Goal: Task Accomplishment & Management: Complete application form

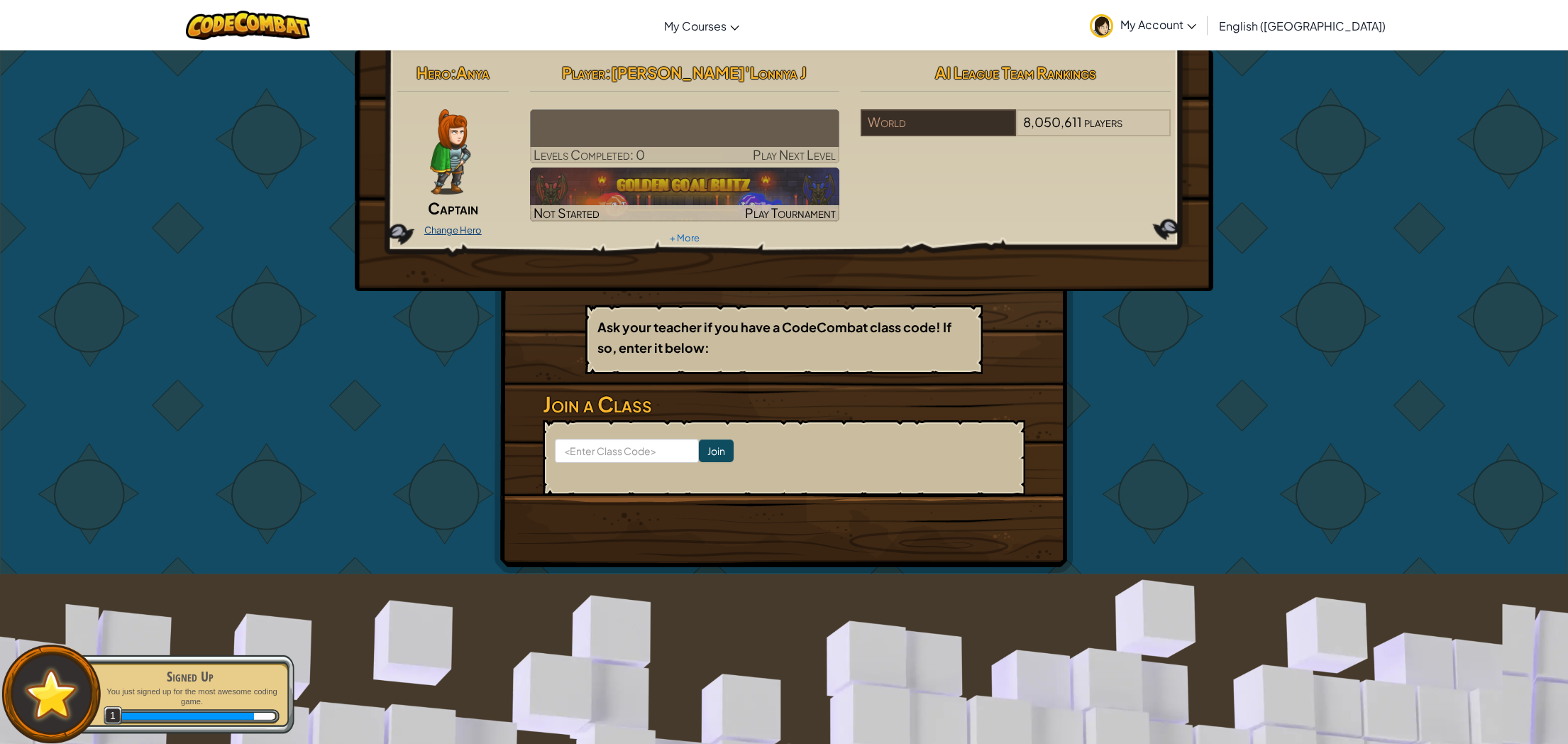
click at [456, 225] on link "Change Hero" at bounding box center [453, 230] width 57 height 11
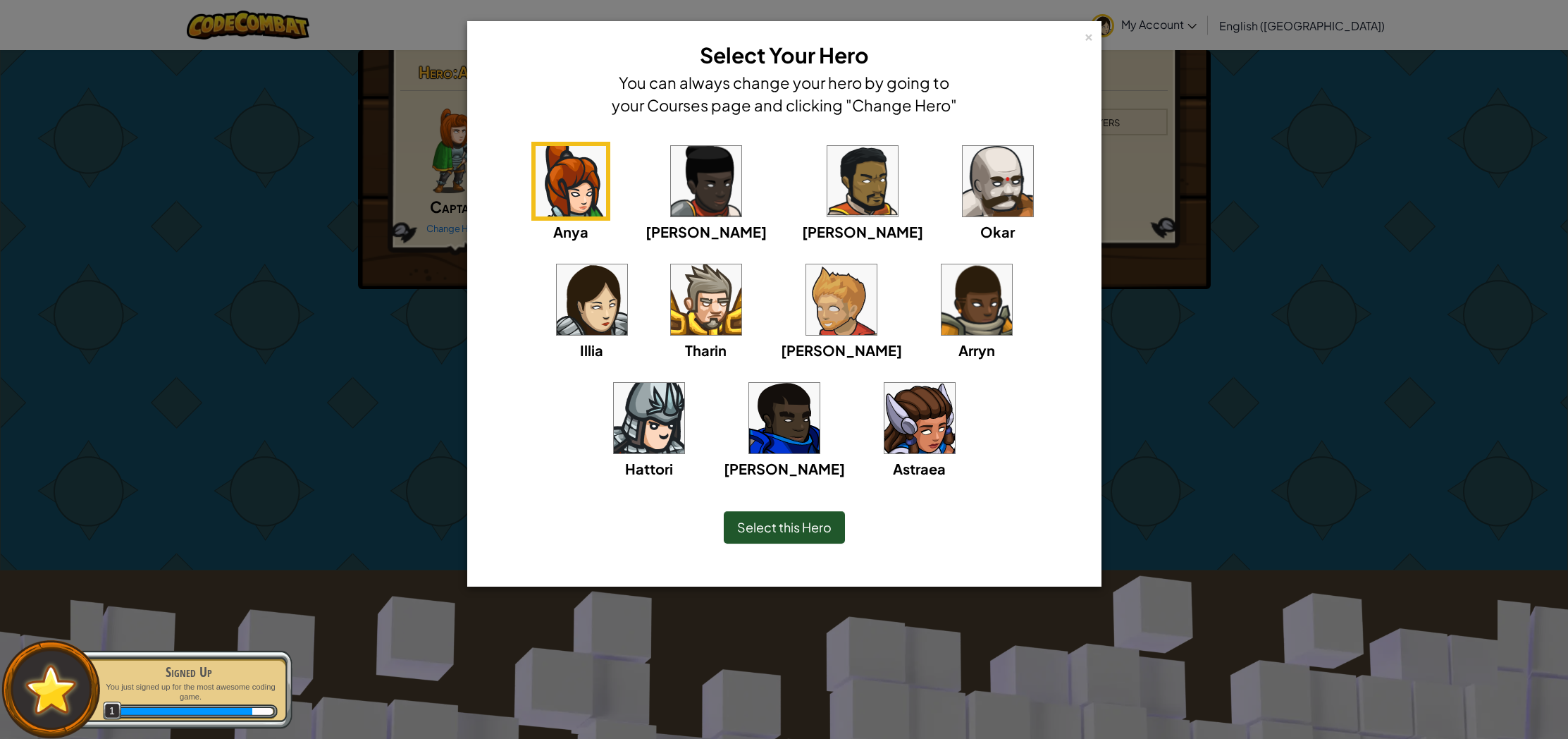
click at [893, 469] on span "Astraea" at bounding box center [919, 468] width 53 height 17
click at [627, 264] on img at bounding box center [592, 300] width 71 height 71
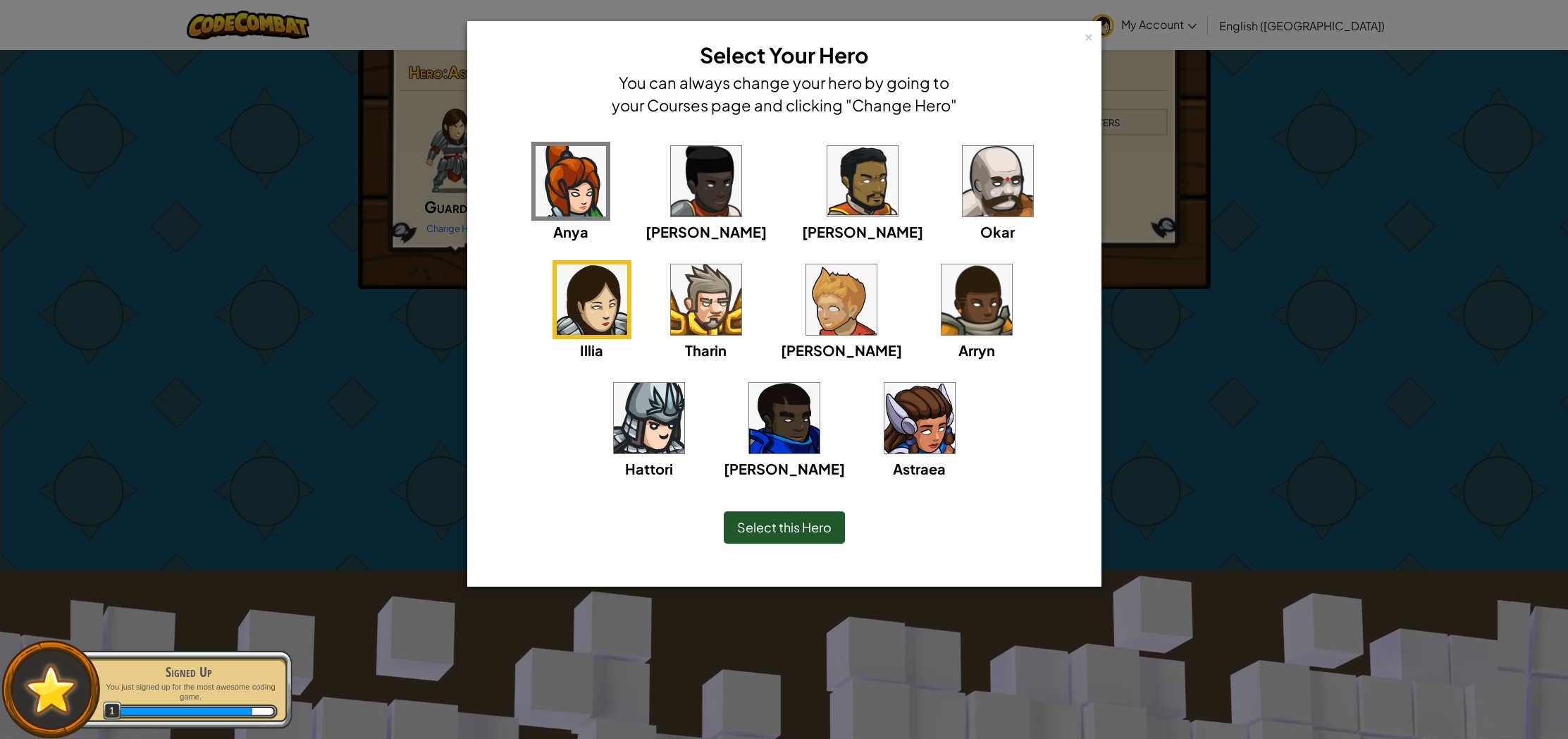
click at [942, 328] on img at bounding box center [977, 300] width 71 height 71
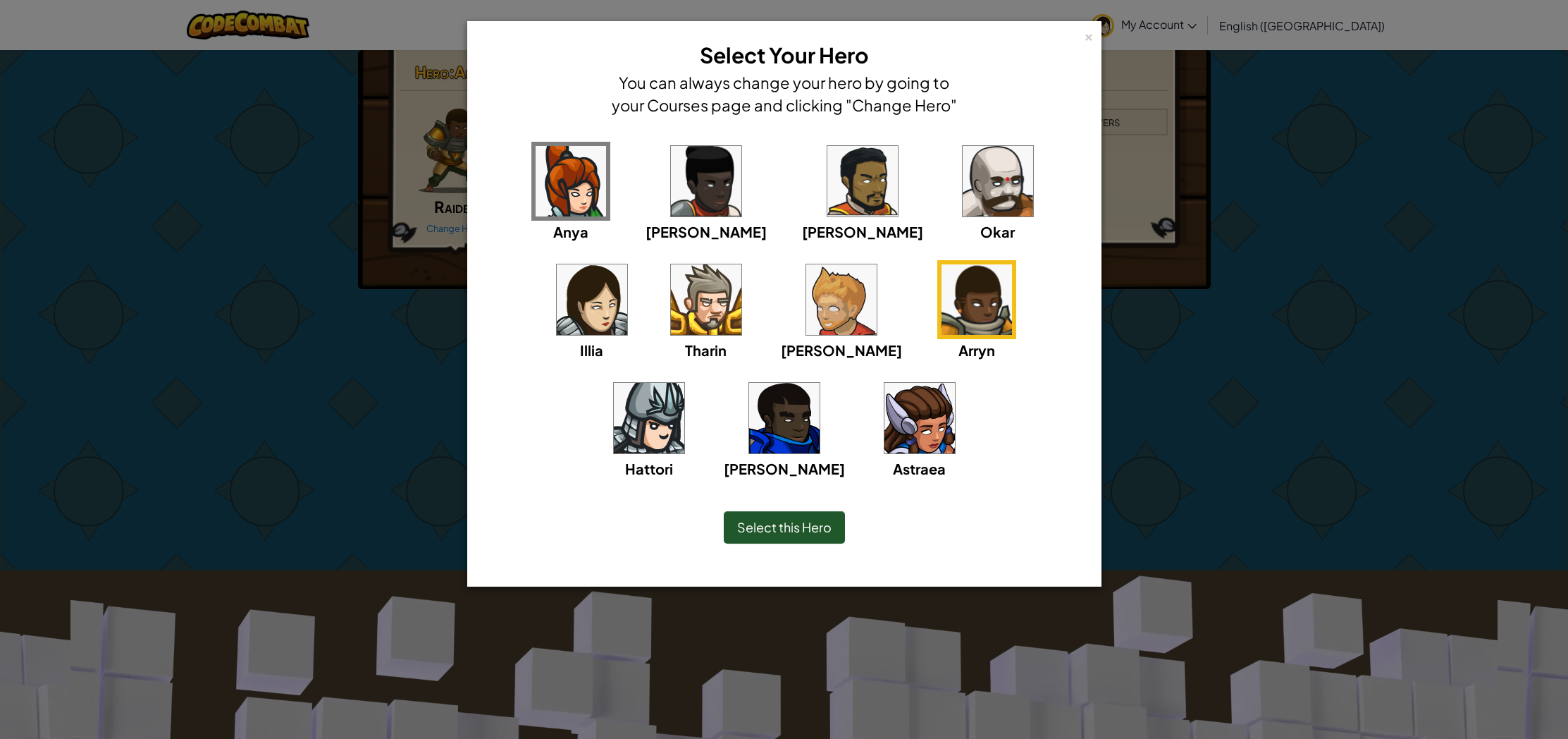
click at [820, 383] on img at bounding box center [785, 418] width 71 height 71
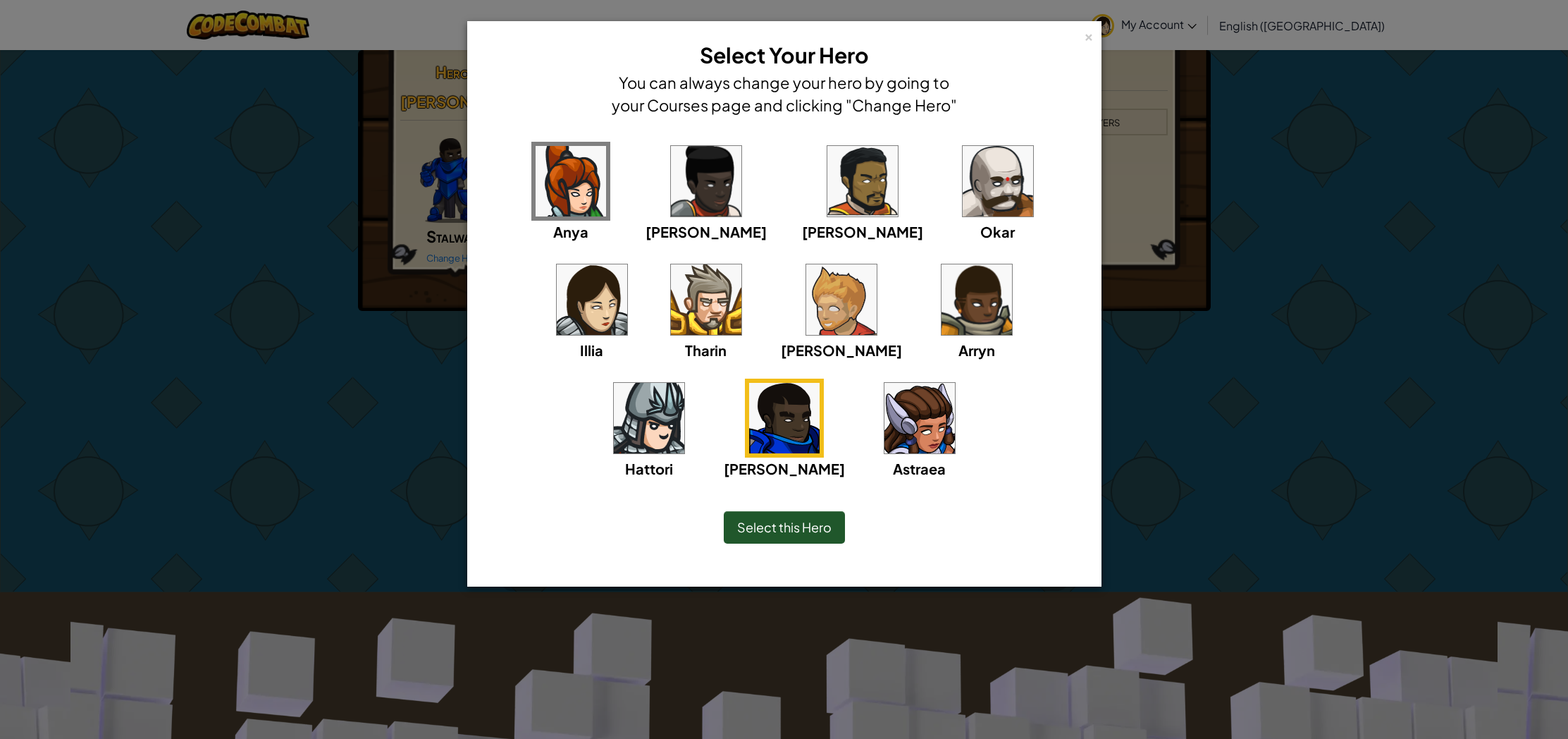
click at [893, 461] on span "Astraea" at bounding box center [919, 468] width 53 height 17
click at [885, 437] on img at bounding box center [920, 418] width 71 height 71
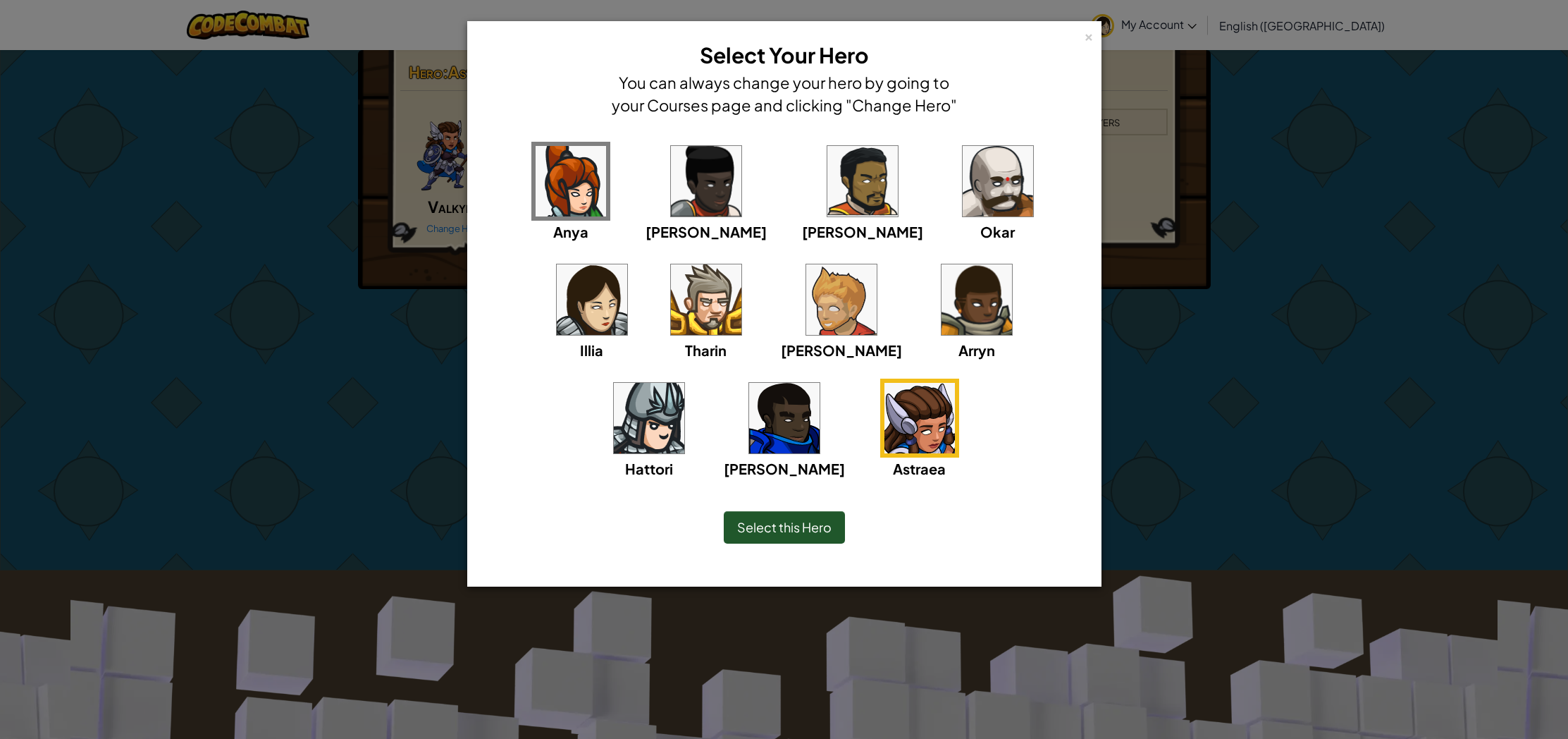
click at [816, 503] on div "Select this Hero" at bounding box center [785, 527] width 577 height 61
click at [828, 508] on div "Select this Hero" at bounding box center [785, 527] width 577 height 61
click at [823, 520] on span "Select this Hero" at bounding box center [785, 527] width 95 height 17
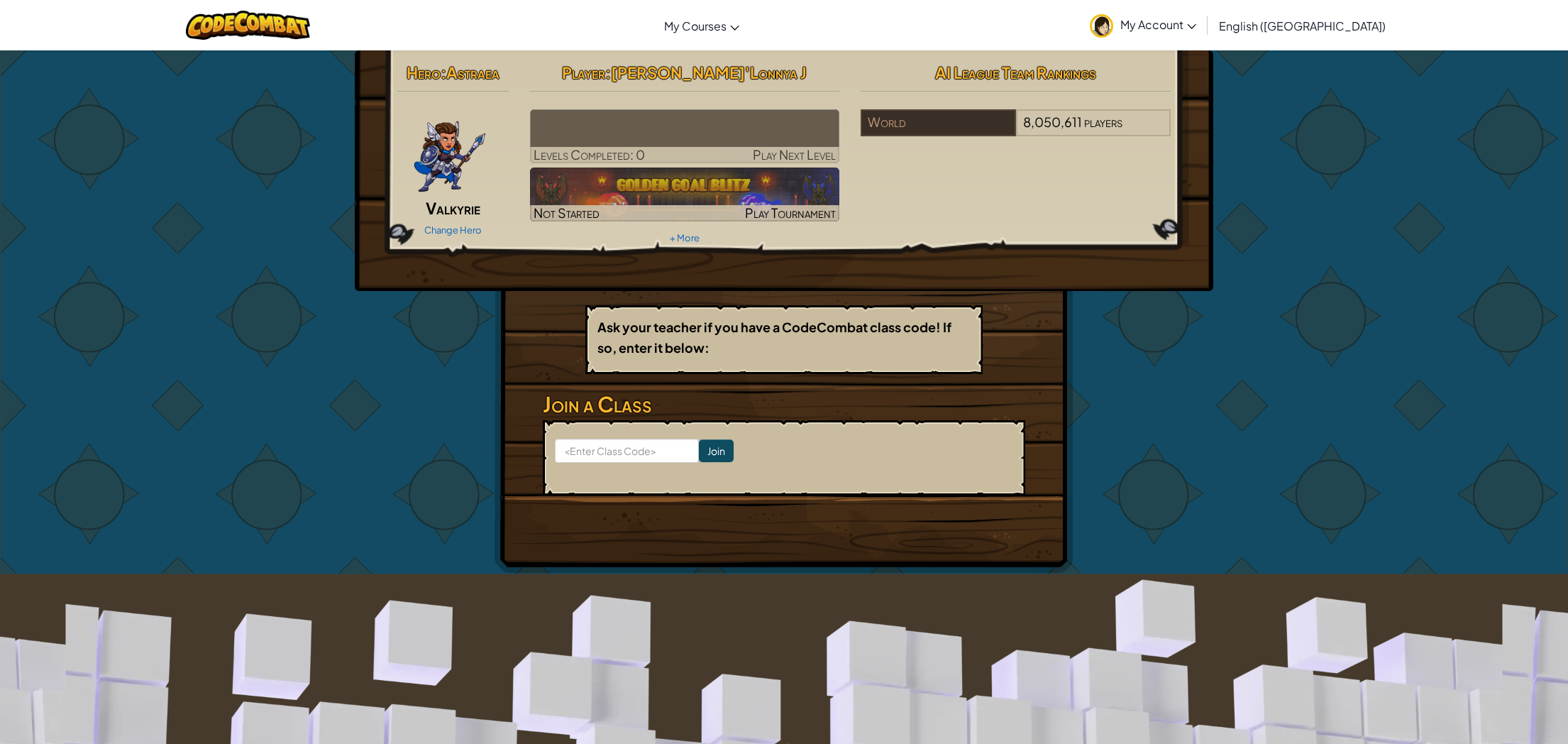
click at [640, 111] on img at bounding box center [685, 136] width 310 height 54
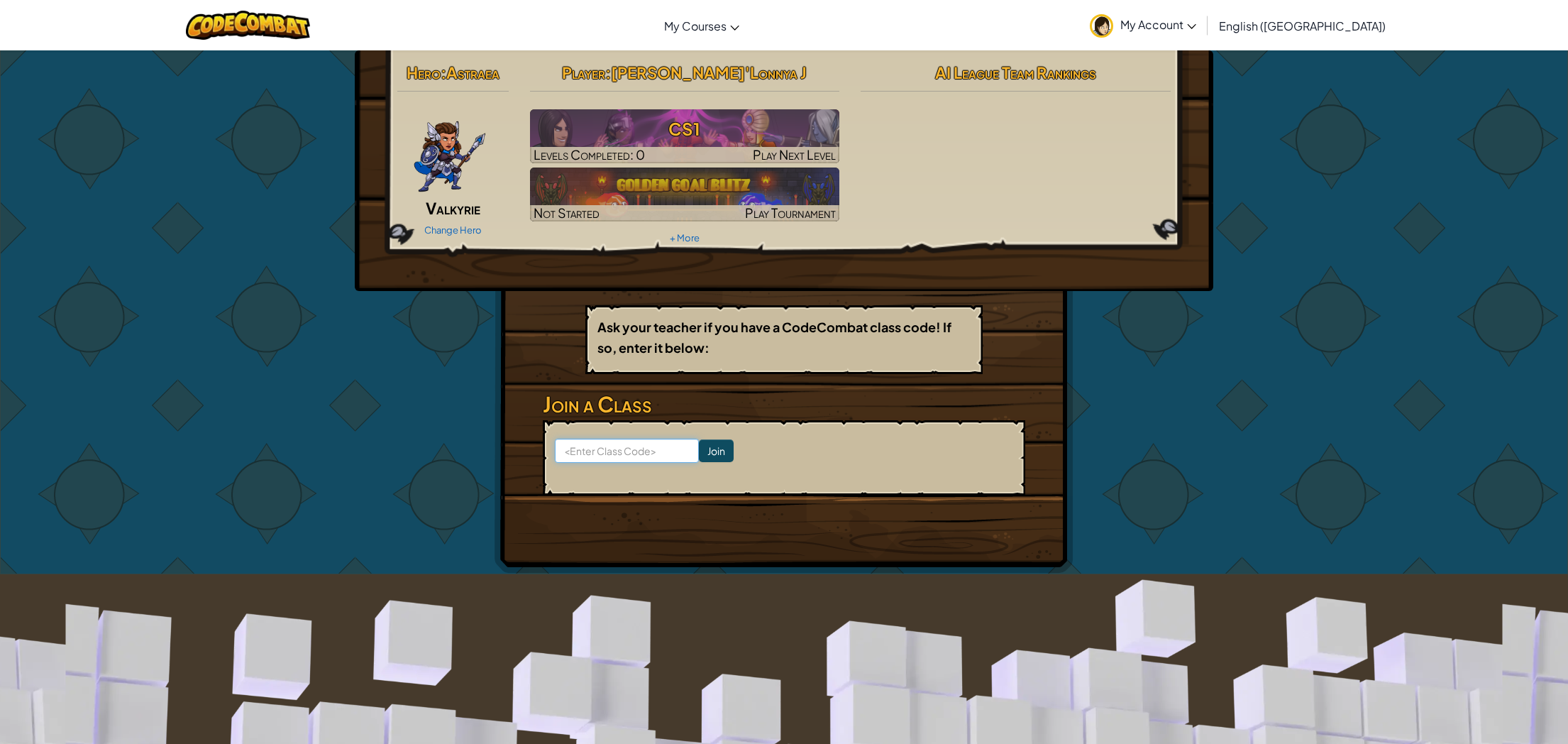
click at [590, 442] on input at bounding box center [627, 451] width 144 height 24
type input "P"
type input "O"
type input "PinNewLuck"
click at [699, 451] on input "Join" at bounding box center [716, 451] width 35 height 23
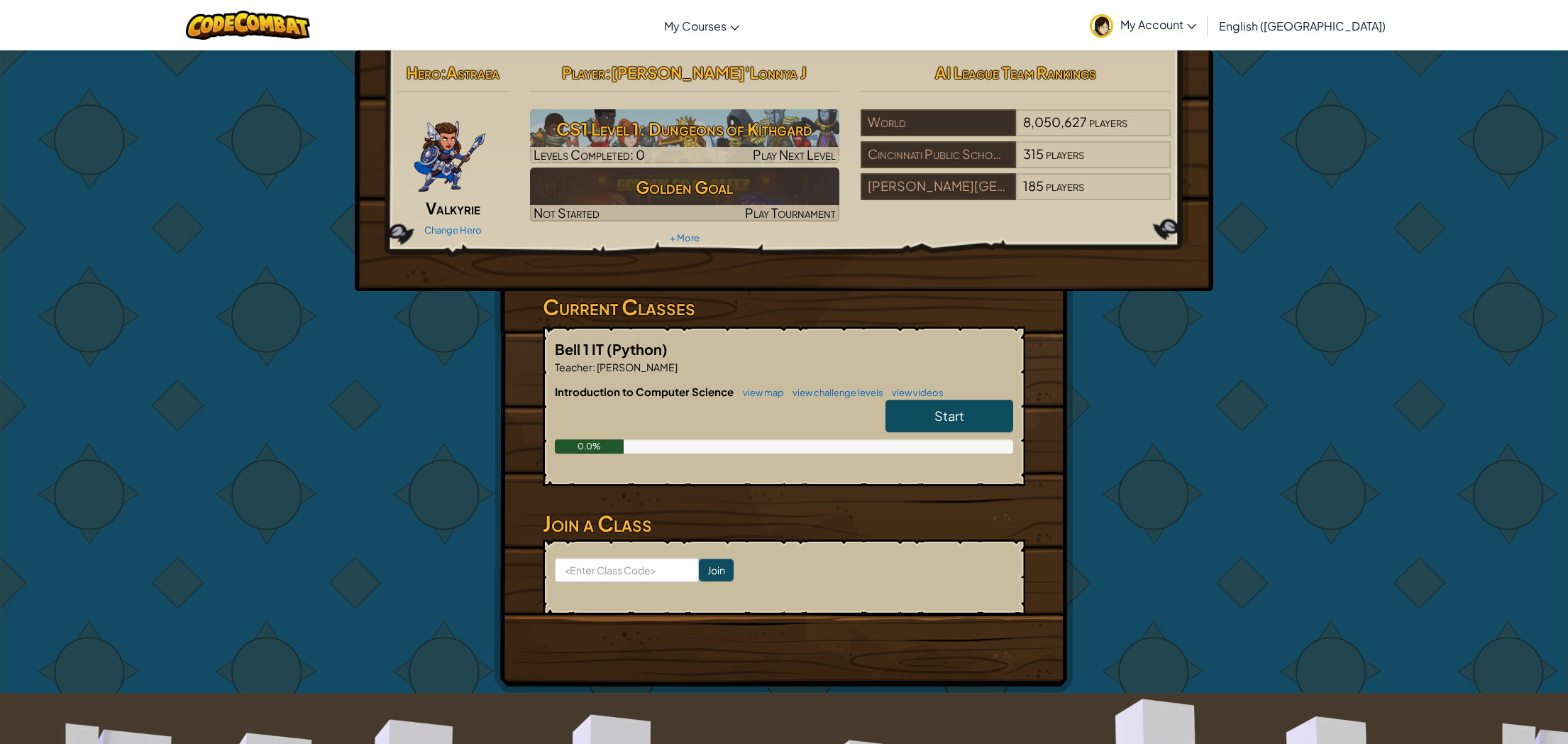
click at [946, 436] on div "Start" at bounding box center [943, 419] width 142 height 40
click at [950, 419] on span "Start" at bounding box center [949, 416] width 29 height 17
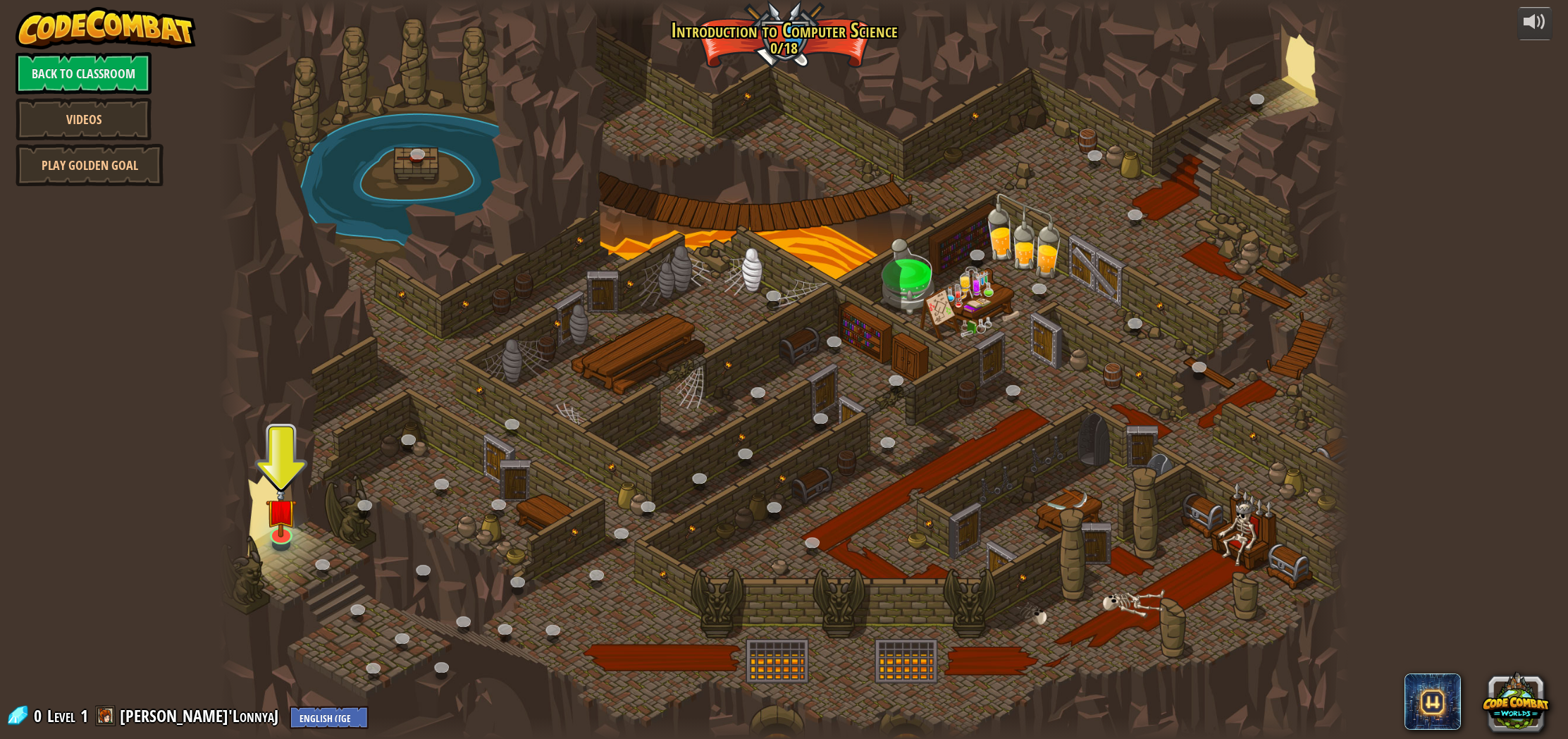
click at [257, 535] on div at bounding box center [784, 370] width 1129 height 739
click at [283, 535] on link at bounding box center [279, 529] width 29 height 29
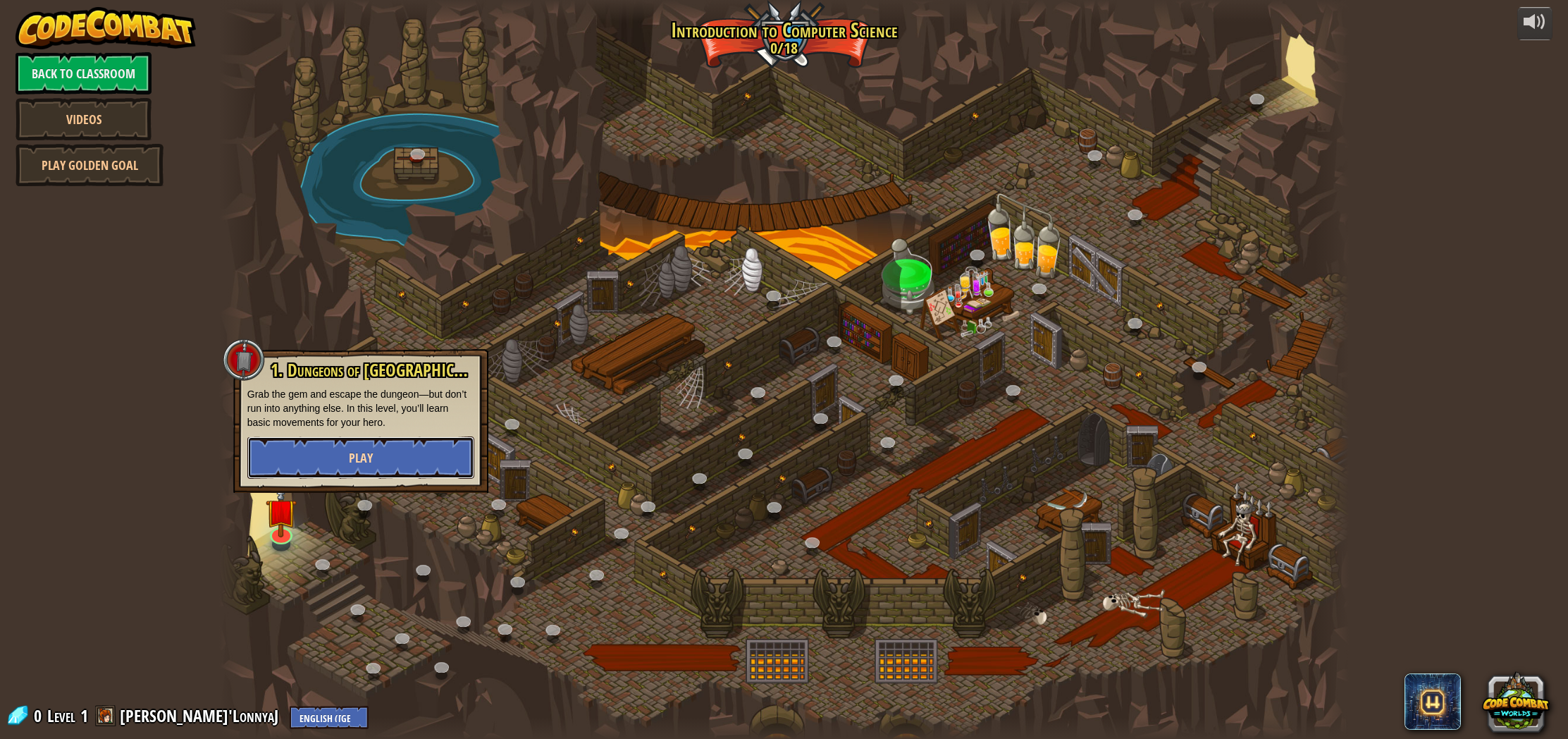
click at [332, 465] on button "Play" at bounding box center [360, 457] width 227 height 42
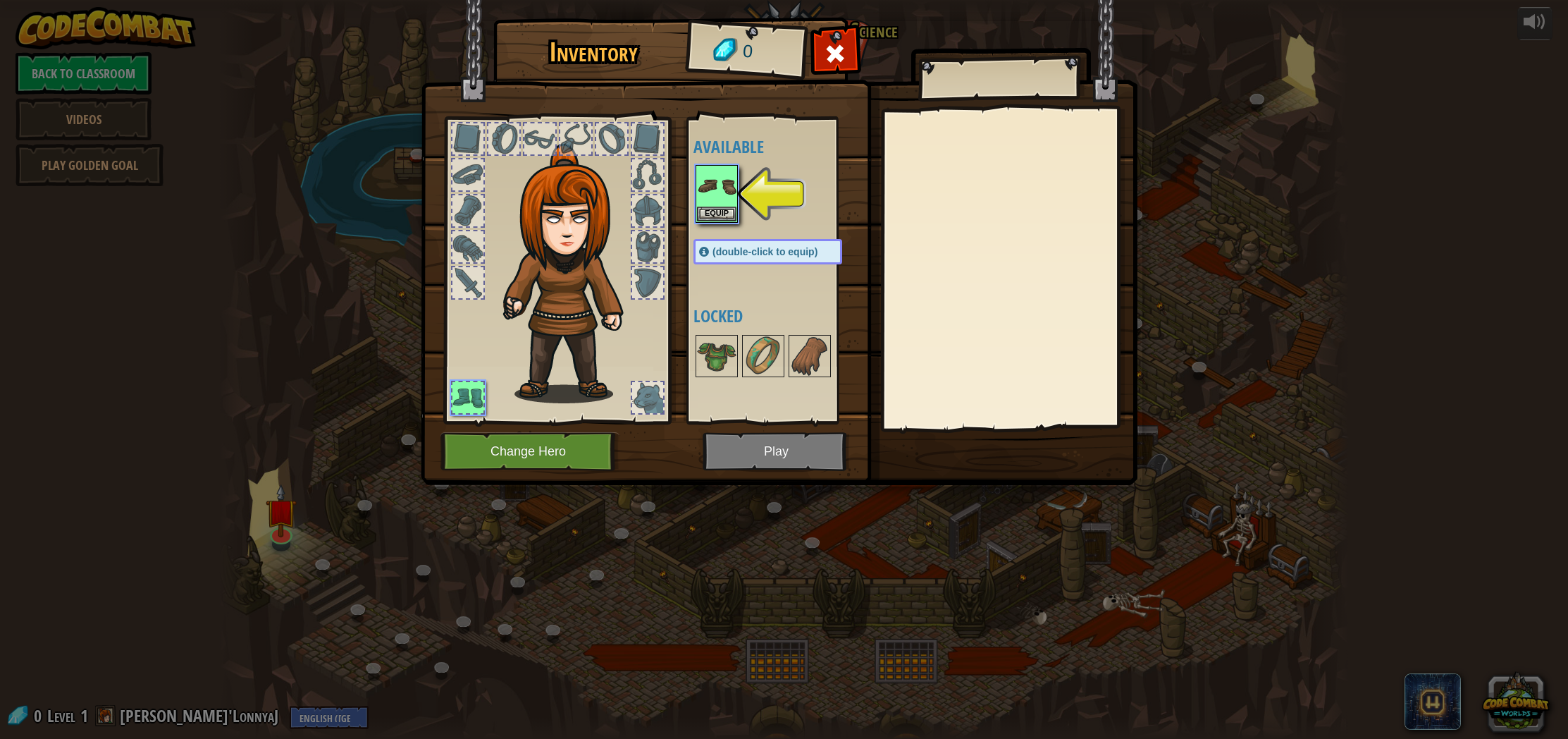
click at [517, 432] on div "Inventory 0 Available Equip (double-click to equip) Locked Equip Unequip Subscr…" at bounding box center [784, 253] width 716 height 465
click at [526, 446] on button "Change Hero" at bounding box center [530, 451] width 179 height 39
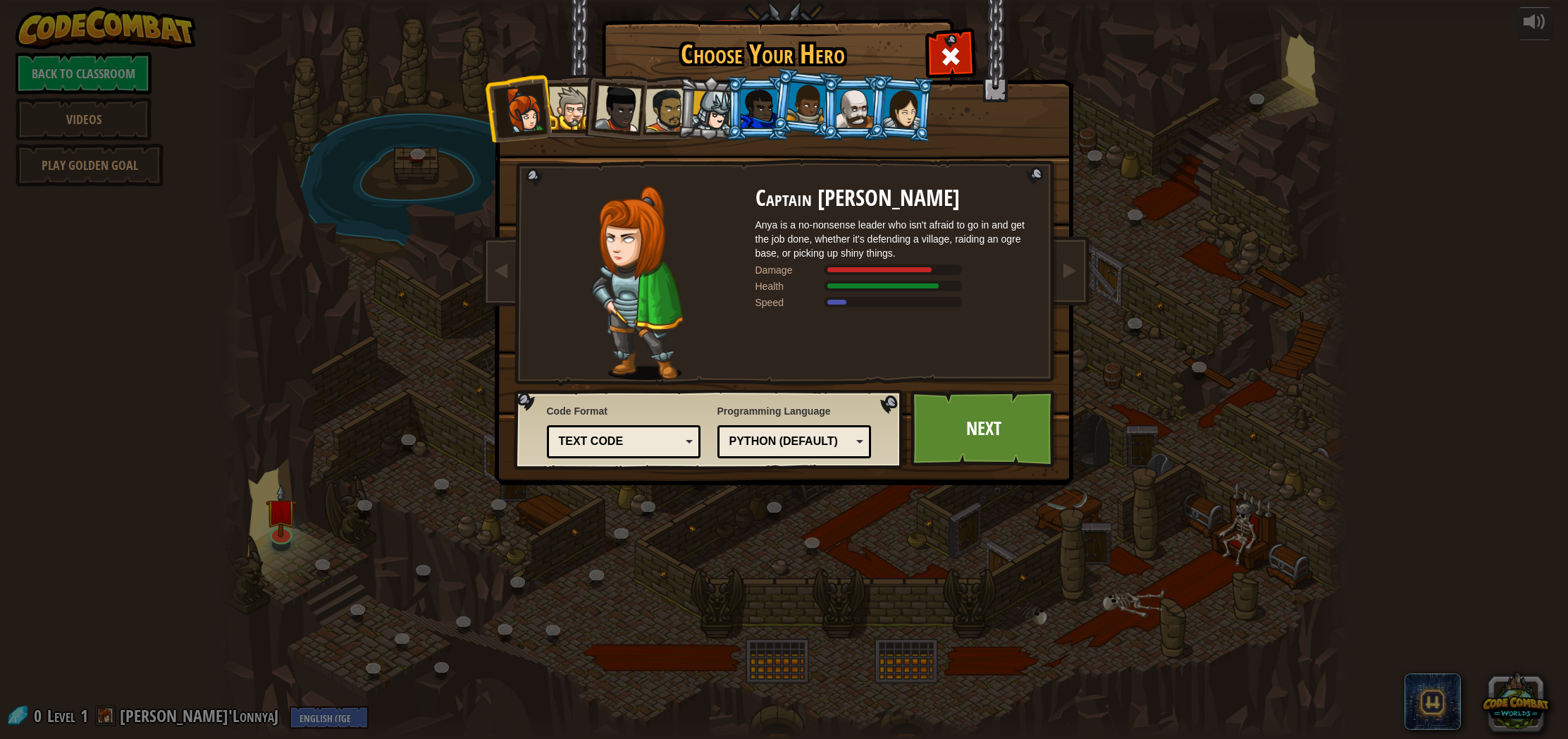
click at [906, 109] on div at bounding box center [903, 107] width 40 height 40
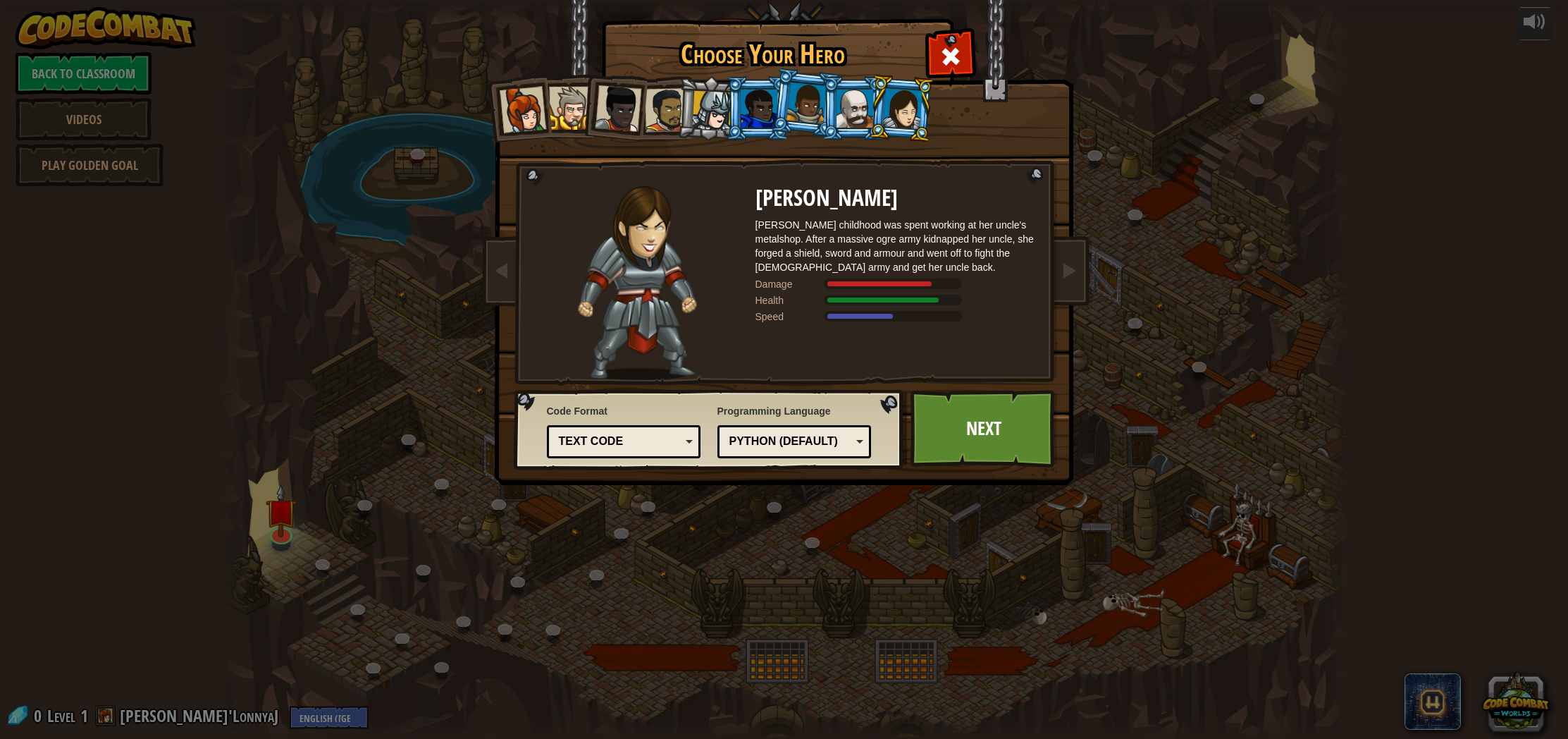
click at [873, 120] on li at bounding box center [900, 108] width 68 height 68
click at [694, 127] on li at bounding box center [709, 108] width 67 height 68
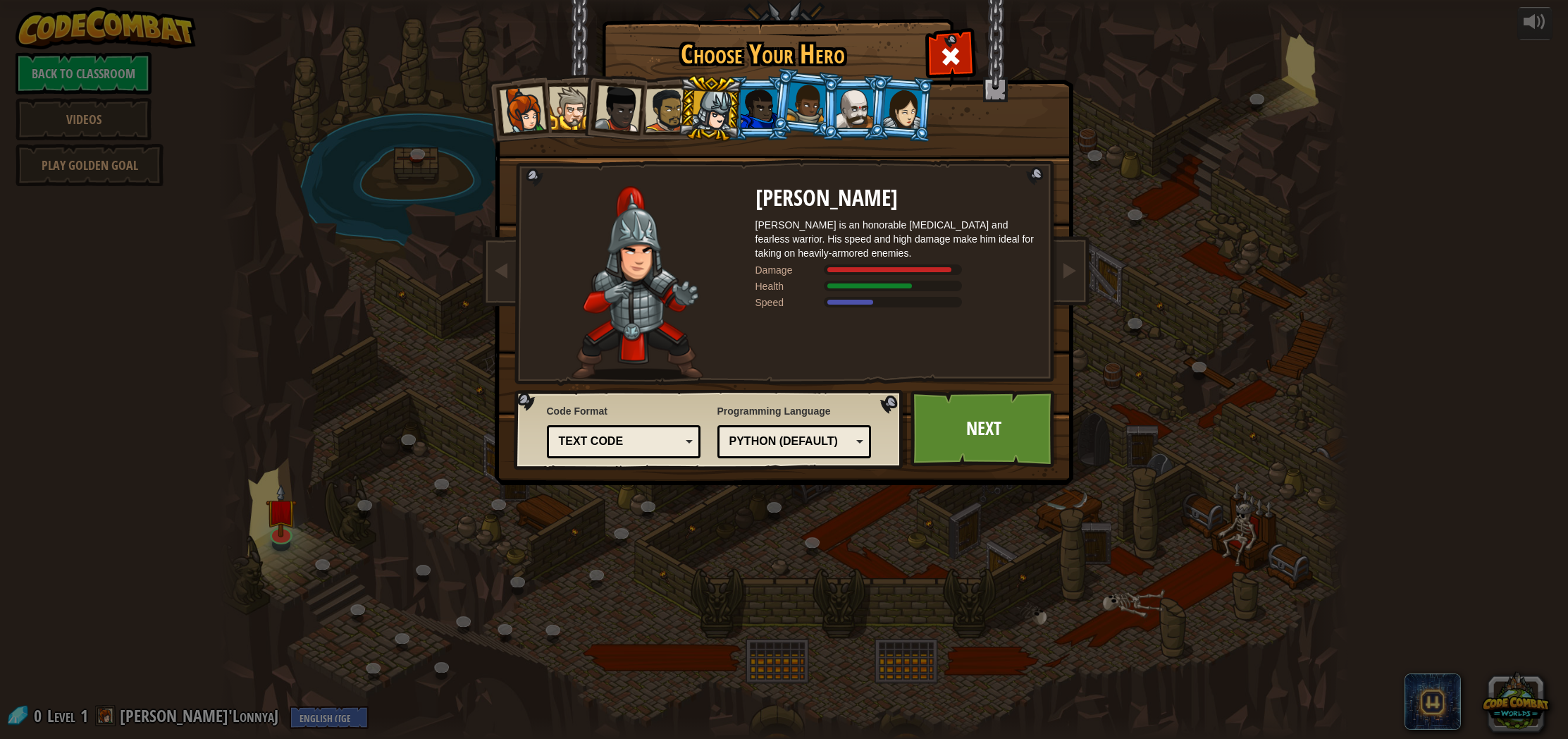
click at [915, 109] on div at bounding box center [903, 107] width 40 height 40
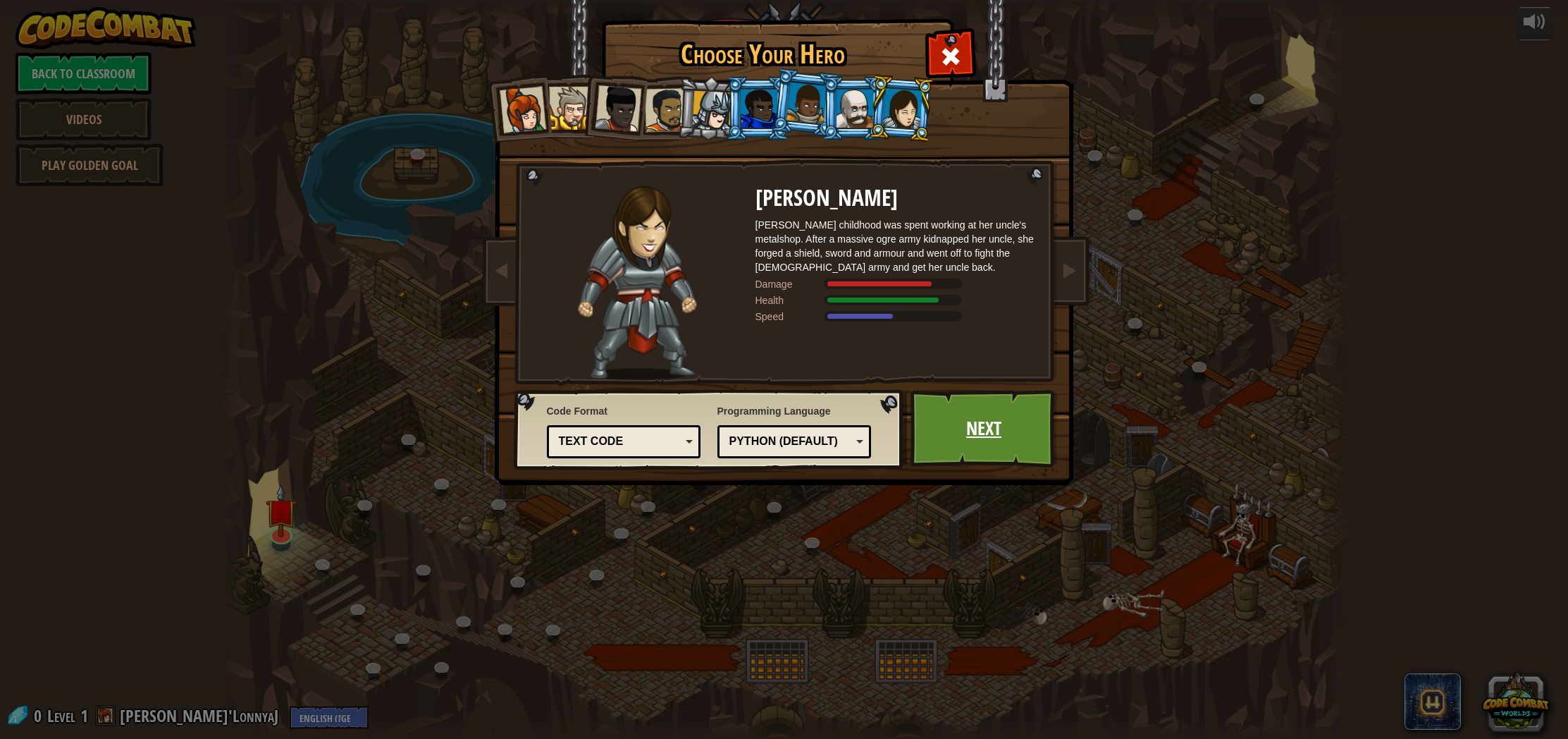
click at [969, 450] on link "Next" at bounding box center [985, 428] width 147 height 77
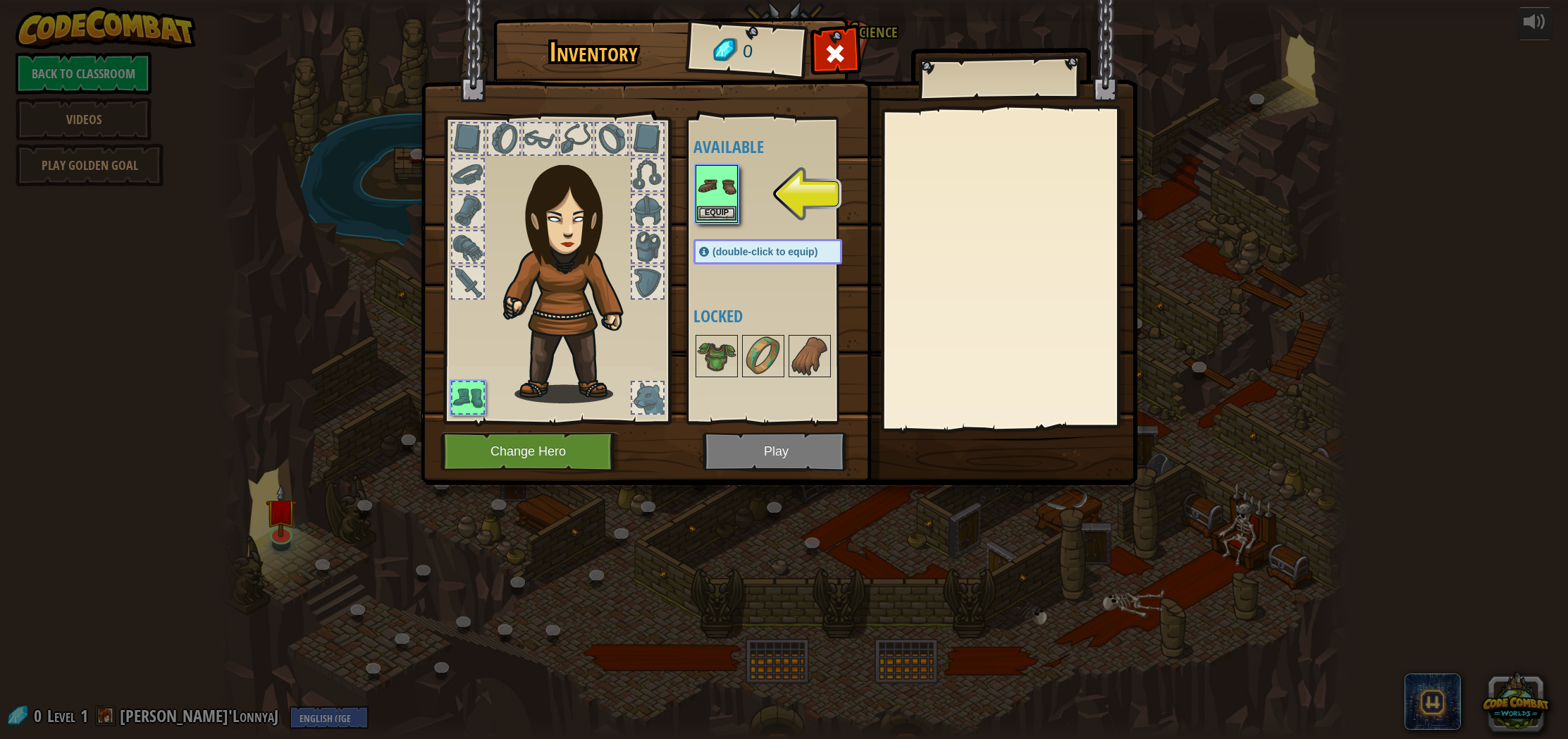
click at [723, 203] on img at bounding box center [716, 186] width 40 height 40
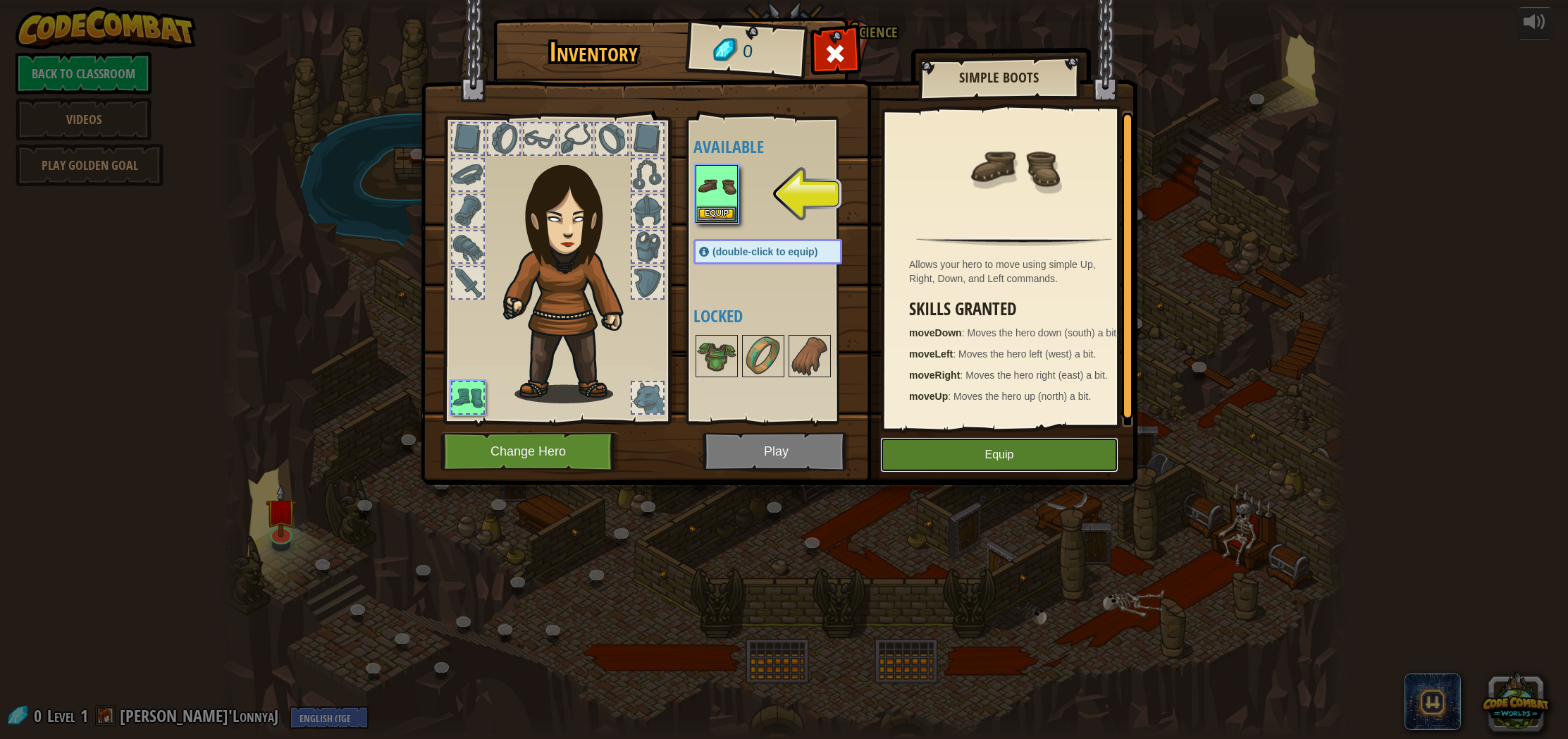
drag, startPoint x: 1018, startPoint y: 471, endPoint x: 991, endPoint y: 462, distance: 28.5
click at [1018, 470] on button "Equip" at bounding box center [999, 454] width 238 height 35
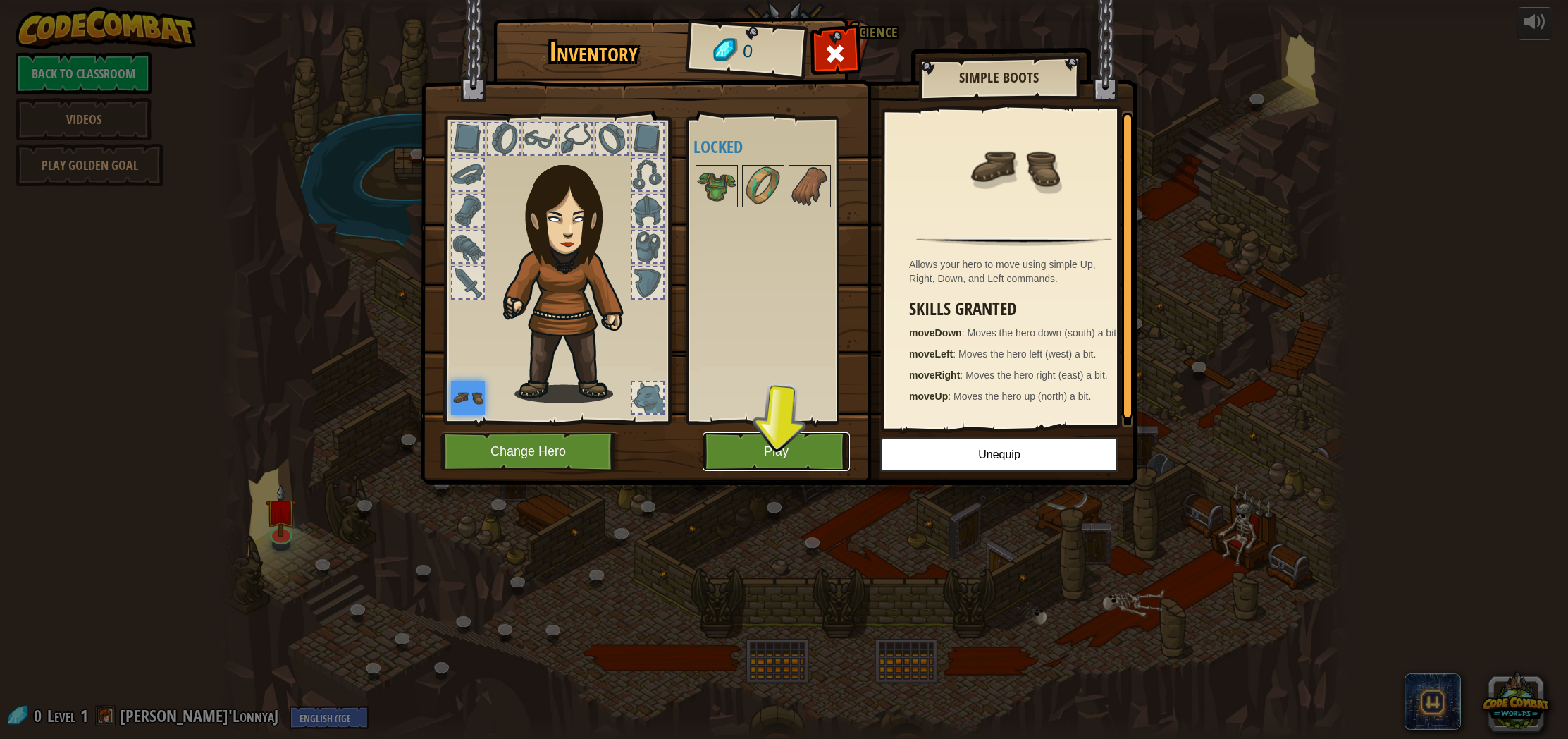
click at [813, 461] on button "Play" at bounding box center [776, 451] width 147 height 39
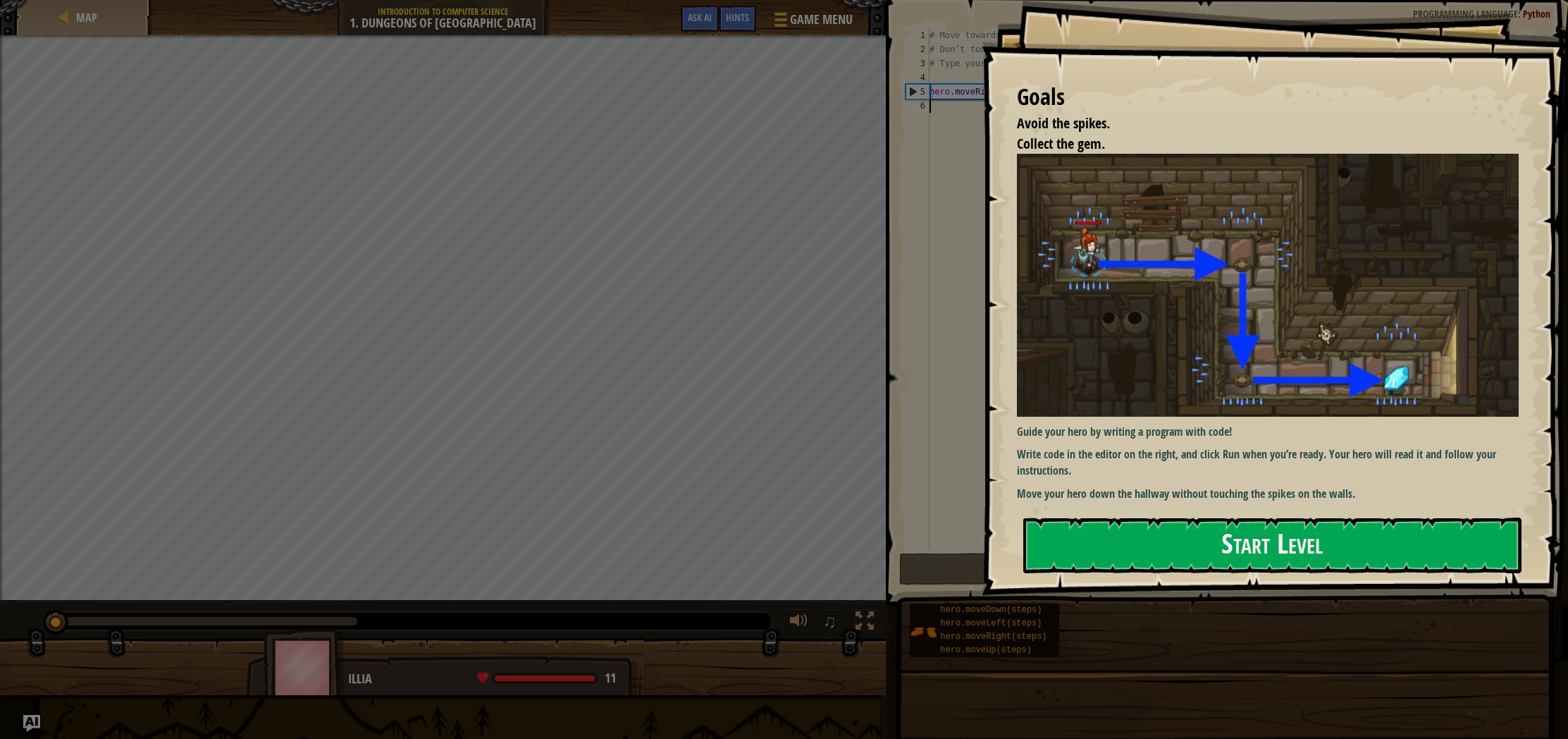
drag, startPoint x: 1253, startPoint y: 597, endPoint x: 1252, endPoint y: 620, distance: 23.0
click at [1252, 620] on div "Goals Avoid the spikes. Collect the gem. Guide your hero by writing a program w…" at bounding box center [784, 370] width 1568 height 739
click at [1223, 571] on button "Start Level" at bounding box center [1273, 545] width 499 height 56
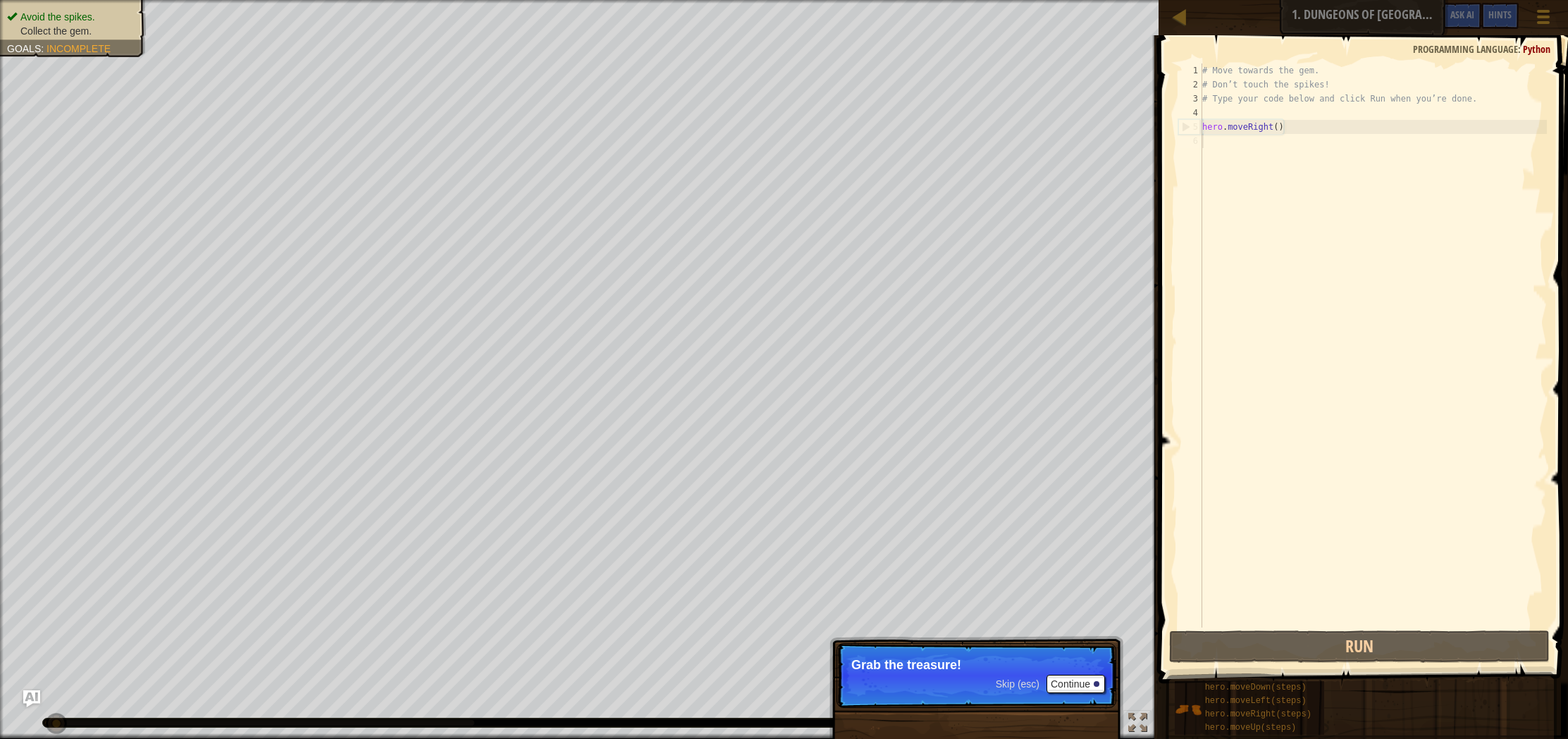
click at [1202, 627] on span at bounding box center [1364, 339] width 421 height 689
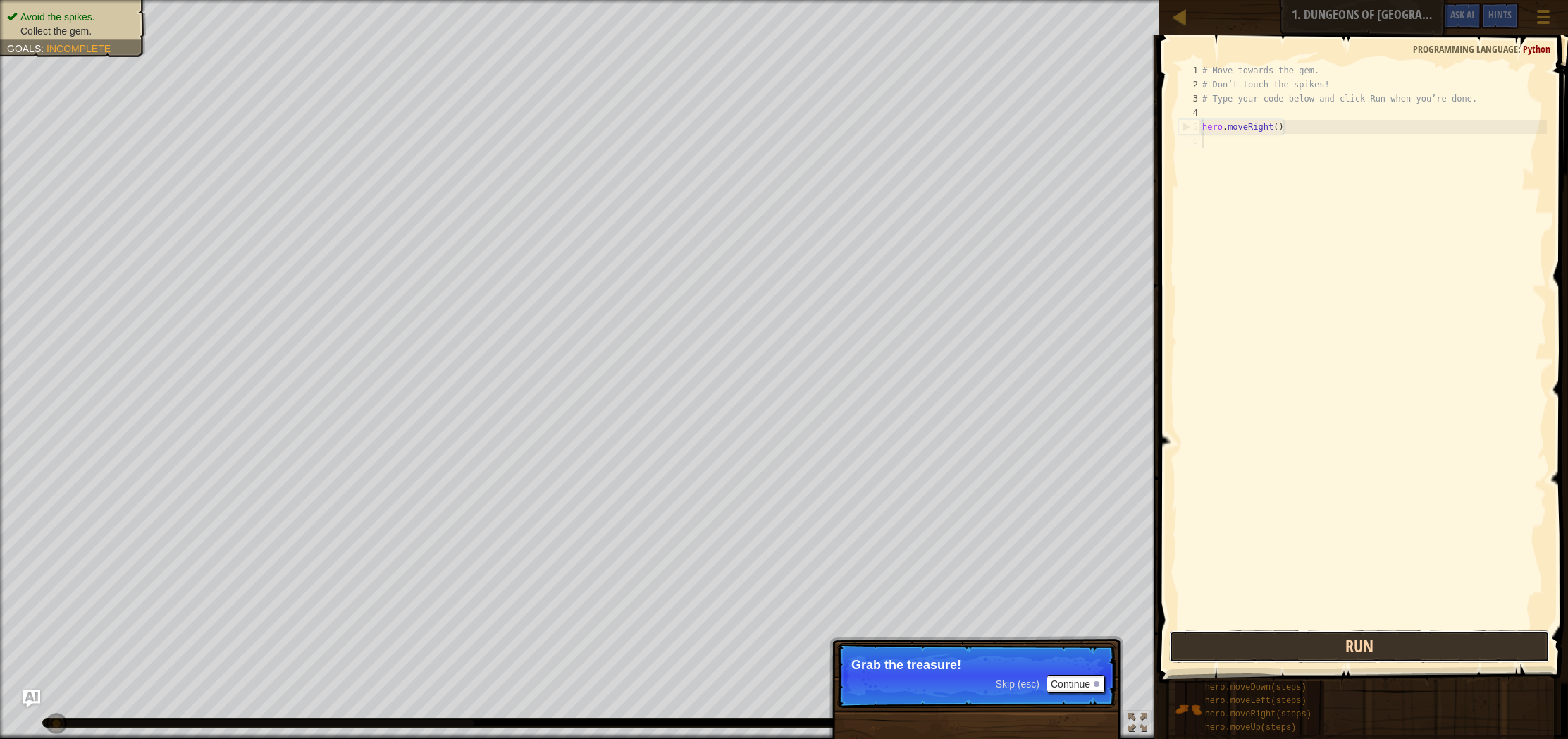
click at [1201, 632] on button "Run" at bounding box center [1359, 646] width 381 height 32
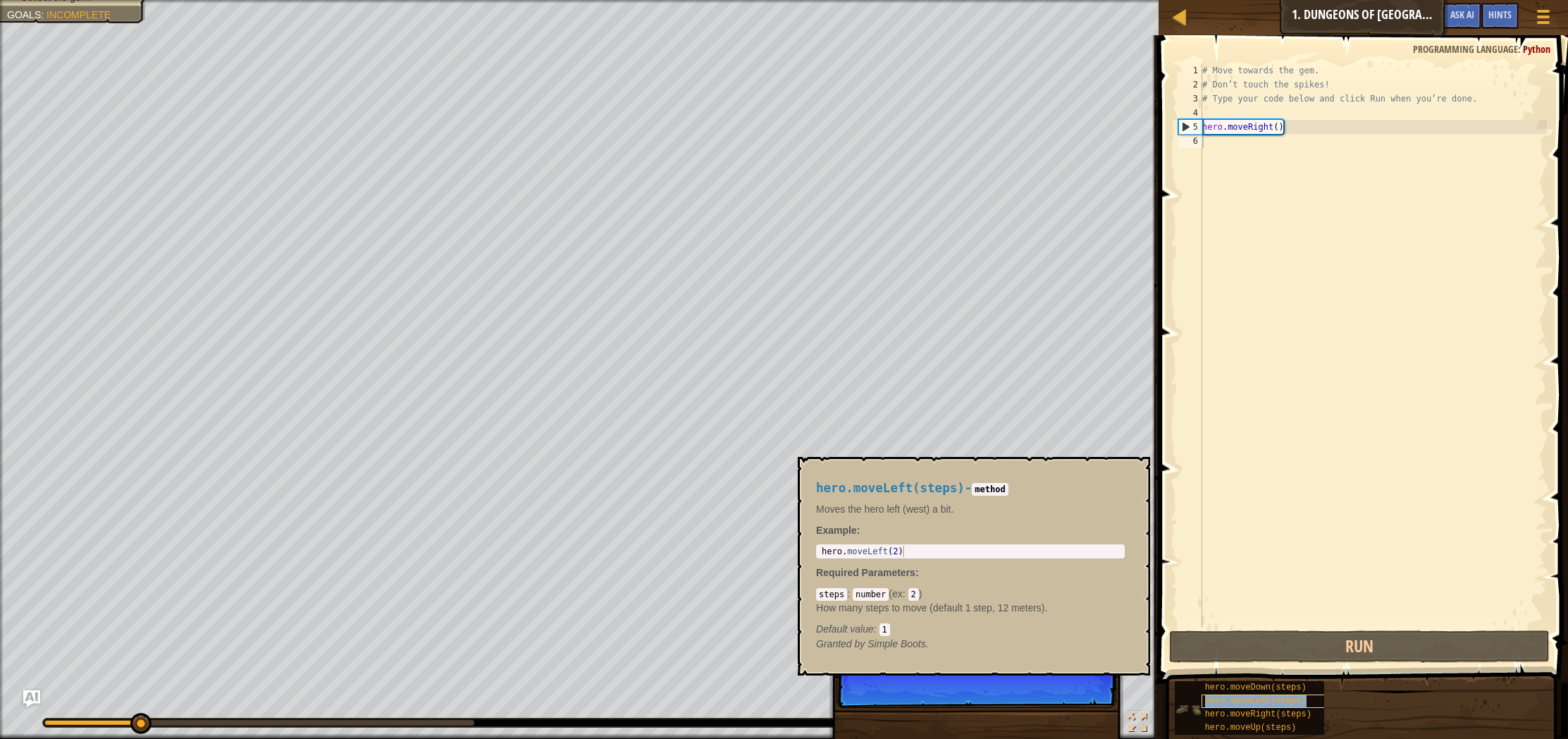
click at [1221, 705] on span "hero.moveLeft(steps)" at bounding box center [1256, 700] width 101 height 10
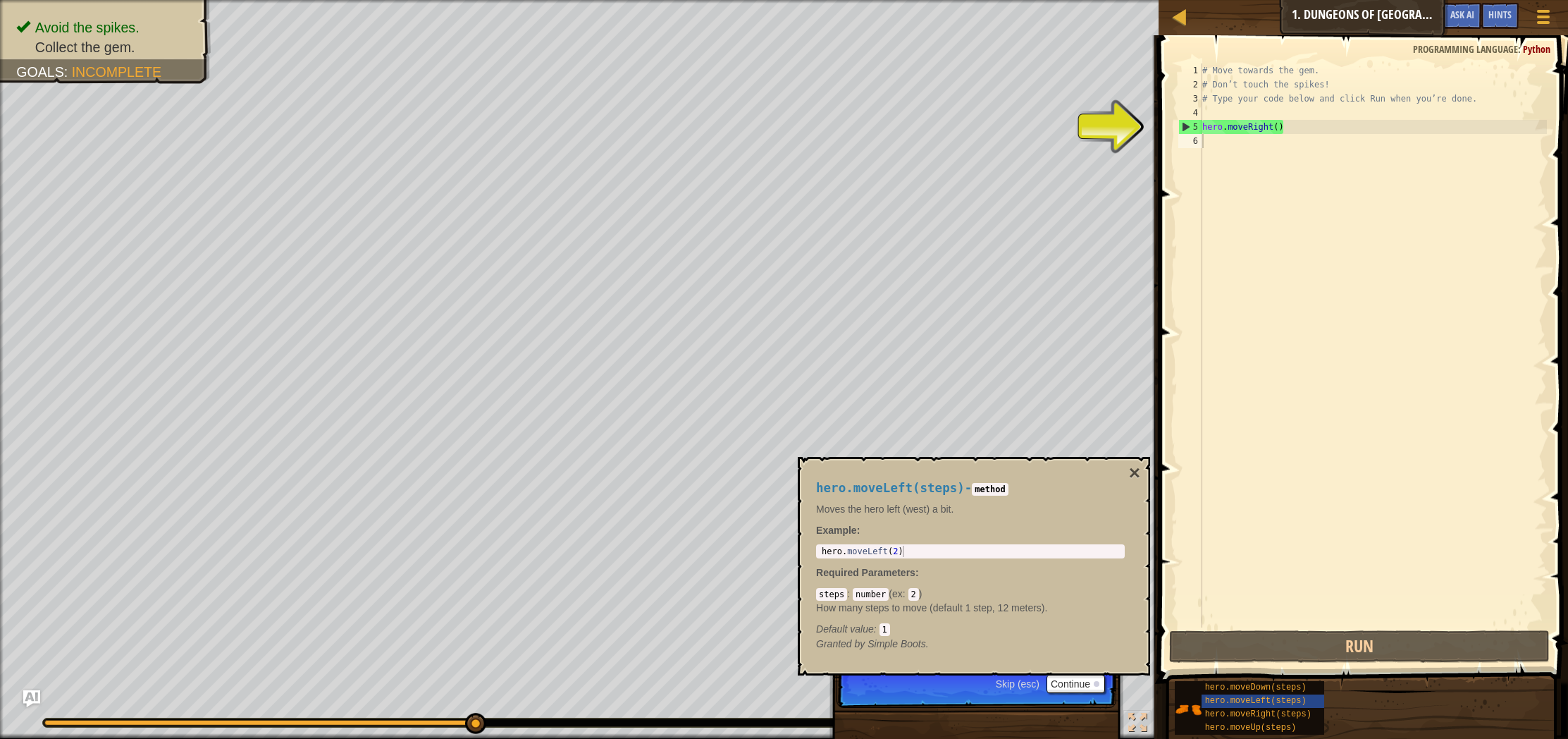
click at [1092, 694] on p "Skip (esc) Continue Type your code on the right." at bounding box center [976, 675] width 280 height 65
click at [1084, 687] on button "Continue" at bounding box center [1076, 683] width 59 height 18
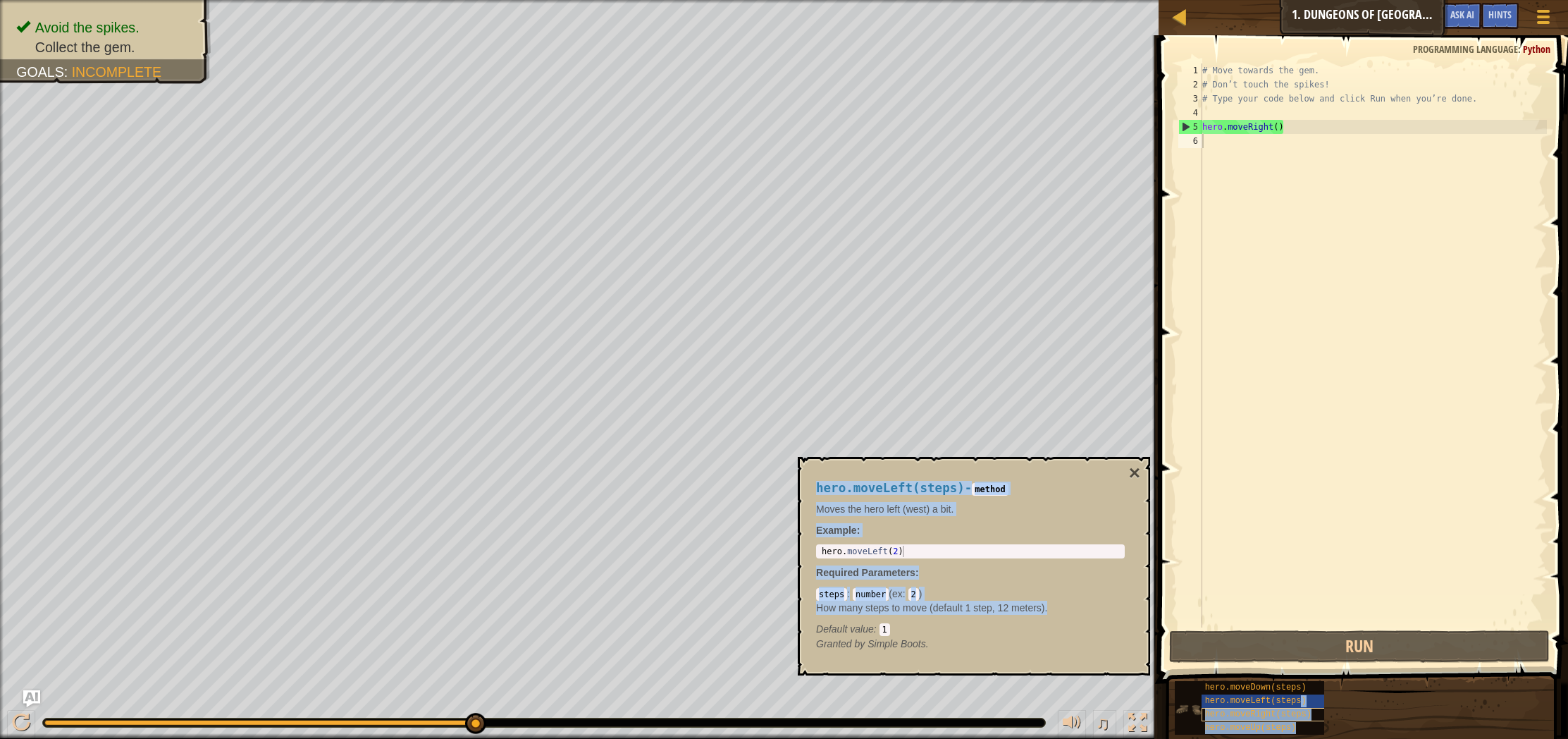
drag, startPoint x: 1210, startPoint y: 645, endPoint x: 1290, endPoint y: 710, distance: 103.1
click at [1294, 0] on body "Map Introduction to Computer Science 1. Dungeons of Kithgard Game Menu Done Hin…" at bounding box center [784, 0] width 1568 height 0
click at [1269, 730] on span "hero.moveUp(steps)" at bounding box center [1251, 727] width 92 height 10
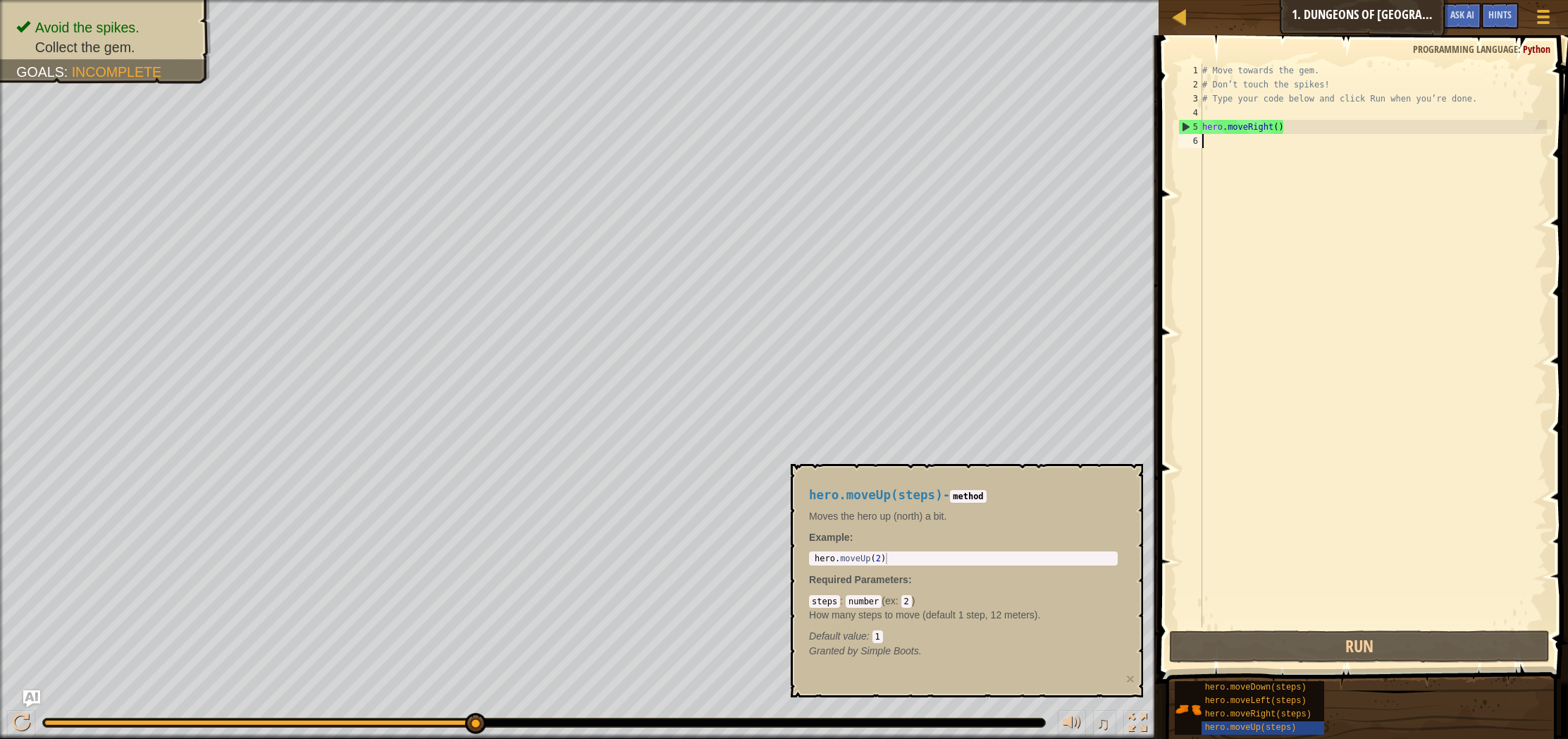
click at [981, 499] on code "method" at bounding box center [968, 496] width 36 height 13
drag, startPoint x: 982, startPoint y: 498, endPoint x: 995, endPoint y: 519, distance: 24.7
click at [994, 511] on div "hero.moveUp(steps) - method Moves the hero up (north) a bit. Example : 1 hero .…" at bounding box center [963, 573] width 328 height 196
drag, startPoint x: 906, startPoint y: 608, endPoint x: 915, endPoint y: 608, distance: 9.0
click at [915, 608] on p "How many steps to move (default 1 step, 12 meters)." at bounding box center [963, 614] width 309 height 14
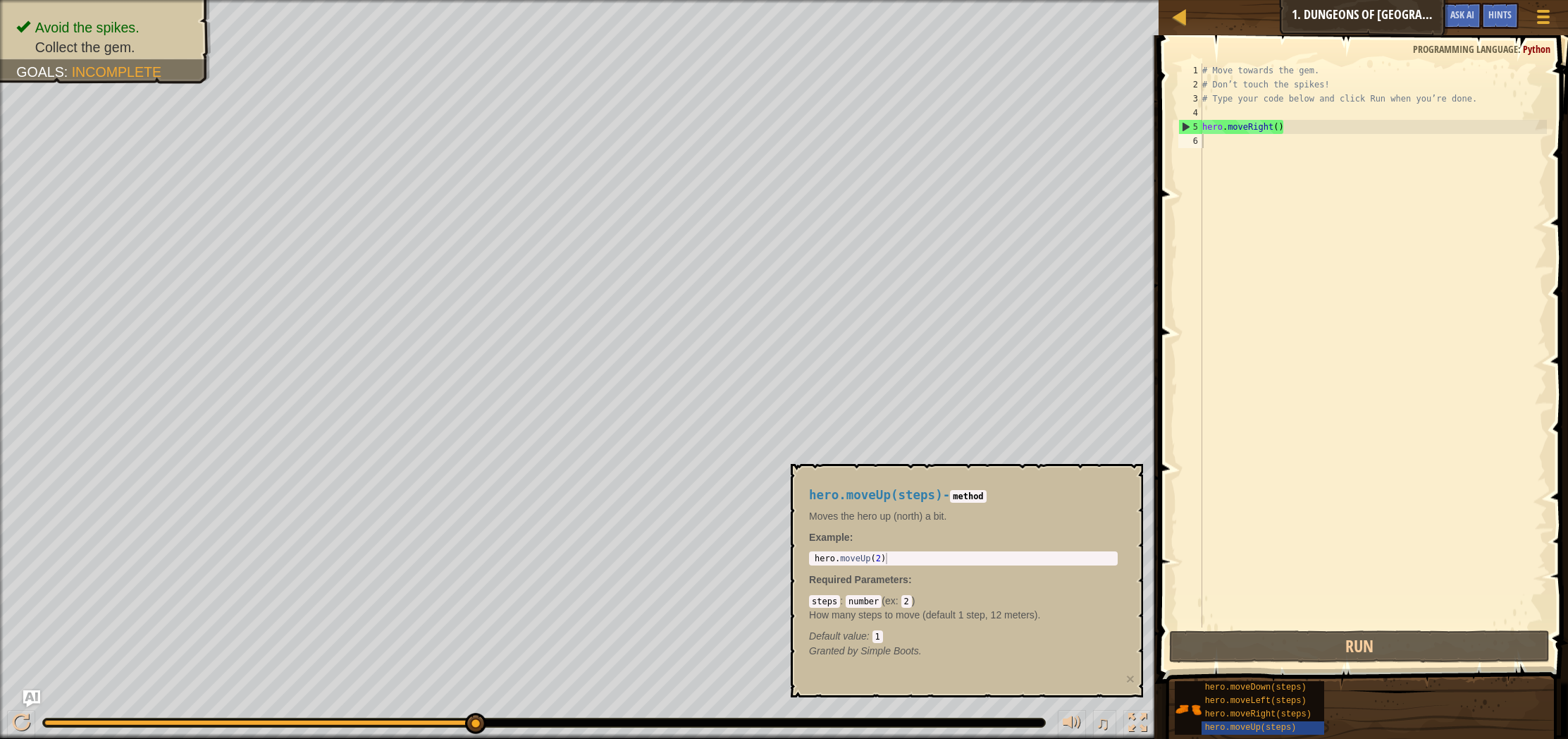
click at [915, 606] on div "steps : number ( ex : 2 ) How many steps to move (default 1 step, 12 meters). D…" at bounding box center [963, 618] width 309 height 50
click at [878, 634] on code "1" at bounding box center [878, 636] width 11 height 13
drag, startPoint x: 874, startPoint y: 626, endPoint x: 874, endPoint y: 636, distance: 10.0
click at [874, 636] on div "steps : number ( ex : 2 ) How many steps to move (default 1 step, 12 meters). D…" at bounding box center [963, 618] width 309 height 50
drag, startPoint x: 877, startPoint y: 636, endPoint x: 906, endPoint y: 634, distance: 29.1
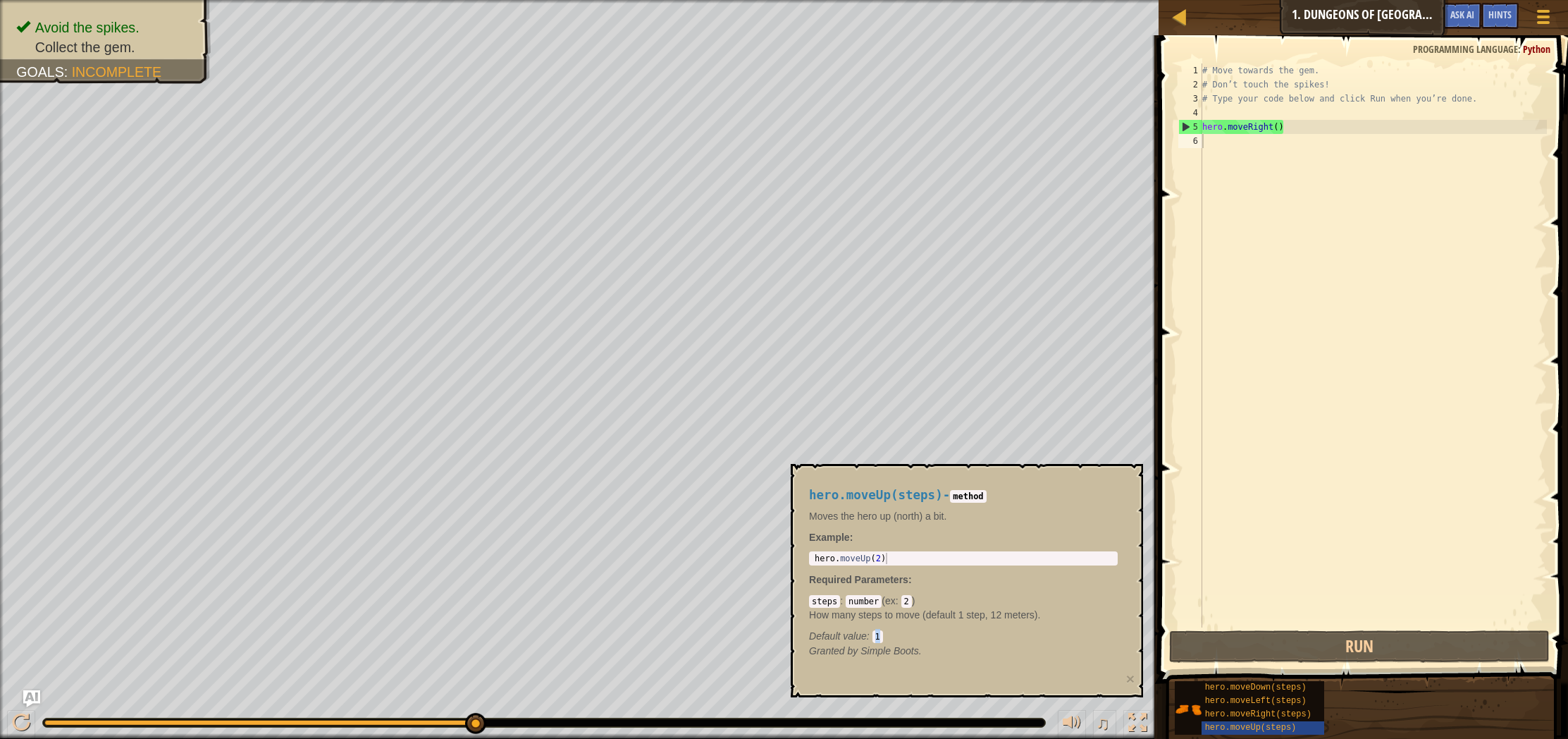
click at [894, 636] on div "Default value : 1" at bounding box center [963, 635] width 309 height 14
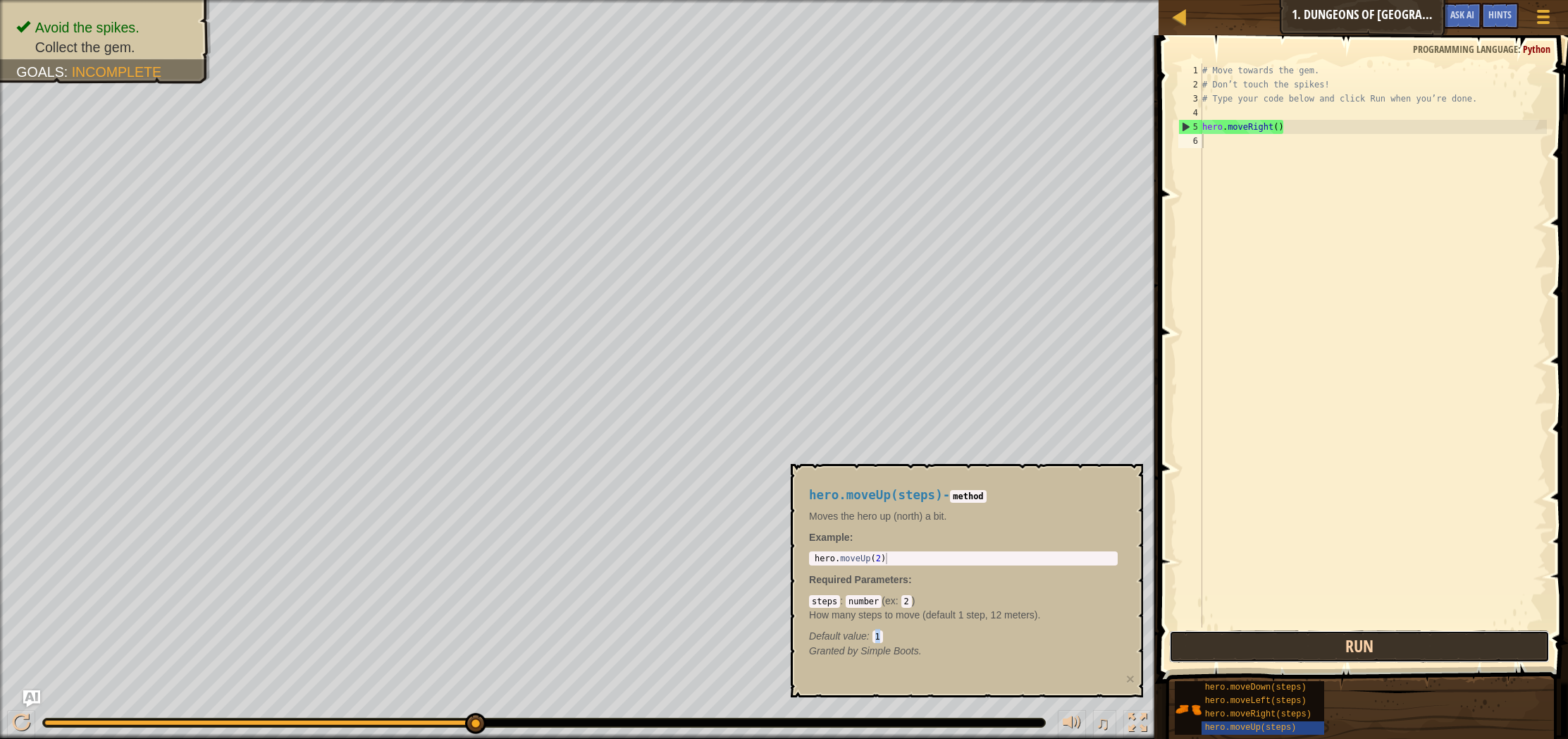
click at [1313, 649] on button "Run" at bounding box center [1359, 646] width 381 height 32
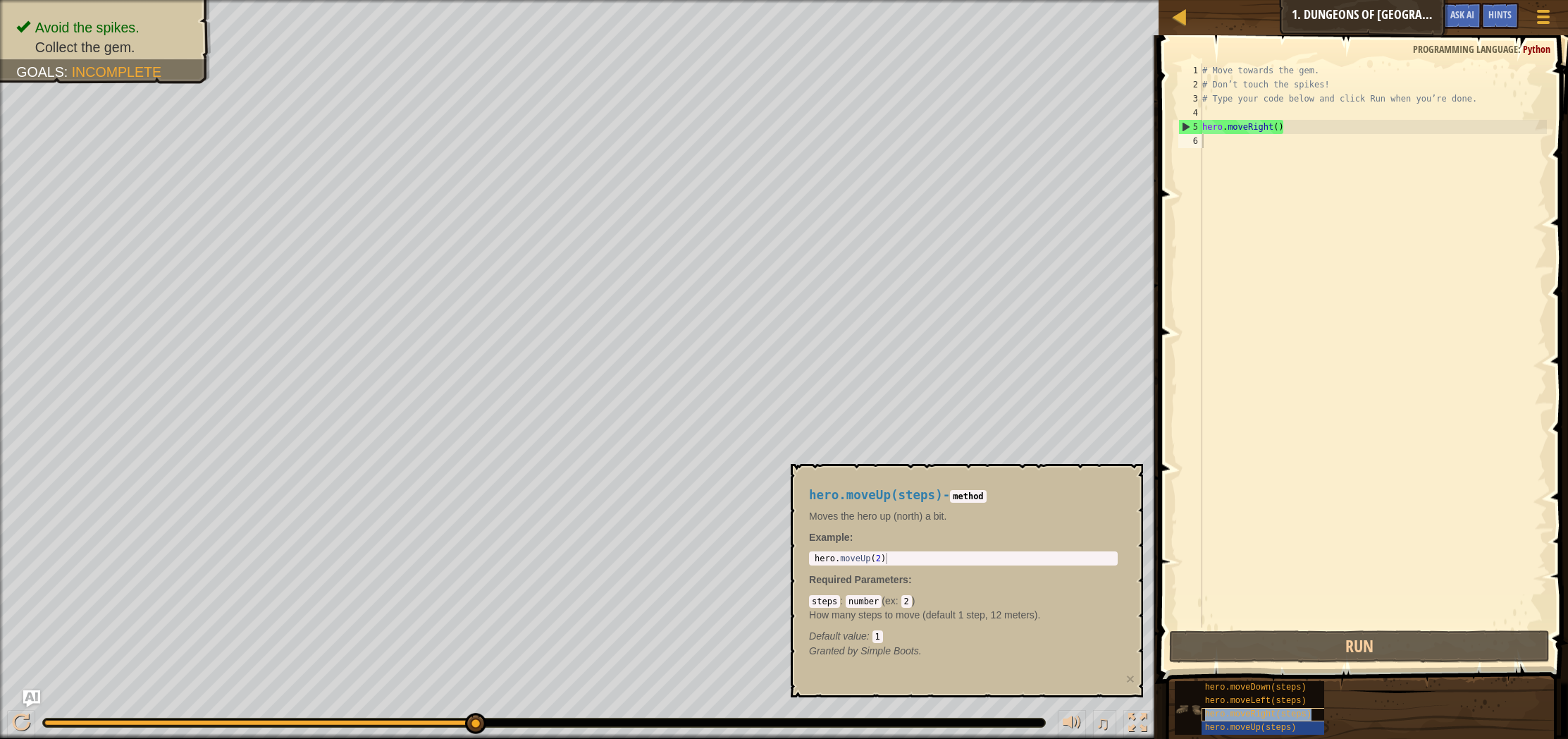
click at [1244, 712] on span "hero.moveRight(steps)" at bounding box center [1259, 713] width 107 height 10
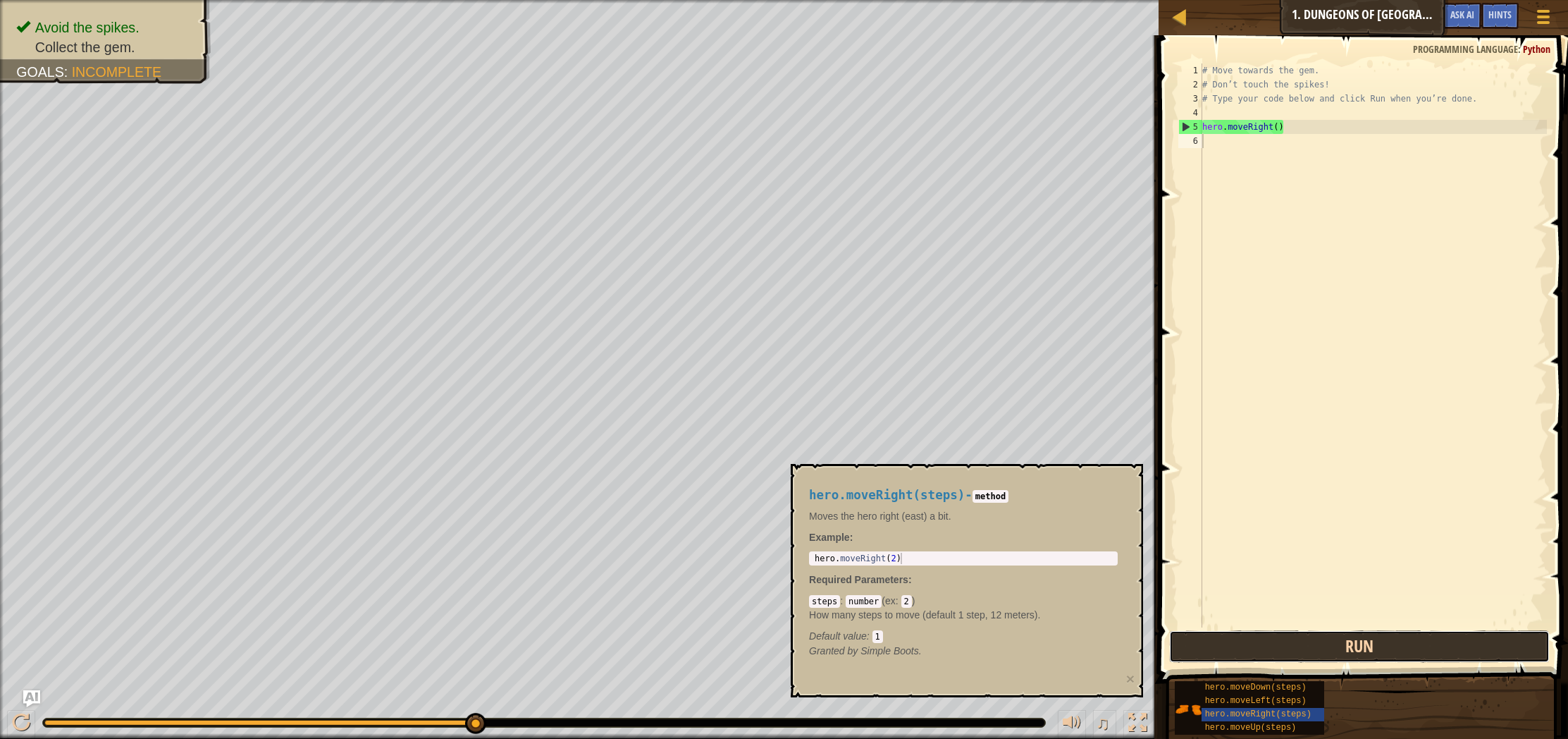
click at [1237, 653] on button "Run" at bounding box center [1359, 646] width 381 height 32
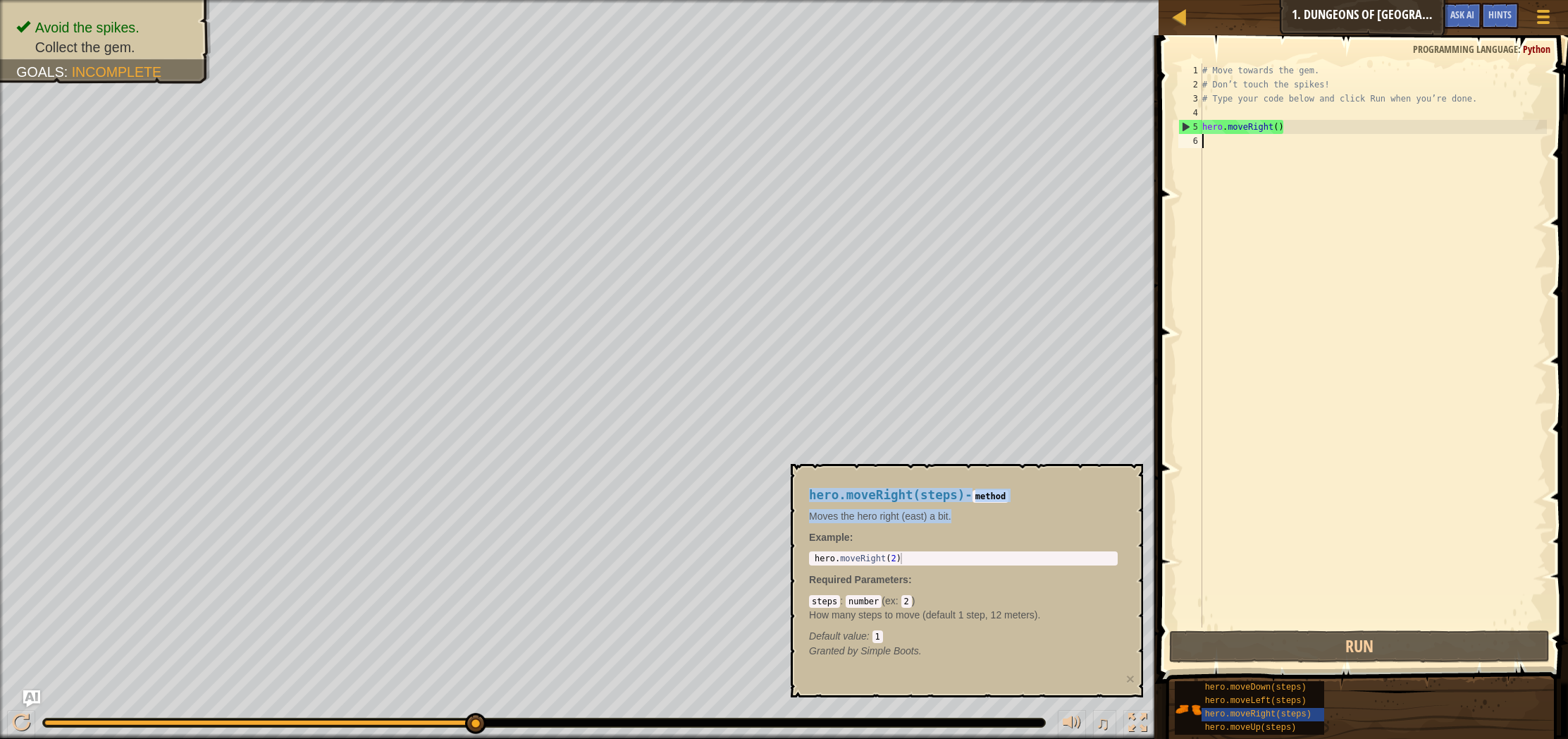
click at [888, 0] on body "Map Introduction to Computer Science 1. Dungeons of Kithgard Game Menu Done Hin…" at bounding box center [784, 0] width 1568 height 0
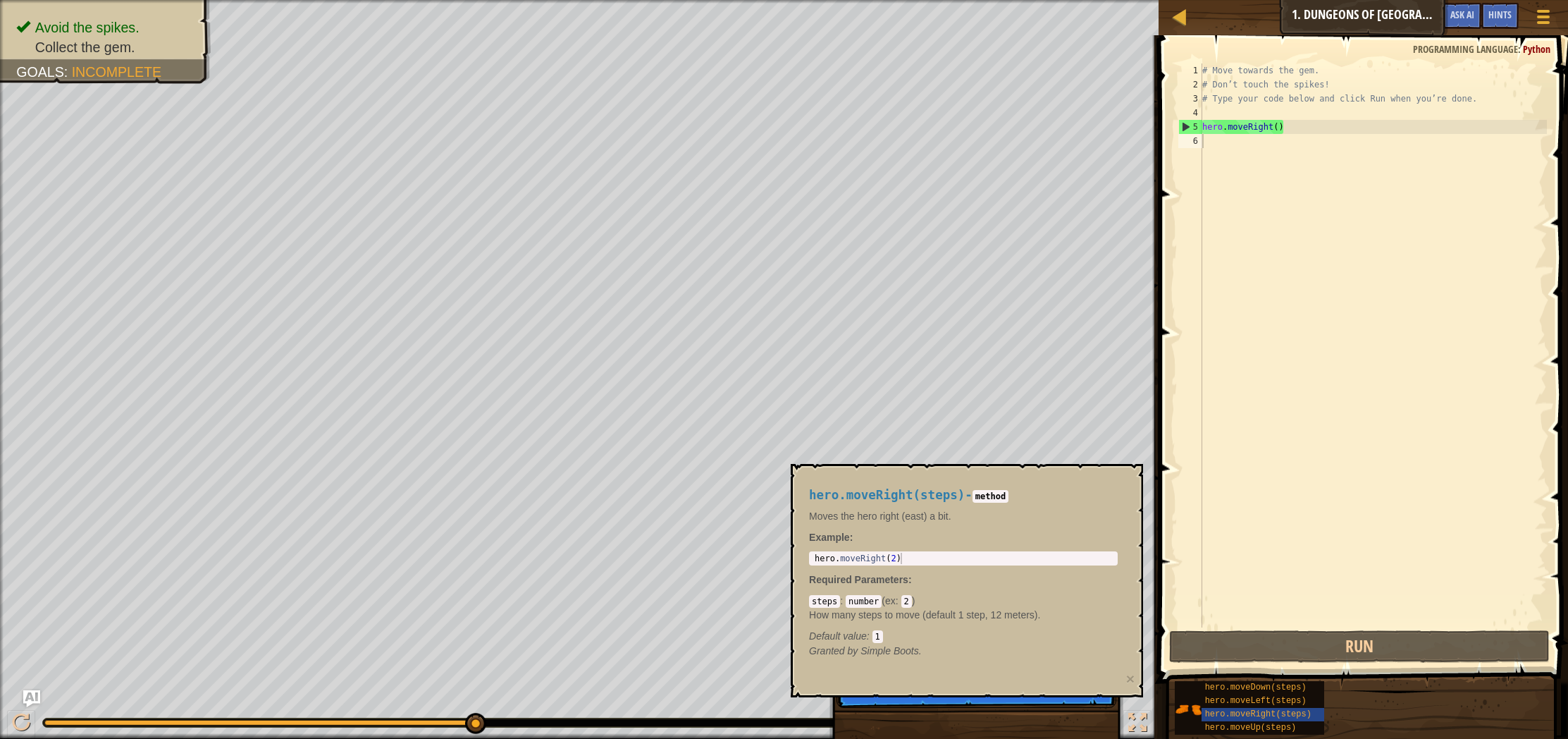
click at [1013, 647] on p "Granted by Simple Boots." at bounding box center [963, 650] width 309 height 14
click at [1244, 117] on div "# Move towards the gem. # Don’t touch the spikes! # Type your code below and cl…" at bounding box center [1373, 359] width 348 height 592
click at [880, 631] on code "1" at bounding box center [878, 636] width 11 height 13
click at [879, 634] on code "1" at bounding box center [878, 636] width 11 height 13
drag, startPoint x: 879, startPoint y: 634, endPoint x: 955, endPoint y: 640, distance: 76.2
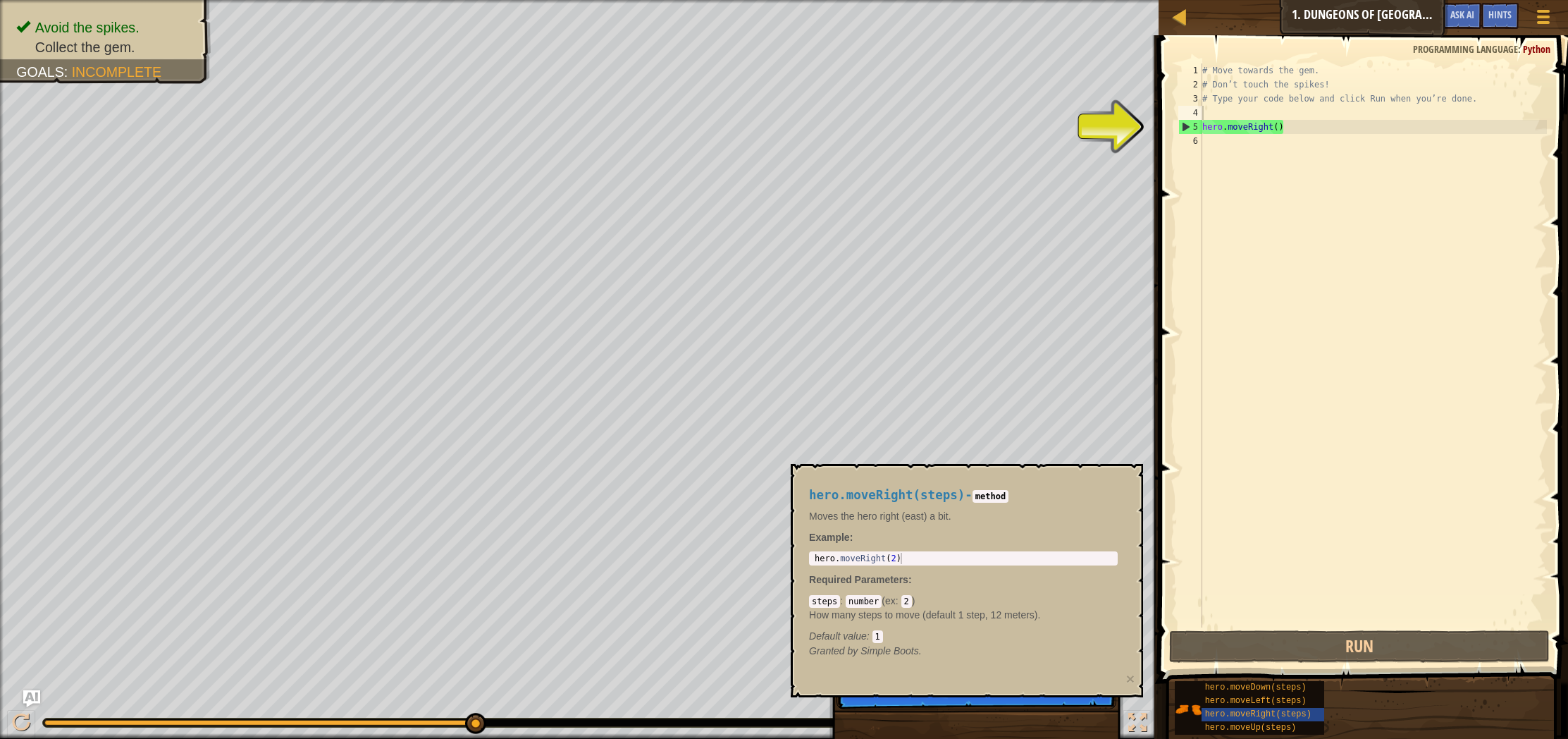
click at [924, 640] on div "Default value : 1" at bounding box center [963, 635] width 309 height 14
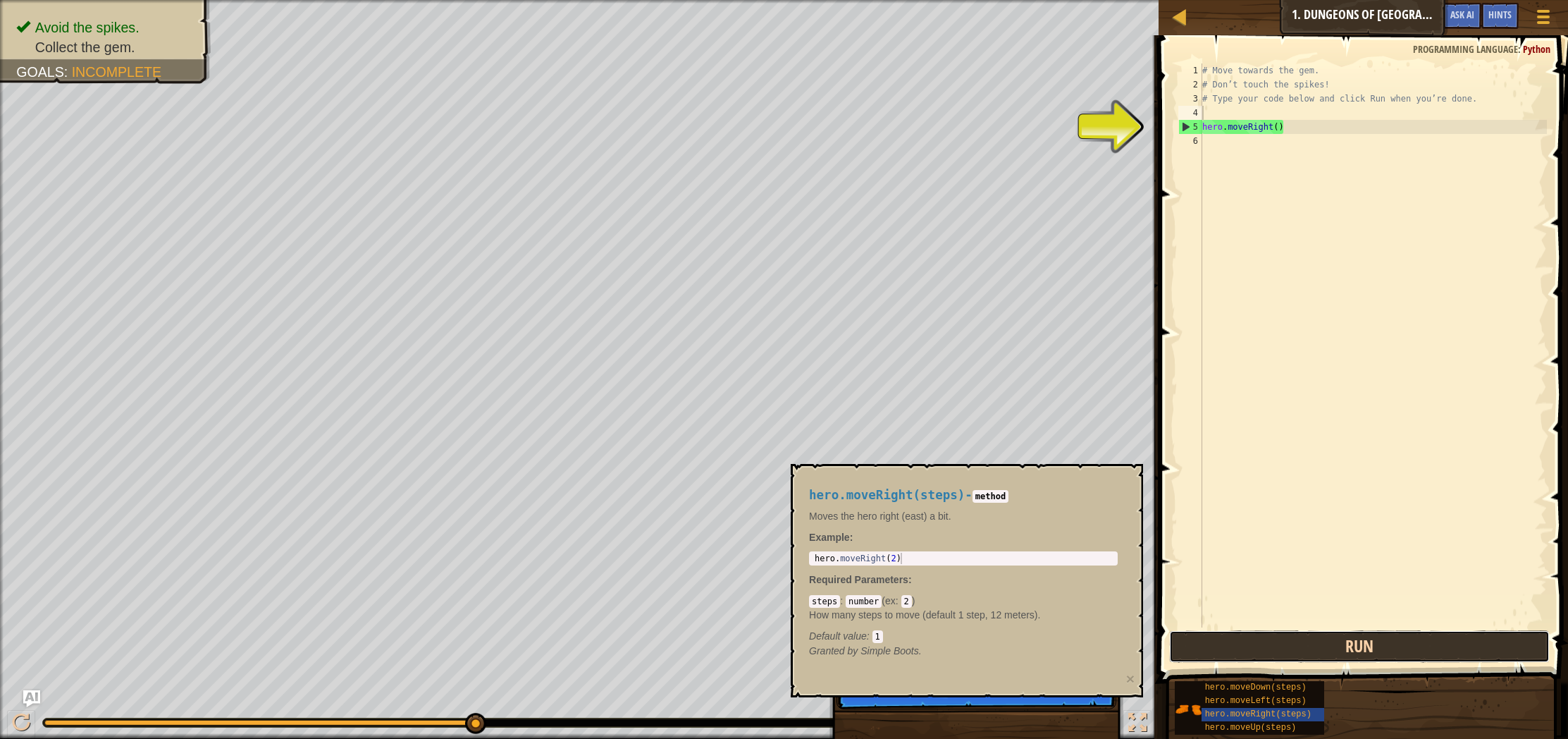
drag, startPoint x: 1213, startPoint y: 637, endPoint x: 1220, endPoint y: 651, distance: 15.7
click at [1219, 648] on button "Run" at bounding box center [1359, 646] width 381 height 32
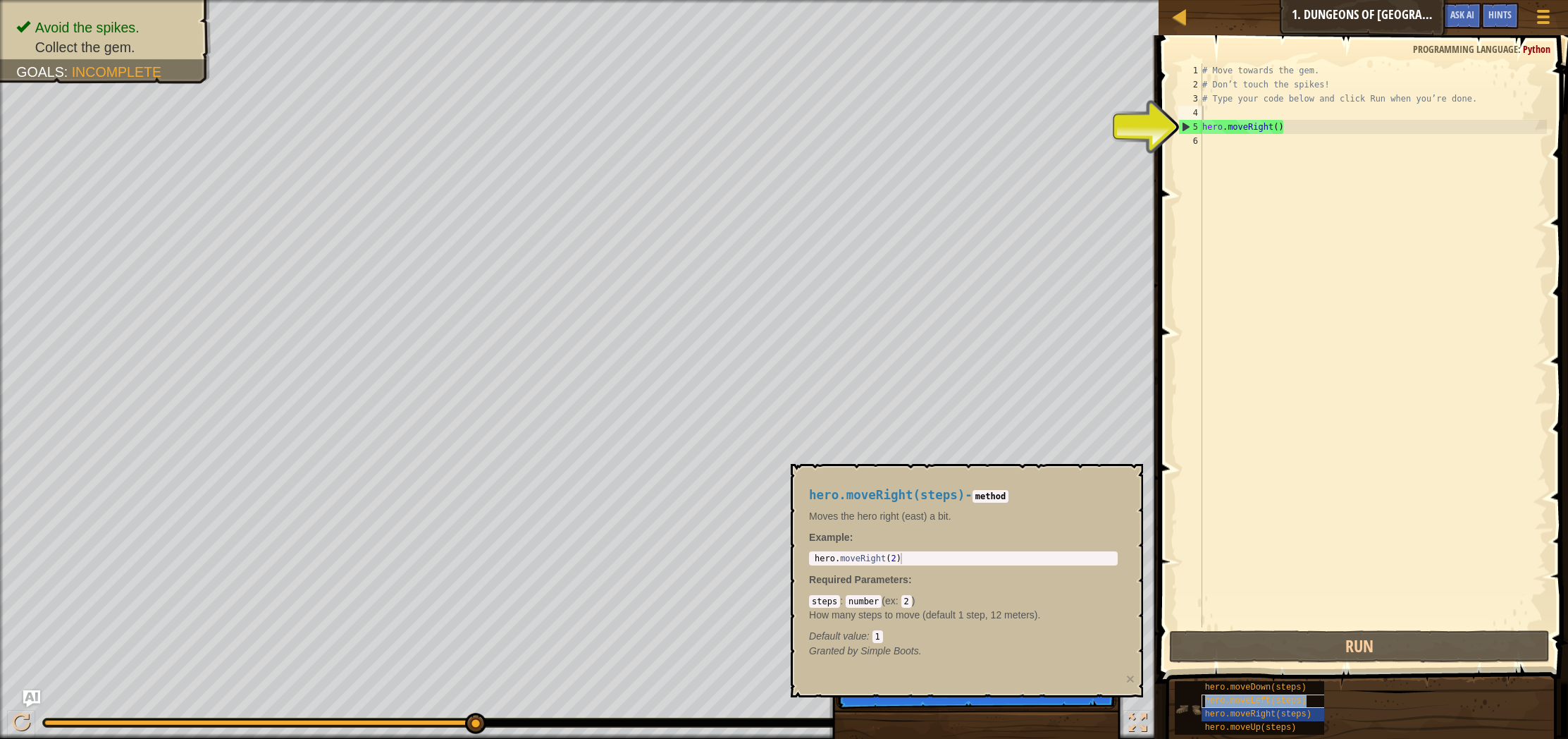
click at [1244, 705] on span "hero.moveLeft(steps)" at bounding box center [1256, 700] width 101 height 10
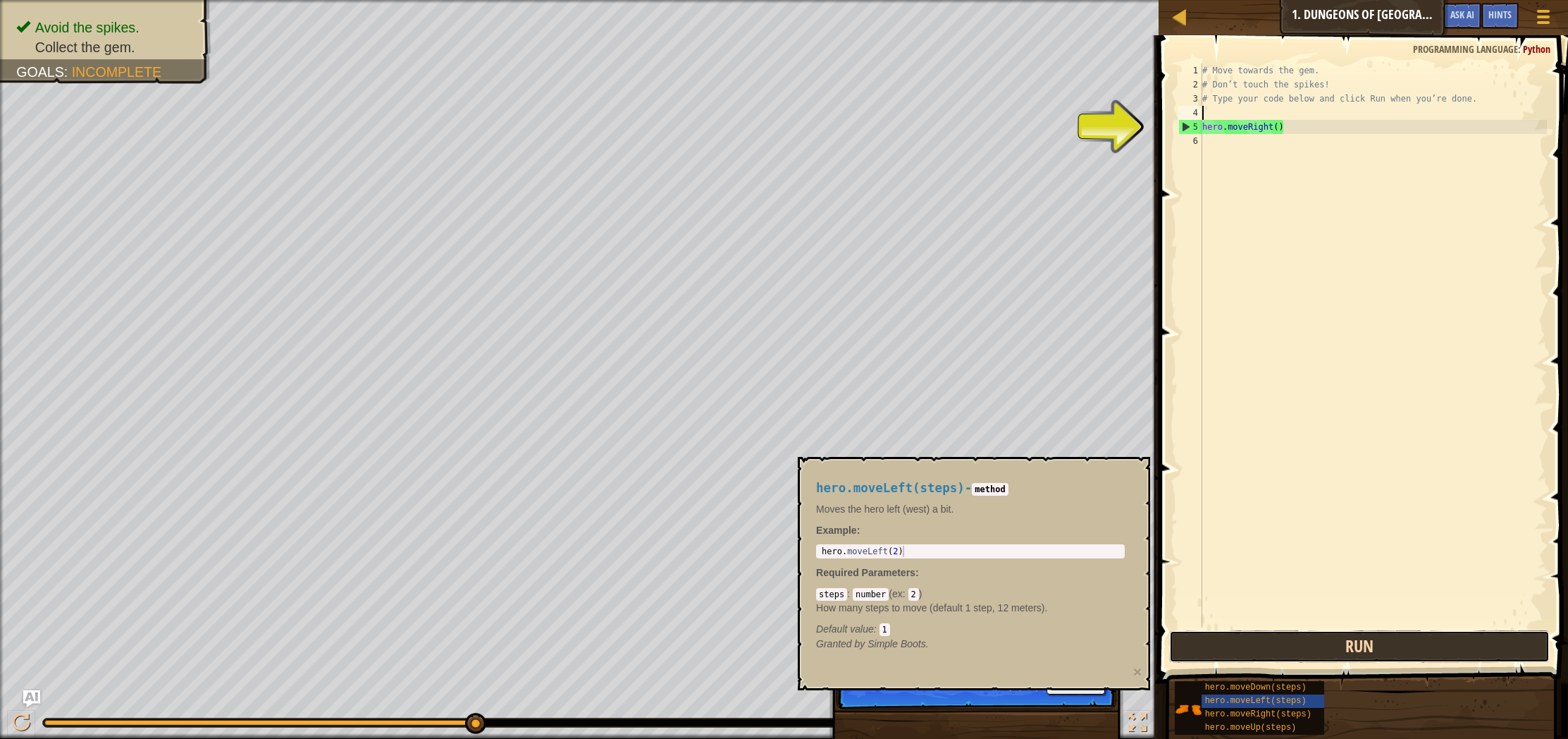
click at [1250, 648] on button "Run" at bounding box center [1359, 646] width 381 height 32
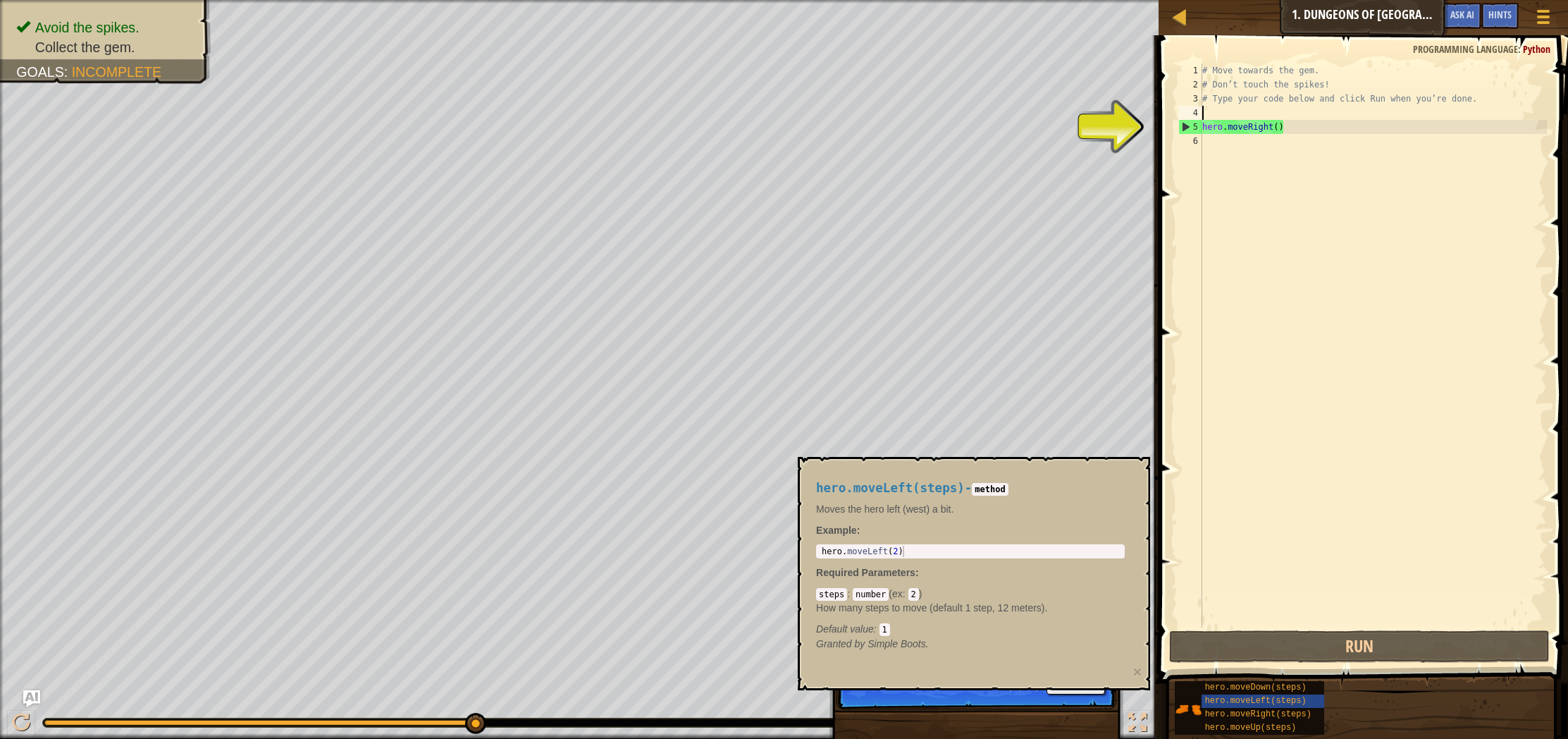
click at [1181, 127] on div "5" at bounding box center [1190, 127] width 23 height 14
click at [1188, 124] on div "5" at bounding box center [1190, 127] width 23 height 14
type textarea "hero.moveRight()"
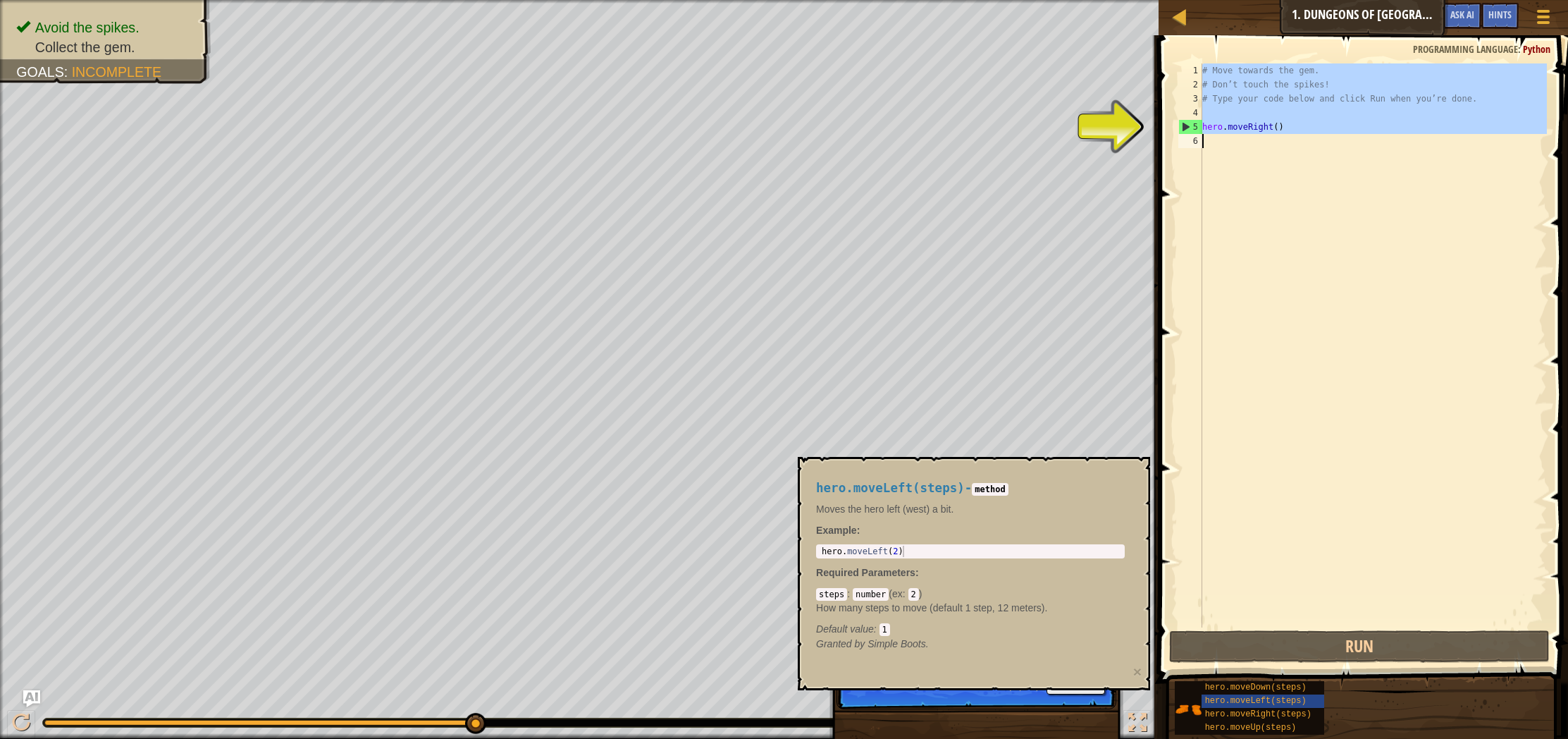
click at [1188, 124] on div "5" at bounding box center [1190, 127] width 23 height 14
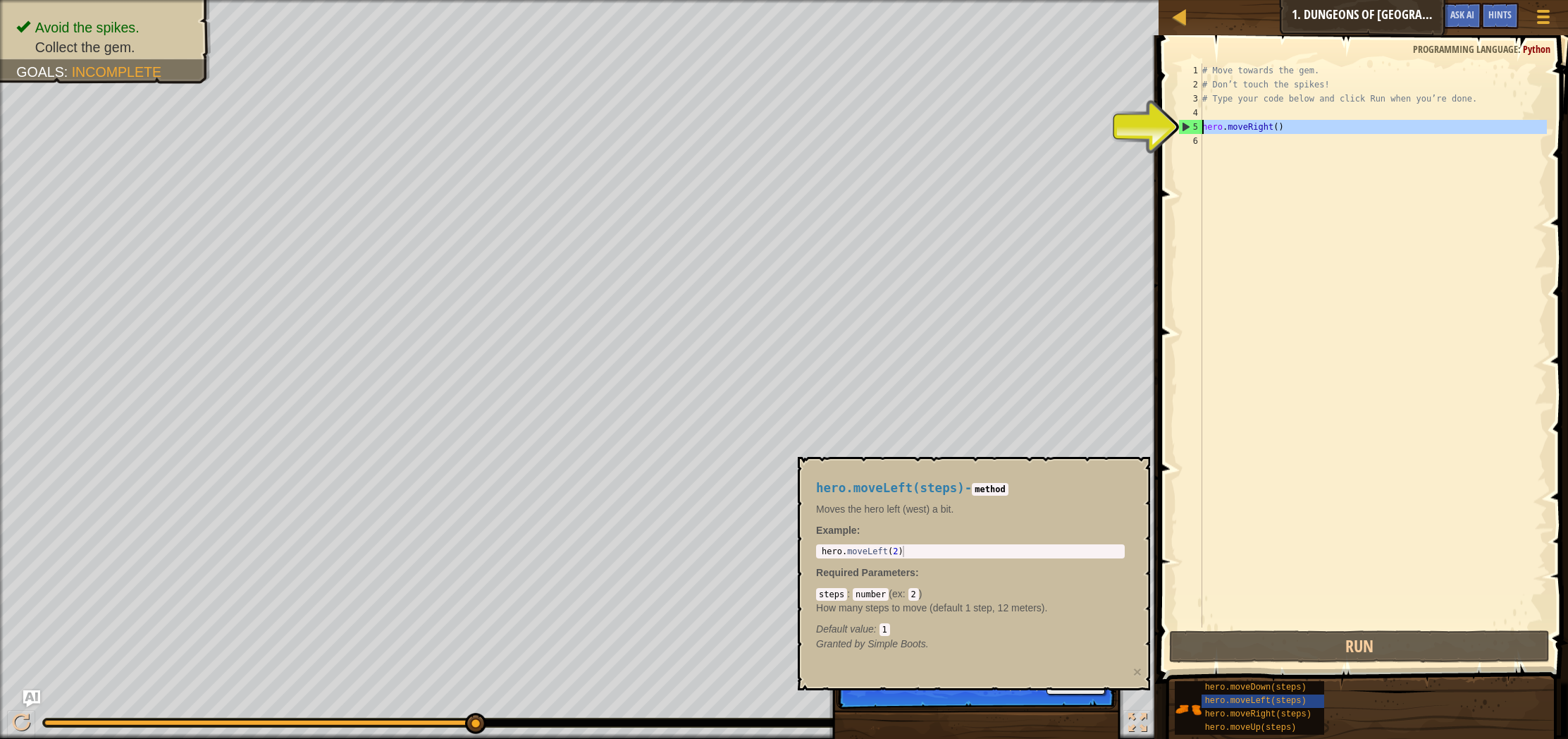
click at [1186, 126] on div "5" at bounding box center [1190, 127] width 23 height 14
type textarea "hero.moveRight()"
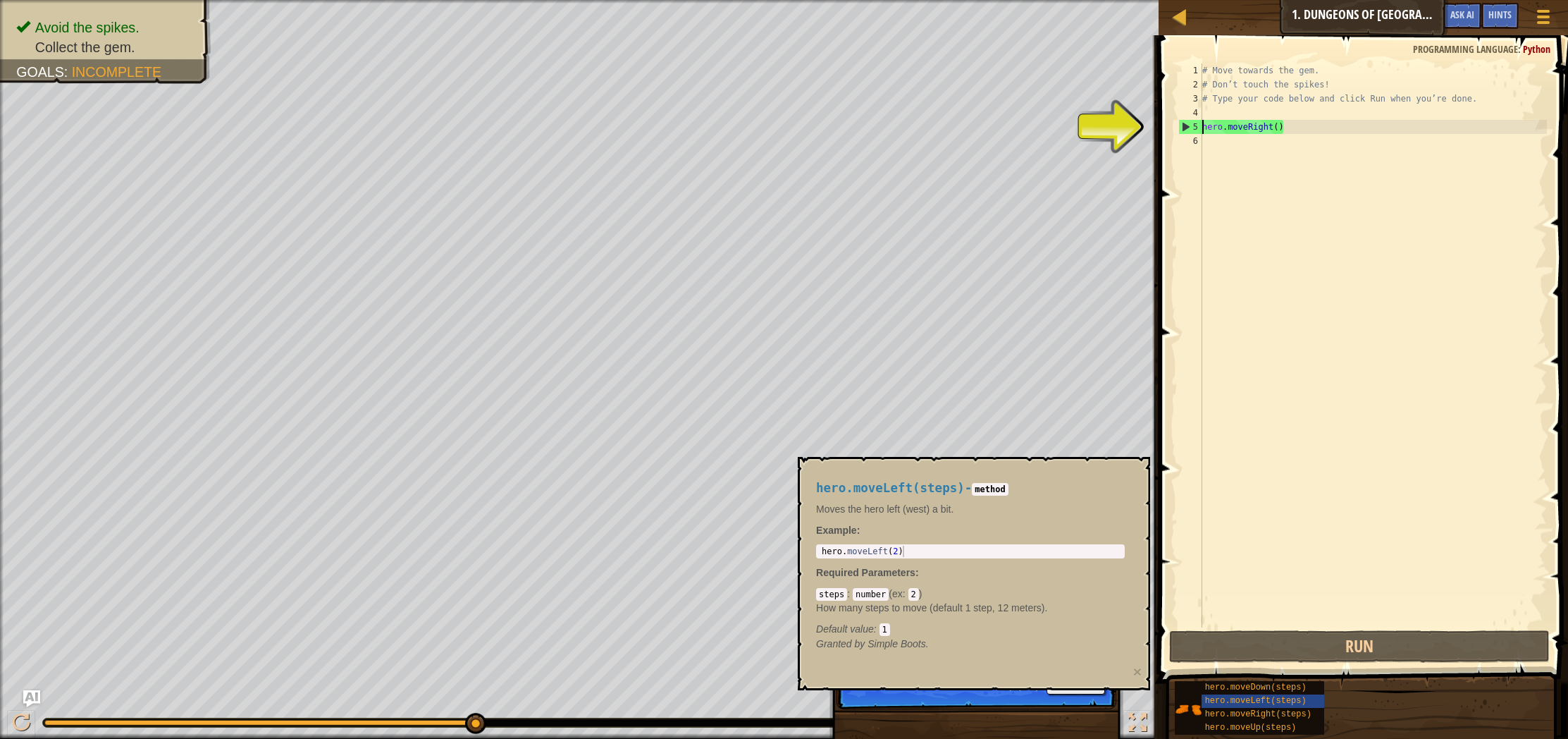
click at [1215, 116] on div "# Move towards the gem. # Don’t touch the spikes! # Type your code below and cl…" at bounding box center [1373, 359] width 348 height 592
click at [1292, 729] on span "hero.moveUp(steps)" at bounding box center [1251, 727] width 92 height 10
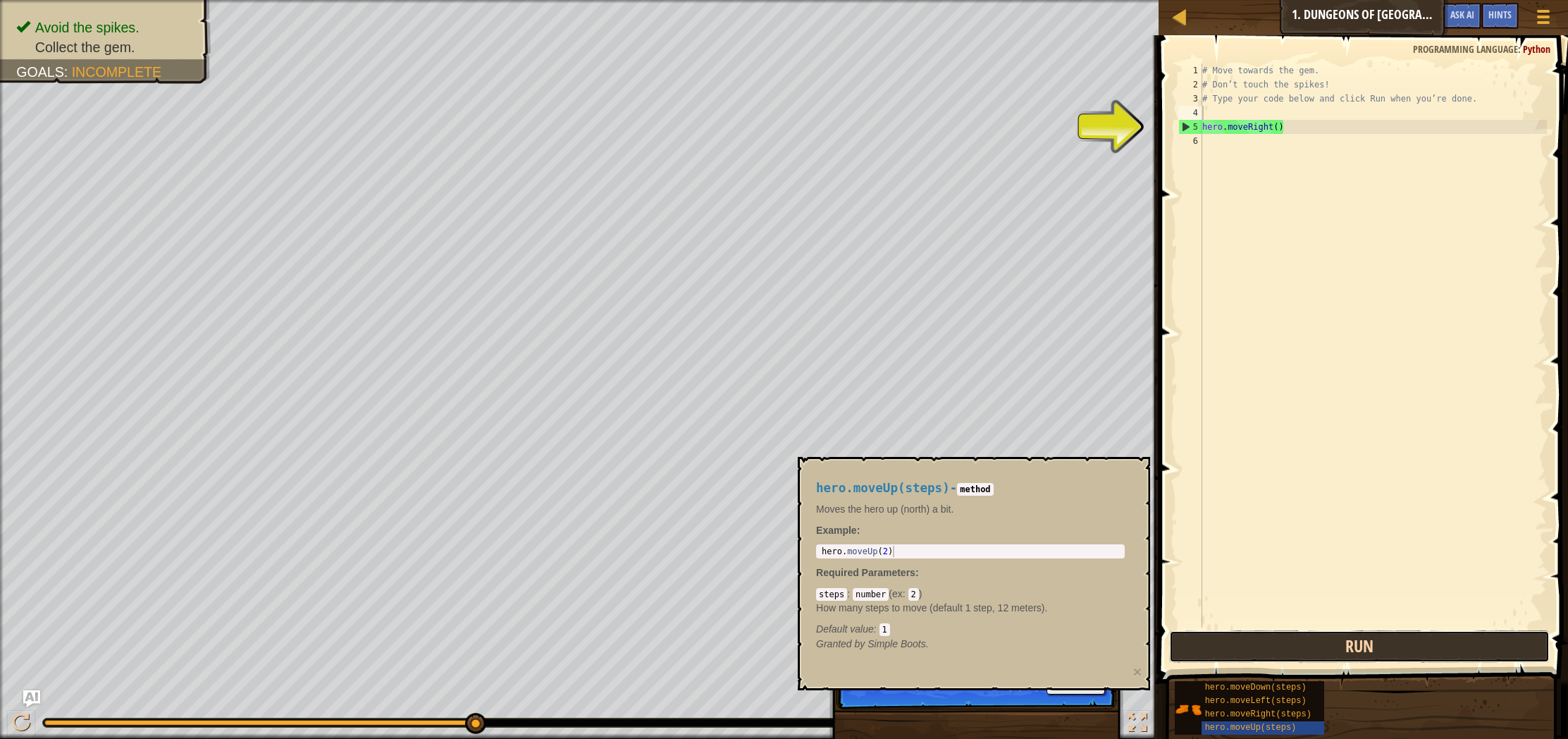
click at [1277, 661] on button "Run" at bounding box center [1359, 646] width 381 height 32
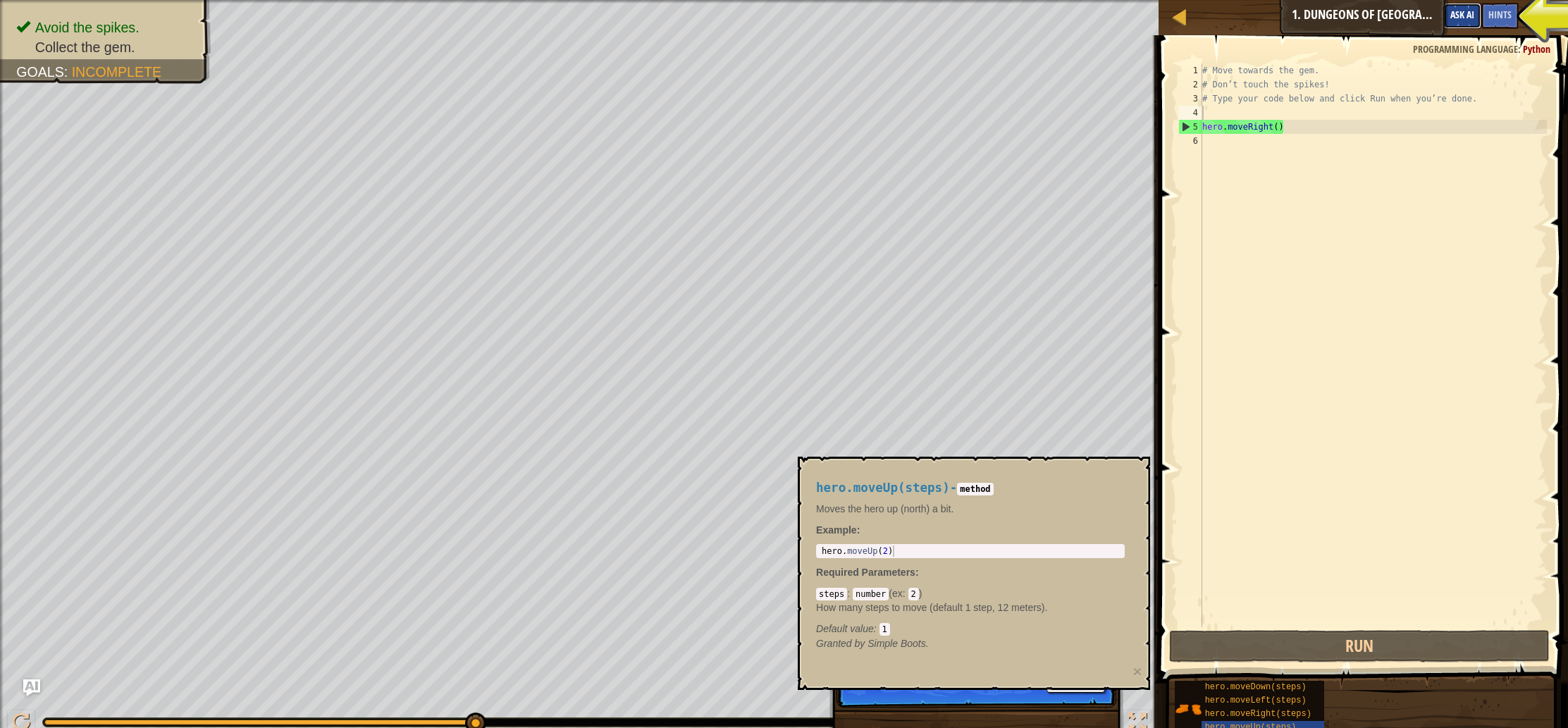
click at [1470, 17] on span "Ask AI" at bounding box center [1462, 14] width 24 height 14
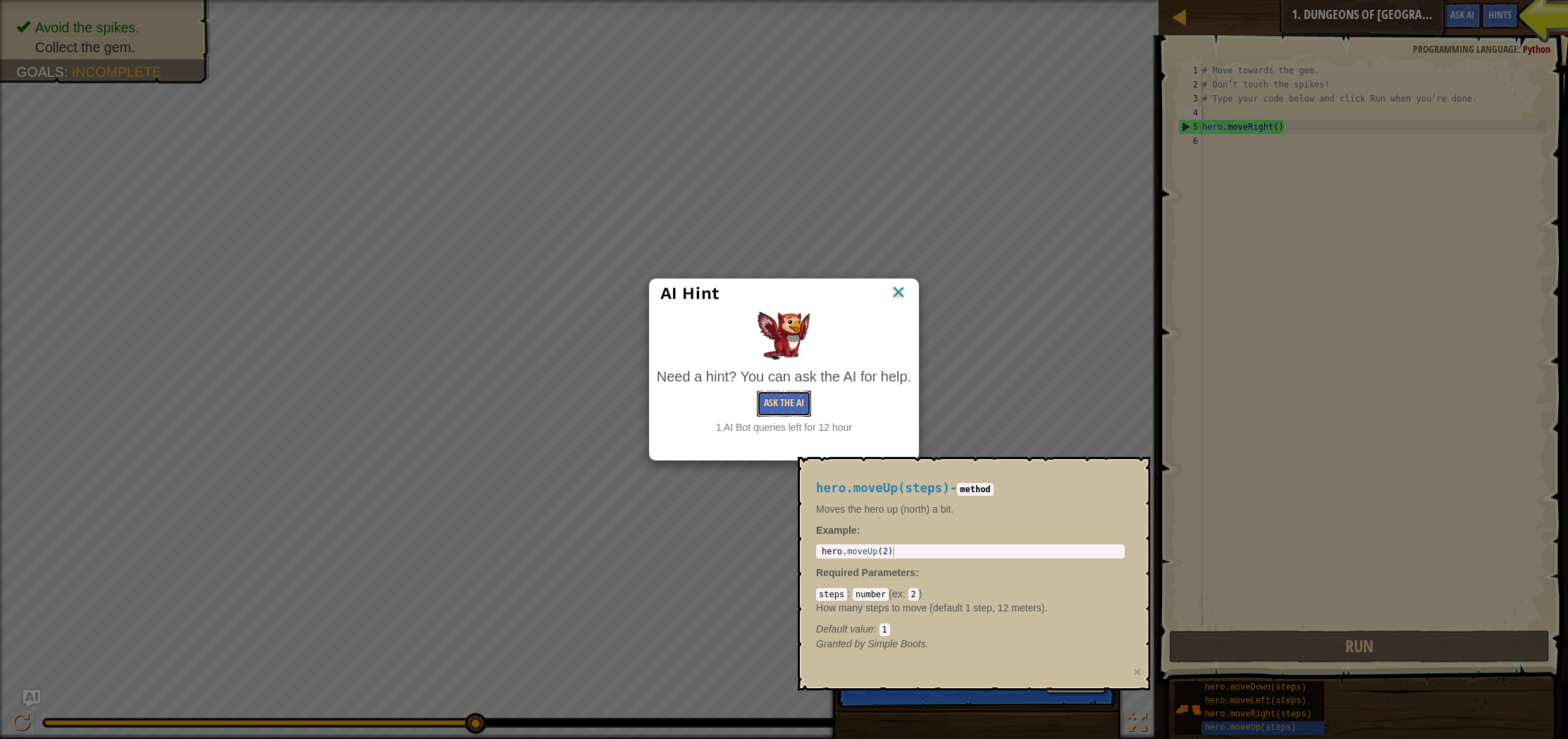
click at [774, 416] on button "Ask the AI" at bounding box center [784, 403] width 54 height 26
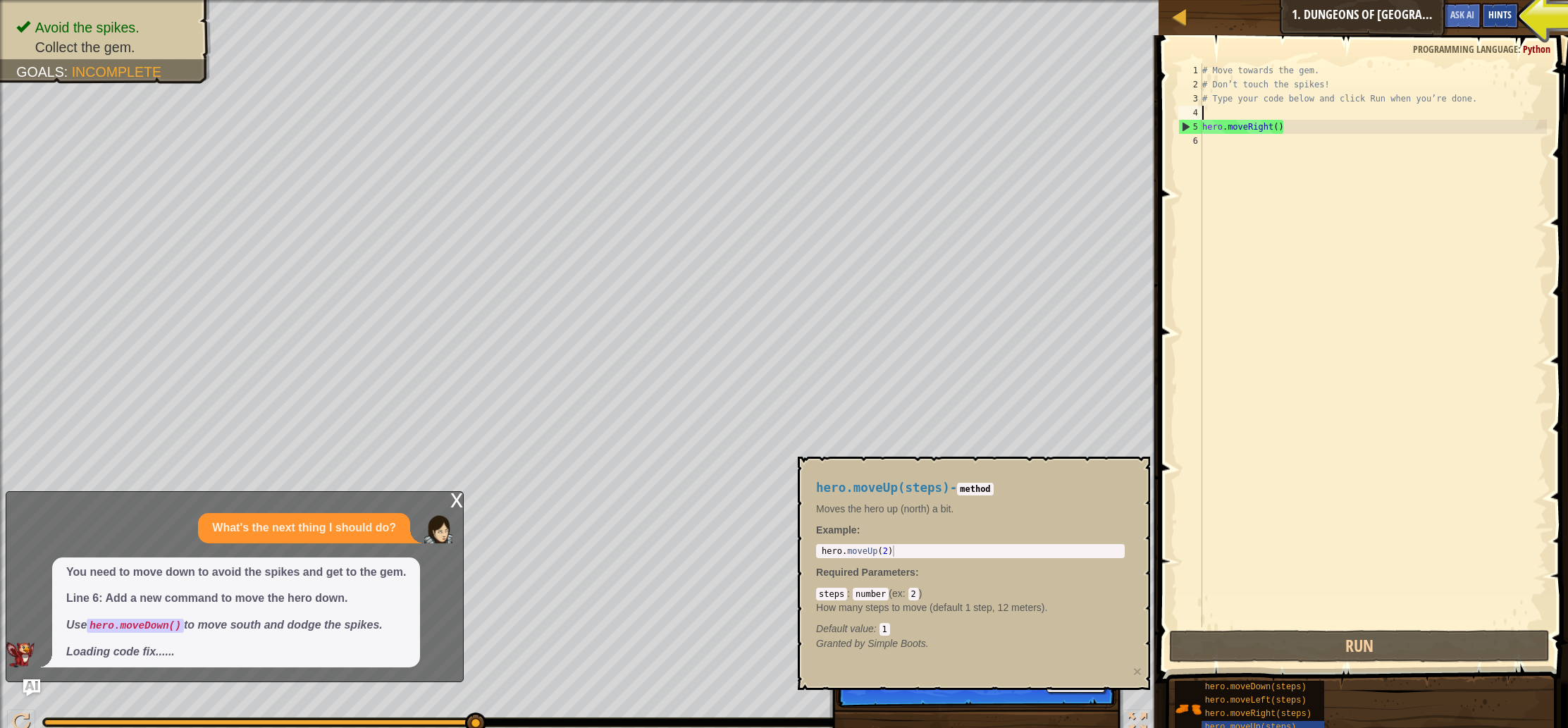
click at [1518, 24] on div "Hints" at bounding box center [1500, 16] width 38 height 26
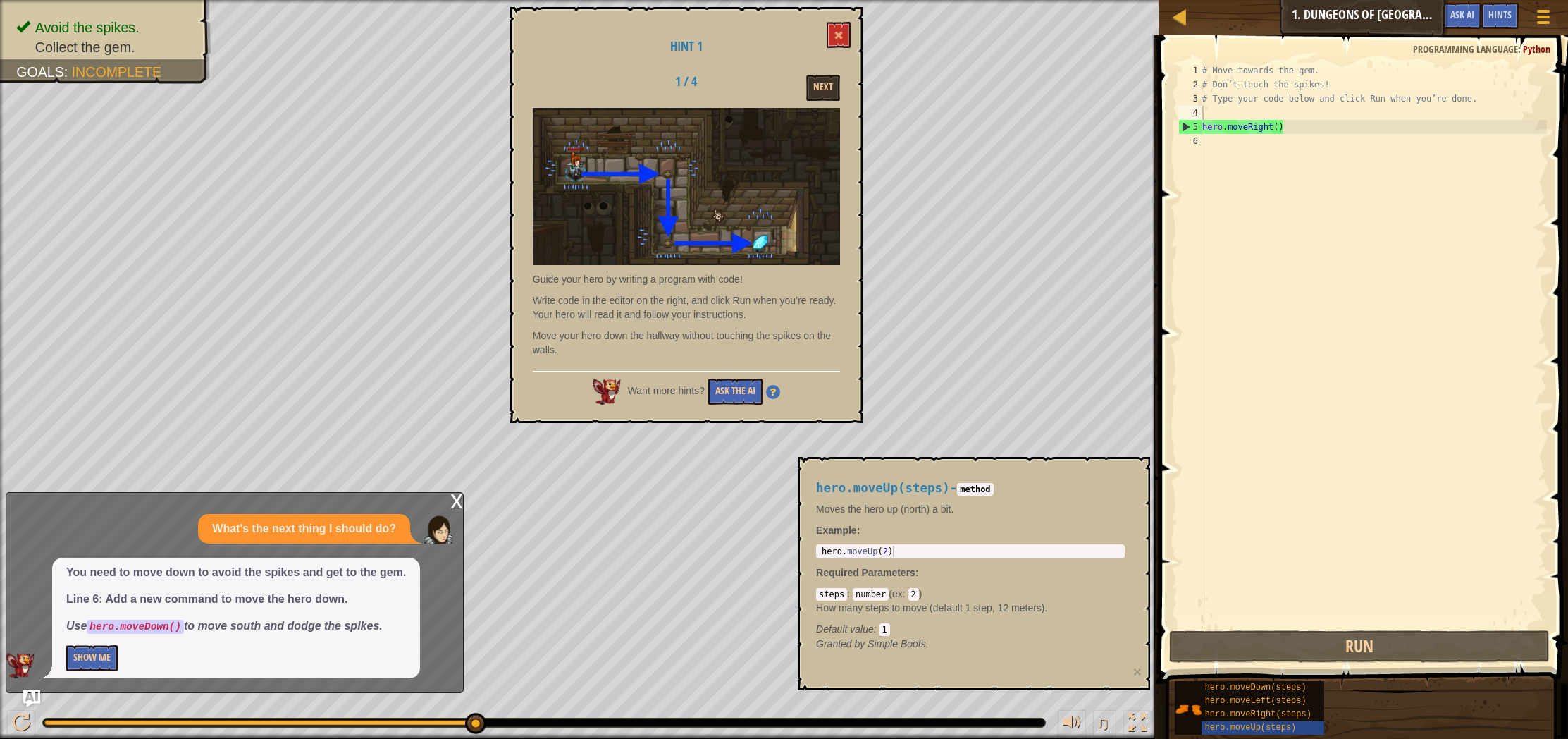
click at [850, 15] on div "Hint 1 1 / 4 Next Guide your hero by writing a program with code! Write code in…" at bounding box center [686, 215] width 352 height 416
click at [847, 25] on button at bounding box center [839, 35] width 24 height 26
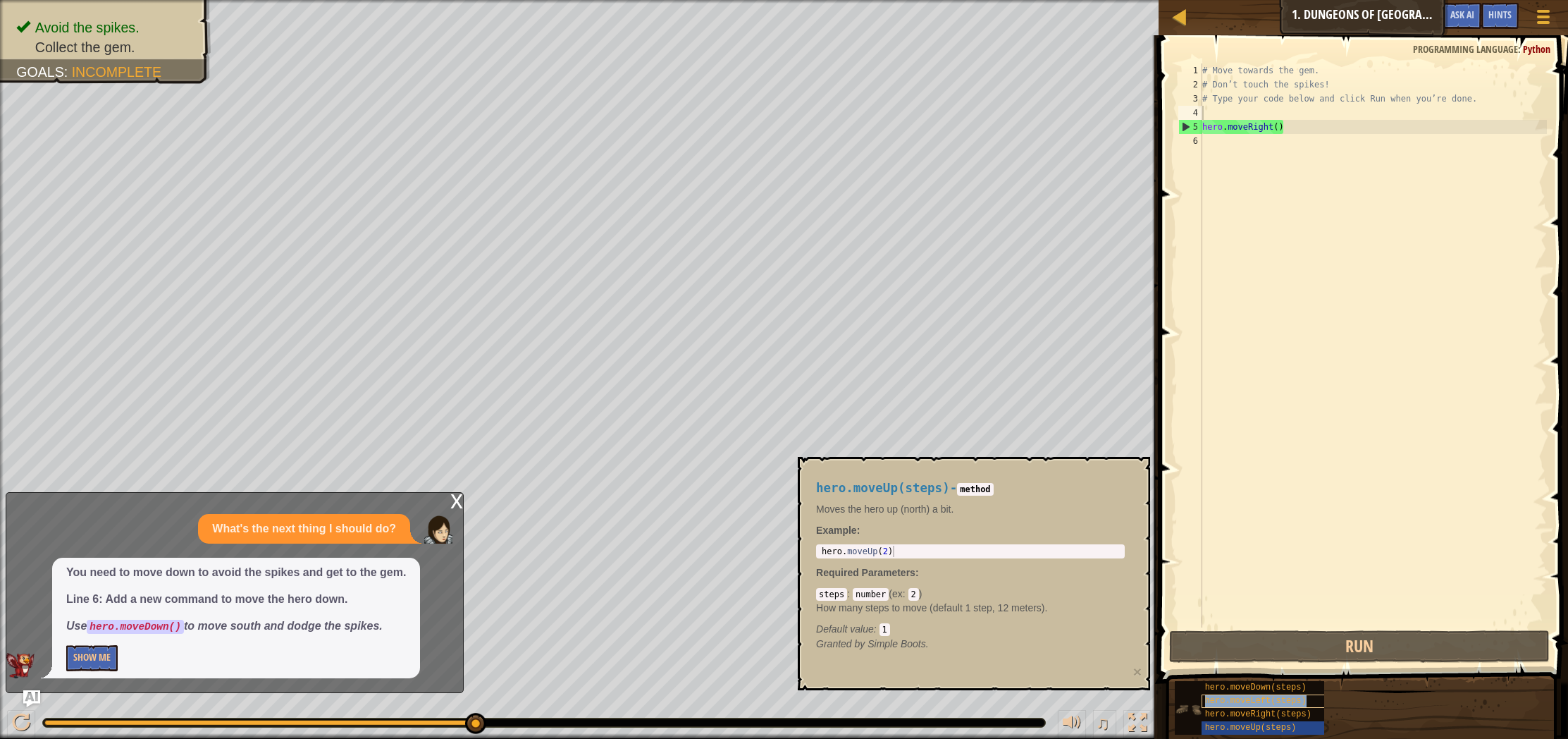
click at [1231, 704] on span "hero.moveLeft(steps)" at bounding box center [1256, 700] width 101 height 10
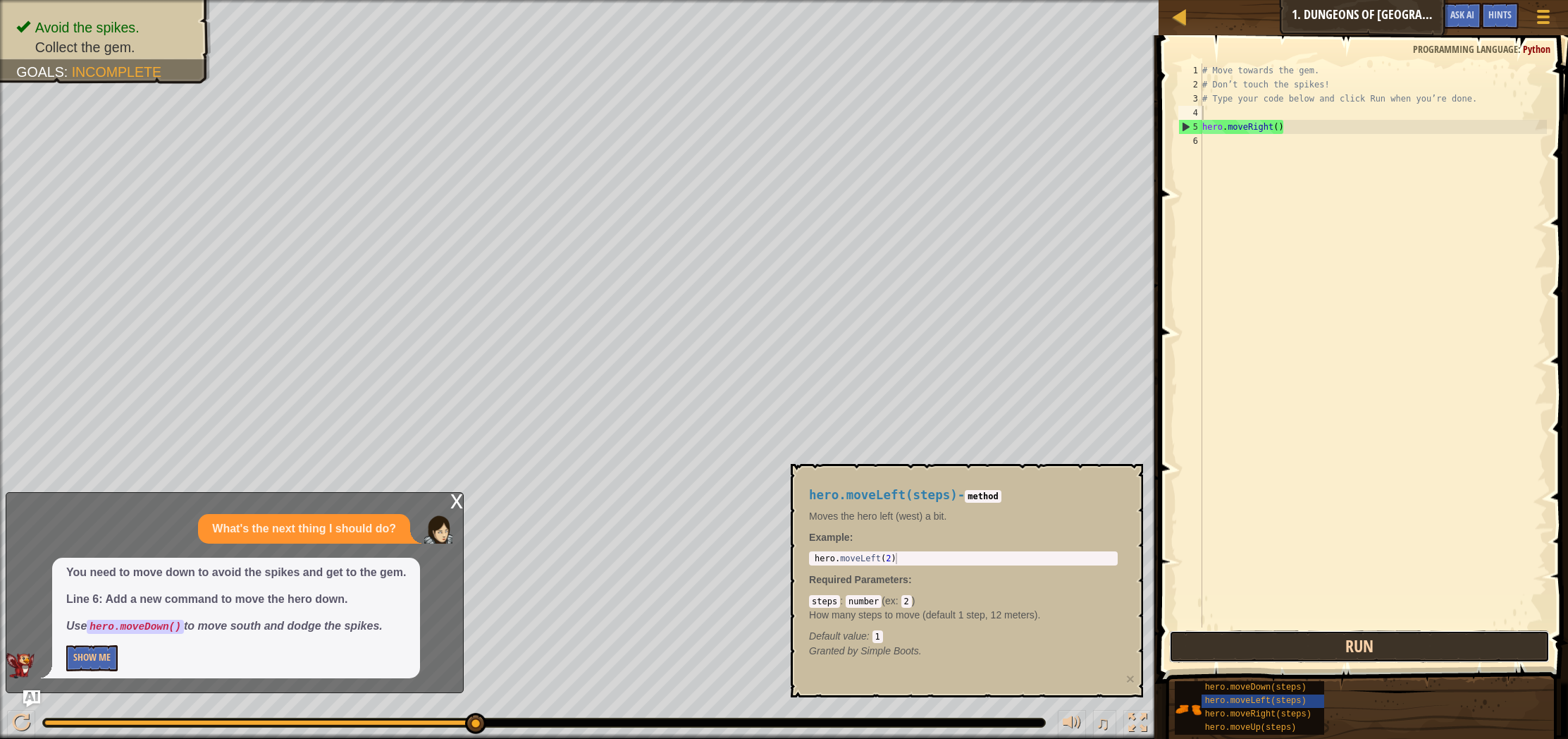
click at [1226, 652] on button "Run" at bounding box center [1359, 646] width 381 height 32
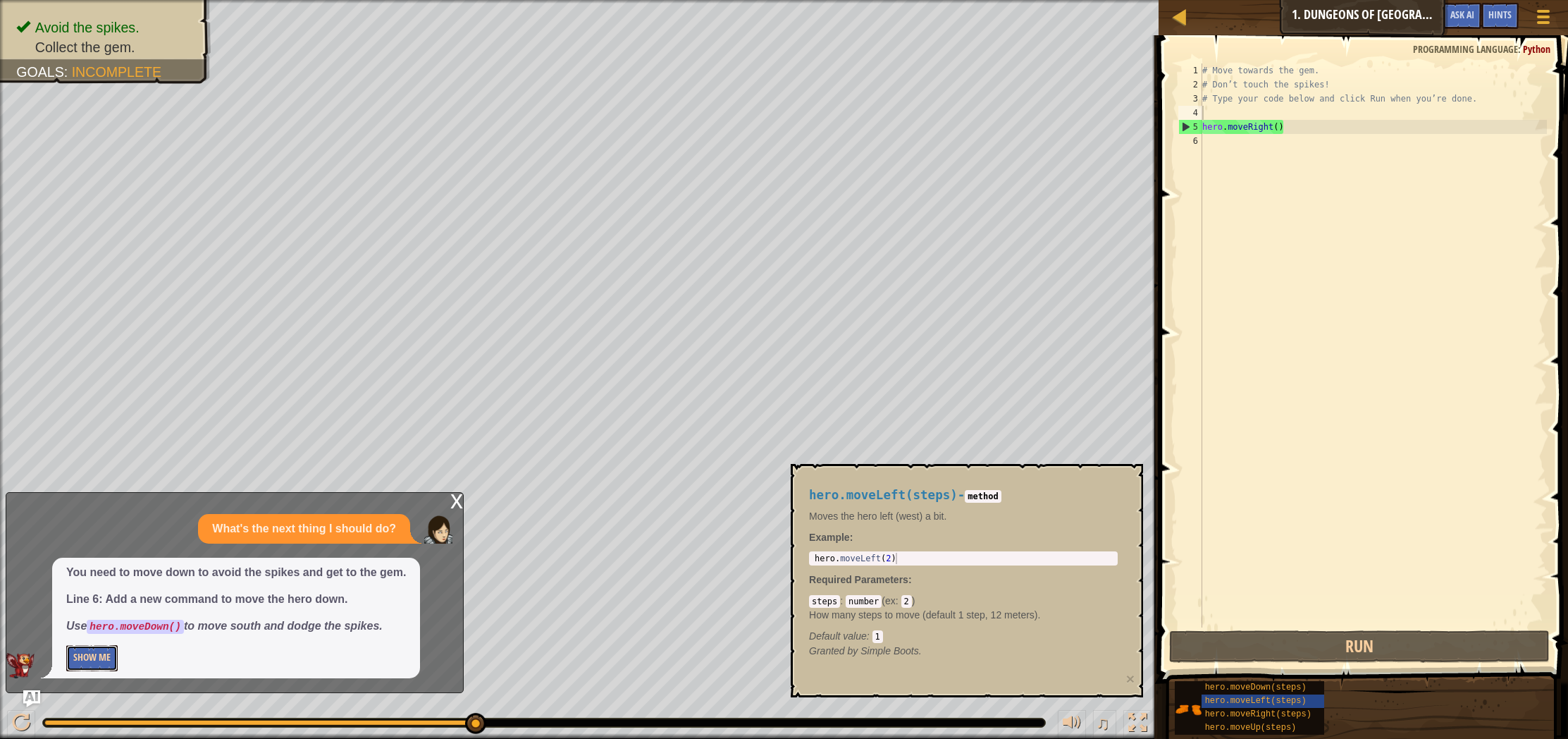
click at [102, 669] on button "Show Me" at bounding box center [92, 658] width 52 height 26
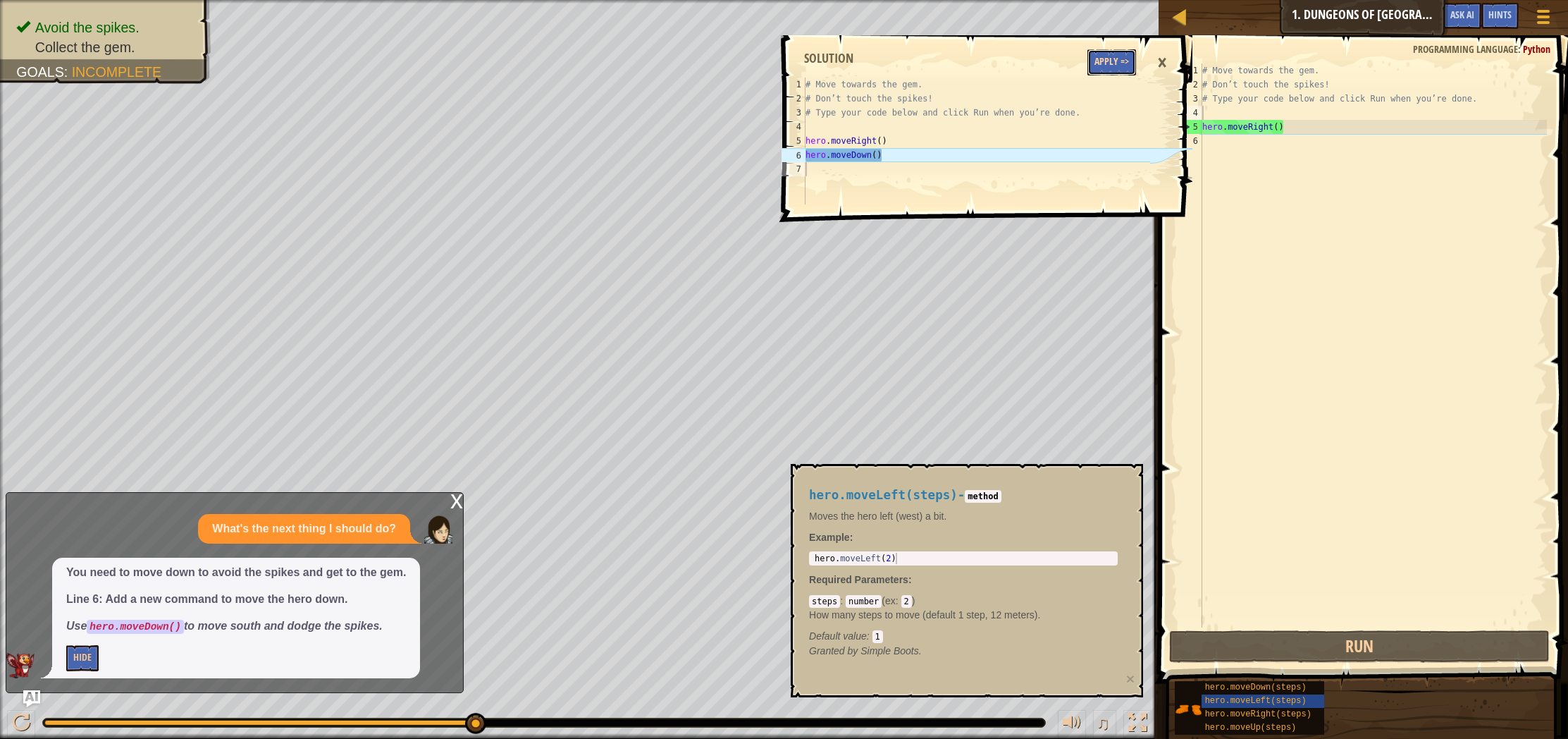
click at [1109, 53] on button "Apply =>" at bounding box center [1111, 62] width 49 height 26
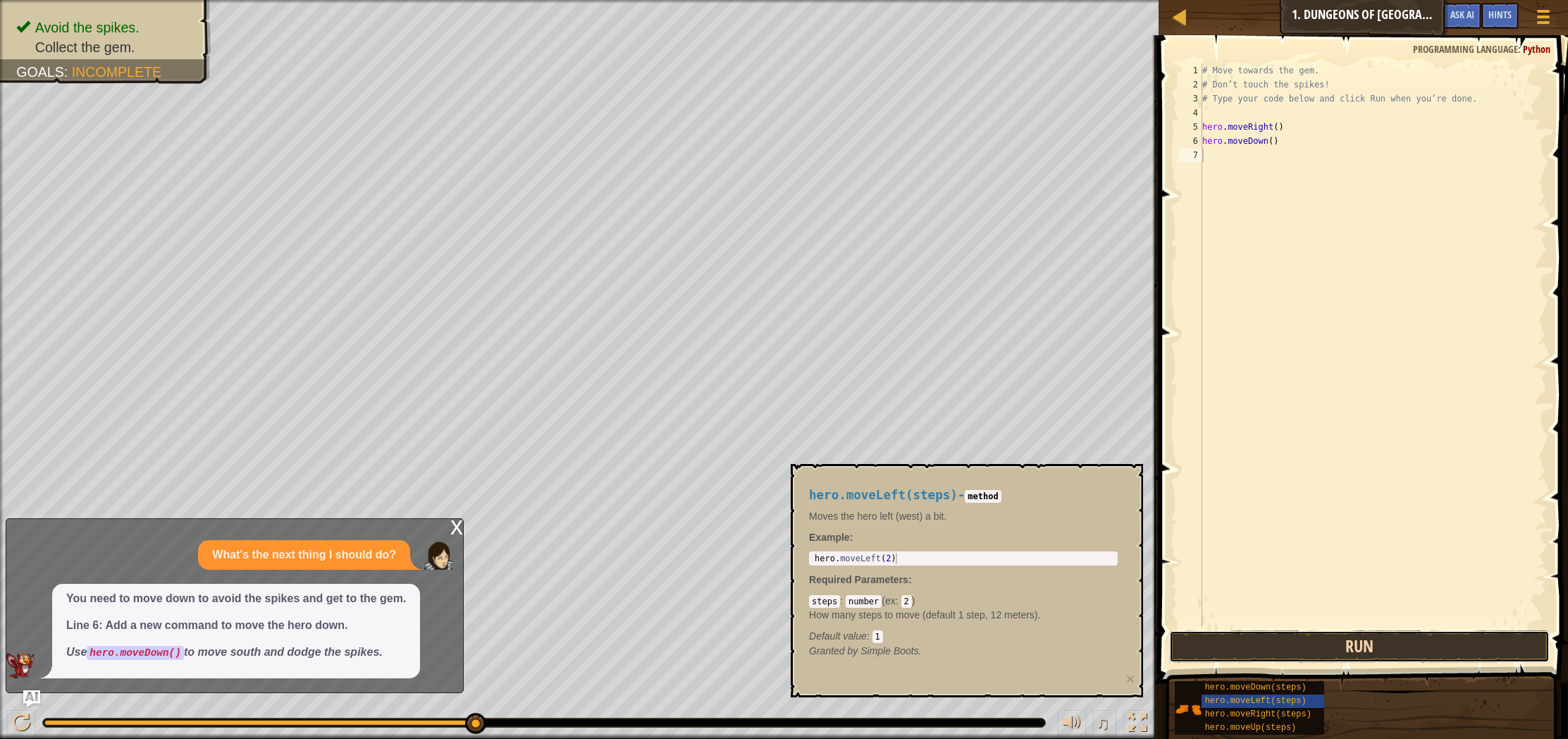
click at [1265, 637] on button "Run" at bounding box center [1359, 646] width 381 height 32
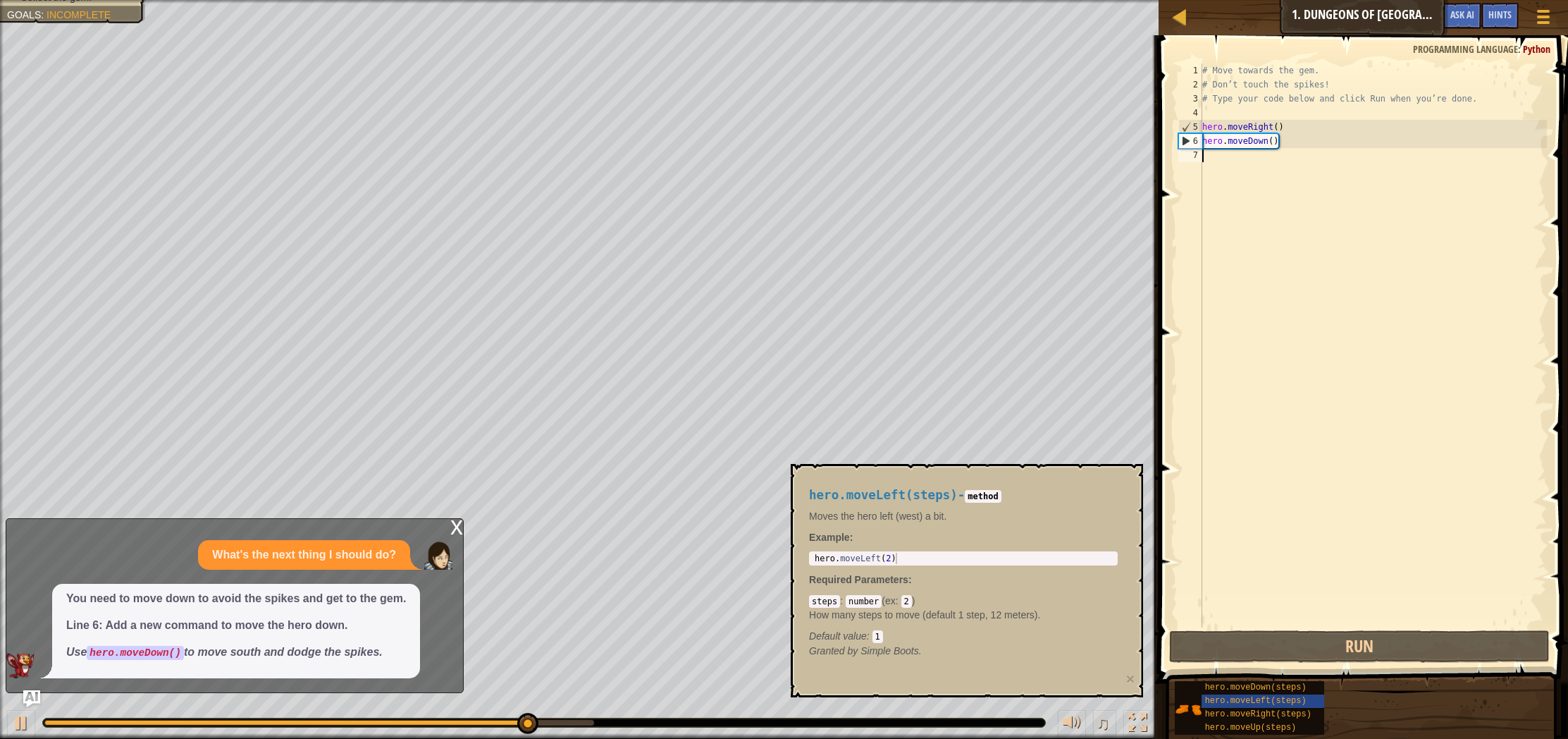
click at [1237, 166] on div "# Move towards the gem. # Don’t touch the spikes! # Type your code below and cl…" at bounding box center [1373, 359] width 348 height 592
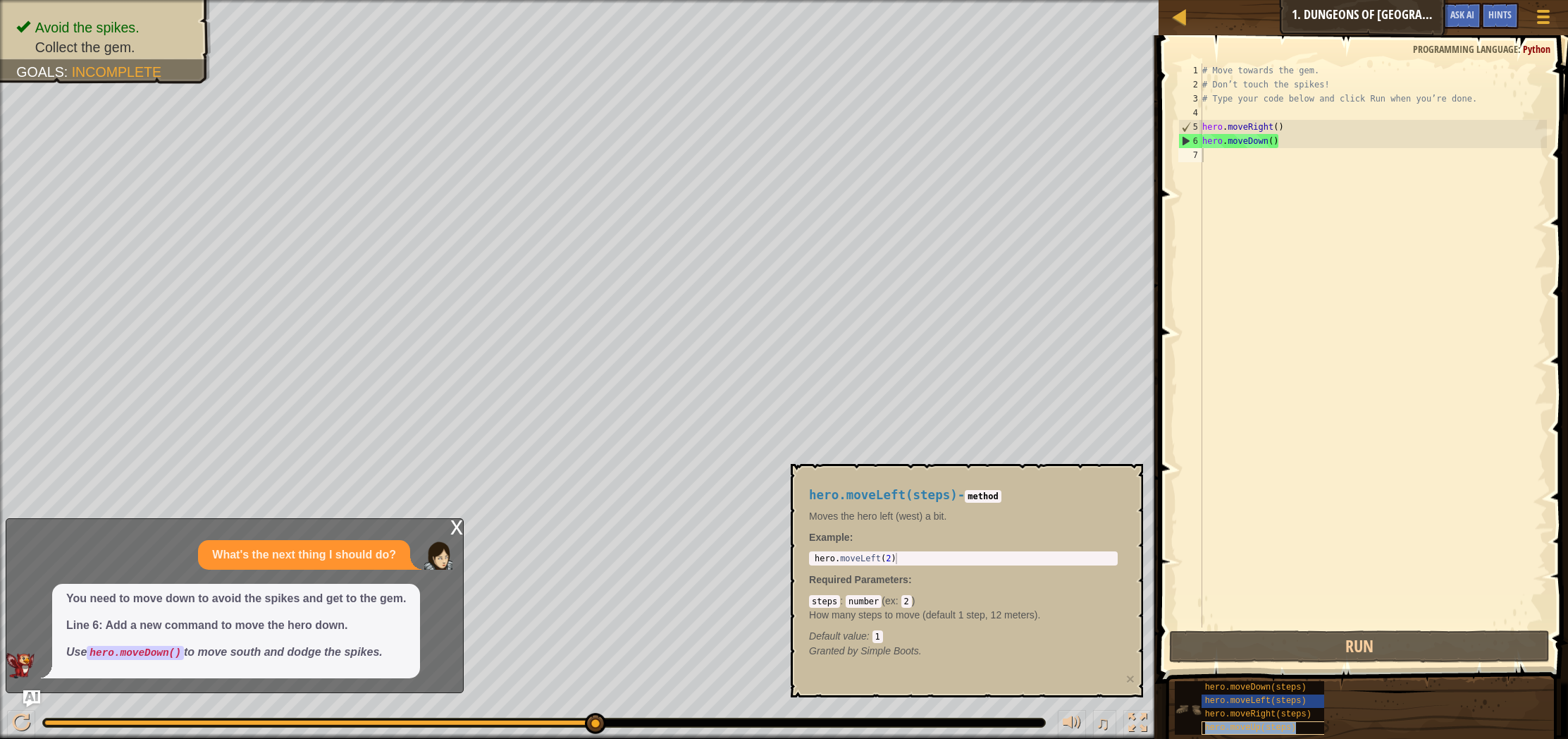
click at [1213, 728] on span "hero.moveUp(steps)" at bounding box center [1251, 727] width 92 height 10
click at [1231, 702] on span "hero.moveLeft(steps)" at bounding box center [1256, 700] width 101 height 10
click at [1232, 707] on div "hero.moveDown(steps) hero.moveLeft(steps) hero.moveRight(steps) hero.moveUp(ste…" at bounding box center [1250, 707] width 149 height 53
click at [1232, 707] on div "hero.moveRight(steps)" at bounding box center [1280, 714] width 157 height 14
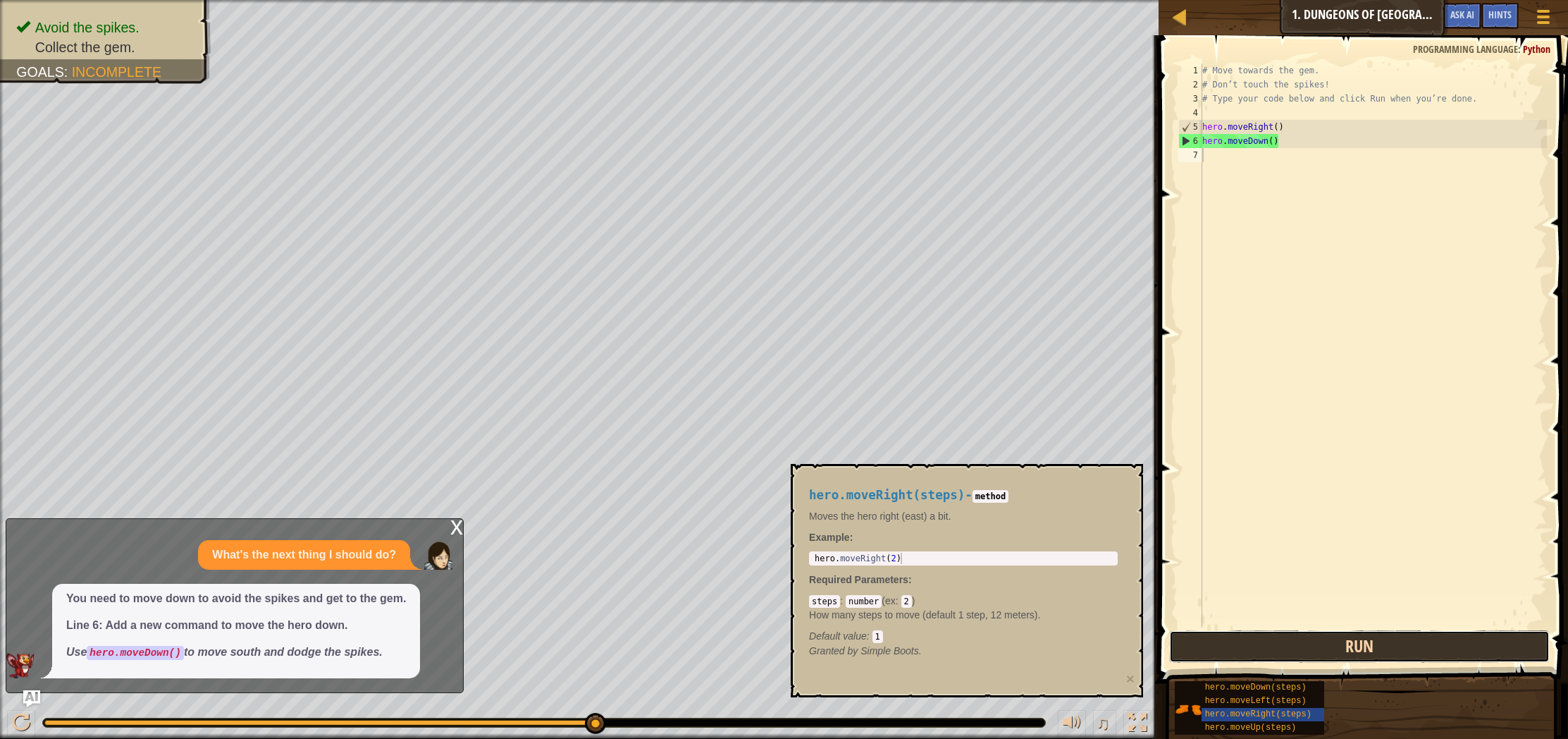
click at [1257, 654] on button "Run" at bounding box center [1359, 646] width 381 height 32
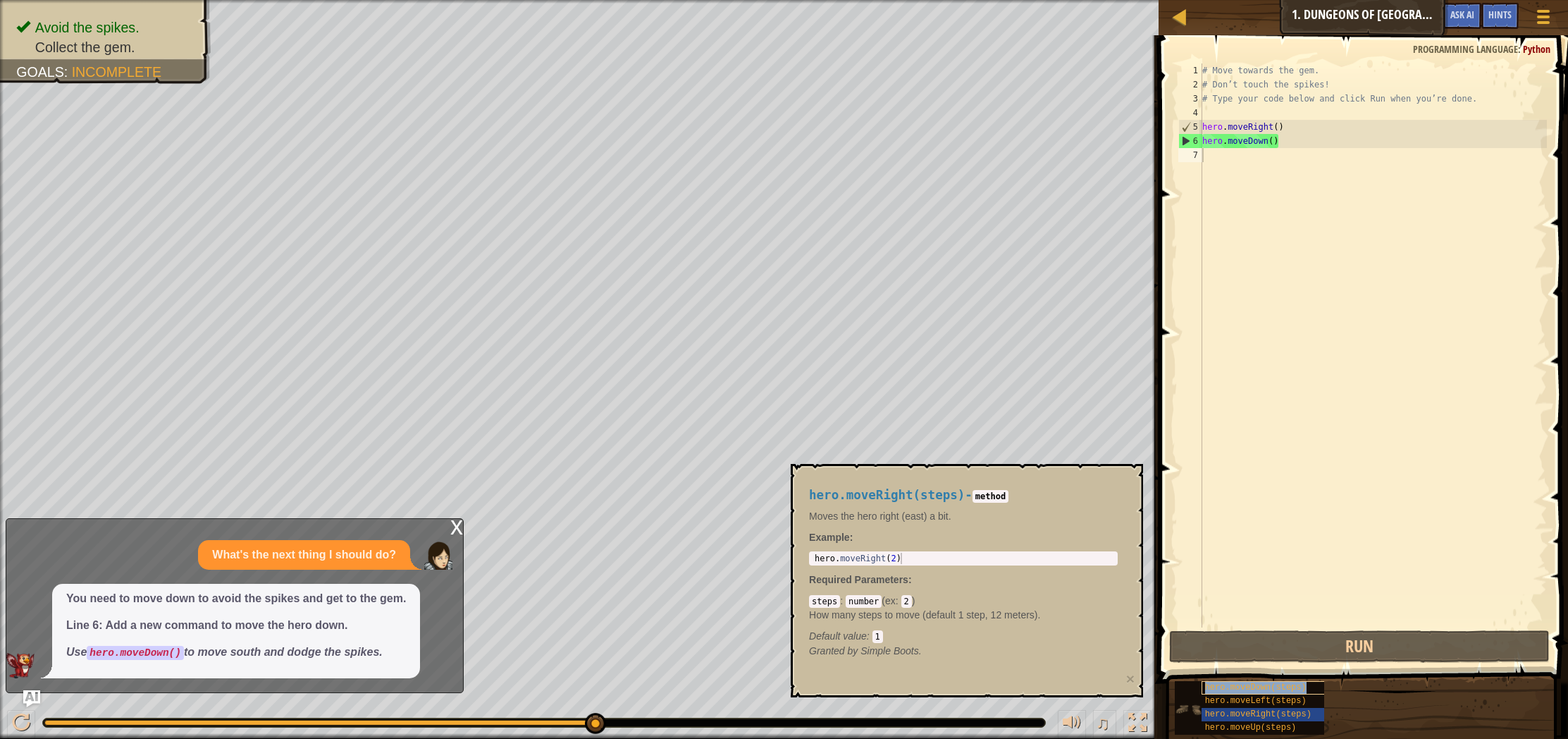
click at [1303, 692] on span "hero.moveDown(steps)" at bounding box center [1256, 686] width 101 height 10
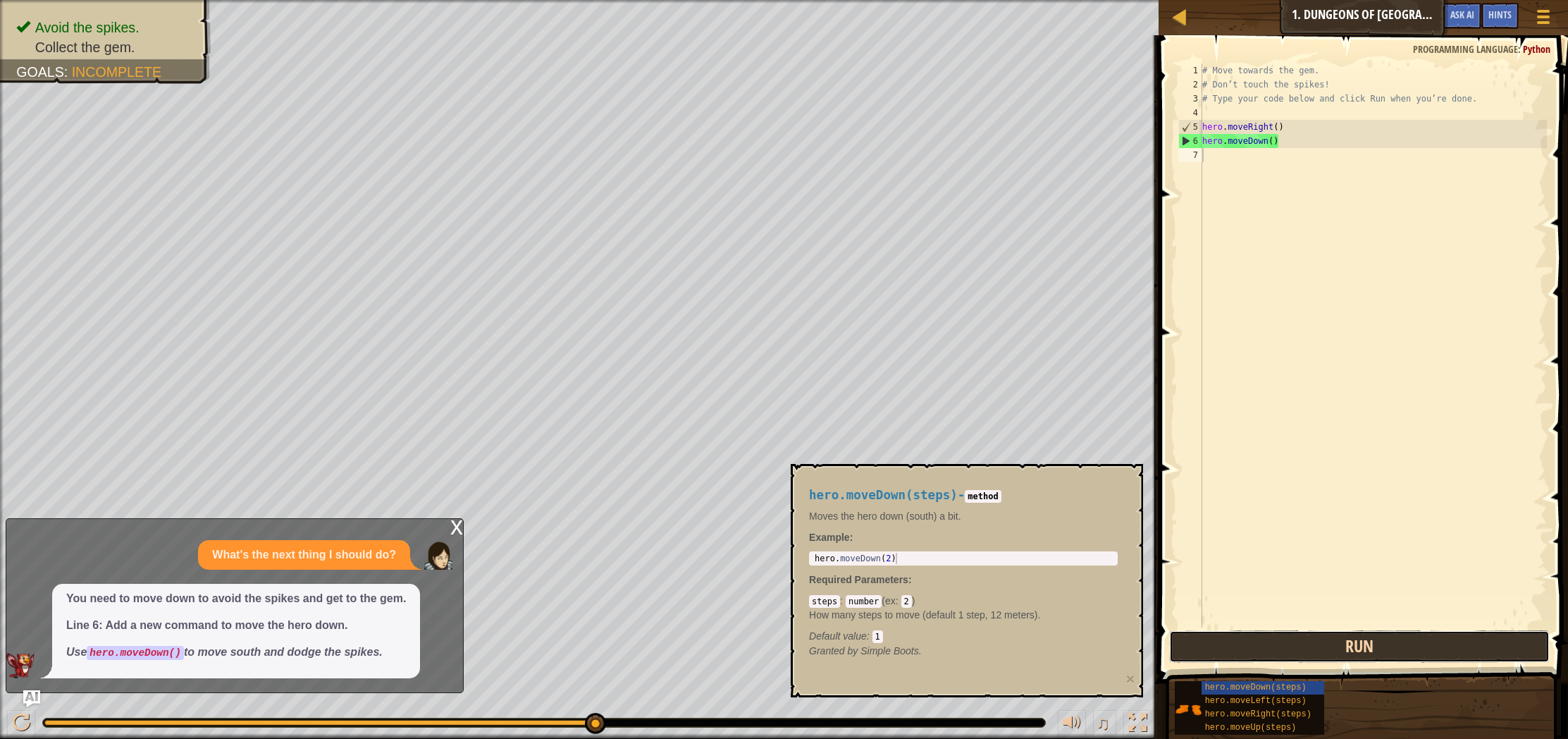
click at [1220, 647] on button "Run" at bounding box center [1359, 646] width 381 height 32
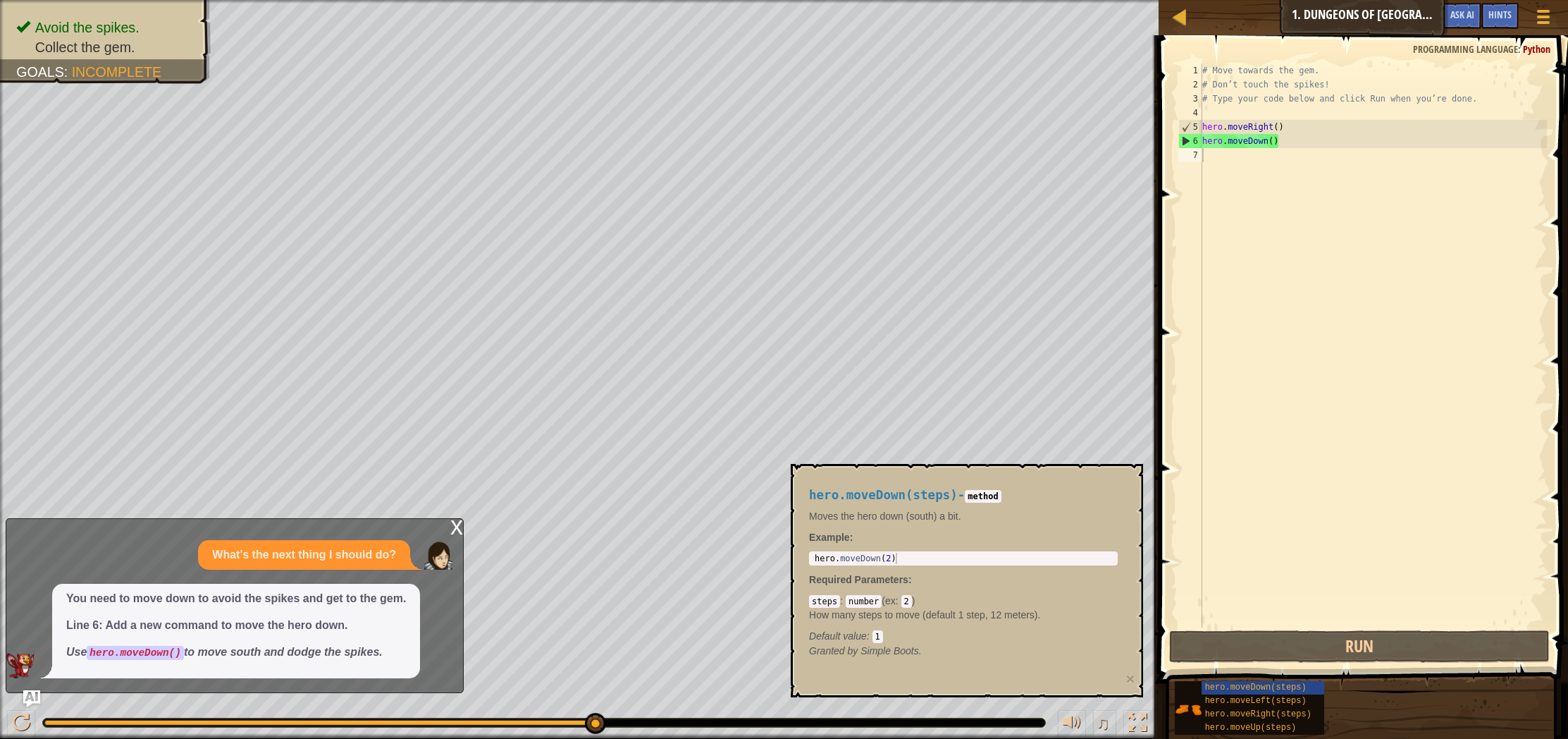
drag, startPoint x: 163, startPoint y: 639, endPoint x: 170, endPoint y: 637, distance: 7.3
click at [166, 638] on span "You need to move down to avoid the spikes and get to the gem. Line 6: Add a new…" at bounding box center [236, 625] width 339 height 70
click at [424, 544] on img at bounding box center [439, 556] width 29 height 29
drag, startPoint x: 261, startPoint y: 661, endPoint x: 275, endPoint y: 662, distance: 14.0
click at [275, 662] on div "You need to move down to avoid the spikes and get to the gem. Line 6: Add a new…" at bounding box center [236, 631] width 368 height 95
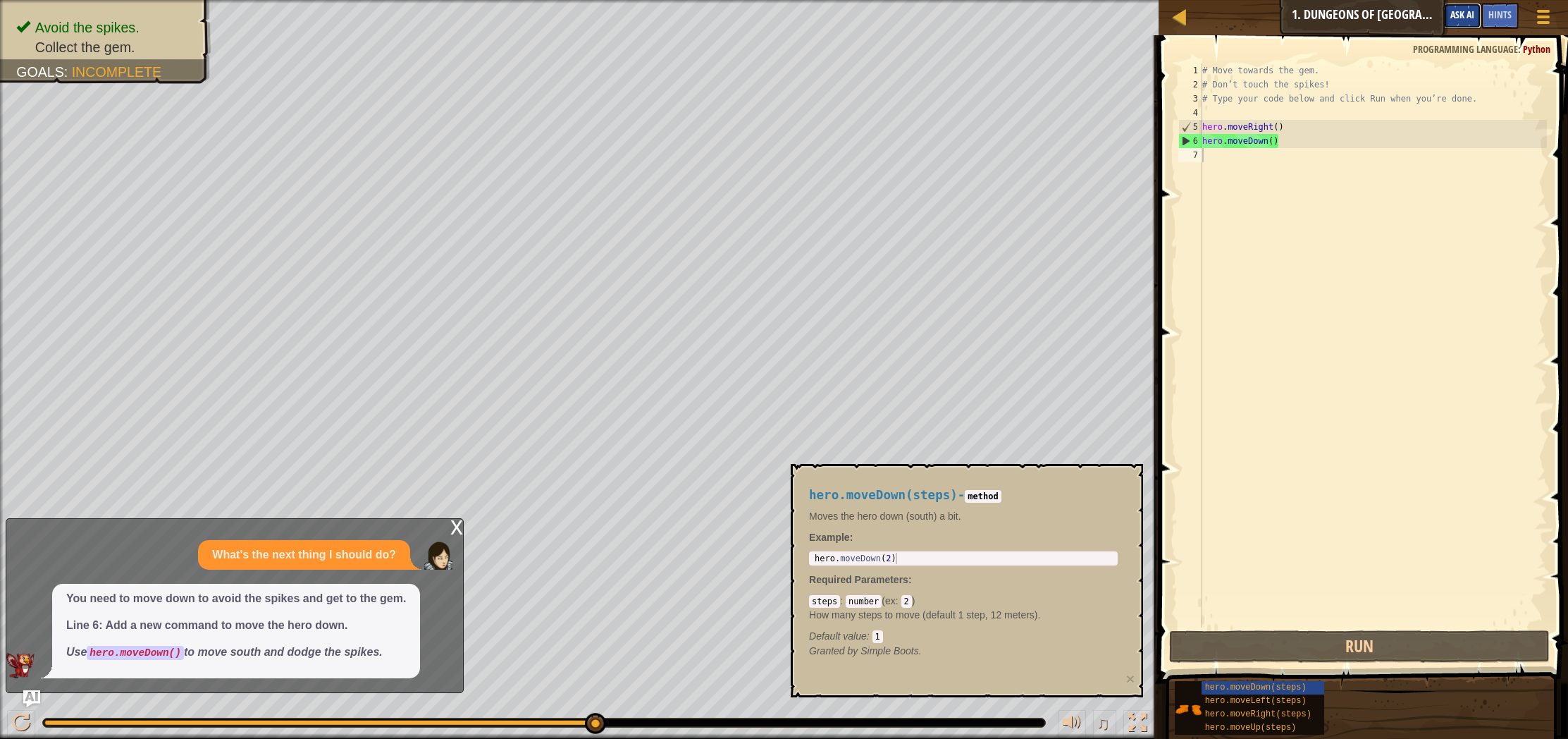
click at [1465, 26] on button "Ask AI" at bounding box center [1462, 16] width 38 height 26
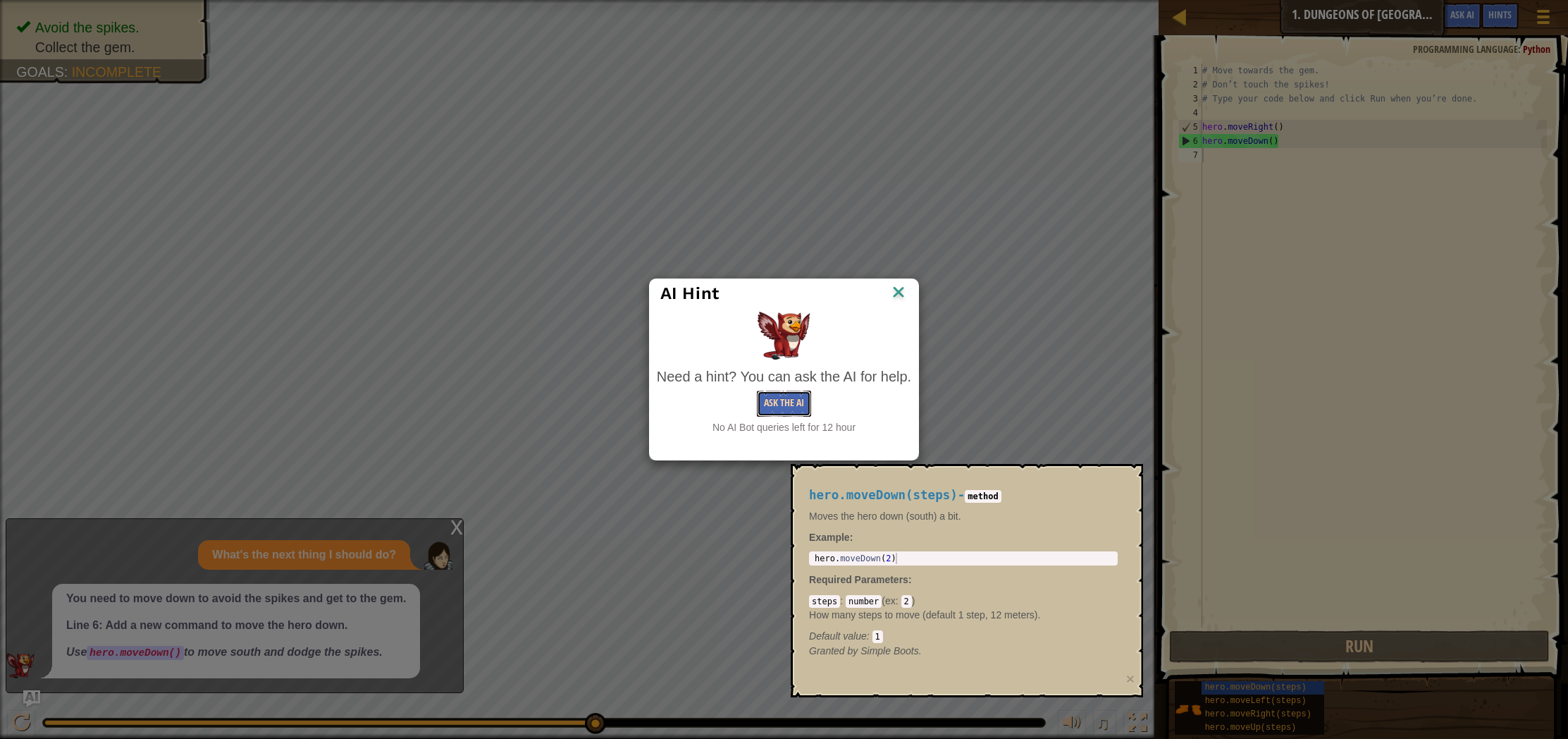
click at [766, 407] on button "Ask the AI" at bounding box center [784, 403] width 54 height 26
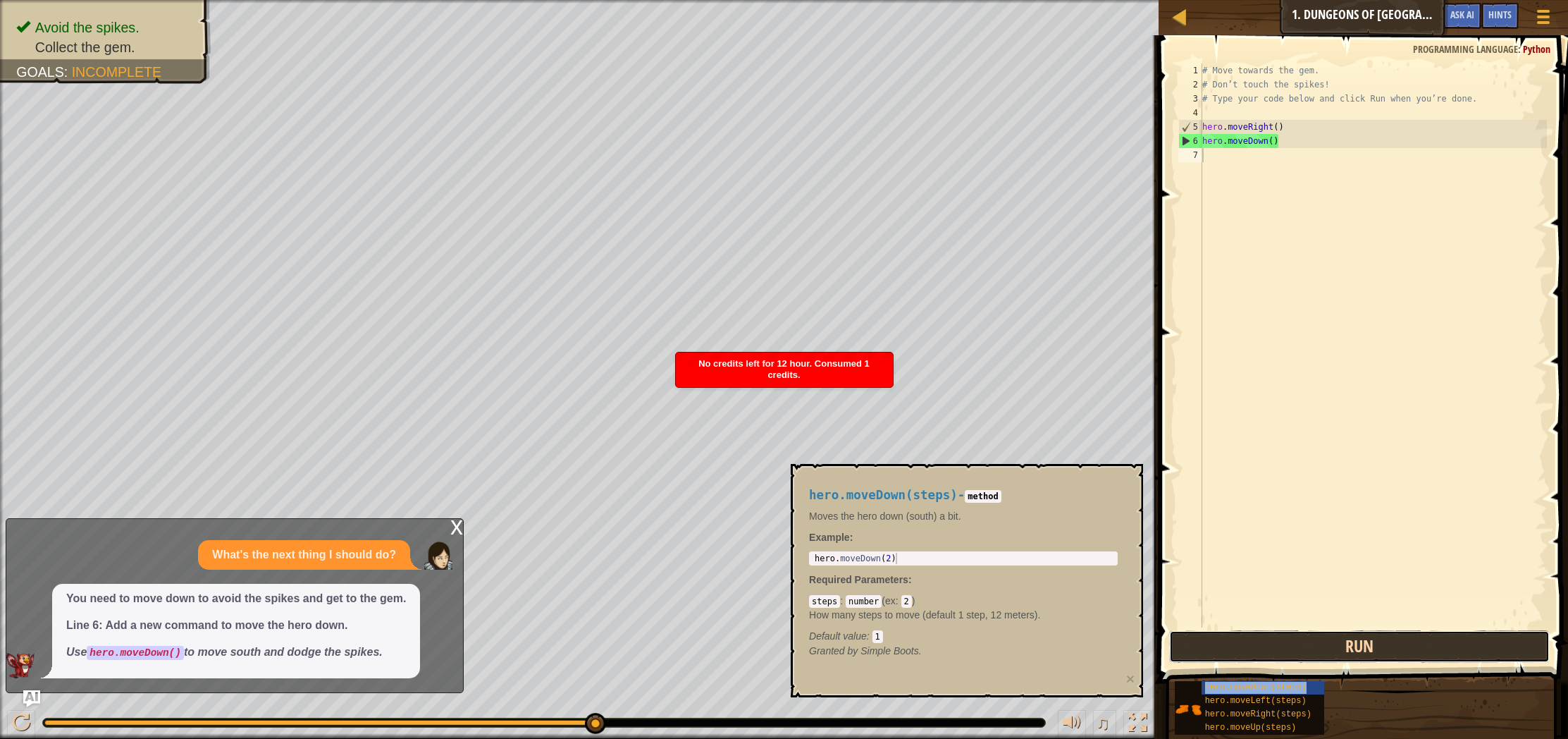
click at [1288, 644] on button "Run" at bounding box center [1359, 646] width 381 height 32
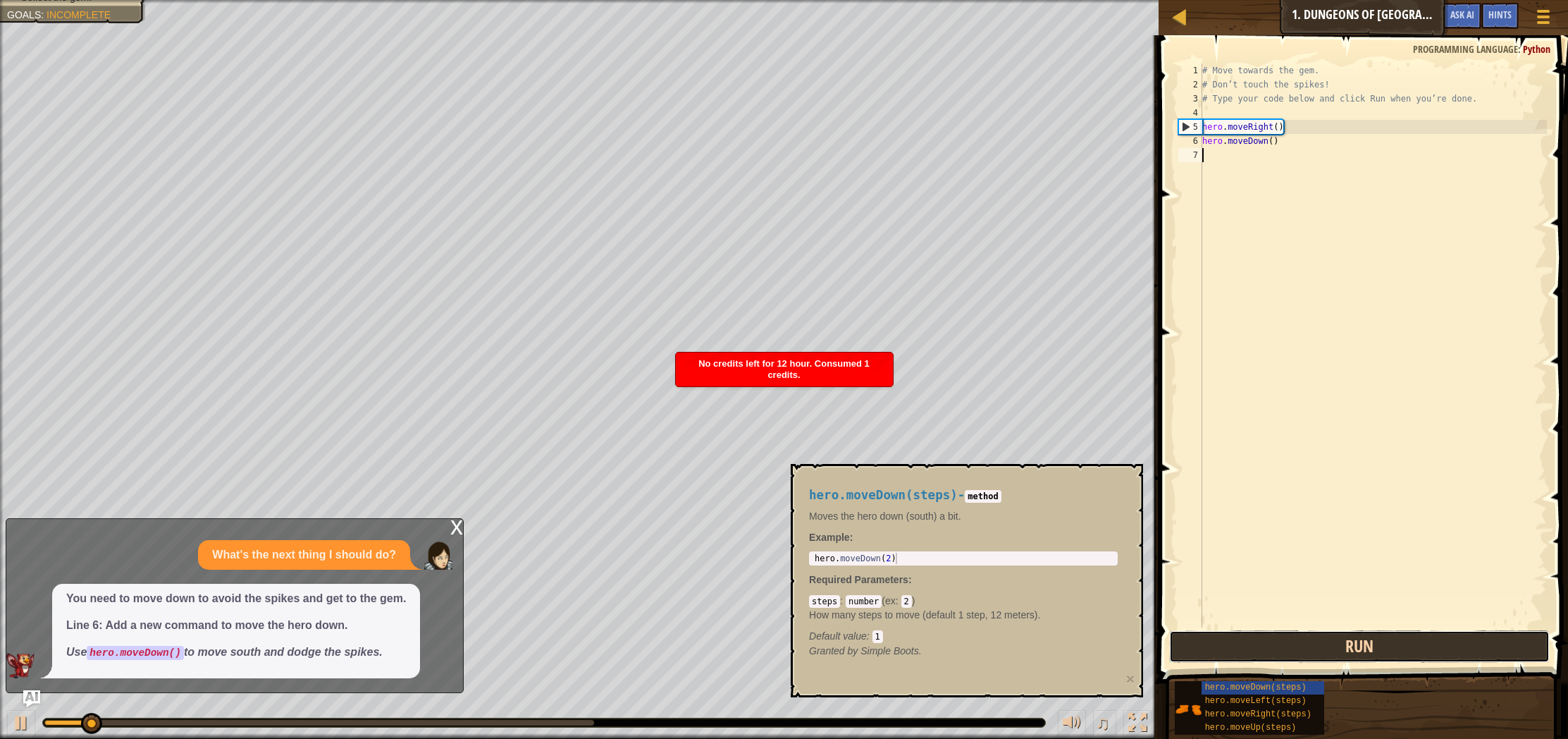
click at [1289, 646] on button "Run" at bounding box center [1359, 646] width 381 height 32
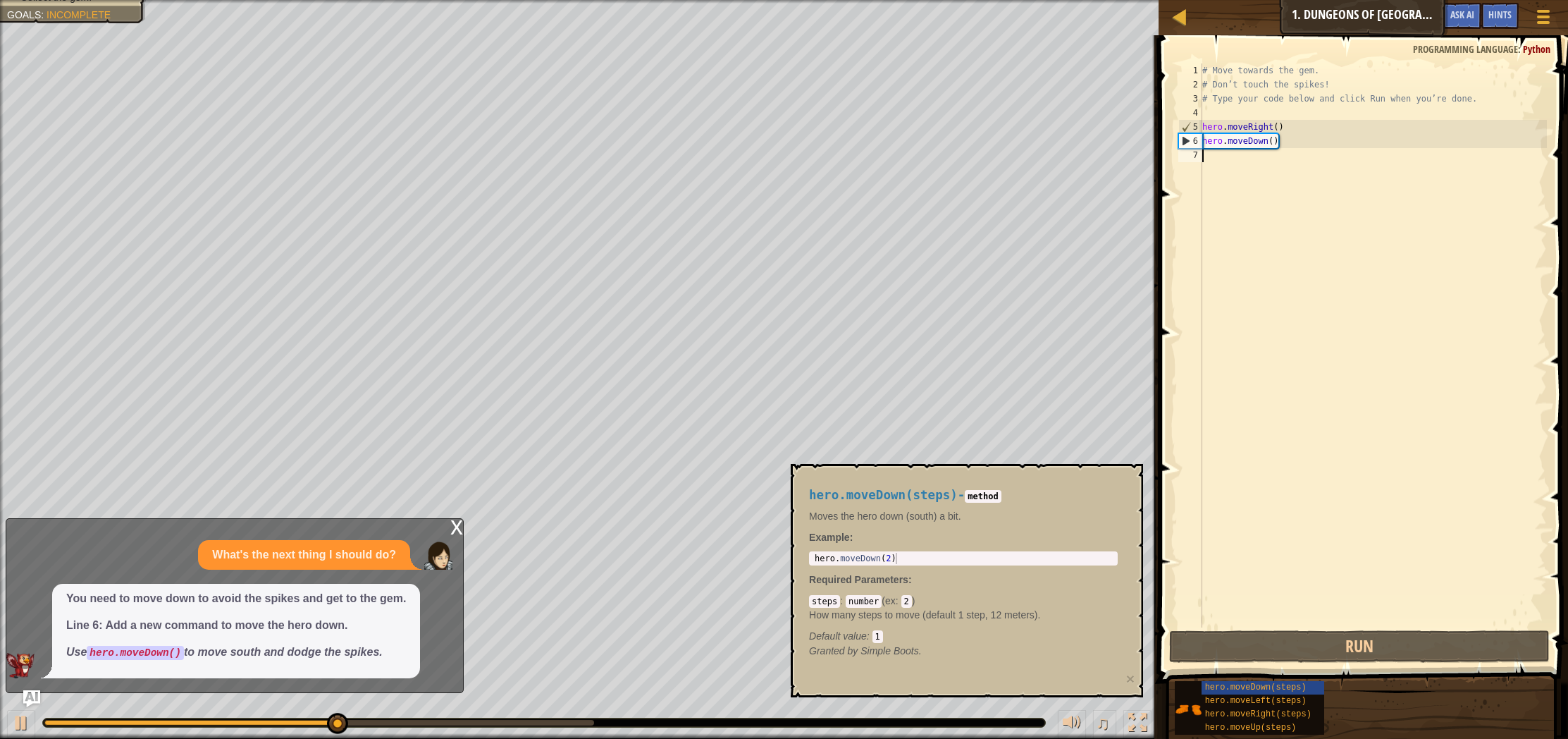
click at [1334, 228] on div "# Move towards the gem. # Don’t touch the spikes! # Type your code below and cl…" at bounding box center [1373, 359] width 348 height 592
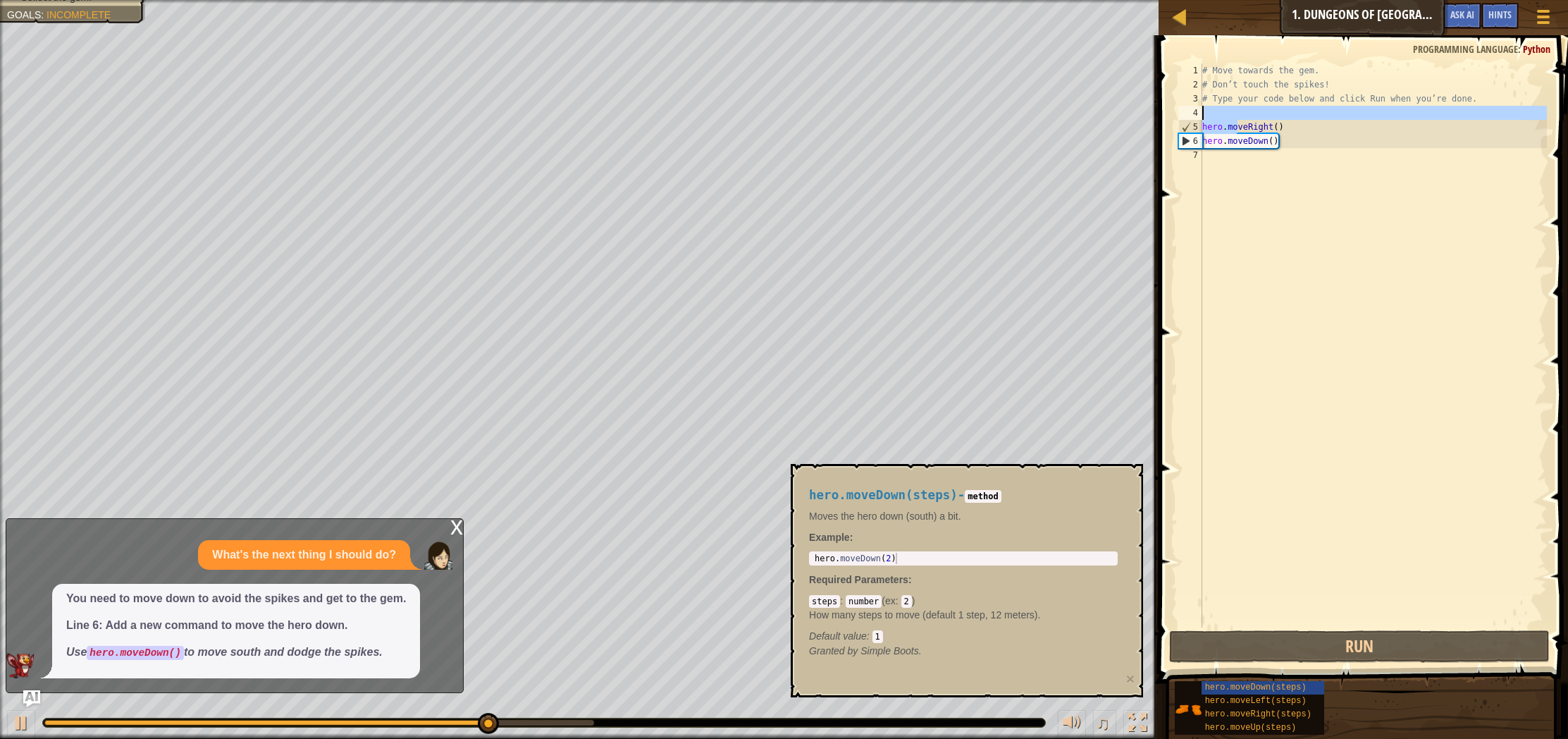
drag, startPoint x: 1241, startPoint y: 122, endPoint x: 1244, endPoint y: 105, distance: 17.3
click at [1244, 105] on div "# Move towards the gem. # Don’t touch the spikes! # Type your code below and cl…" at bounding box center [1373, 359] width 348 height 592
type textarea "# Type your code below and click Run when you’re done."
click at [1279, 153] on div "# Move towards the gem. # Don’t touch the spikes! # Type your code below and cl…" at bounding box center [1373, 359] width 348 height 592
click at [1265, 279] on div "# Move towards the gem. # Don’t touch the spikes! # Type your code below and cl…" at bounding box center [1373, 359] width 348 height 592
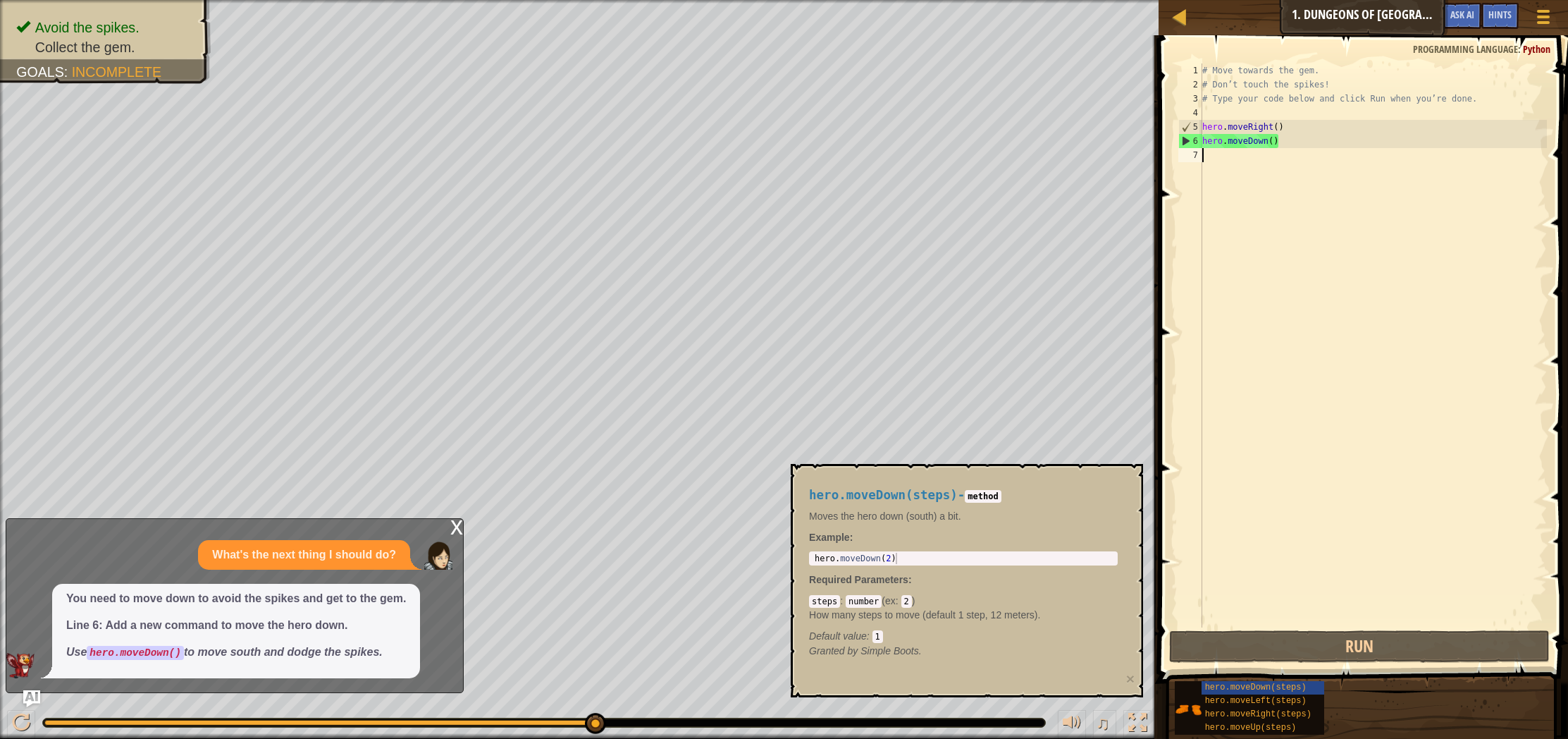
click at [1266, 279] on div "# Move towards the gem. # Don’t touch the spikes! # Type your code below and cl…" at bounding box center [1373, 359] width 348 height 592
click at [1268, 278] on div "# Move towards the gem. # Don’t touch the spikes! # Type your code below and cl…" at bounding box center [1373, 359] width 348 height 592
click at [1197, 155] on div "7" at bounding box center [1190, 155] width 24 height 14
click at [1188, 157] on div "7" at bounding box center [1190, 155] width 24 height 14
click at [1187, 158] on div "7" at bounding box center [1190, 155] width 24 height 14
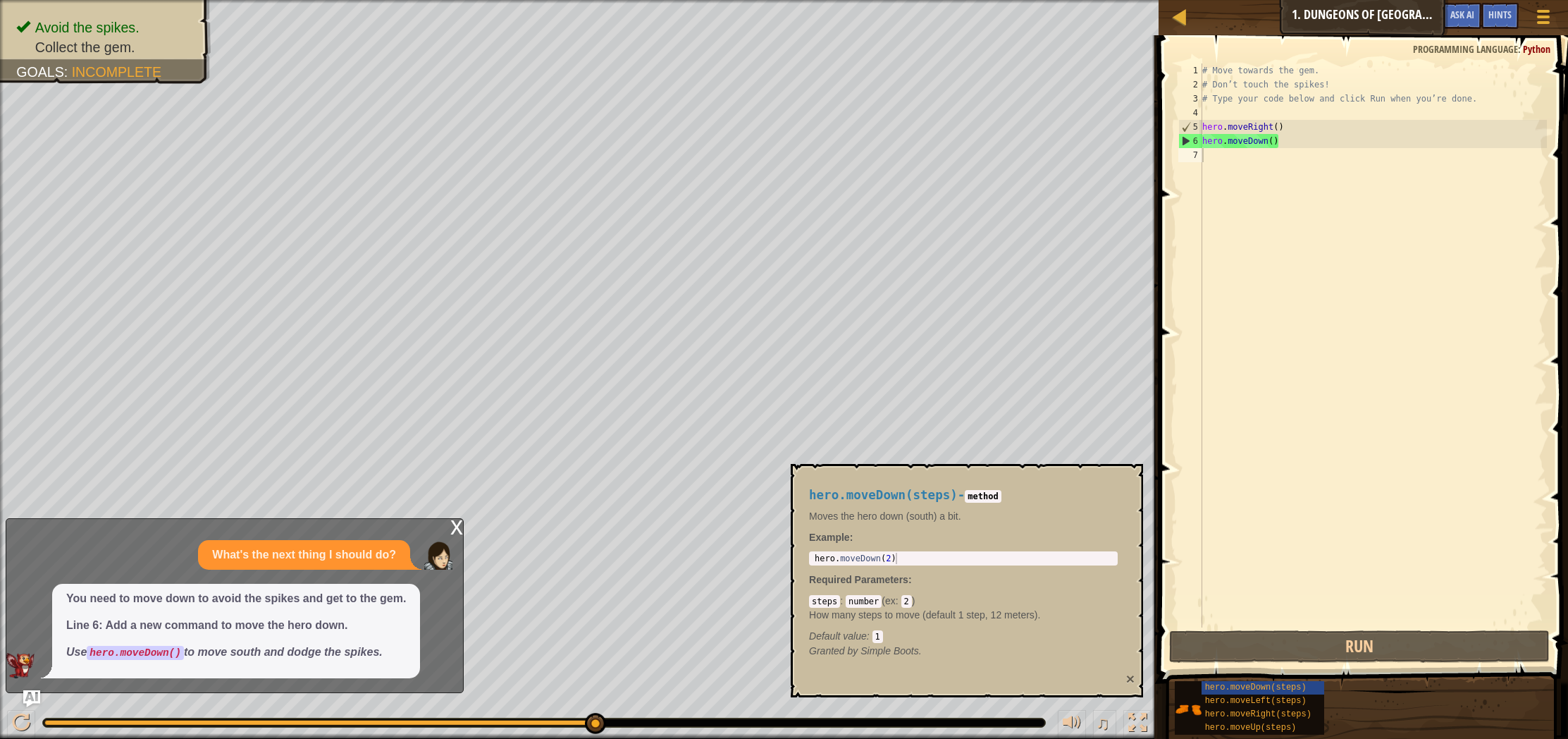
click at [1129, 681] on button "×" at bounding box center [1130, 678] width 8 height 15
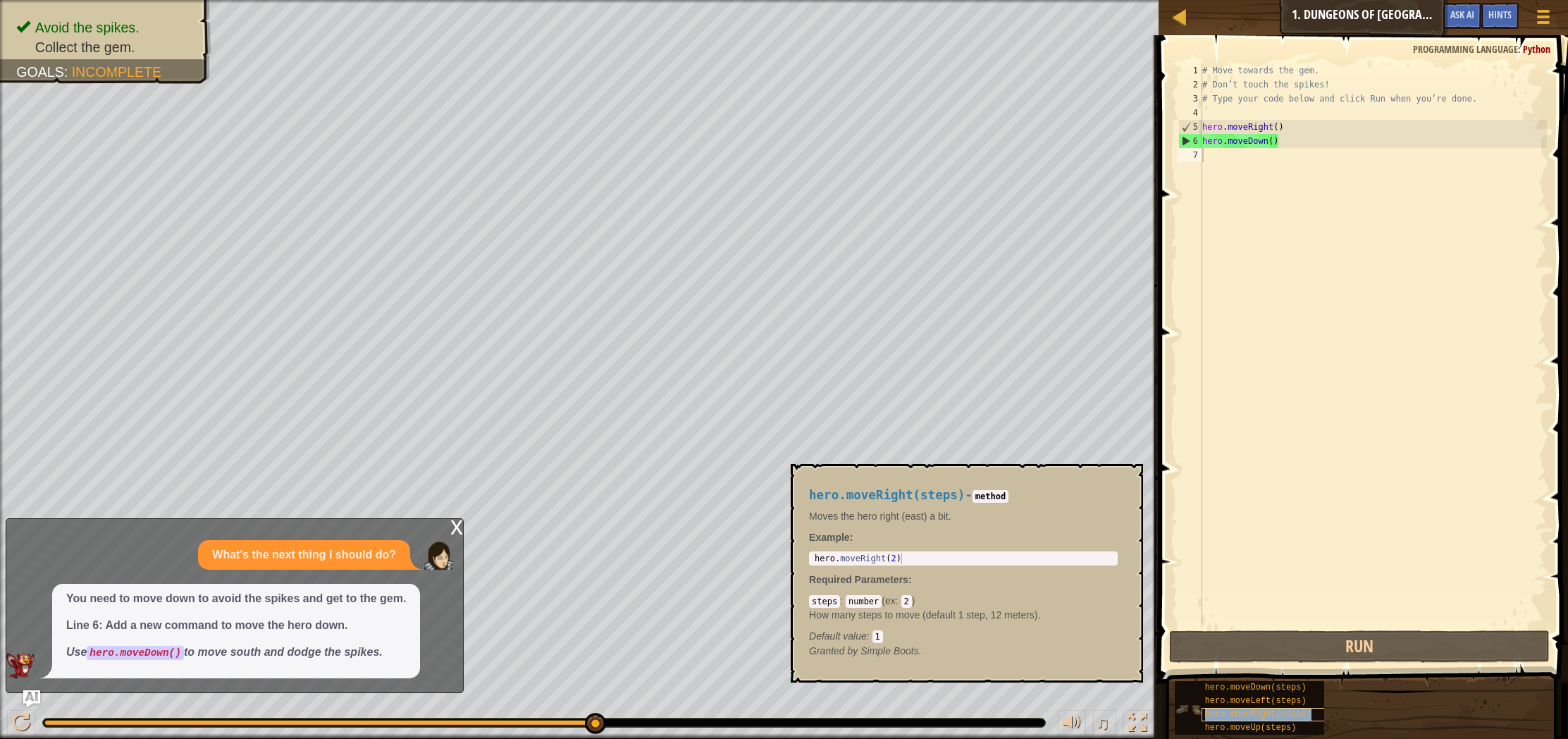
click at [1288, 712] on span "hero.moveRight(steps)" at bounding box center [1259, 713] width 107 height 10
type textarea "hero.moveRight(2)"
click at [899, 561] on div "hero . moveRight ( 2 )" at bounding box center [963, 569] width 303 height 34
click at [876, 609] on p "How many steps to move (default 1 step, 12 meters)." at bounding box center [963, 614] width 309 height 14
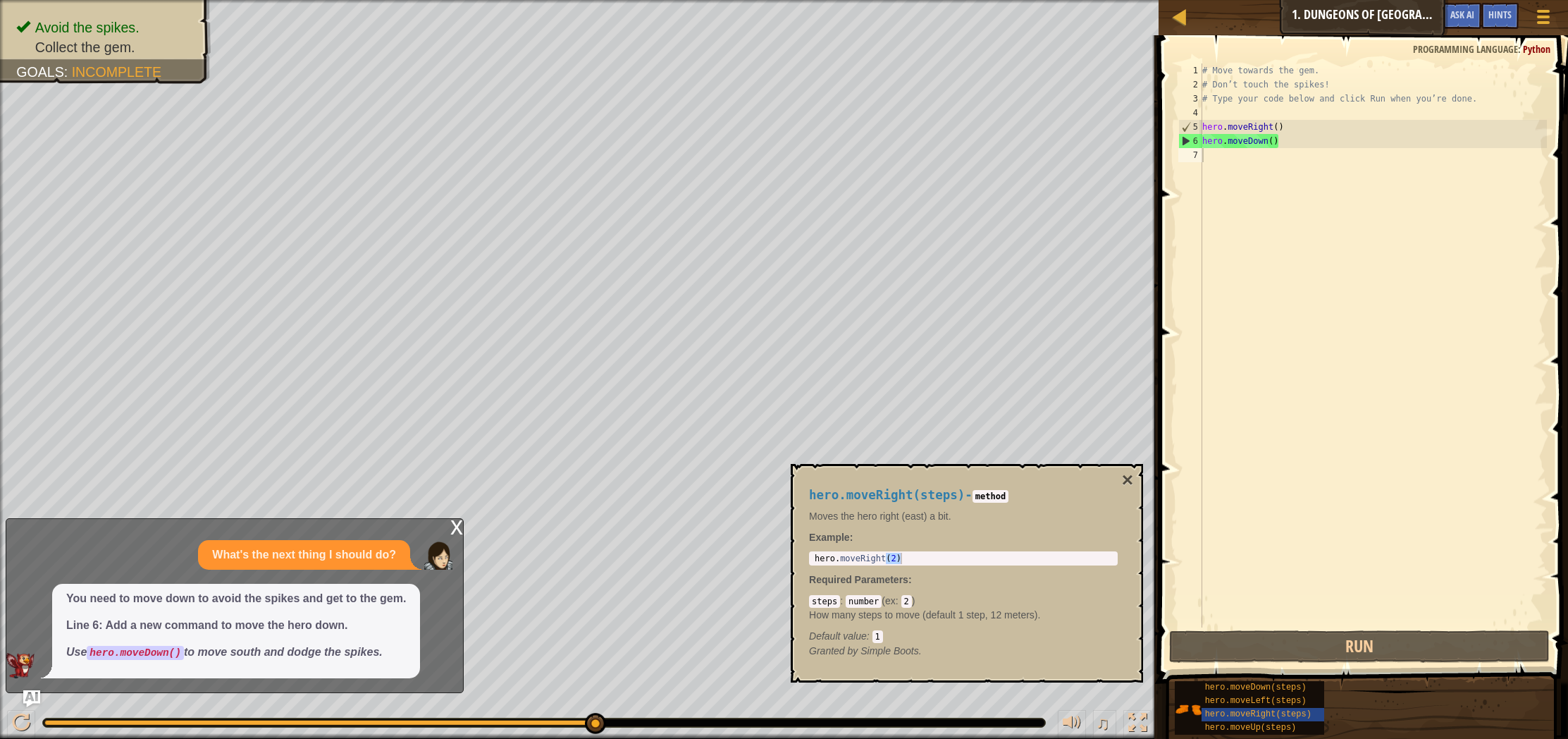
click at [913, 602] on div "steps : number ( ex : 2 ) How many steps to move (default 1 step, 12 meters). D…" at bounding box center [963, 618] width 309 height 50
click at [906, 607] on code "2" at bounding box center [906, 601] width 11 height 13
click at [906, 607] on code "2" at bounding box center [906, 601] width 11 height 13
click at [905, 606] on code "2" at bounding box center [906, 601] width 11 height 13
click at [1038, 650] on p "Granted by Simple Boots." at bounding box center [963, 650] width 309 height 14
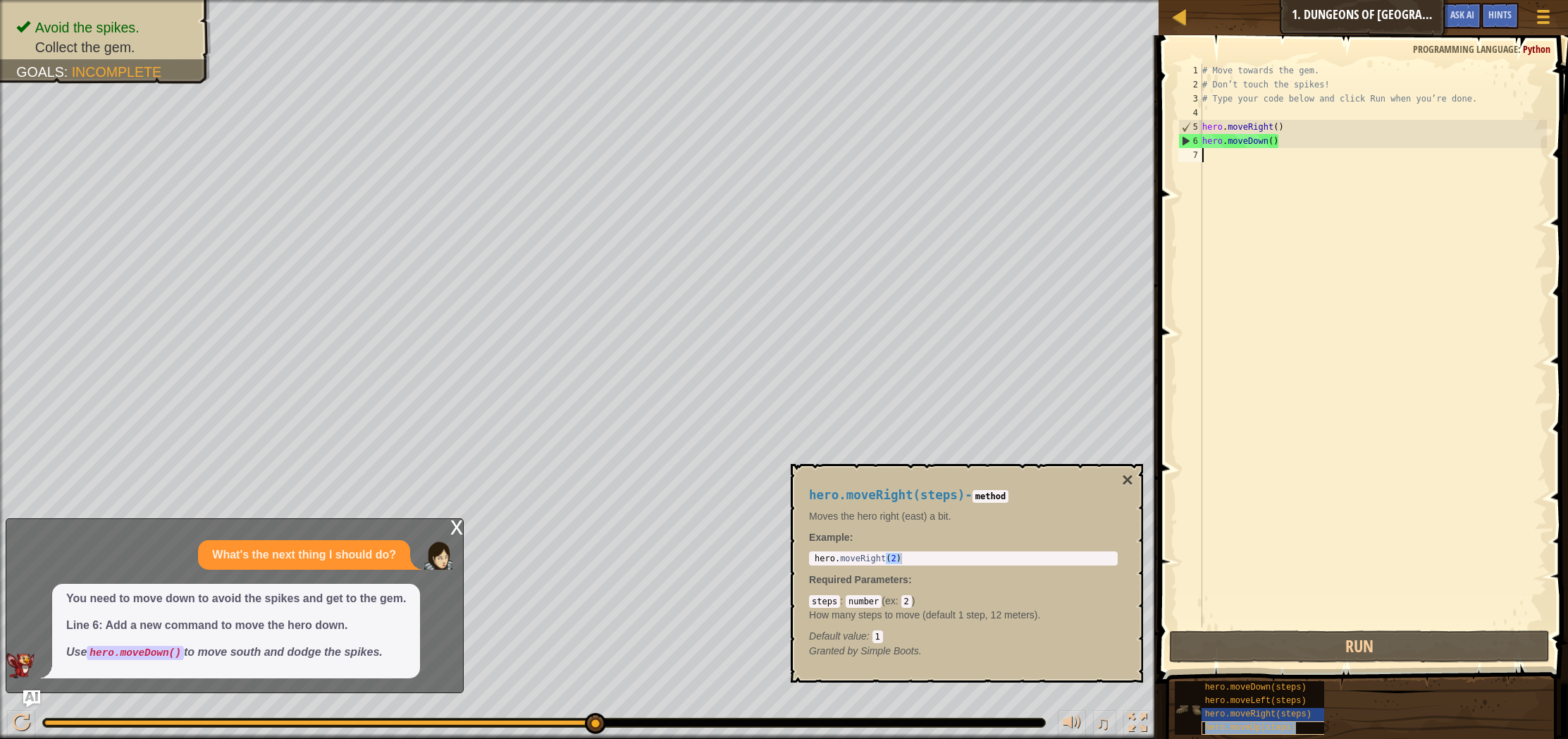
click at [1289, 733] on div "hero.moveUp(steps)" at bounding box center [1280, 728] width 157 height 14
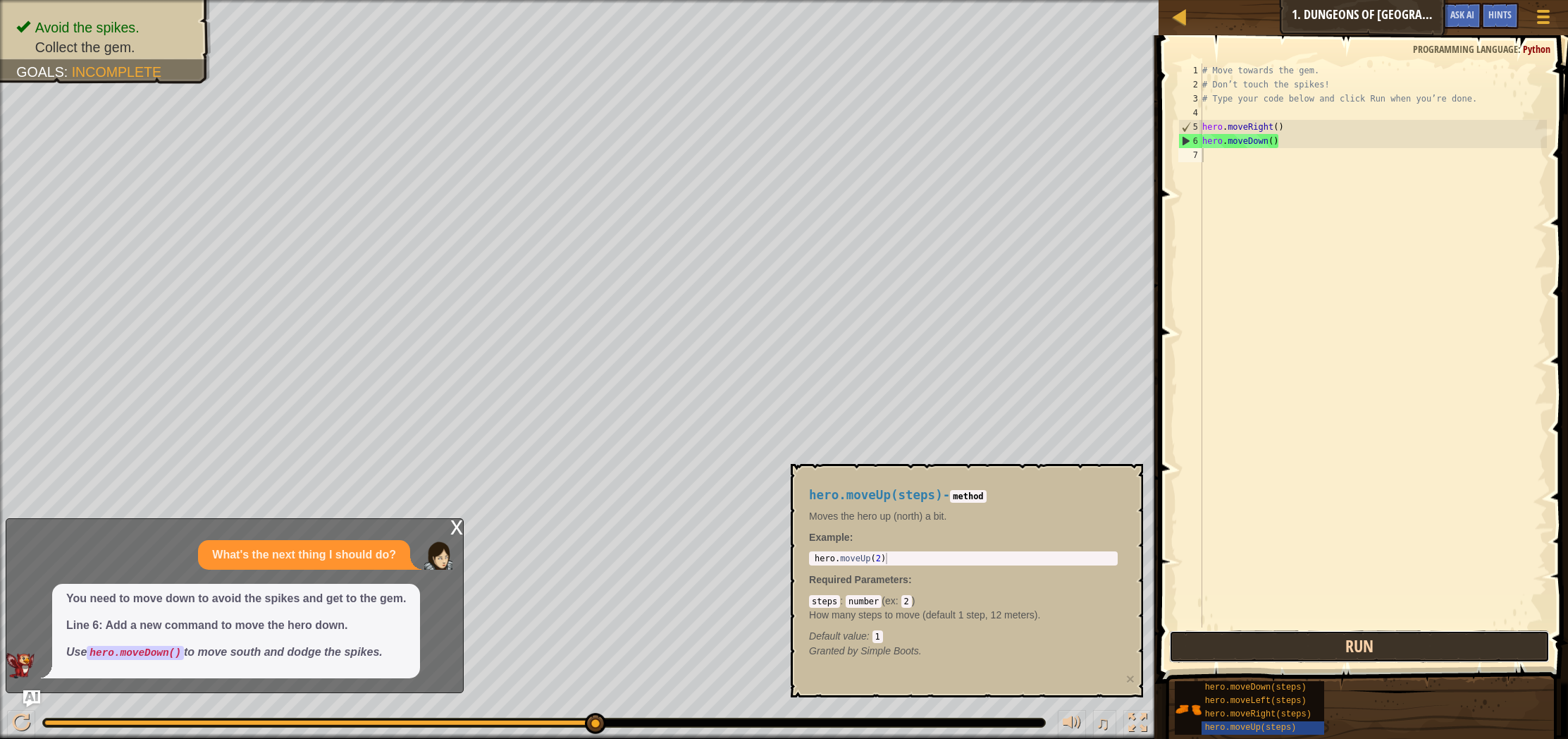
click at [1217, 658] on button "Run" at bounding box center [1359, 646] width 381 height 32
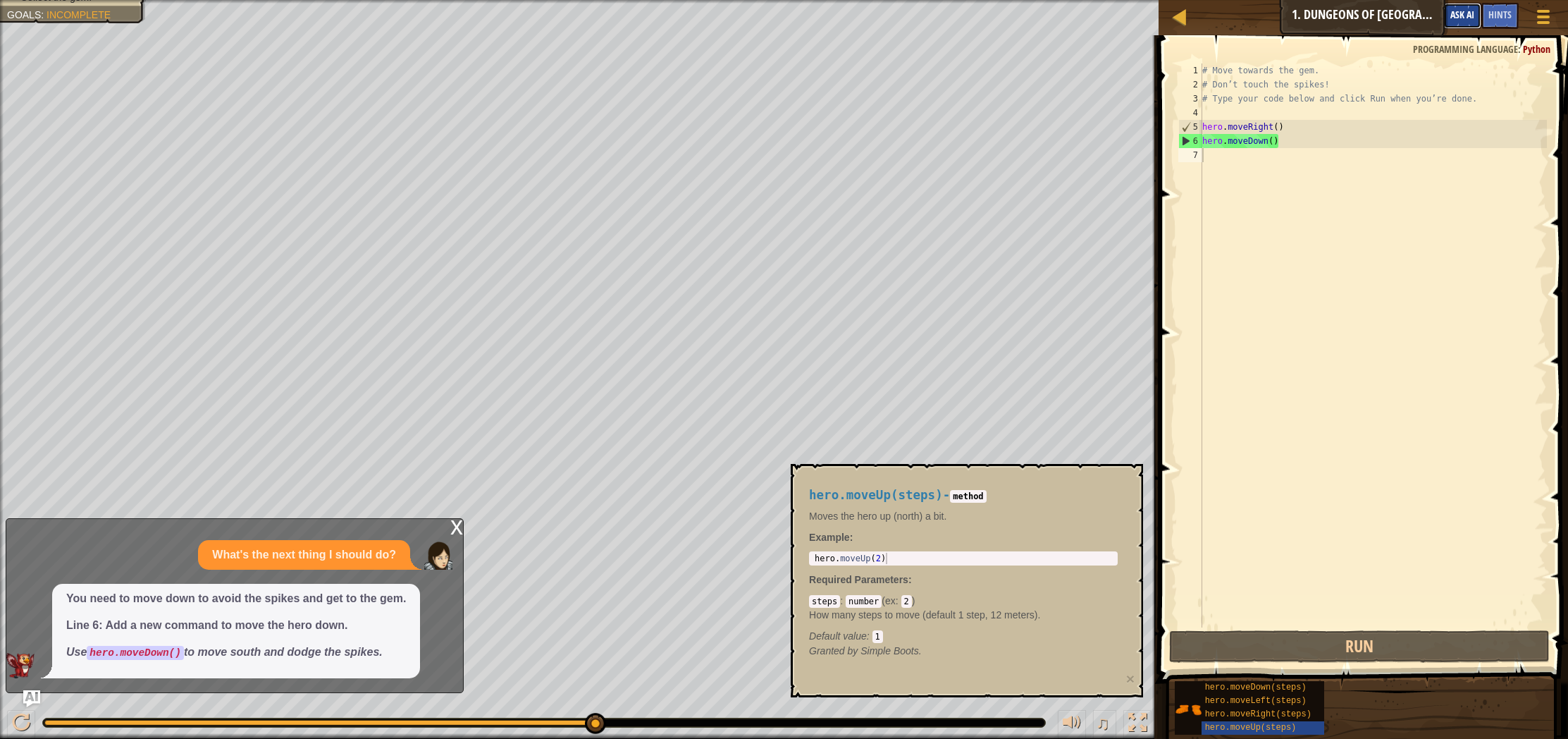
click at [1478, 23] on button "Ask AI" at bounding box center [1462, 16] width 38 height 26
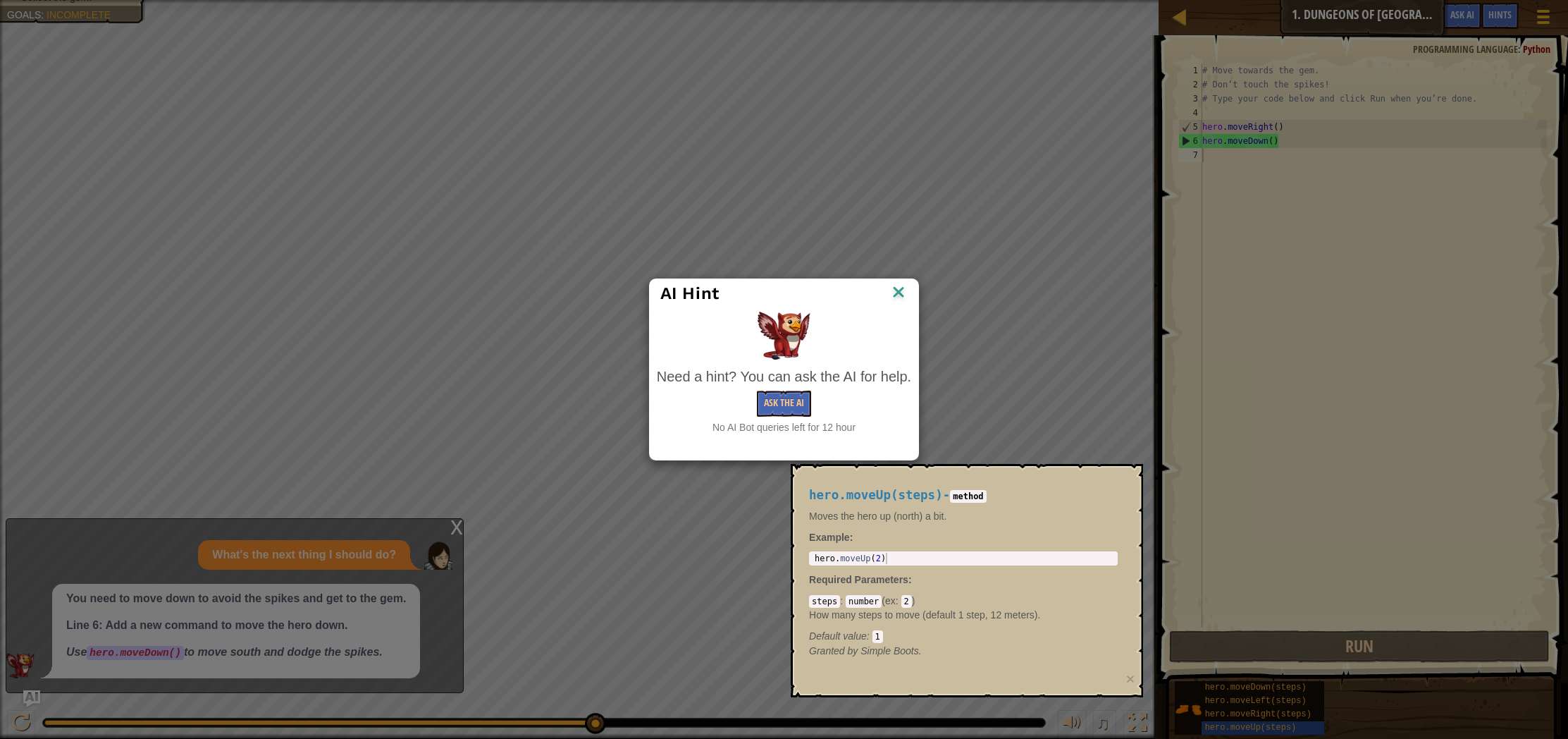
click at [1485, 23] on div "AI Hint Need a hint? You can ask the AI for help. Ask the AI No AI Bot queries …" at bounding box center [784, 370] width 1568 height 739
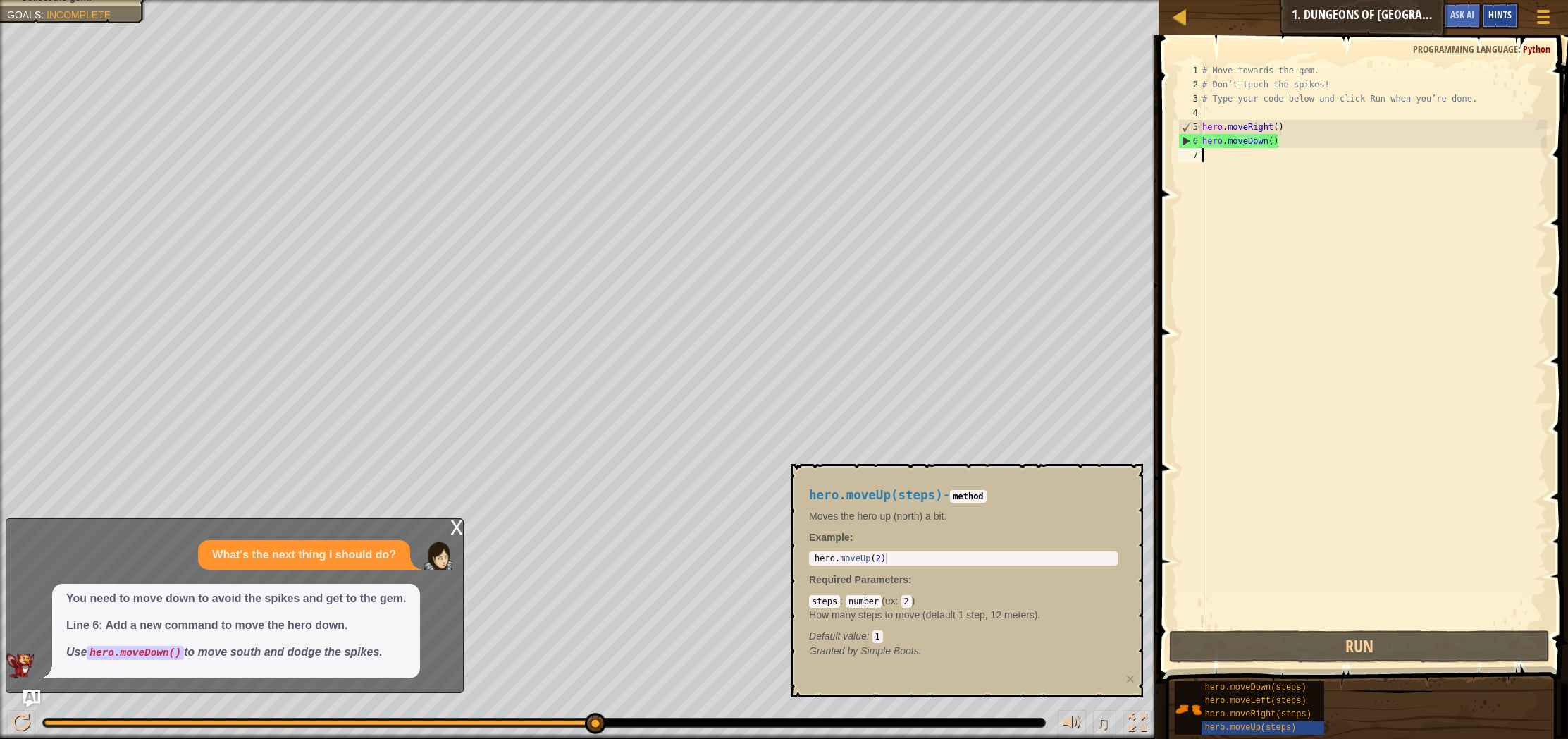
click at [1512, 19] on div "Hints" at bounding box center [1500, 16] width 38 height 26
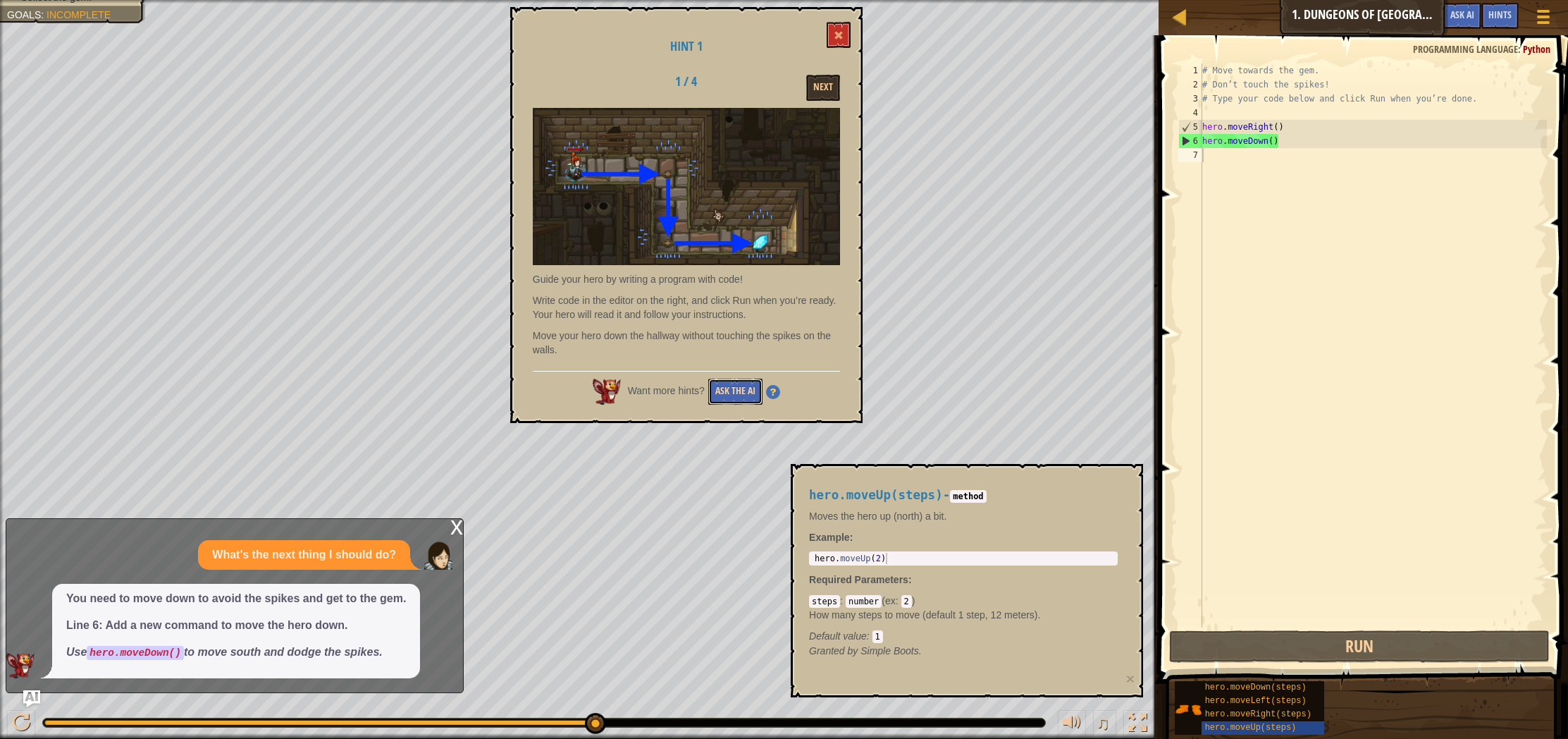
click at [726, 391] on button "Ask the AI" at bounding box center [735, 391] width 54 height 26
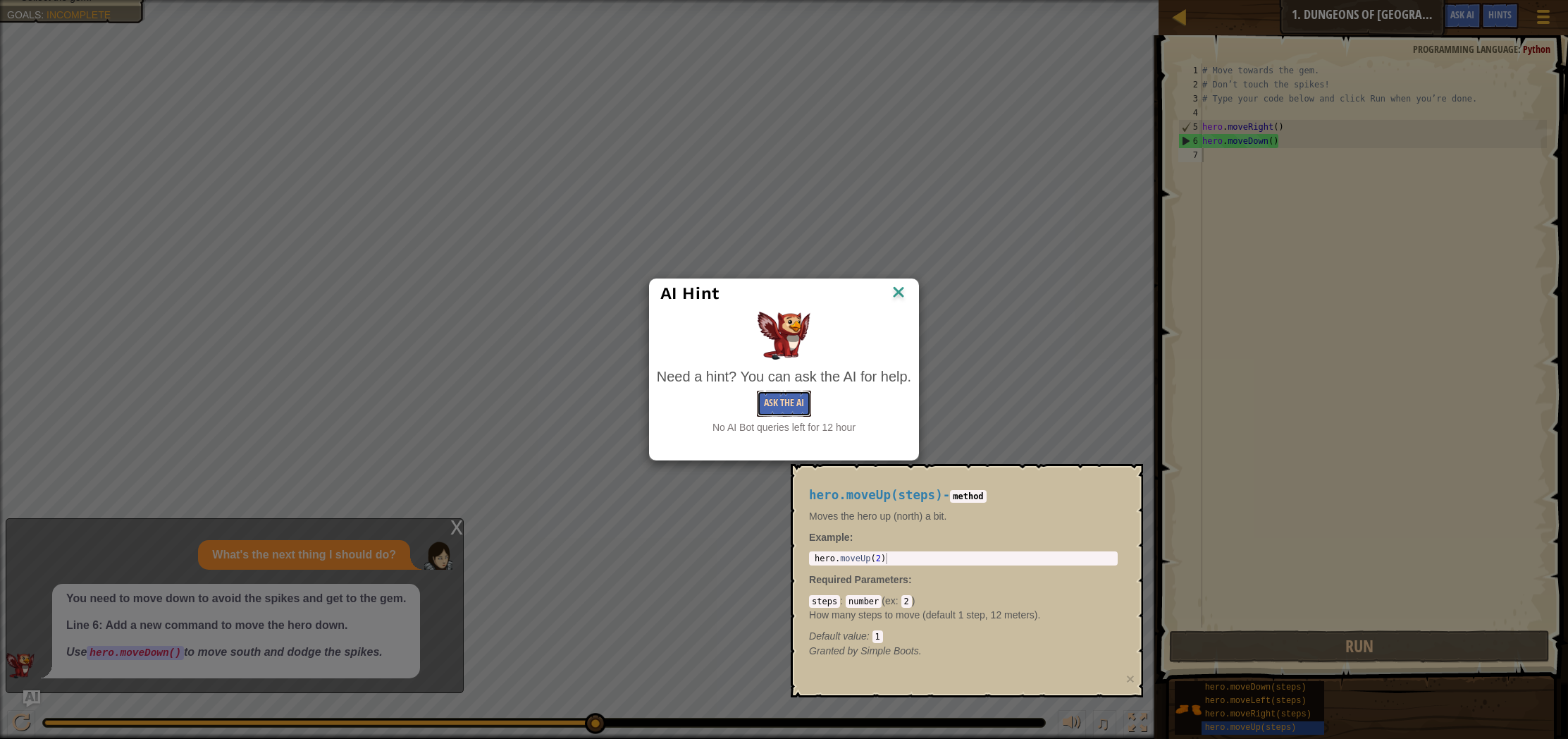
click at [807, 406] on button "Ask the AI" at bounding box center [784, 403] width 54 height 26
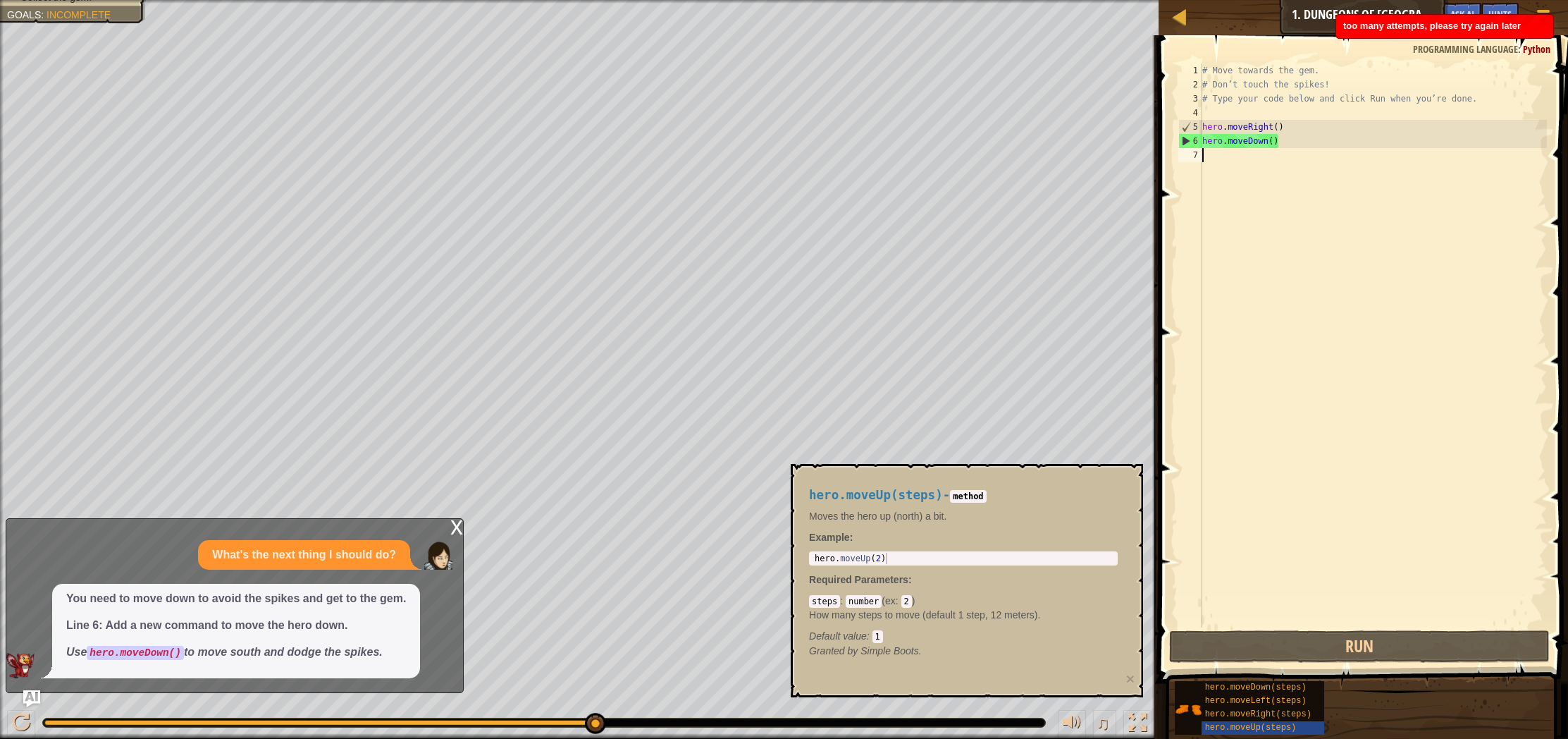
click at [1223, 526] on div "# Move towards the gem. # Don’t touch the spikes! # Type your code below and cl…" at bounding box center [1373, 359] width 348 height 592
click at [453, 524] on div "x" at bounding box center [457, 526] width 13 height 14
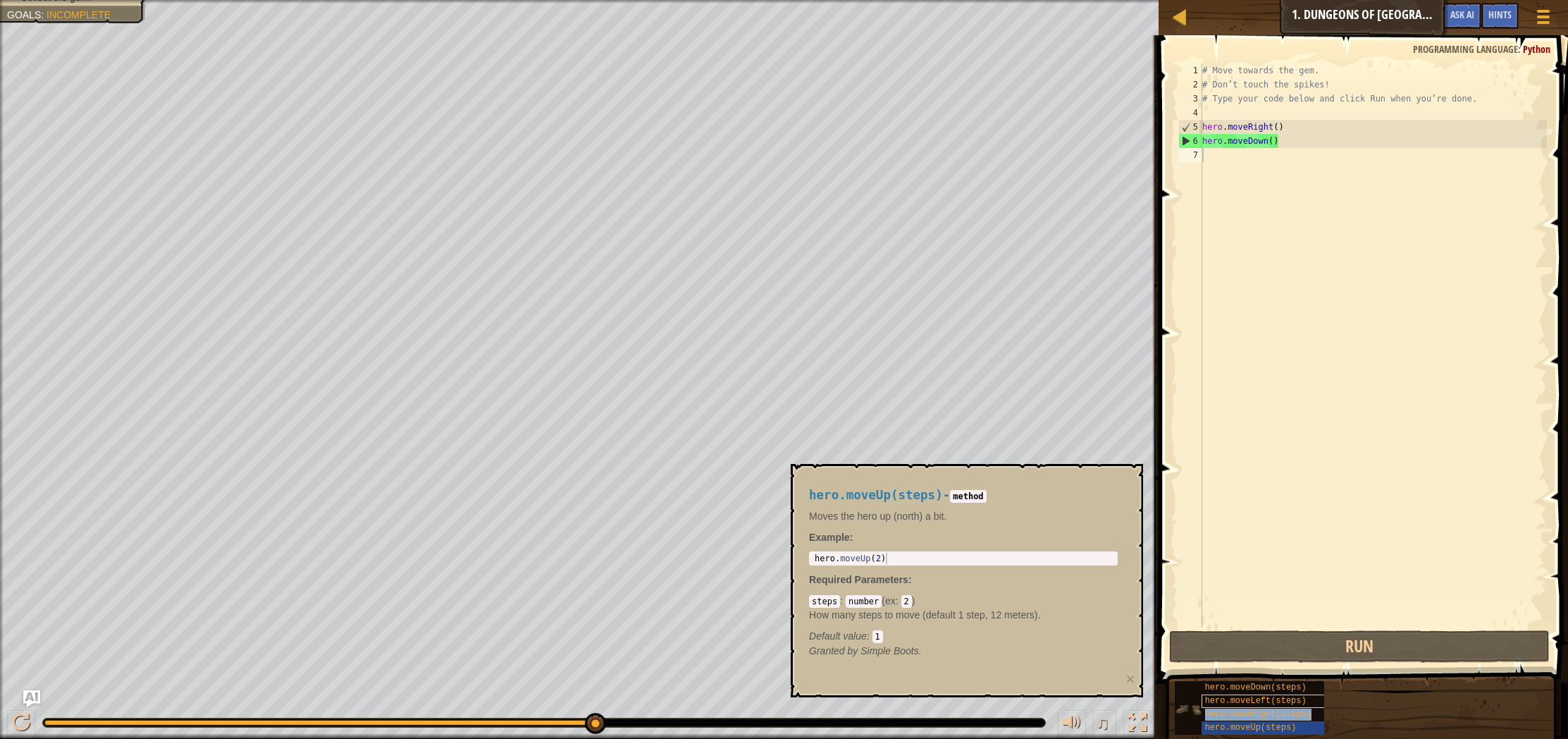
drag, startPoint x: 1258, startPoint y: 713, endPoint x: 1263, endPoint y: 705, distance: 9.4
click at [1262, 710] on span "hero.moveRight(steps)" at bounding box center [1259, 713] width 107 height 10
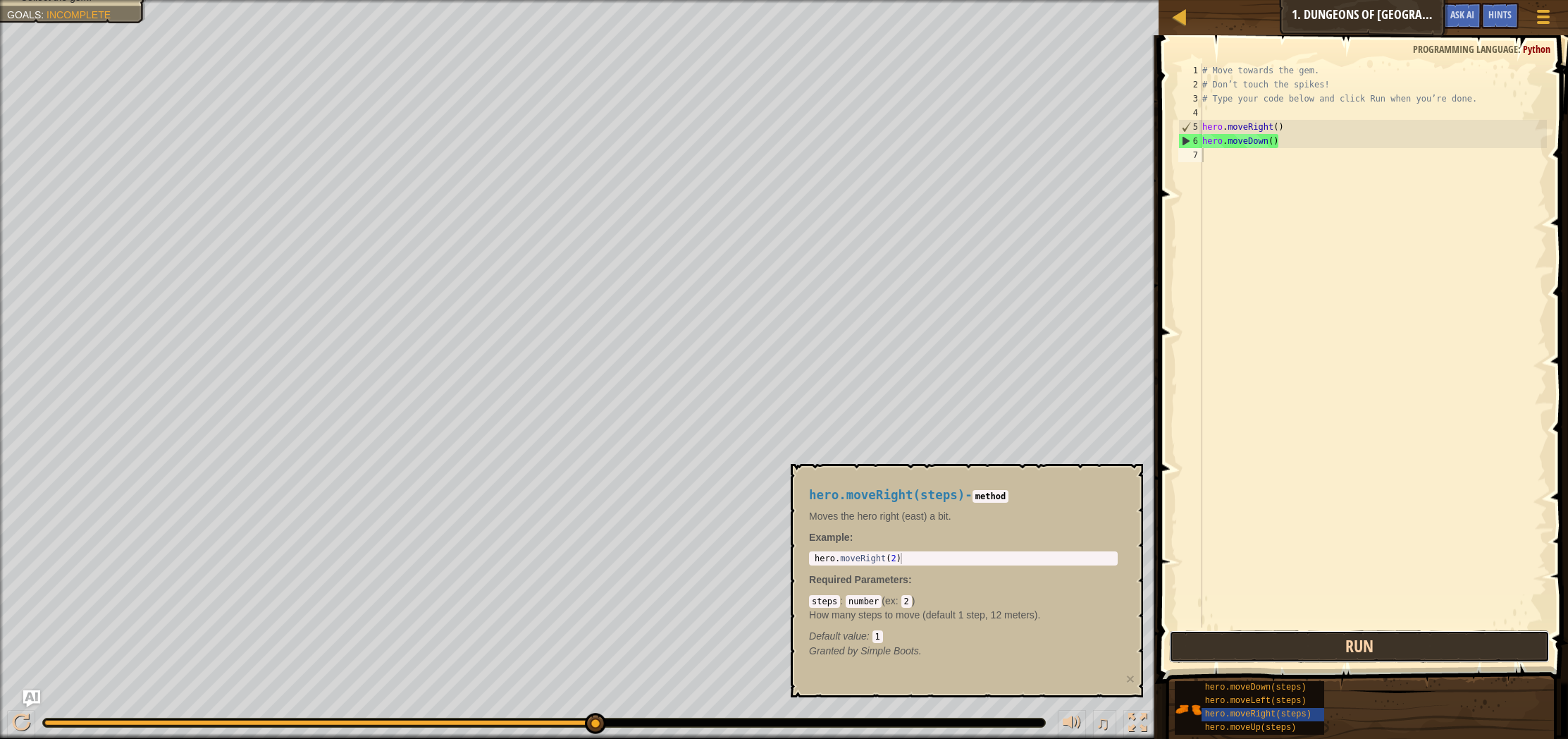
click at [1279, 644] on button "Run" at bounding box center [1359, 646] width 381 height 32
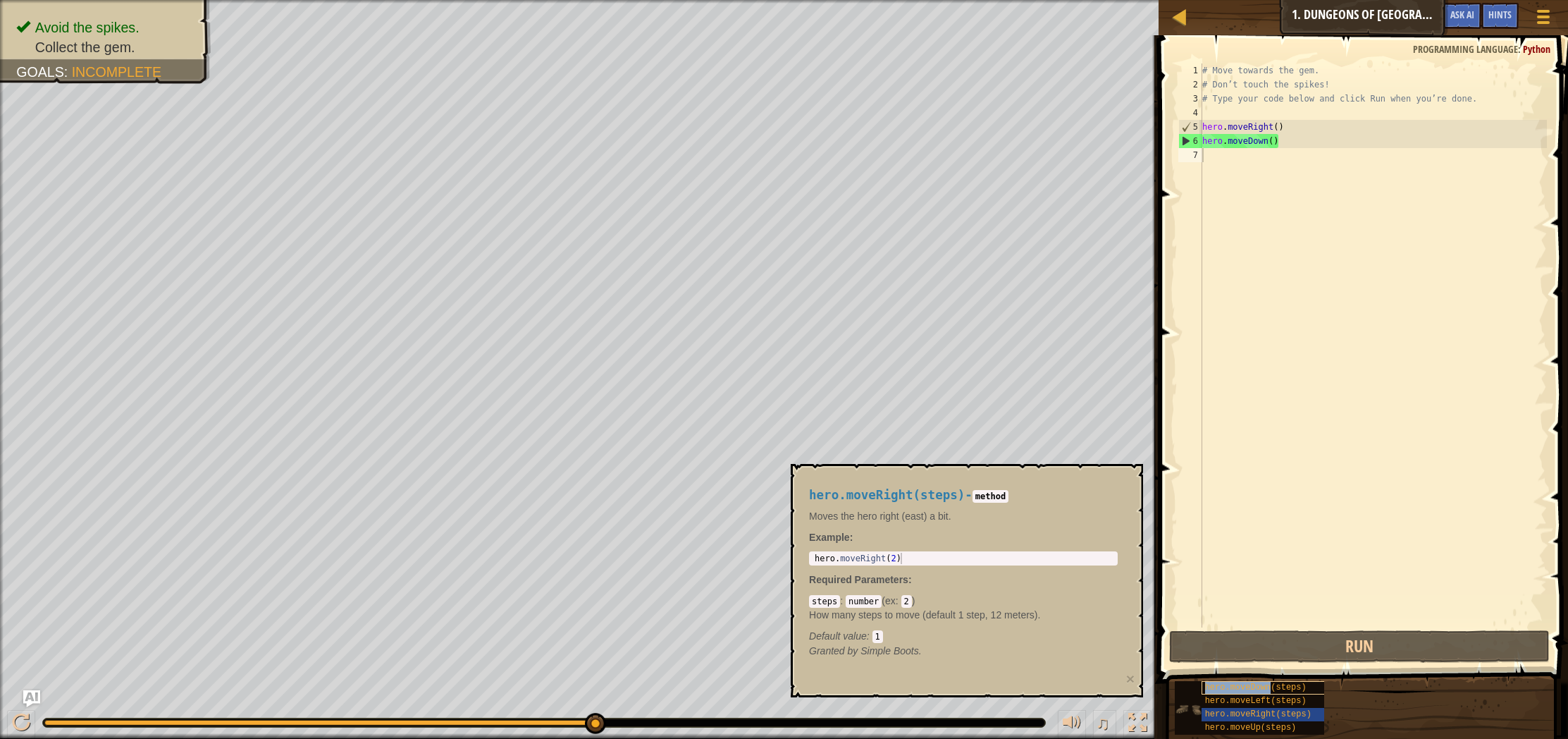
click at [1269, 692] on span "hero.moveDown(steps)" at bounding box center [1256, 686] width 101 height 10
click at [1277, 699] on div "hero.moveLeft(steps)" at bounding box center [1280, 701] width 157 height 14
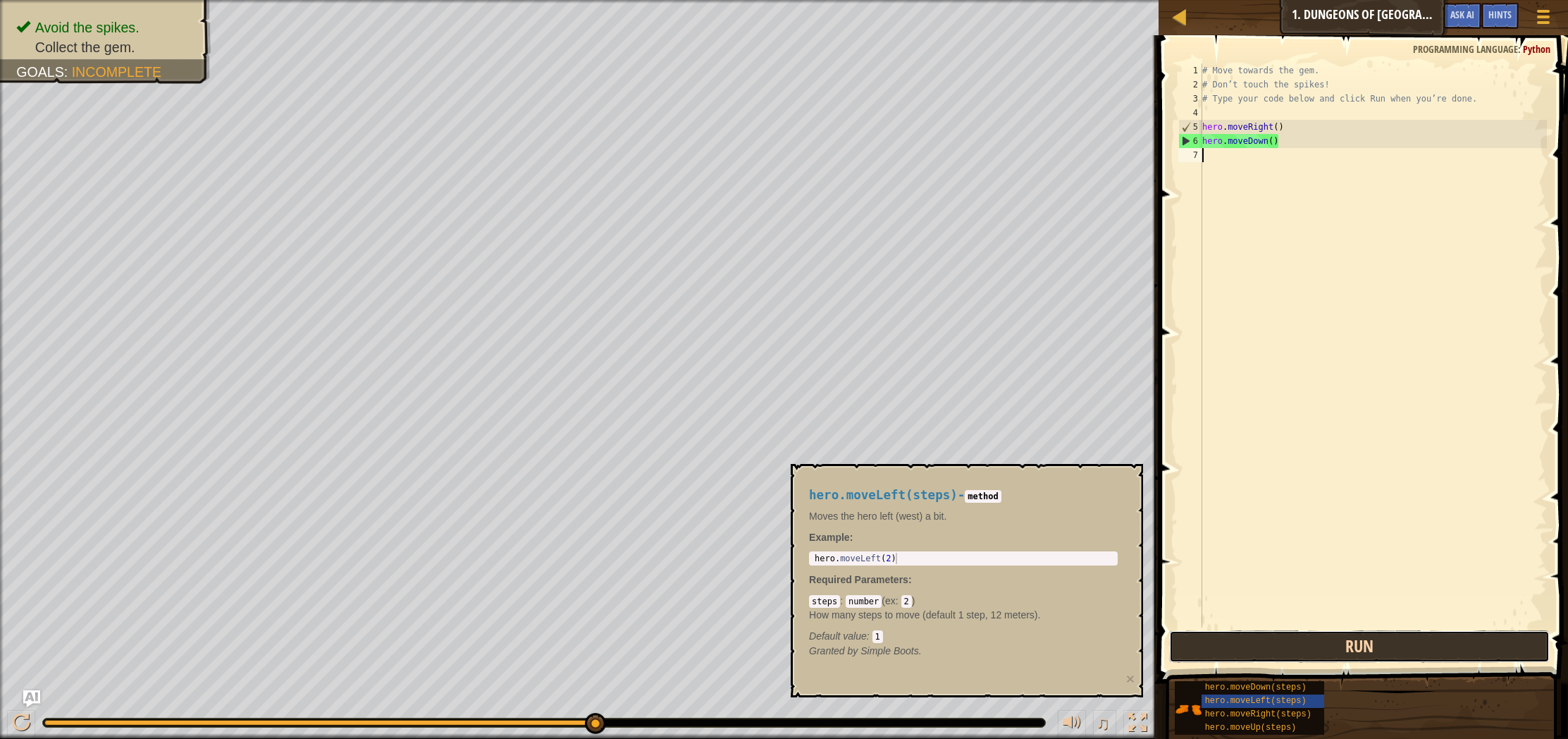
click at [1288, 656] on button "Run" at bounding box center [1359, 646] width 381 height 32
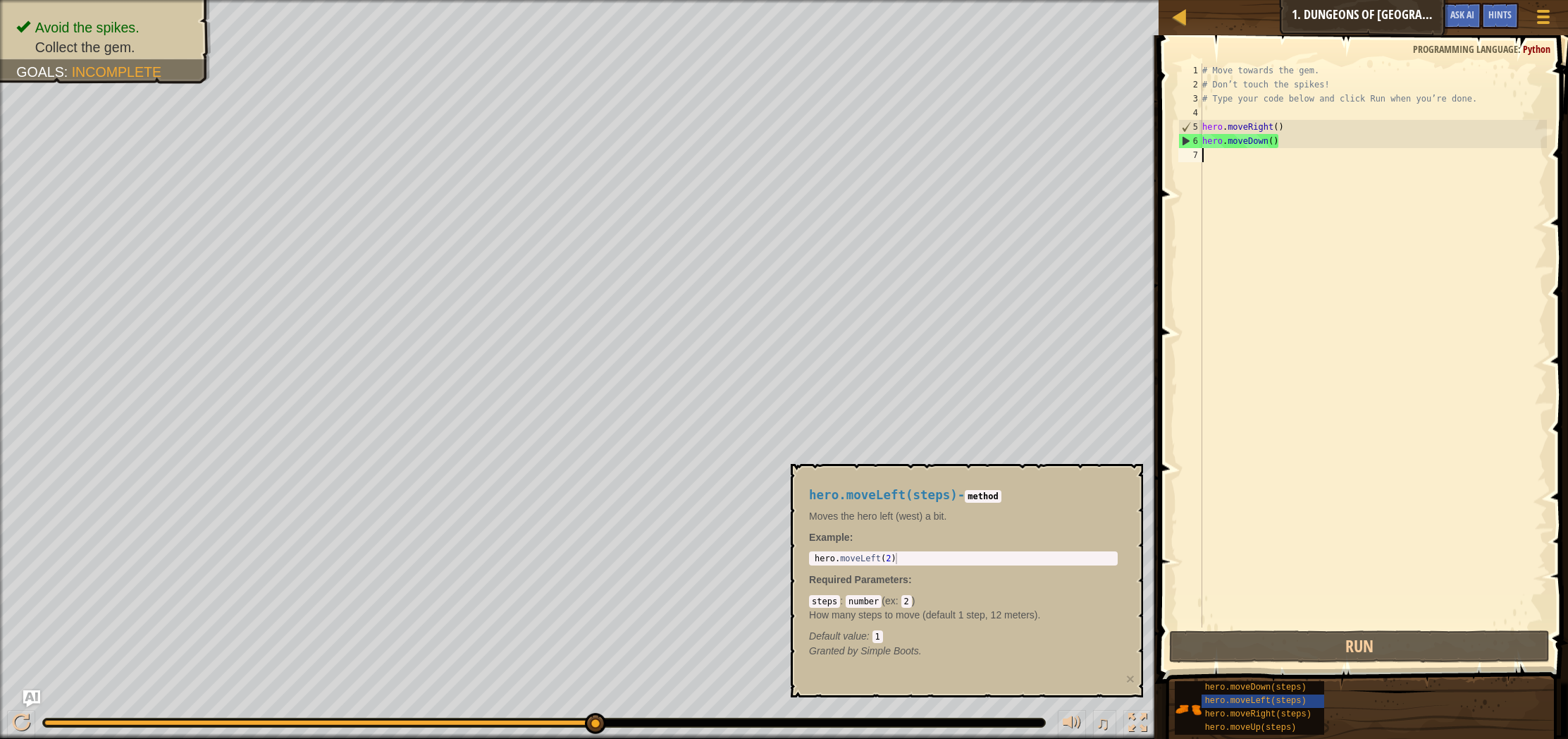
type textarea "m"
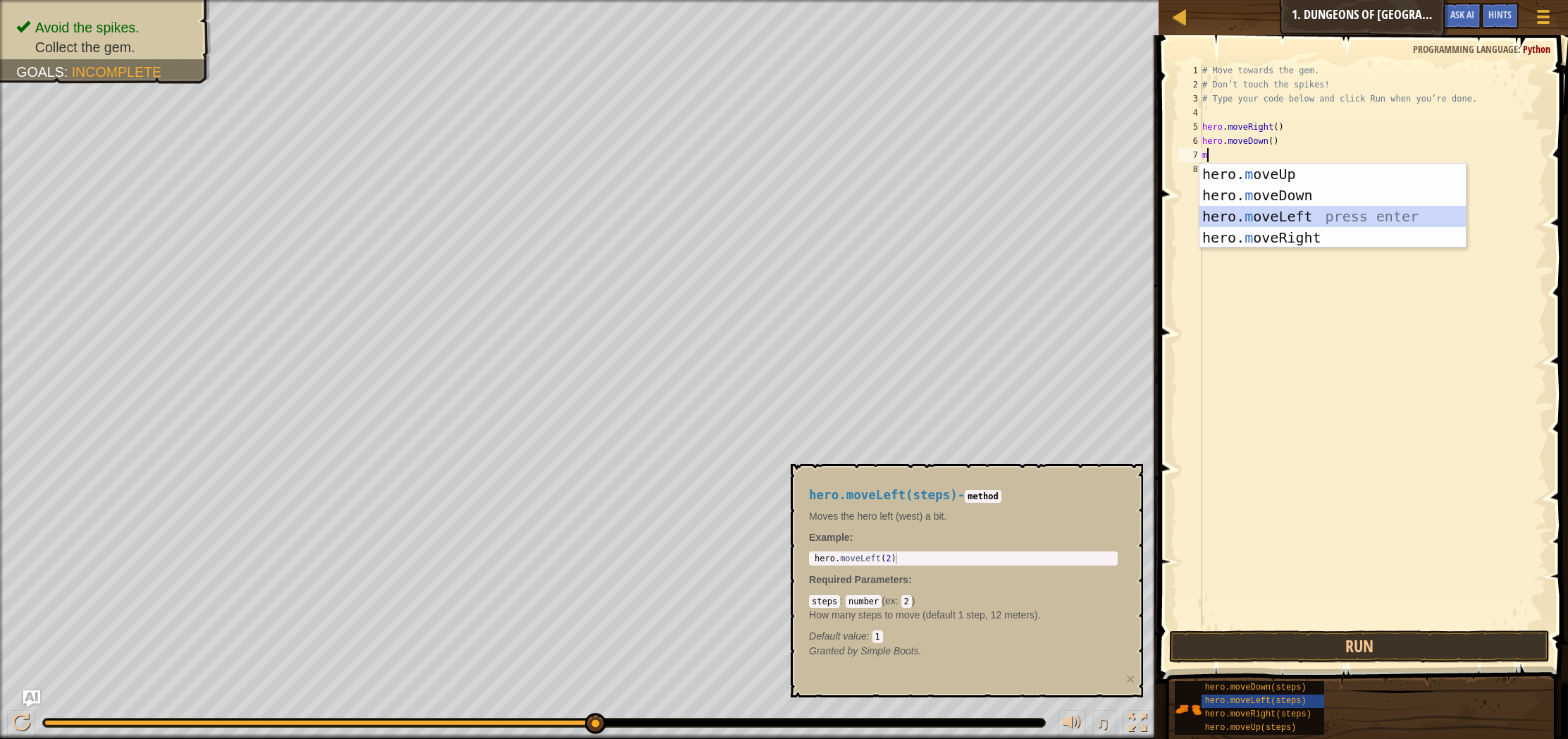
click at [1370, 210] on div "hero. m oveUp press enter hero. m oveDown press enter hero. m oveLeft press ent…" at bounding box center [1332, 227] width 267 height 127
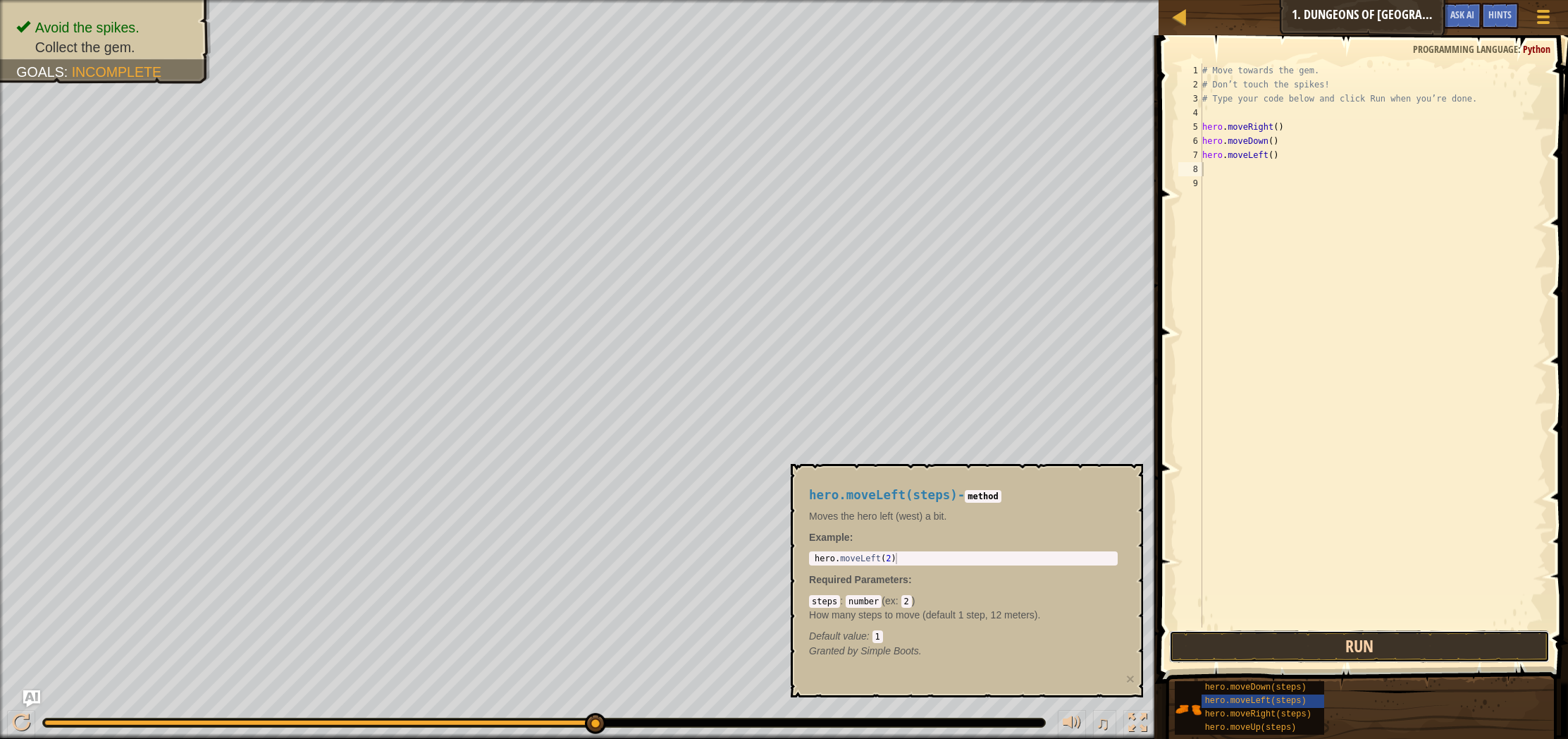
click at [1341, 642] on button "Run" at bounding box center [1359, 646] width 381 height 32
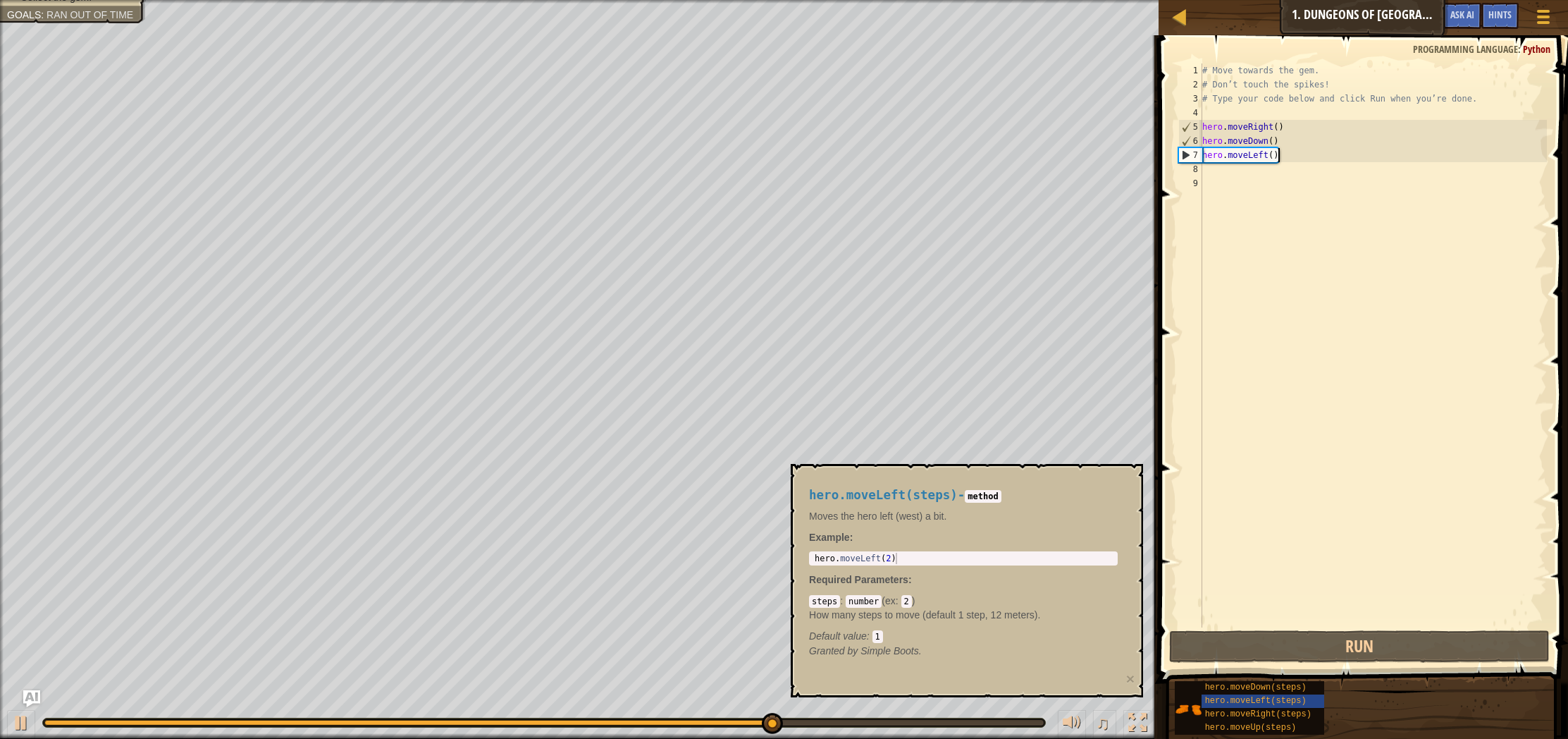
click at [1278, 155] on div "# Move towards the gem. # Don’t touch the spikes! # Type your code below and cl…" at bounding box center [1373, 359] width 348 height 592
click at [1278, 155] on div "# Move towards the gem. # Don’t touch the spikes! # Type your code below and cl…" at bounding box center [1373, 359] width 348 height 592
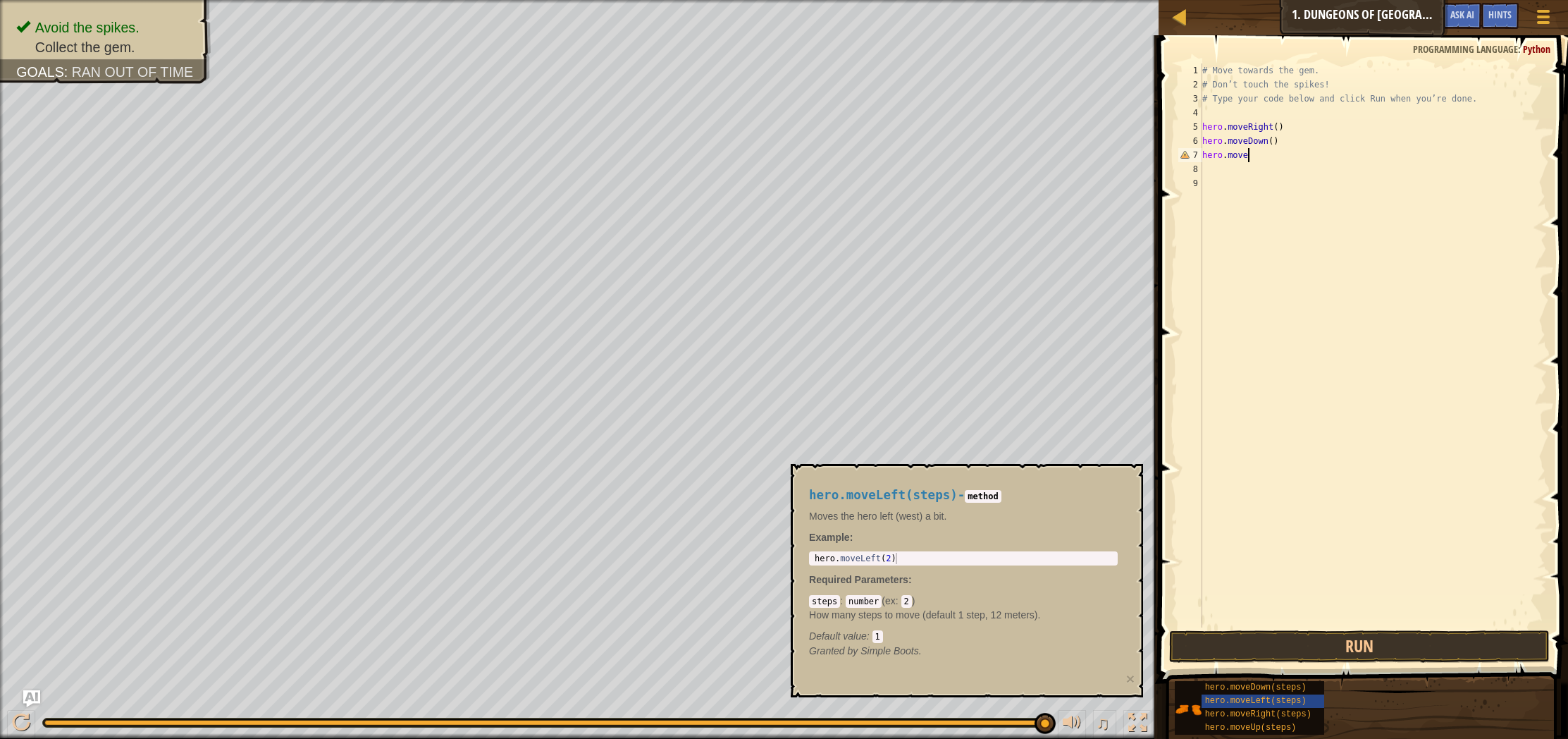
type textarea "hero.mover"
click at [1398, 177] on div "hero.moveR ight press enter" at bounding box center [1332, 195] width 267 height 63
click at [1306, 650] on button "Run" at bounding box center [1359, 646] width 381 height 32
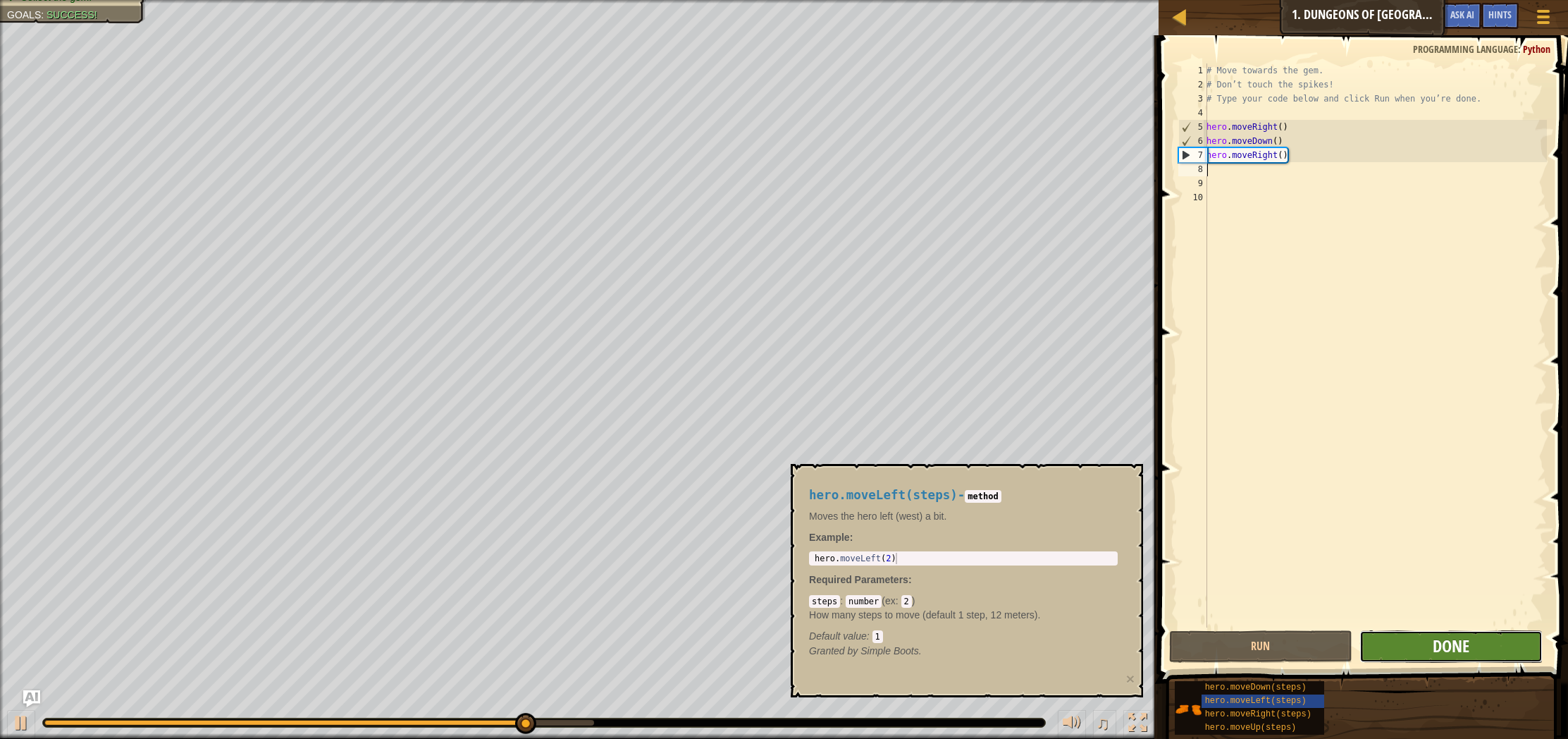
click at [1440, 646] on span "Done" at bounding box center [1451, 646] width 37 height 23
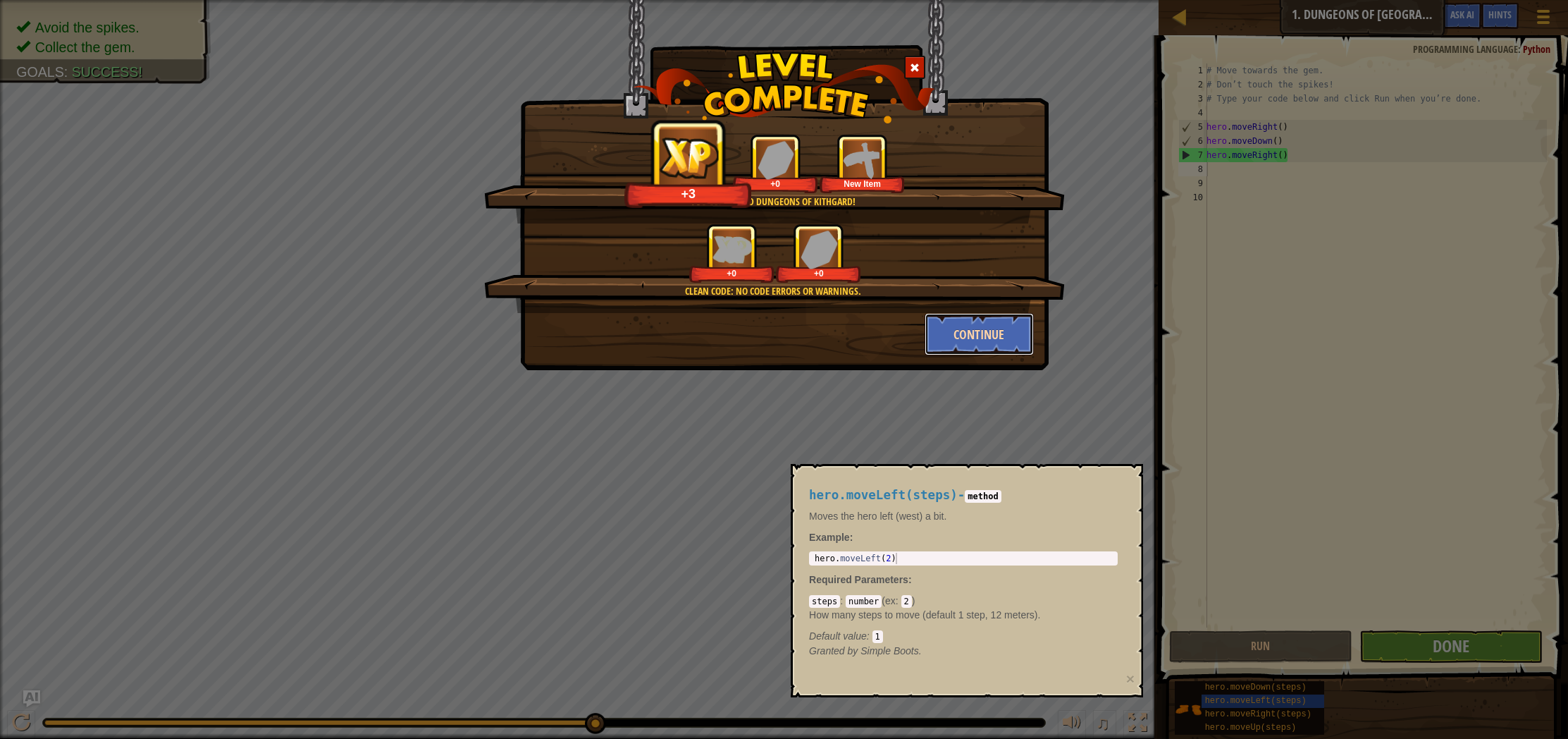
click at [972, 330] on button "Continue" at bounding box center [978, 334] width 109 height 42
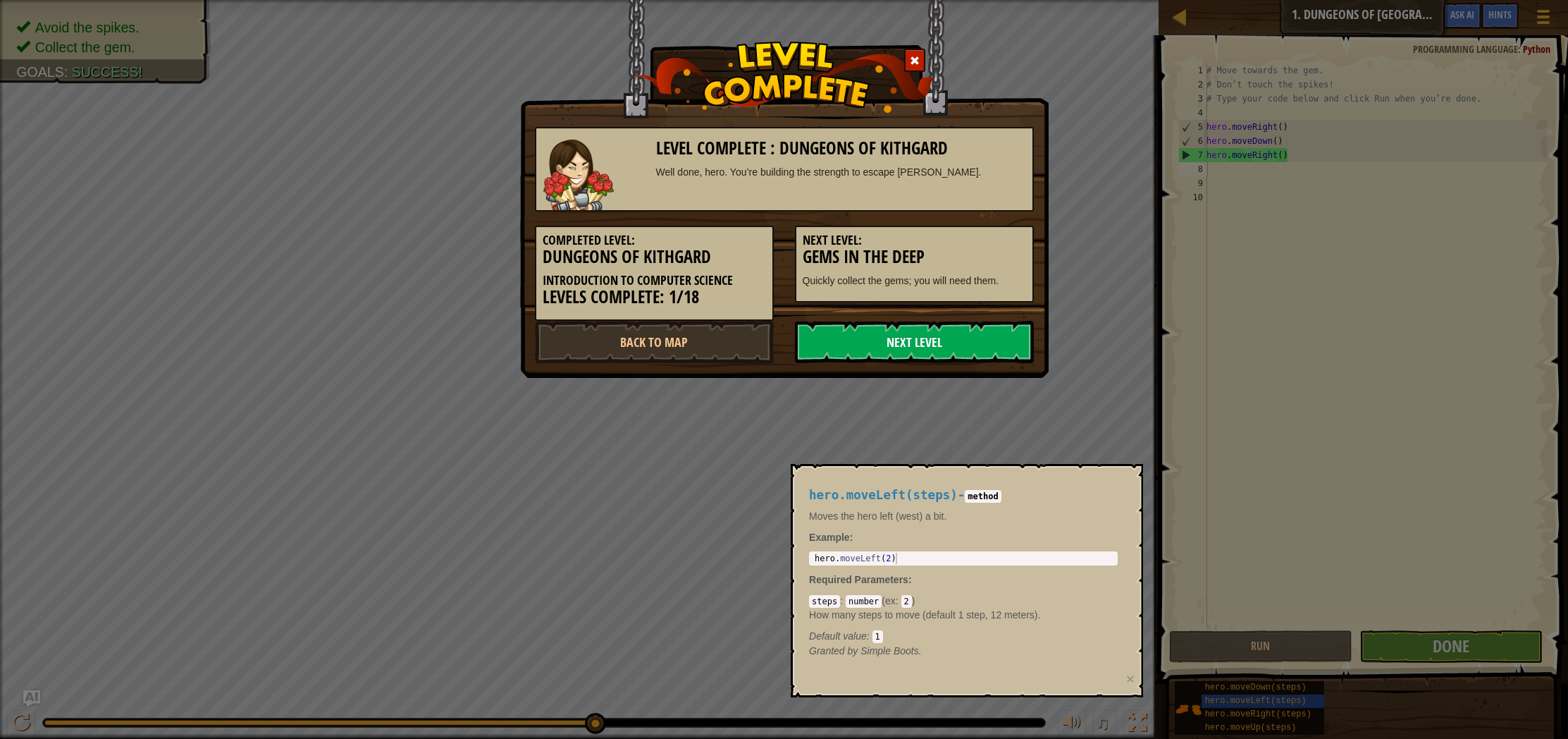
click at [933, 340] on link "Next Level" at bounding box center [915, 342] width 239 height 42
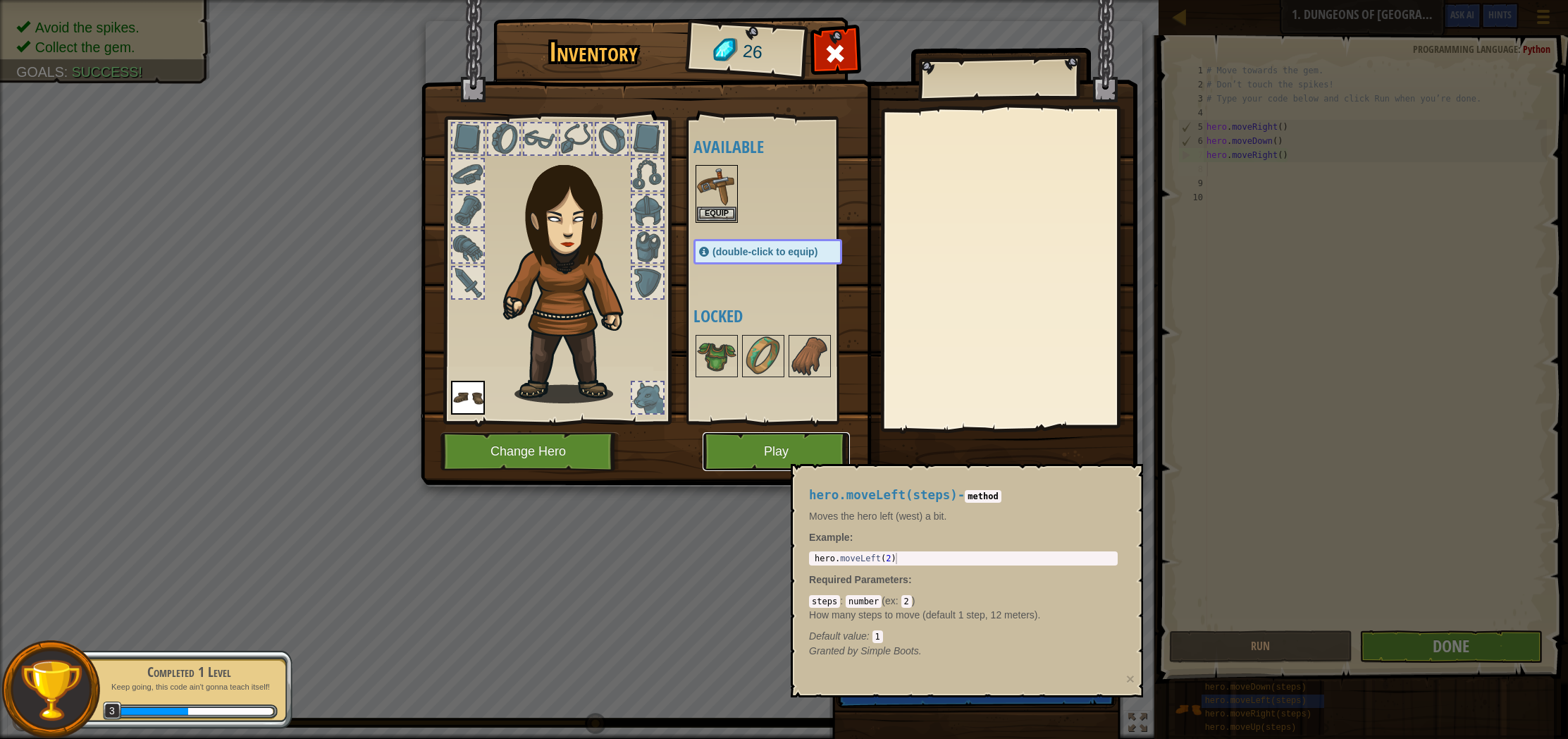
click at [751, 451] on button "Play" at bounding box center [776, 451] width 147 height 39
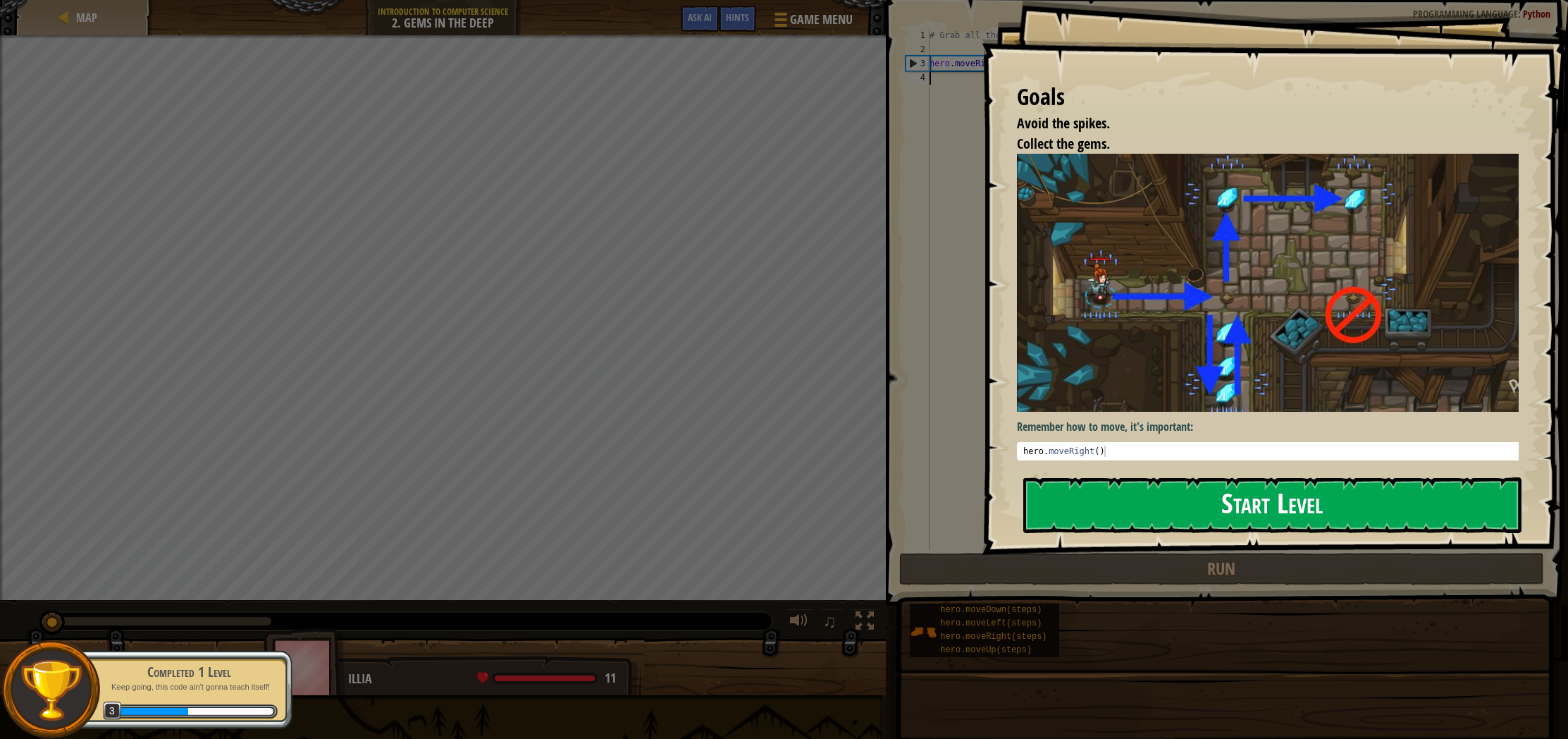
click at [1232, 499] on button "Start Level" at bounding box center [1273, 505] width 499 height 56
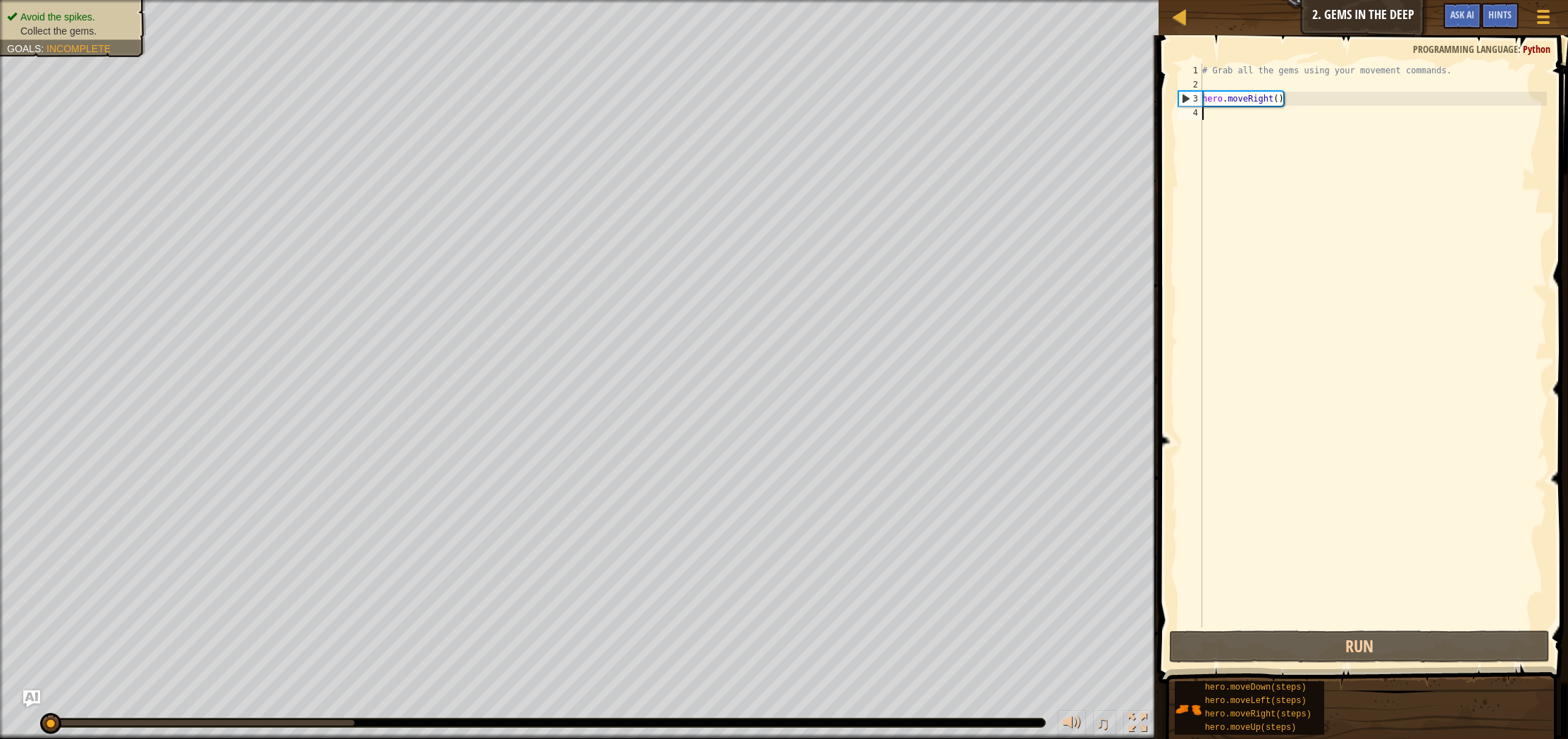
click at [1260, 611] on div "# Grab all the gems using your movement commands. hero . moveRight ( )" at bounding box center [1373, 359] width 348 height 592
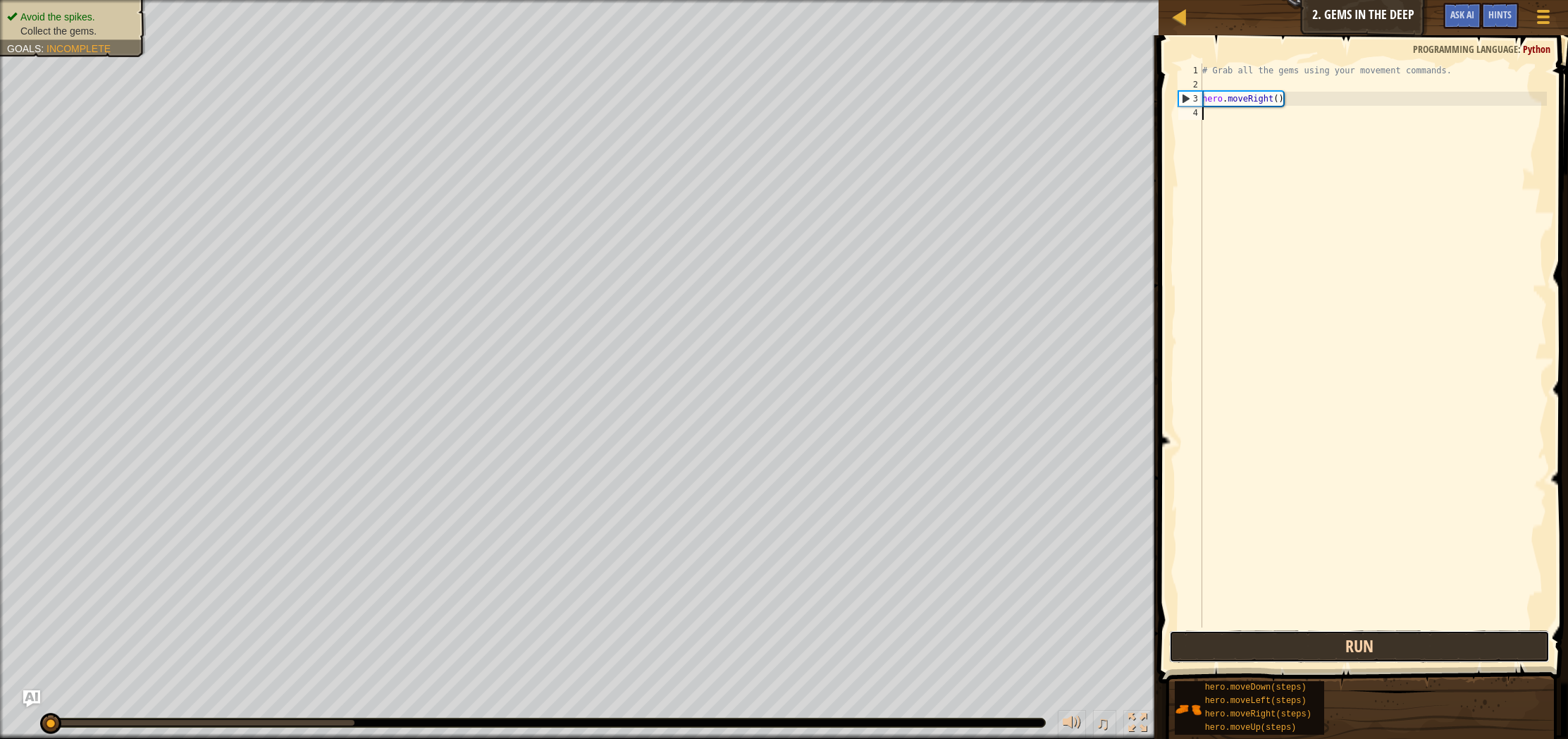
click at [1262, 638] on button "Run" at bounding box center [1359, 646] width 381 height 32
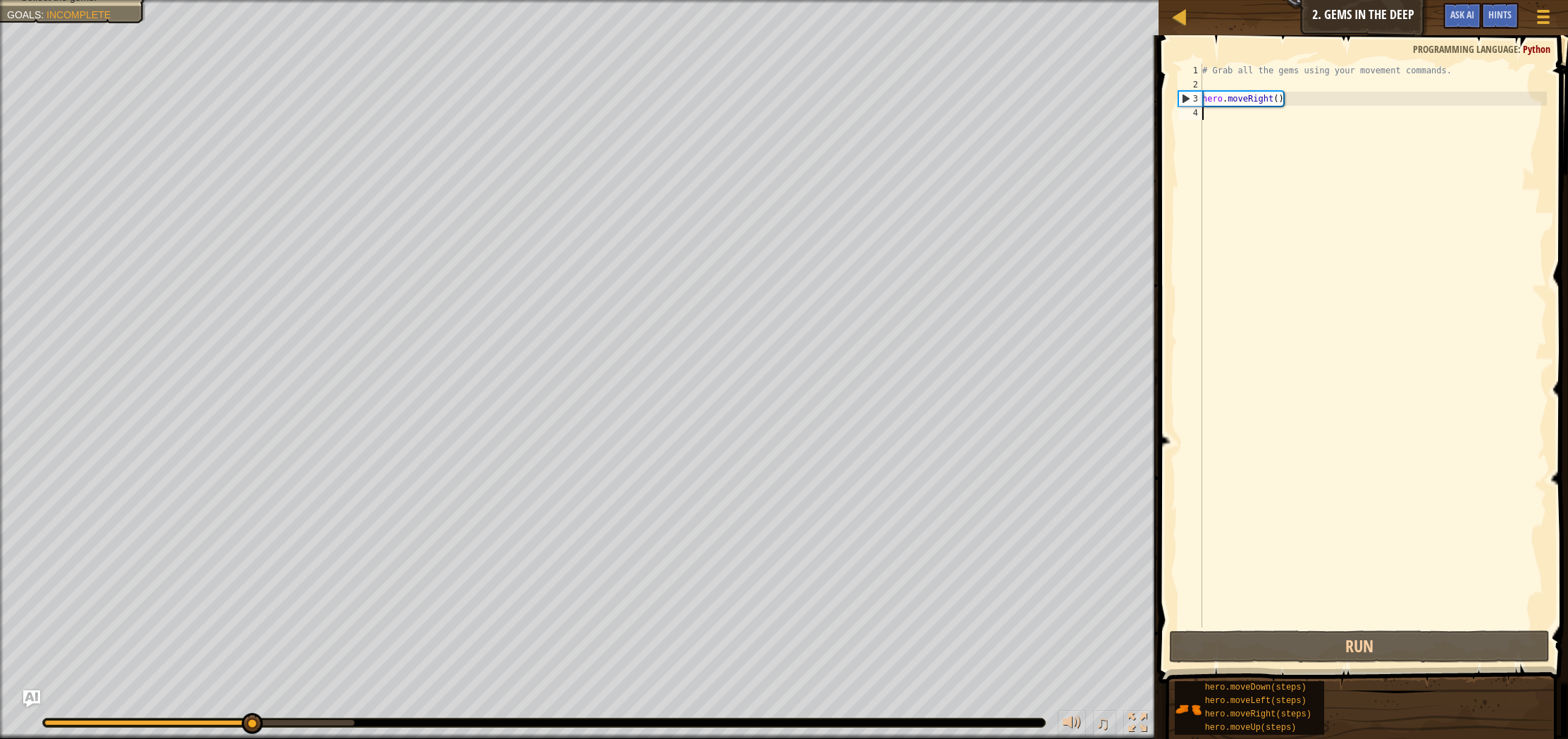
type textarea "m"
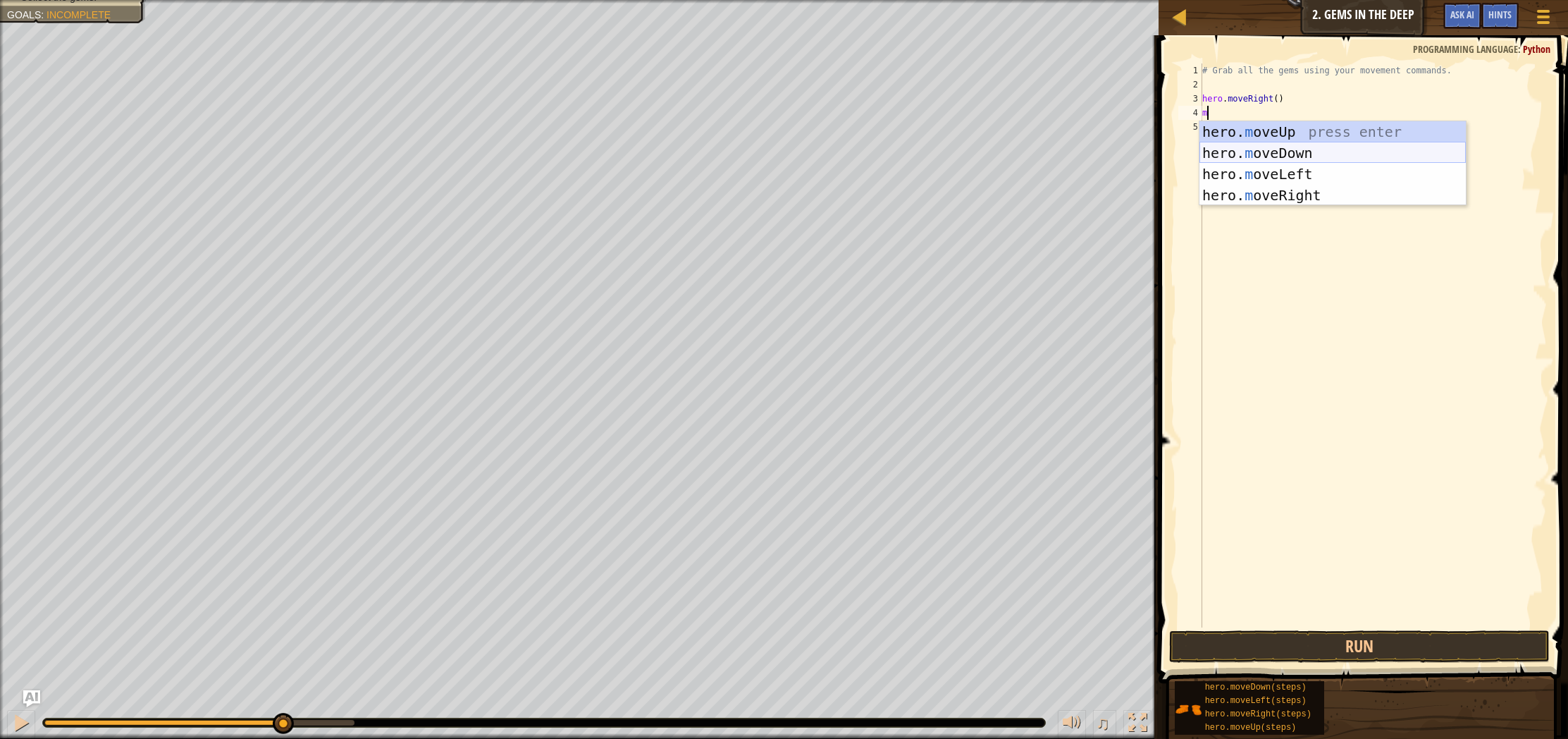
click at [1321, 155] on div "hero. m oveUp press enter hero. m oveDown press enter hero. m oveLeft press ent…" at bounding box center [1332, 184] width 267 height 127
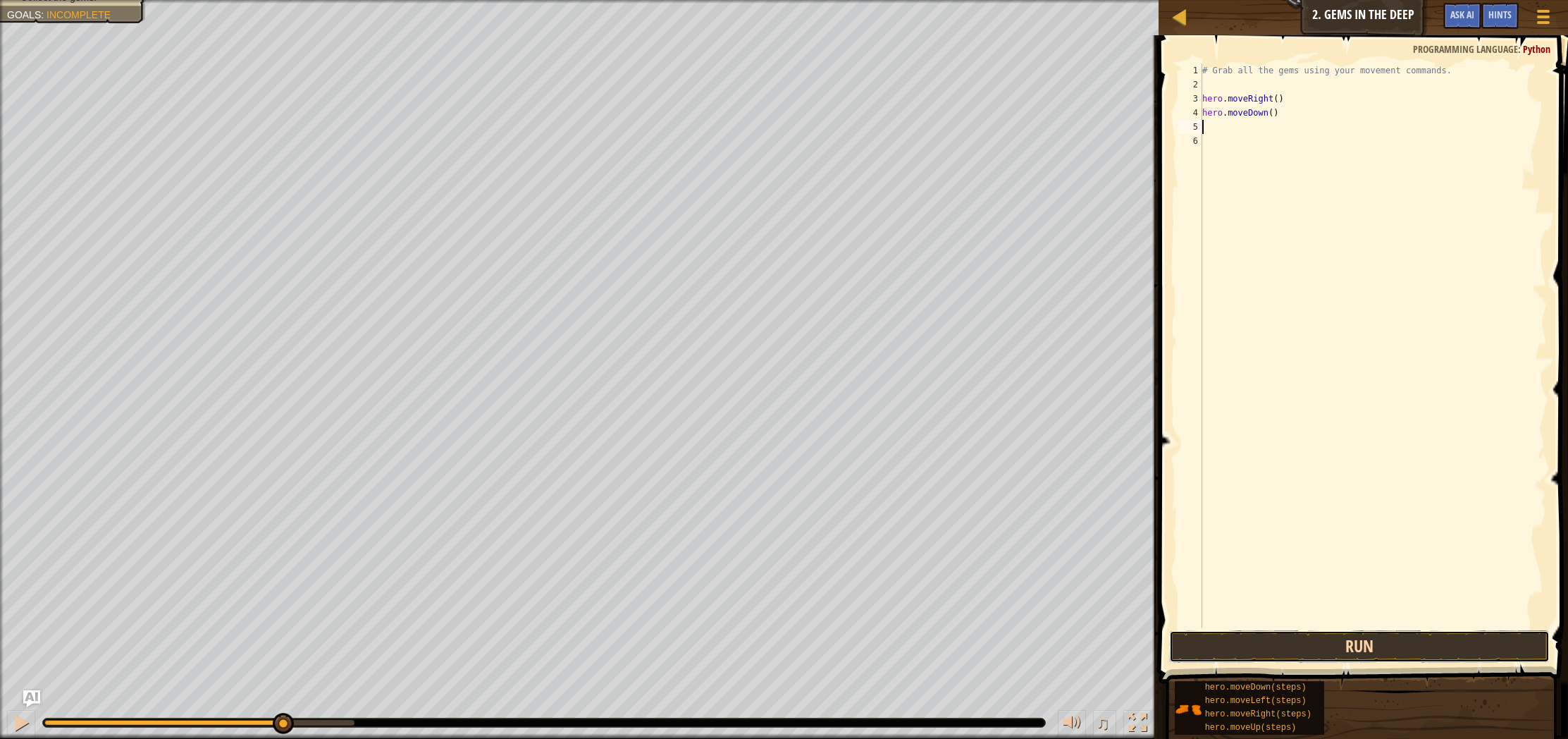
click at [1325, 648] on button "Run" at bounding box center [1359, 646] width 381 height 32
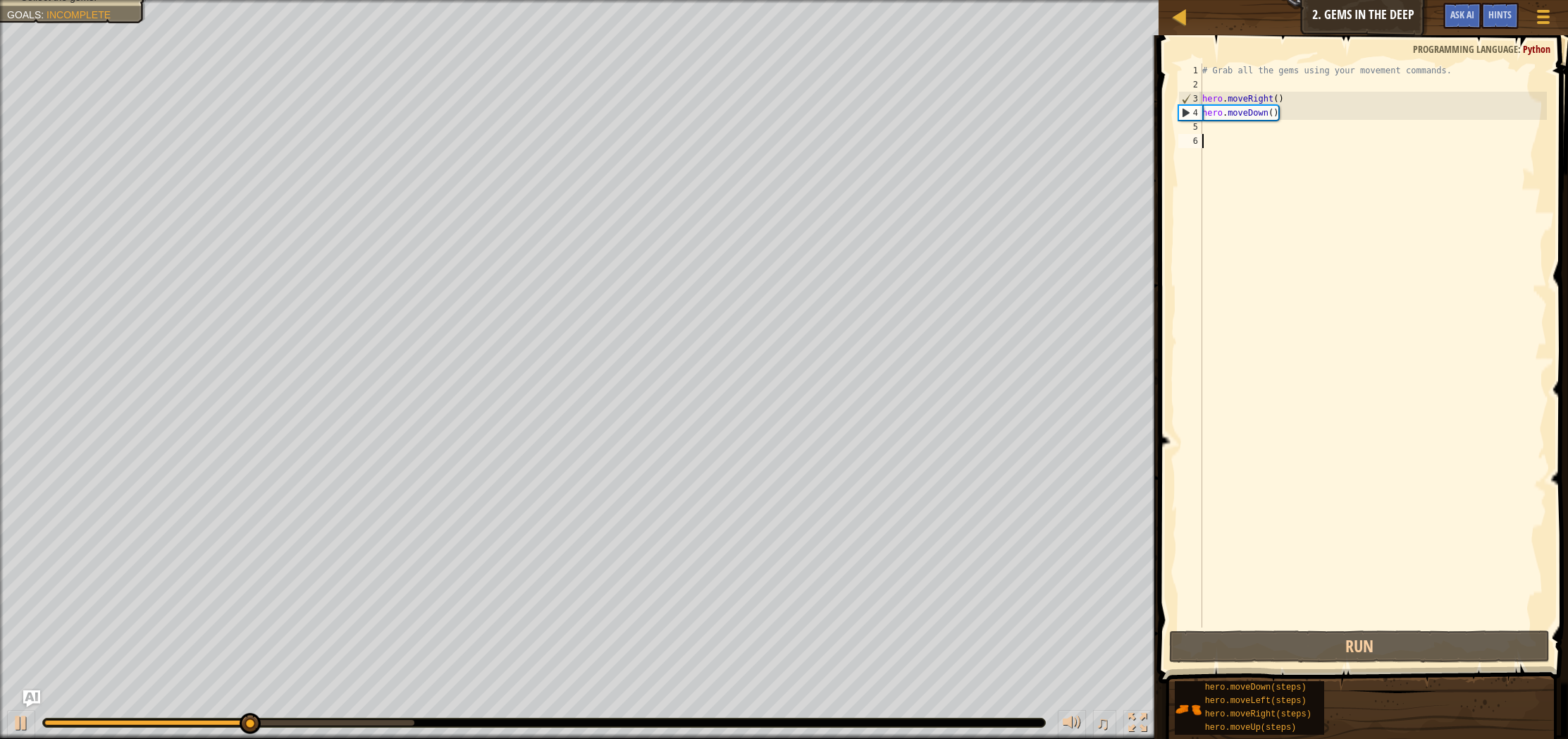
click at [1322, 144] on div "# Grab all the gems using your movement commands. hero . moveRight ( ) hero . m…" at bounding box center [1373, 359] width 348 height 592
click at [1311, 131] on div "# Grab all the gems using your movement commands. hero . moveRight ( ) hero . m…" at bounding box center [1373, 359] width 348 height 592
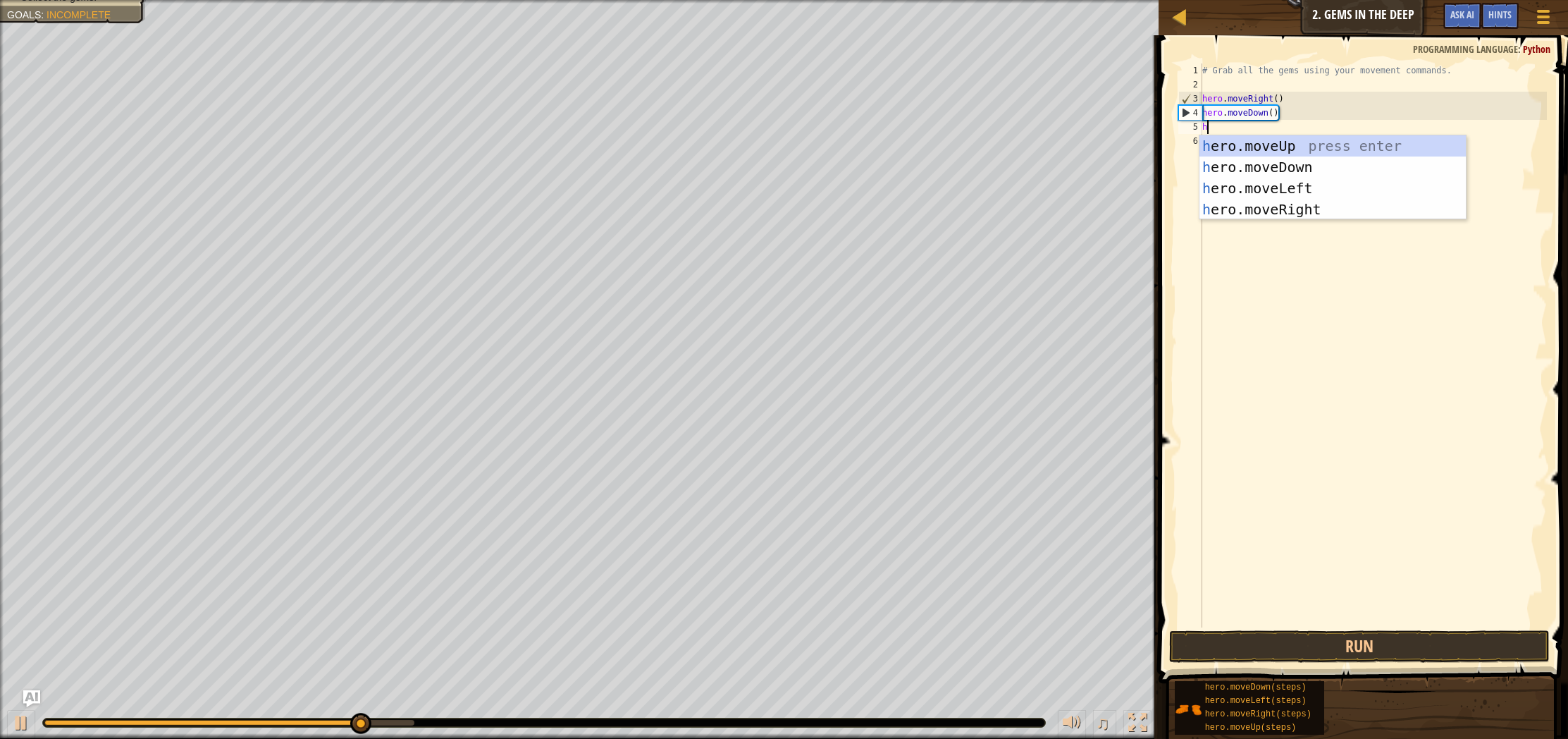
type textarea "he"
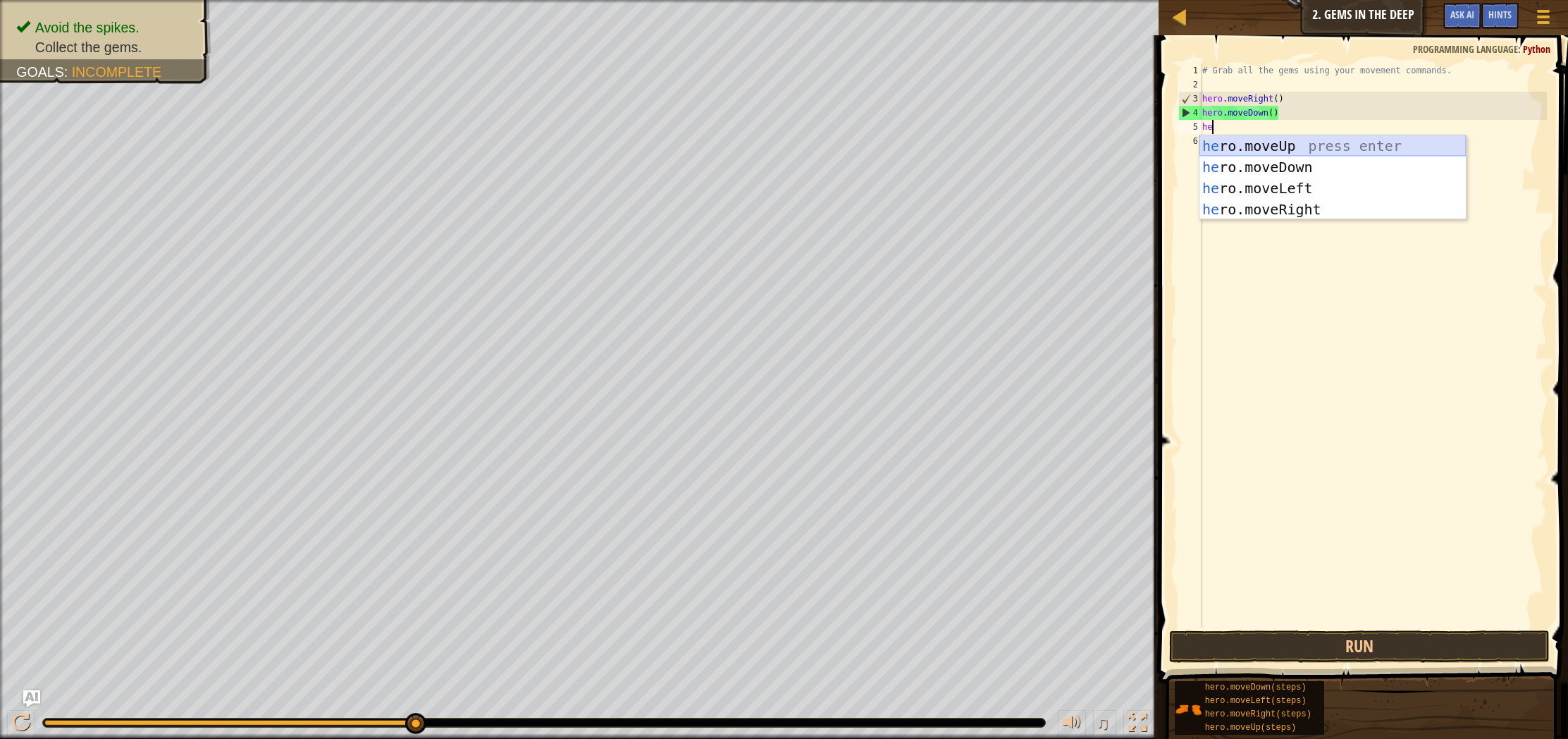
click at [1322, 146] on div "he ro.moveUp press enter he ro.moveDown press enter he ro.moveLeft press enter …" at bounding box center [1332, 198] width 267 height 127
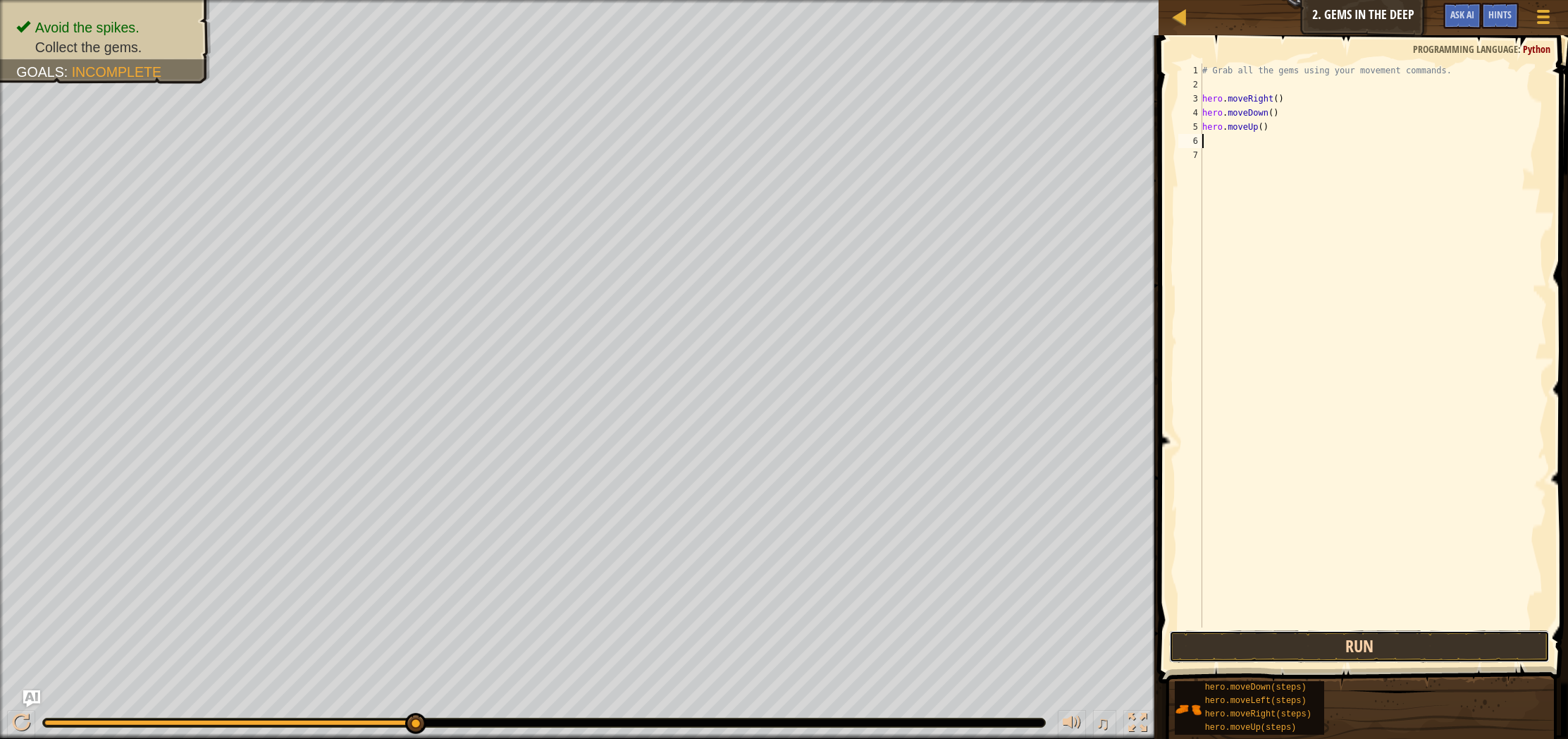
click at [1374, 635] on button "Run" at bounding box center [1359, 646] width 381 height 32
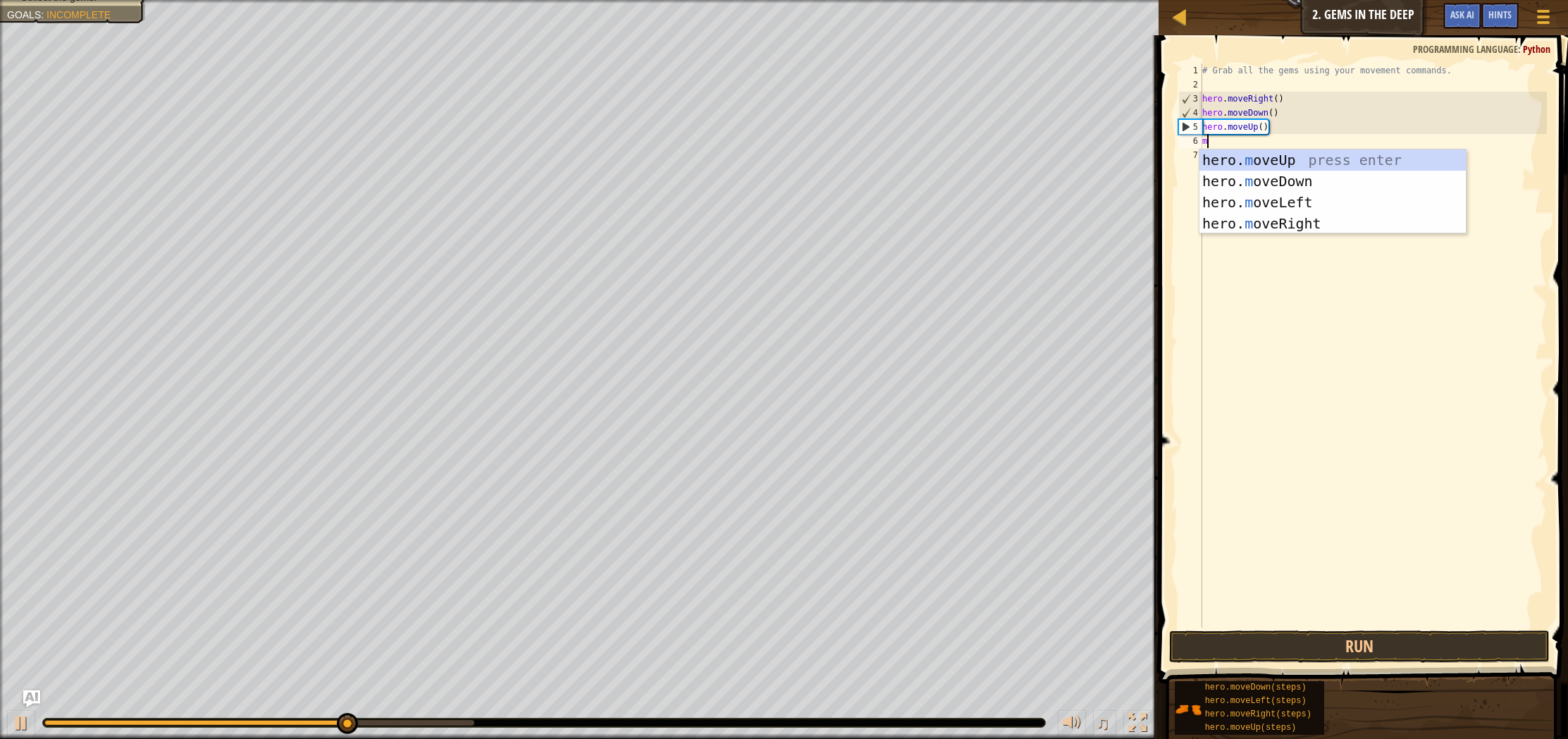
type textarea "mov"
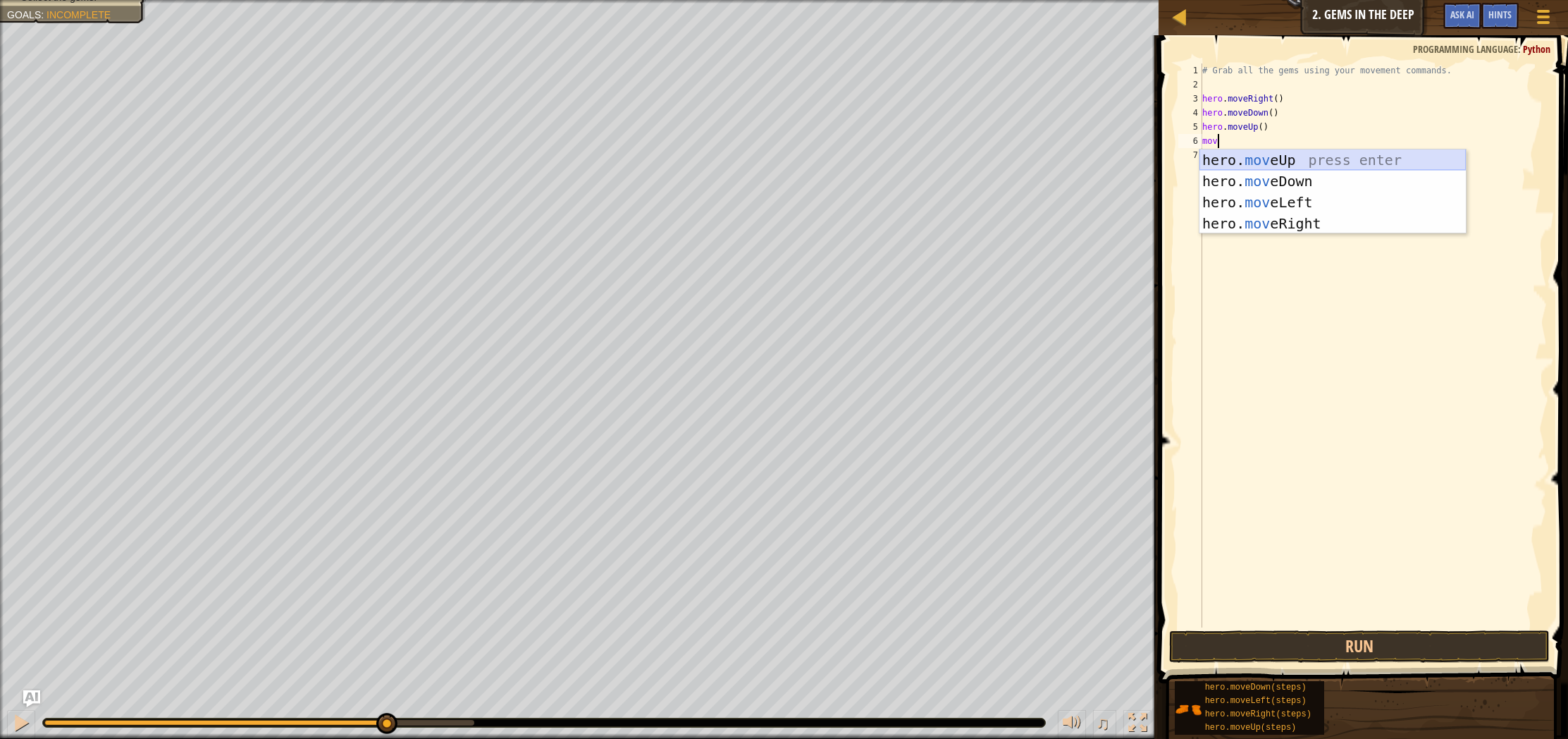
click at [1291, 155] on div "hero. mov eUp press enter hero. mov eDown press enter hero. mov eLeft press ent…" at bounding box center [1332, 213] width 267 height 127
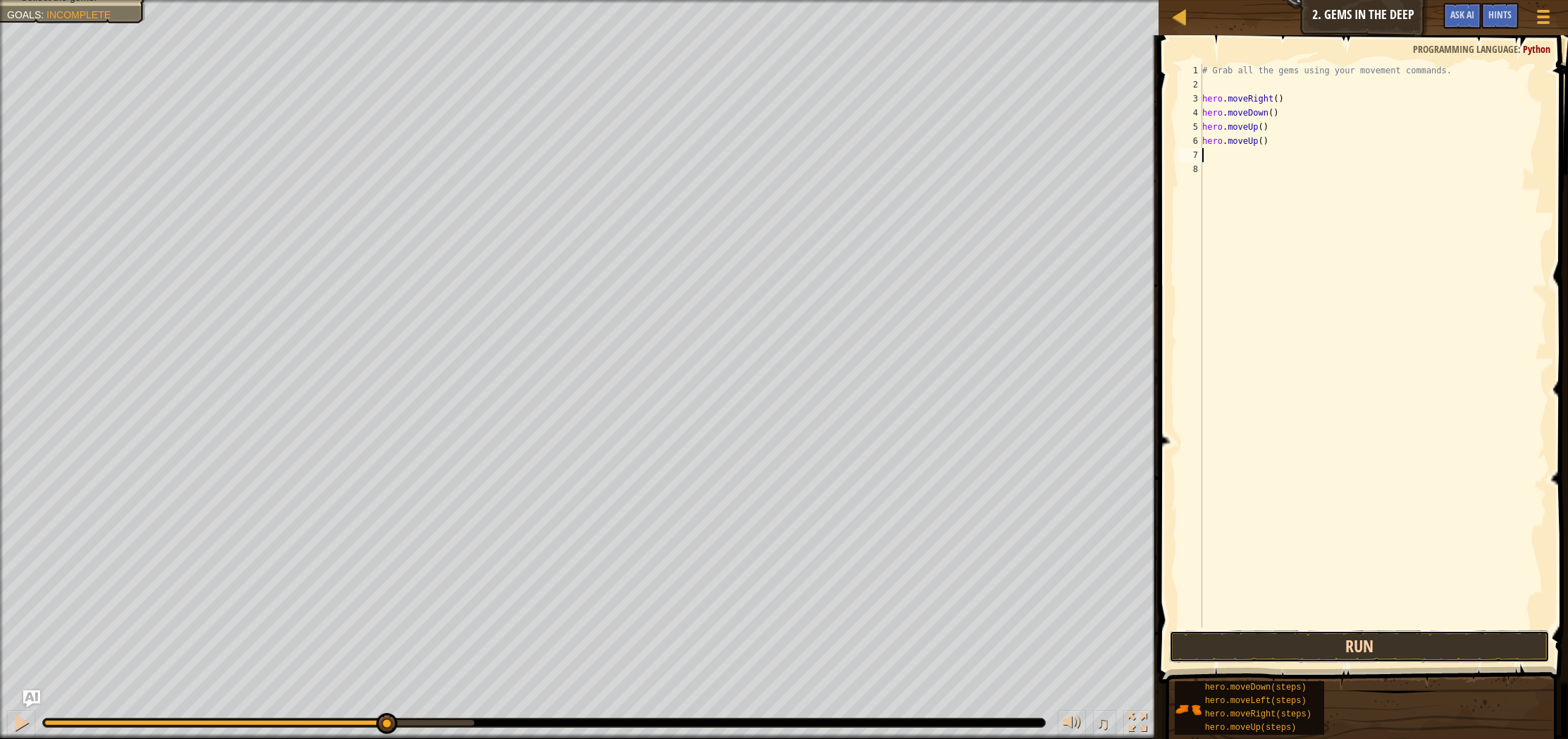
click at [1355, 645] on button "Run" at bounding box center [1359, 646] width 381 height 32
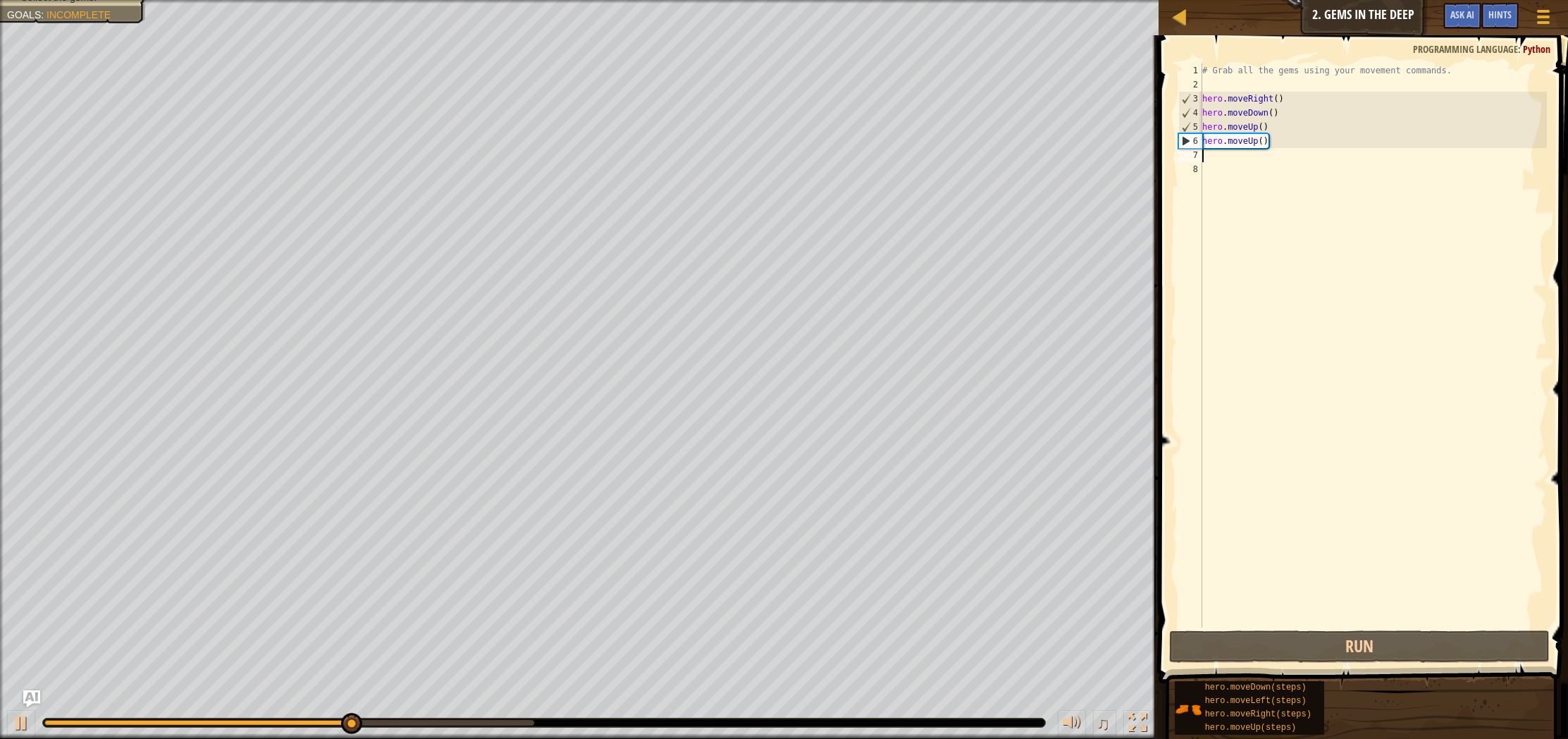
type textarea "m"
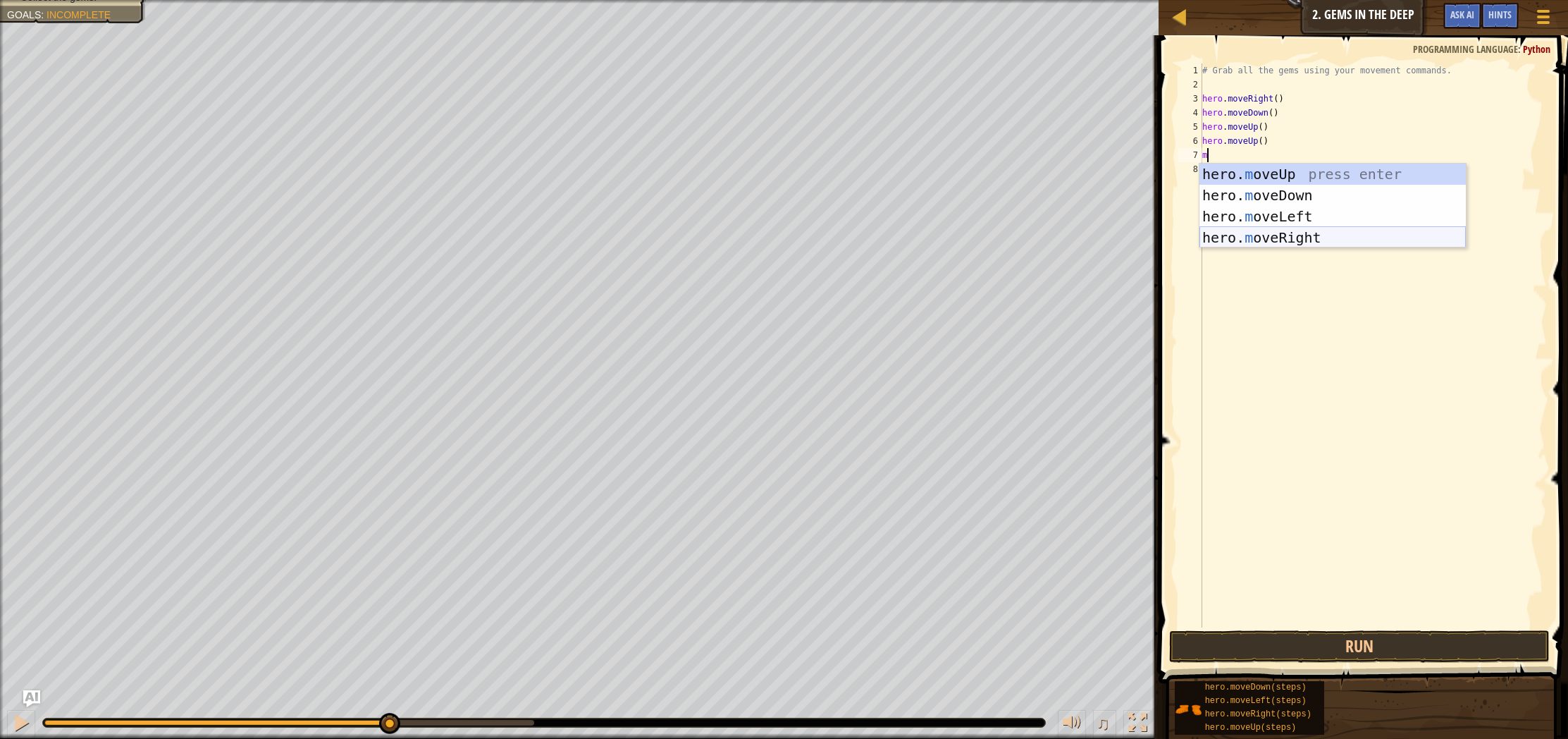
click at [1337, 237] on div "hero. m oveUp press enter hero. m oveDown press enter hero. m oveLeft press ent…" at bounding box center [1332, 227] width 267 height 127
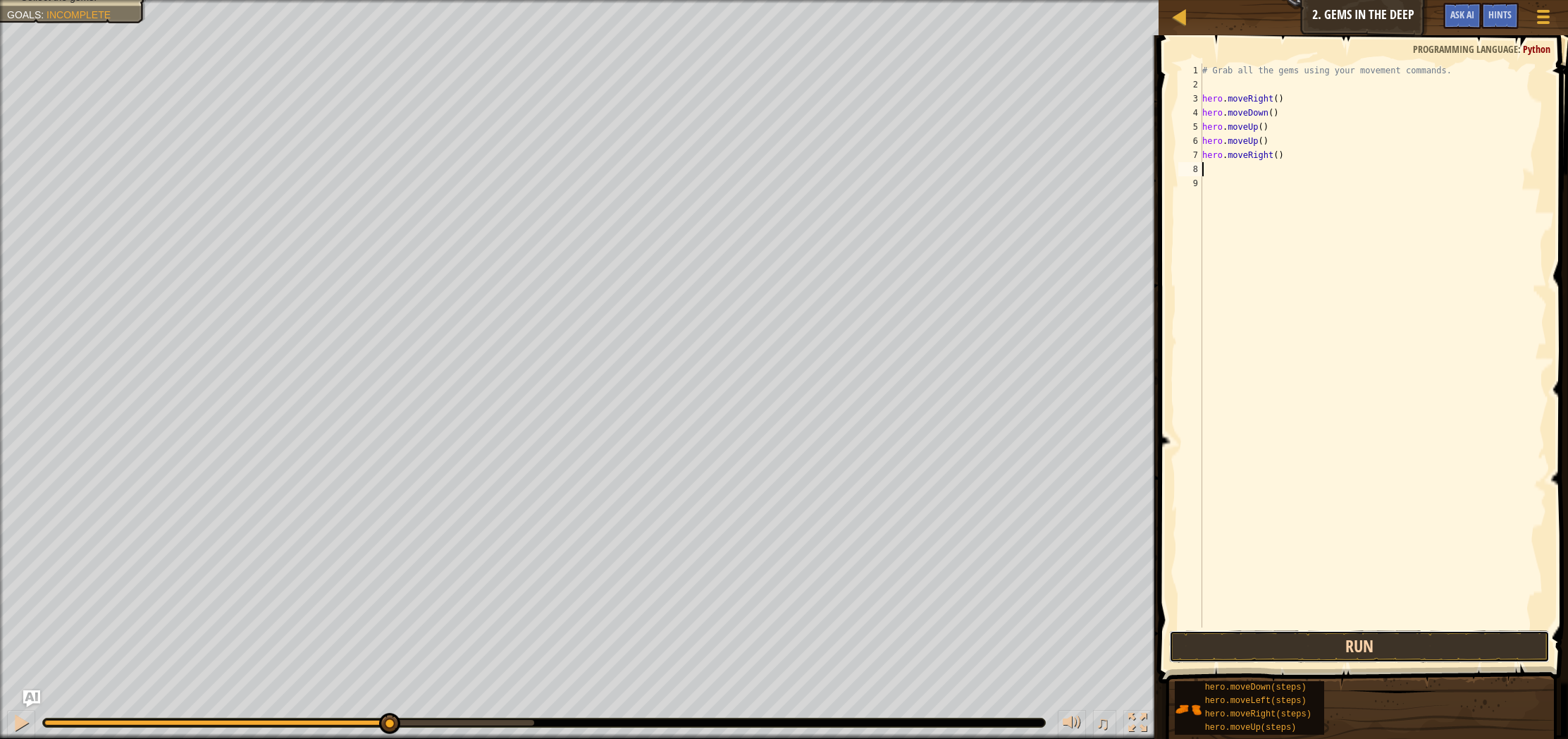
click at [1295, 639] on button "Run" at bounding box center [1359, 646] width 381 height 32
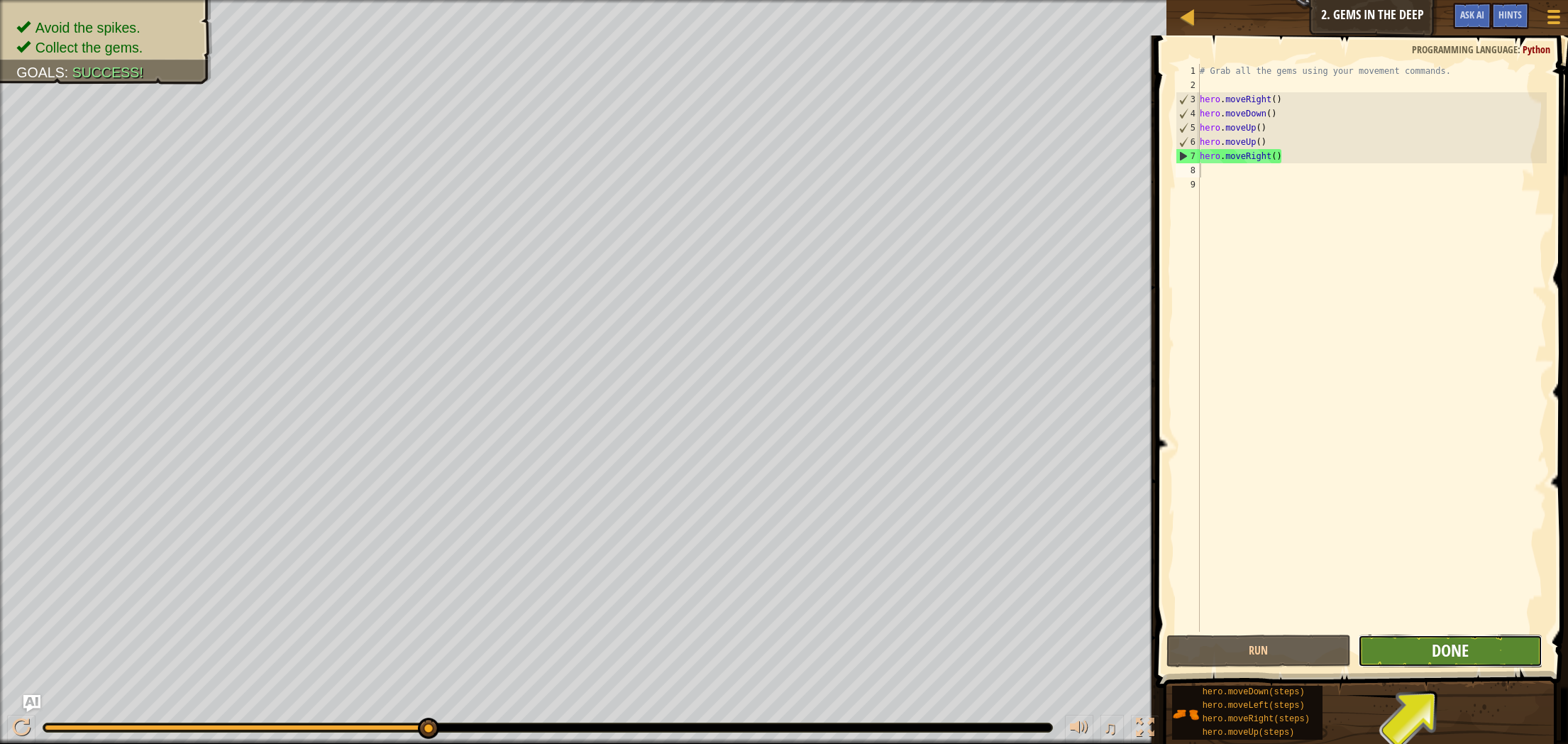
click at [1448, 659] on span "Done" at bounding box center [1450, 650] width 37 height 23
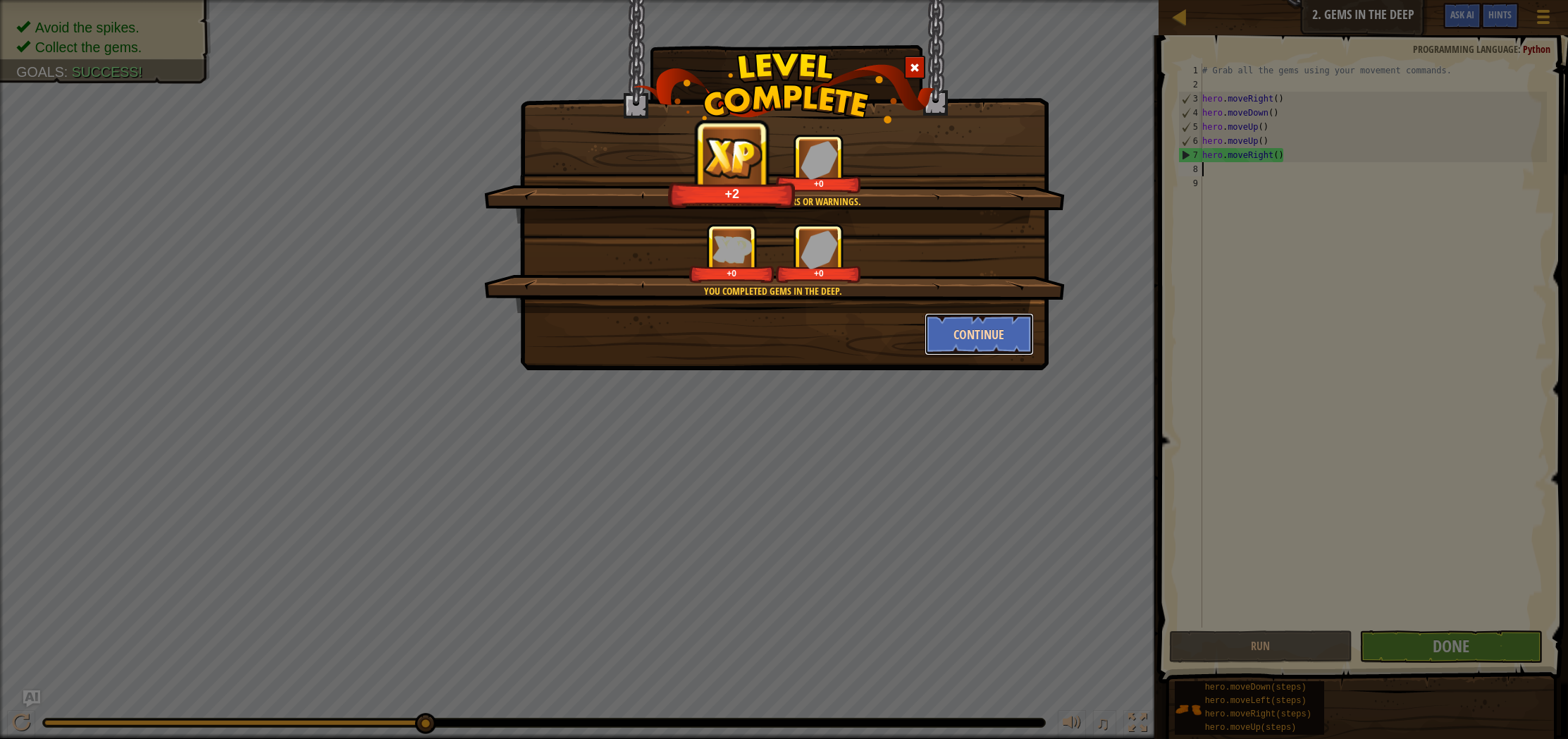
click at [987, 350] on button "Continue" at bounding box center [978, 334] width 109 height 42
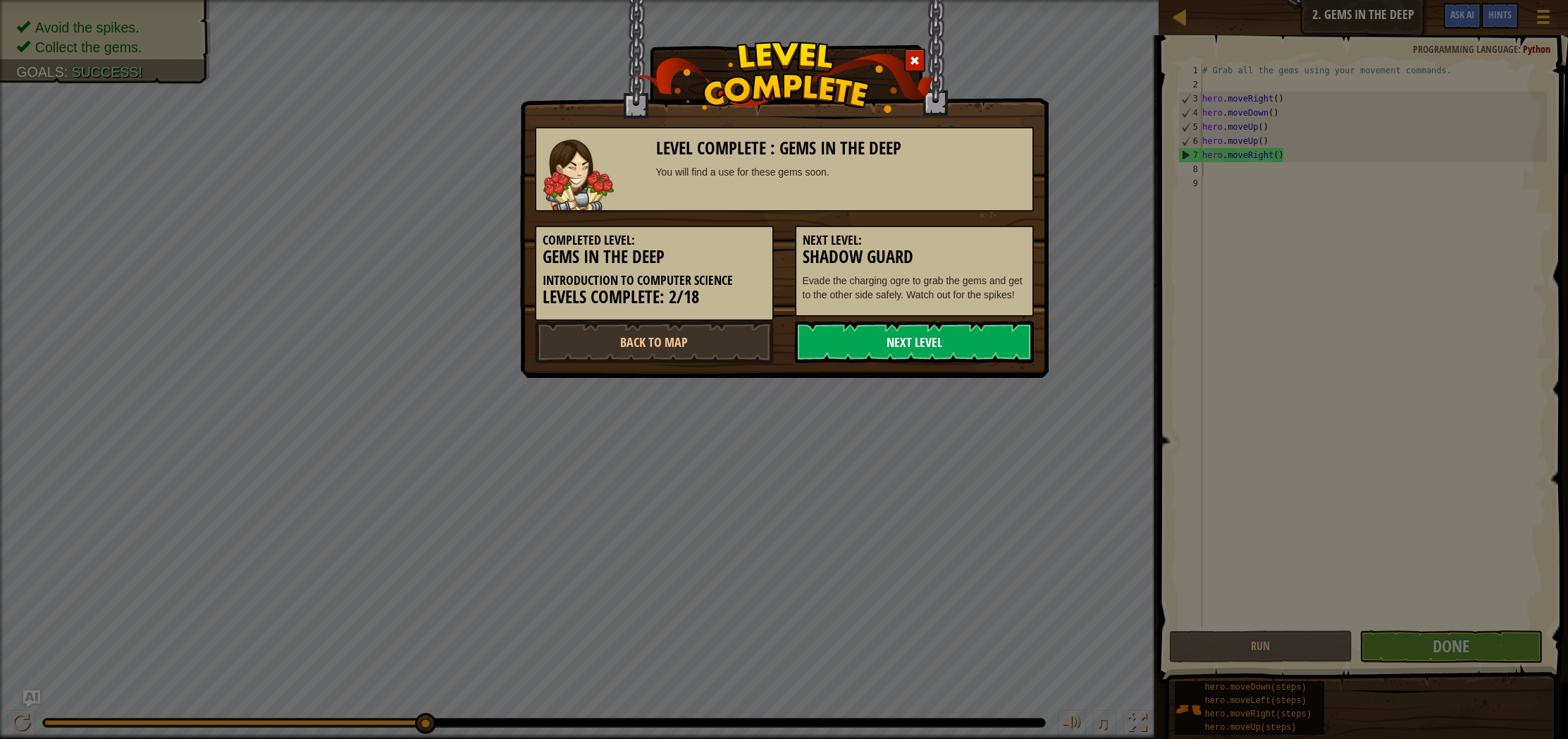
click at [995, 342] on link "Next Level" at bounding box center [915, 342] width 239 height 42
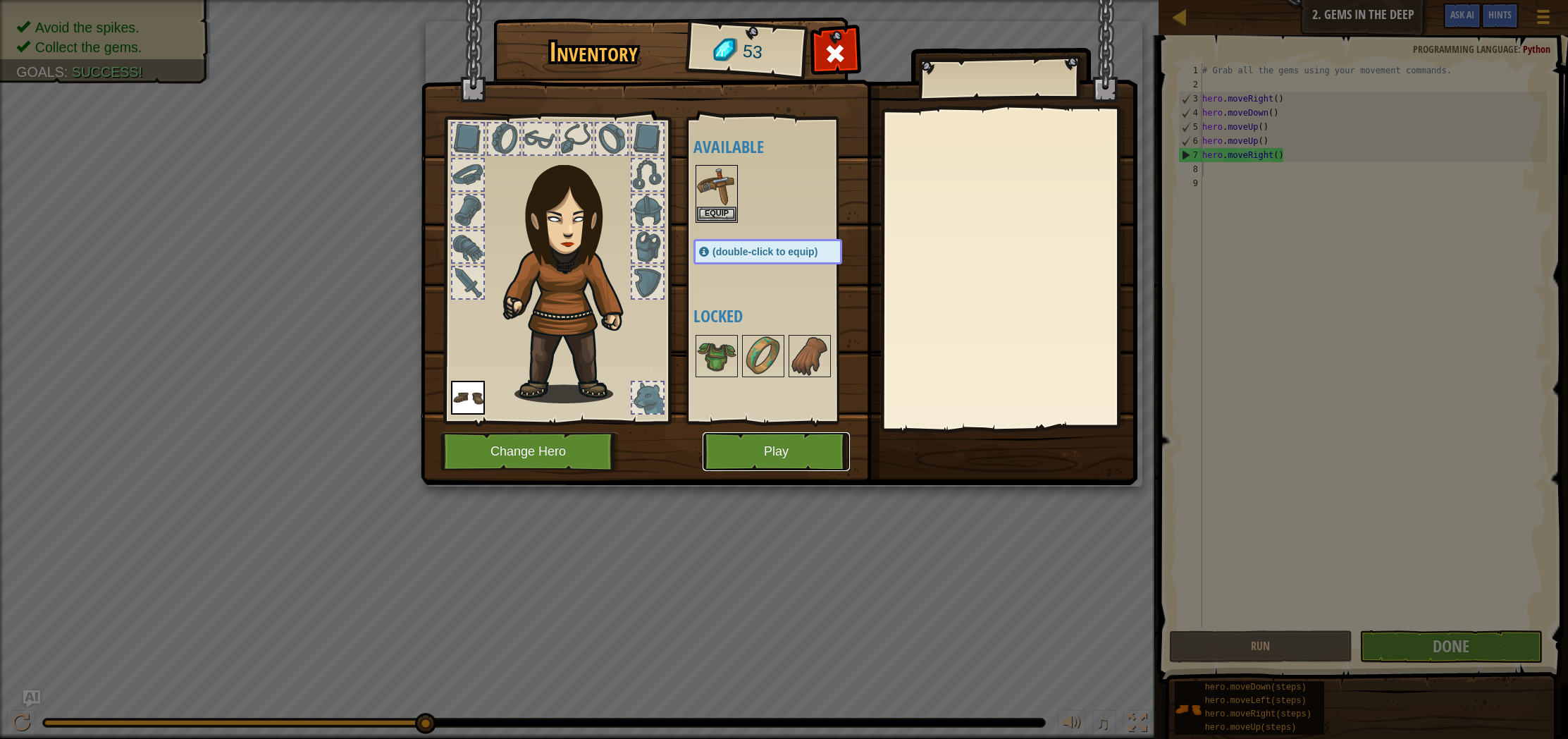
click at [843, 444] on button "Play" at bounding box center [776, 451] width 147 height 39
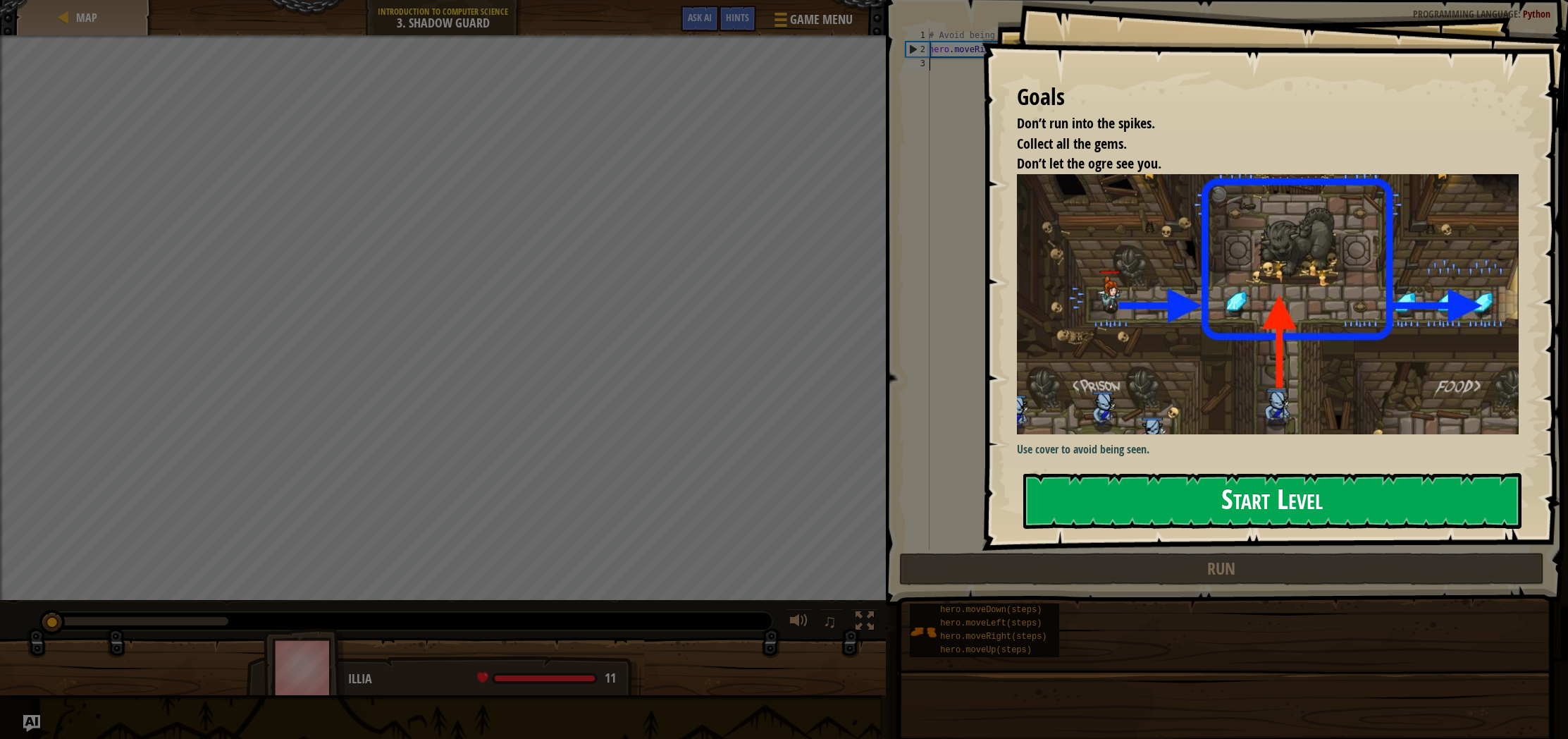
click at [1106, 501] on button "Start Level" at bounding box center [1273, 501] width 499 height 56
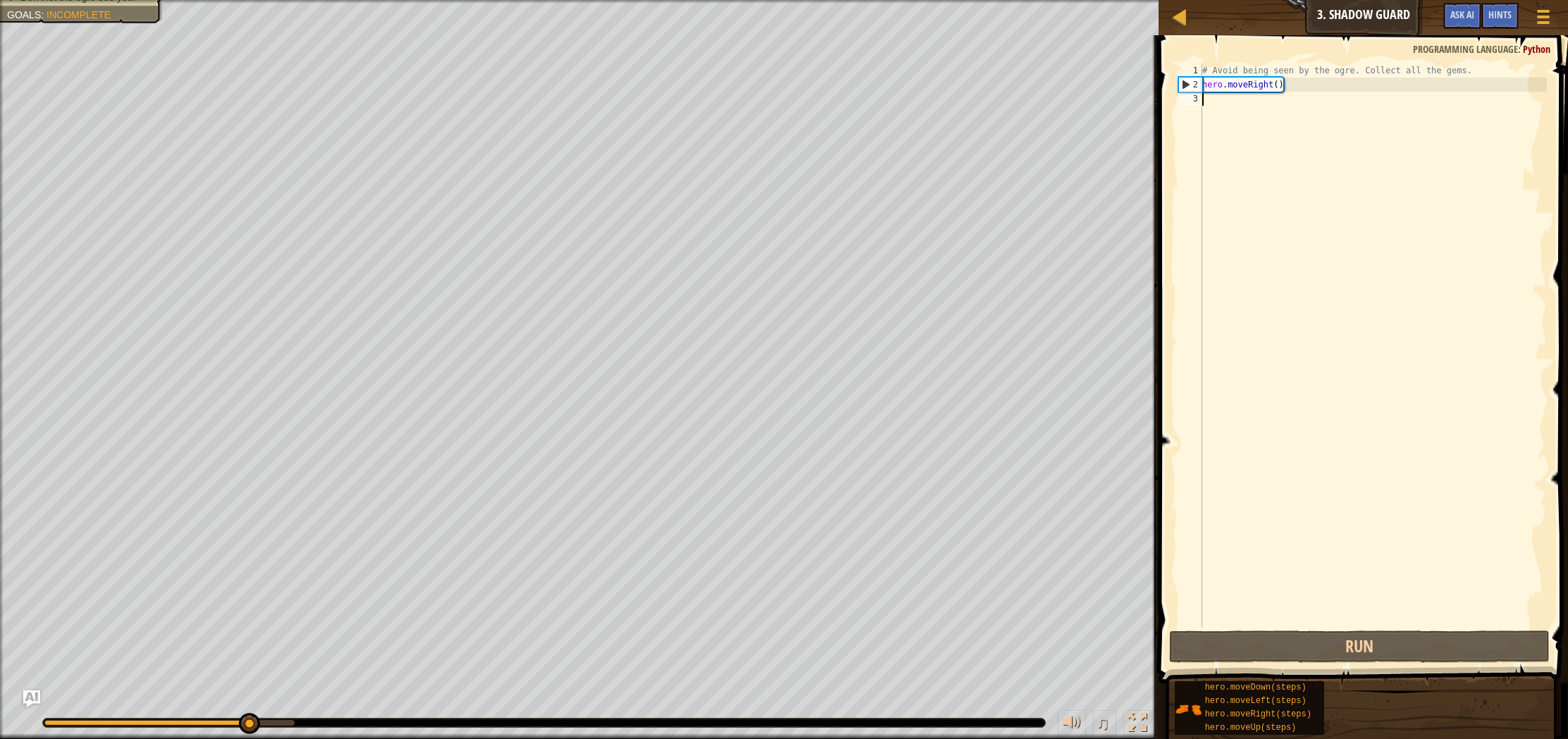
type textarea "m"
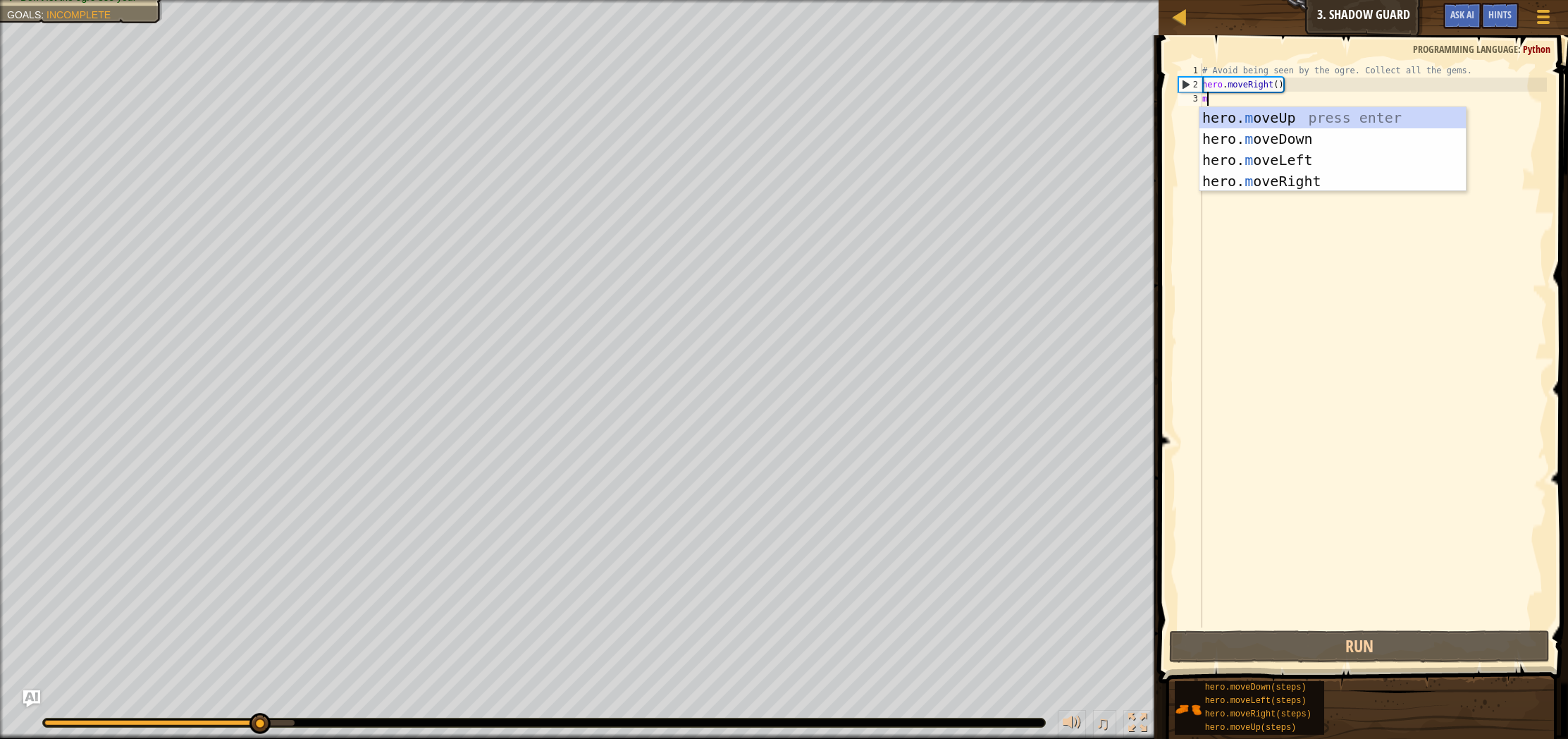
scroll to position [6, 0]
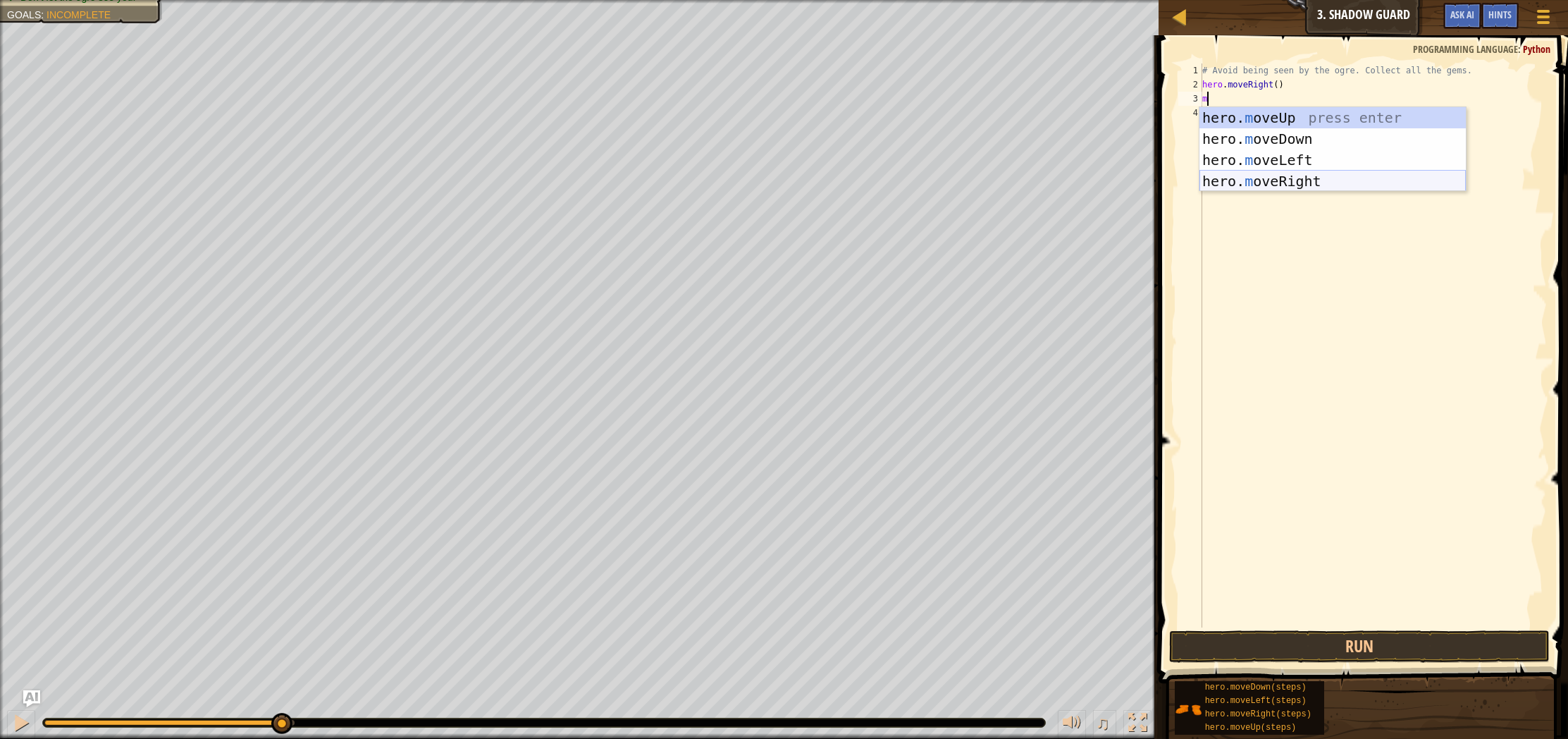
click at [1308, 181] on div "hero. m oveUp press enter hero. m oveDown press enter hero. m oveLeft press ent…" at bounding box center [1332, 170] width 267 height 127
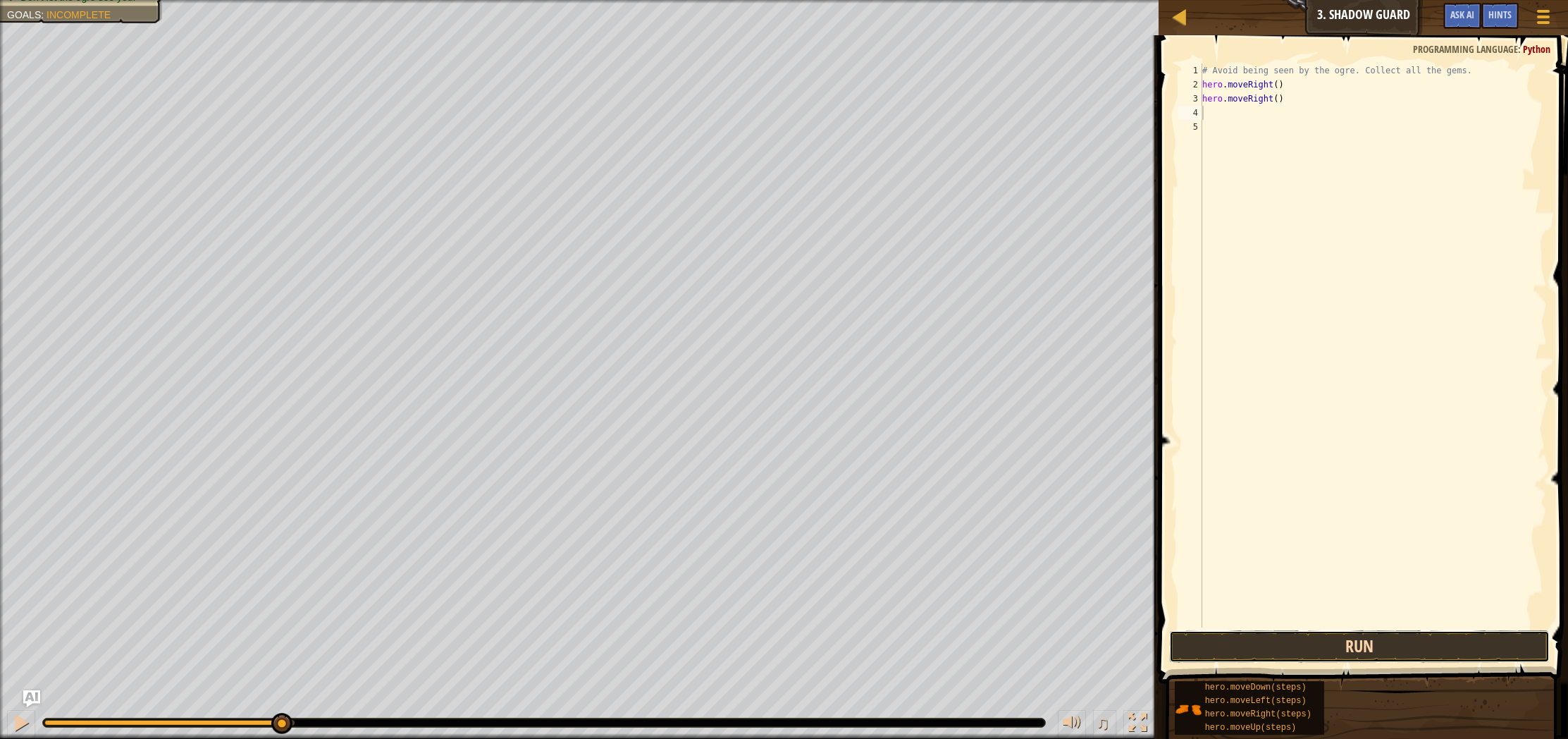
click at [1373, 655] on button "Run" at bounding box center [1359, 646] width 381 height 32
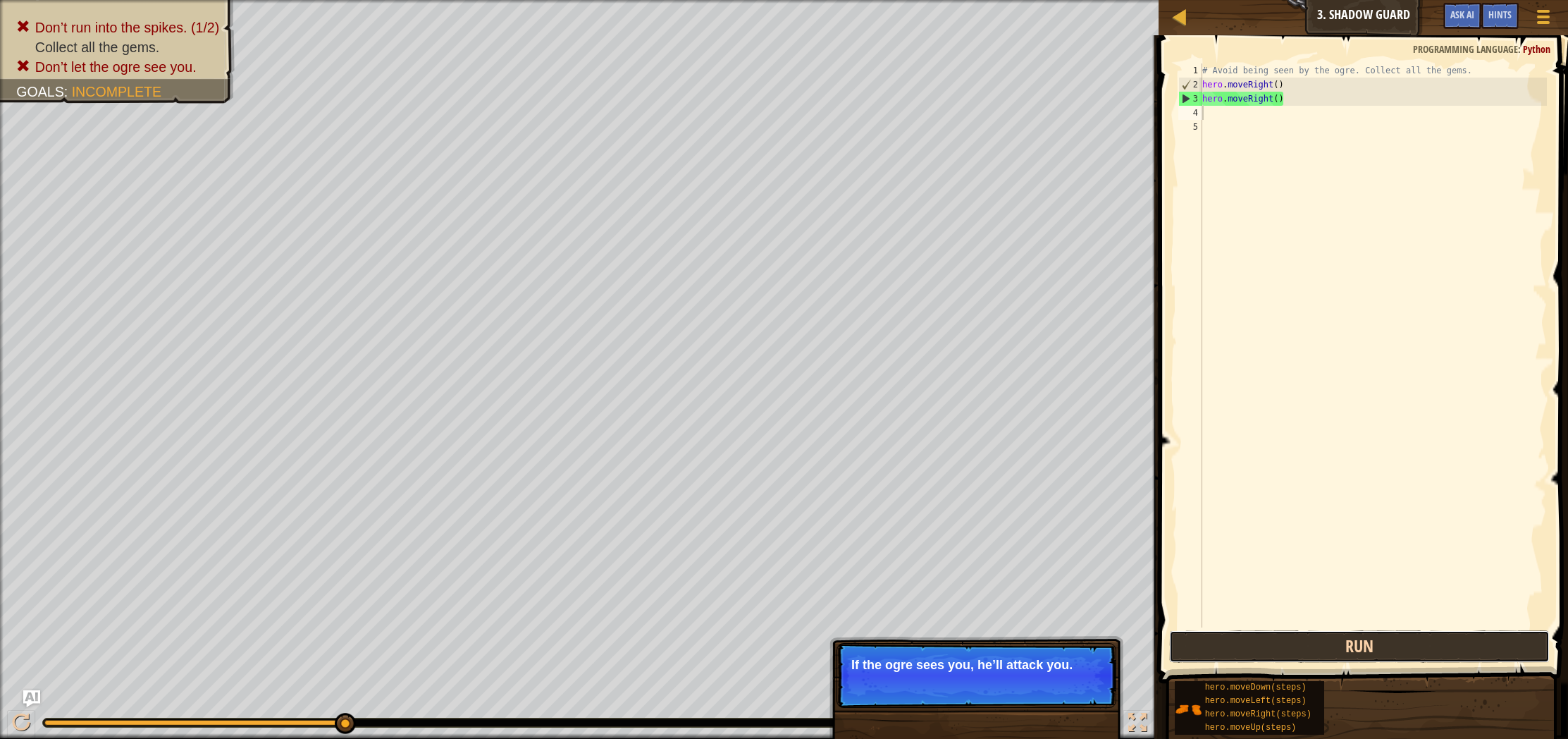
click at [1237, 653] on button "Run" at bounding box center [1359, 646] width 381 height 32
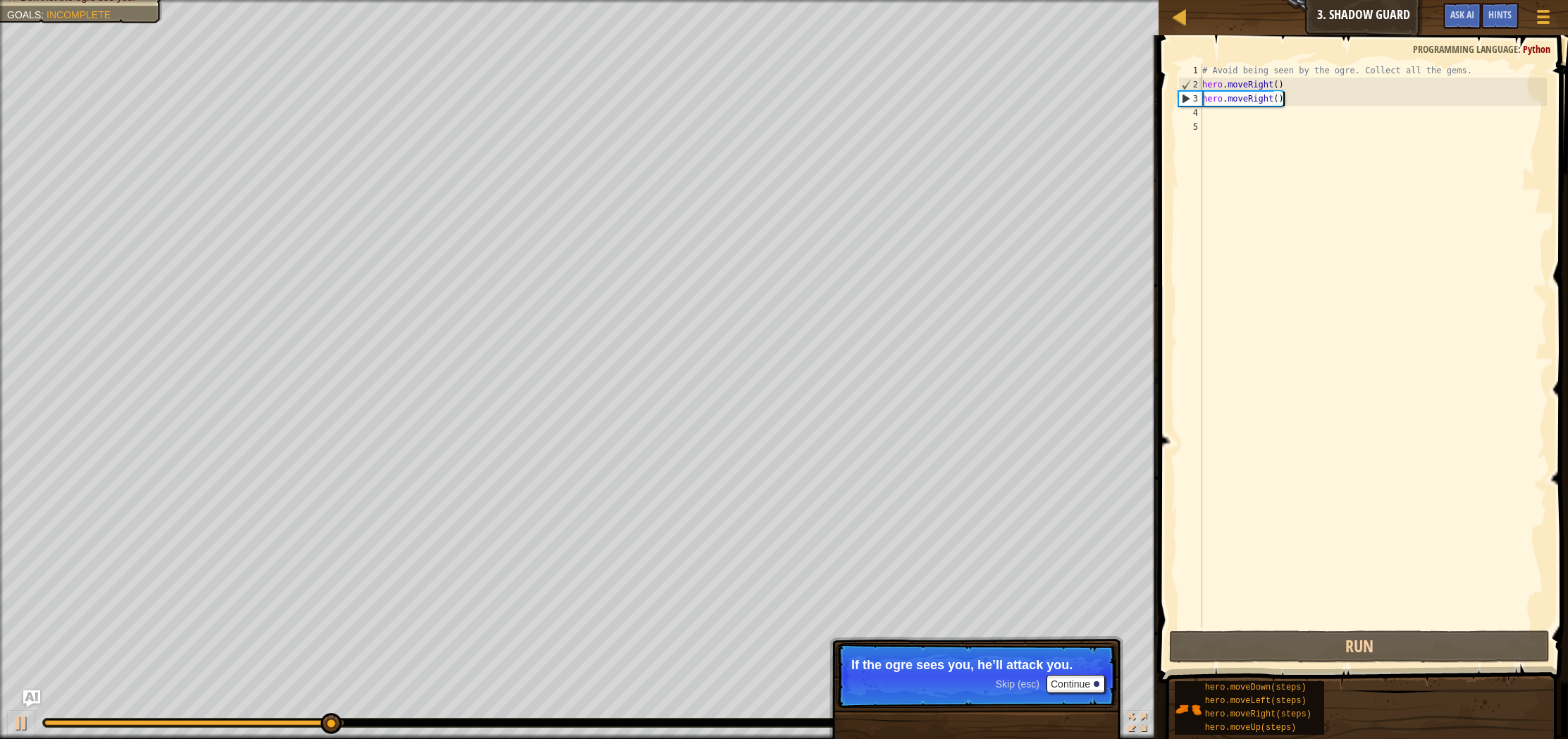
click at [1297, 98] on div "# Avoid being seen by the ogre. Collect all the gems. hero . moveRight ( ) hero…" at bounding box center [1373, 359] width 348 height 592
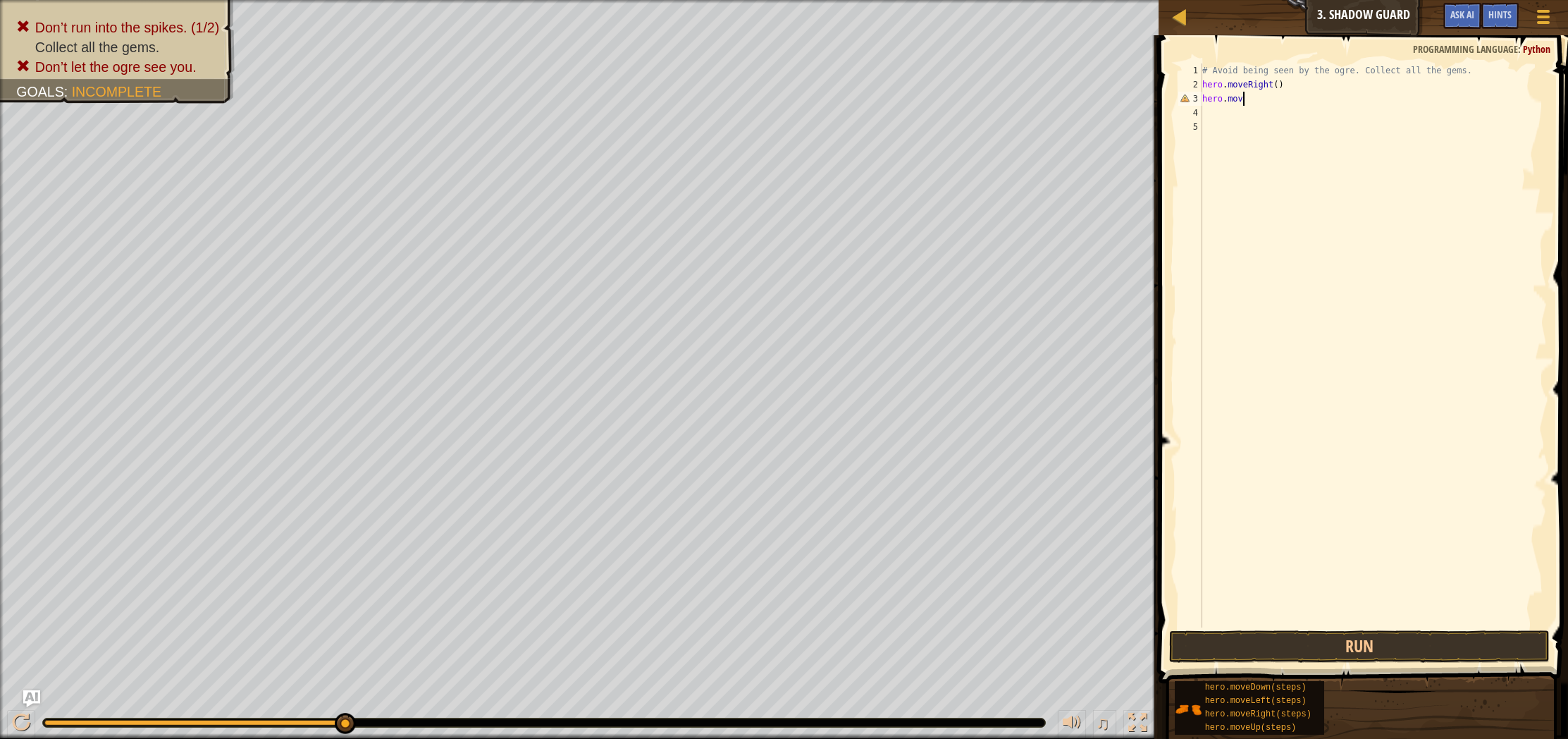
type textarea "hero.move"
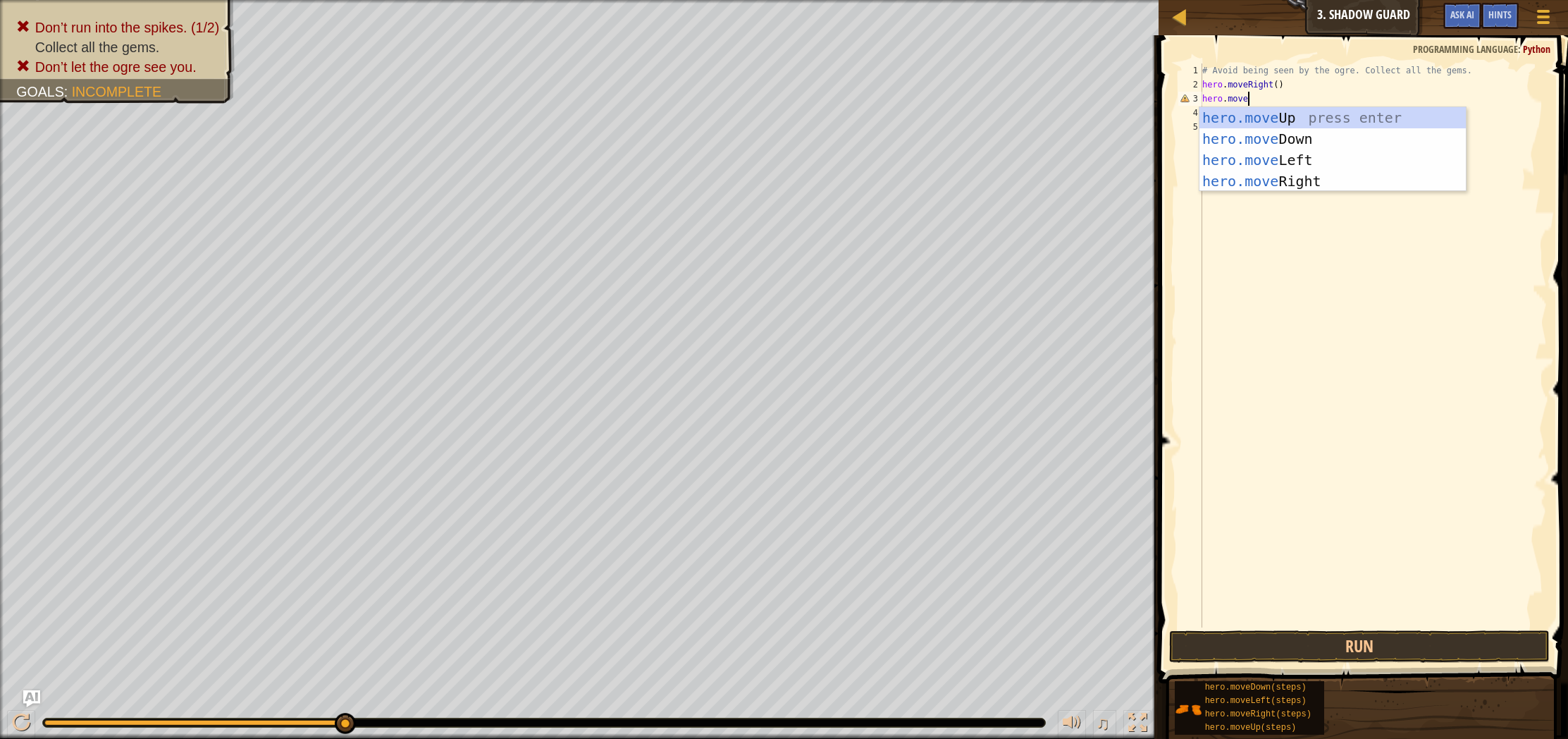
scroll to position [6, 3]
click at [1271, 118] on div "hero.move Up press enter hero.move Down press enter hero.move Left press enter …" at bounding box center [1332, 170] width 267 height 127
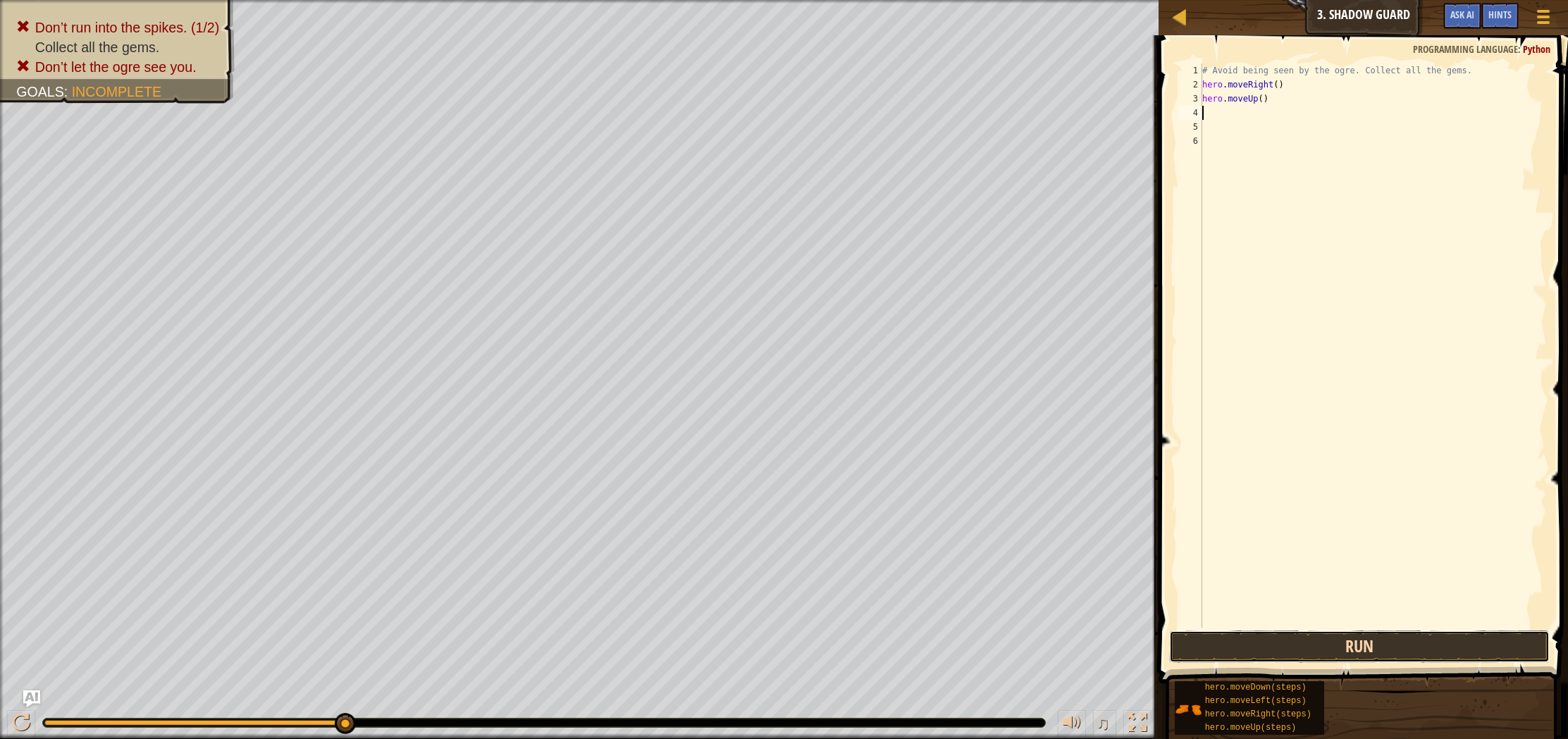
drag, startPoint x: 1451, startPoint y: 641, endPoint x: 1444, endPoint y: 638, distance: 7.6
click at [1450, 642] on button "Run" at bounding box center [1359, 646] width 381 height 32
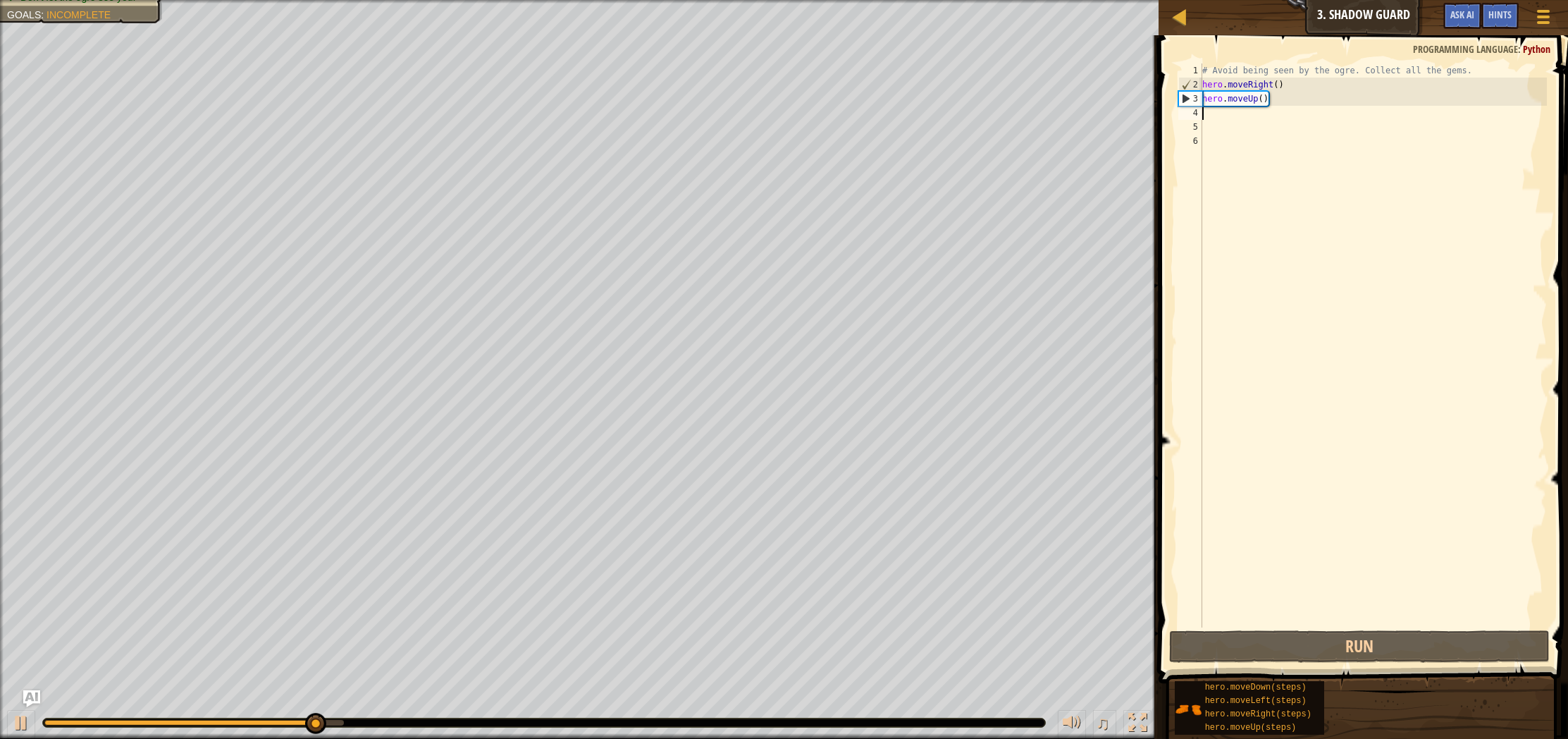
type textarea "m"
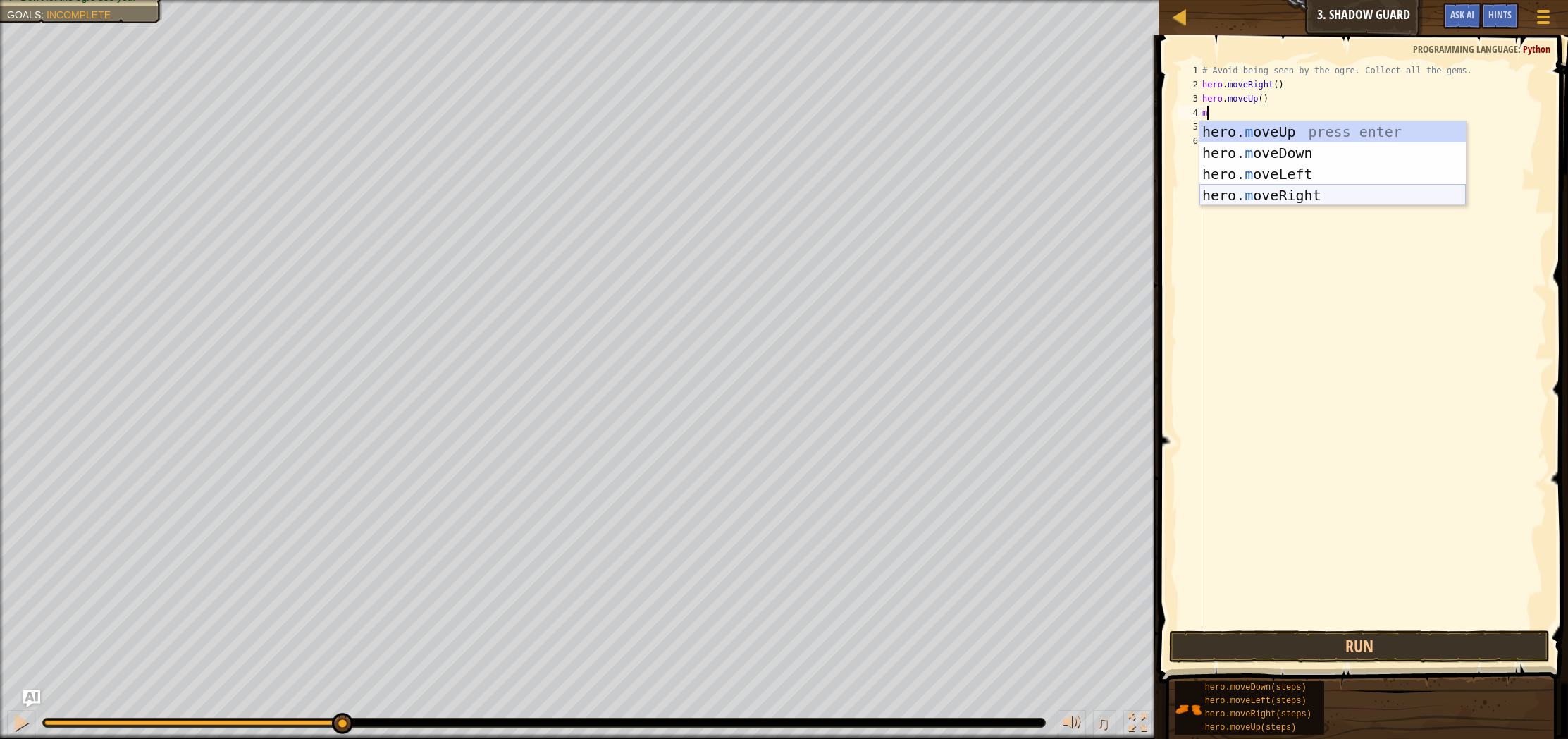
click at [1287, 198] on div "hero. m oveUp press enter hero. m oveDown press enter hero. m oveLeft press ent…" at bounding box center [1332, 184] width 267 height 127
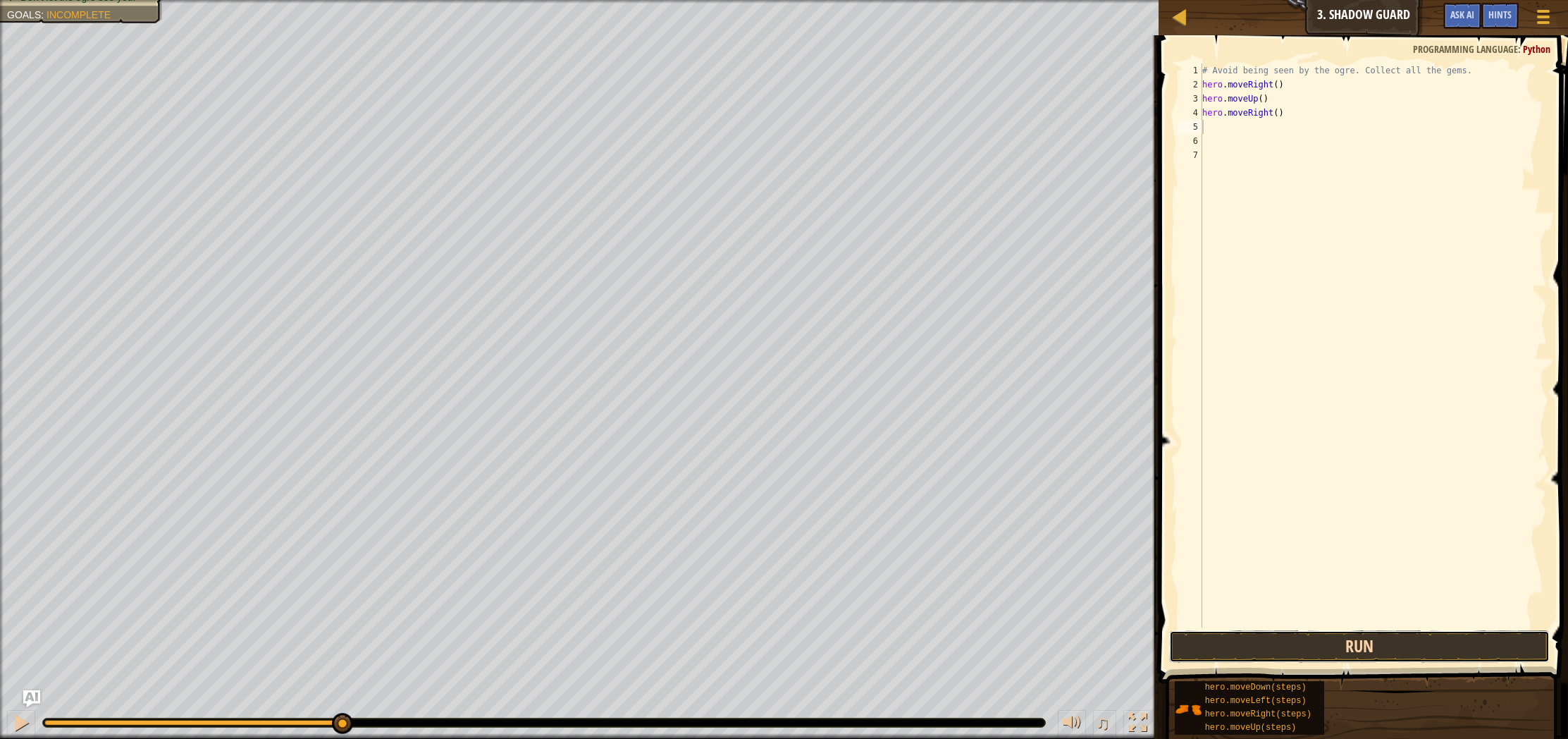
click at [1234, 656] on button "Run" at bounding box center [1359, 646] width 381 height 32
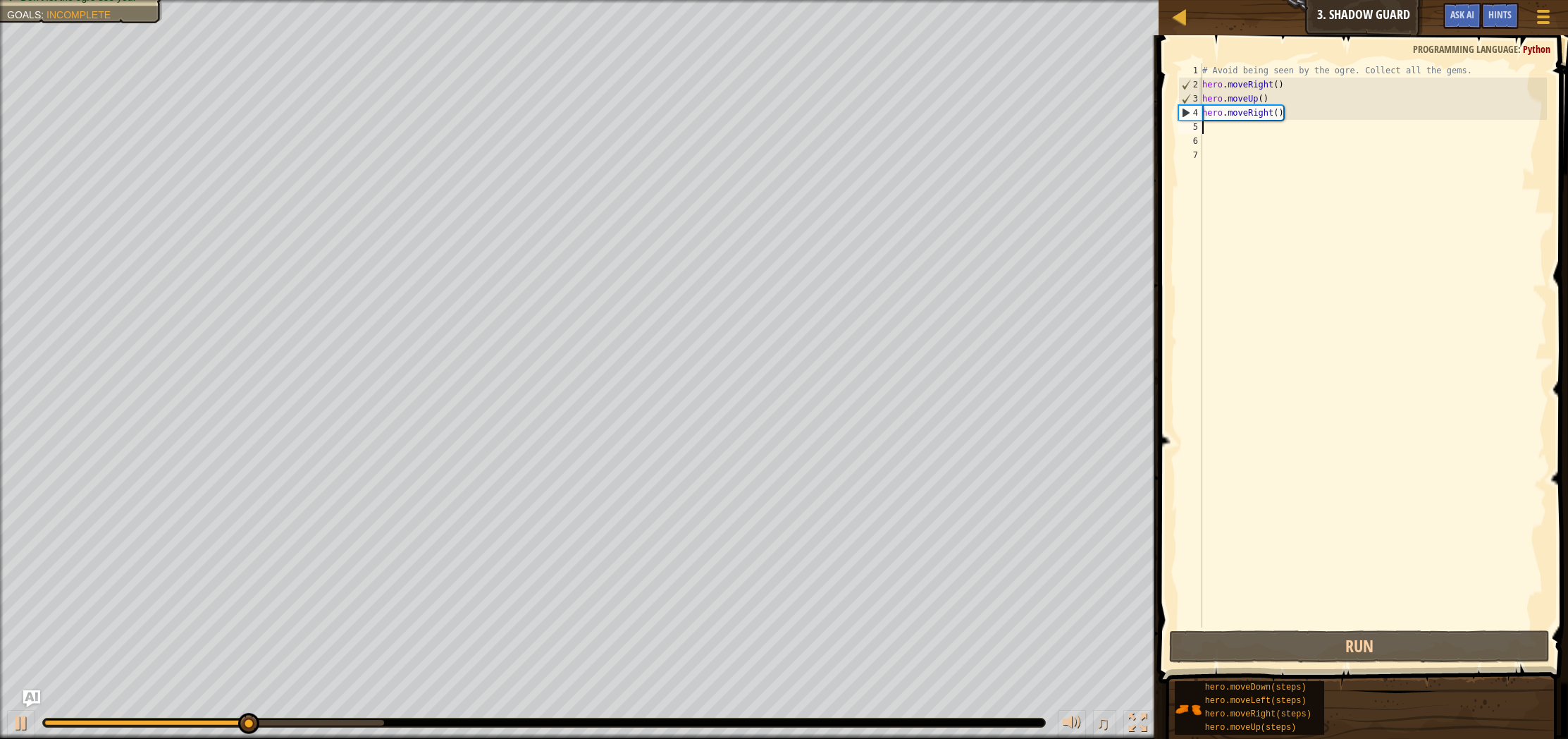
type textarea "m"
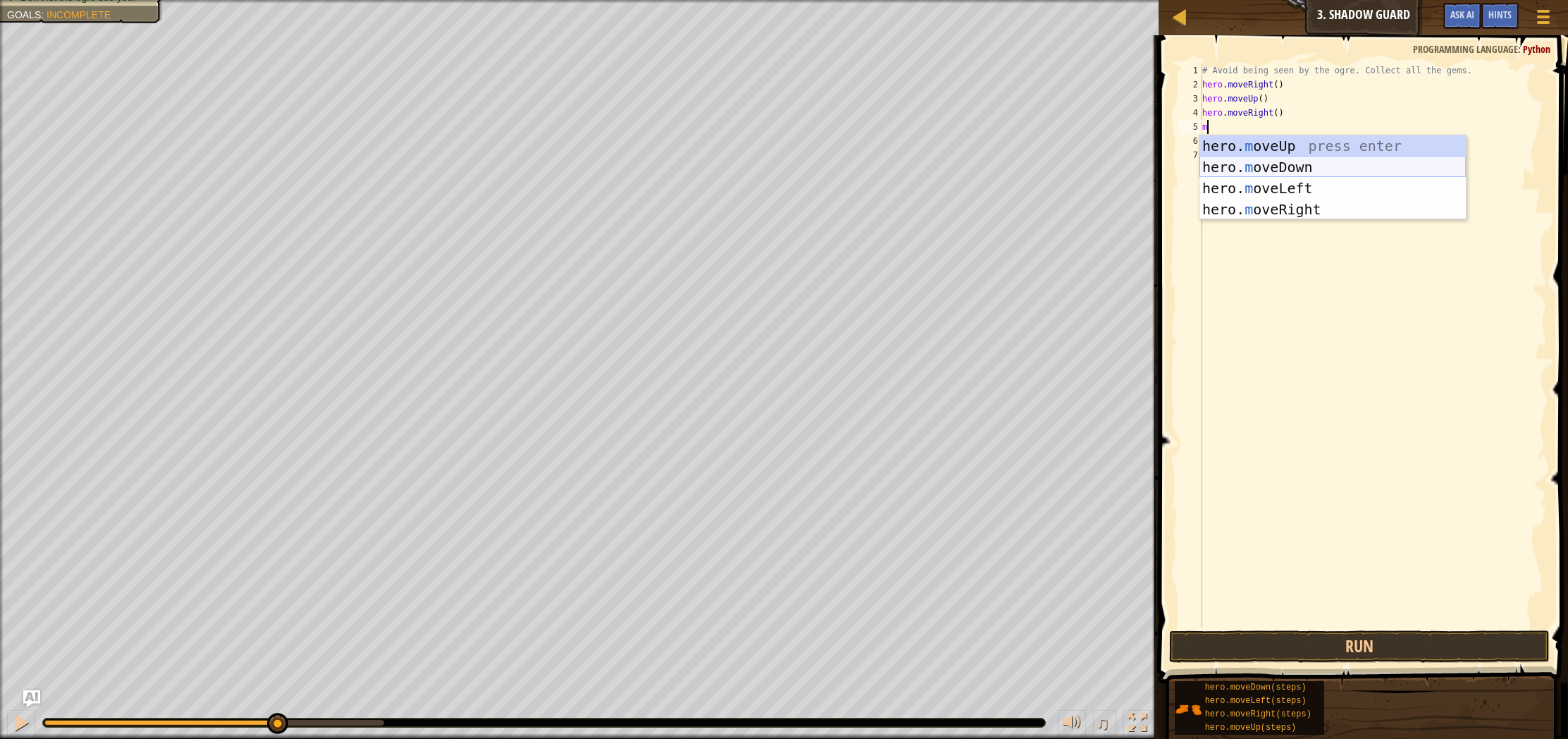
click at [1374, 157] on div "hero. m oveUp press enter hero. m oveDown press enter hero. m oveLeft press ent…" at bounding box center [1332, 198] width 267 height 127
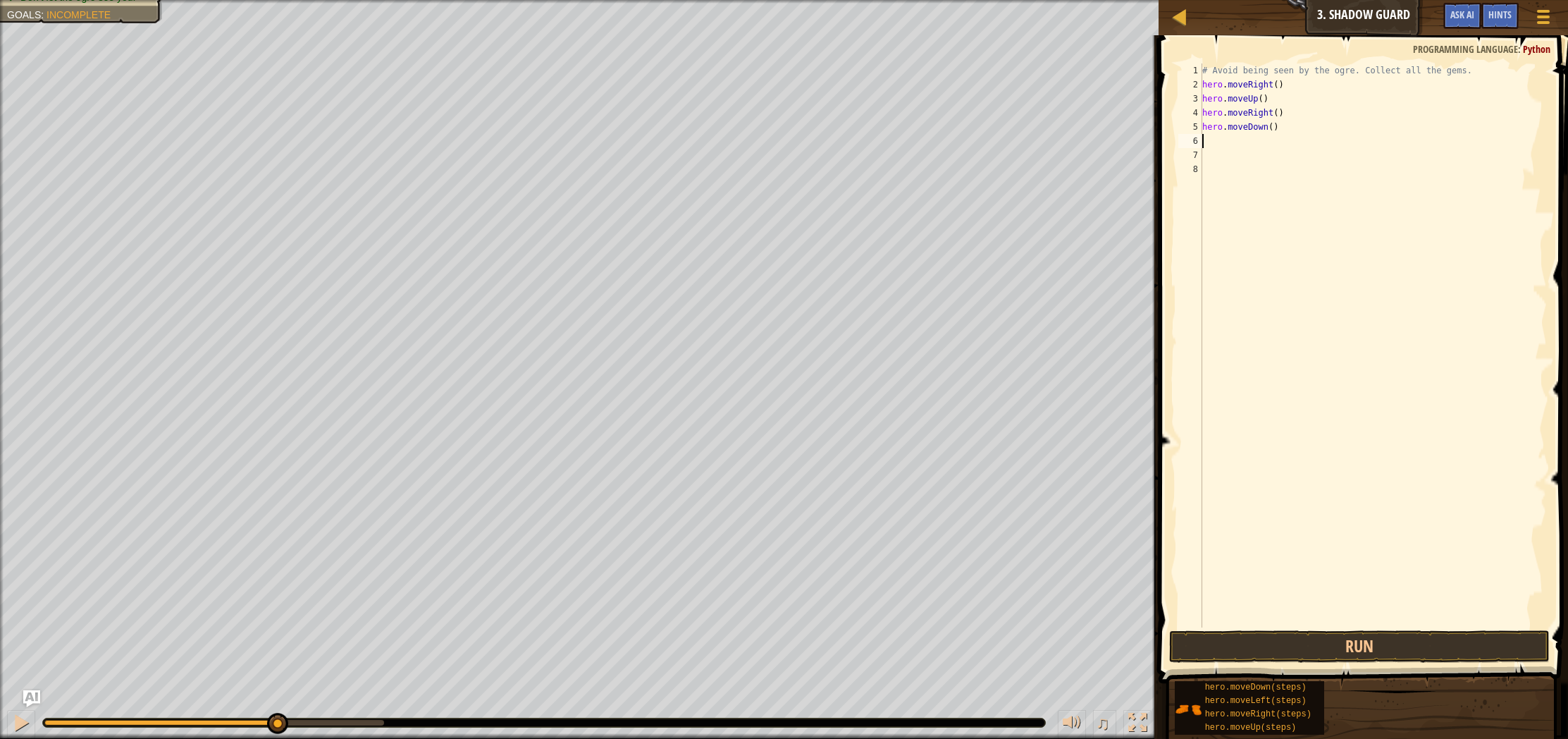
type textarea "m"
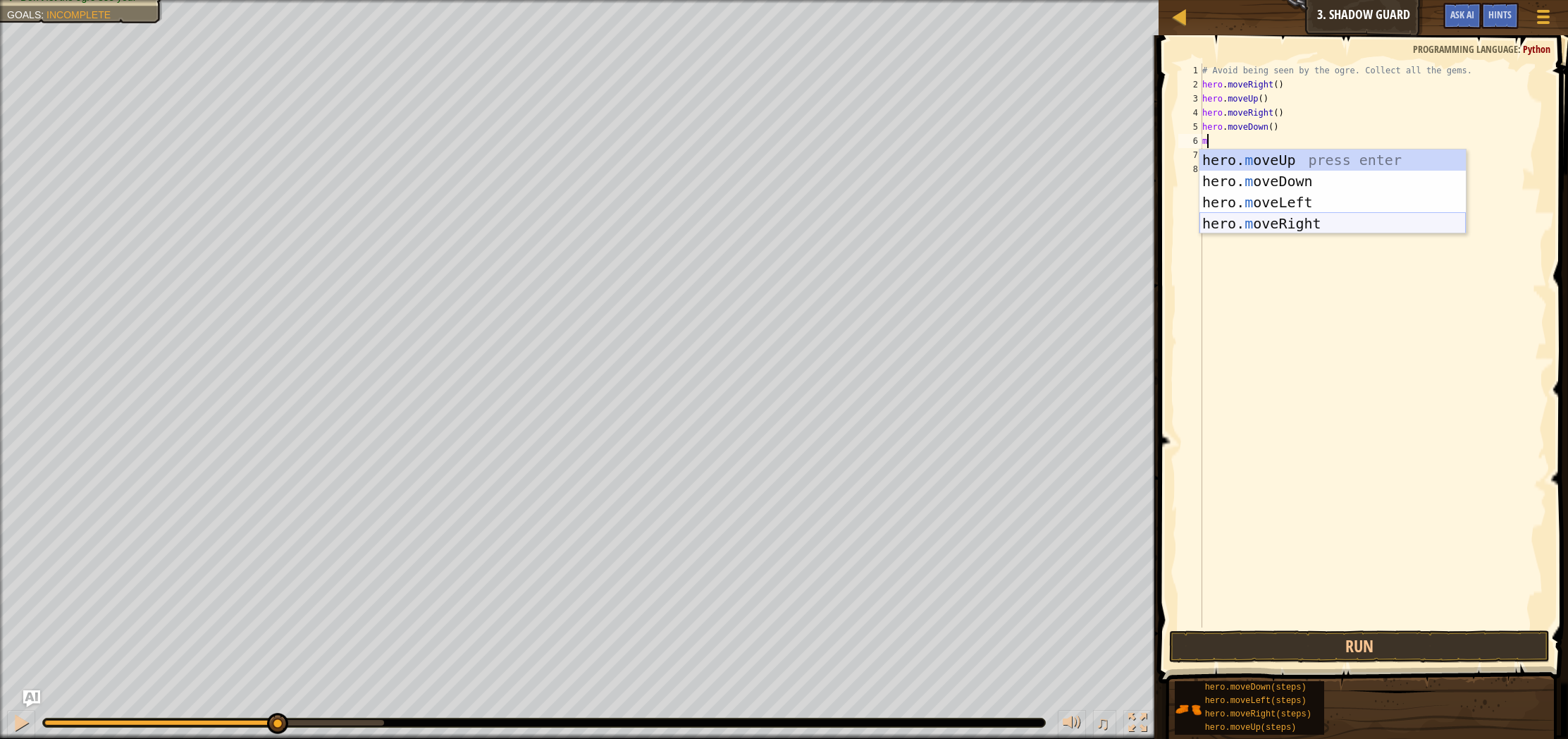
click at [1368, 230] on div "hero. m oveUp press enter hero. m oveDown press enter hero. m oveLeft press ent…" at bounding box center [1332, 213] width 267 height 127
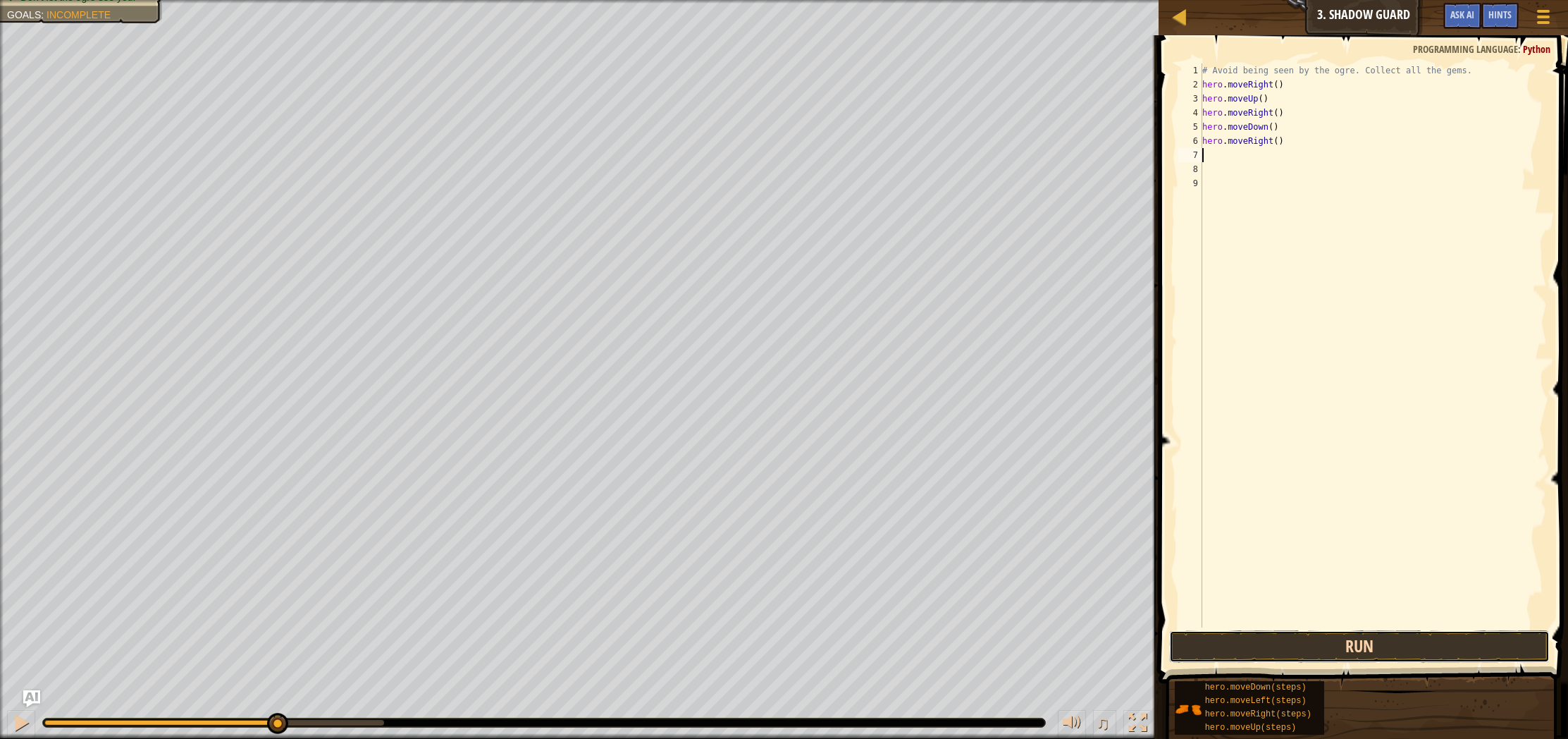
click at [1333, 651] on button "Run" at bounding box center [1359, 646] width 381 height 32
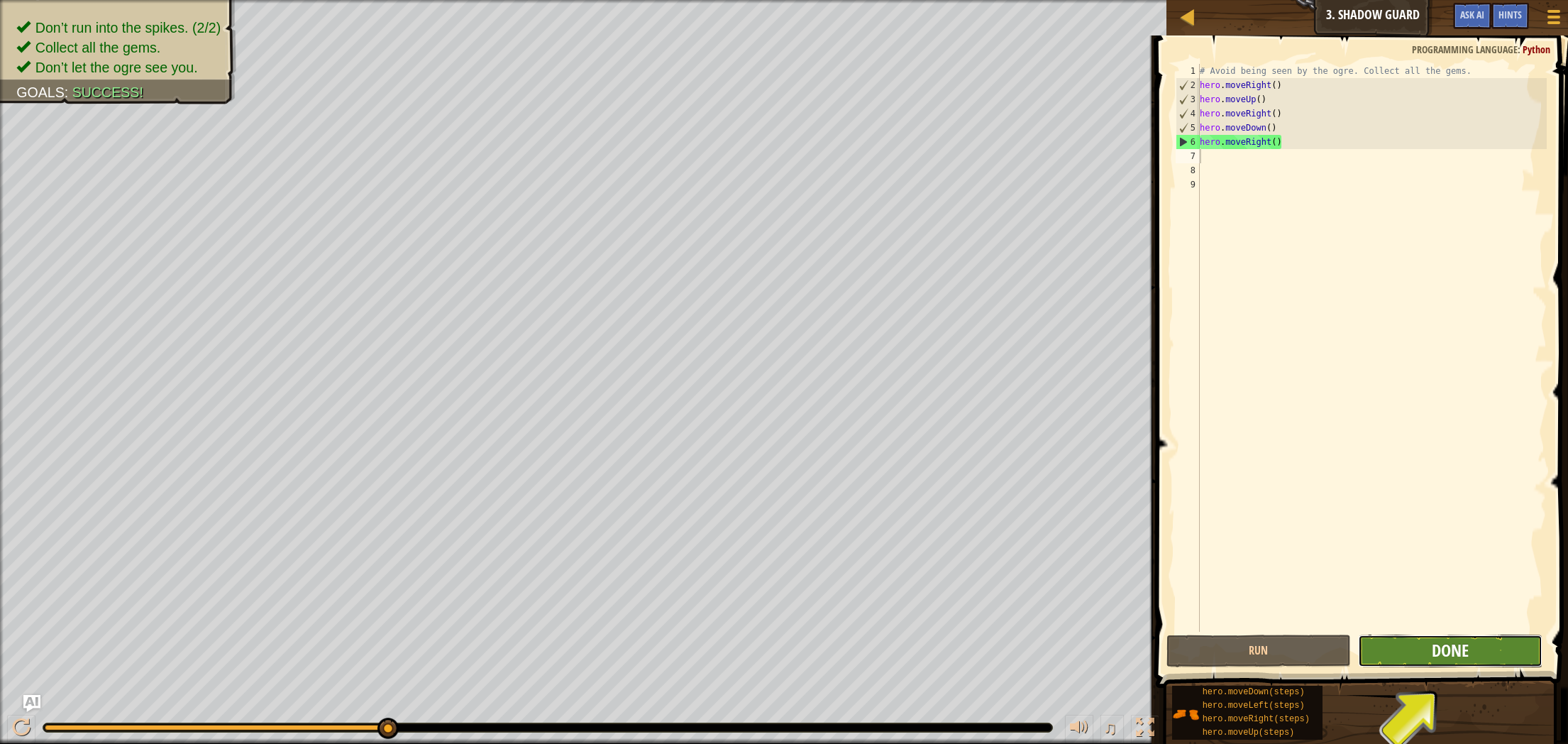
click at [1448, 656] on span "Done" at bounding box center [1450, 650] width 37 height 23
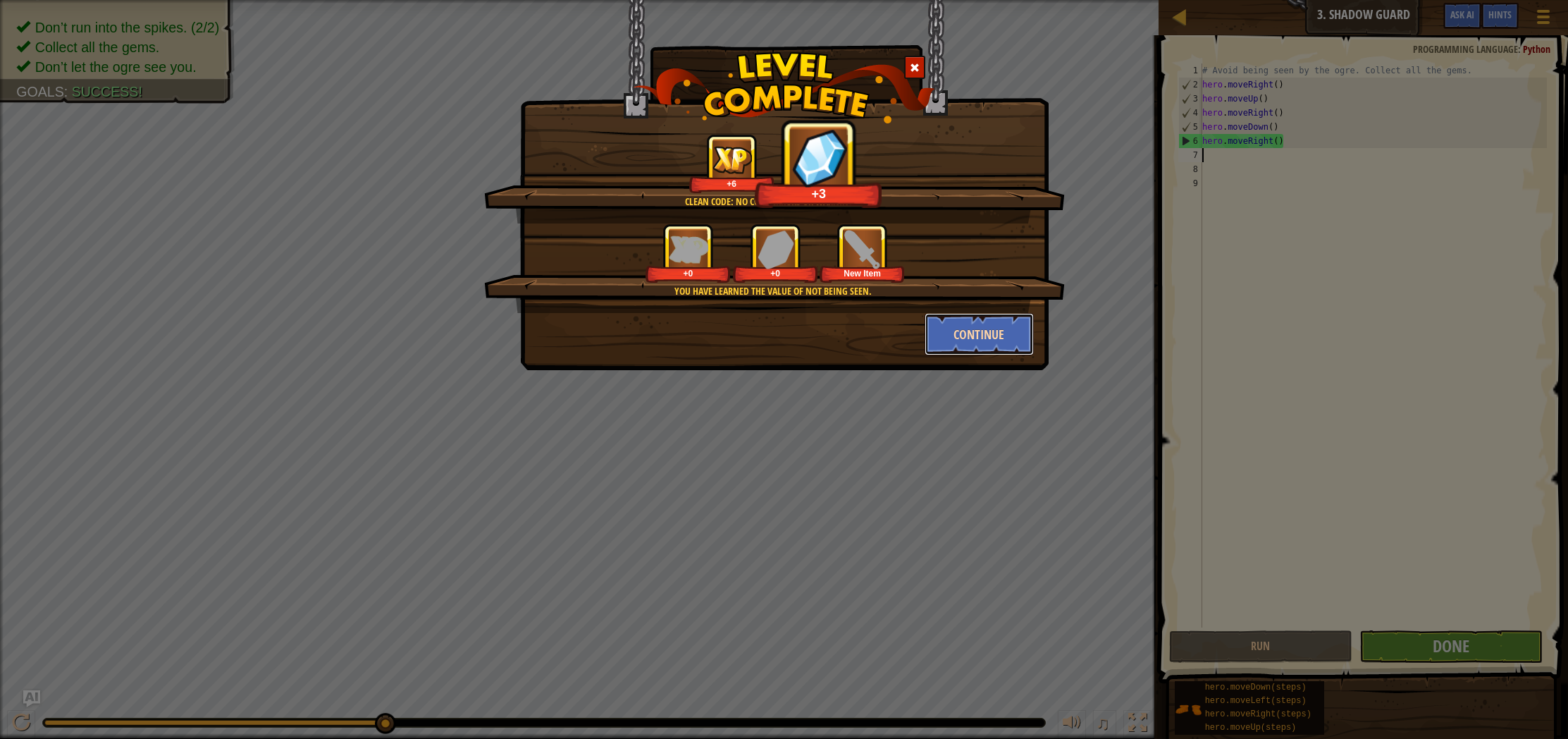
click at [1021, 332] on button "Continue" at bounding box center [978, 334] width 109 height 42
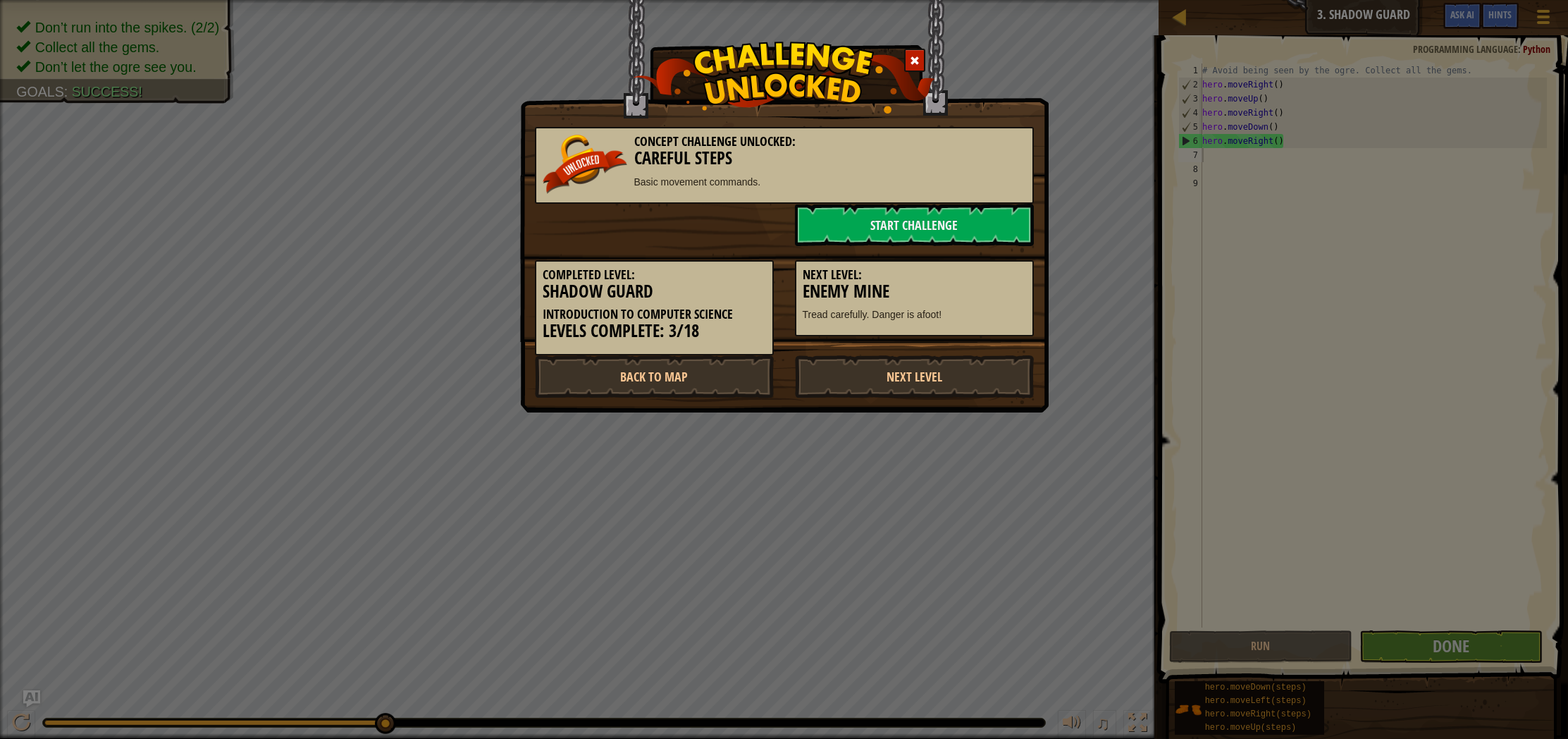
drag, startPoint x: 1306, startPoint y: 646, endPoint x: 1320, endPoint y: 648, distance: 14.1
click at [1316, 648] on div "Concept Challenge Unlocked: Careful Steps Basic movement commands. Start Challe…" at bounding box center [784, 370] width 1568 height 739
click at [1397, 654] on div "Concept Challenge Unlocked: Careful Steps Basic movement commands. Start Challe…" at bounding box center [784, 370] width 1568 height 739
drag, startPoint x: 940, startPoint y: 384, endPoint x: 959, endPoint y: 397, distance: 23.0
click at [942, 387] on link "Next Level" at bounding box center [915, 376] width 239 height 42
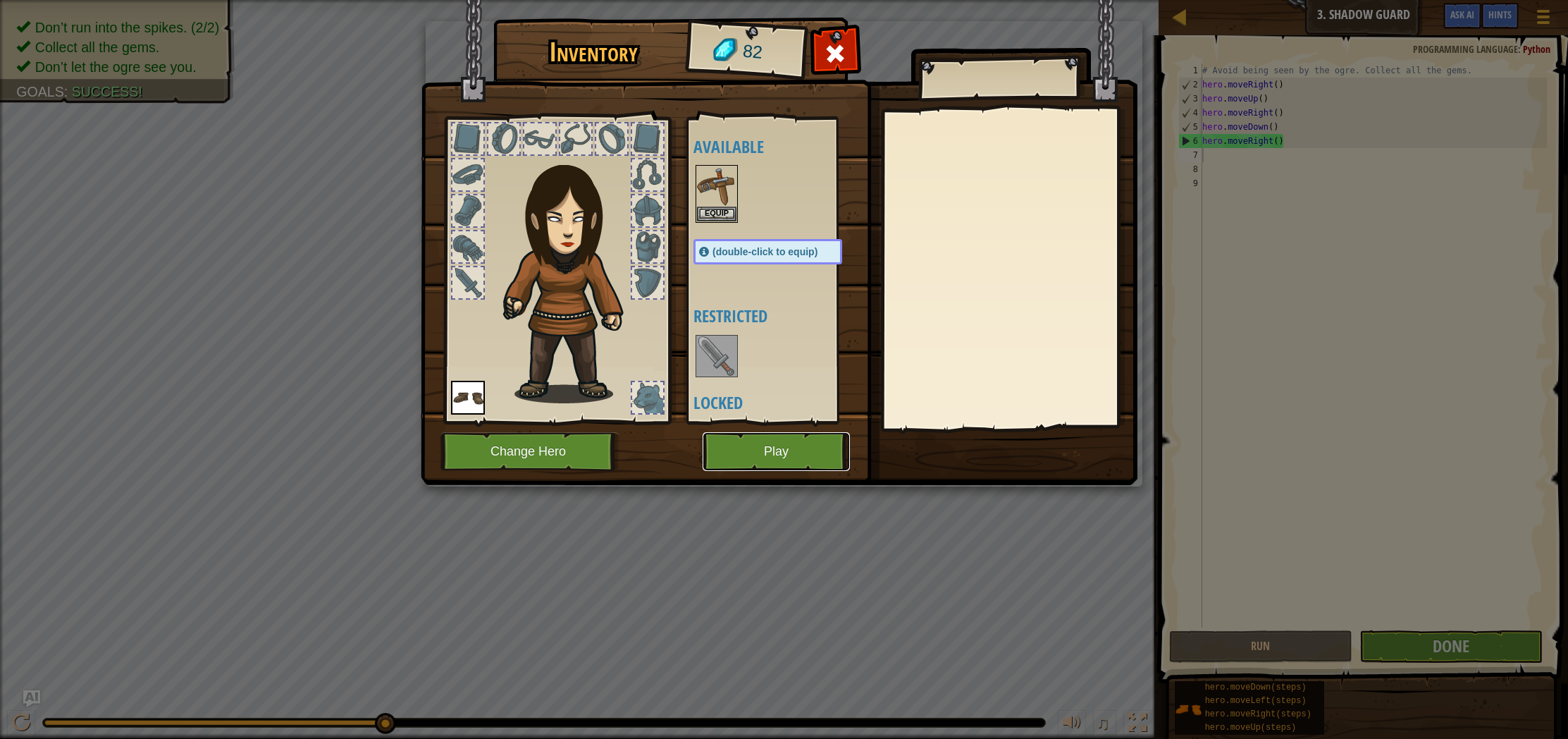
click at [793, 468] on button "Play" at bounding box center [776, 451] width 147 height 39
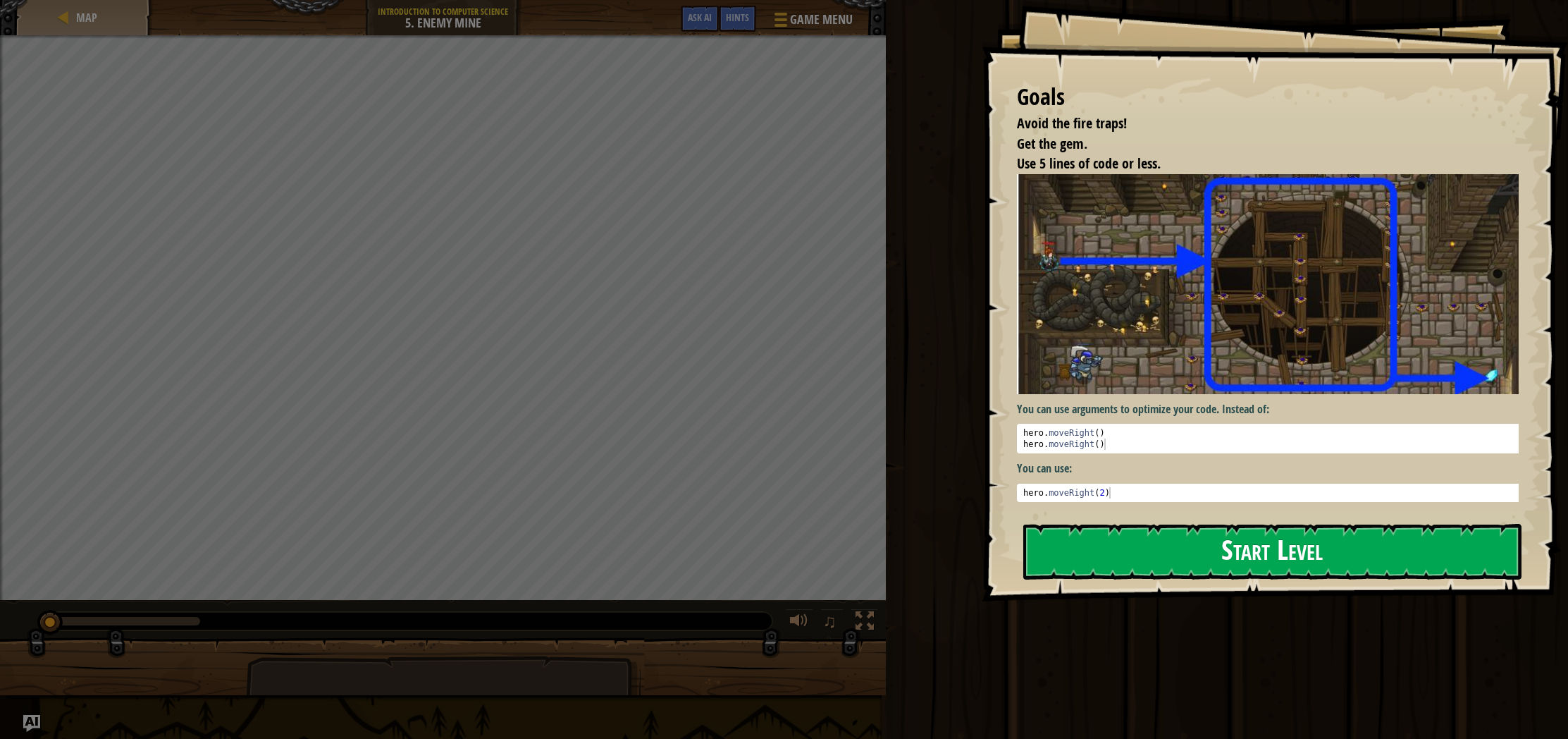
click at [1238, 552] on button "Start Level" at bounding box center [1273, 551] width 499 height 56
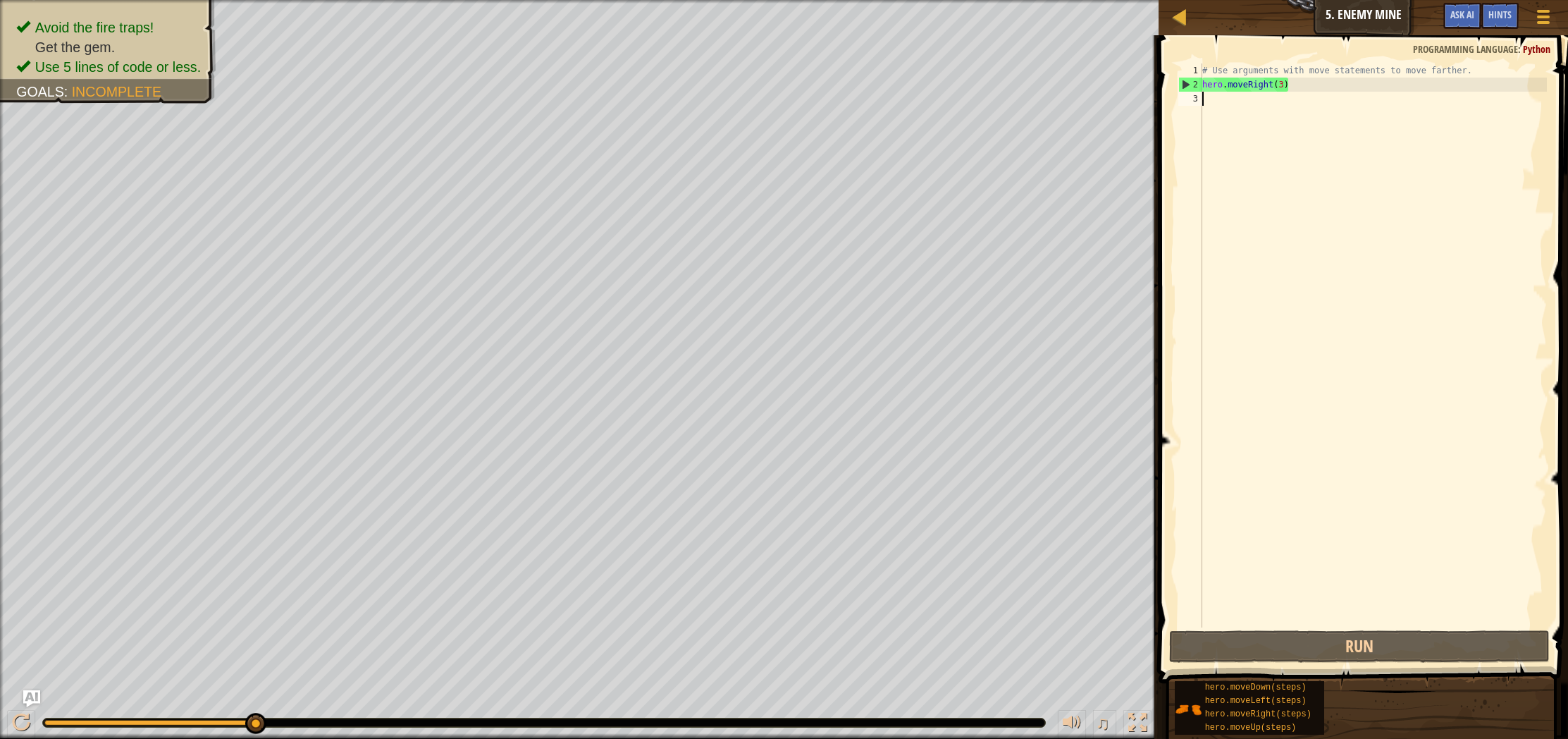
type textarea "m"
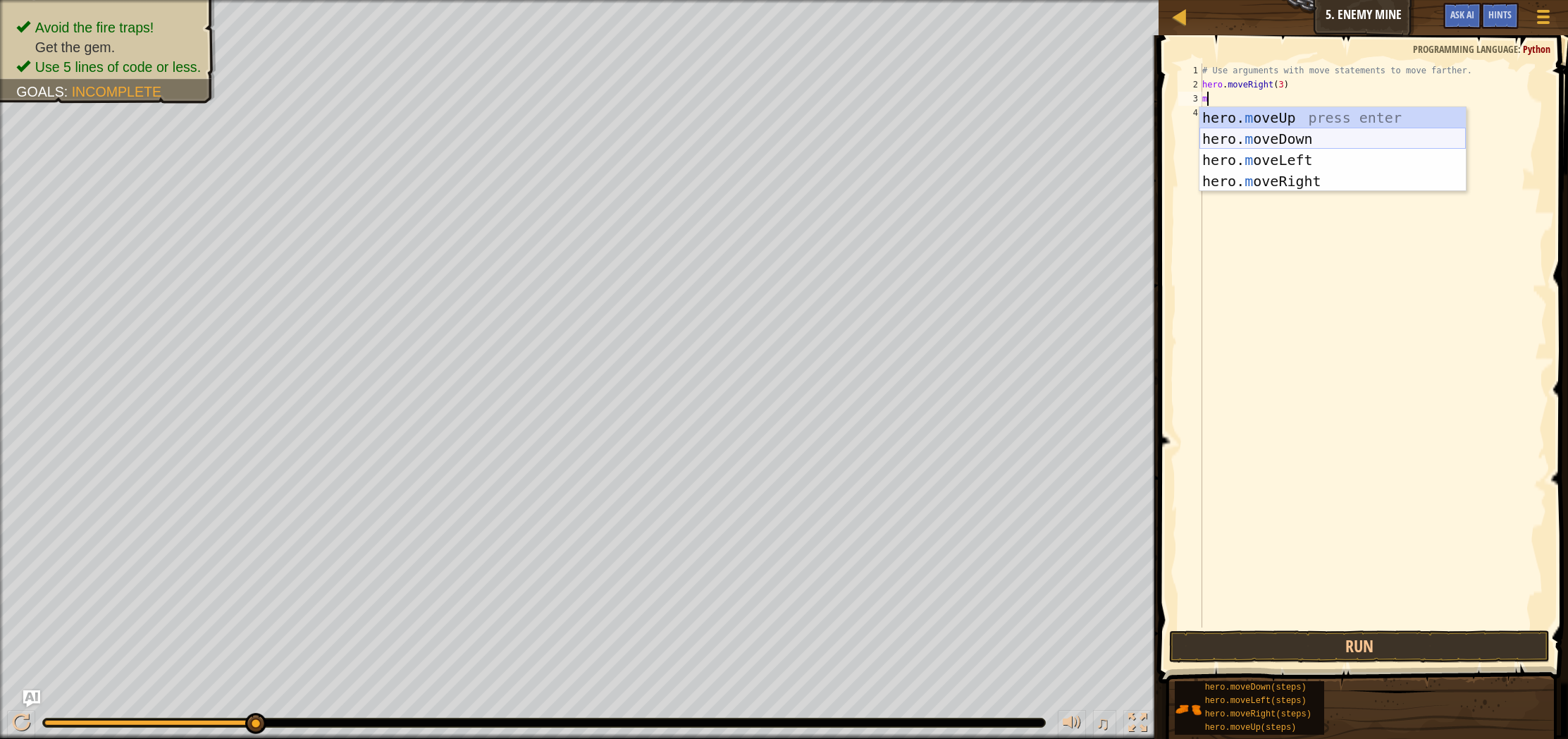
click at [1304, 132] on div "hero. m oveUp press enter hero. m oveDown press enter hero. m oveLeft press ent…" at bounding box center [1332, 170] width 267 height 127
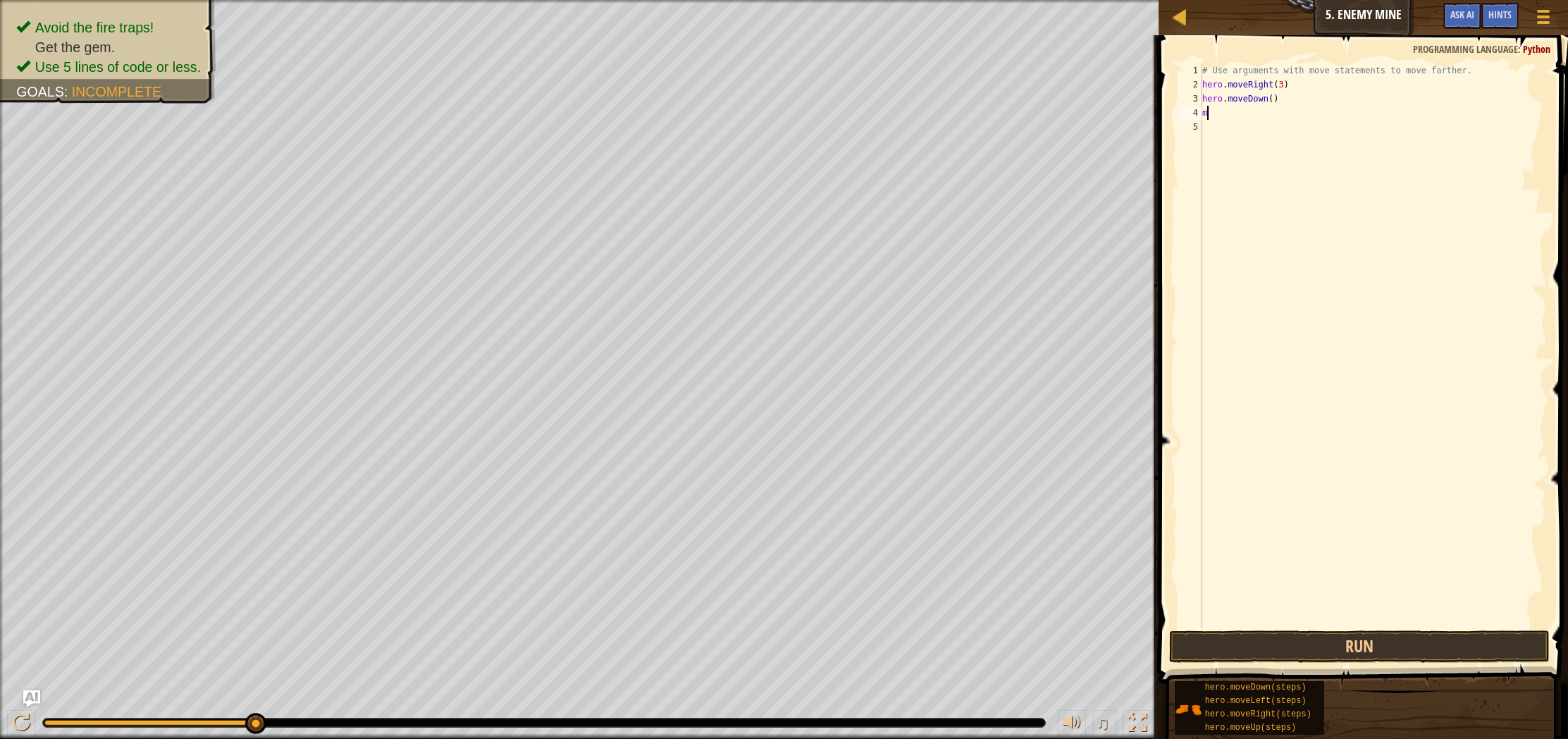
type textarea "mo"
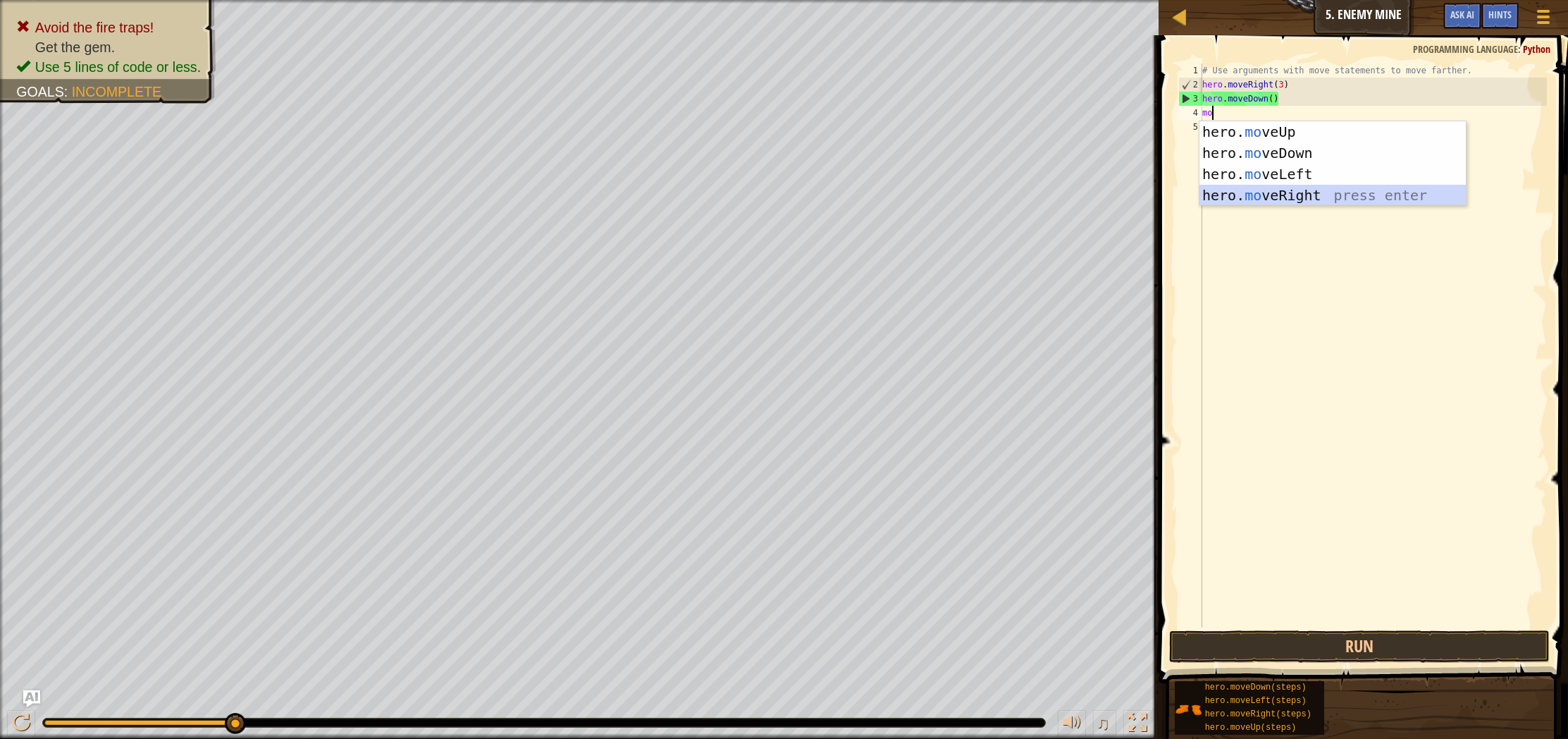
click at [1259, 195] on div "hero. mo veUp press enter hero. mo veDown press enter hero. mo veLeft press ent…" at bounding box center [1332, 184] width 267 height 127
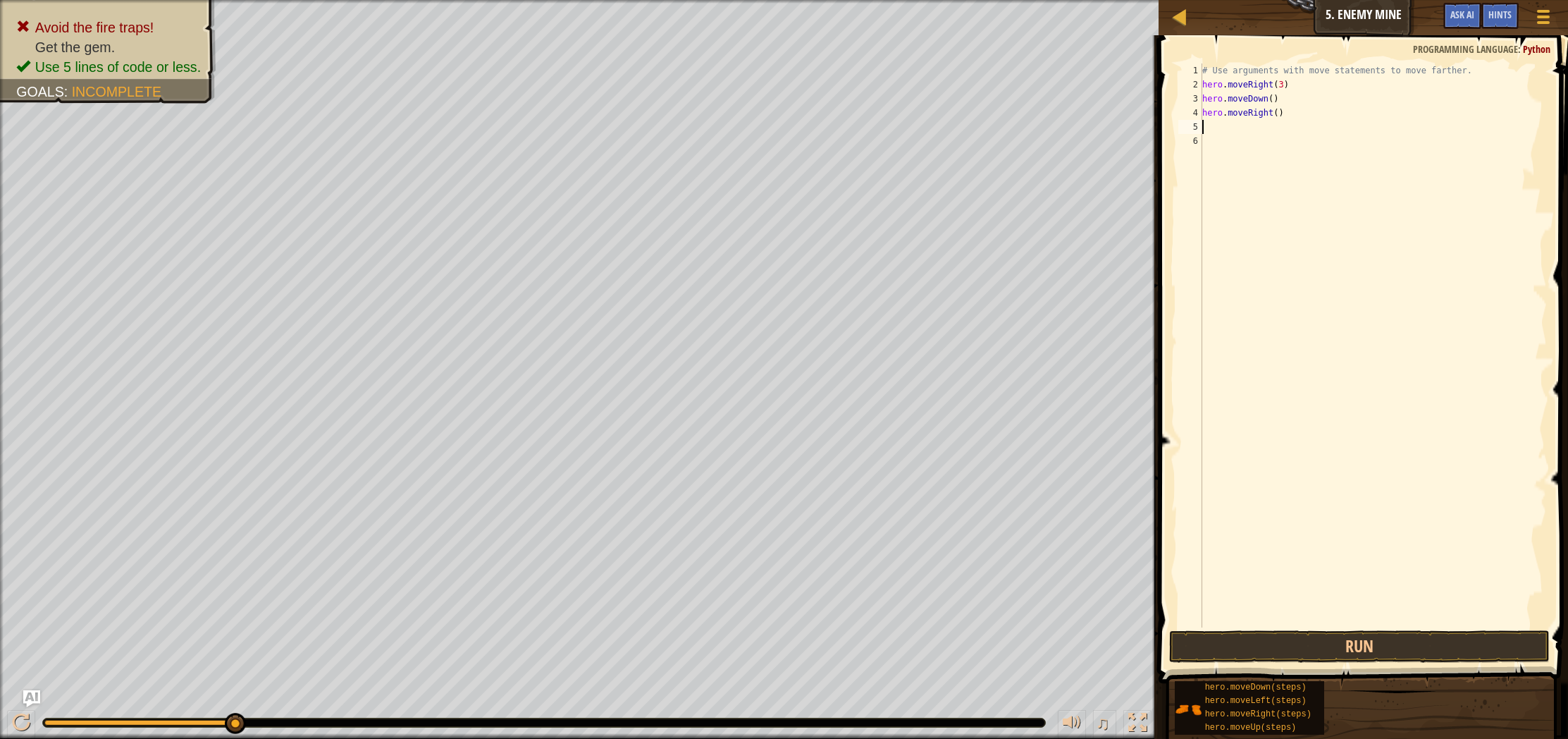
type textarea "m"
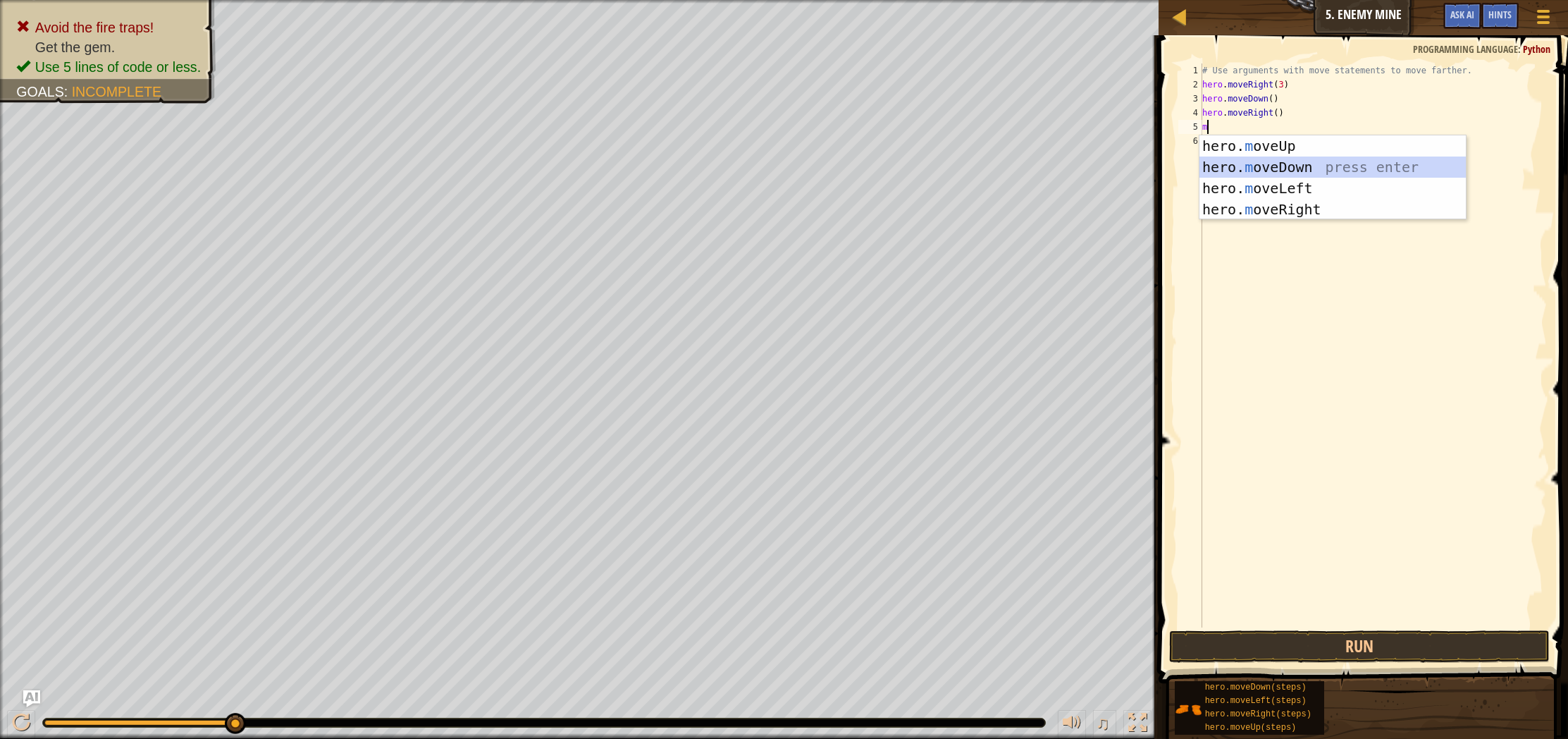
click at [1350, 169] on div "hero. m oveUp press enter hero. m oveDown press enter hero. m oveLeft press ent…" at bounding box center [1332, 198] width 267 height 127
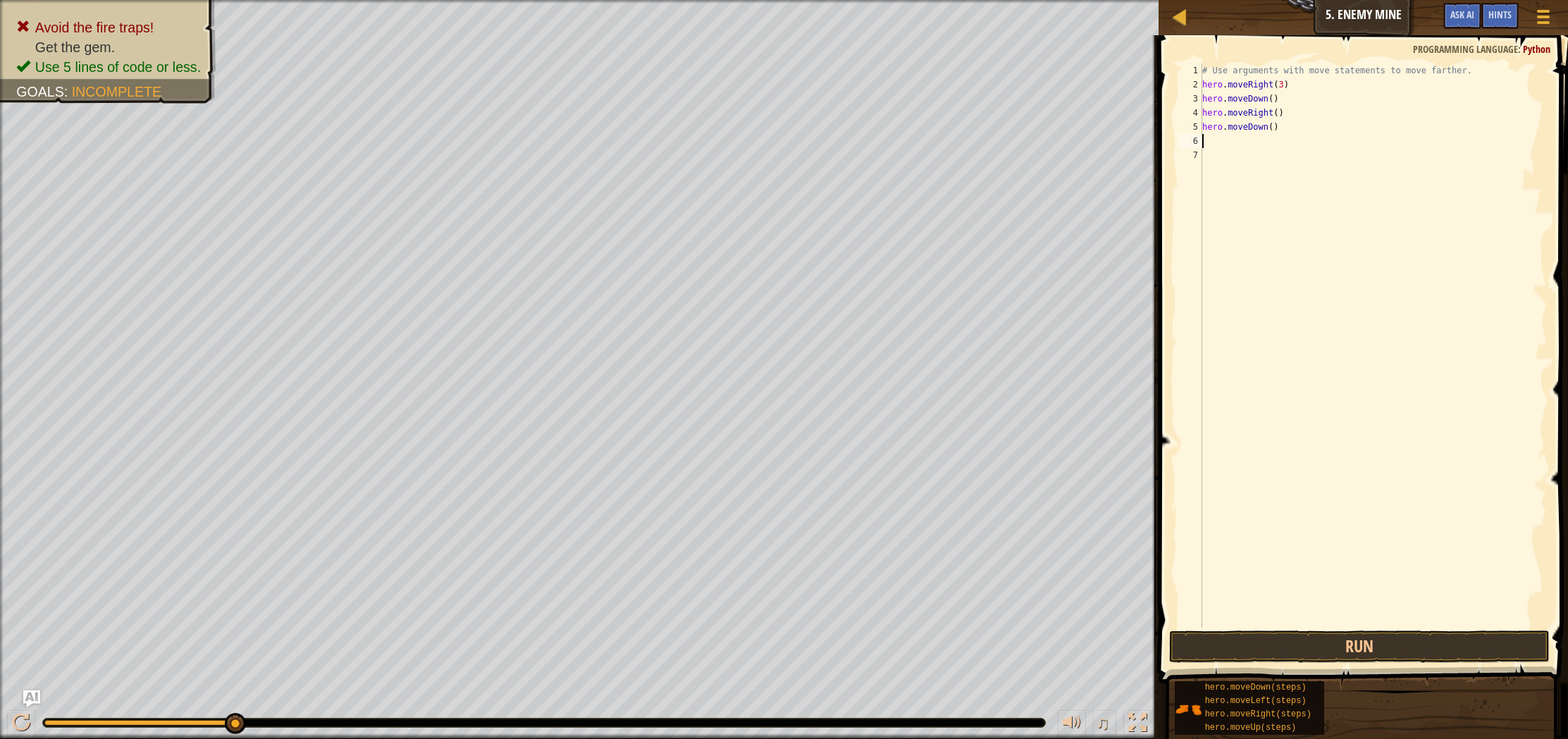
type textarea "m"
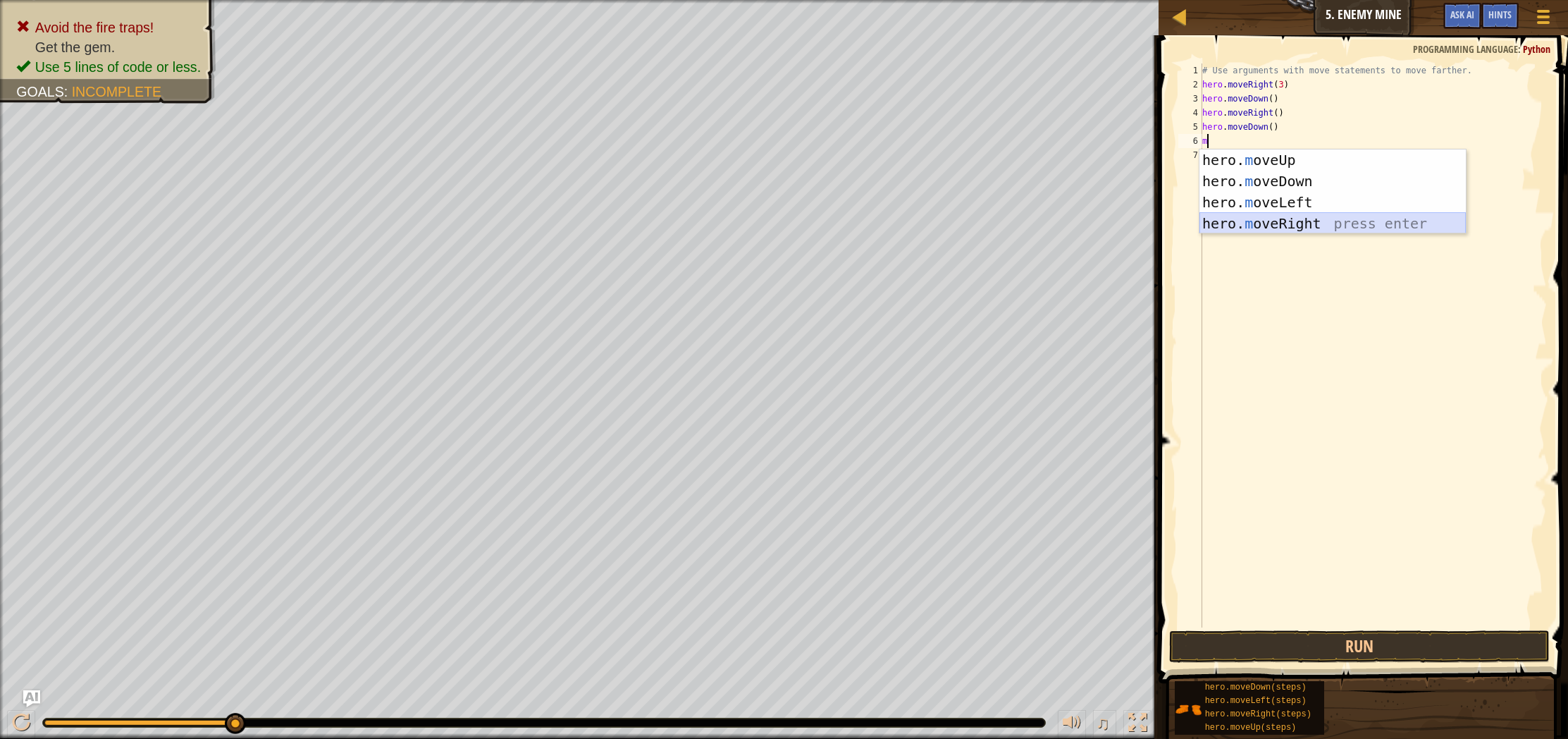
click at [1283, 228] on div "hero. m oveUp press enter hero. m oveDown press enter hero. m oveLeft press ent…" at bounding box center [1332, 213] width 267 height 127
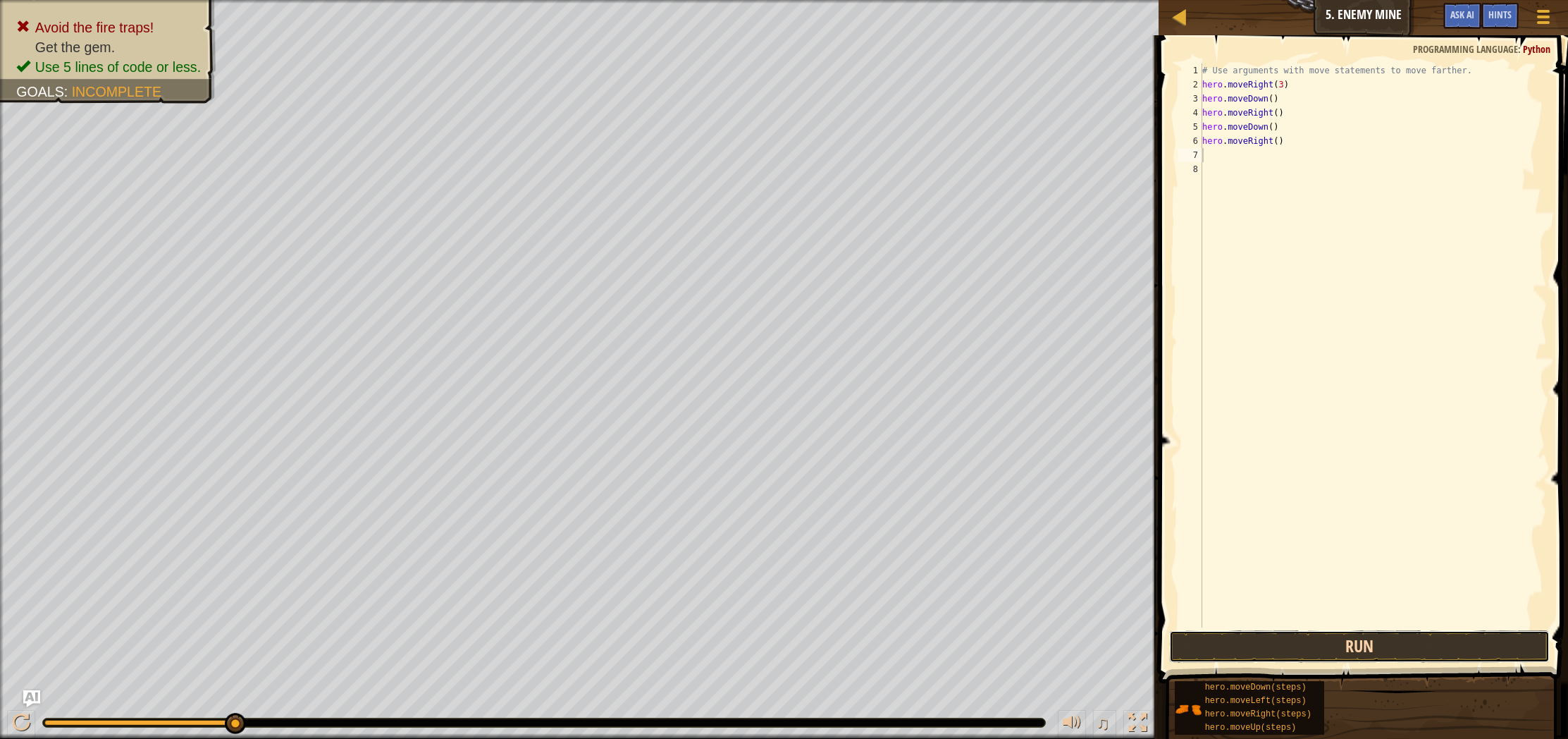
click at [1297, 639] on button "Run" at bounding box center [1359, 646] width 381 height 32
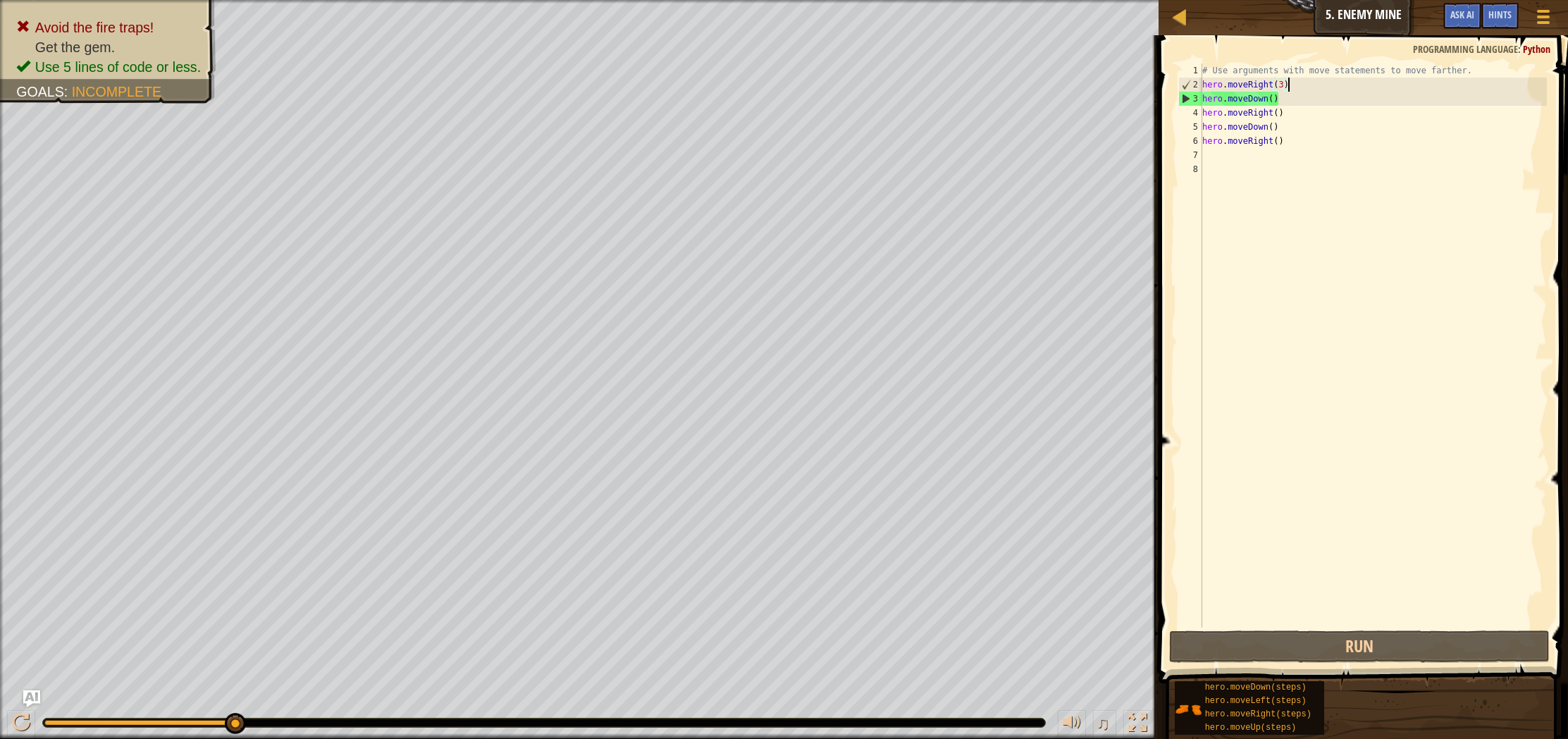
click at [1334, 89] on div "# Use arguments with move statements to move farther. hero . moveRight ( 3 ) he…" at bounding box center [1373, 359] width 348 height 592
click at [1332, 98] on div "# Use arguments with move statements to move farther. hero . moveRight ( 3 ) he…" at bounding box center [1373, 359] width 348 height 592
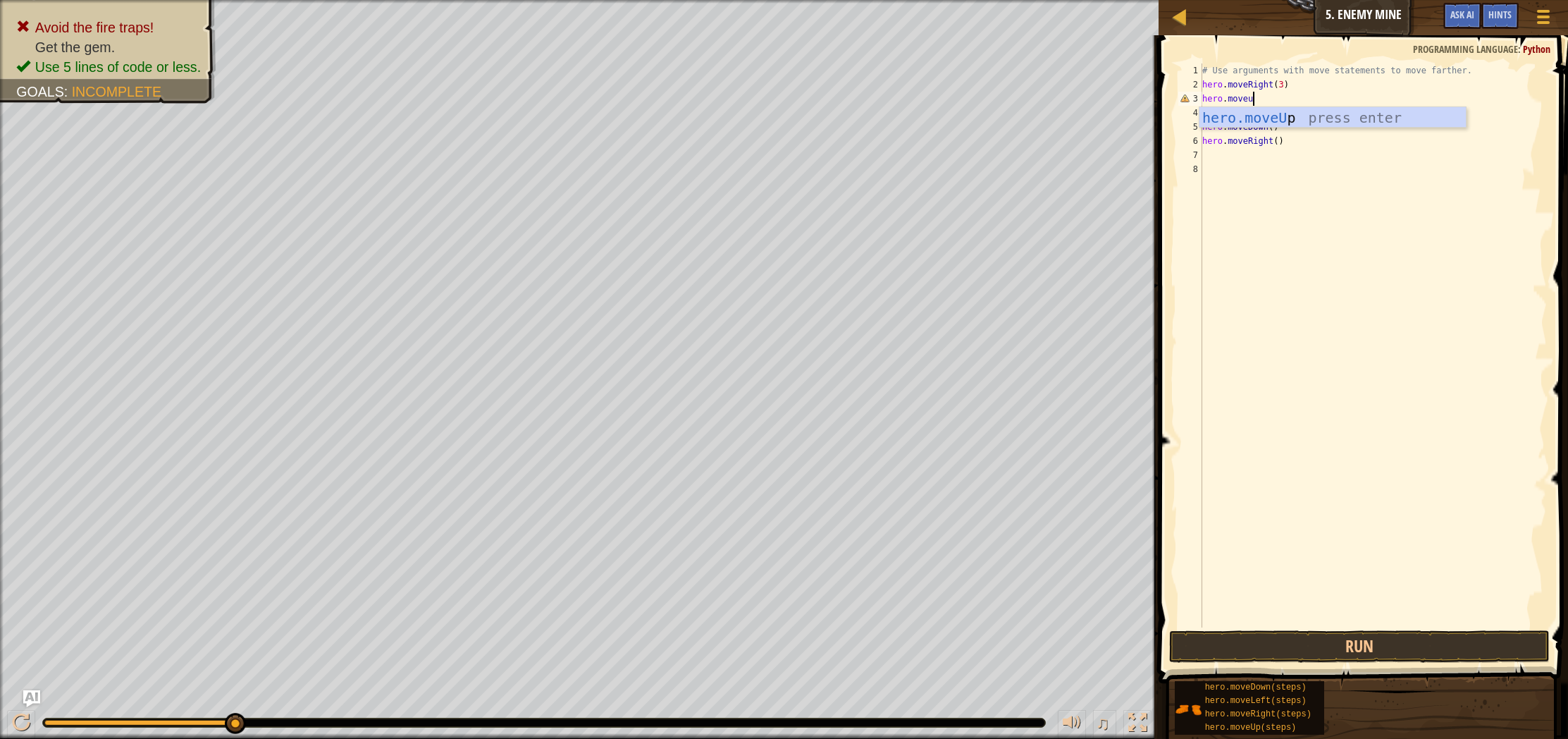
type textarea "hero.moveup"
click at [1392, 113] on div "hero.moveUp press enter" at bounding box center [1332, 139] width 267 height 63
click at [1306, 650] on button "Run" at bounding box center [1359, 646] width 381 height 32
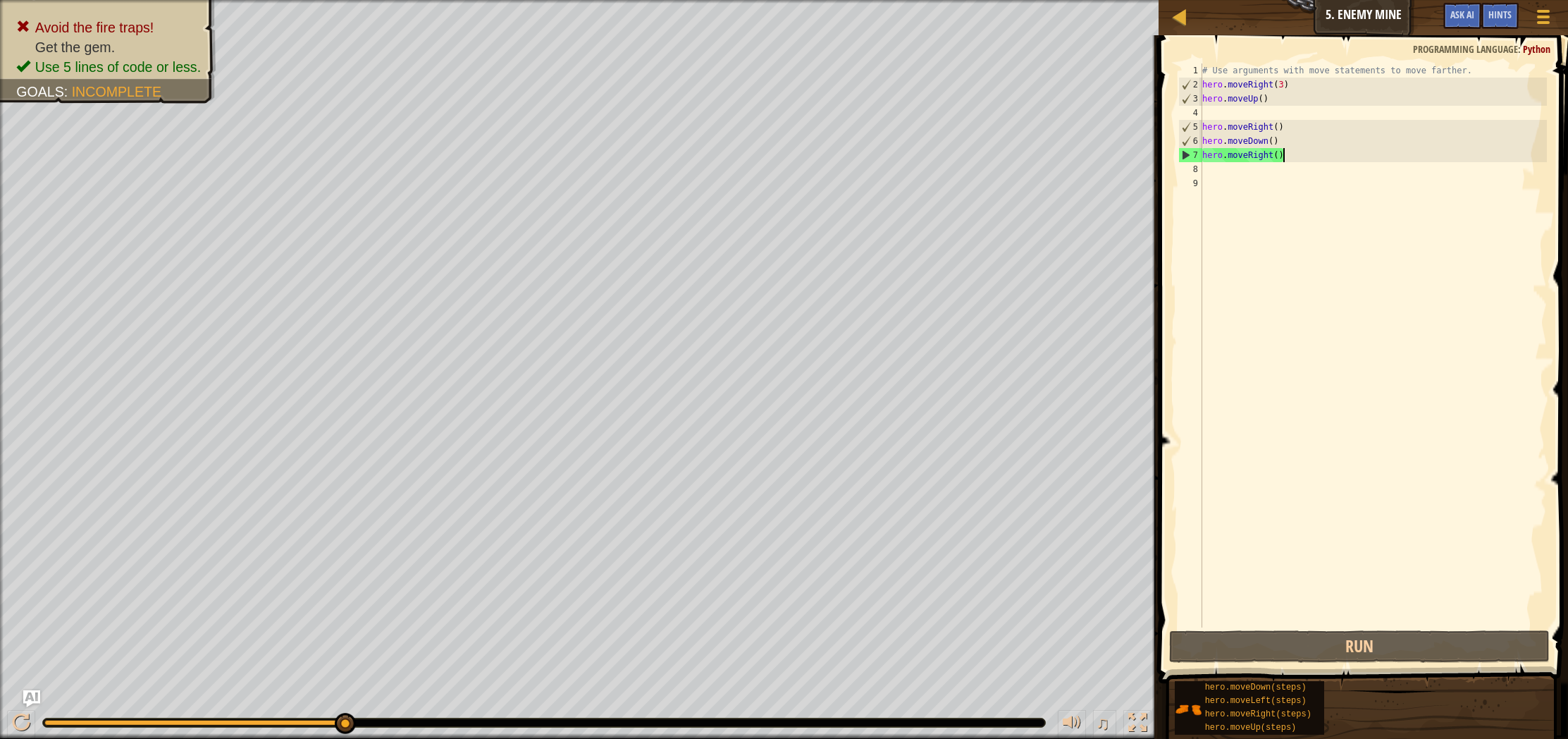
click at [1343, 146] on div "# Use arguments with move statements to move farther. hero . moveRight ( 3 ) he…" at bounding box center [1373, 359] width 348 height 592
click at [1340, 144] on div "# Use arguments with move statements to move farther. hero . moveRight ( 3 ) he…" at bounding box center [1373, 359] width 348 height 592
click at [1304, 140] on div "# Use arguments with move statements to move farther. hero . moveRight ( 3 ) he…" at bounding box center [1373, 359] width 348 height 592
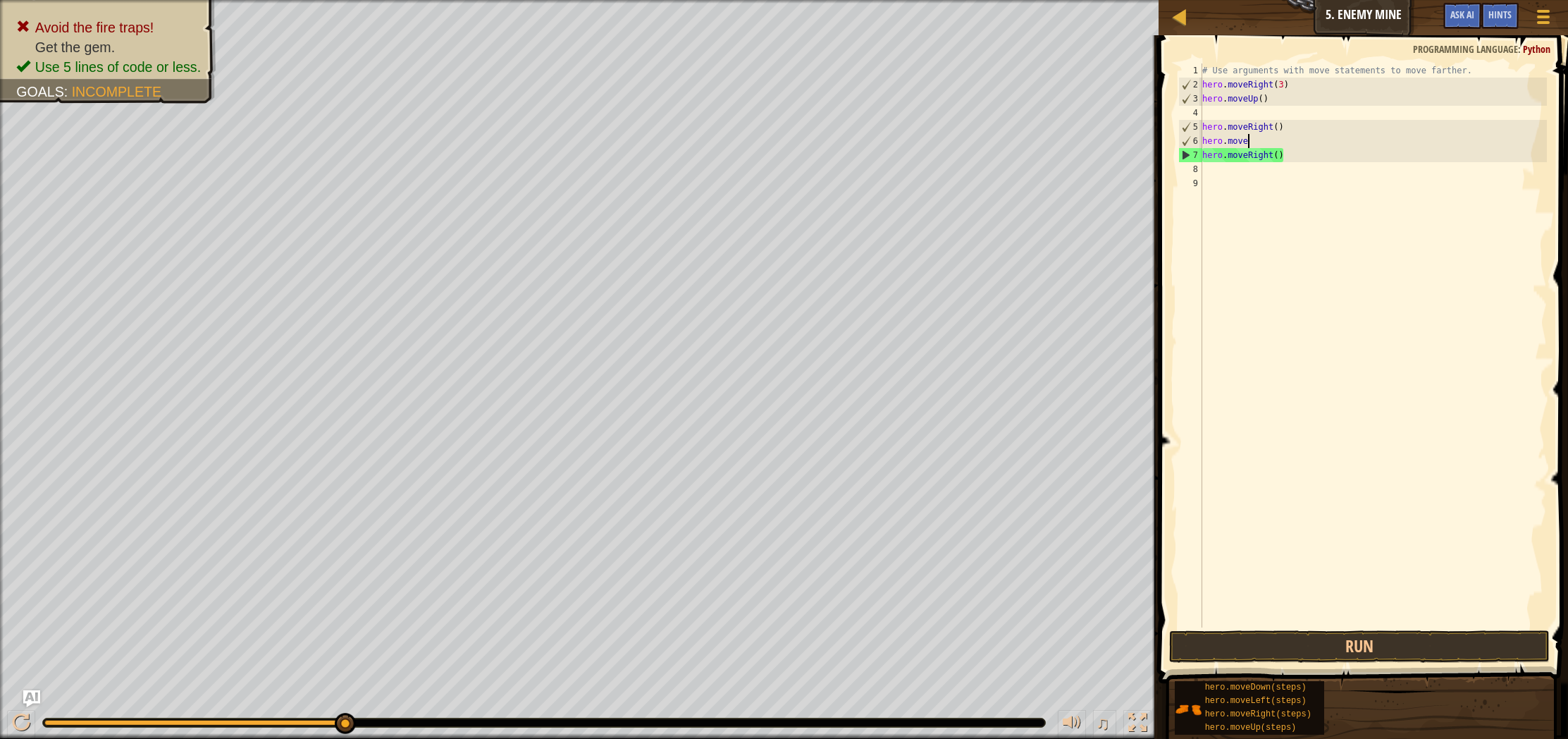
type textarea "hero.moveu"
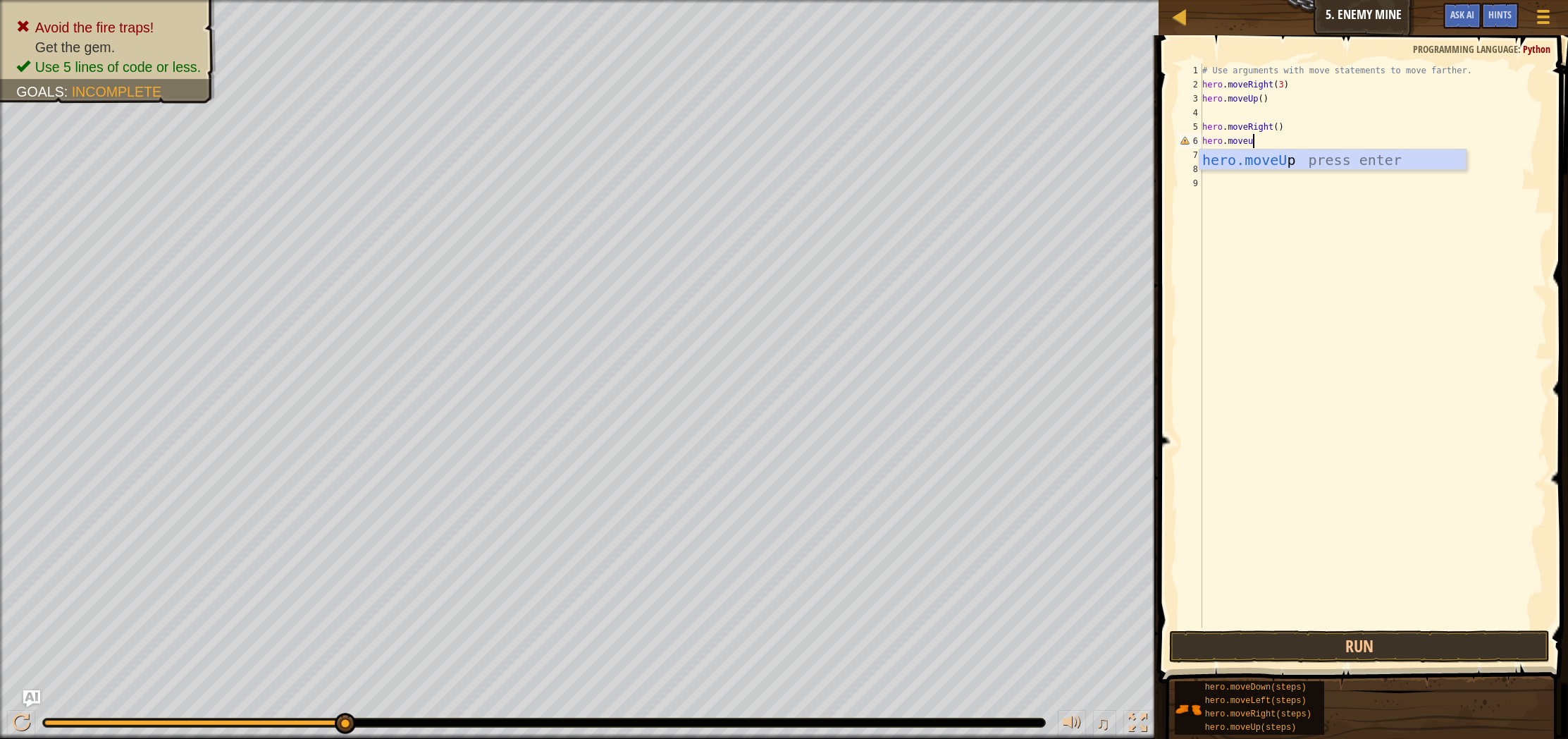
scroll to position [6, 4]
drag, startPoint x: 1275, startPoint y: 159, endPoint x: 1265, endPoint y: 265, distance: 106.5
click at [1275, 163] on div "hero.moveU p press enter" at bounding box center [1332, 181] width 267 height 63
drag, startPoint x: 1356, startPoint y: 650, endPoint x: 1343, endPoint y: 636, distance: 19.1
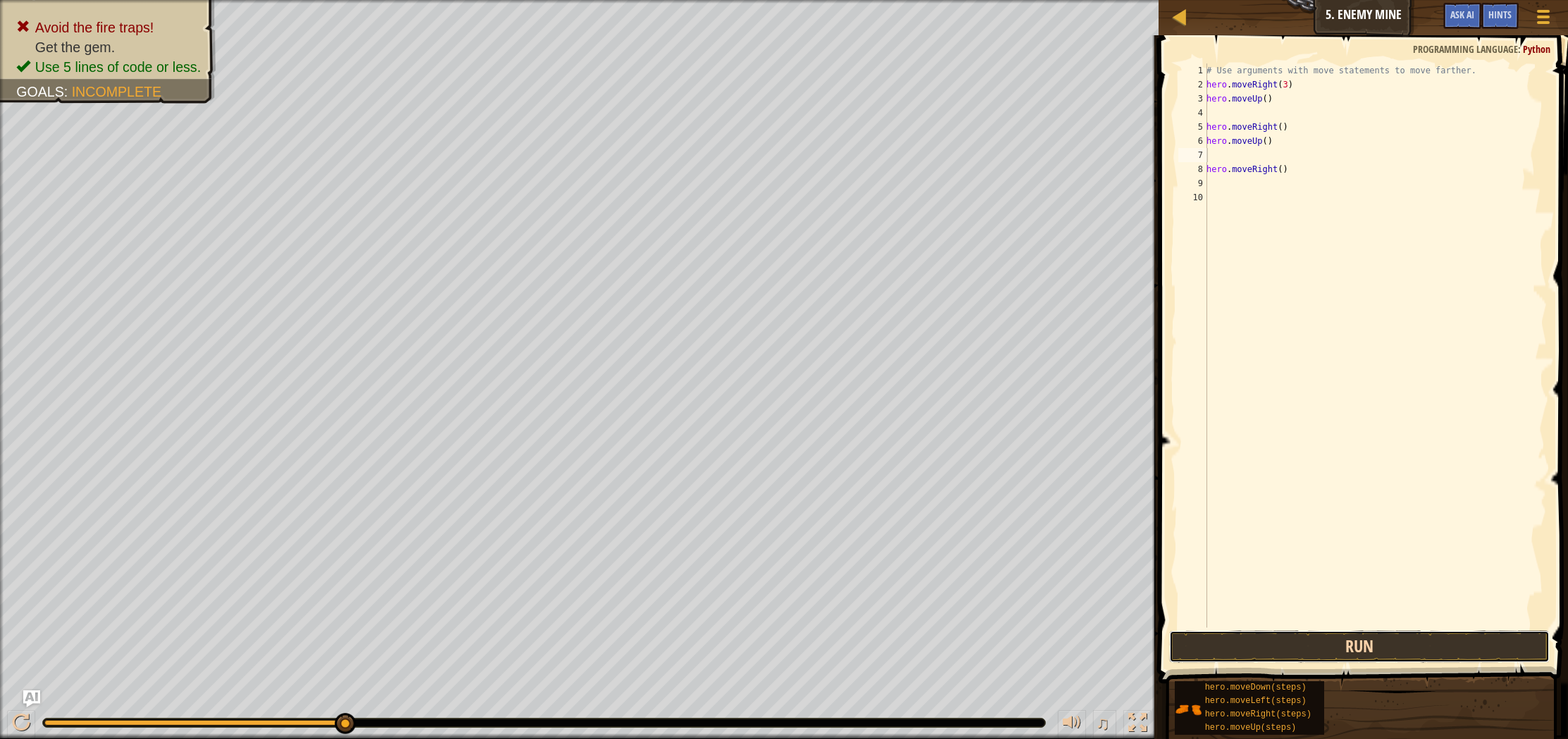
click at [1354, 649] on button "Run" at bounding box center [1359, 646] width 381 height 32
type textarea "hero.movel"
click at [1221, 159] on div "hero.moveL eft press enter" at bounding box center [1331, 181] width 267 height 63
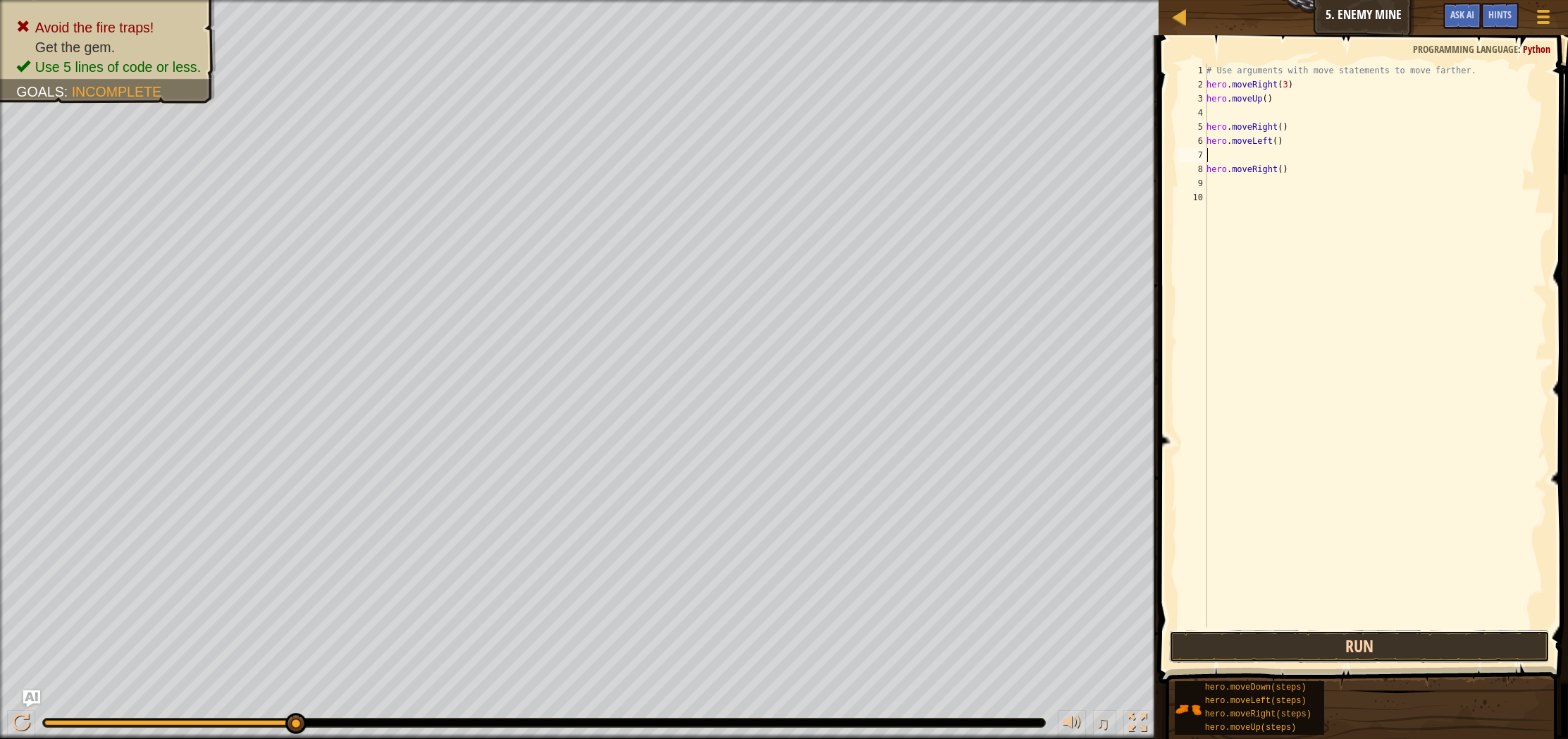
click at [1343, 651] on button "Run" at bounding box center [1359, 646] width 381 height 32
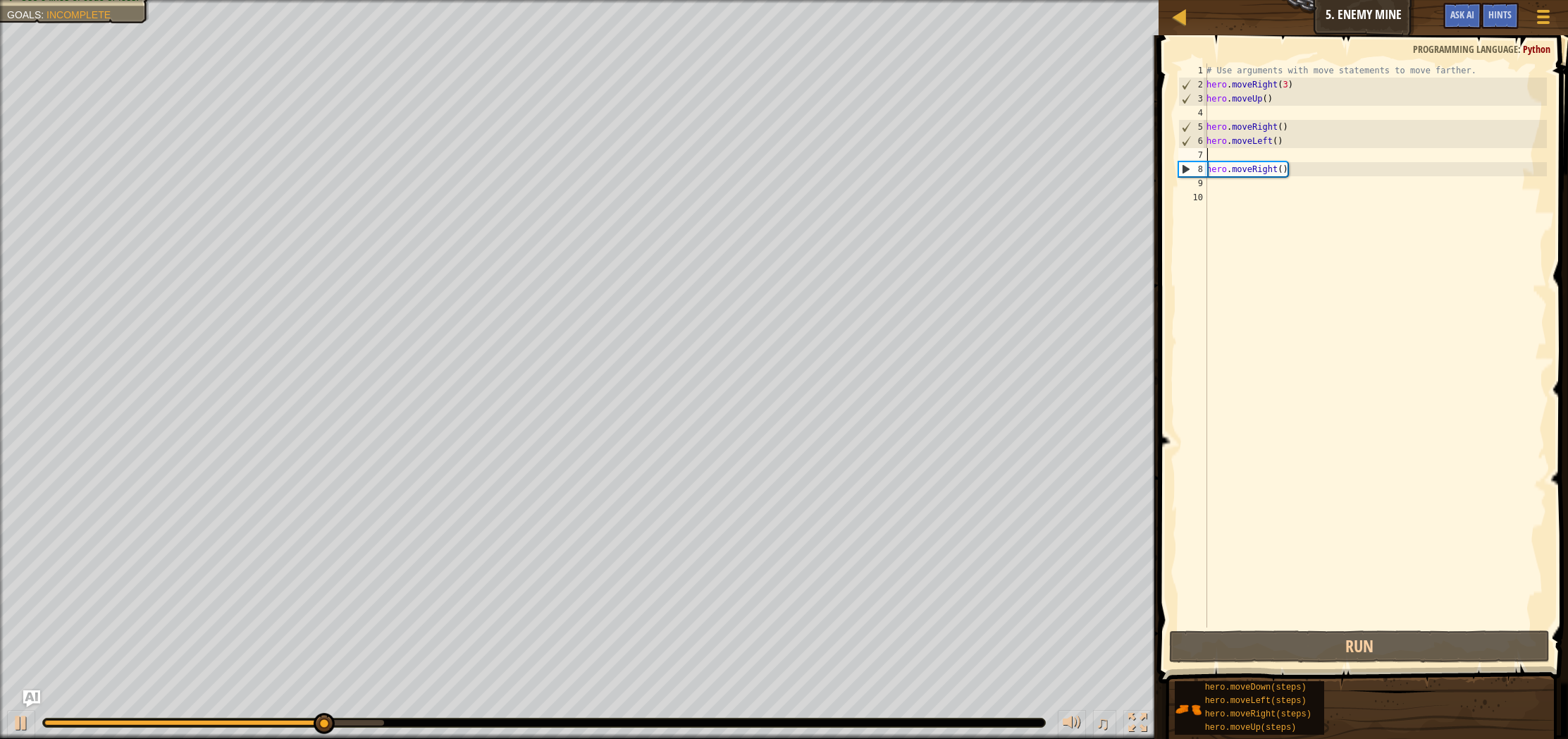
type textarea "m"
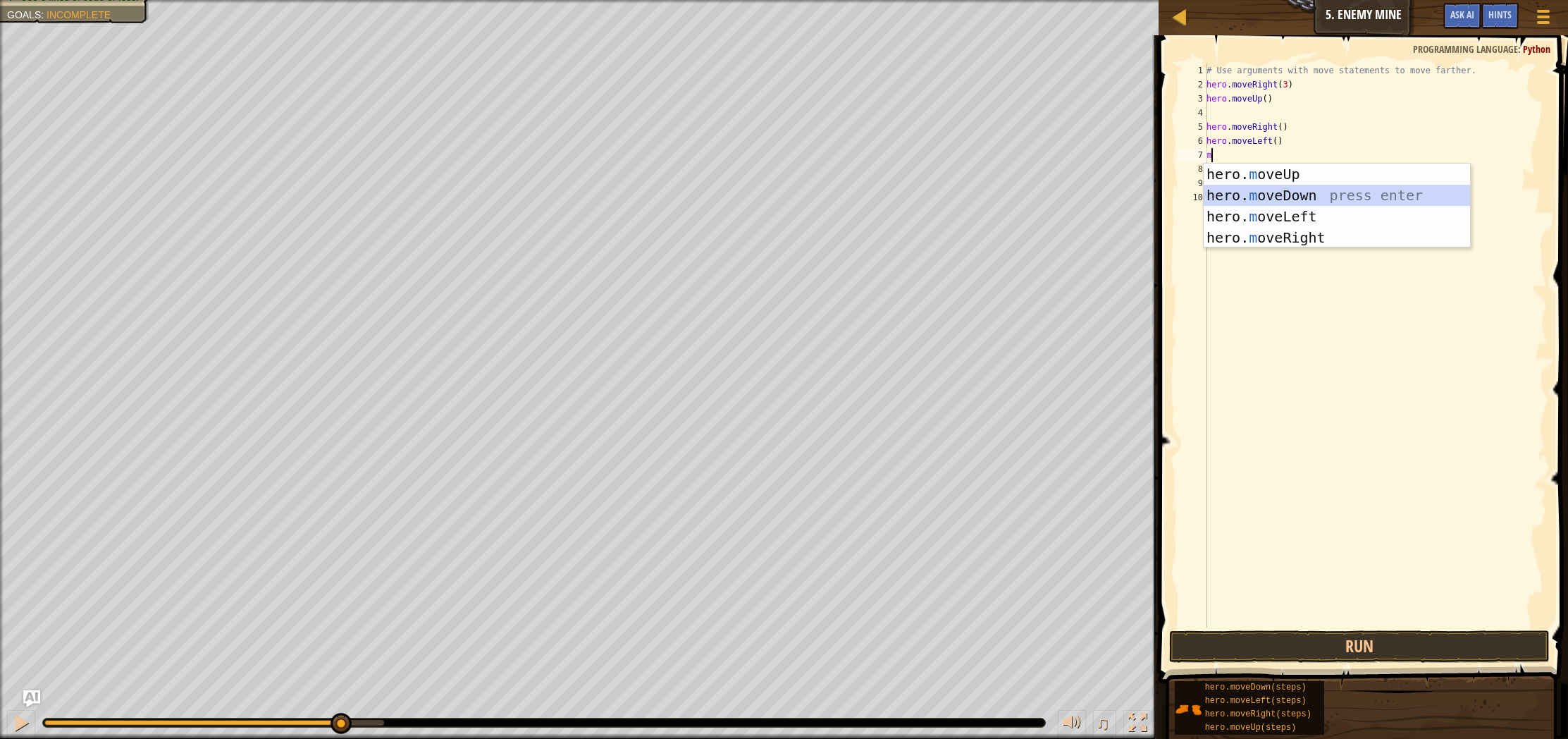
click at [1295, 200] on div "hero. m oveUp press enter hero. m oveDown press enter hero. m oveLeft press ent…" at bounding box center [1337, 227] width 267 height 127
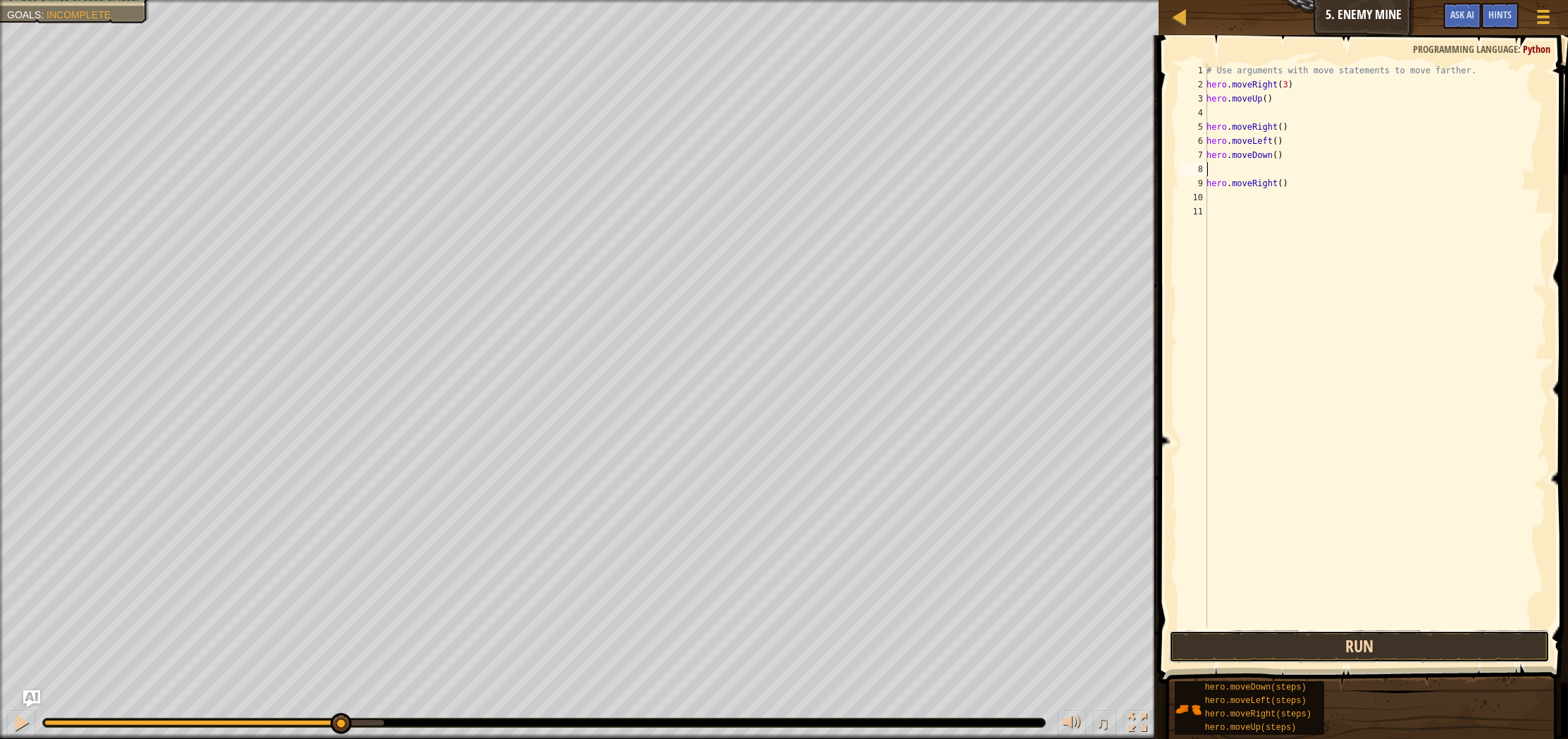
click at [1401, 648] on button "Run" at bounding box center [1359, 646] width 381 height 32
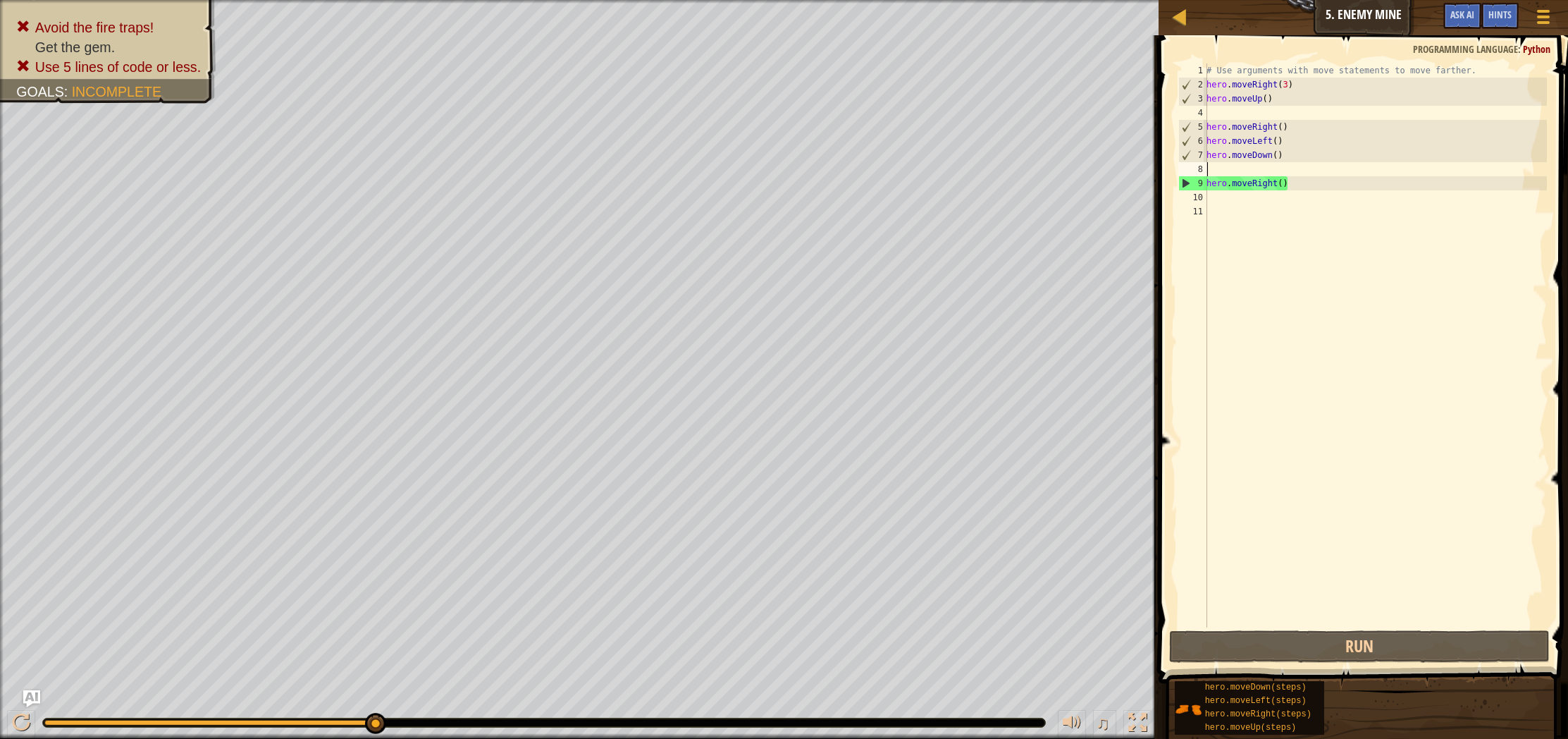
click at [1281, 167] on div "# Use arguments with move statements to move farther. hero . moveRight ( 3 ) he…" at bounding box center [1375, 359] width 343 height 592
click at [1277, 161] on div "# Use arguments with move statements to move farther. hero . moveRight ( 3 ) he…" at bounding box center [1375, 359] width 343 height 592
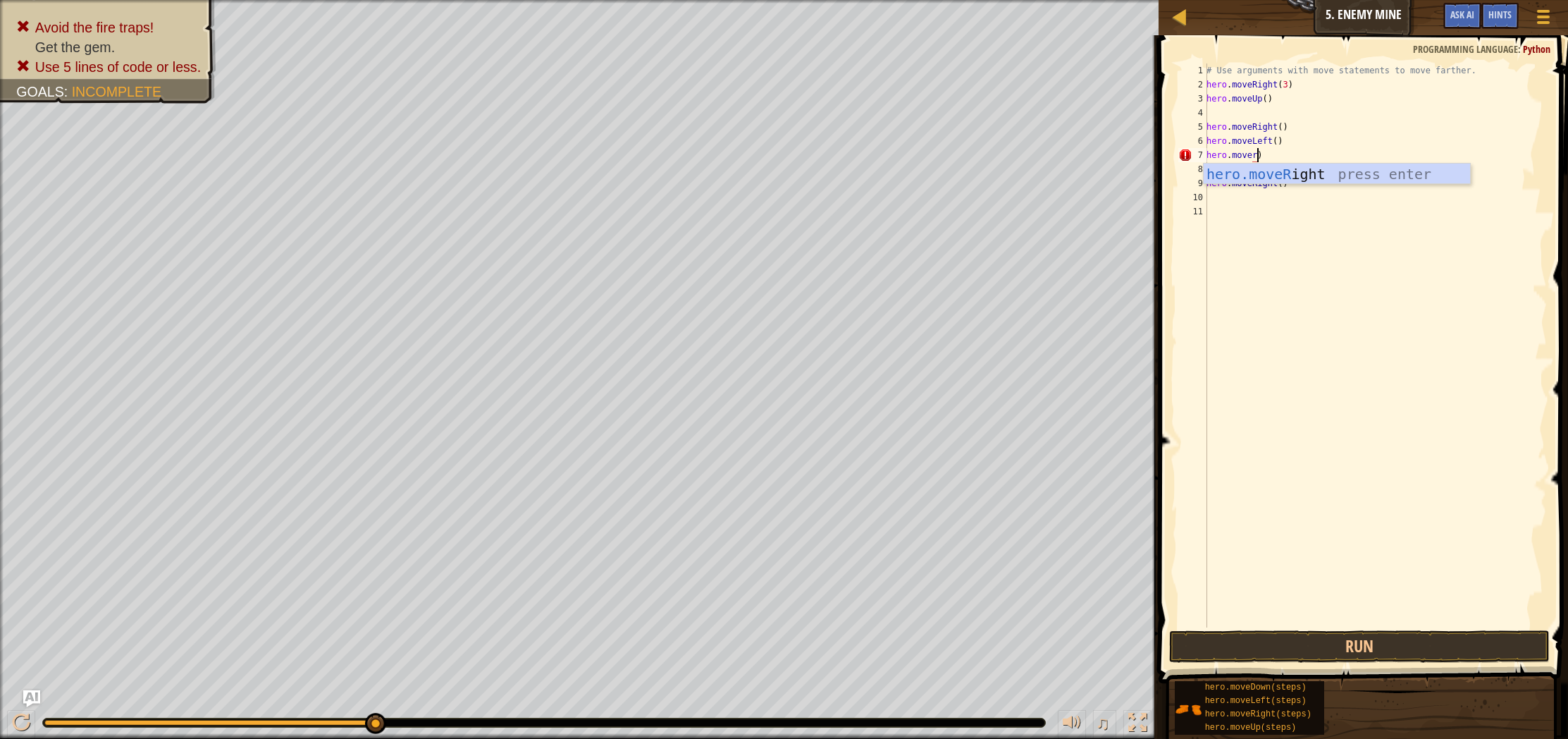
scroll to position [6, 4]
click at [1259, 186] on div "# Use arguments with move statements to move farther. hero . moveRight ( 3 ) he…" at bounding box center [1375, 359] width 343 height 592
click at [1252, 157] on div "# Use arguments with move statements to move farther. hero . moveRight ( 3 ) he…" at bounding box center [1375, 359] width 343 height 592
click at [1264, 157] on div "# Use arguments with move statements to move farther. hero . moveRight ( 3 ) he…" at bounding box center [1375, 359] width 343 height 592
click at [1260, 158] on div "# Use arguments with move statements to move farther. hero . moveRight ( 3 ) he…" at bounding box center [1375, 359] width 343 height 592
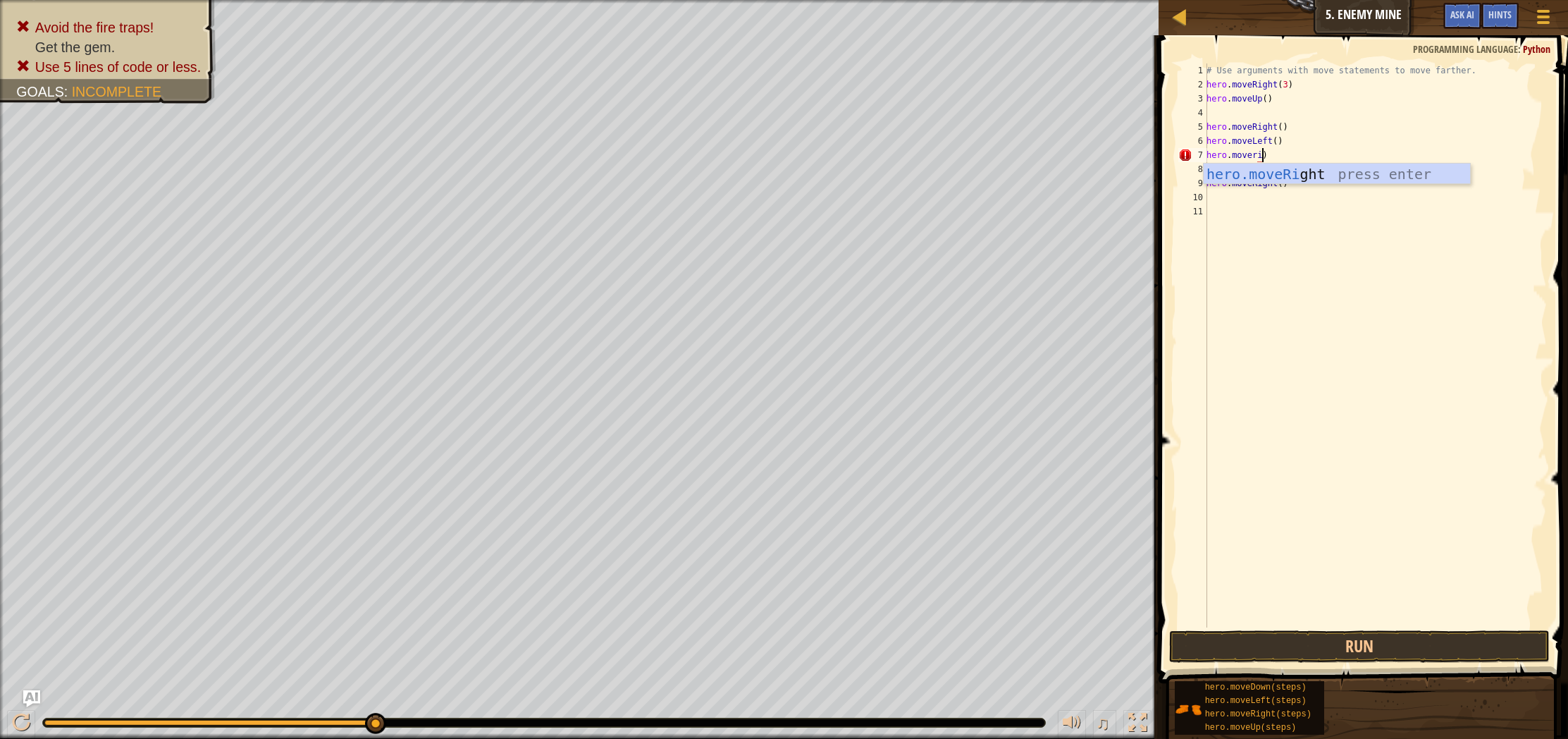
scroll to position [6, 5]
drag, startPoint x: 1307, startPoint y: 176, endPoint x: 1325, endPoint y: 270, distance: 95.7
click at [1307, 176] on div "hero.moveRi ght press enter" at bounding box center [1337, 195] width 267 height 63
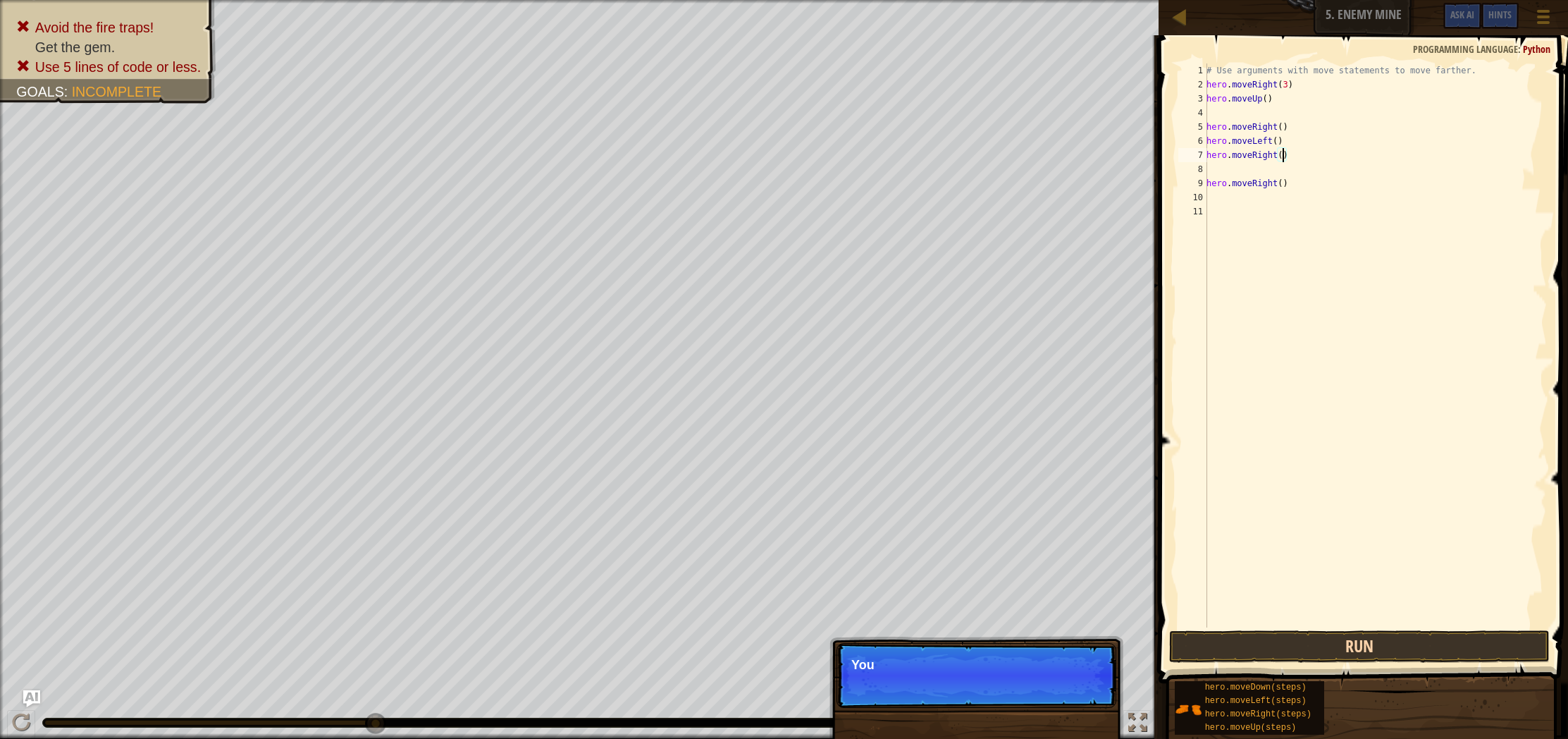
type textarea "hero.moveRight()"
drag, startPoint x: 1376, startPoint y: 650, endPoint x: 1369, endPoint y: 633, distance: 18.4
click at [1376, 649] on button "Run" at bounding box center [1359, 646] width 381 height 32
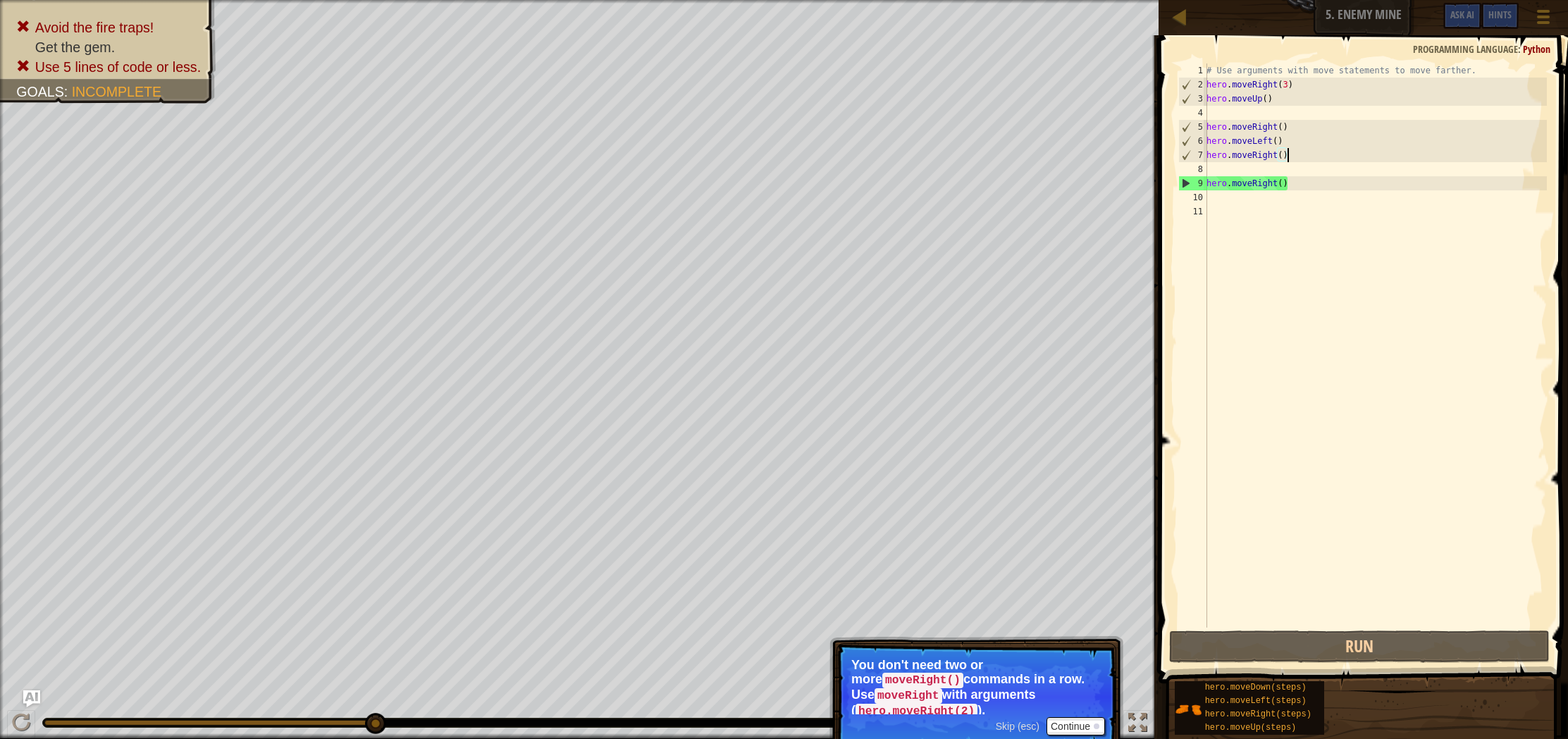
click at [1310, 154] on div "# Use arguments with move statements to move farther. hero . moveRight ( 3 ) he…" at bounding box center [1375, 359] width 343 height 592
click at [1289, 174] on div "# Use arguments with move statements to move farther. hero . moveRight ( 3 ) he…" at bounding box center [1375, 359] width 343 height 592
click at [1290, 178] on div "# Use arguments with move statements to move farther. hero . moveRight ( 3 ) he…" at bounding box center [1375, 359] width 343 height 592
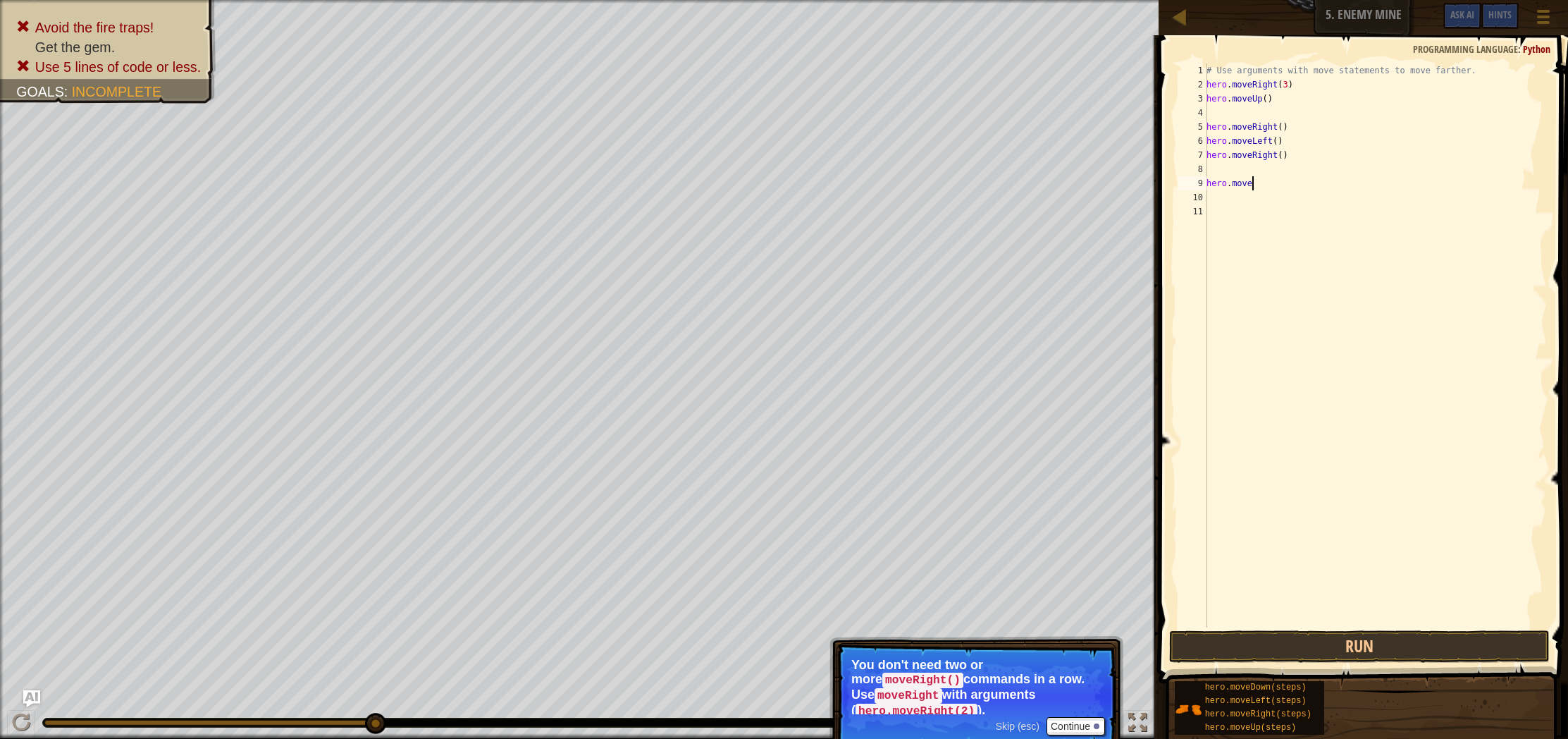
type textarea "hero.moved"
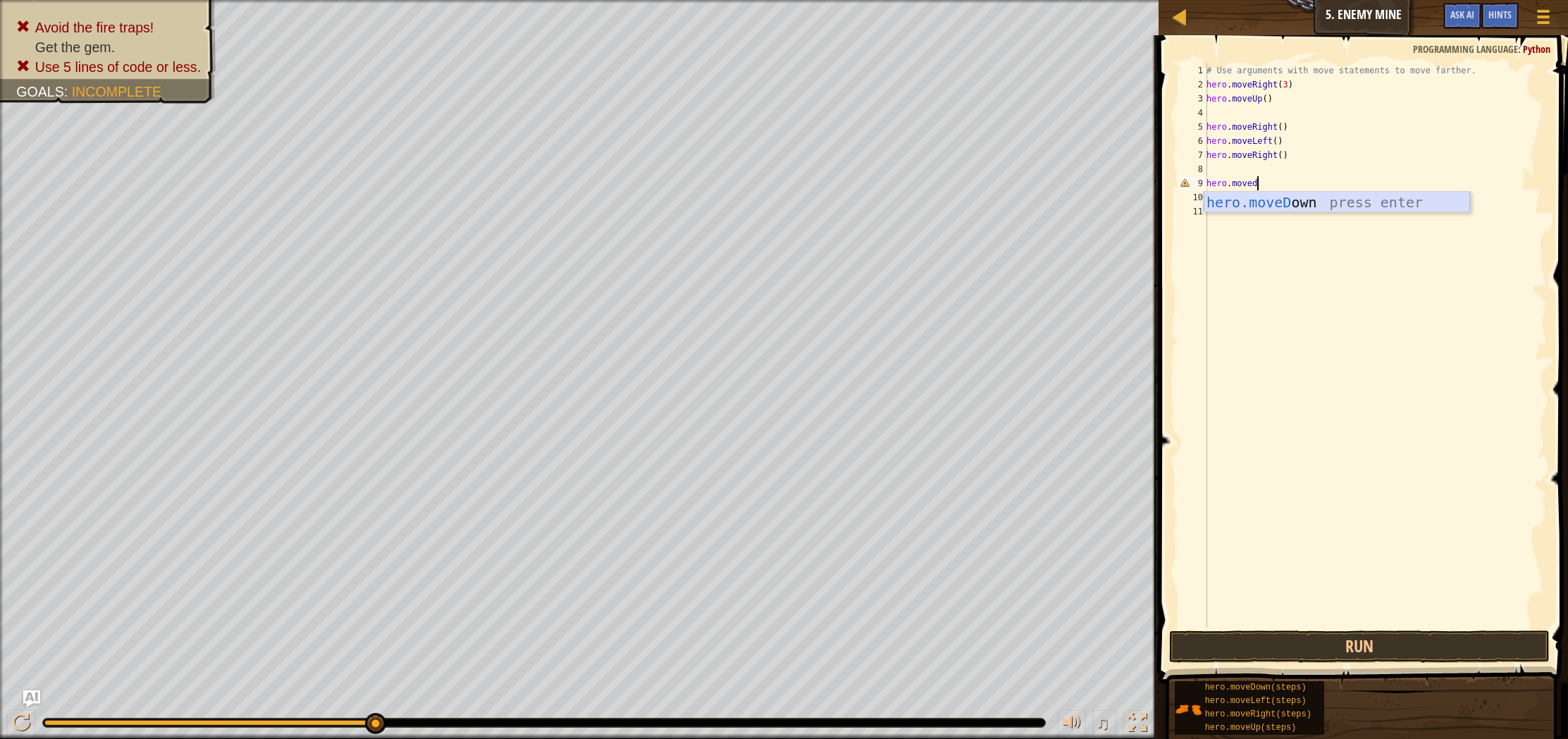
drag, startPoint x: 1226, startPoint y: 195, endPoint x: 1225, endPoint y: 261, distance: 66.0
click at [1225, 195] on div "hero.moveD own press enter" at bounding box center [1337, 223] width 267 height 63
drag, startPoint x: 1293, startPoint y: 647, endPoint x: 1292, endPoint y: 623, distance: 24.0
click at [1294, 645] on button "Run" at bounding box center [1359, 646] width 381 height 32
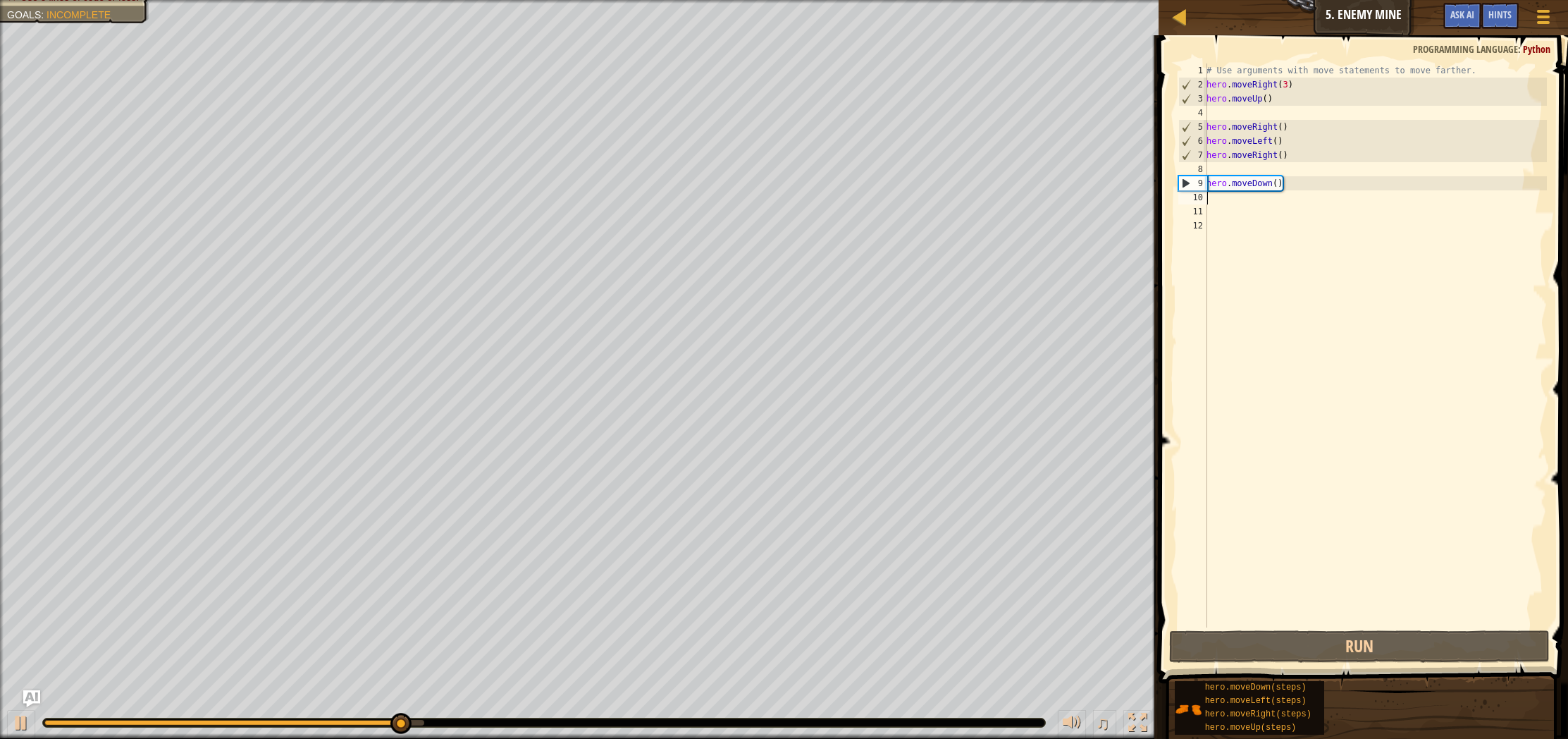
type textarea "m"
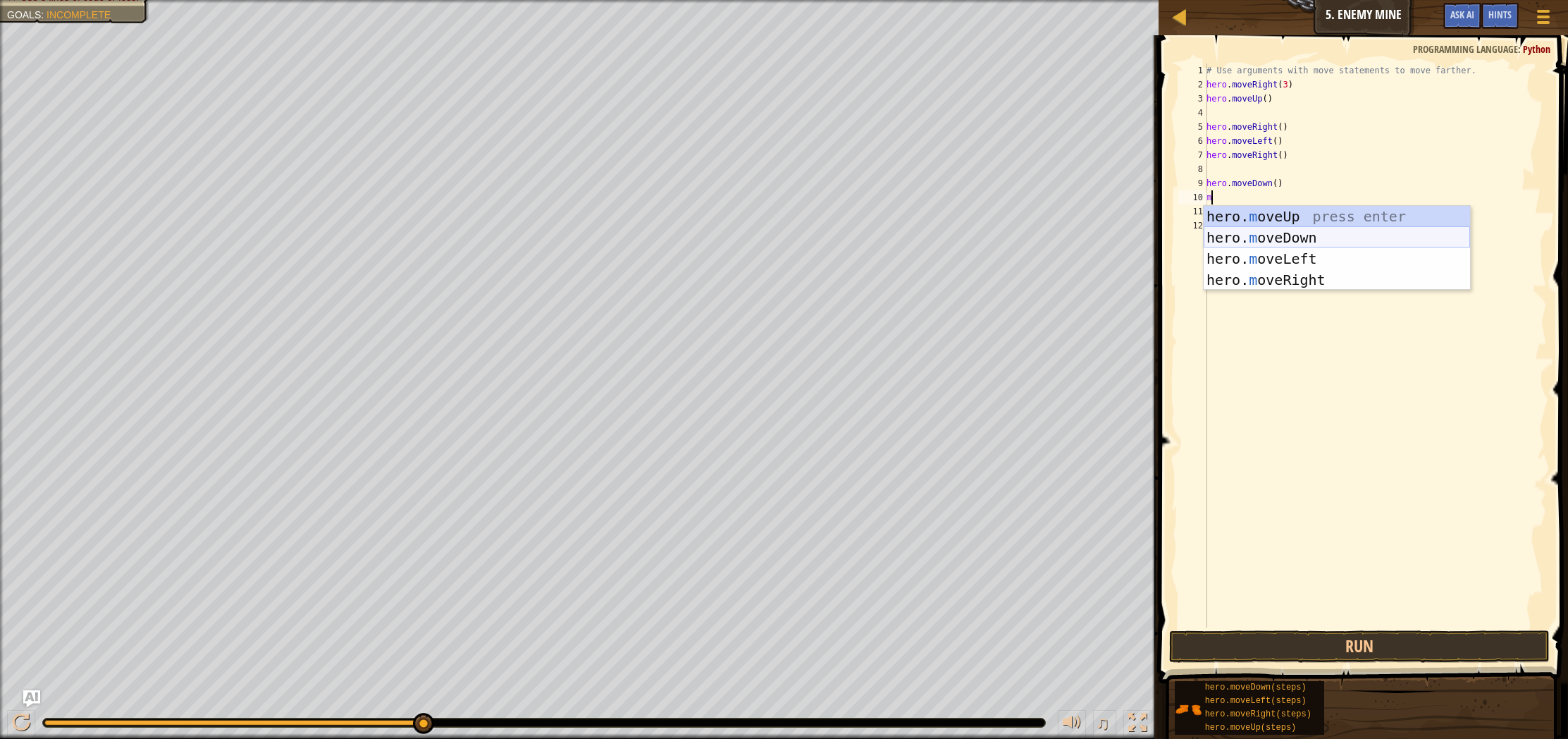
click at [1241, 234] on div "hero. m oveUp press enter hero. m oveDown press enter hero. m oveLeft press ent…" at bounding box center [1337, 269] width 267 height 127
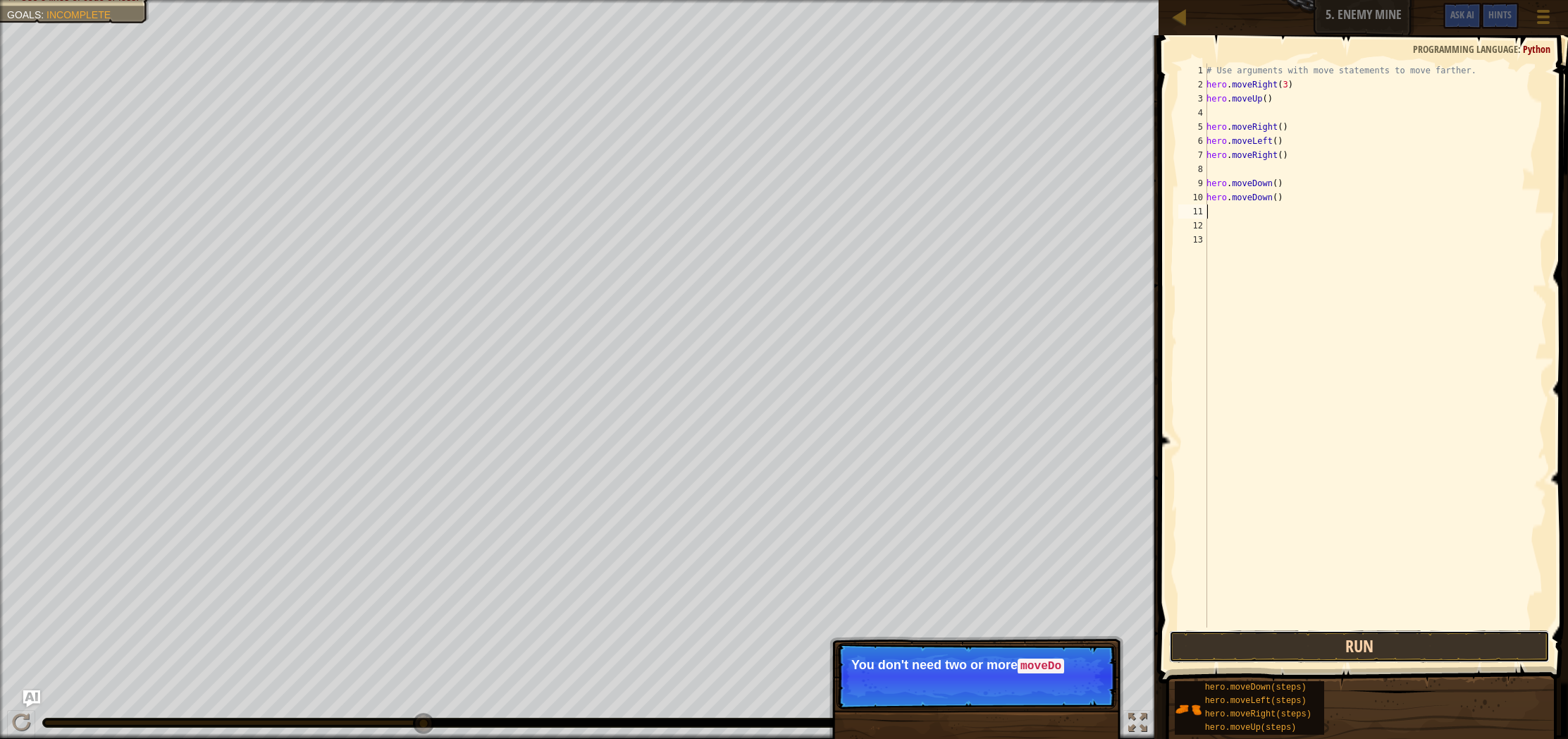
click at [1328, 639] on button "Run" at bounding box center [1359, 646] width 381 height 32
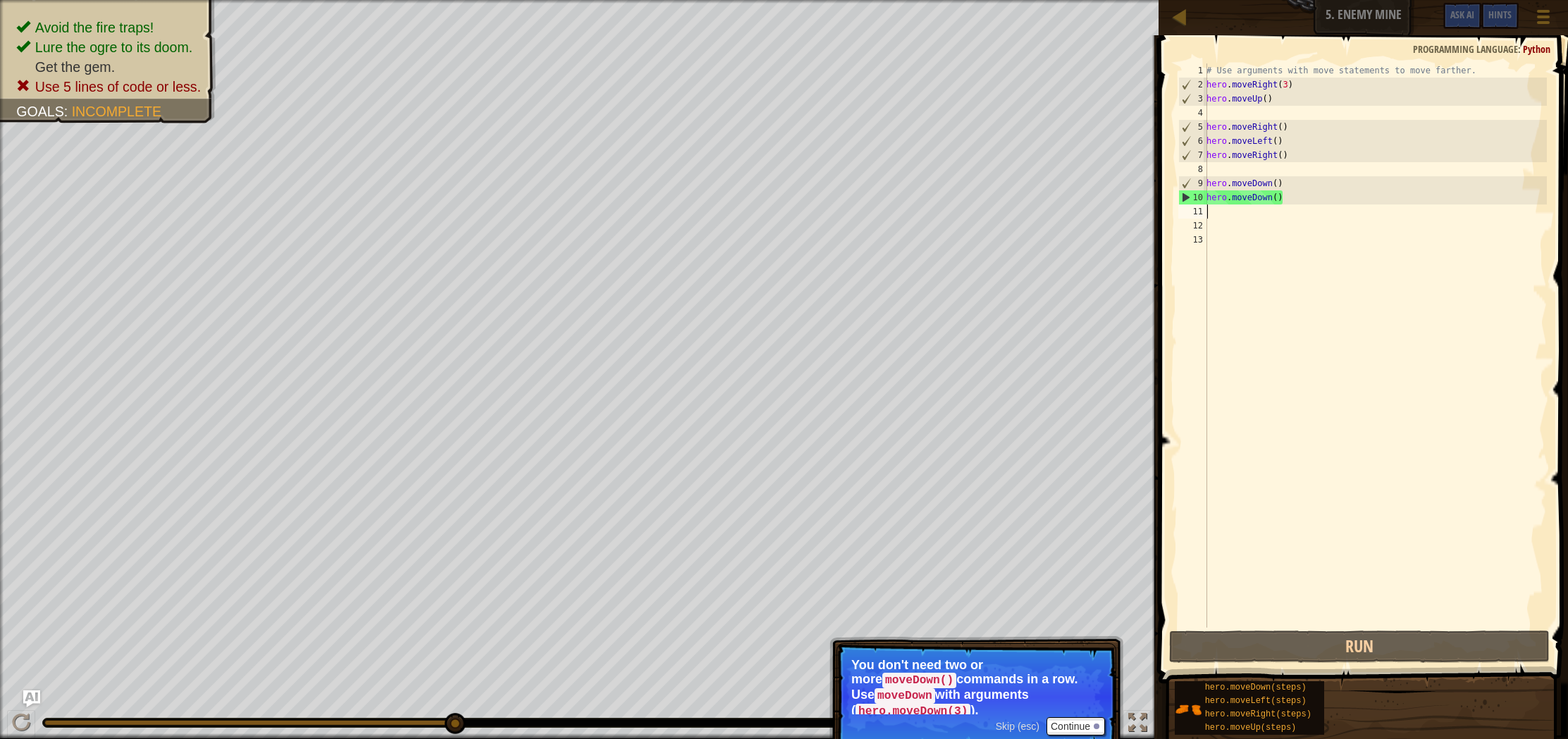
type textarea "m"
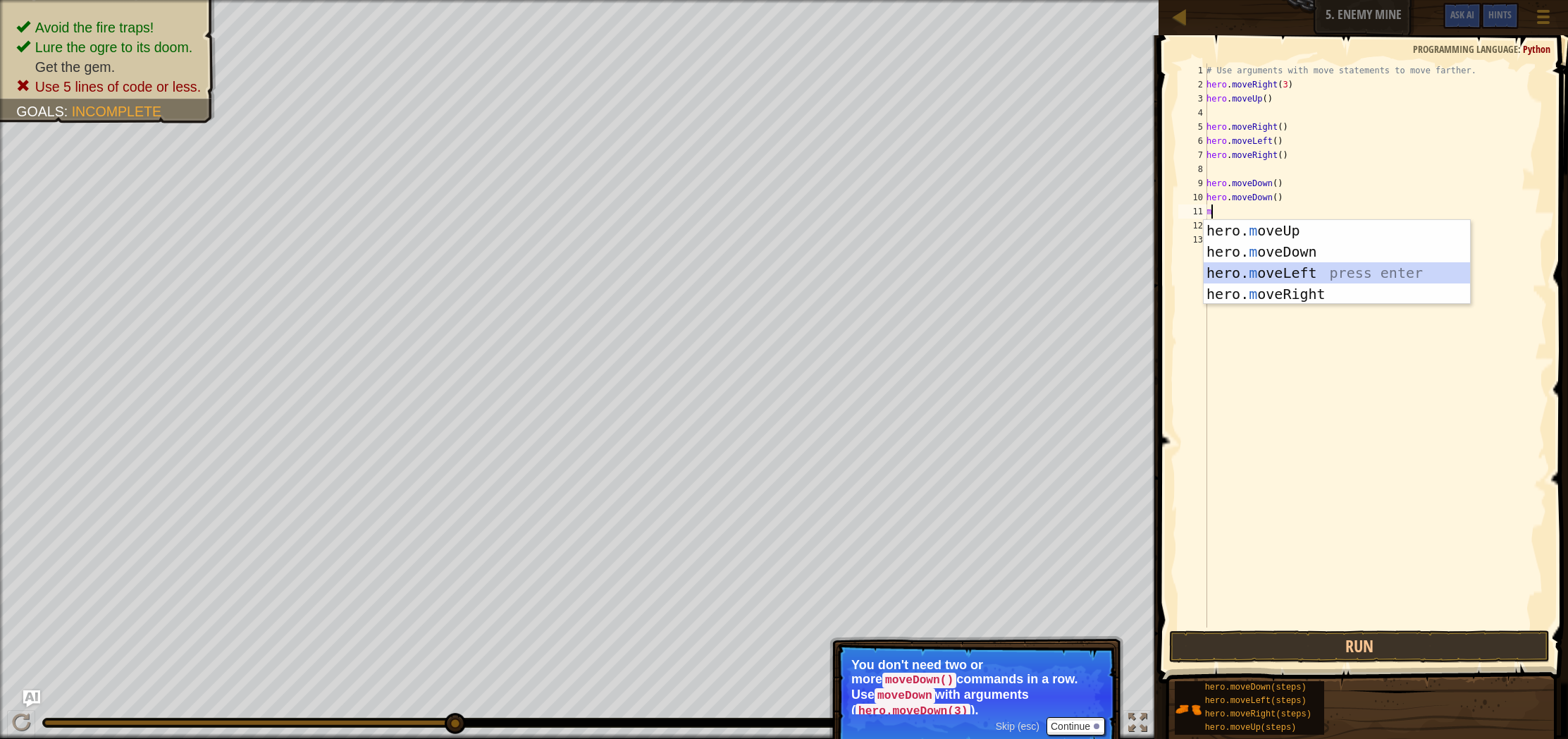
click at [1268, 263] on div "hero. m oveUp press enter hero. m oveDown press enter hero. m oveLeft press ent…" at bounding box center [1337, 283] width 267 height 127
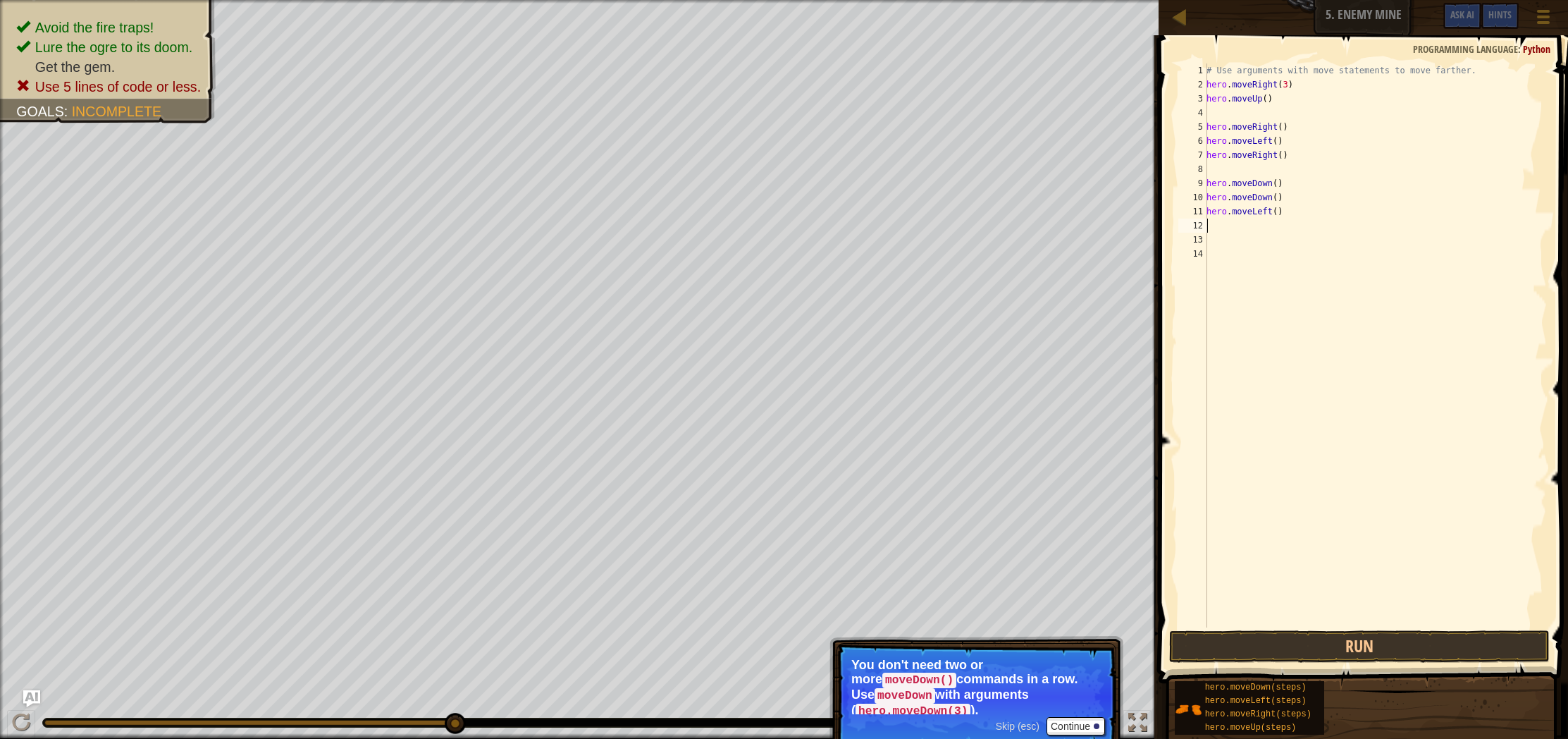
click at [1267, 208] on div "# Use arguments with move statements to move farther. hero . moveRight ( 3 ) he…" at bounding box center [1375, 359] width 343 height 592
click at [1267, 209] on div "# Use arguments with move statements to move farther. hero . moveRight ( 3 ) he…" at bounding box center [1375, 359] width 343 height 592
click at [1290, 235] on div "hero.mov e D own press enter" at bounding box center [1337, 252] width 267 height 63
type textarea "hero.moveDown()"
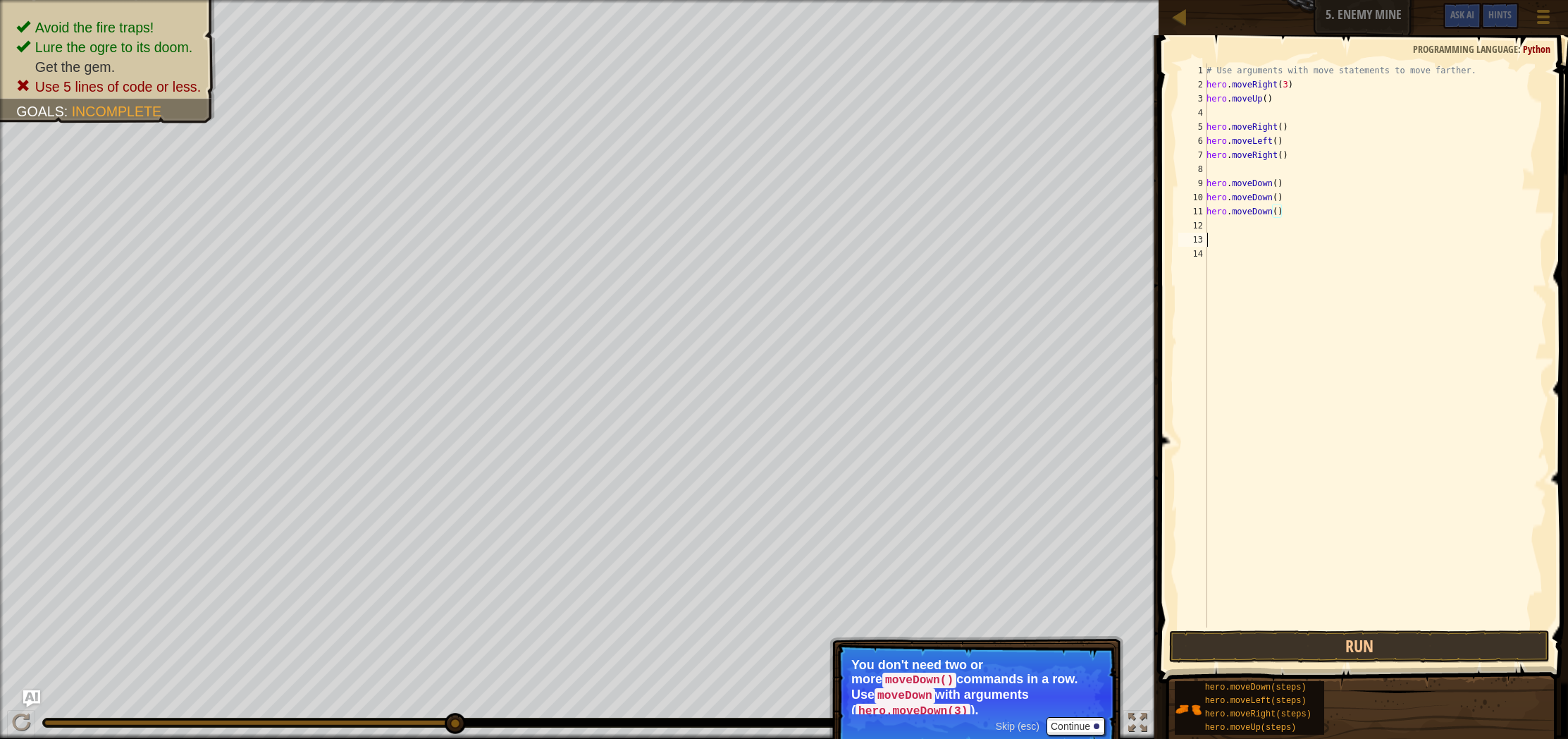
click at [1277, 235] on div "# Use arguments with move statements to move farther. hero . moveRight ( 3 ) he…" at bounding box center [1375, 359] width 343 height 592
click at [1270, 221] on div "# Use arguments with move statements to move farther. hero . moveRight ( 3 ) he…" at bounding box center [1375, 359] width 343 height 592
type textarea "m"
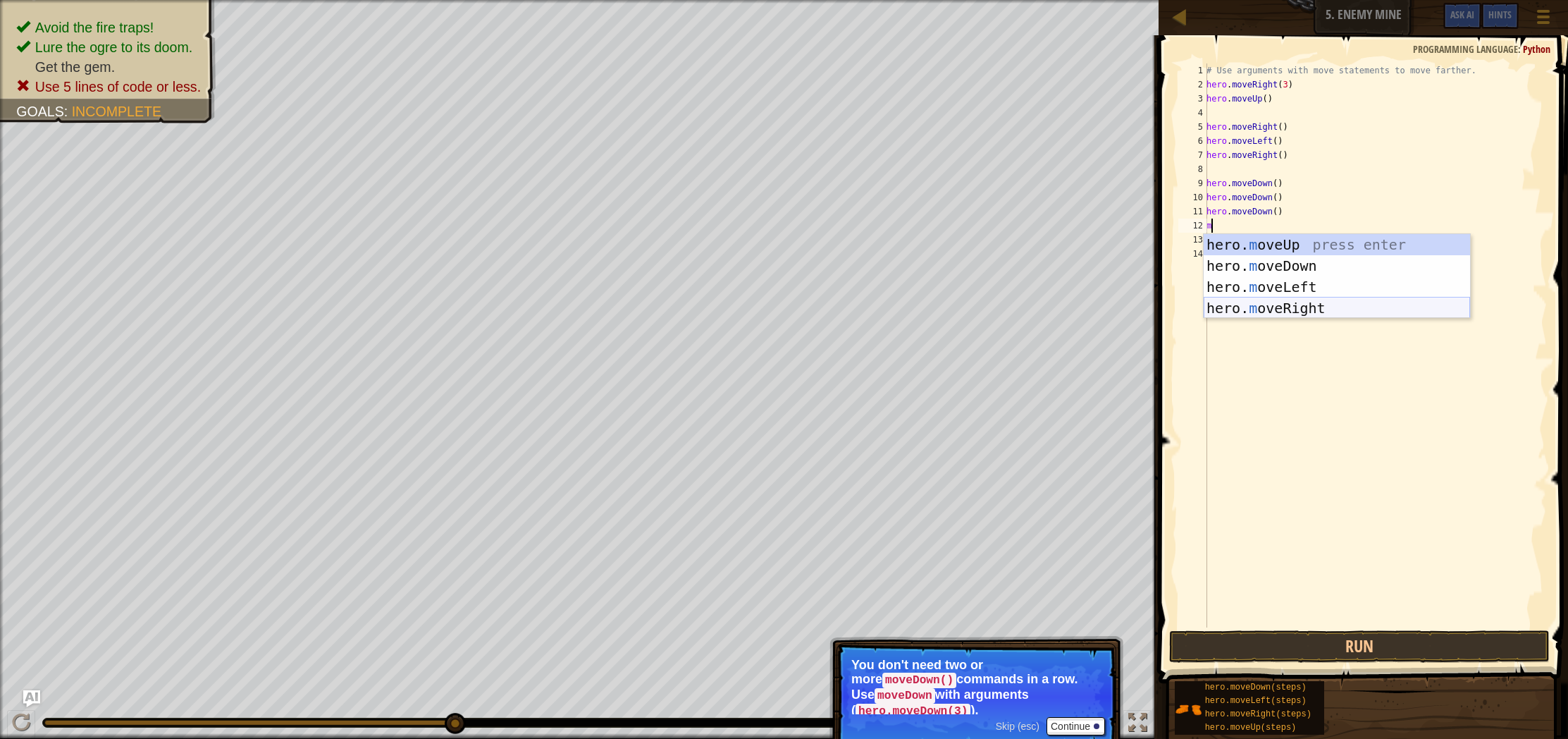
click at [1330, 314] on div "hero. m oveUp press enter hero. m oveDown press enter hero. m oveLeft press ent…" at bounding box center [1337, 297] width 267 height 127
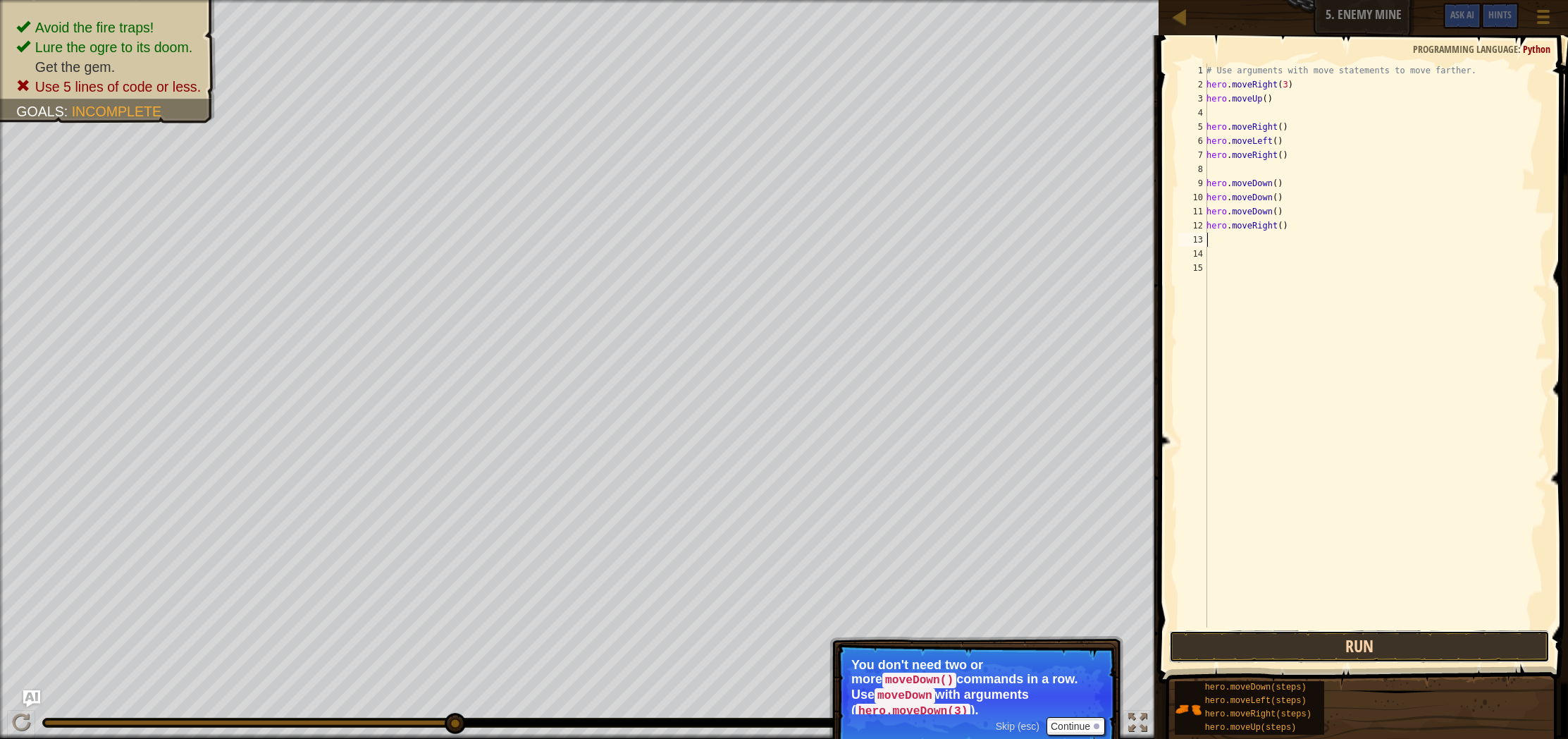
click at [1377, 653] on button "Run" at bounding box center [1359, 646] width 381 height 32
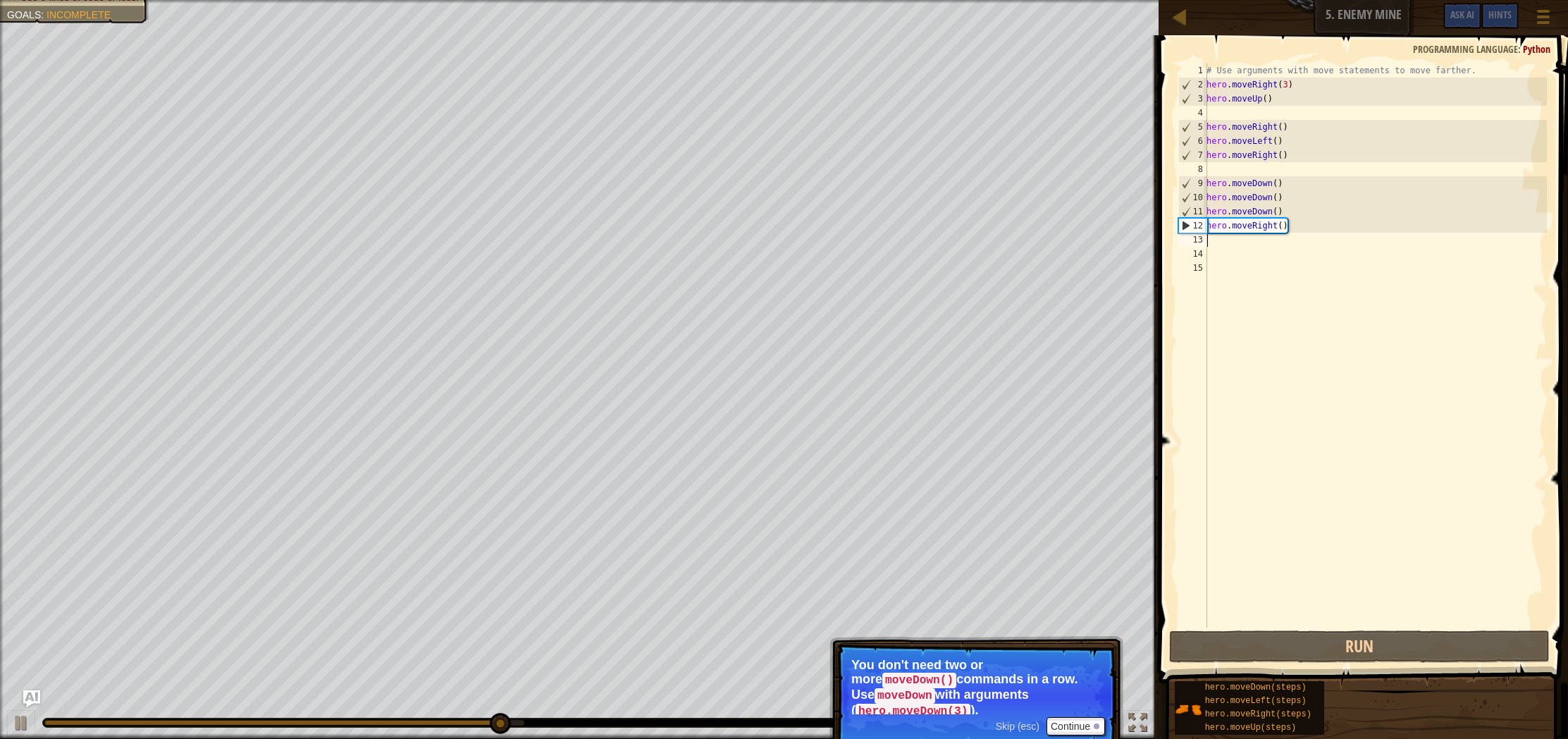
type textarea "r"
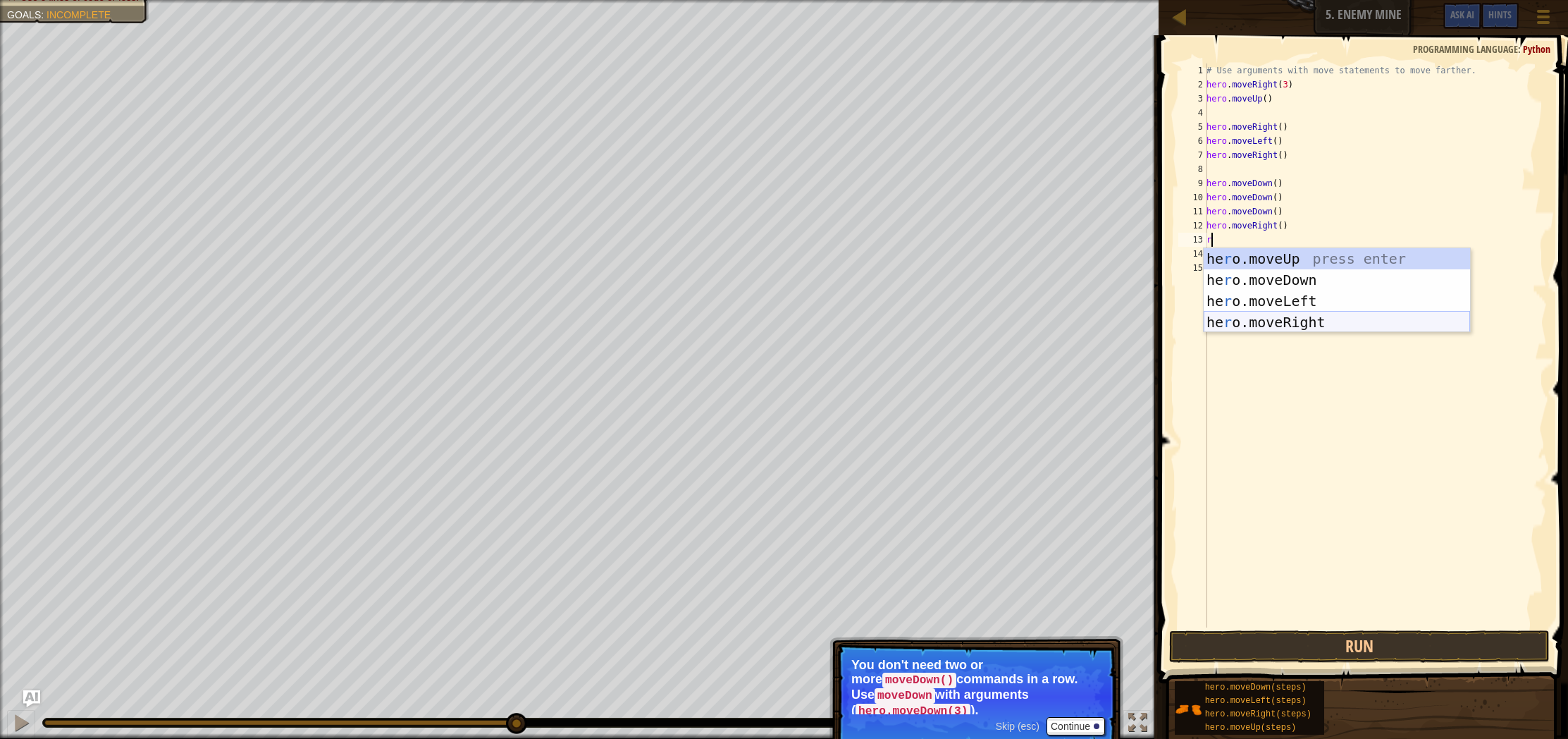
drag, startPoint x: 1259, startPoint y: 327, endPoint x: 1267, endPoint y: 329, distance: 8.2
click at [1262, 327] on div "he r o.moveUp press enter he r o.moveDown press enter he r o.moveLeft press ent…" at bounding box center [1337, 311] width 267 height 127
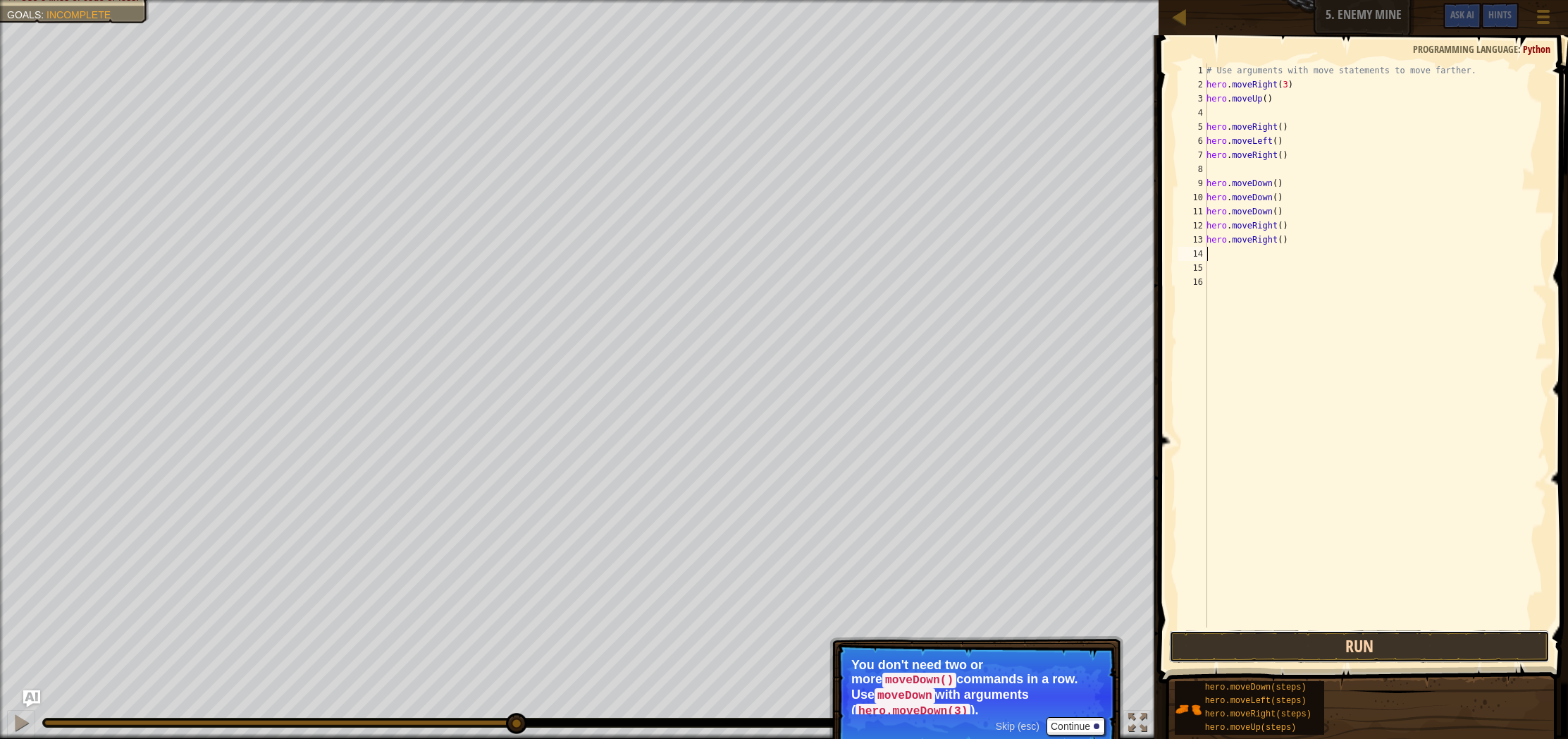
click at [1337, 645] on button "Run" at bounding box center [1359, 646] width 381 height 32
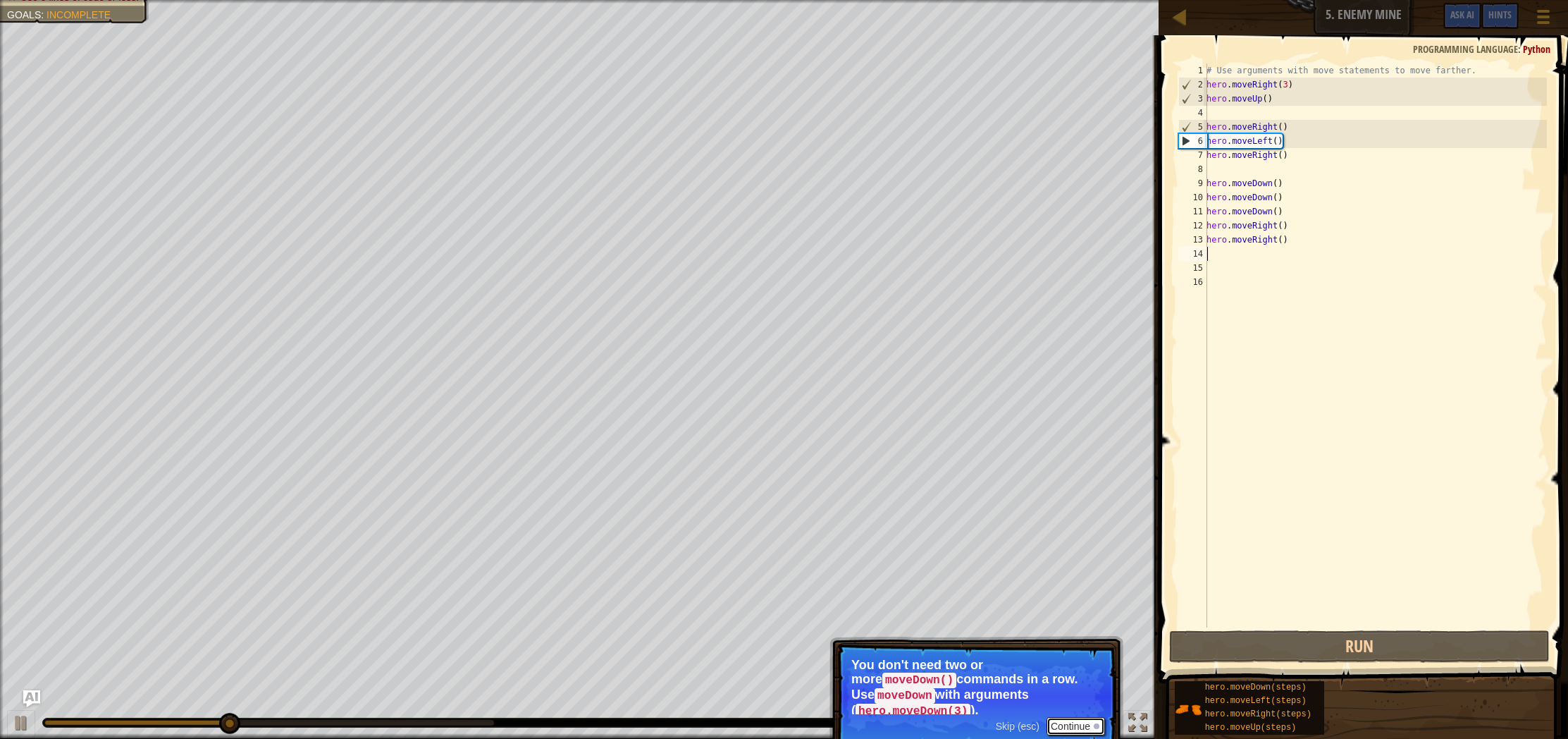
drag, startPoint x: 1065, startPoint y: 711, endPoint x: 1061, endPoint y: 702, distance: 9.8
click at [1064, 716] on button "Continue" at bounding box center [1076, 725] width 59 height 18
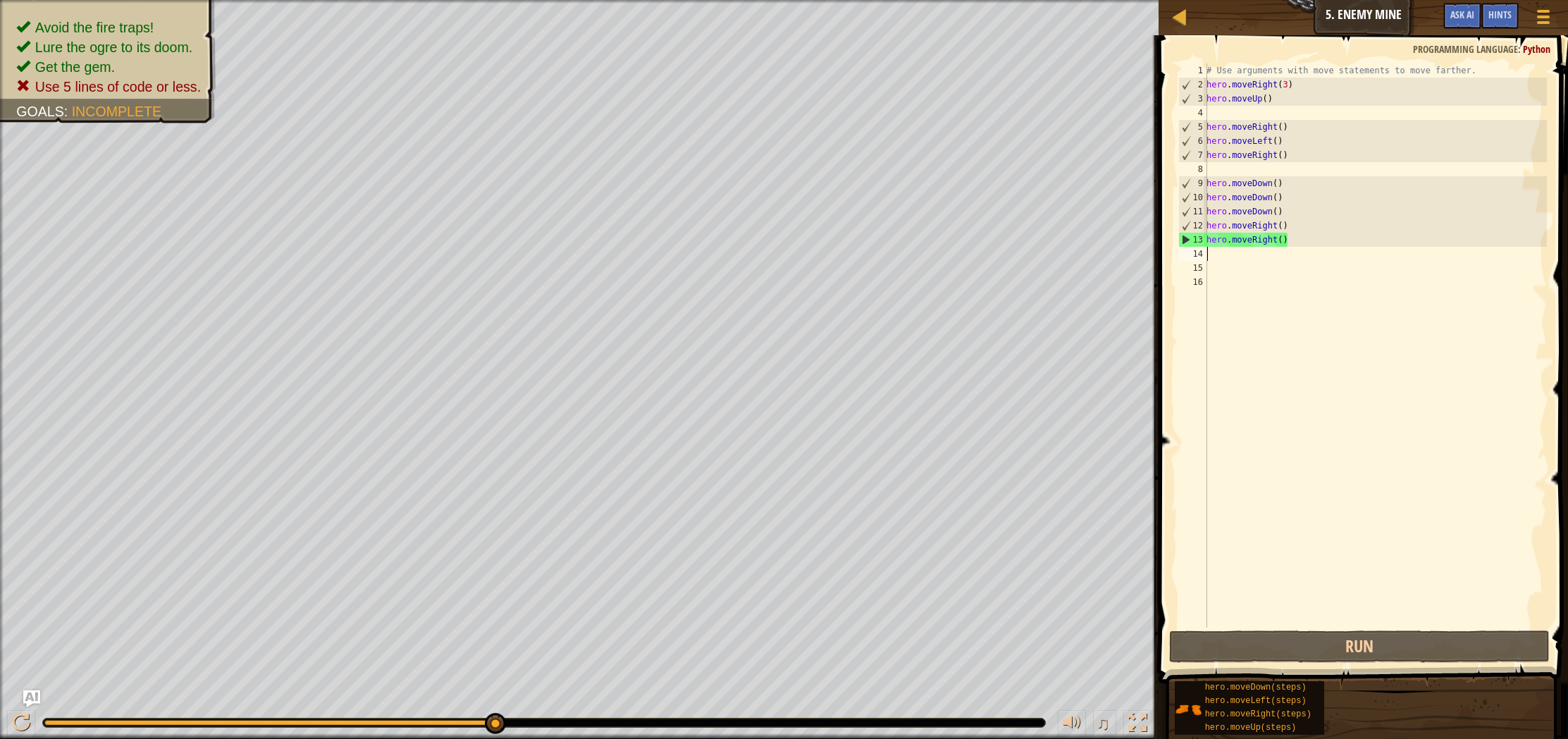
type textarea "m"
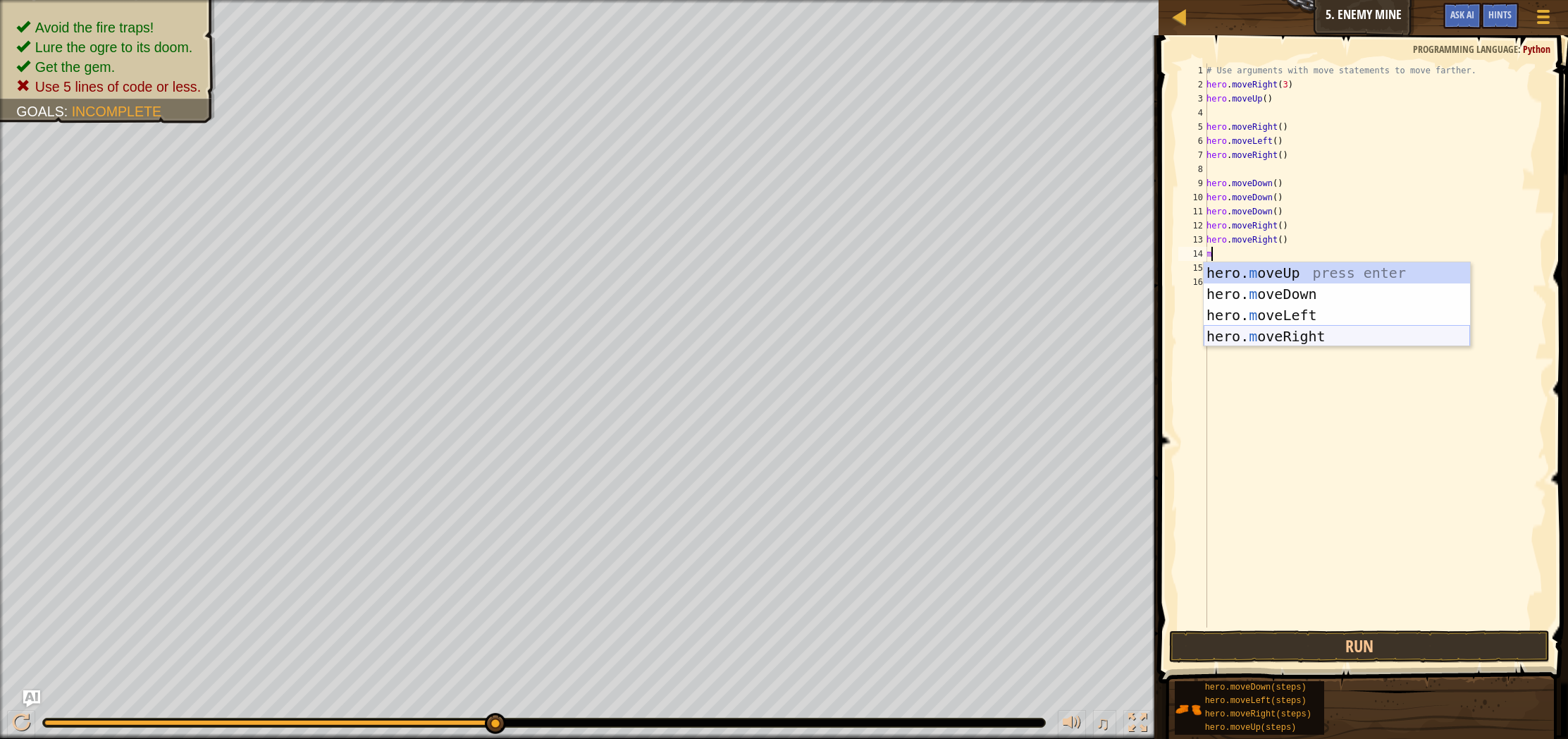
click at [1271, 336] on div "hero. m oveUp press enter hero. m oveDown press enter hero. m oveLeft press ent…" at bounding box center [1337, 325] width 267 height 127
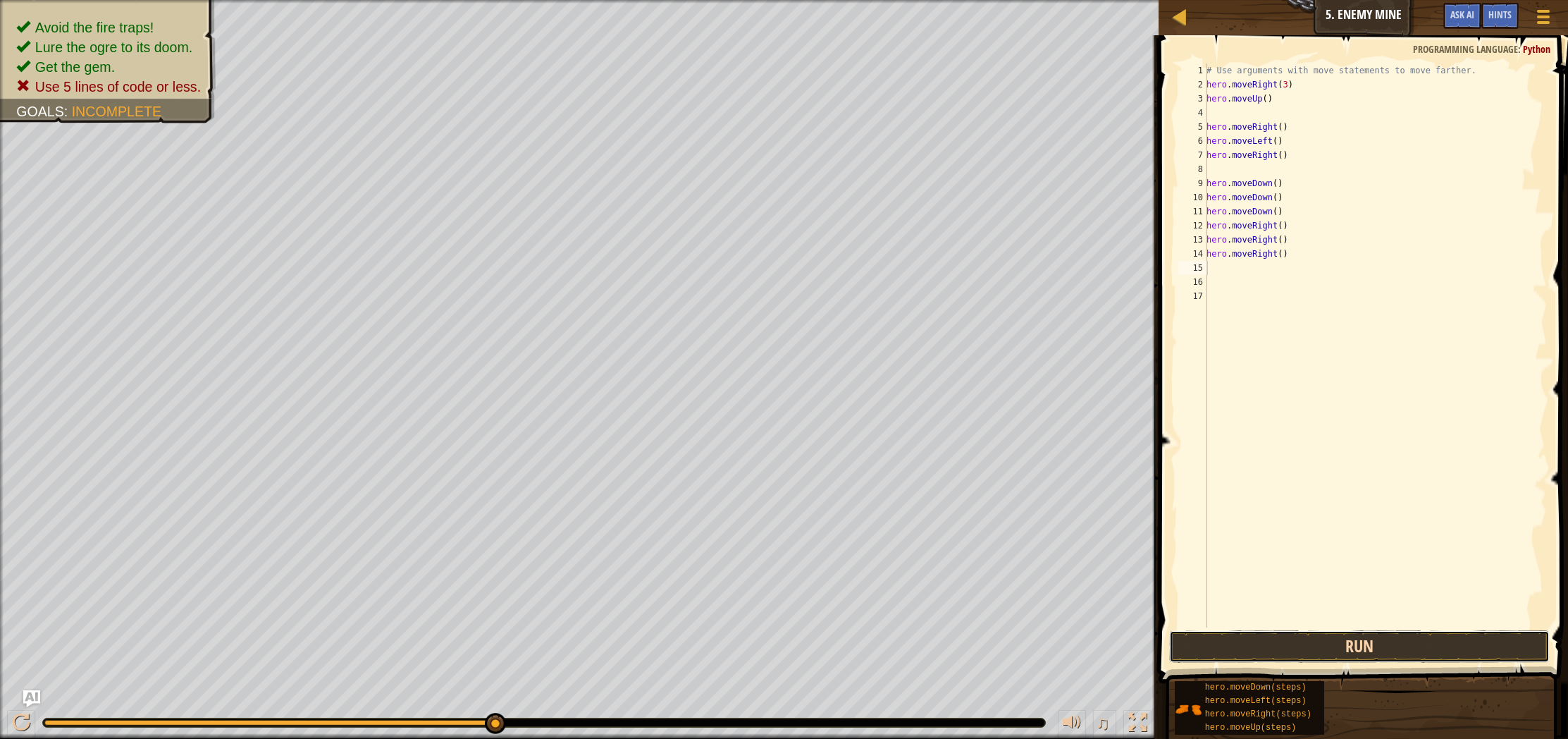
click at [1254, 641] on button "Run" at bounding box center [1359, 646] width 381 height 32
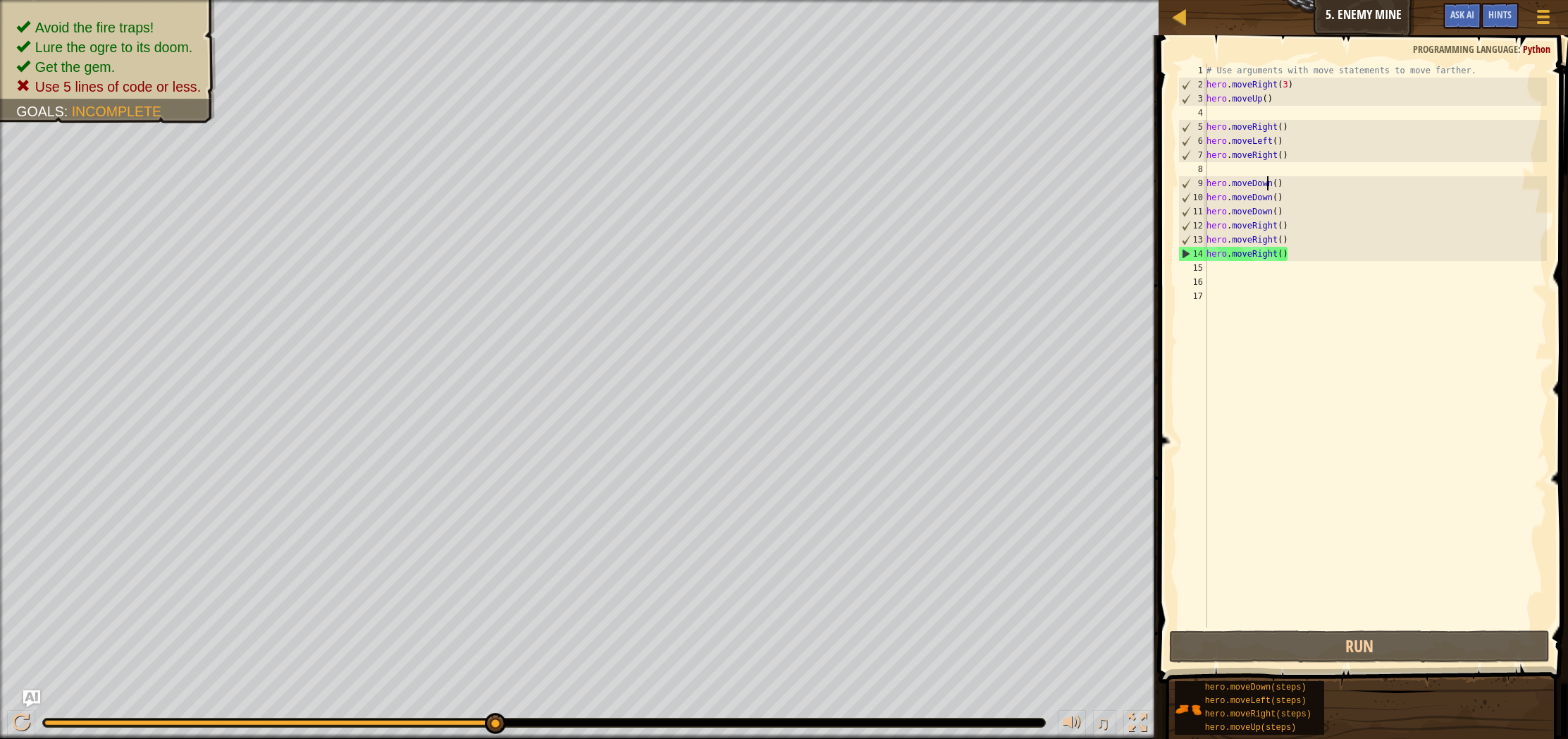
click at [1267, 180] on div "# Use arguments with move statements to move farther. hero . moveRight ( 3 ) he…" at bounding box center [1375, 359] width 343 height 592
type textarea "hero.moveDown()"
click at [1307, 282] on div "# Use arguments with move statements to move farther. hero . moveRight ( 3 ) he…" at bounding box center [1375, 359] width 343 height 592
click at [1273, 270] on div "# Use arguments with move statements to move farther. hero . moveRight ( 3 ) he…" at bounding box center [1375, 359] width 343 height 592
type textarea "m"
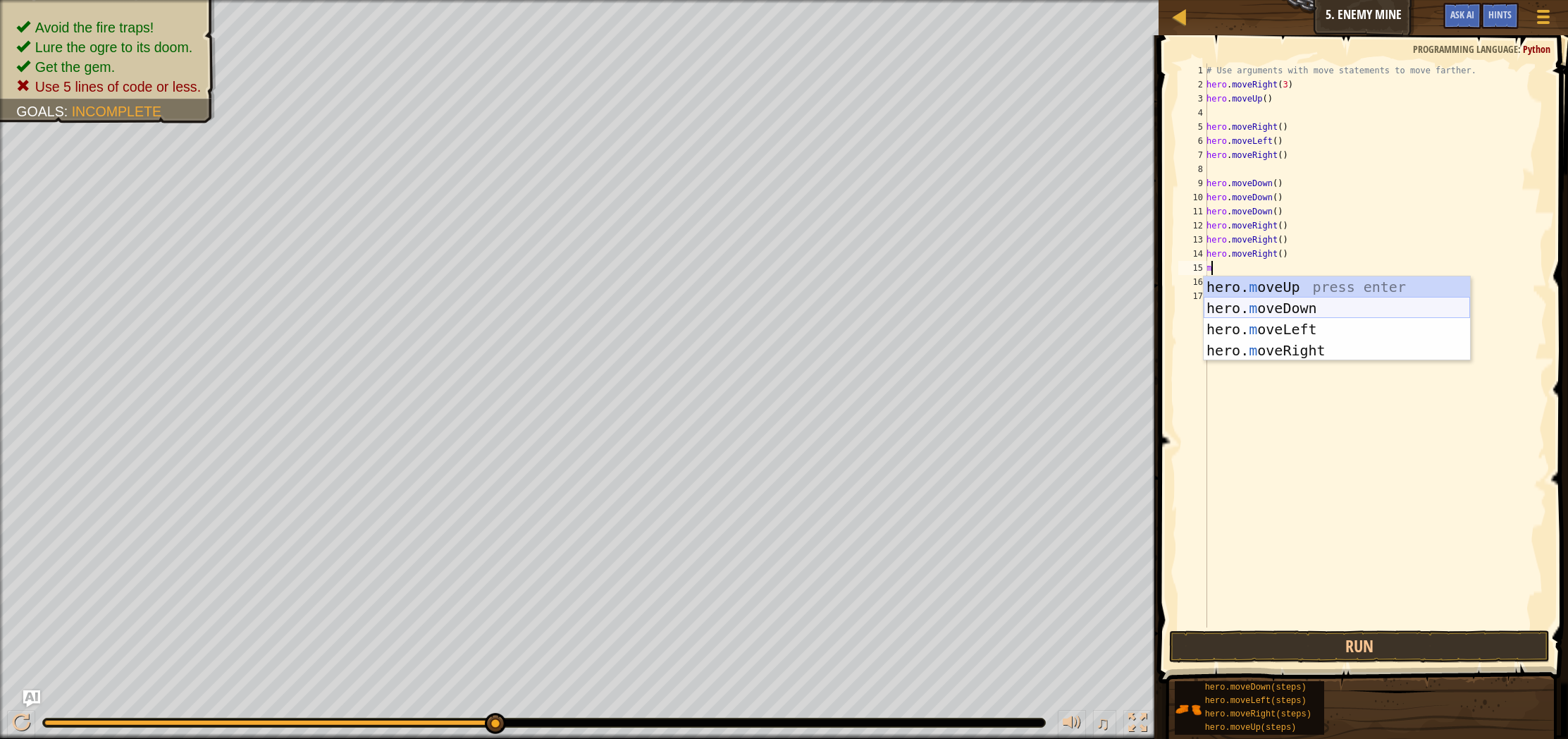
click at [1295, 301] on div "hero. m oveUp press enter hero. m oveDown press enter hero. m oveLeft press ent…" at bounding box center [1337, 339] width 267 height 127
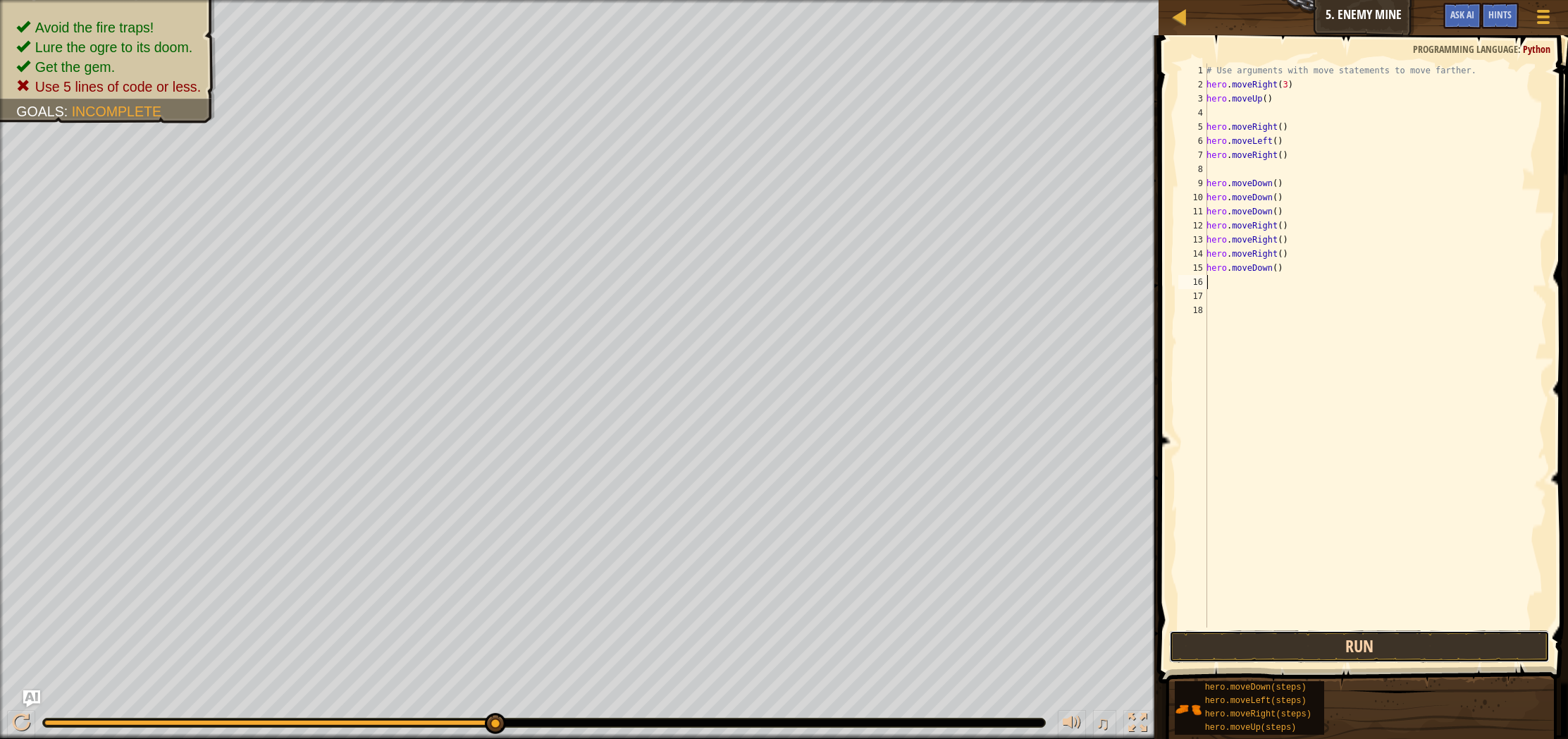
drag, startPoint x: 1440, startPoint y: 659, endPoint x: 1429, endPoint y: 641, distance: 21.1
click at [1439, 654] on button "Run" at bounding box center [1359, 646] width 381 height 32
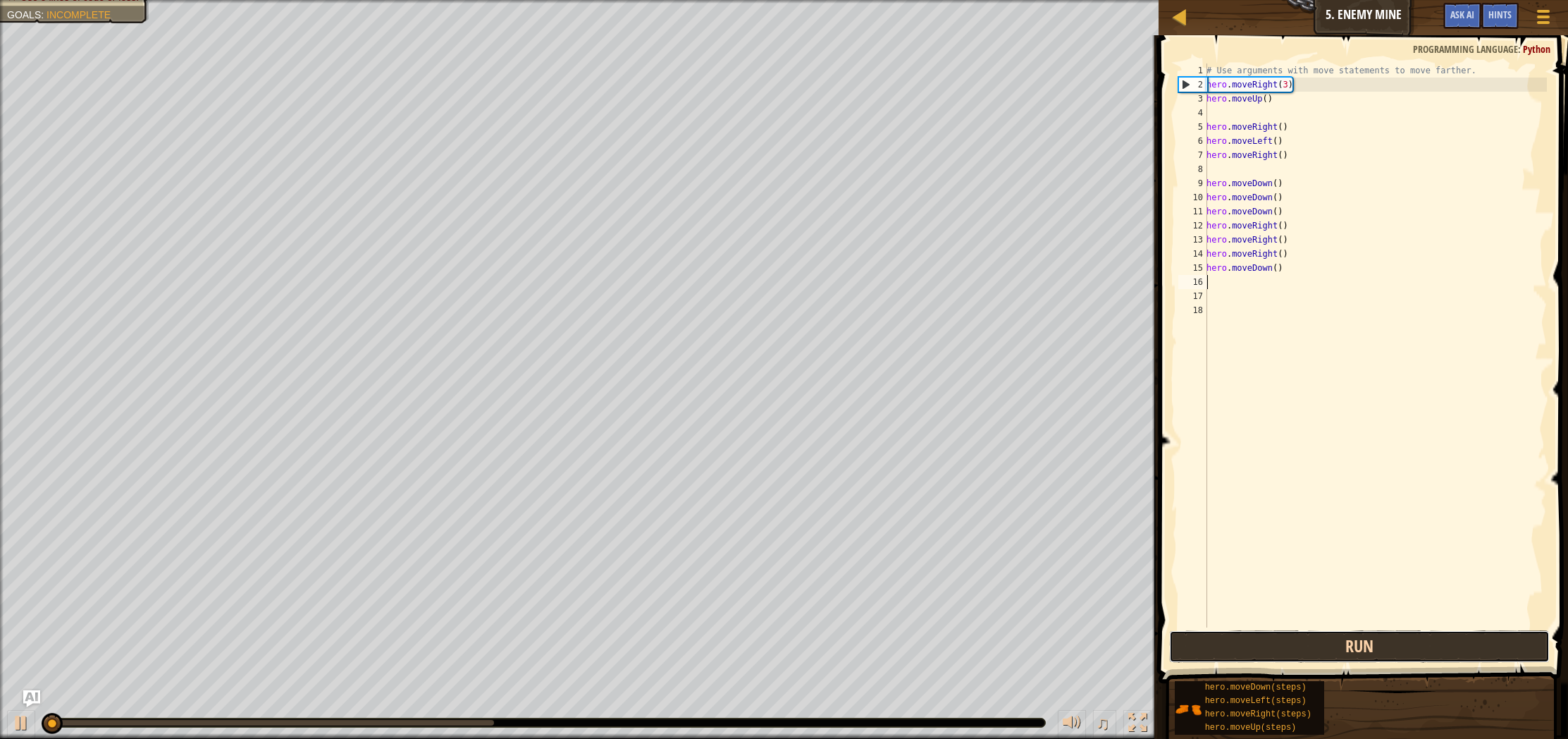
click at [1430, 644] on button "Run" at bounding box center [1359, 646] width 381 height 32
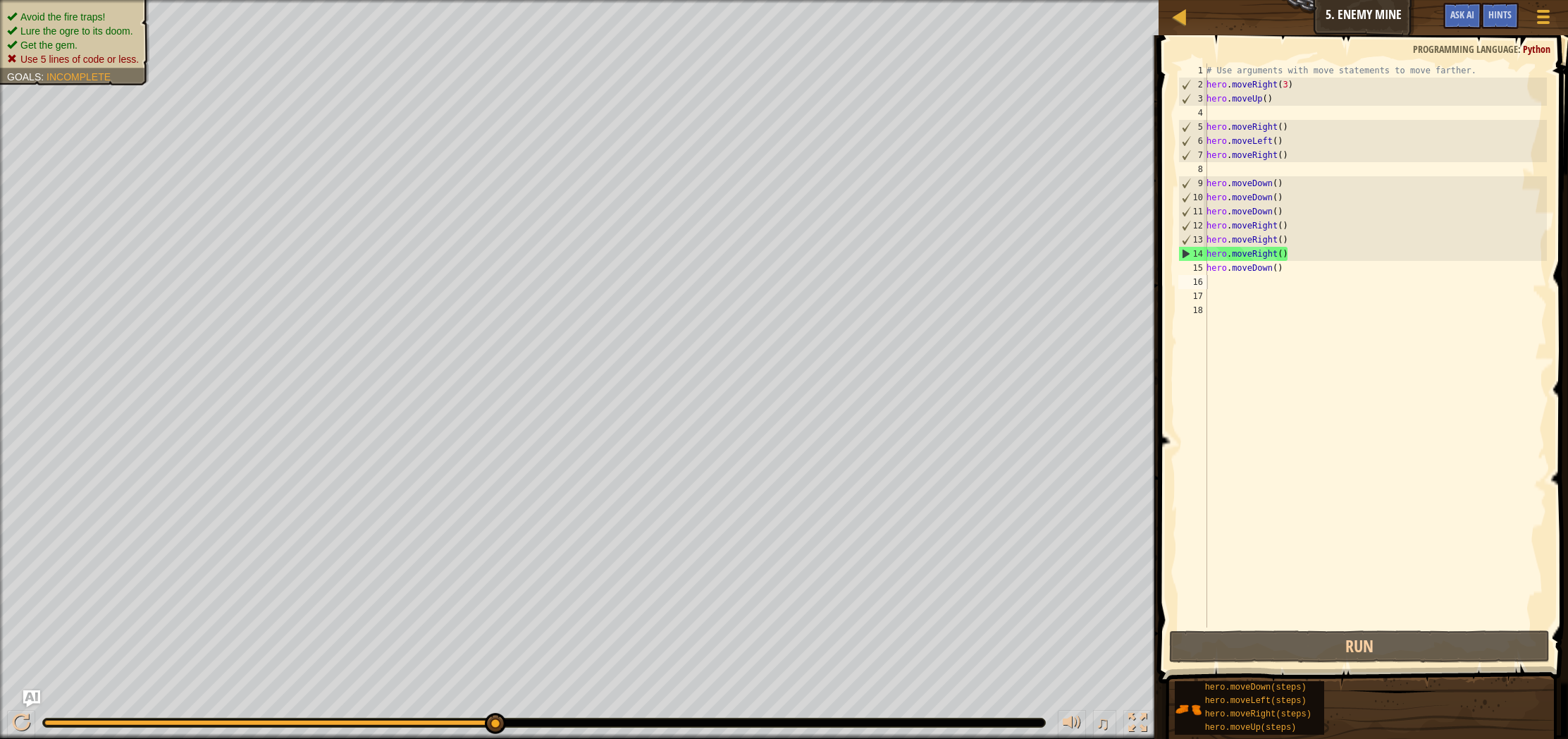
click at [64, 54] on span "Use 5 lines of code or less." at bounding box center [80, 59] width 119 height 11
click at [1284, 151] on div "# Use arguments with move statements to move farther. hero . moveRight ( 3 ) he…" at bounding box center [1375, 359] width 343 height 592
click at [1291, 153] on div "# Use arguments with move statements to move farther. hero . moveRight ( 3 ) he…" at bounding box center [1375, 359] width 343 height 592
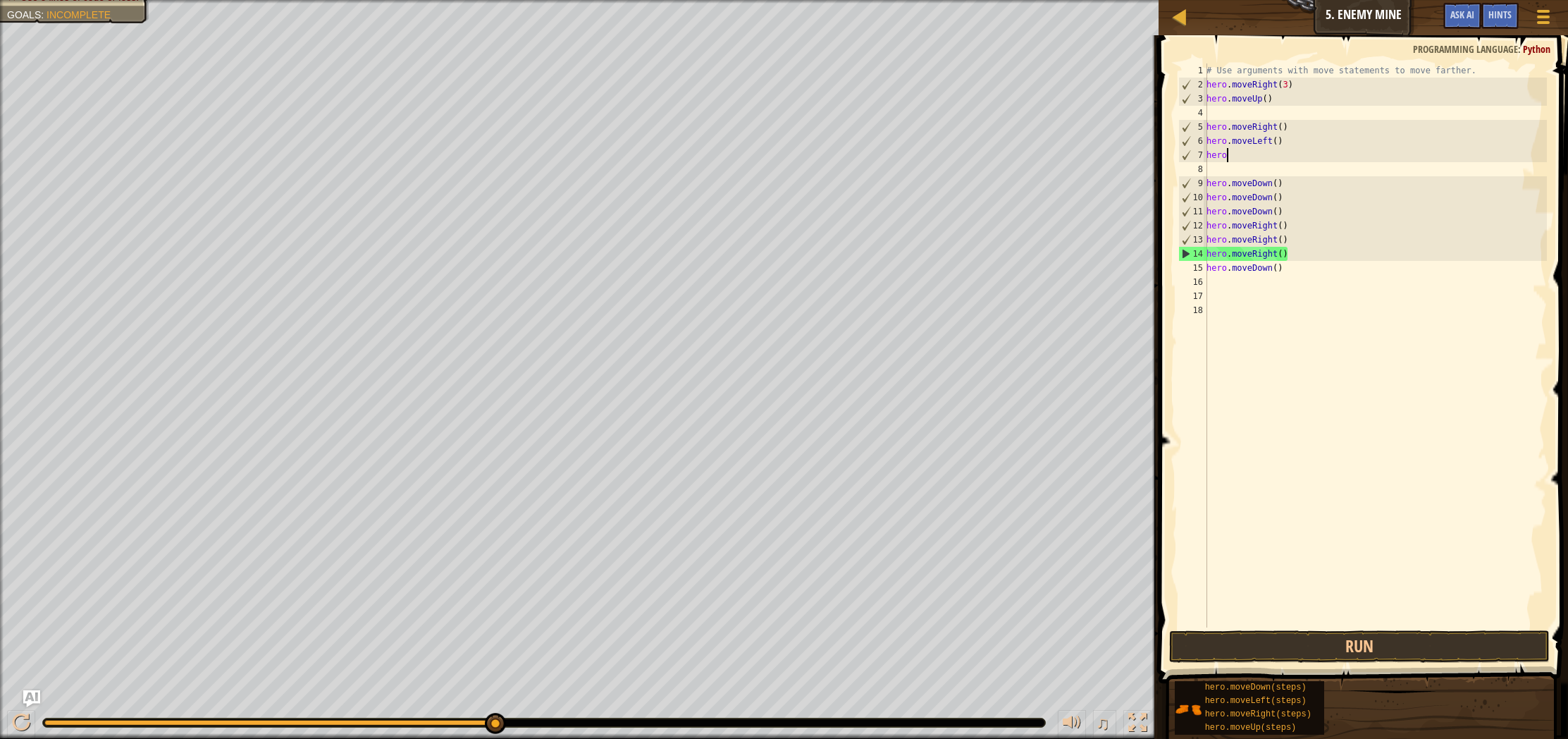
type textarea "h"
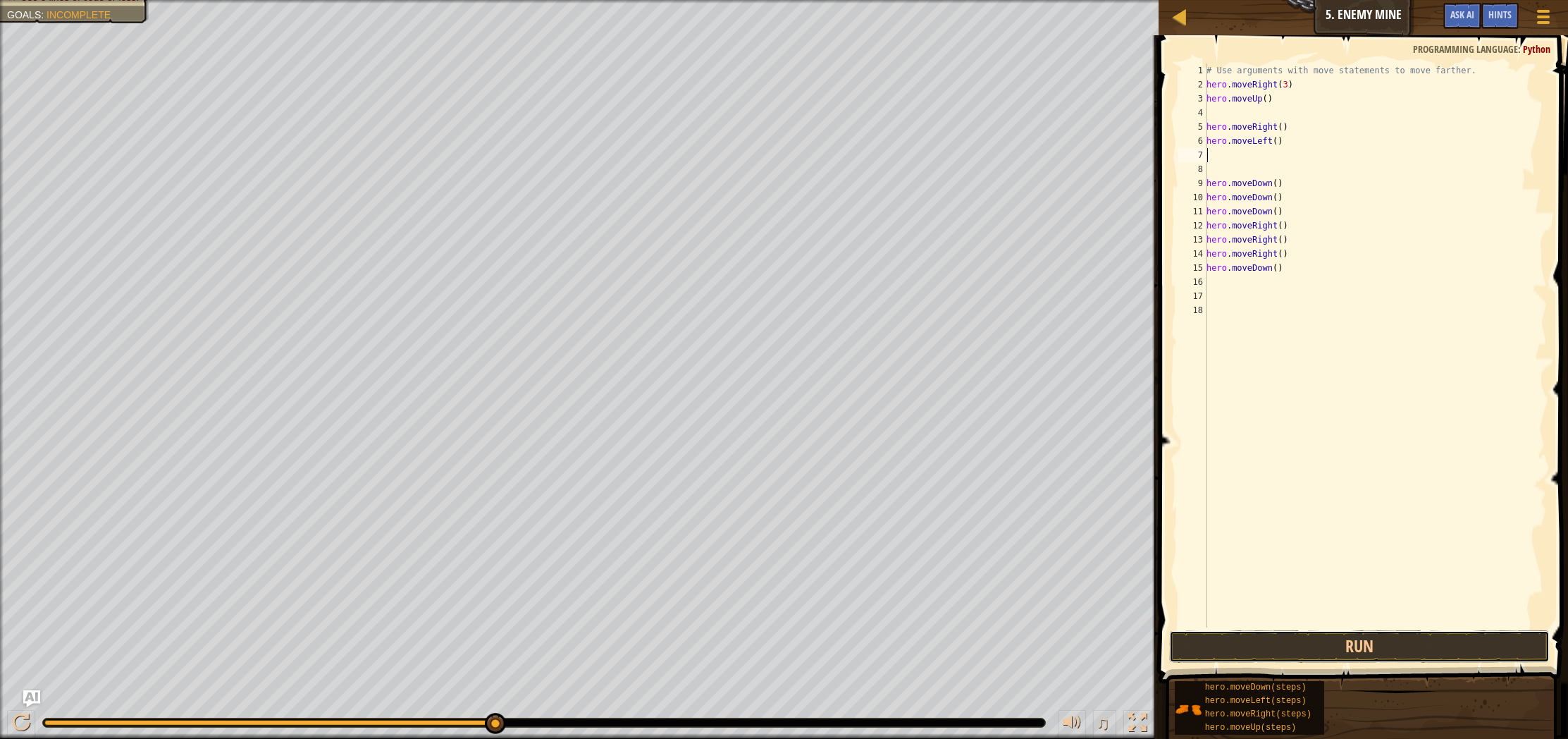
drag, startPoint x: 1322, startPoint y: 648, endPoint x: 1328, endPoint y: 627, distance: 21.8
click at [1324, 644] on button "Run" at bounding box center [1359, 646] width 381 height 32
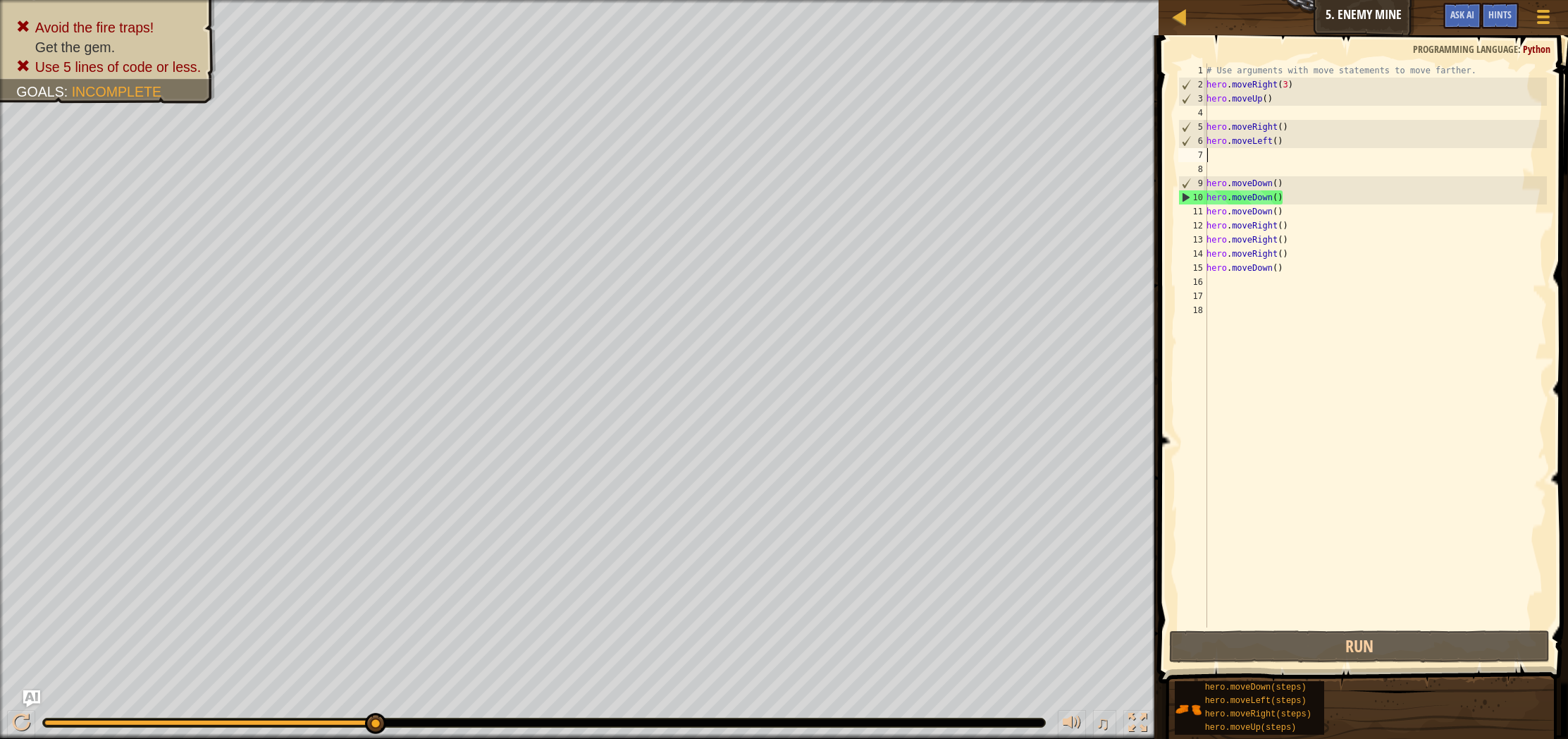
type textarea "m"
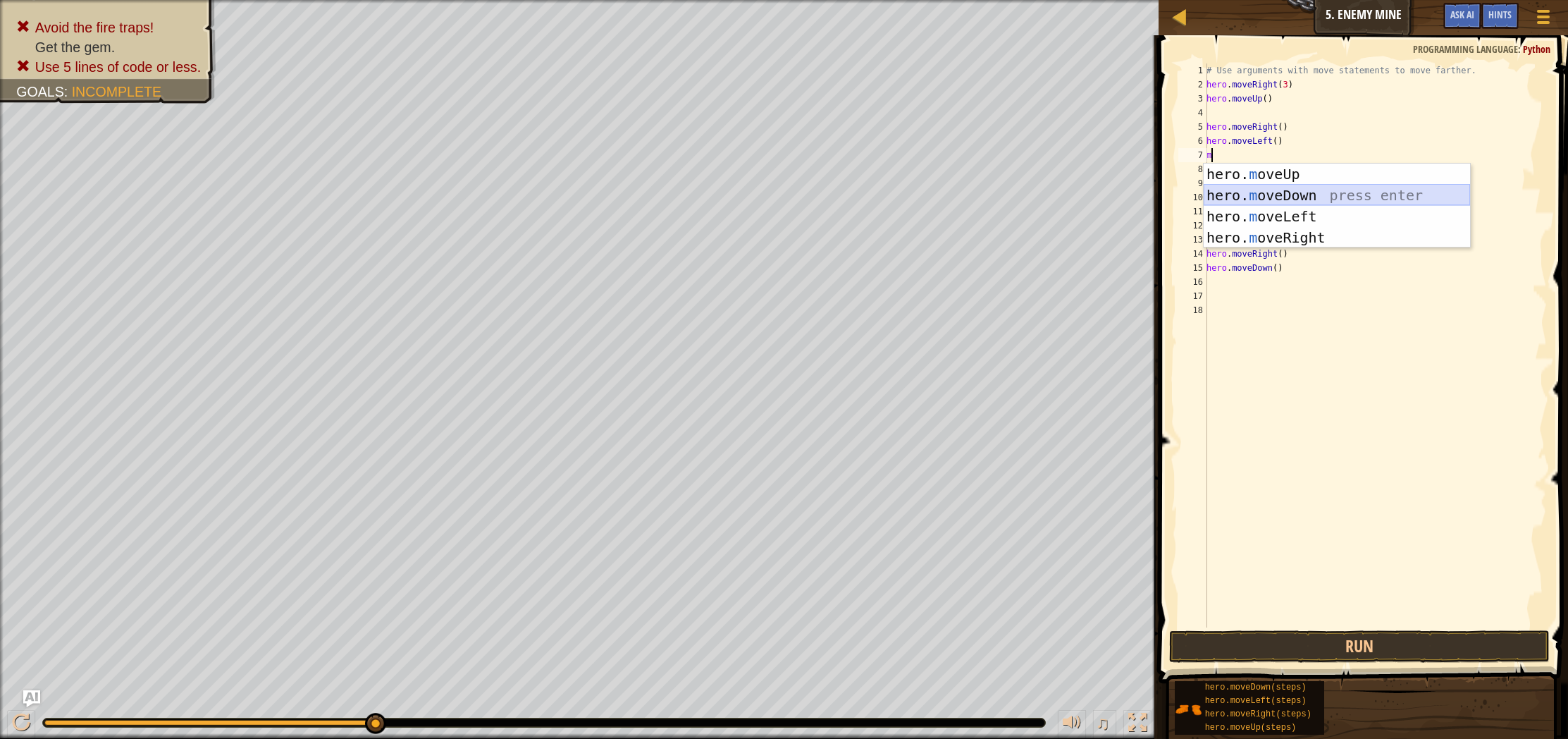
click at [1347, 196] on div "hero. m oveUp press enter hero. m oveDown press enter hero. m oveLeft press ent…" at bounding box center [1337, 227] width 267 height 127
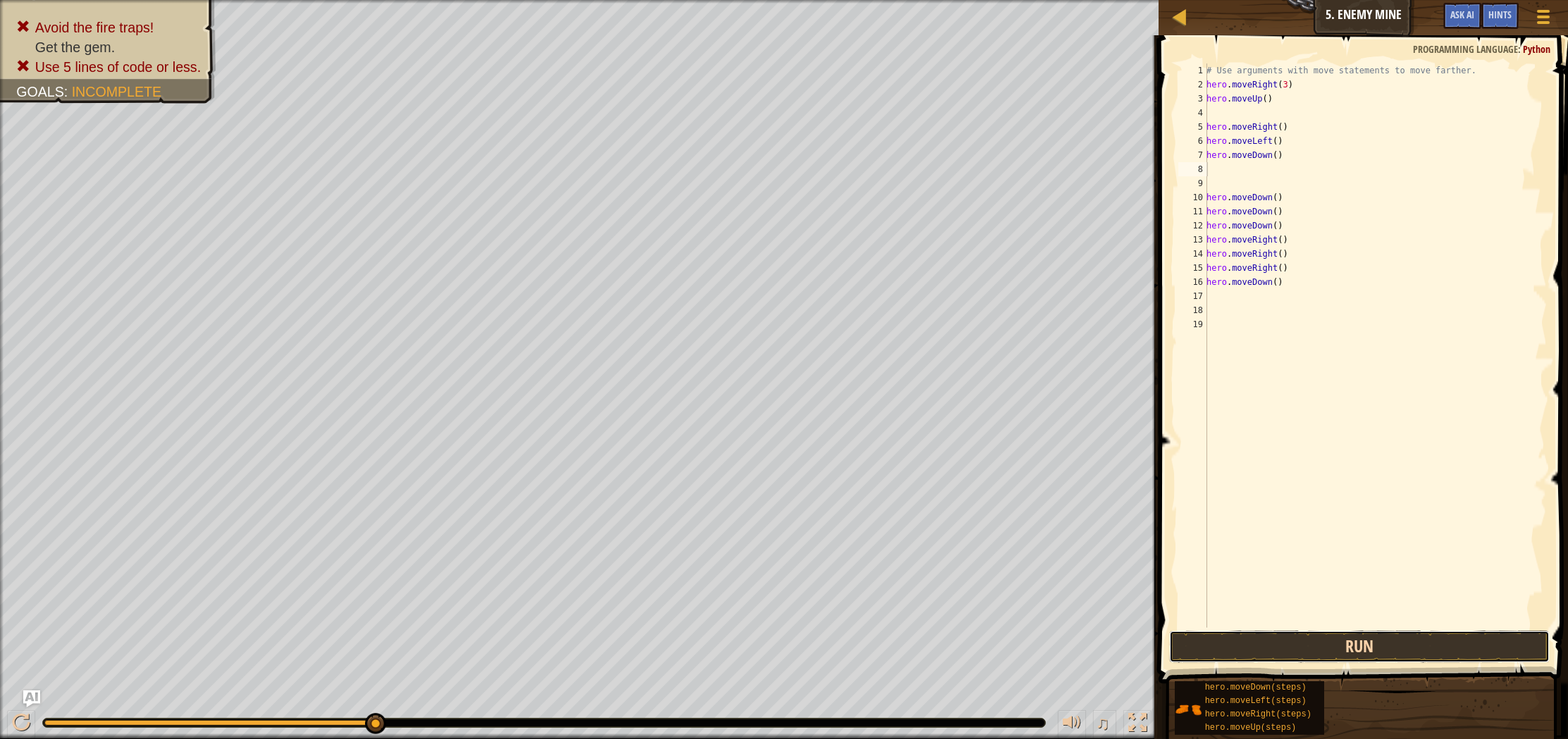
click at [1354, 632] on button "Run" at bounding box center [1359, 646] width 381 height 32
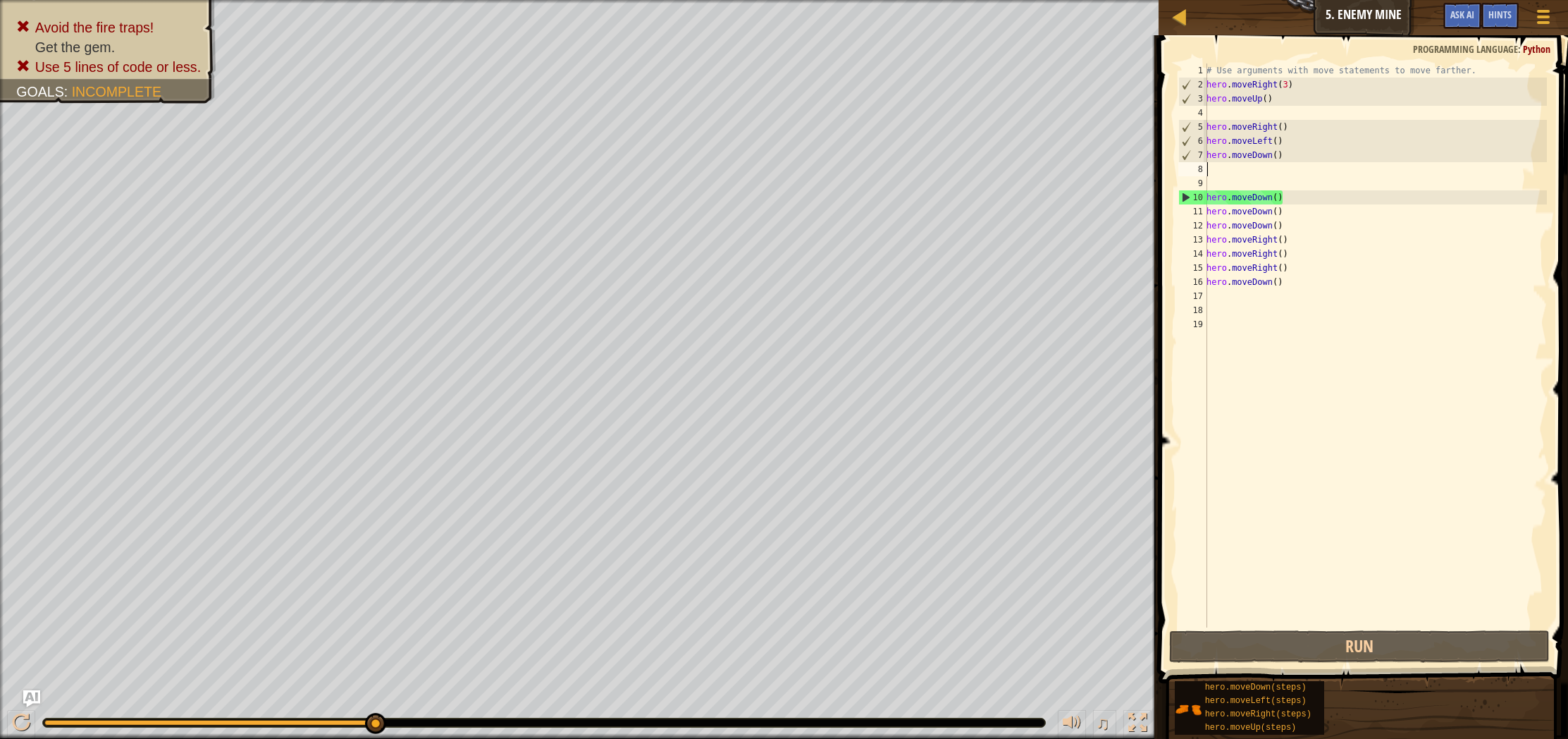
click at [1279, 172] on div "# Use arguments with move statements to move farther. hero . moveRight ( 3 ) he…" at bounding box center [1375, 359] width 343 height 592
click at [1272, 166] on div "# Use arguments with move statements to move farther. hero . moveRight ( 3 ) he…" at bounding box center [1375, 359] width 343 height 592
click at [1214, 166] on div "# Use arguments with move statements to move farther. hero . moveRight ( 3 ) he…" at bounding box center [1375, 359] width 343 height 592
click at [1203, 166] on div "8" at bounding box center [1193, 169] width 29 height 14
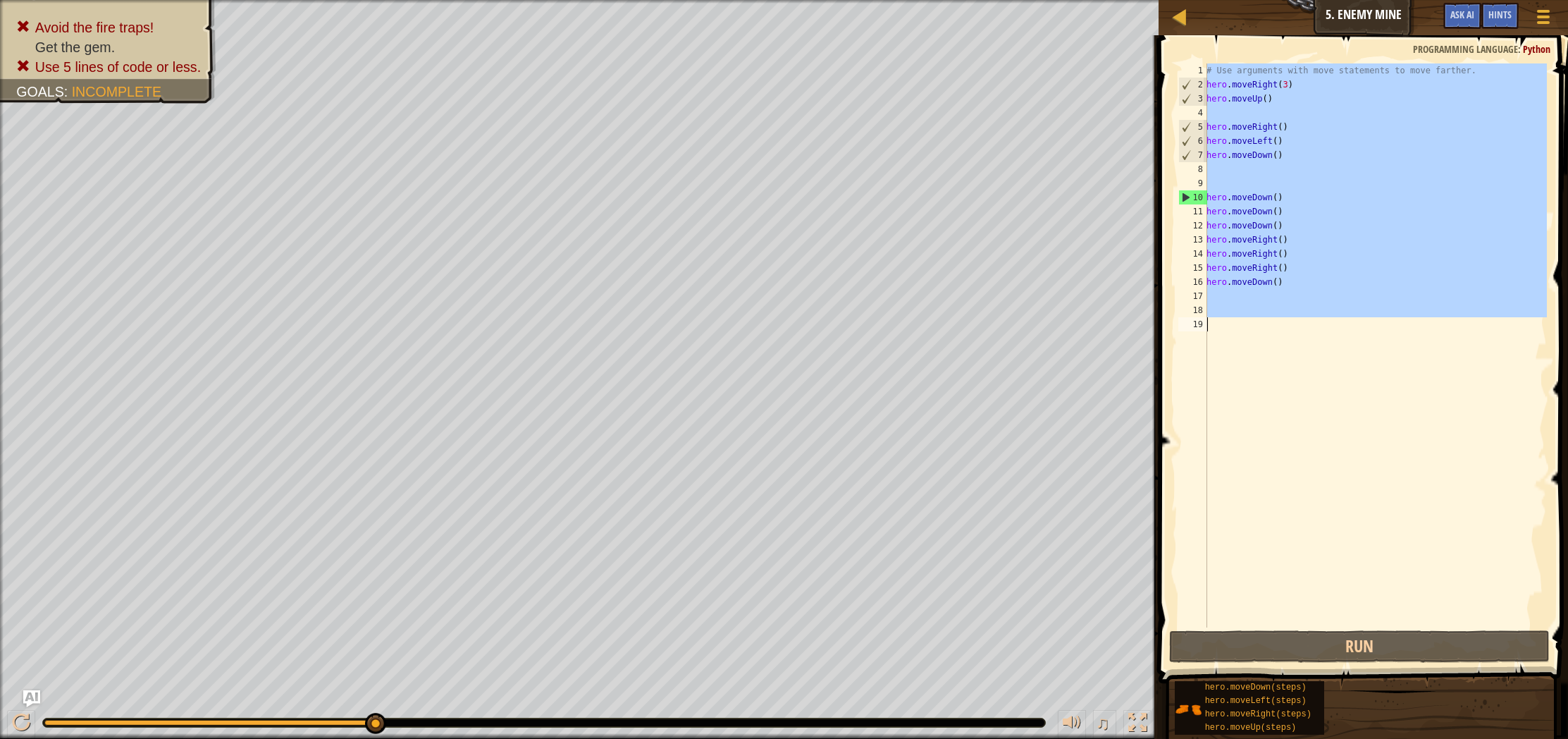
click at [1203, 166] on div "8" at bounding box center [1193, 169] width 29 height 14
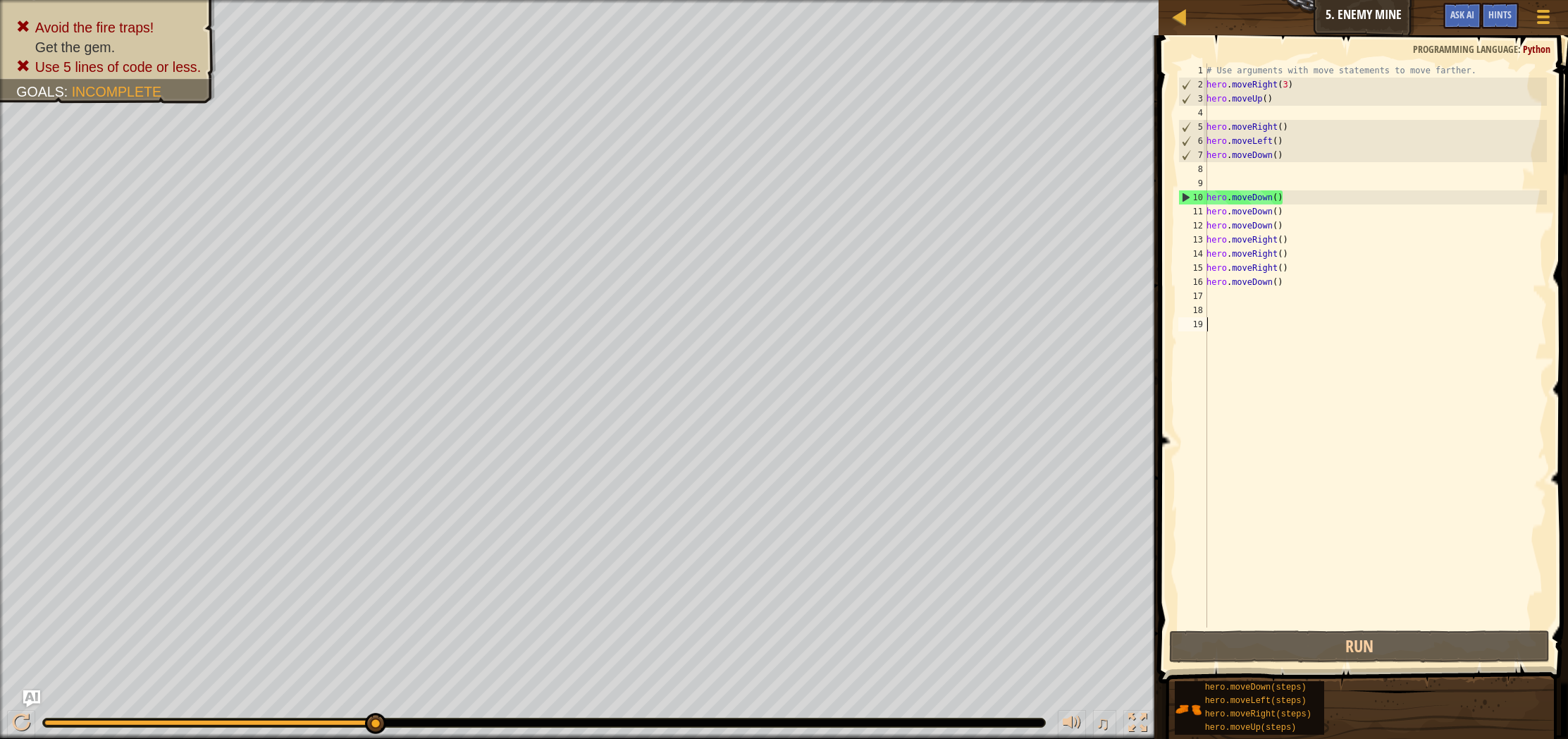
click at [1203, 166] on div "8" at bounding box center [1193, 169] width 29 height 14
click at [1285, 281] on div "# Use arguments with move statements to move farther. hero . moveRight ( 3 ) he…" at bounding box center [1375, 359] width 343 height 592
click at [1289, 279] on div "# Use arguments with move statements to move farther. hero . moveRight ( 3 ) he…" at bounding box center [1375, 359] width 343 height 592
click at [11, 701] on div "♫" at bounding box center [579, 719] width 1159 height 42
click at [19, 710] on div "♫" at bounding box center [579, 719] width 1159 height 42
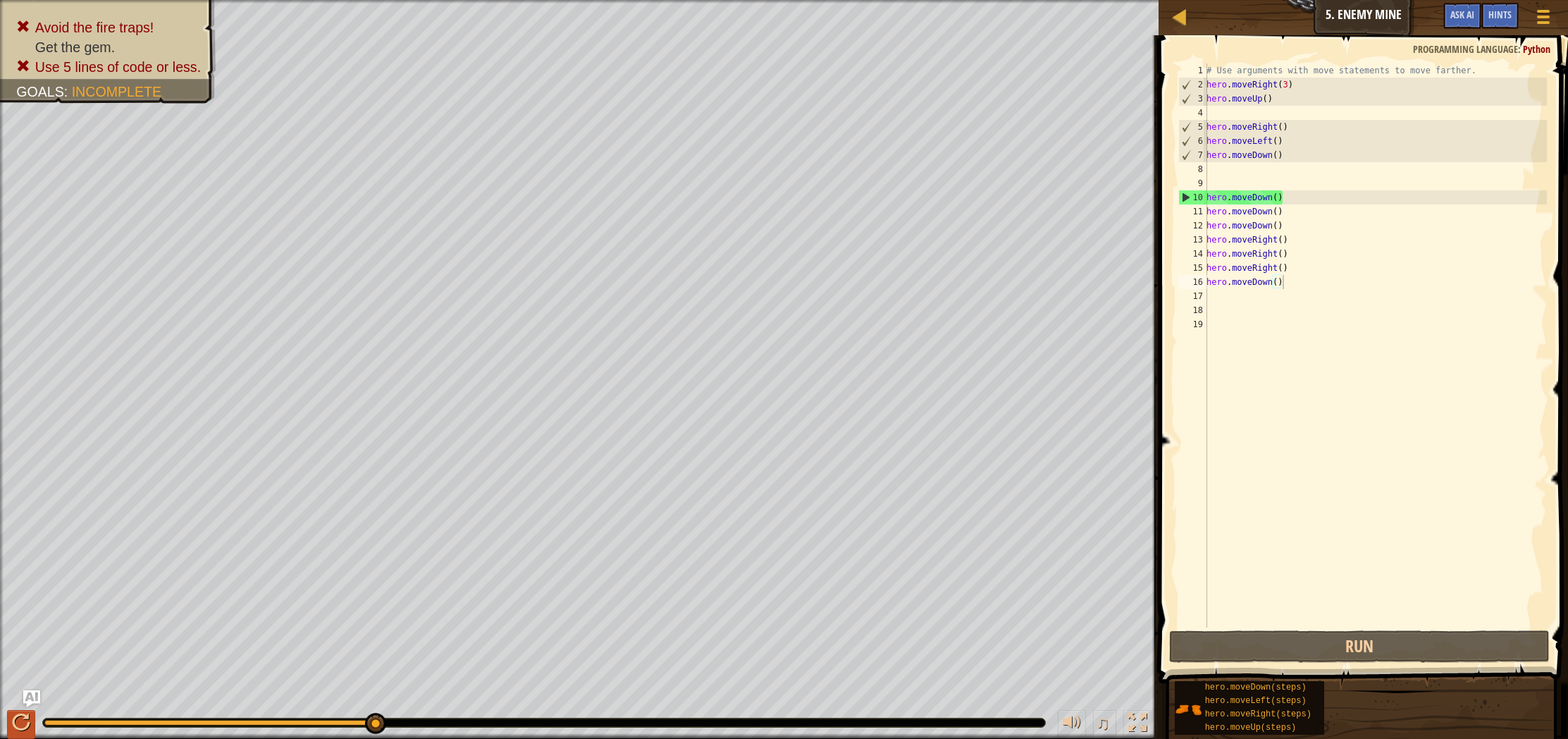
click at [7, 723] on div "♫" at bounding box center [579, 719] width 1159 height 42
click at [25, 728] on div at bounding box center [21, 722] width 18 height 18
click at [26, 726] on button at bounding box center [21, 724] width 29 height 29
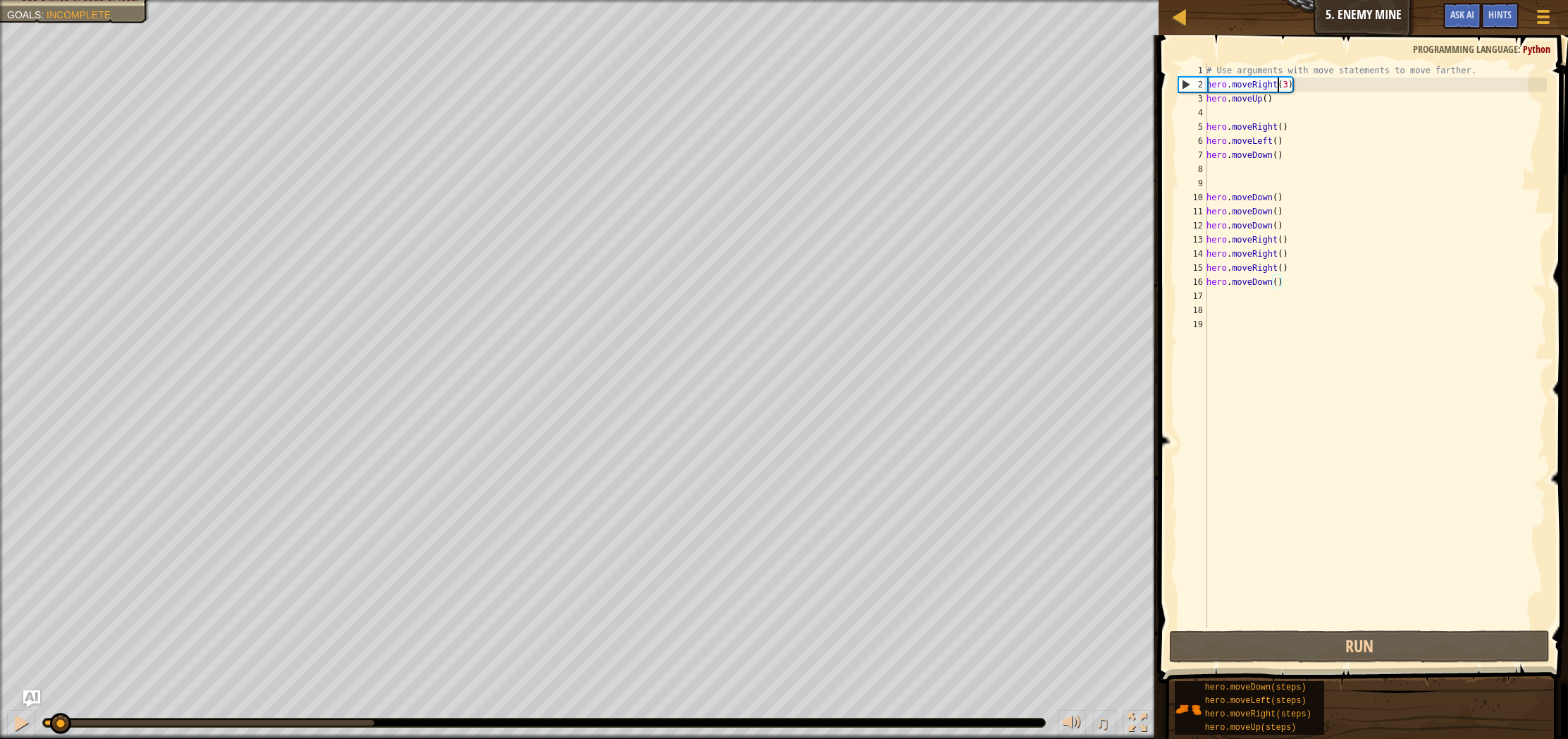
click at [1280, 87] on div "# Use arguments with move statements to move farther. hero . moveRight ( 3 ) he…" at bounding box center [1375, 359] width 343 height 592
click at [1290, 97] on div "# Use arguments with move statements to move farther. hero . moveRight ( 3 ) he…" at bounding box center [1375, 359] width 343 height 592
click at [1262, 98] on div "# Use arguments with move statements to move farther. hero . moveRight ( 3 ) he…" at bounding box center [1375, 359] width 343 height 592
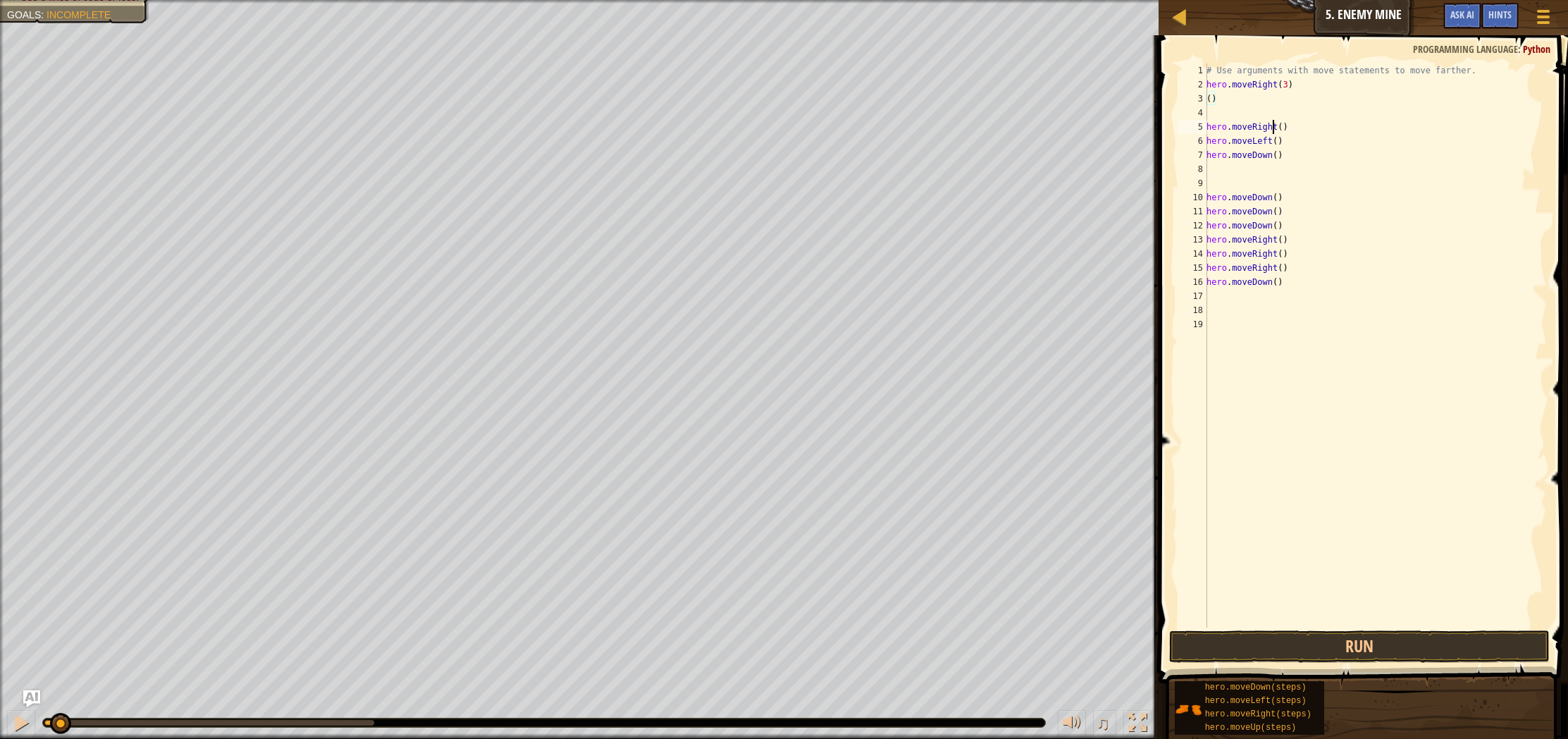
click at [1276, 127] on div "# Use arguments with move statements to move farther. hero . moveRight ( 3 ) ( …" at bounding box center [1375, 359] width 343 height 592
click at [1276, 198] on div "# Use arguments with move statements to move farther. hero . moveRight ( 3 ) ( …" at bounding box center [1375, 359] width 343 height 592
click at [1289, 94] on div "# Use arguments with move statements to move farther. hero . moveRight ( 3 ) ( …" at bounding box center [1375, 359] width 343 height 592
click at [1288, 86] on div "# Use arguments with move statements to move farther. hero . moveRight ( 3 ) ( …" at bounding box center [1375, 359] width 343 height 592
click at [1228, 95] on div "# Use arguments with move statements to move farther. hero . moveRight ( ) ( ) …" at bounding box center [1375, 359] width 343 height 592
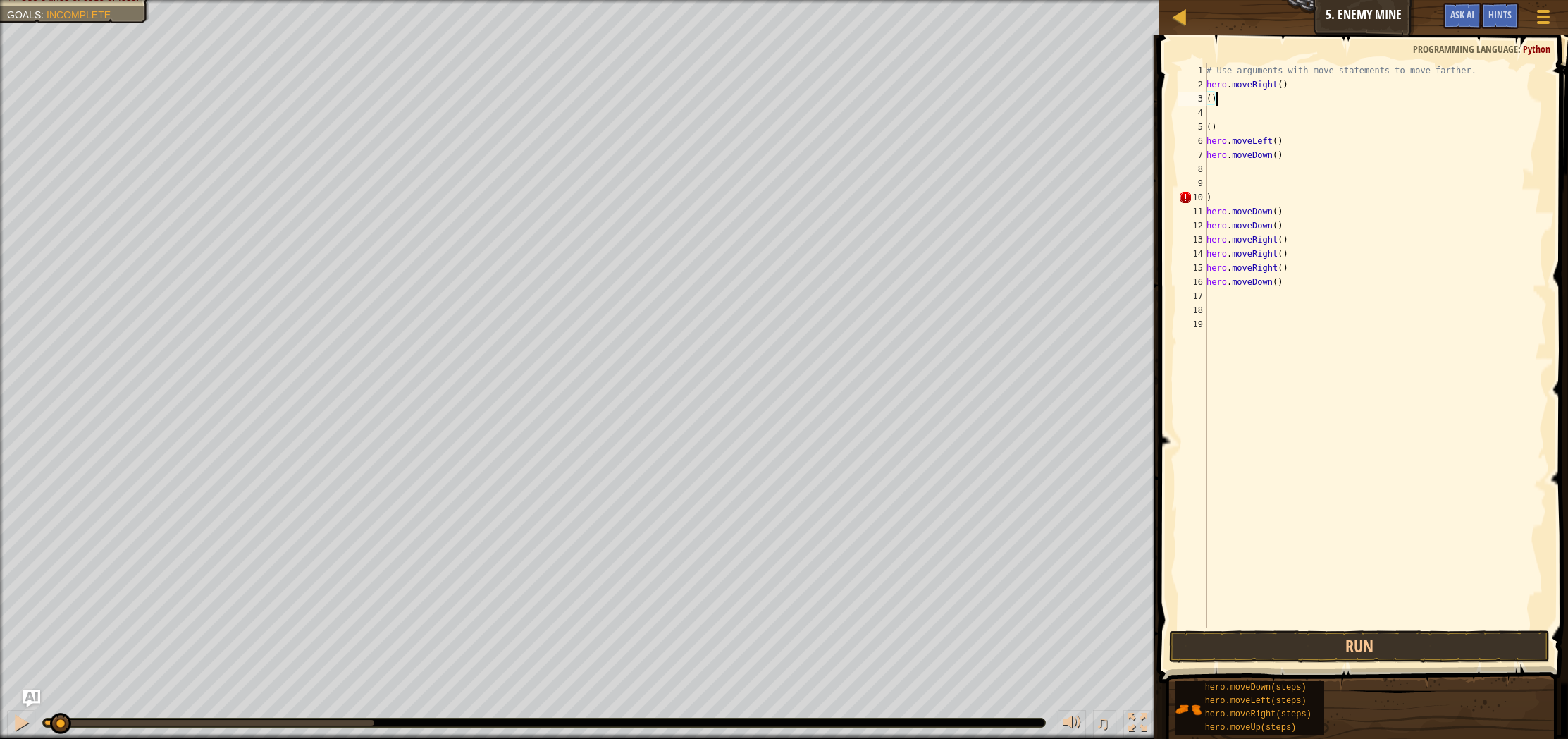
type textarea "("
type textarea "m"
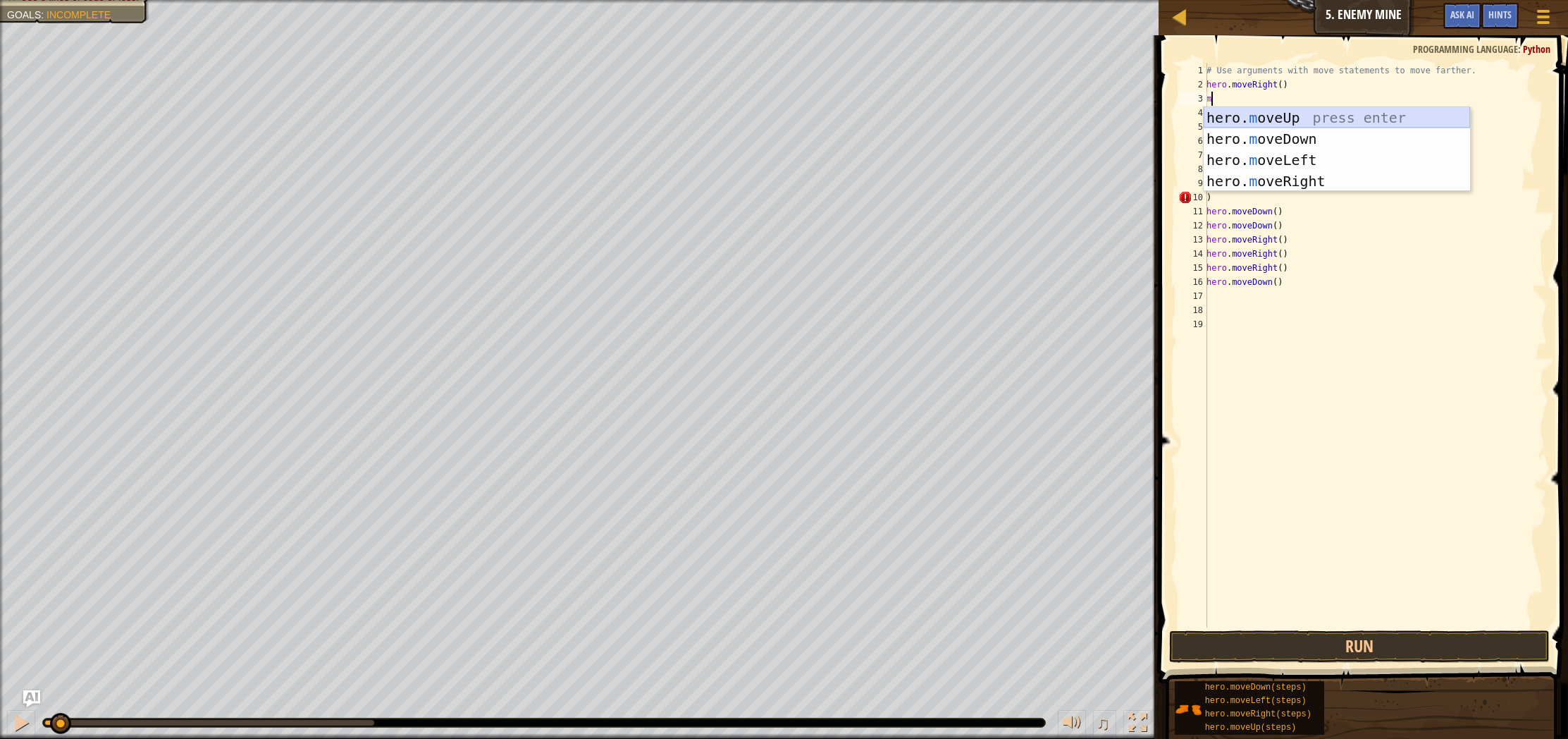
click at [1239, 126] on div "hero. m oveUp press enter hero. m oveDown press enter hero. m oveLeft press ent…" at bounding box center [1337, 170] width 267 height 127
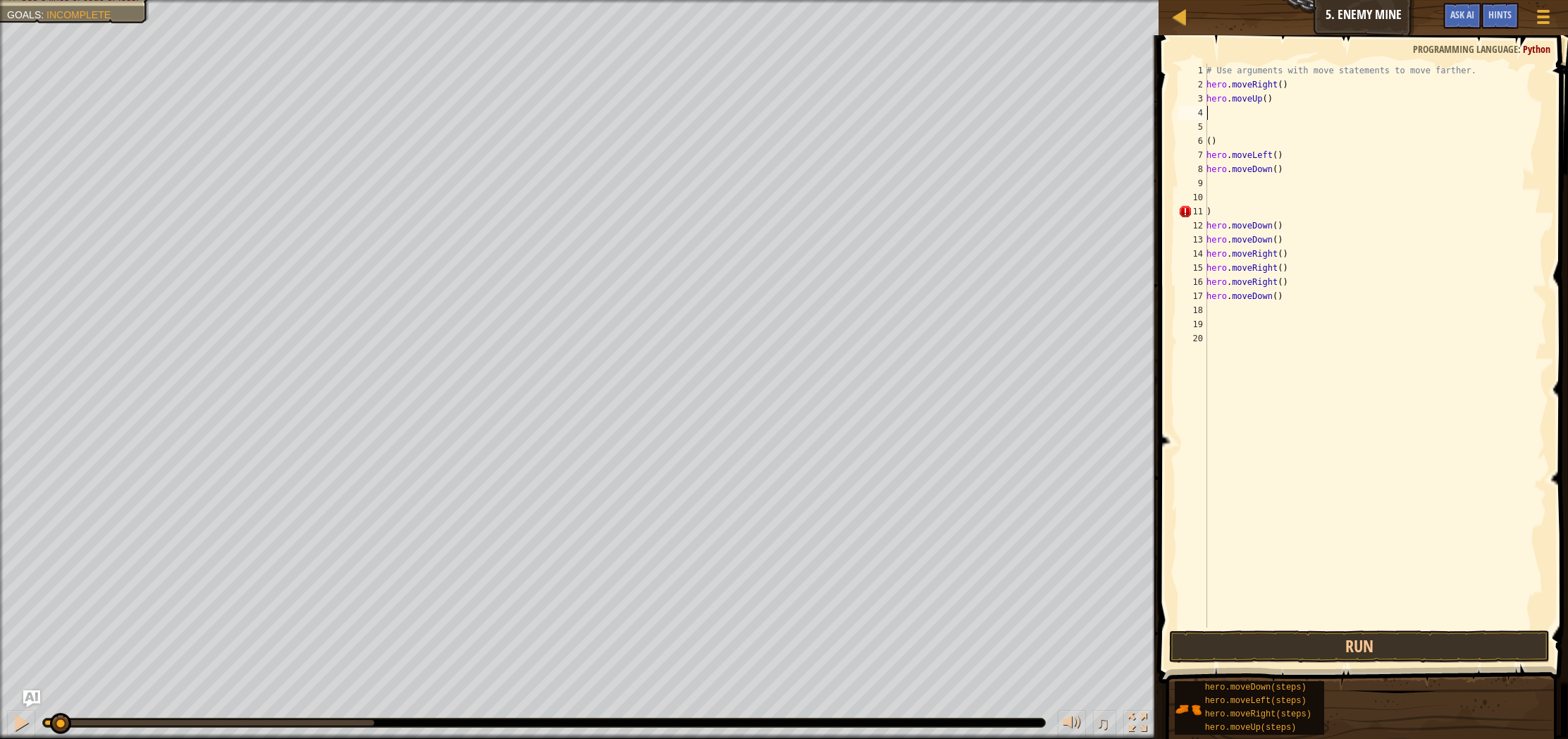
type textarea "m"
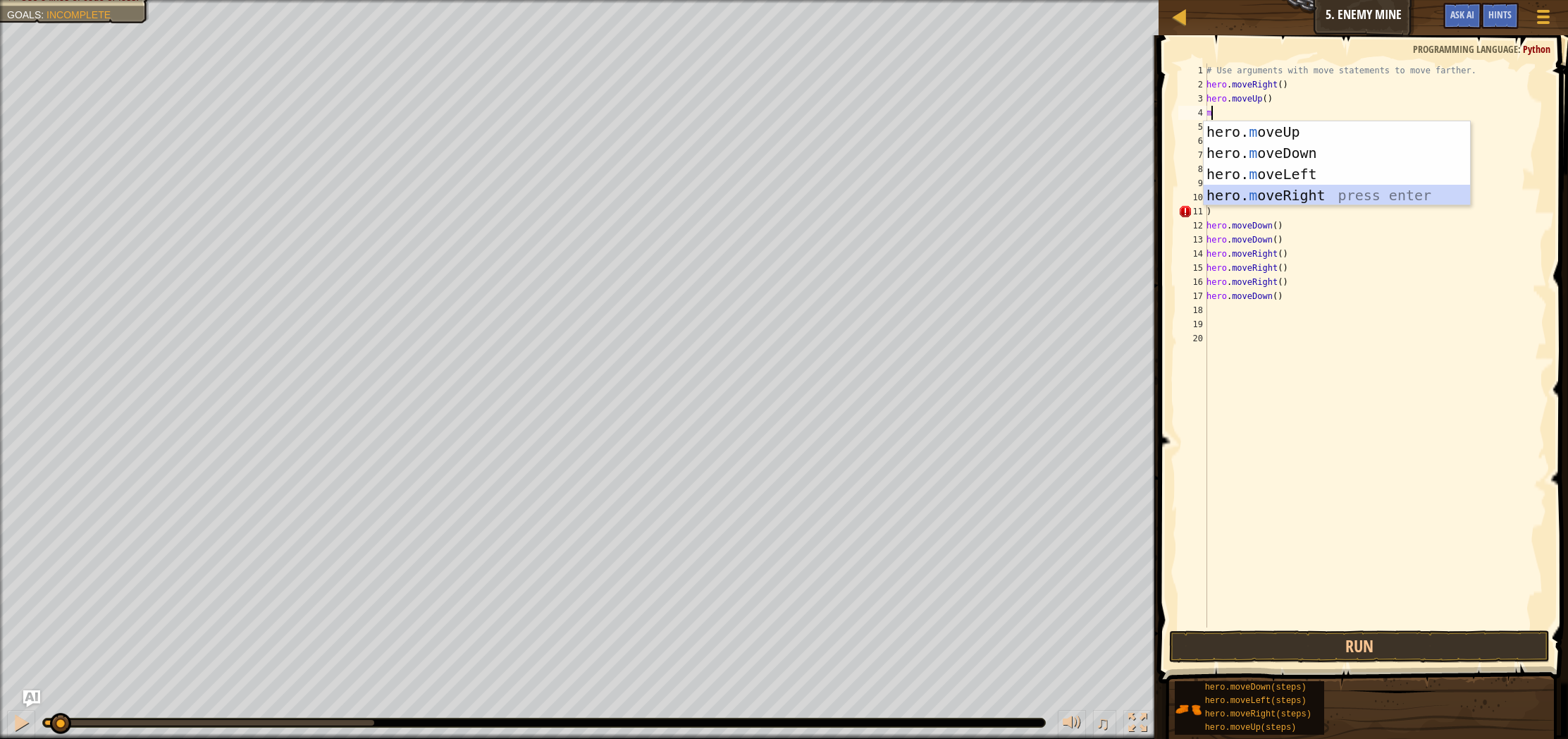
click at [1247, 192] on div "hero. m oveUp press enter hero. m oveDown press enter hero. m oveLeft press ent…" at bounding box center [1337, 184] width 267 height 127
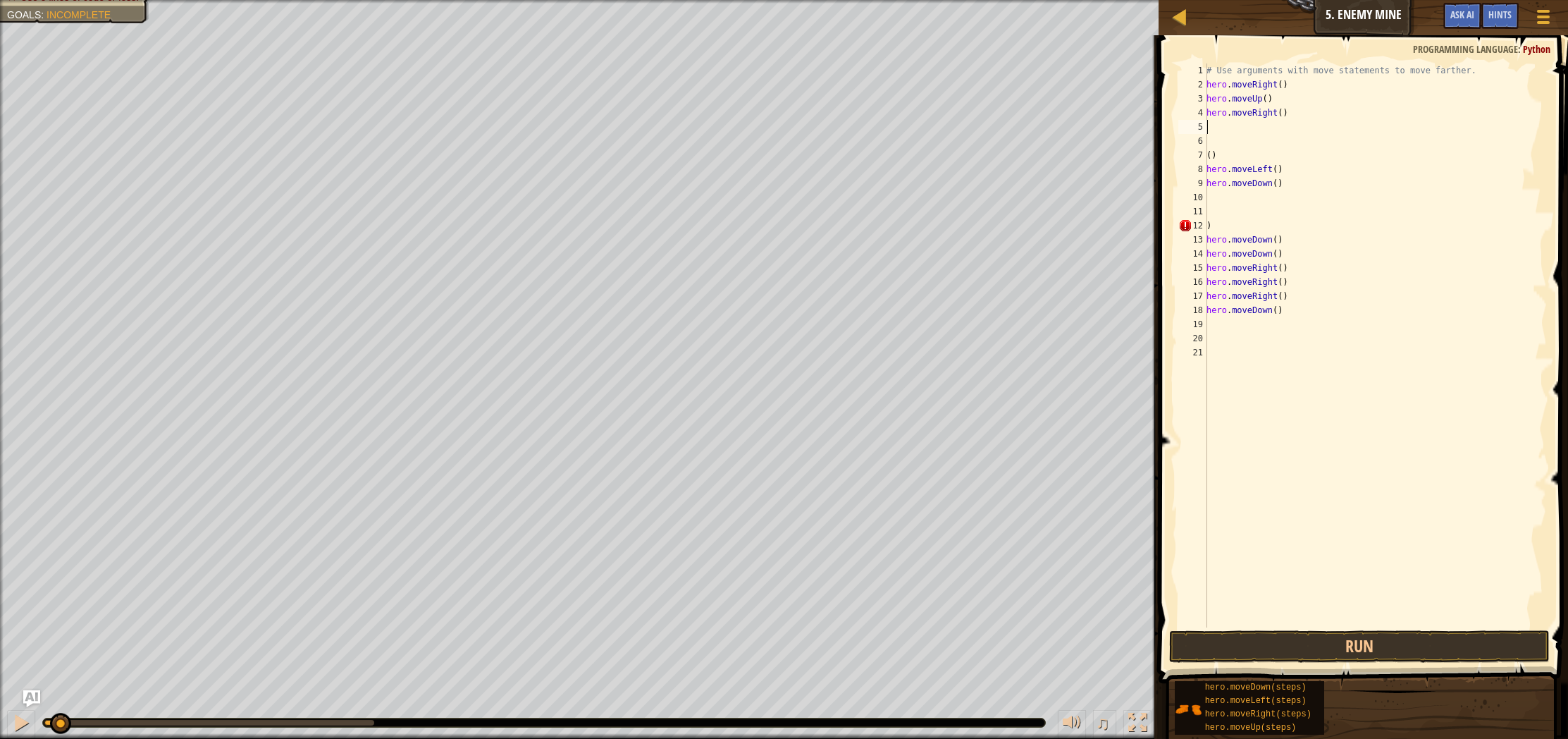
type textarea "m"
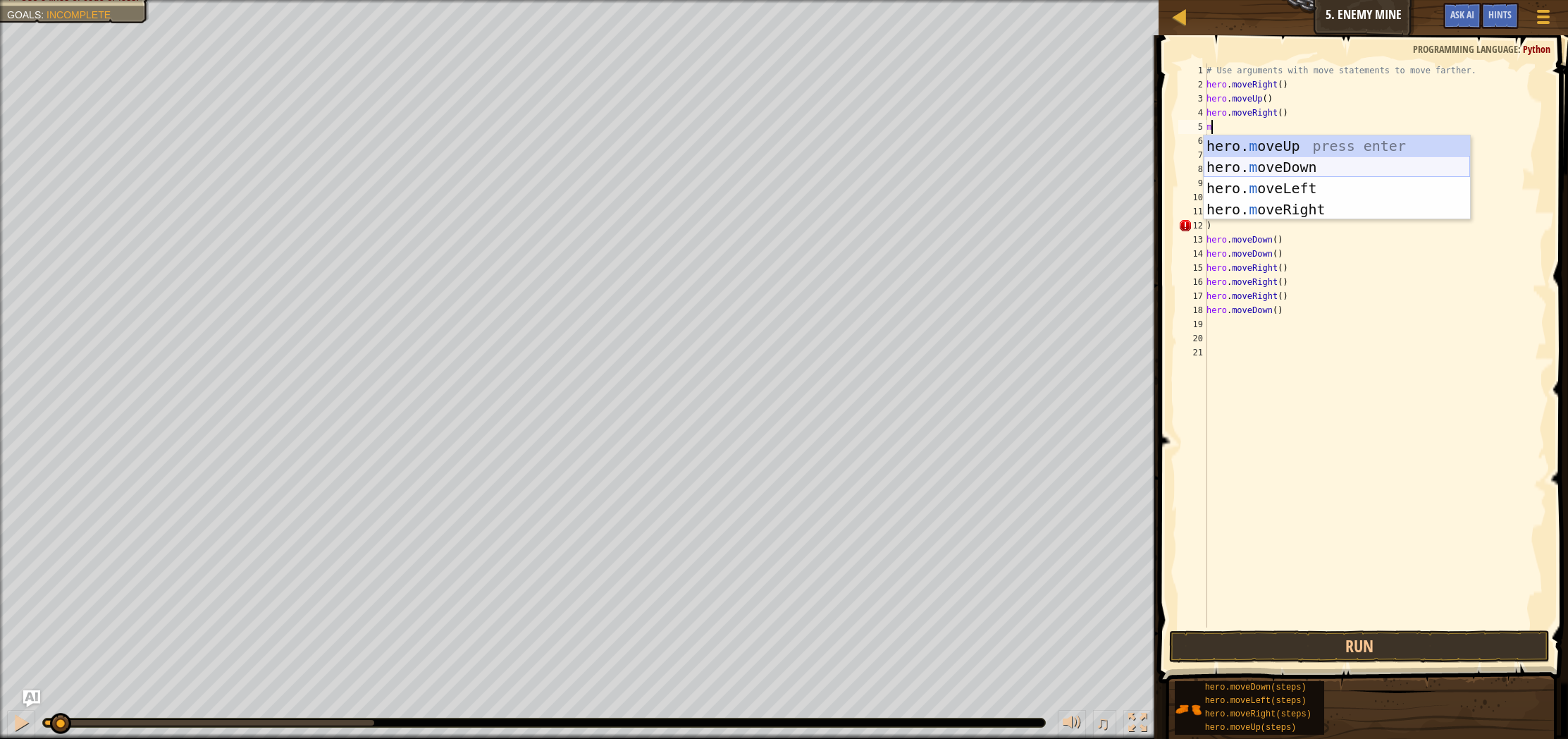
click at [1271, 165] on div "hero. m oveUp press enter hero. m oveDown press enter hero. m oveLeft press ent…" at bounding box center [1337, 198] width 267 height 127
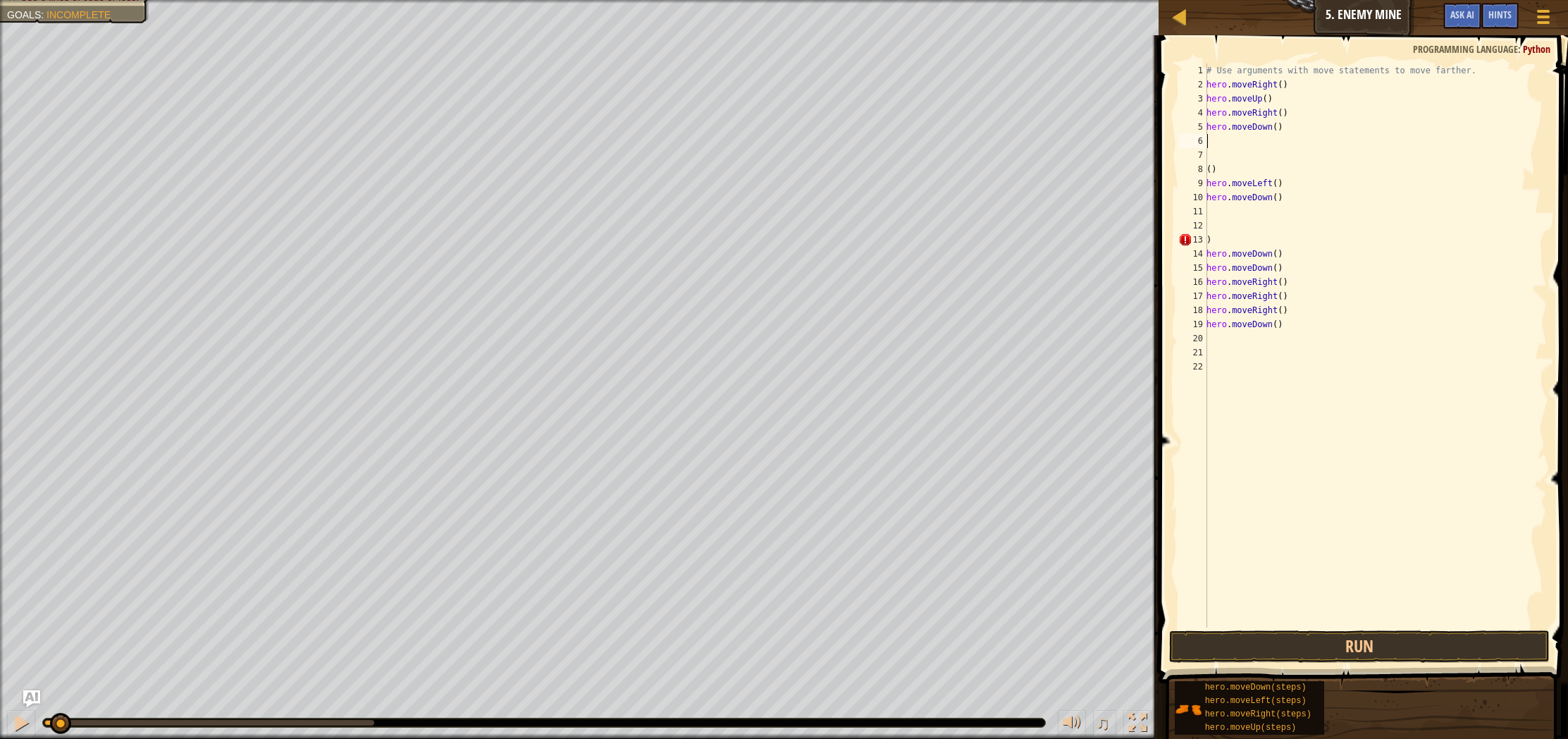
type textarea "m"
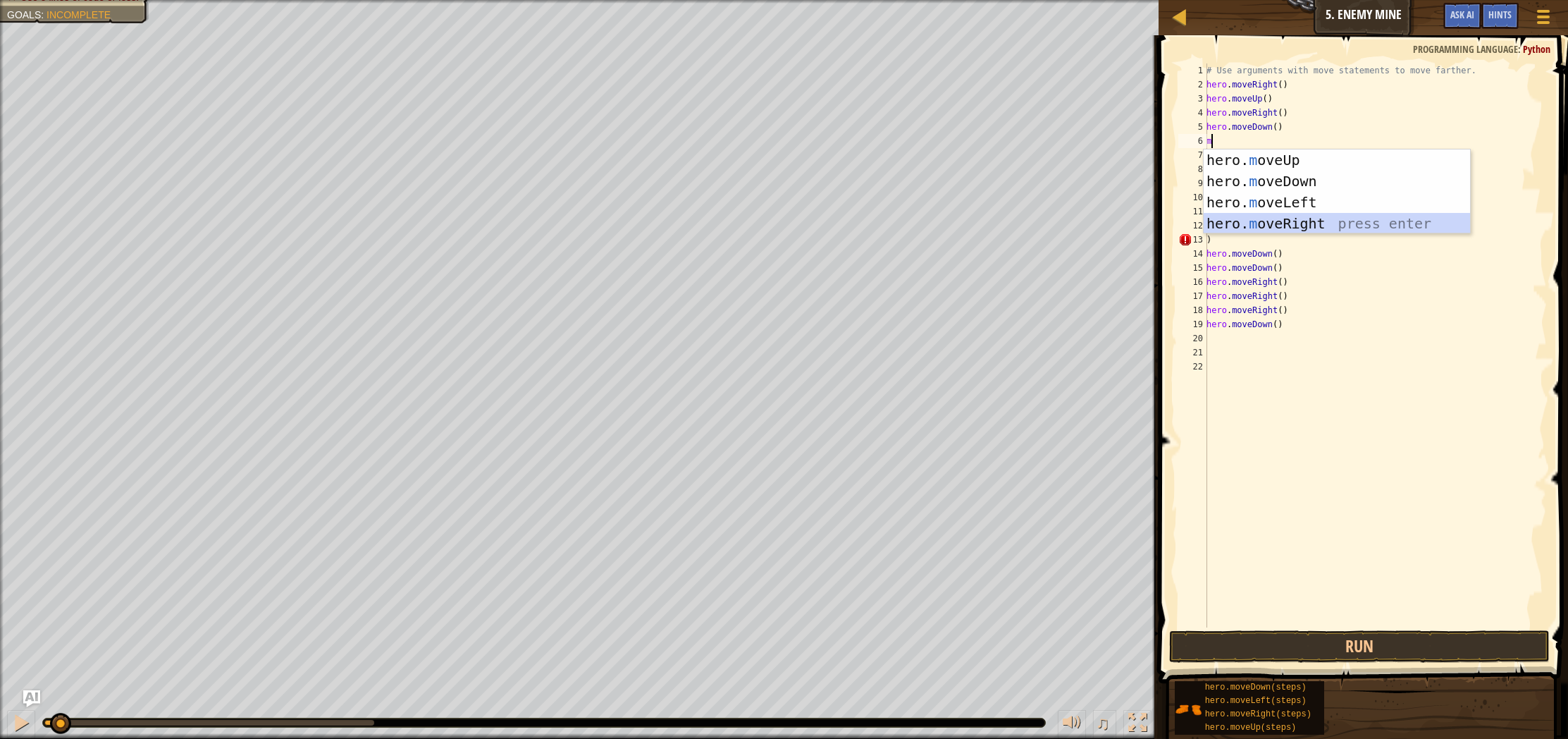
click at [1253, 218] on div "hero. m oveUp press enter hero. m oveDown press enter hero. m oveLeft press ent…" at bounding box center [1337, 213] width 267 height 127
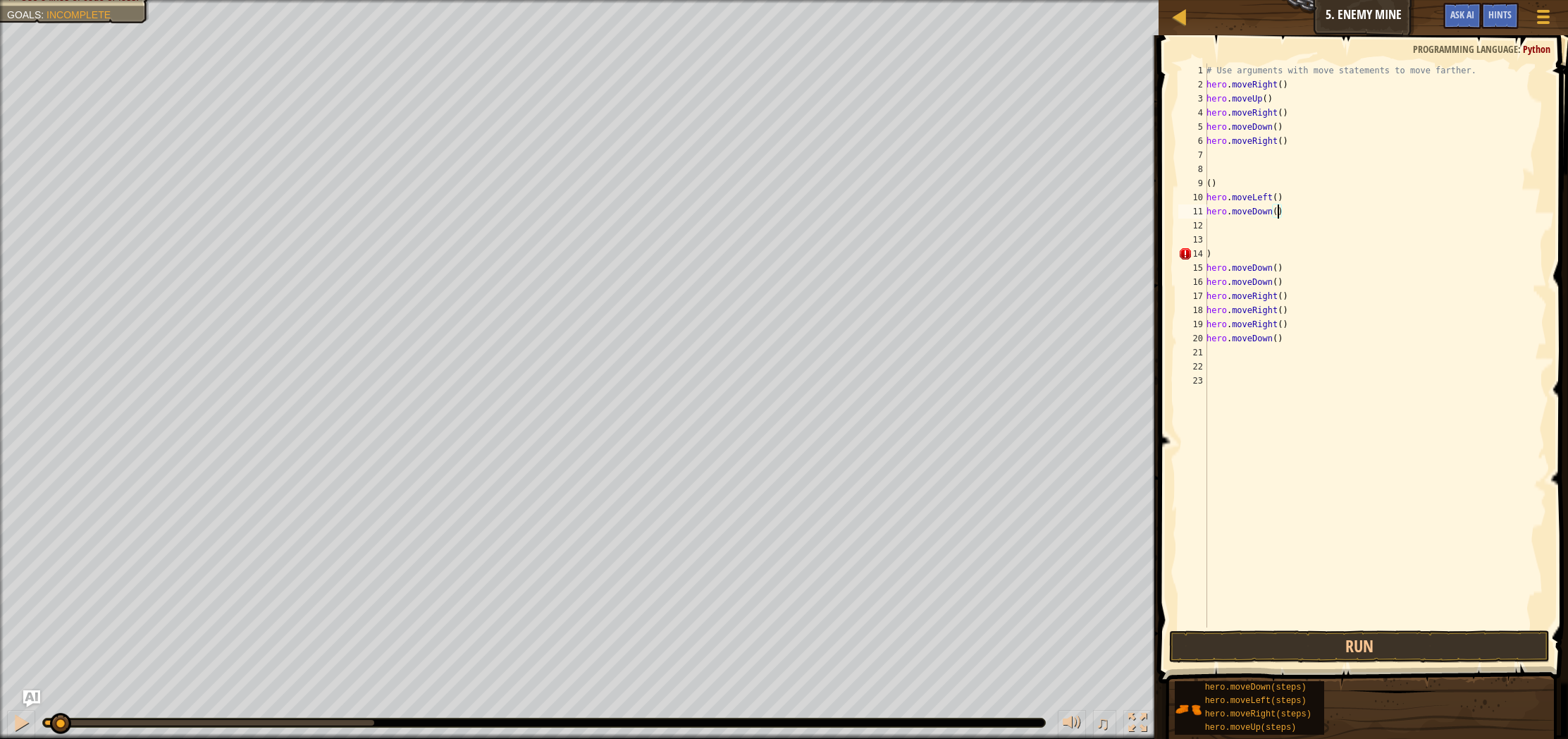
click at [1279, 212] on div "# Use arguments with move statements to move farther. hero . moveRight ( ) hero…" at bounding box center [1375, 359] width 343 height 592
click at [1294, 210] on div "# Use arguments with move statements to move farther. hero . moveRight ( ) hero…" at bounding box center [1375, 359] width 343 height 592
type textarea "h"
click at [1292, 196] on div "# Use arguments with move statements to move farther. hero . moveRight ( ) hero…" at bounding box center [1375, 359] width 343 height 592
type textarea "h"
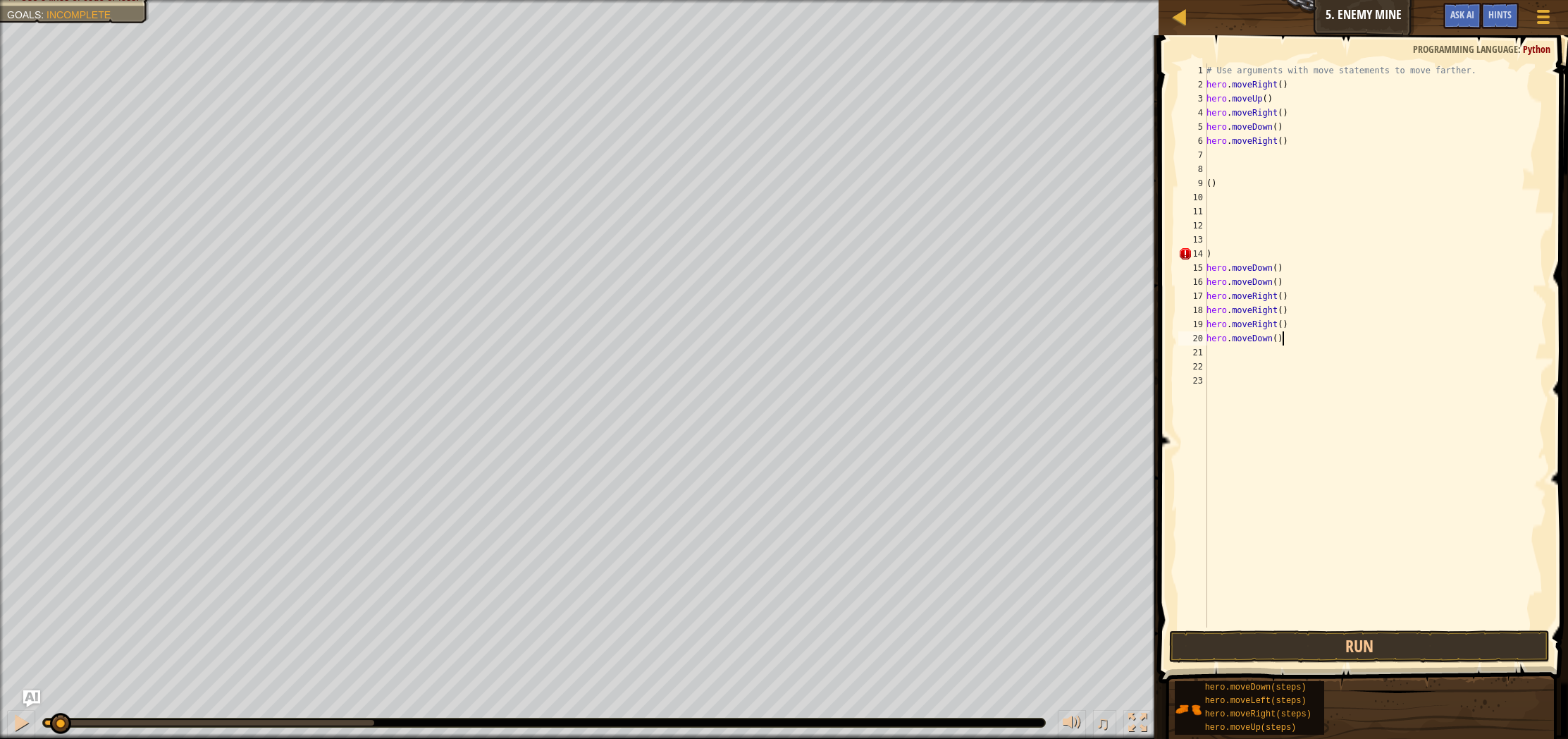
drag, startPoint x: 1338, startPoint y: 339, endPoint x: 1301, endPoint y: 344, distance: 37.3
click at [1301, 344] on div "# Use arguments with move statements to move farther. hero . moveRight ( ) hero…" at bounding box center [1375, 359] width 343 height 592
type textarea "h"
click at [1280, 313] on div "# Use arguments with move statements to move farther. hero . moveRight ( ) hero…" at bounding box center [1375, 359] width 343 height 592
click at [1309, 329] on div "# Use arguments with move statements to move farther. hero . moveRight ( ) hero…" at bounding box center [1375, 359] width 343 height 592
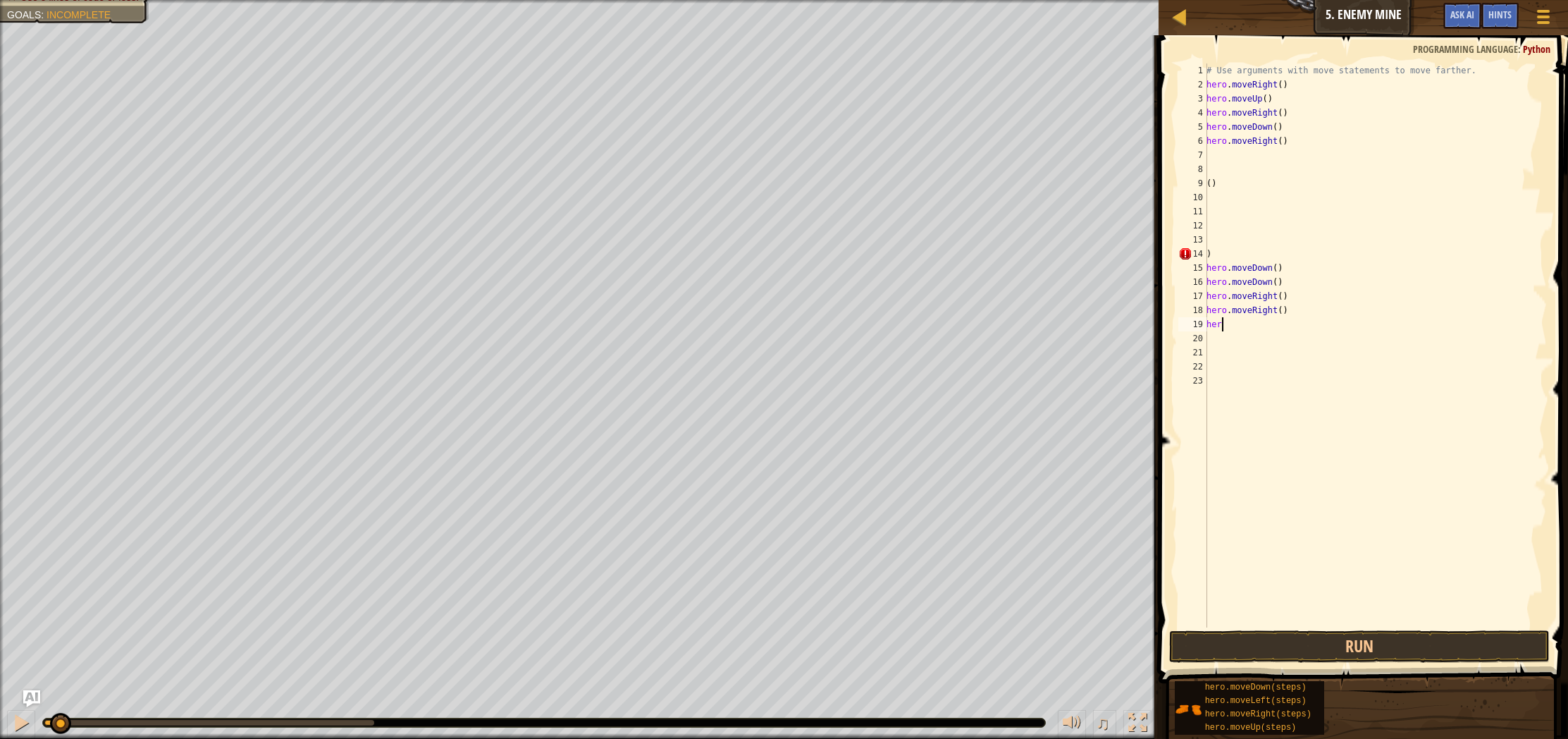
type textarea "h"
click at [1310, 302] on div "# Use arguments with move statements to move farther. hero . moveRight ( ) hero…" at bounding box center [1375, 359] width 343 height 592
type textarea "h"
click at [1308, 283] on div "# Use arguments with move statements to move farther. hero . moveRight ( ) hero…" at bounding box center [1375, 359] width 343 height 592
click at [1316, 308] on div "# Use arguments with move statements to move farther. hero . moveRight ( ) hero…" at bounding box center [1375, 359] width 343 height 592
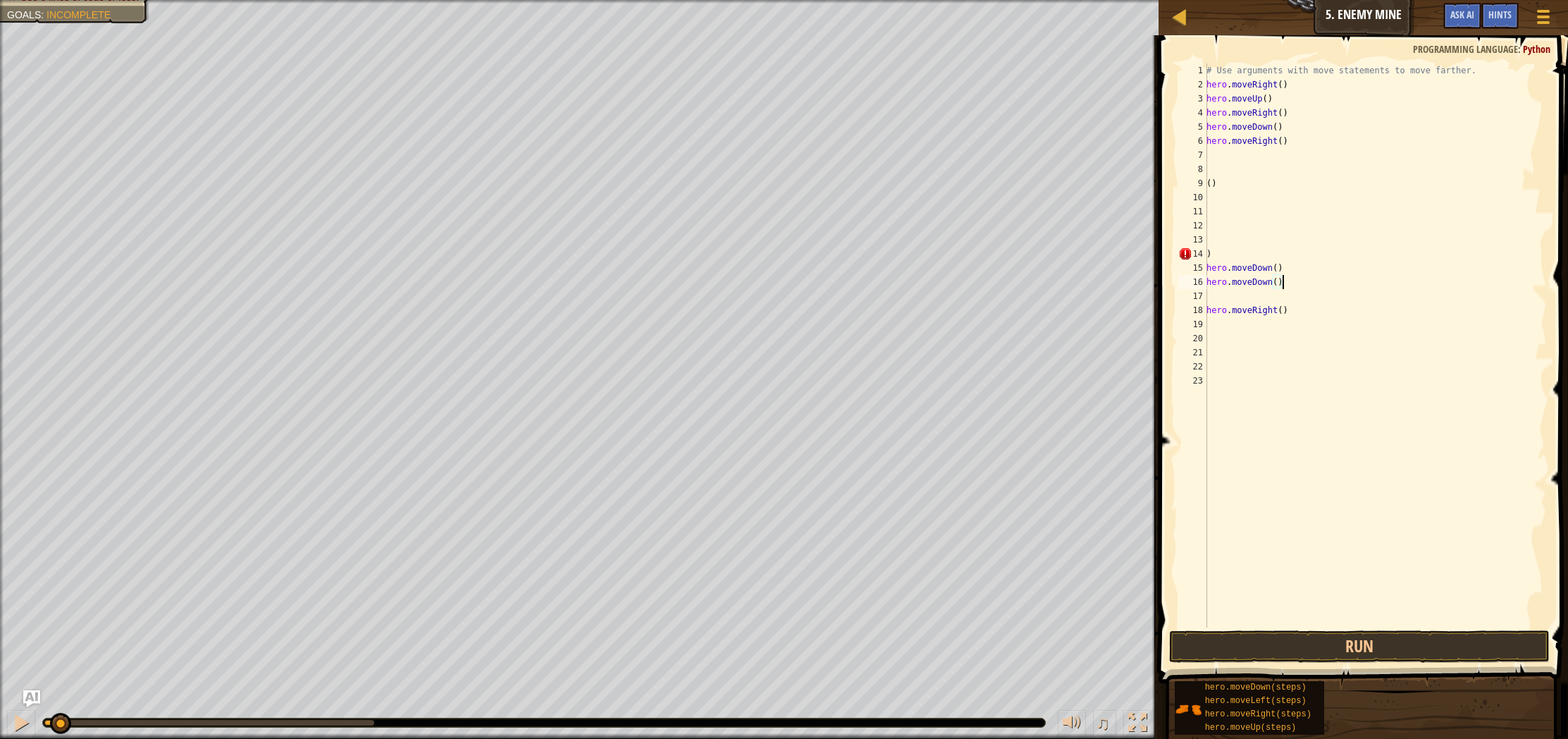
type textarea "hero.moveRight()"
click at [1317, 318] on div "# Use arguments with move statements to move farther. hero . moveRight ( ) hero…" at bounding box center [1375, 359] width 343 height 592
click at [1331, 312] on div "# Use arguments with move statements to move farther. hero . moveRight ( ) hero…" at bounding box center [1375, 359] width 343 height 592
type textarea "h"
click at [1288, 291] on div "# Use arguments with move statements to move farther. hero . moveRight ( ) hero…" at bounding box center [1375, 359] width 343 height 592
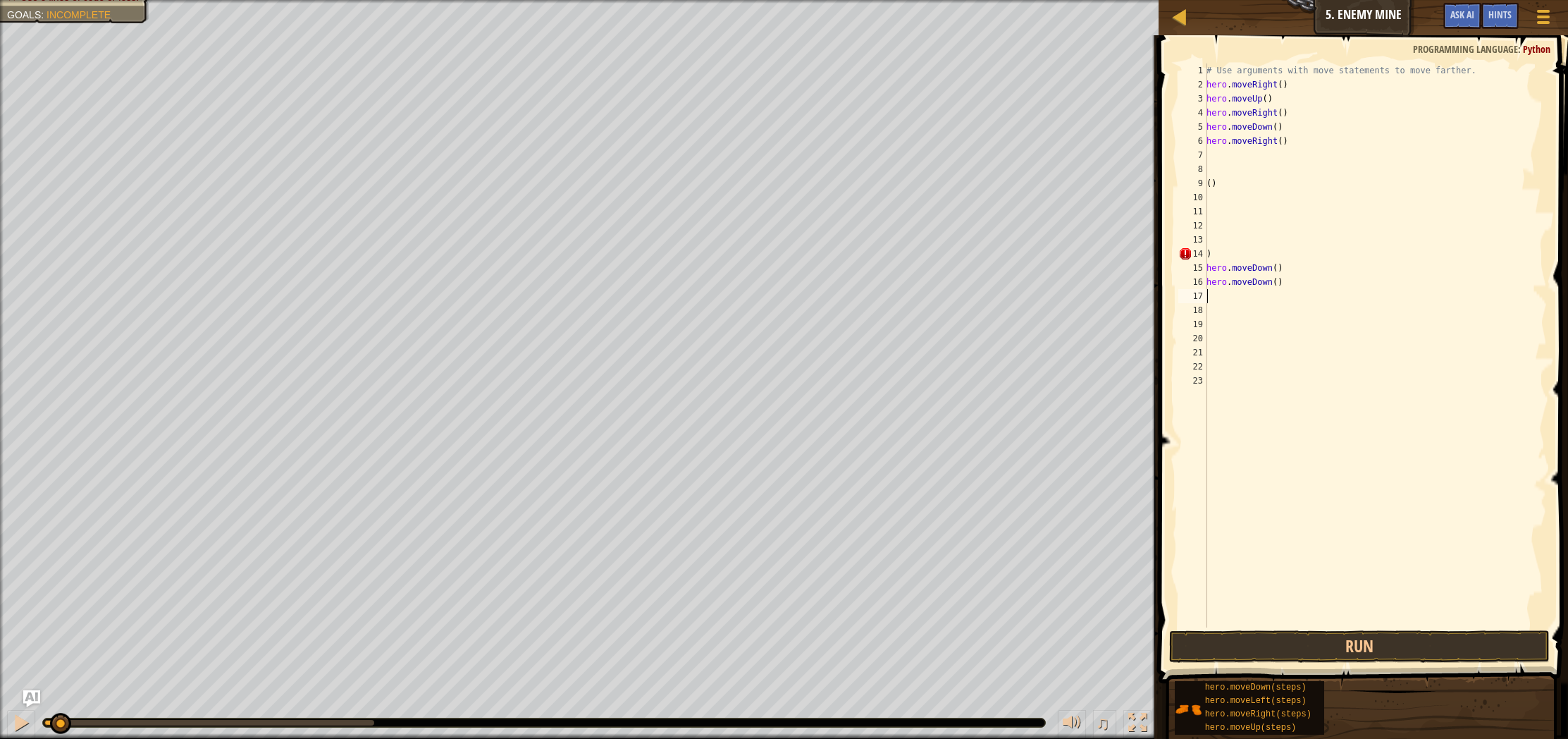
click at [1301, 288] on div "# Use arguments with move statements to move farther. hero . moveRight ( ) hero…" at bounding box center [1375, 359] width 343 height 592
type textarea "h"
click at [1289, 270] on div "# Use arguments with move statements to move farther. hero . moveRight ( ) hero…" at bounding box center [1375, 359] width 343 height 592
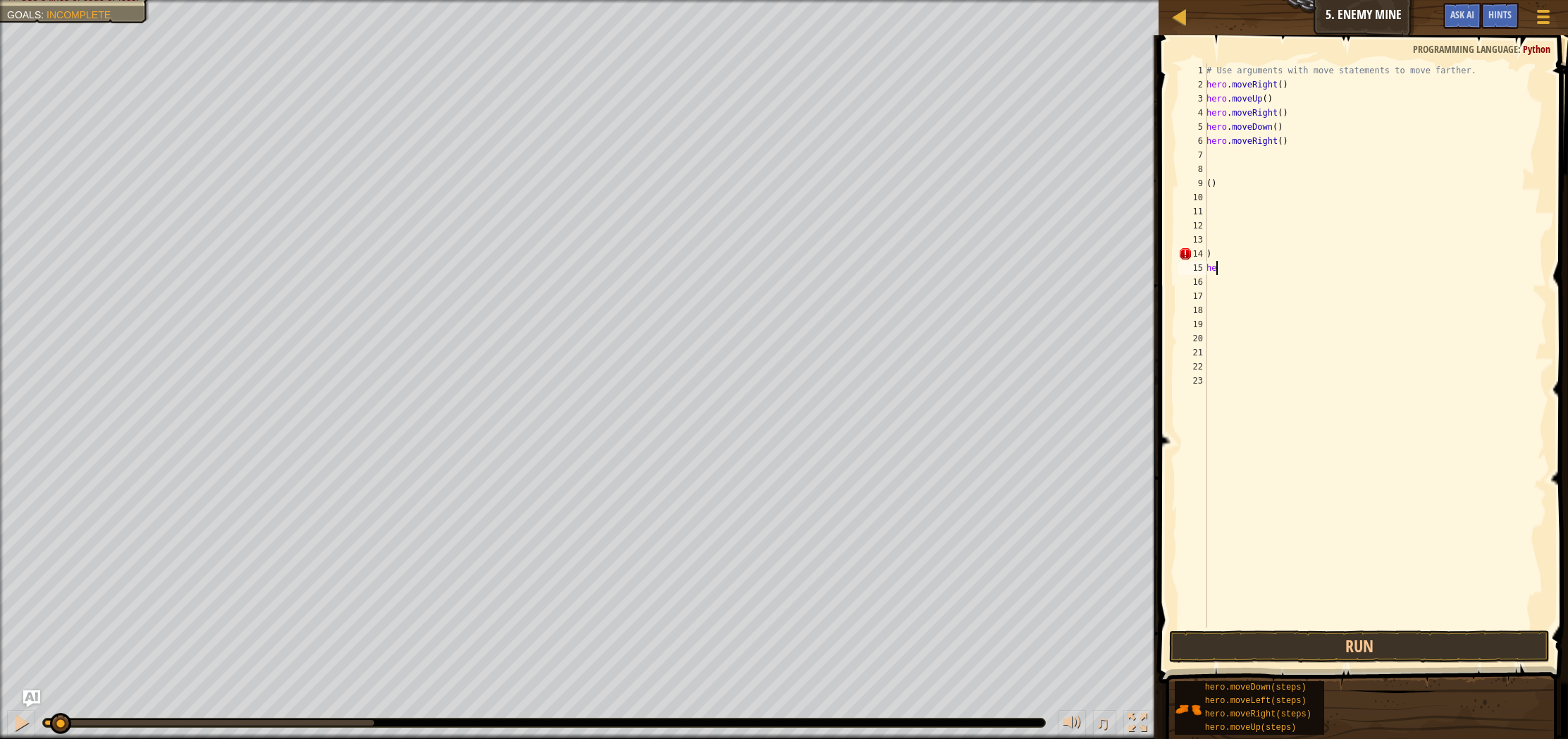
type textarea "h"
click at [1222, 256] on div "# Use arguments with move statements to move farther. hero . moveRight ( ) hero…" at bounding box center [1375, 359] width 343 height 592
type textarea ")"
click at [1223, 184] on div "# Use arguments with move statements to move farther. hero . moveRight ( ) hero…" at bounding box center [1375, 359] width 343 height 592
type textarea "("
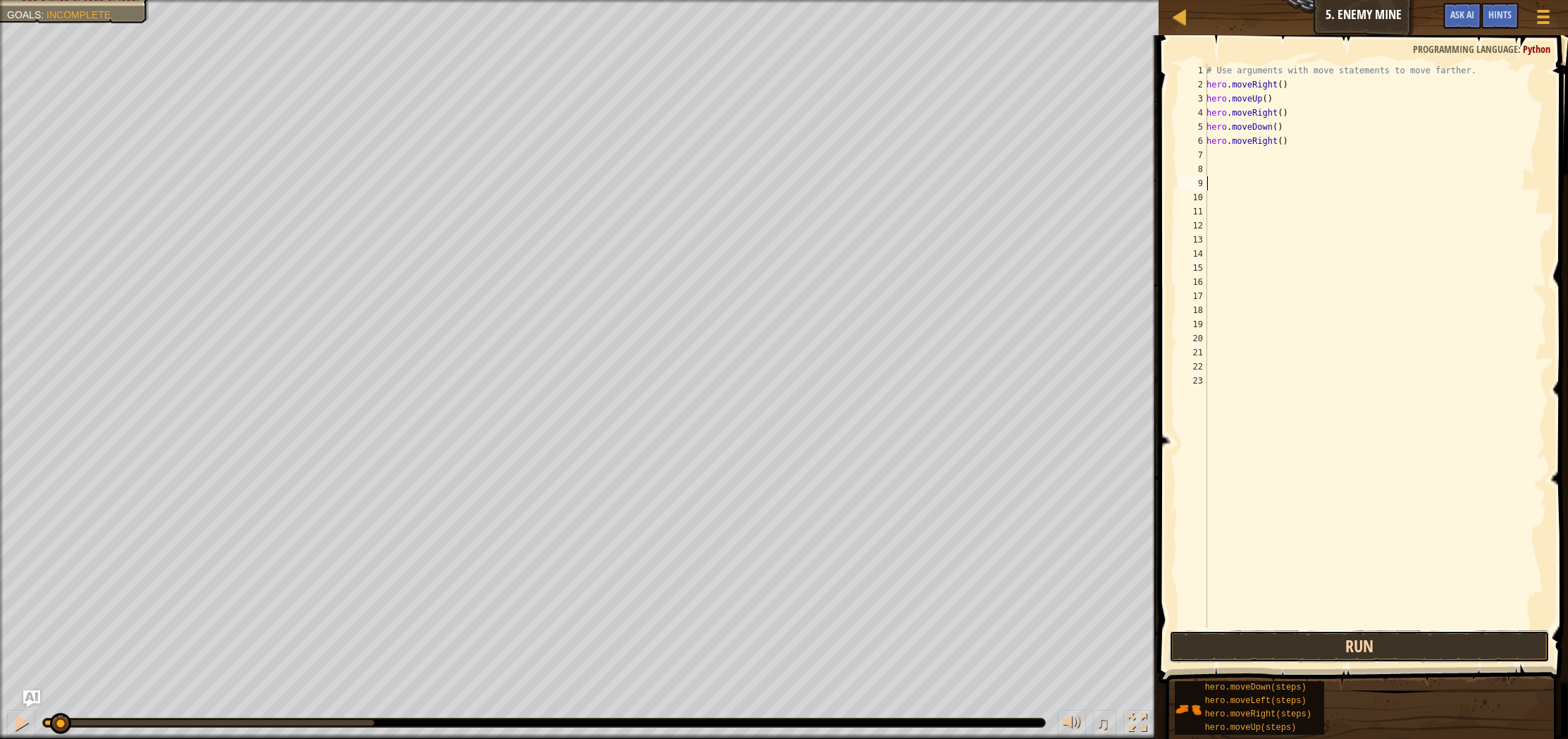
click at [1337, 641] on button "Run" at bounding box center [1359, 646] width 381 height 32
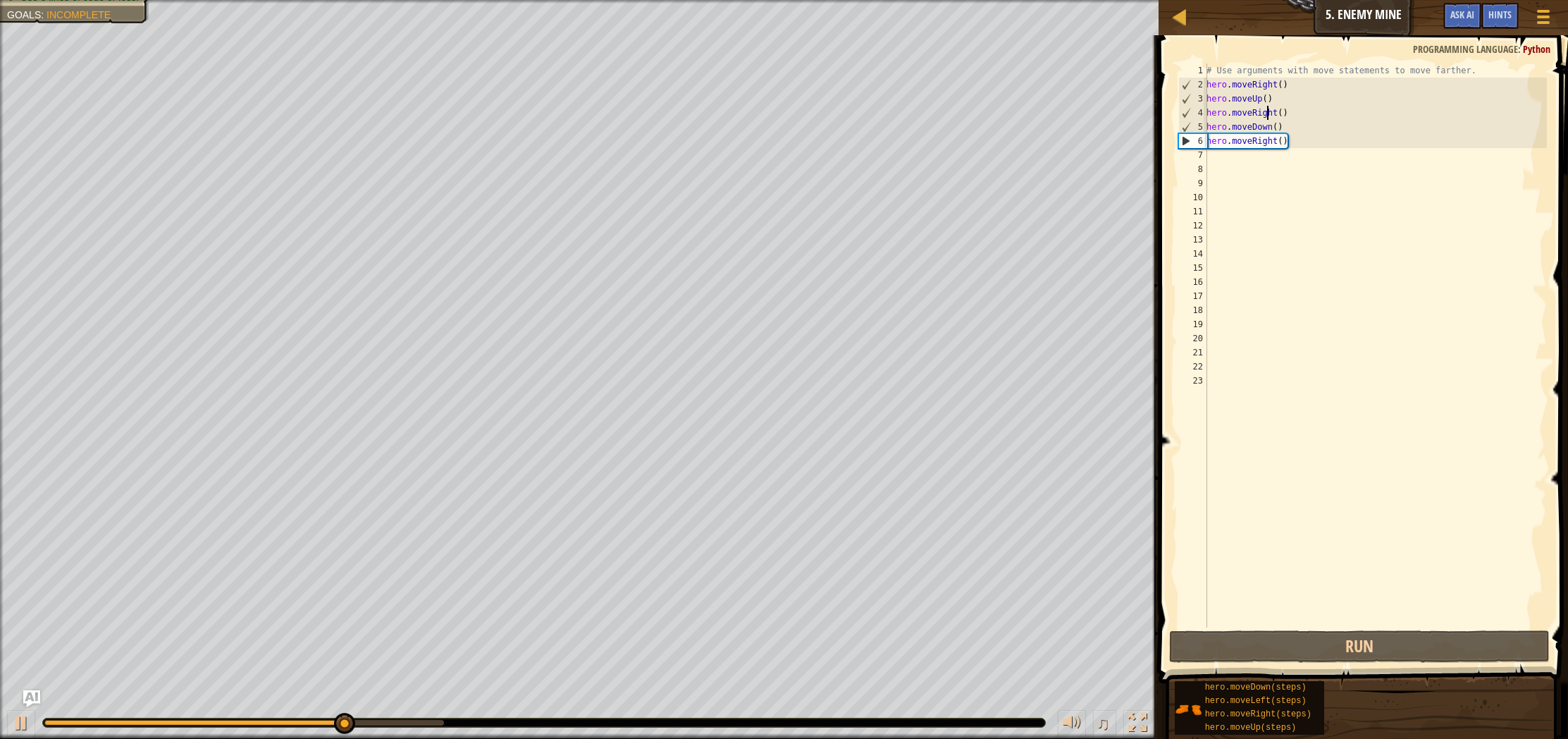
click at [1267, 109] on div "# Use arguments with move statements to move farther. hero . moveRight ( ) hero…" at bounding box center [1375, 359] width 343 height 592
click at [1265, 104] on div "# Use arguments with move statements to move farther. hero . moveRight ( ) hero…" at bounding box center [1375, 359] width 343 height 592
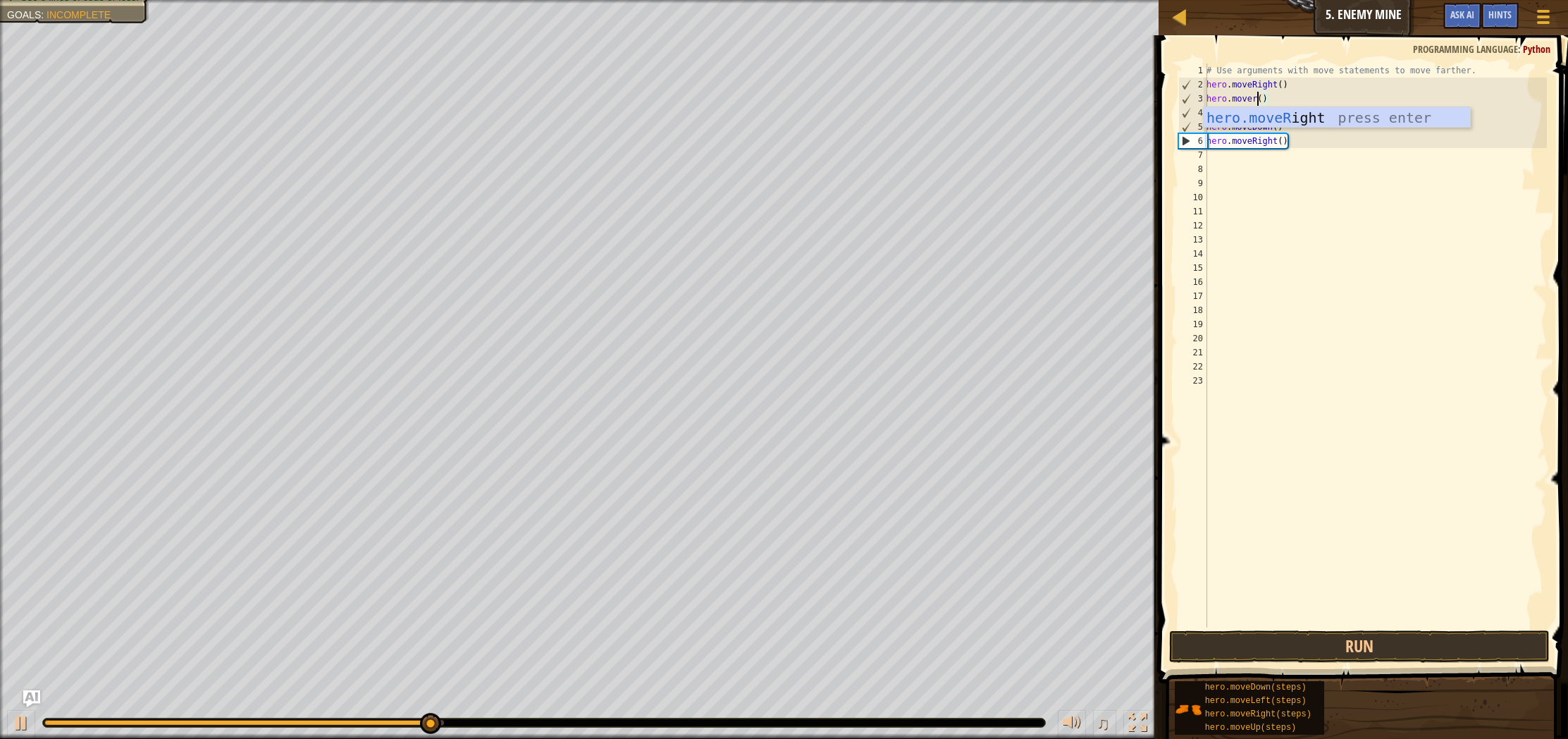
scroll to position [6, 5]
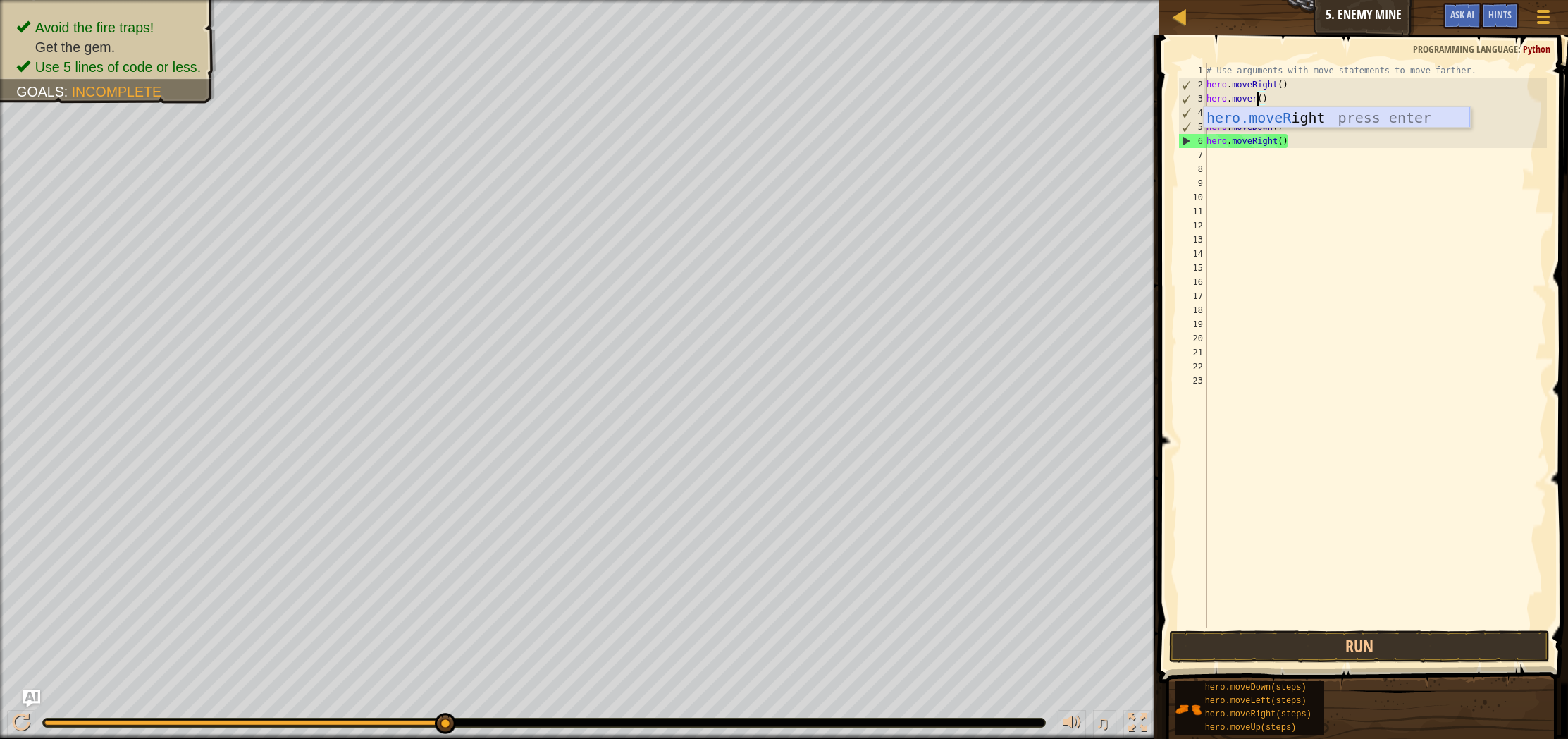
click at [1254, 110] on div "hero.moveR ight press enter" at bounding box center [1337, 139] width 267 height 63
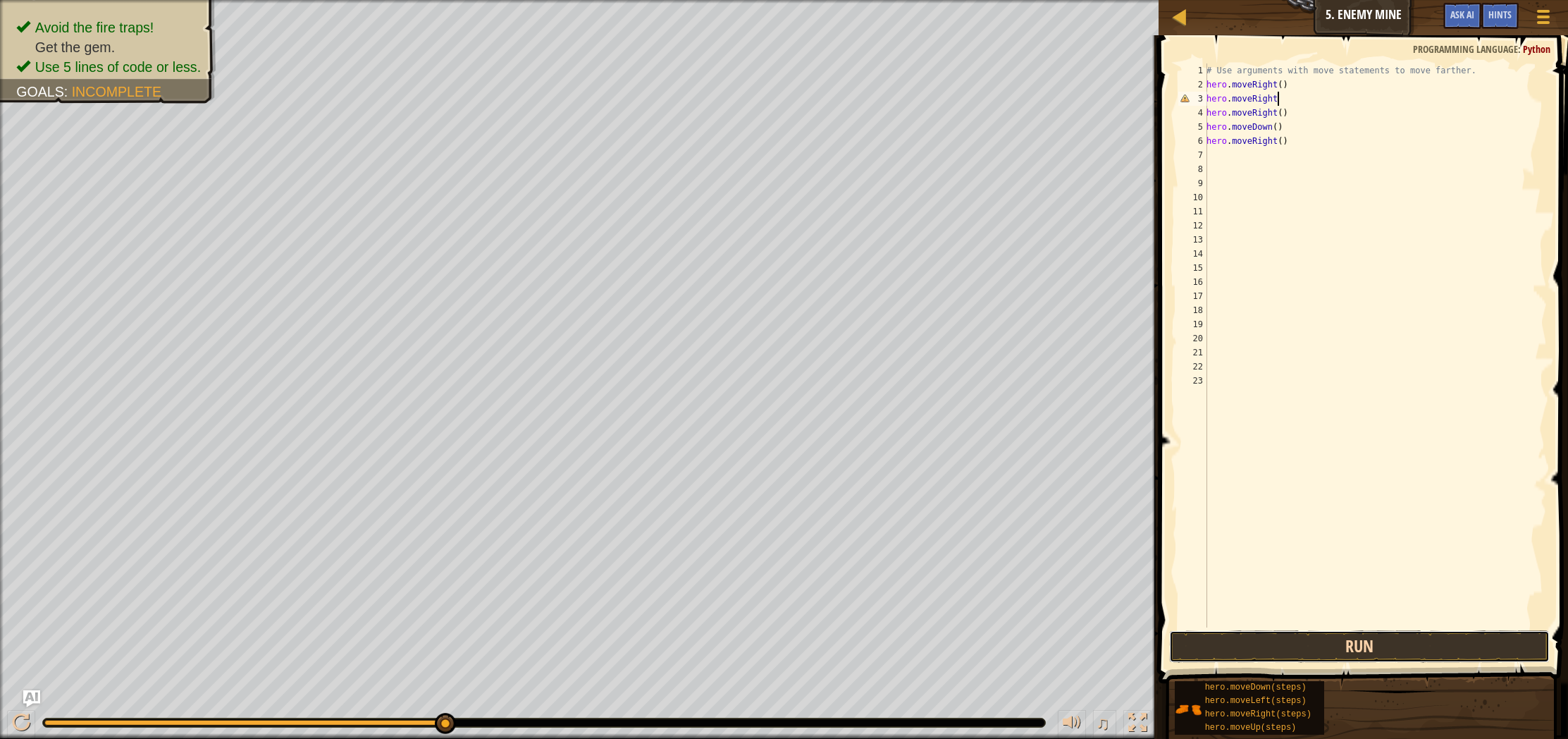
click at [1256, 641] on button "Run" at bounding box center [1359, 646] width 381 height 32
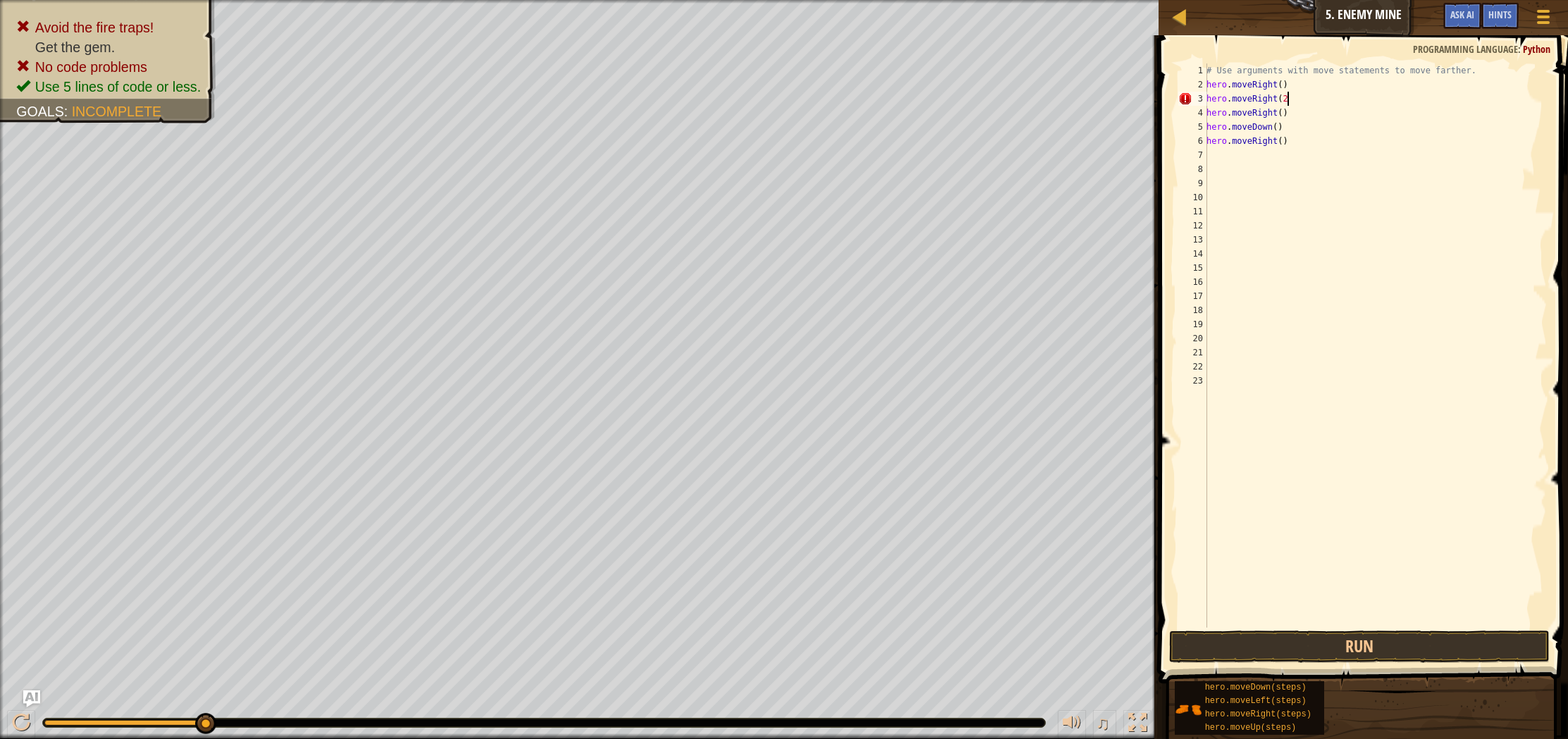
scroll to position [6, 6]
click at [1441, 647] on button "Run" at bounding box center [1359, 646] width 381 height 32
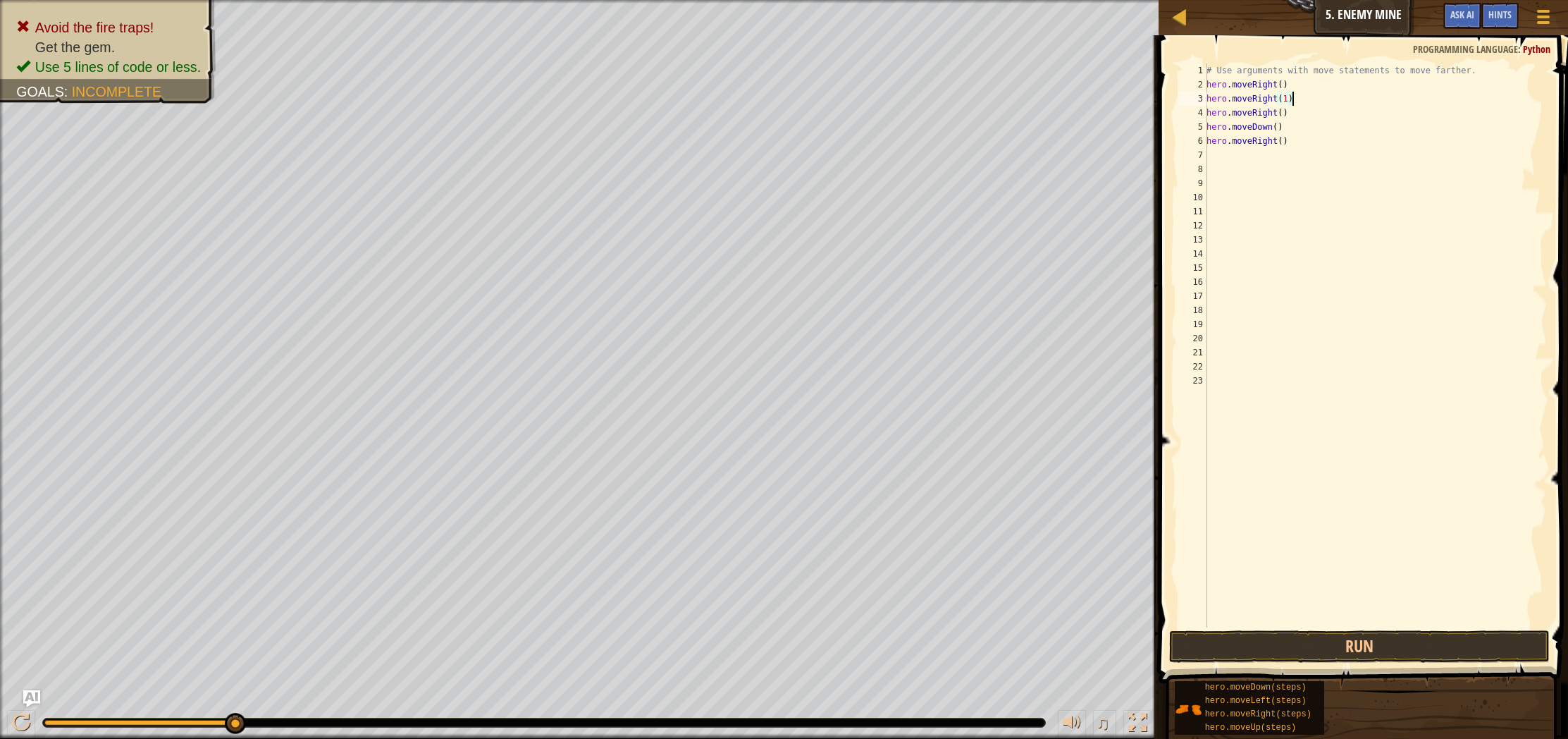
click at [1263, 114] on div "# Use arguments with move statements to move farther. hero . moveRight ( ) hero…" at bounding box center [1375, 359] width 343 height 592
click at [1278, 115] on div "# Use arguments with move statements to move farther. hero . moveRight ( ) hero…" at bounding box center [1375, 359] width 343 height 592
click at [1288, 122] on div "hero.moveD own press enter" at bounding box center [1337, 152] width 267 height 63
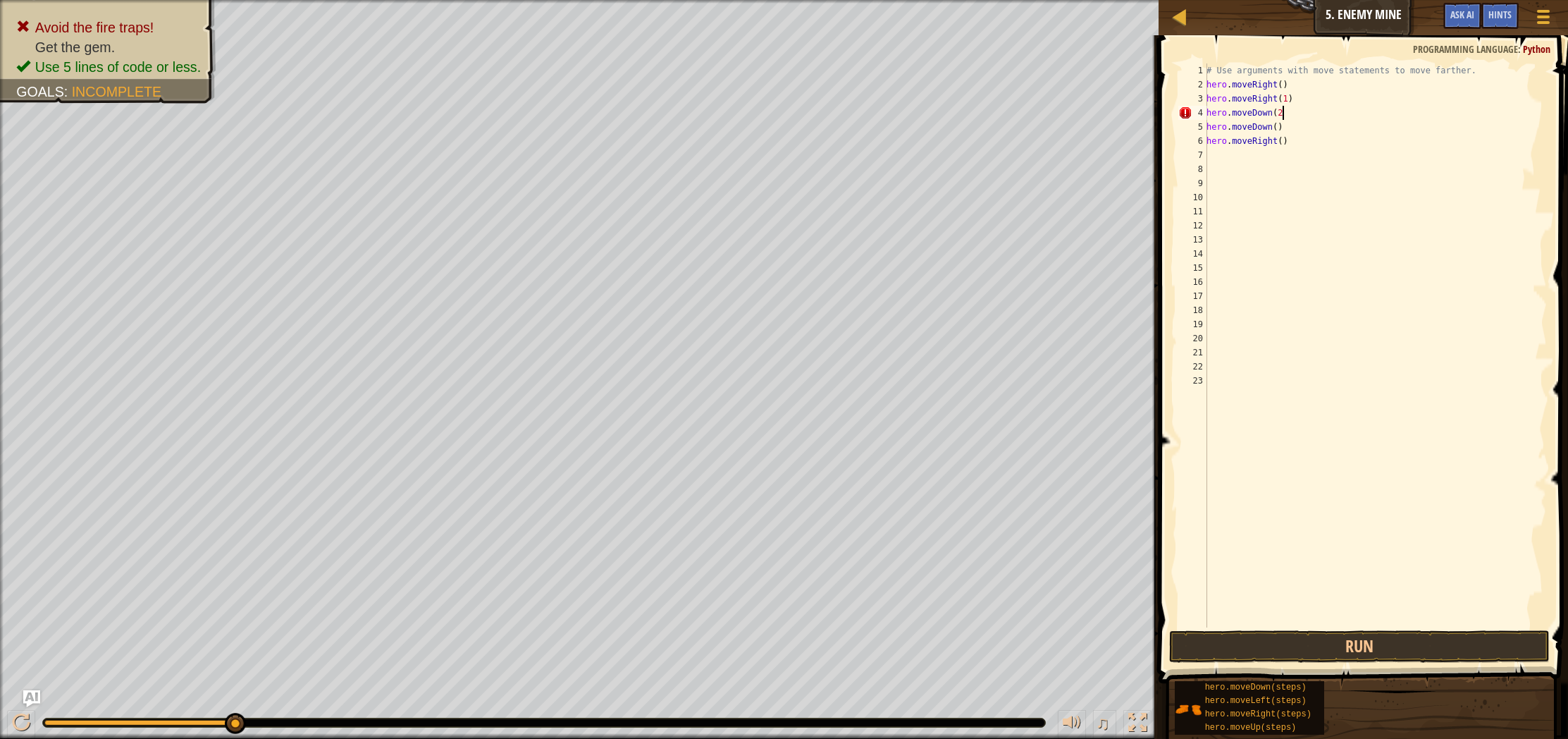
scroll to position [6, 6]
click at [1314, 653] on button "Run" at bounding box center [1359, 646] width 381 height 32
click at [1288, 97] on div "# Use arguments with move statements to move farther. hero . moveRight ( ) hero…" at bounding box center [1375, 359] width 343 height 592
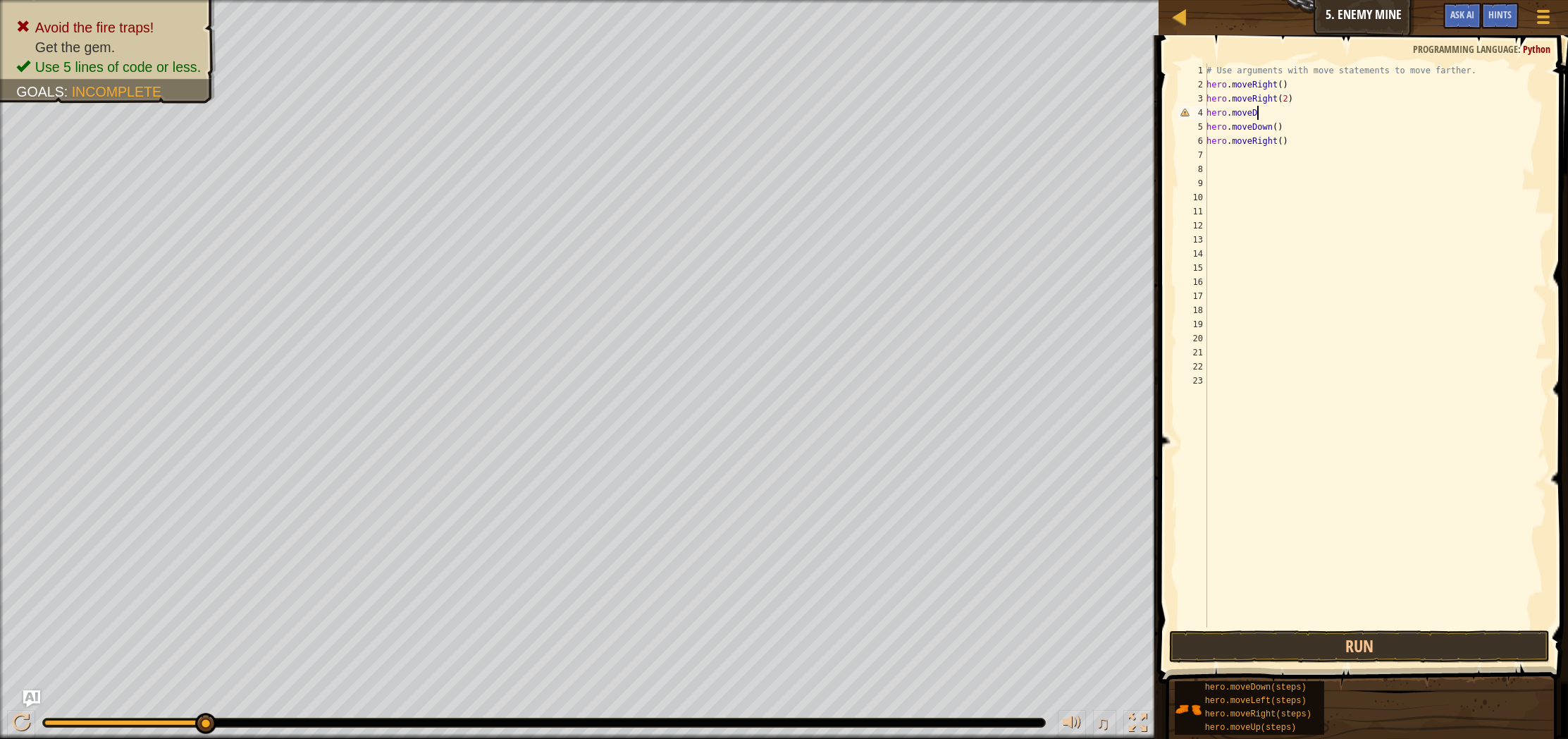
click at [1273, 115] on div "# Use arguments with move statements to move farther. hero . moveRight ( ) hero…" at bounding box center [1375, 359] width 343 height 592
type textarea "hero.moveDo"
click at [1390, 127] on div "hero.moveDo wn press enter" at bounding box center [1337, 152] width 267 height 63
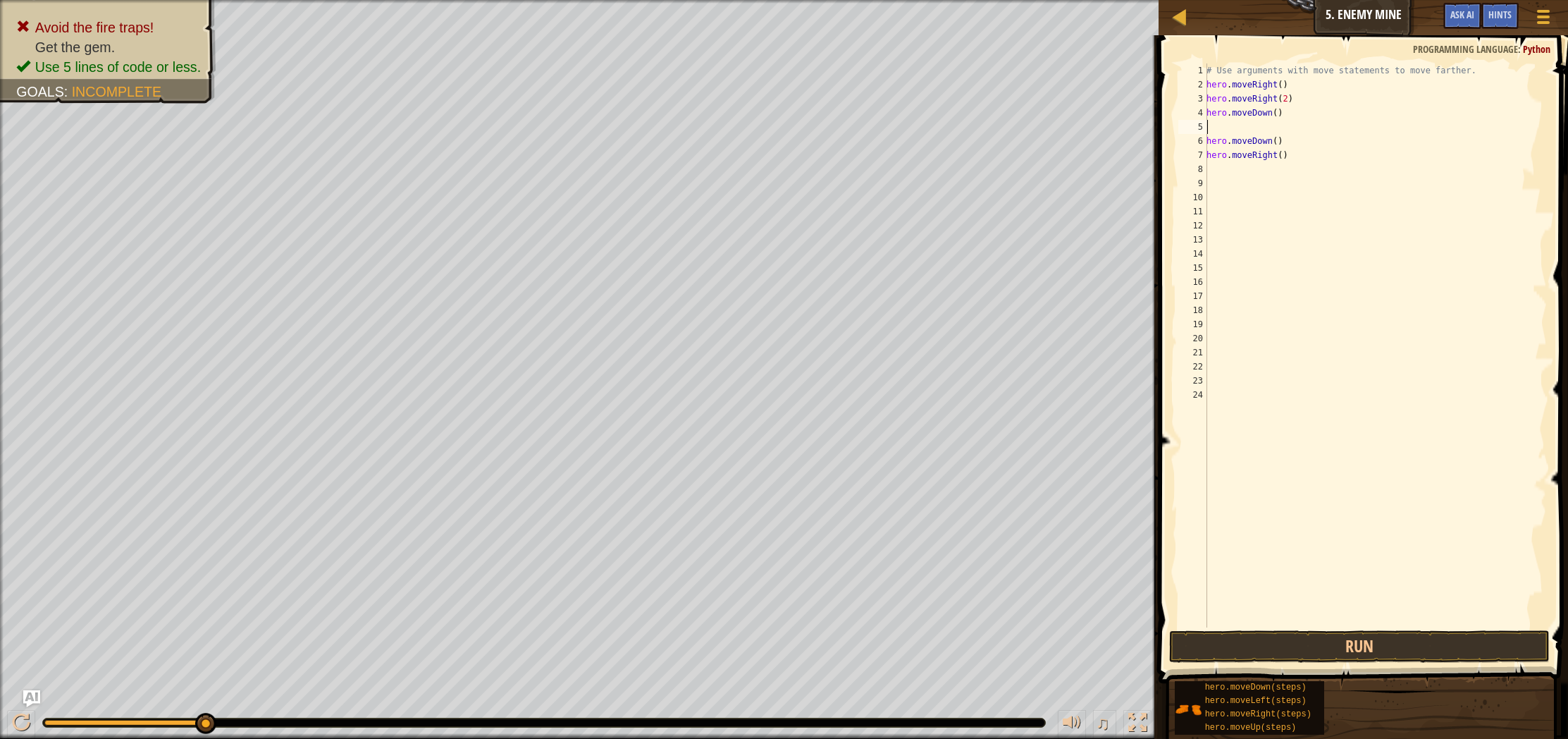
type textarea "("
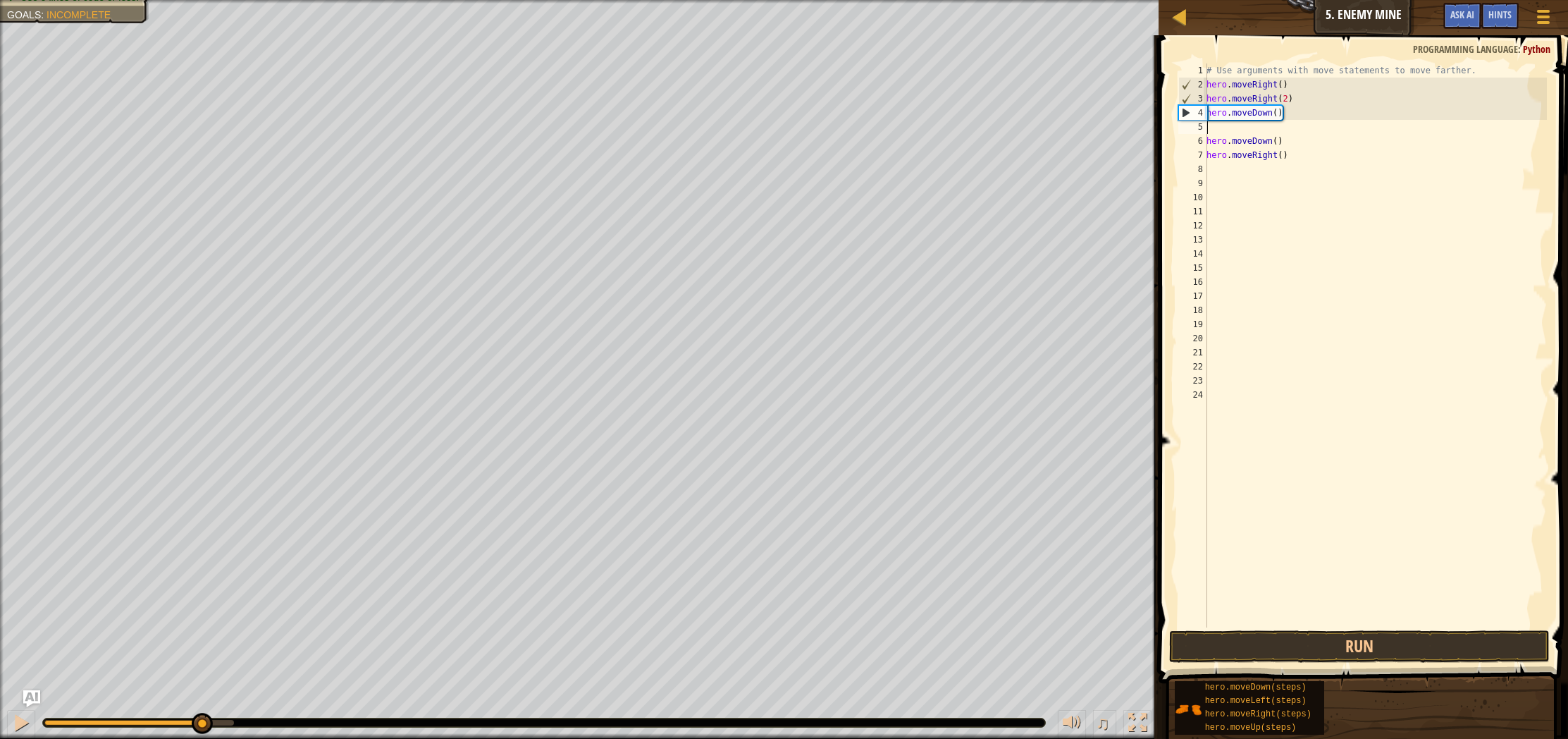
click at [1279, 110] on div "# Use arguments with move statements to move farther. hero . moveRight ( ) hero…" at bounding box center [1375, 359] width 343 height 592
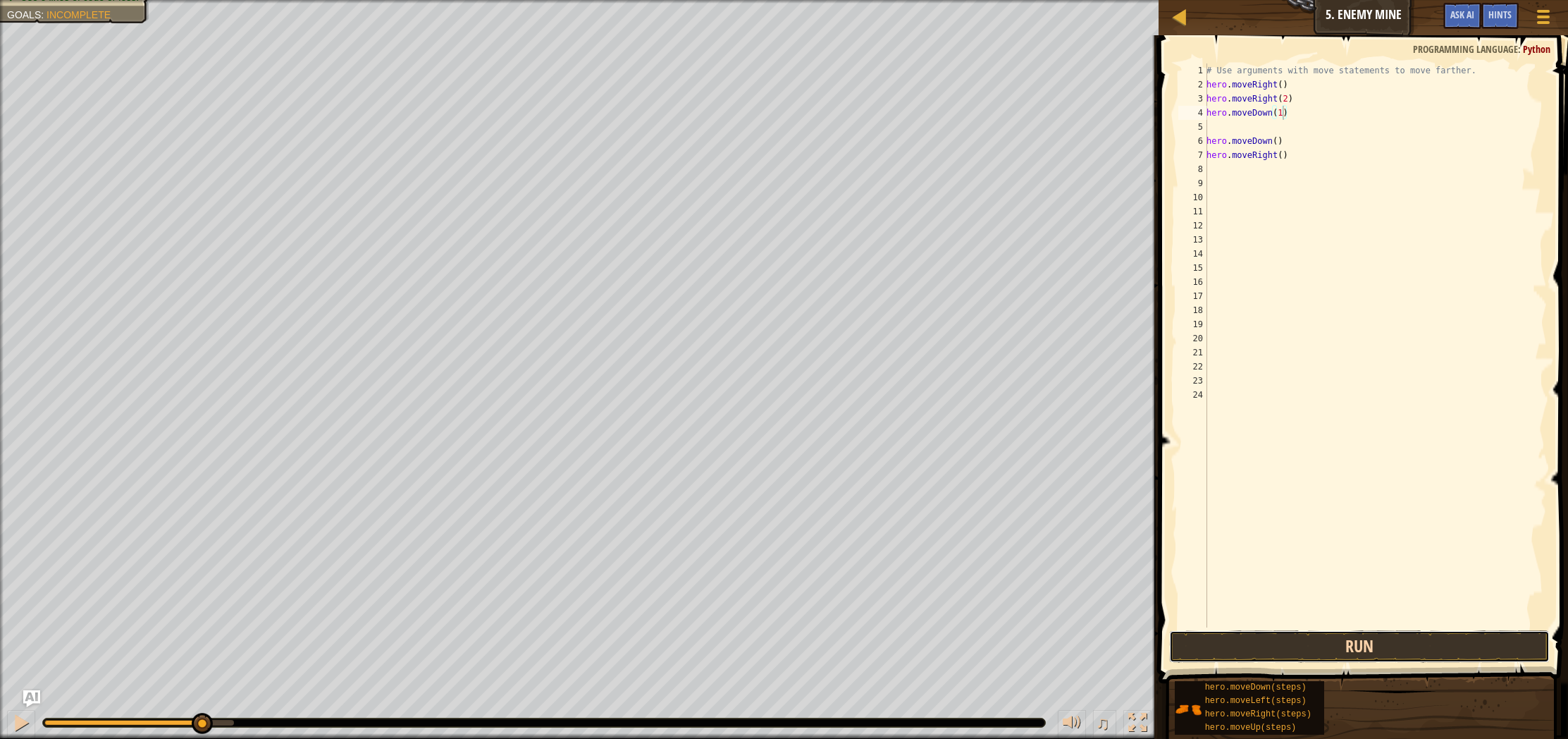
click at [1407, 651] on button "Run" at bounding box center [1359, 646] width 381 height 32
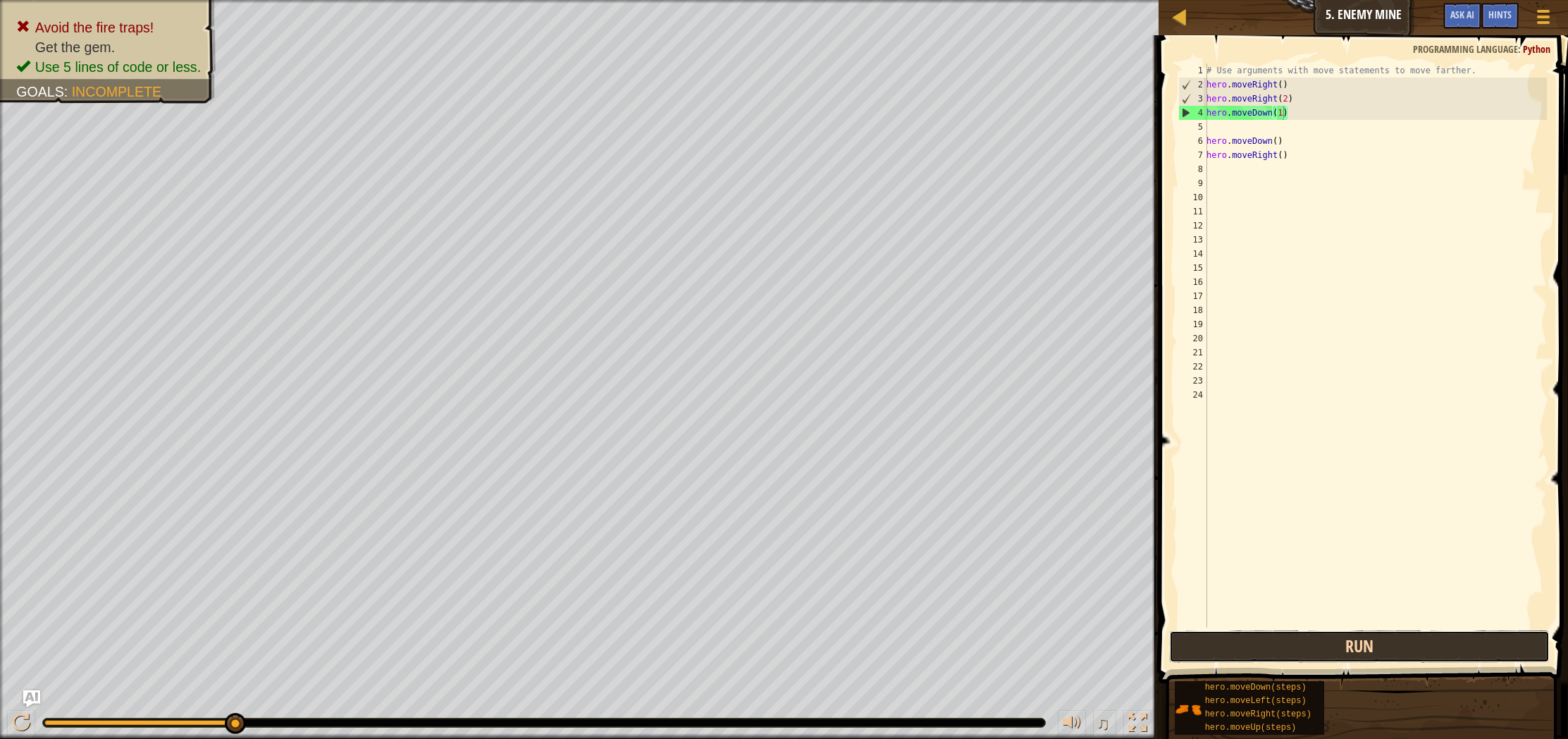
click at [1306, 643] on button "Run" at bounding box center [1359, 646] width 381 height 32
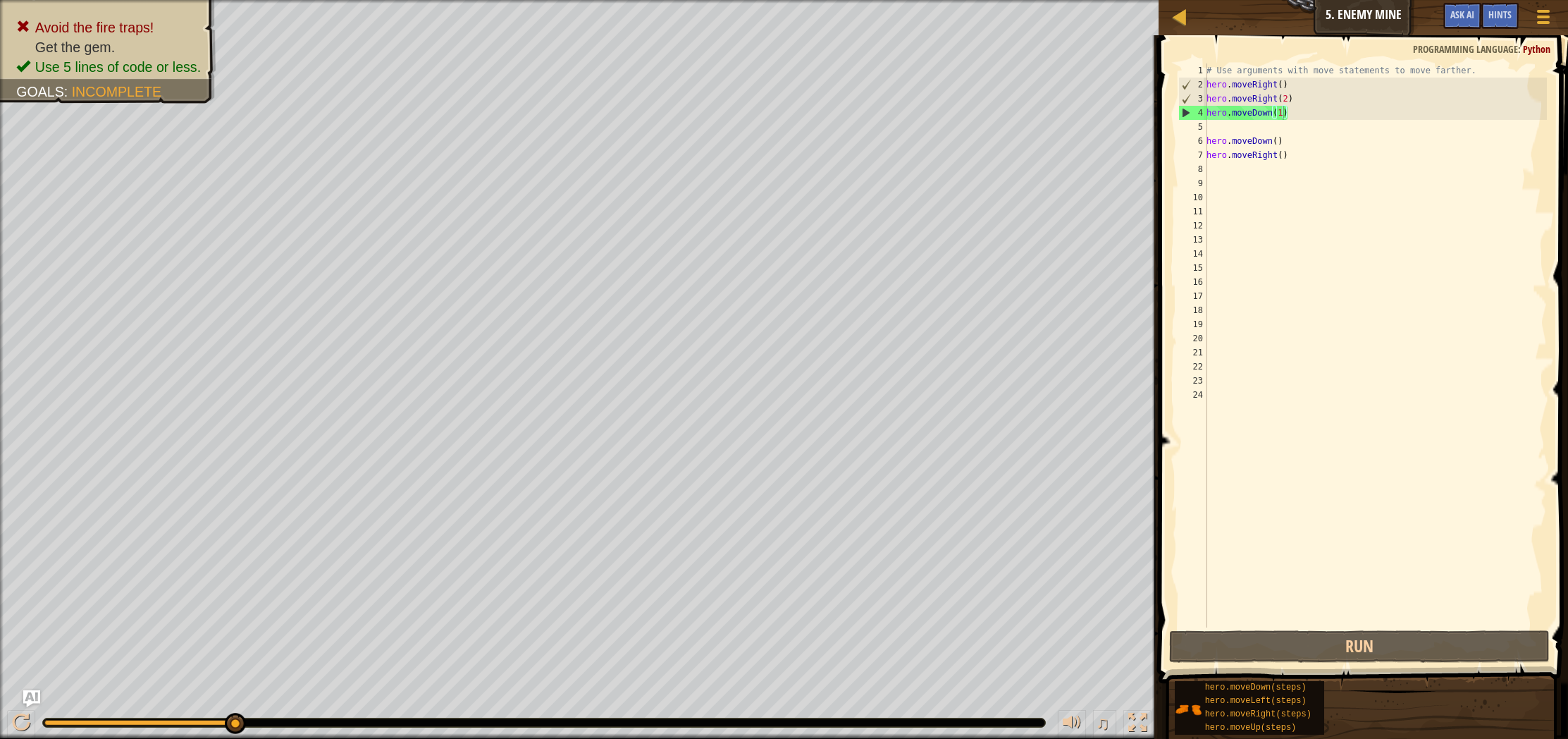
click at [5, 720] on div "♫" at bounding box center [579, 719] width 1159 height 42
click at [22, 722] on div at bounding box center [21, 722] width 18 height 18
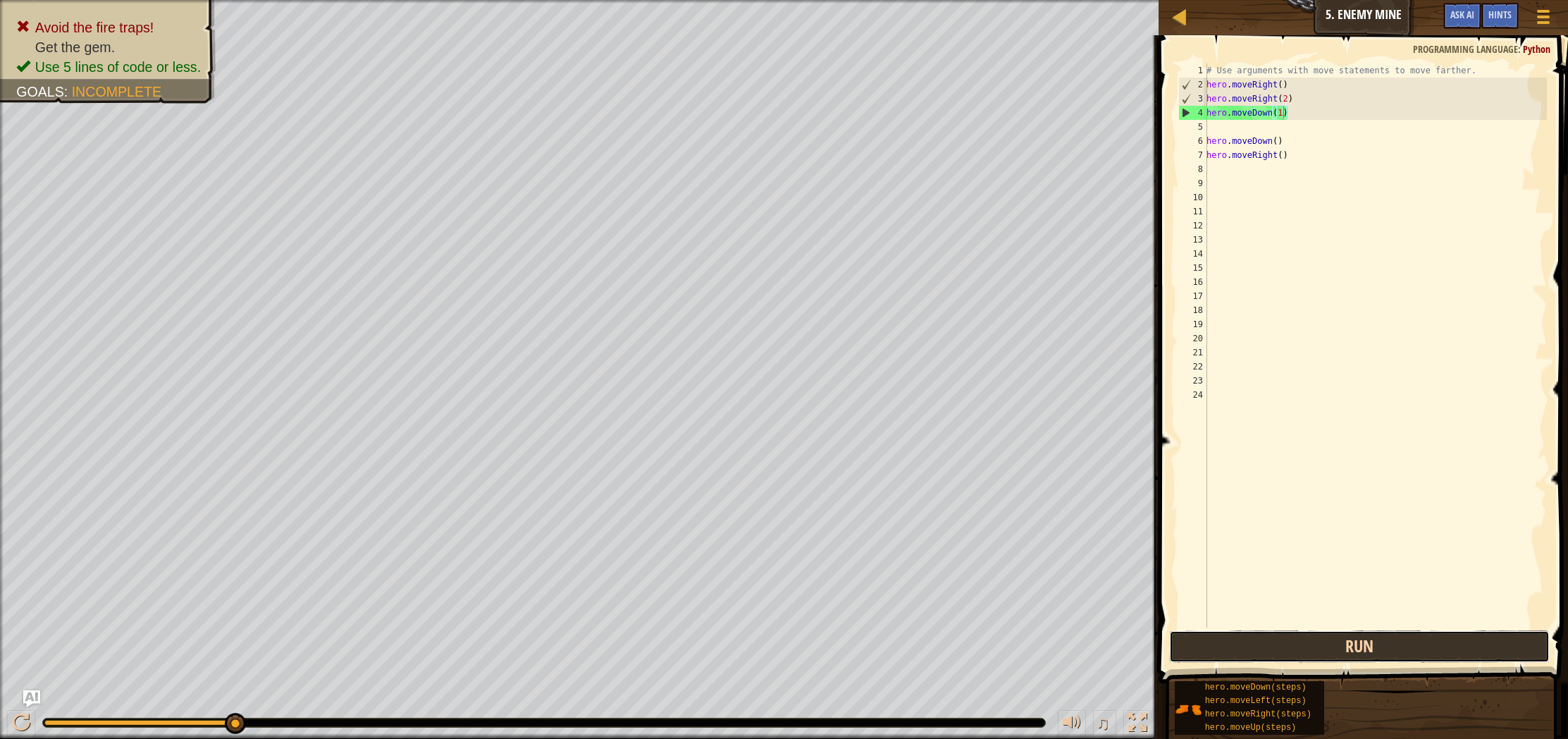
click at [1408, 655] on button "Run" at bounding box center [1359, 646] width 381 height 32
click at [1191, 638] on button "Run" at bounding box center [1359, 646] width 381 height 32
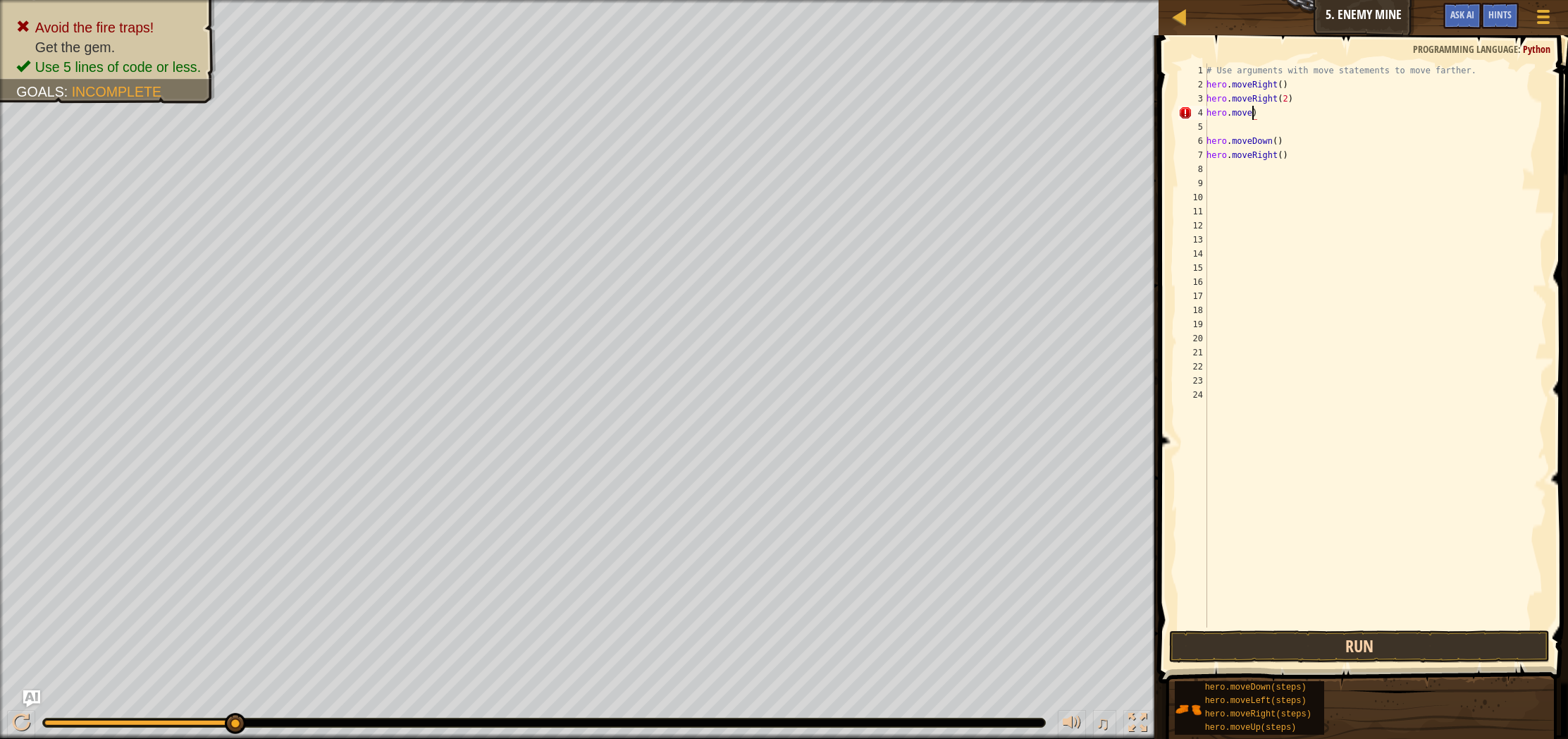
scroll to position [6, 4]
click at [1257, 143] on div "# Use arguments with move statements to move farther. hero . moveRight ( ) hero…" at bounding box center [1375, 359] width 343 height 592
click at [1259, 115] on div "# Use arguments with move statements to move farther. hero . moveRight ( ) hero…" at bounding box center [1375, 359] width 343 height 592
click at [1268, 134] on div "hero.moveUp press enter" at bounding box center [1337, 152] width 267 height 63
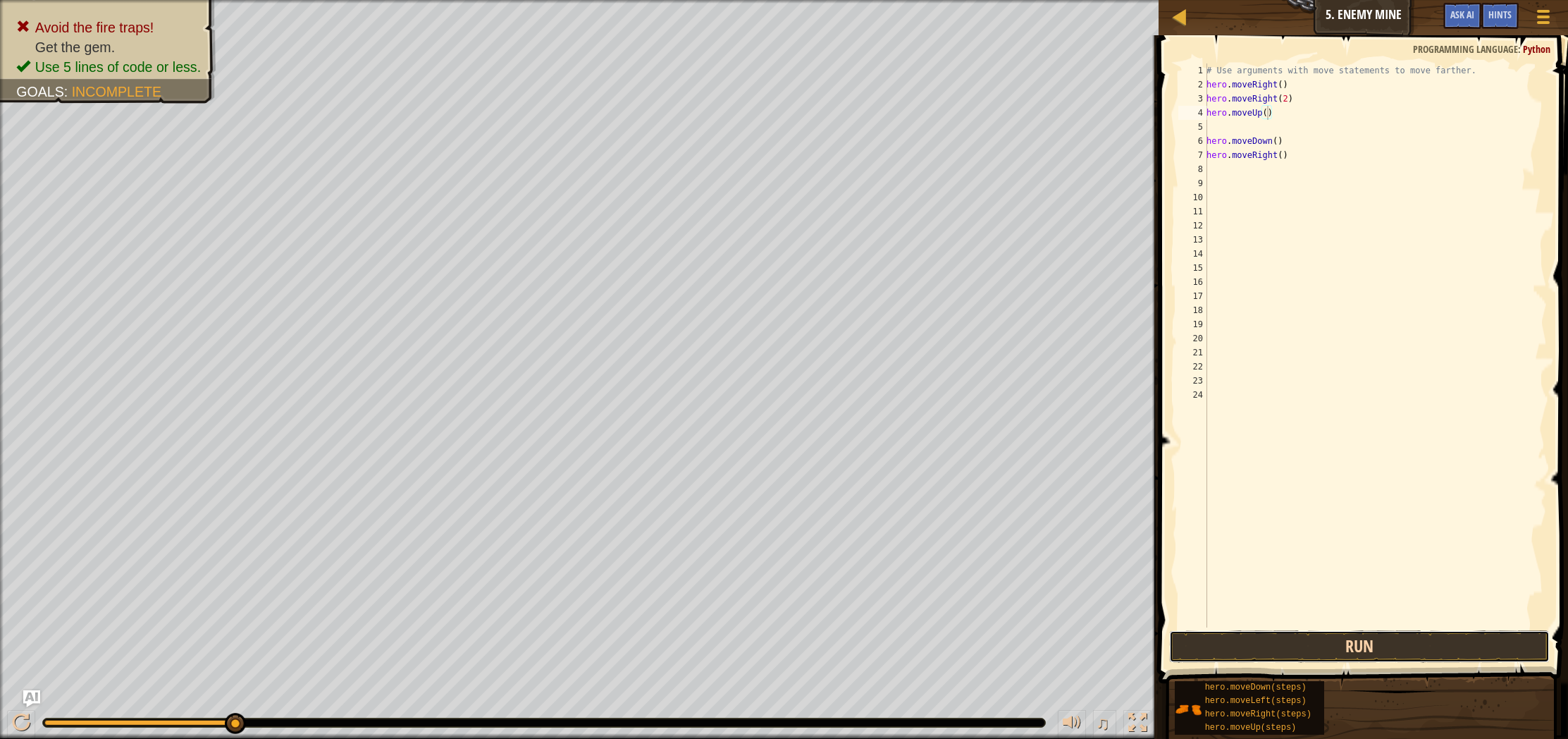
click at [1377, 648] on button "Run" at bounding box center [1359, 646] width 381 height 32
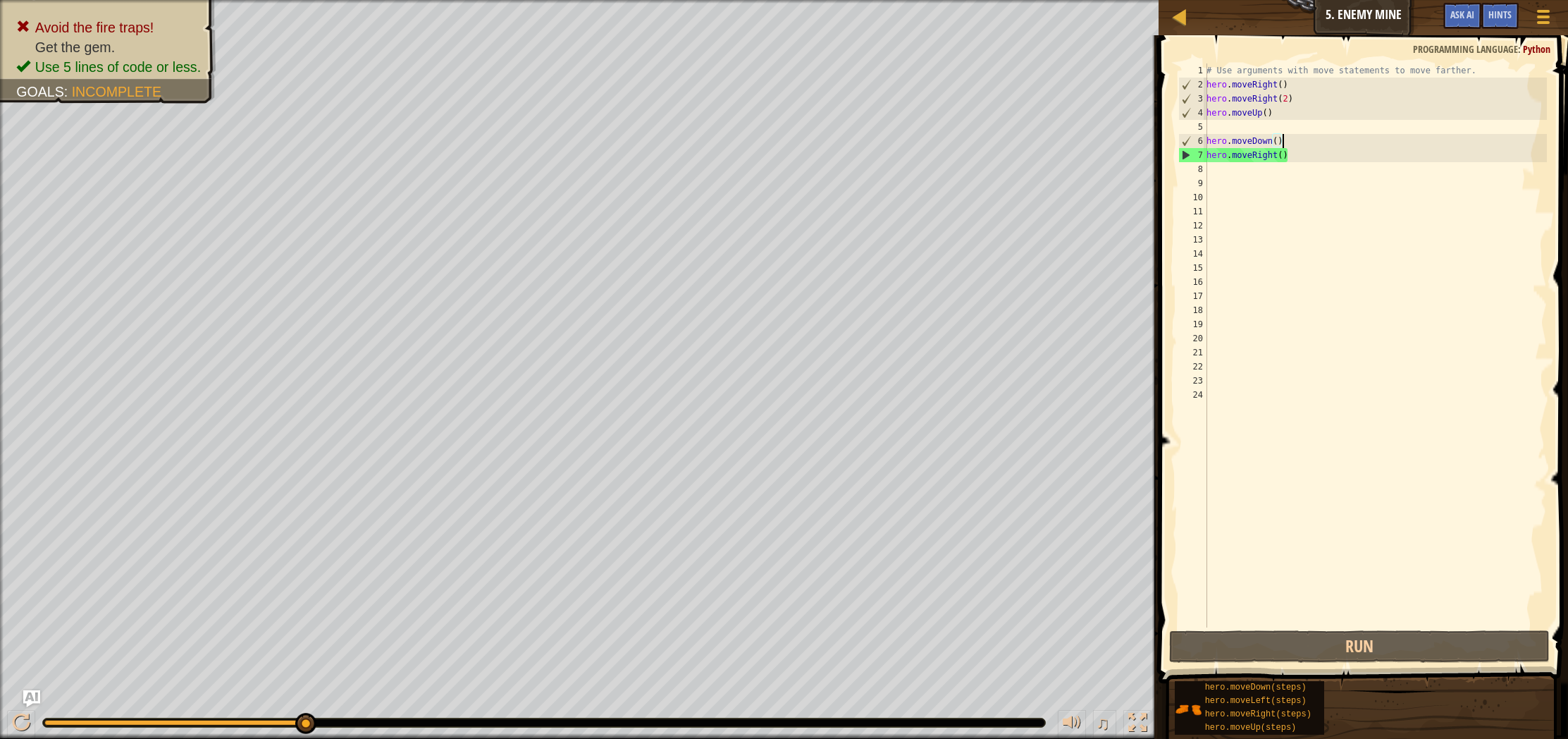
click at [1290, 144] on div "# Use arguments with move statements to move farther. hero . moveRight ( ) hero…" at bounding box center [1375, 359] width 343 height 592
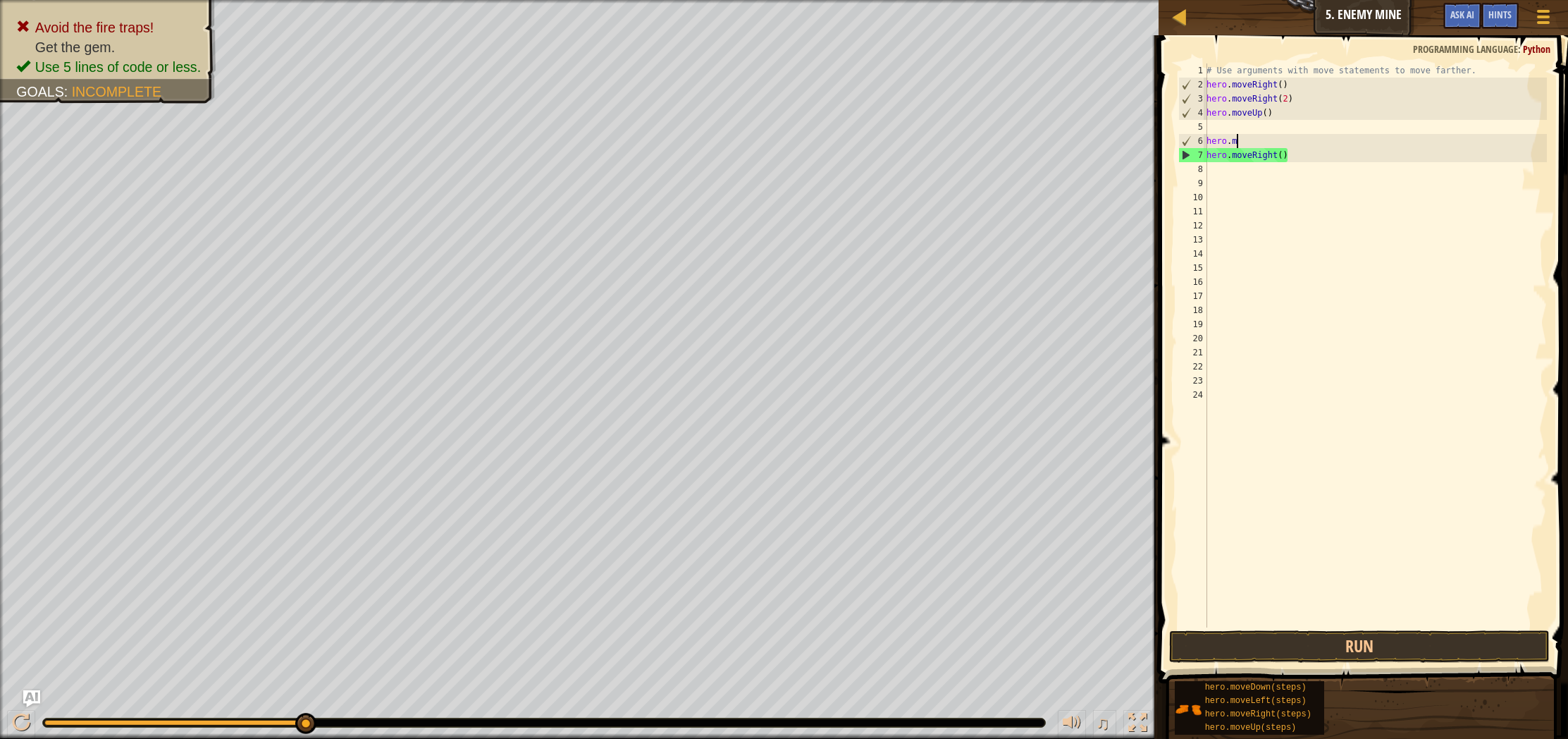
scroll to position [6, 1]
type textarea "h"
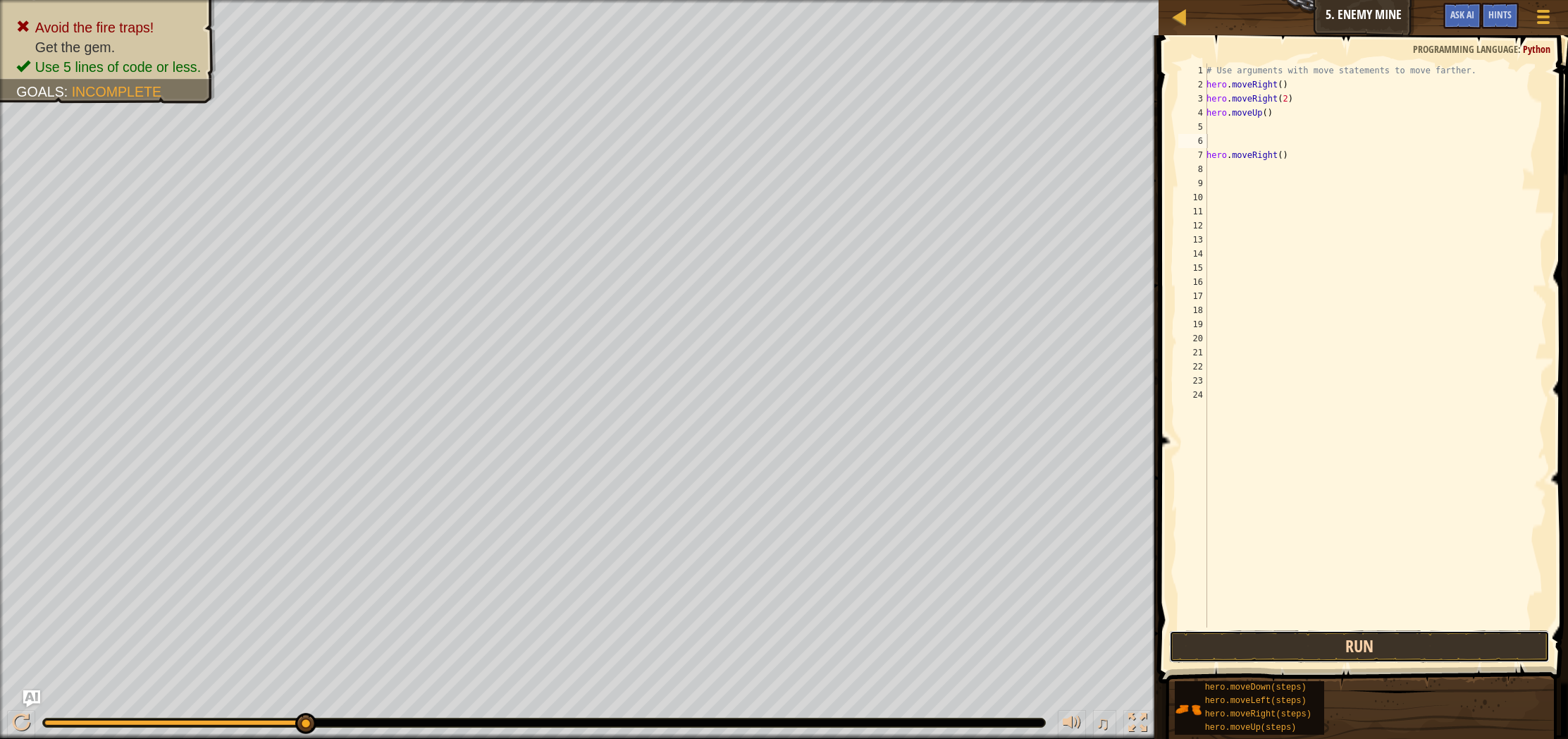
click at [1344, 651] on button "Run" at bounding box center [1359, 646] width 381 height 32
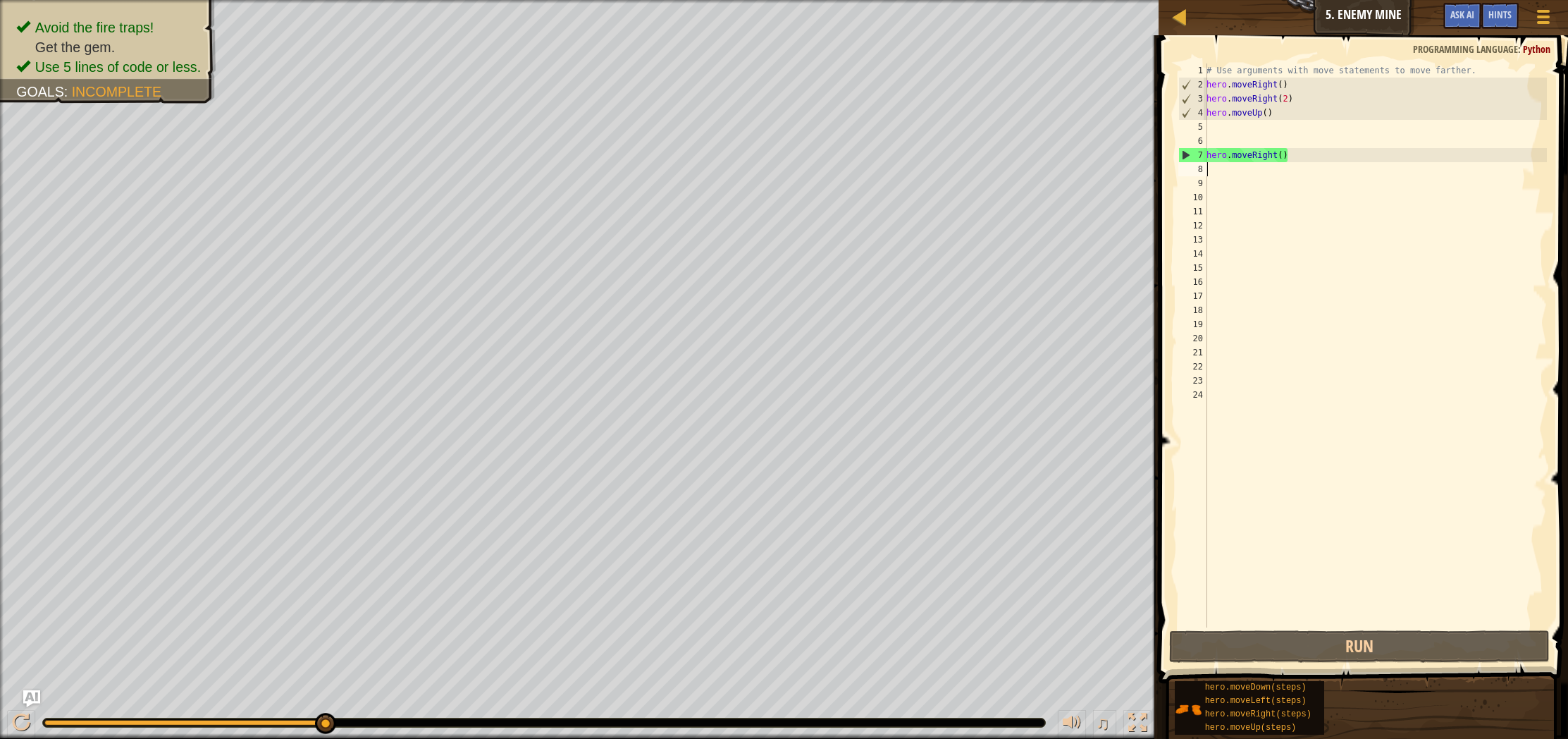
click at [1231, 168] on div "# Use arguments with move statements to move farther. hero . moveRight ( ) hero…" at bounding box center [1375, 359] width 343 height 592
type textarea "do"
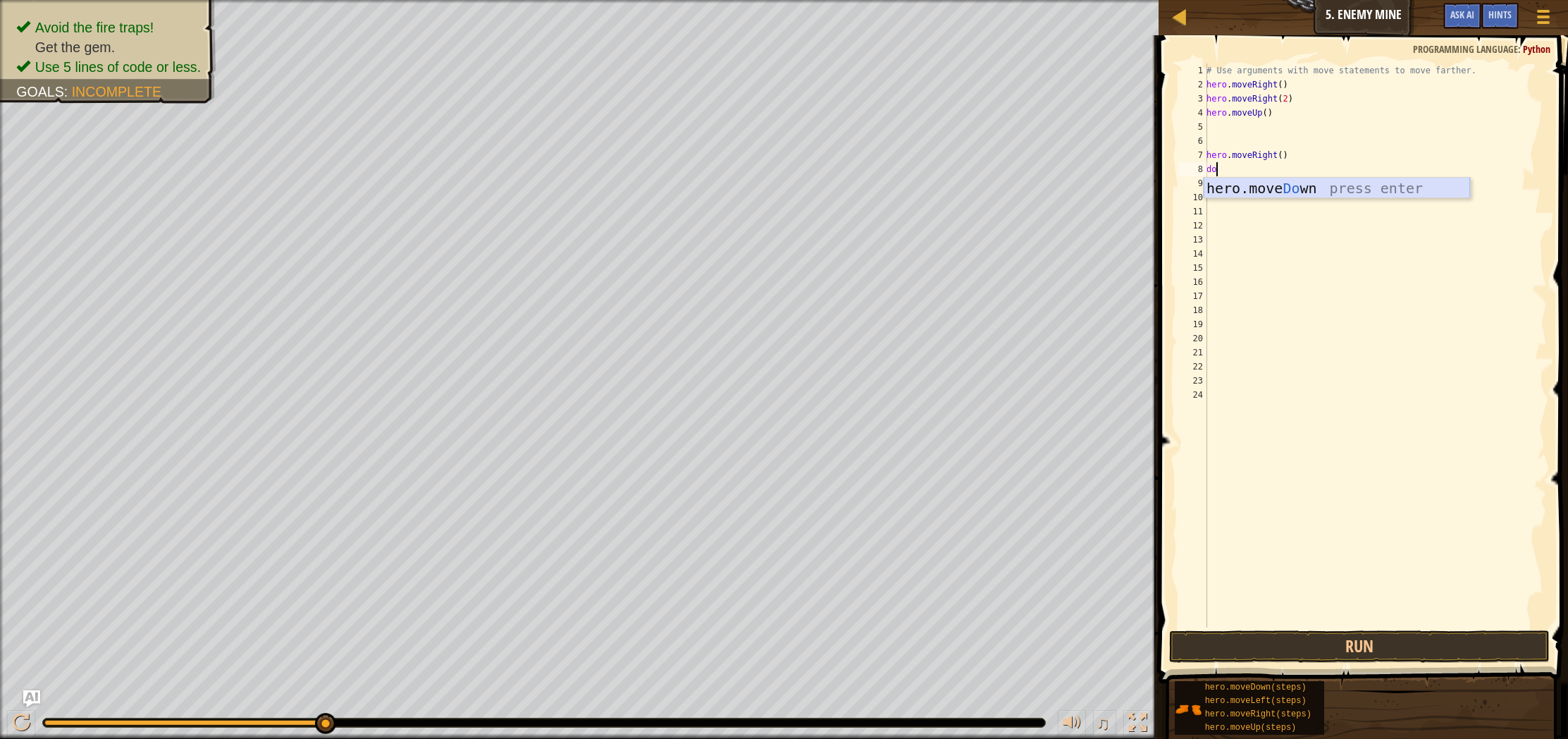
click at [1304, 178] on div "hero.move Do wn press enter" at bounding box center [1337, 210] width 267 height 63
click at [1278, 169] on div "# Use arguments with move statements to move farther. hero . moveRight ( ) hero…" at bounding box center [1375, 359] width 343 height 592
type textarea "hero.moveDown(3)"
click at [1250, 190] on div "# Use arguments with move statements to move farther. hero . moveRight ( ) hero…" at bounding box center [1375, 359] width 343 height 592
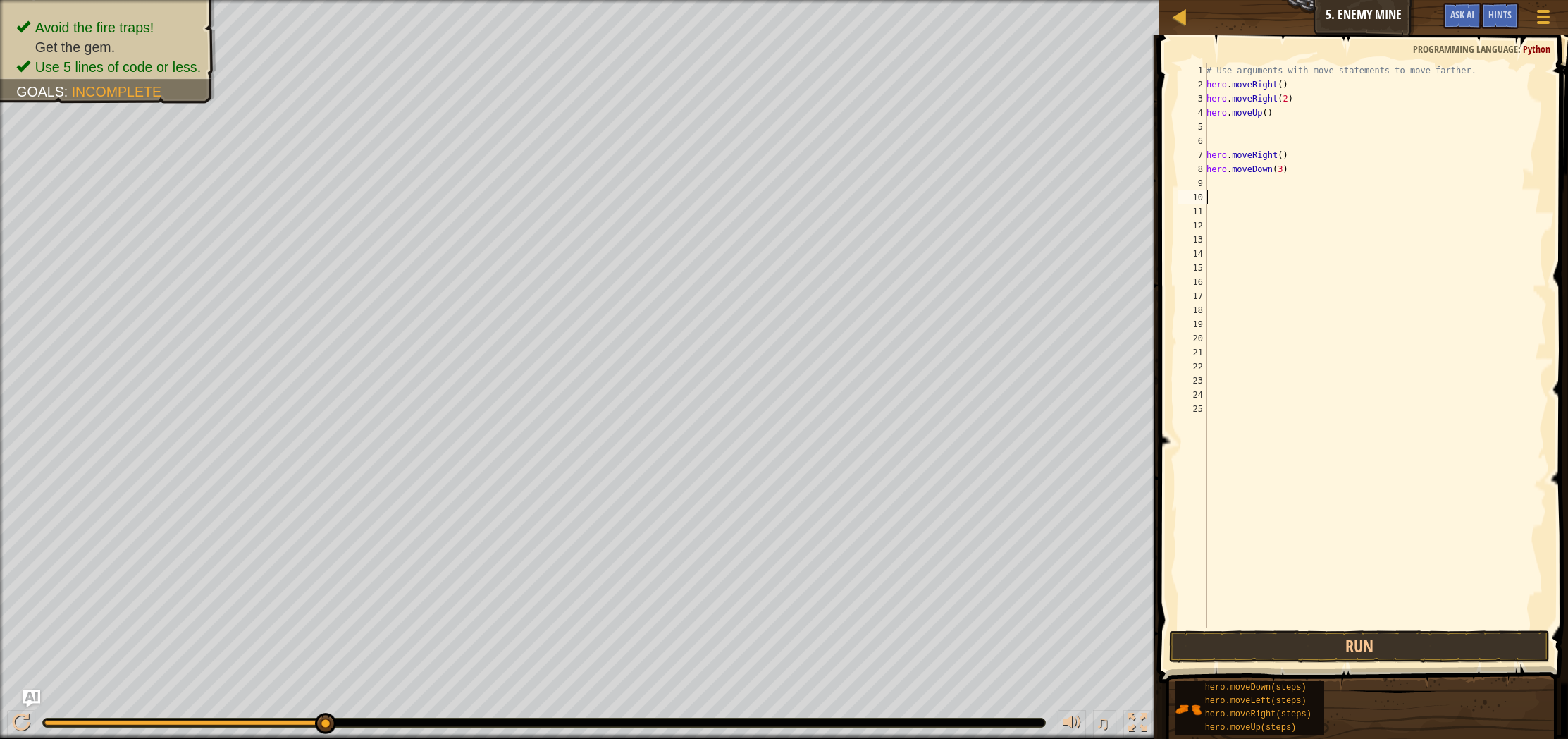
scroll to position [6, 0]
click at [1244, 182] on div "# Use arguments with move statements to move farther. hero . moveRight ( ) hero…" at bounding box center [1375, 359] width 343 height 592
type textarea "r"
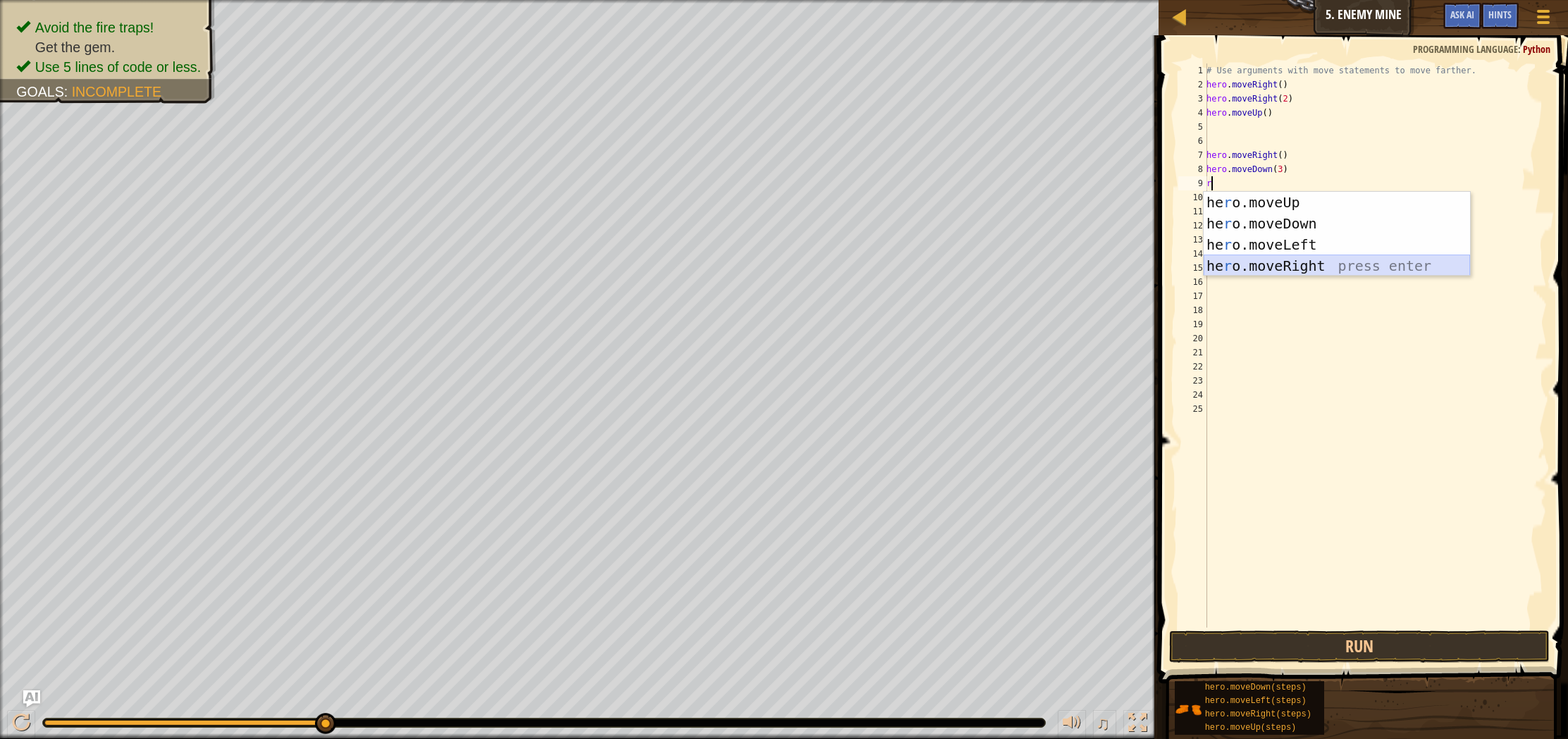
click at [1300, 263] on div "he r o.moveUp press enter he r o.moveDown press enter he r o.moveLeft press ent…" at bounding box center [1337, 255] width 267 height 127
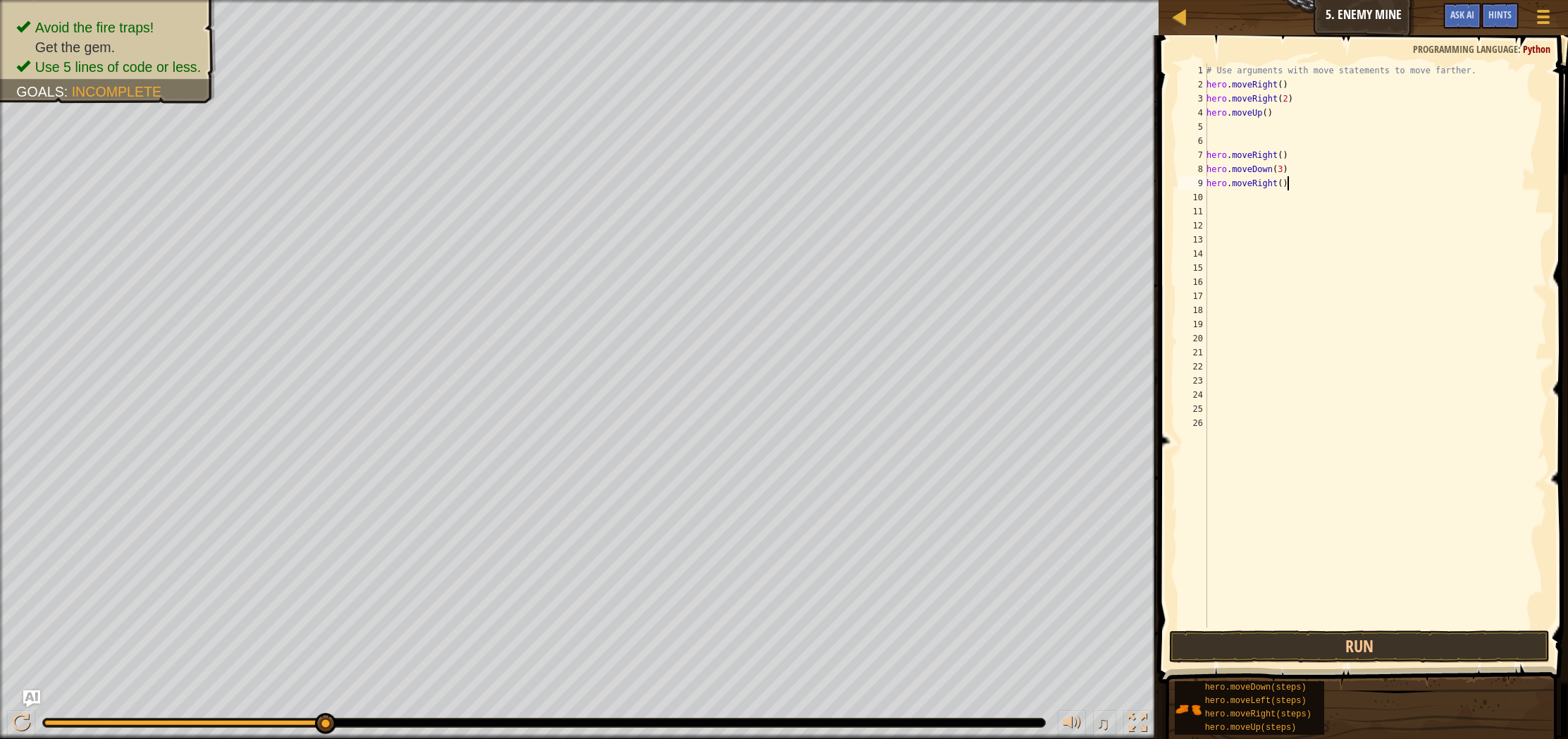
click at [1289, 189] on div "# Use arguments with move statements to move farther. hero . moveRight ( ) hero…" at bounding box center [1375, 359] width 343 height 592
click at [1286, 186] on div "# Use arguments with move statements to move farther. hero . moveRight ( ) hero…" at bounding box center [1375, 359] width 343 height 592
click at [1307, 652] on button "Run" at bounding box center [1359, 646] width 381 height 32
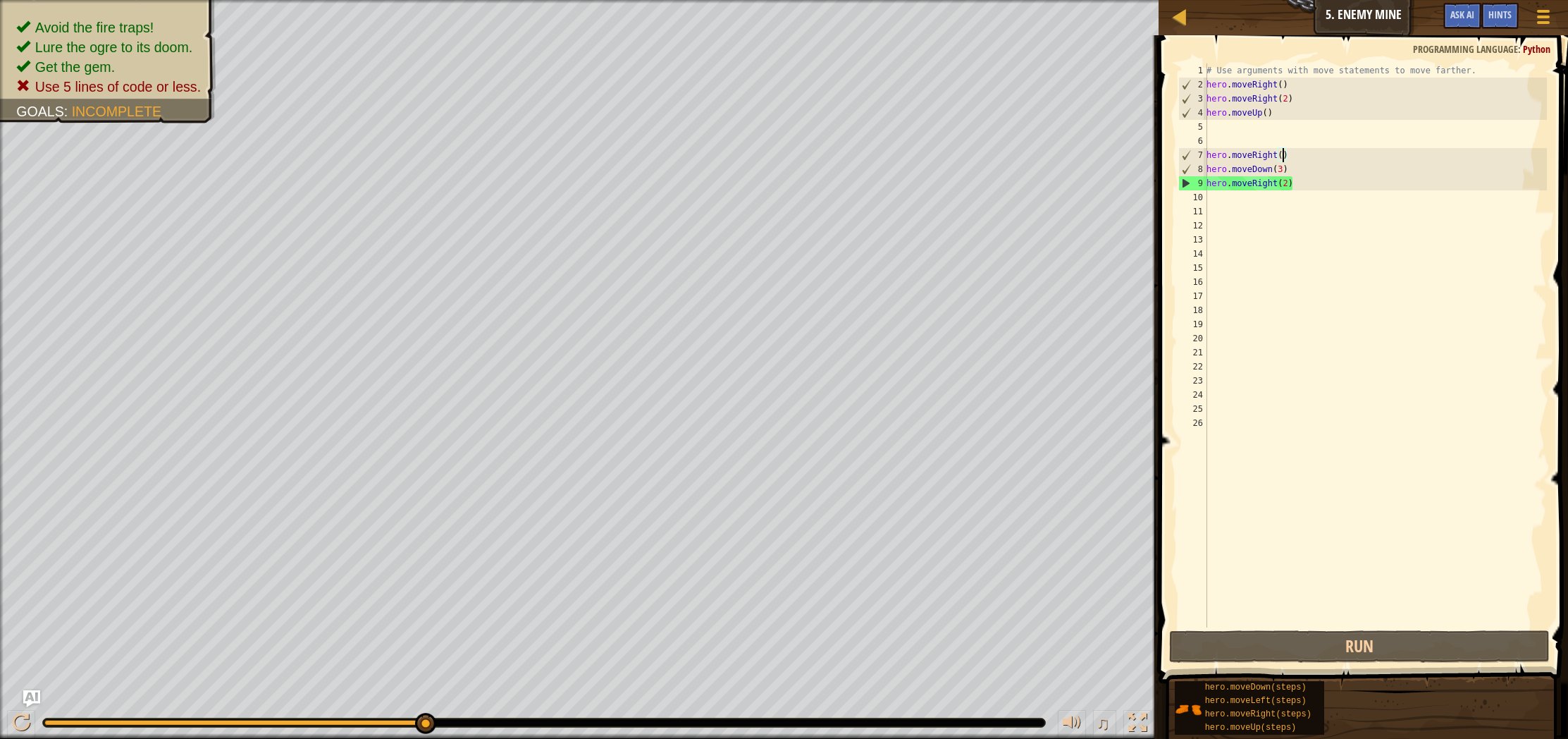
click at [1283, 152] on div "# Use arguments with move statements to move farther. hero . moveRight ( ) hero…" at bounding box center [1375, 359] width 343 height 592
click at [1295, 155] on div "# Use arguments with move statements to move farther. hero . moveRight ( ) hero…" at bounding box center [1375, 359] width 343 height 592
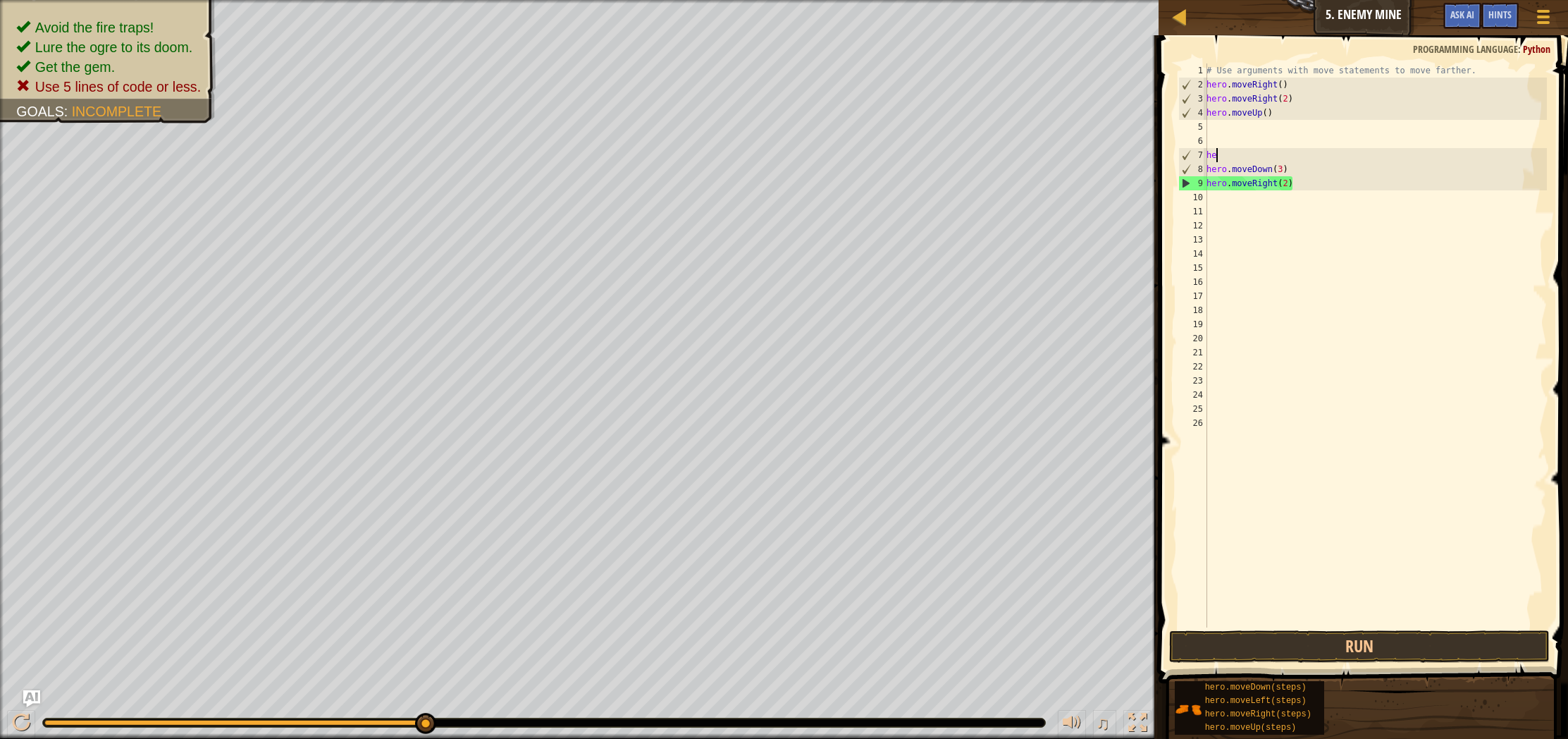
scroll to position [6, 0]
type textarea "h"
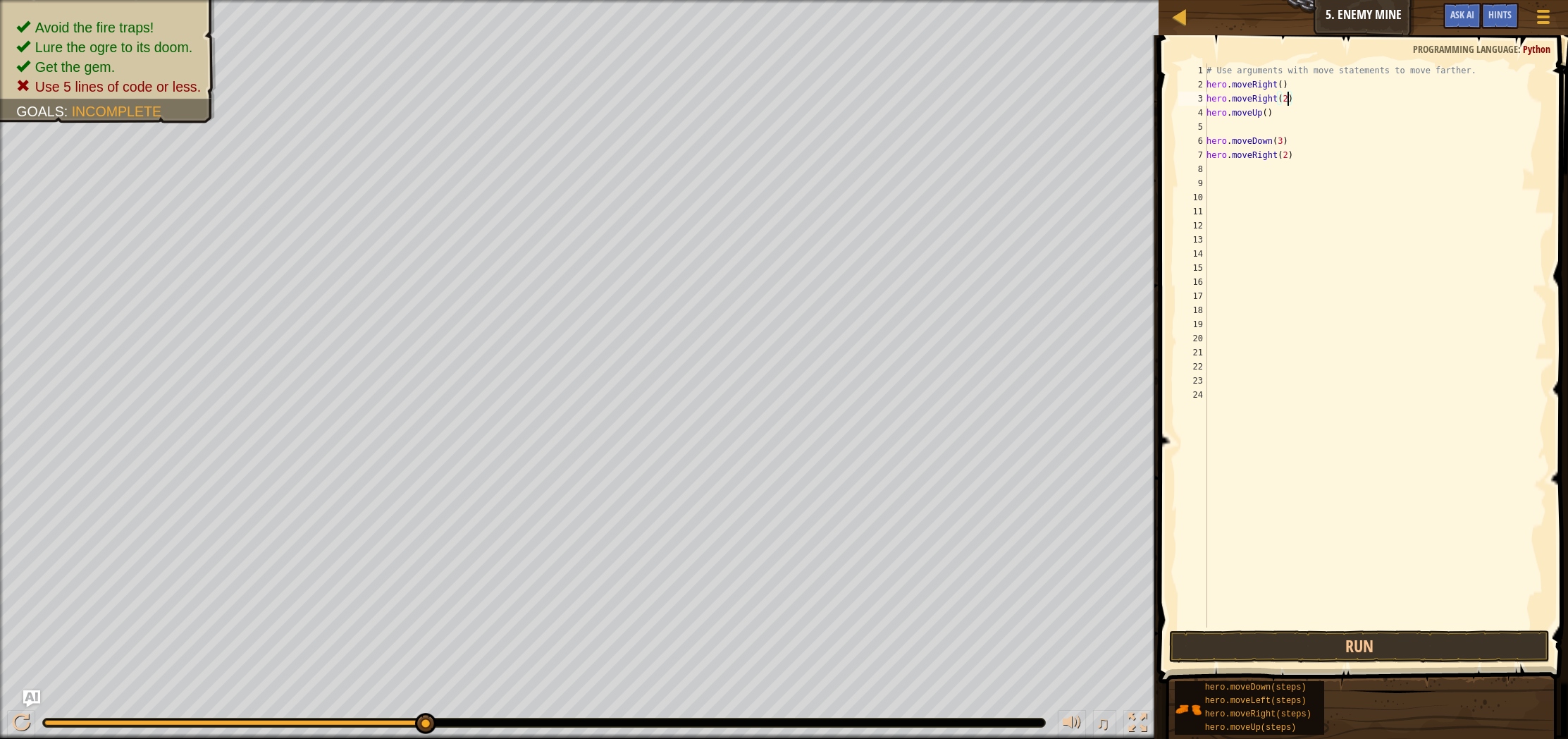
click at [1289, 98] on div "# Use arguments with move statements to move farther. hero . moveRight ( ) hero…" at bounding box center [1375, 359] width 343 height 592
click at [1262, 638] on button "Run" at bounding box center [1359, 646] width 381 height 32
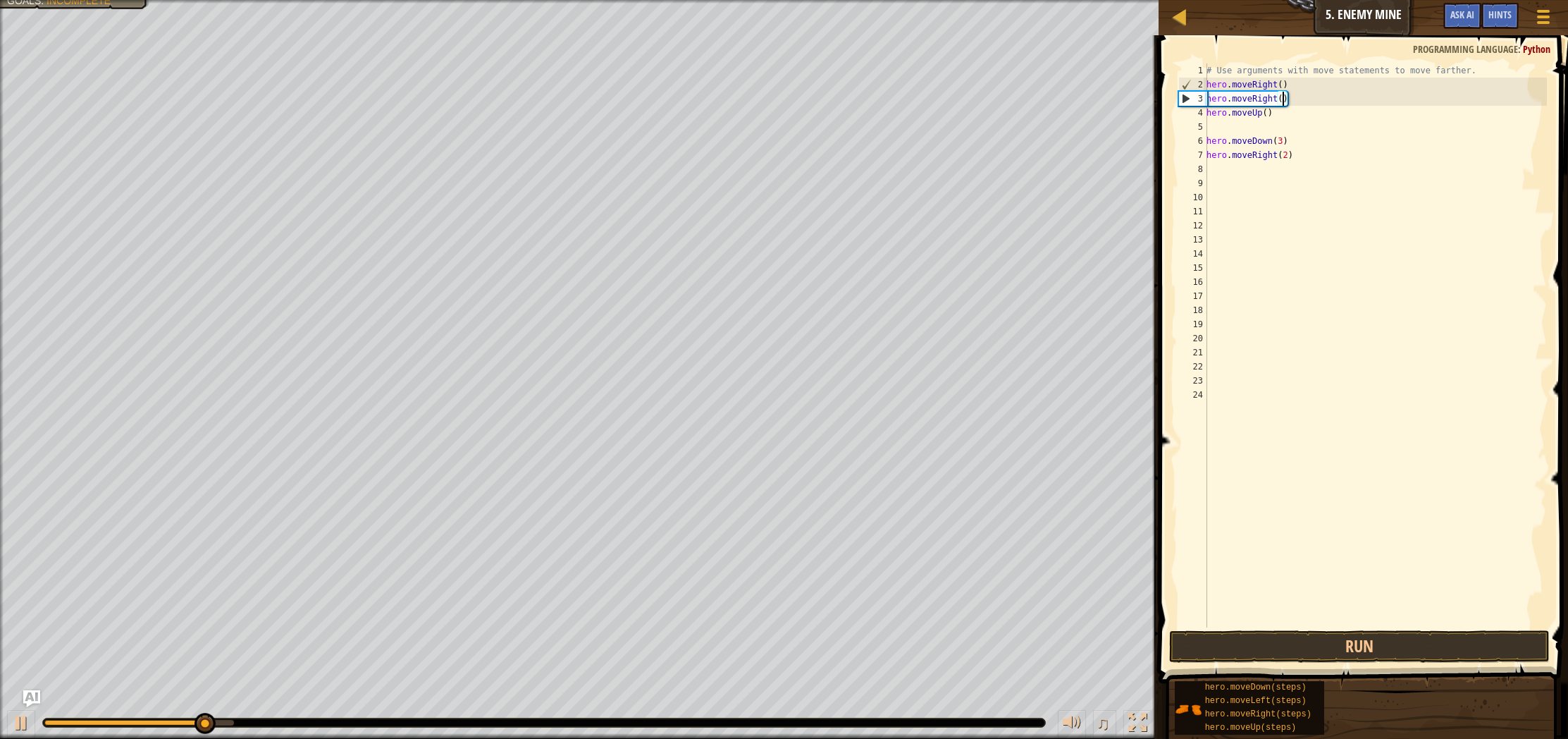
type textarea "hero.moveRight(2)"
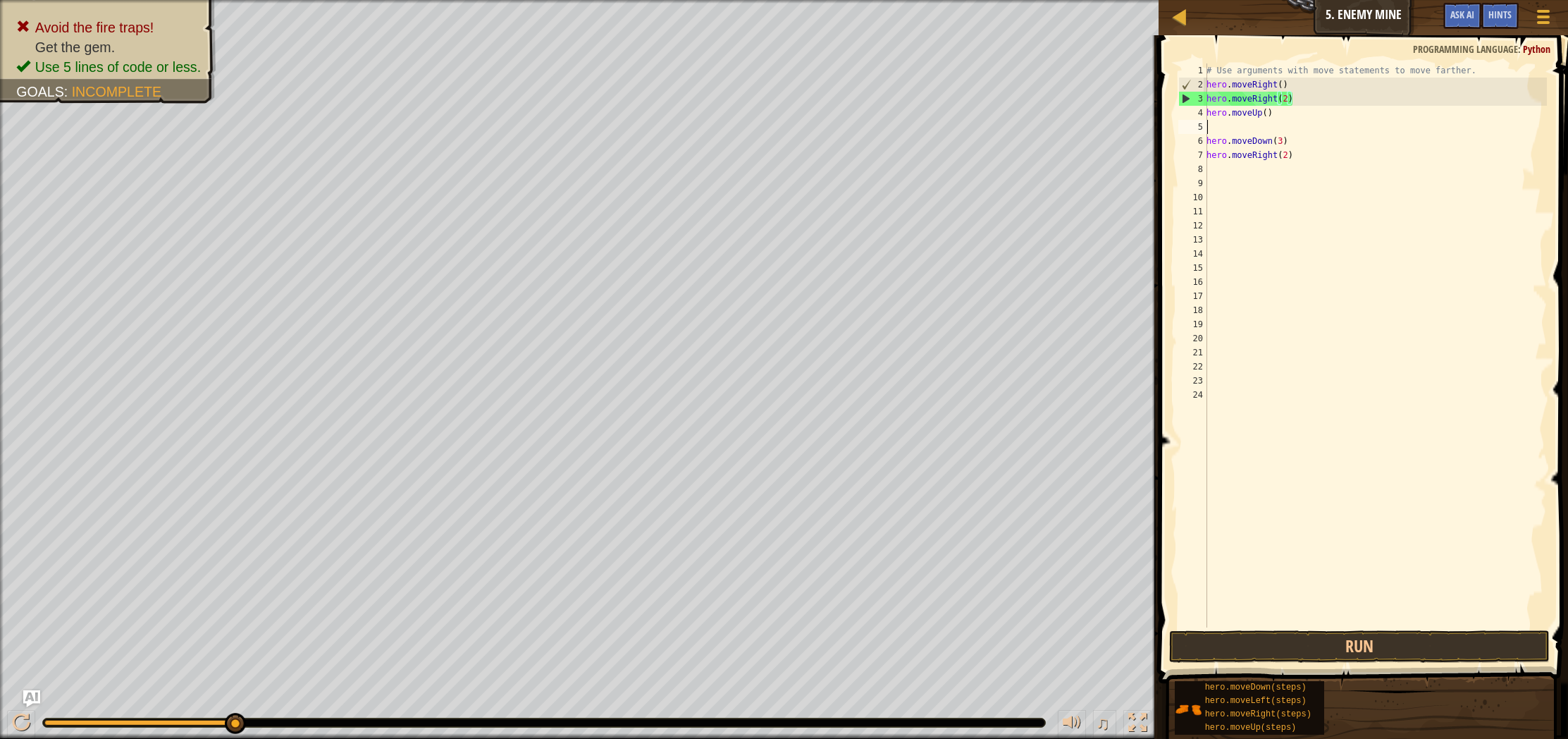
click at [1271, 122] on div "# Use arguments with move statements to move farther. hero . moveRight ( ) hero…" at bounding box center [1375, 359] width 343 height 592
click at [1243, 650] on button "Run" at bounding box center [1359, 646] width 381 height 32
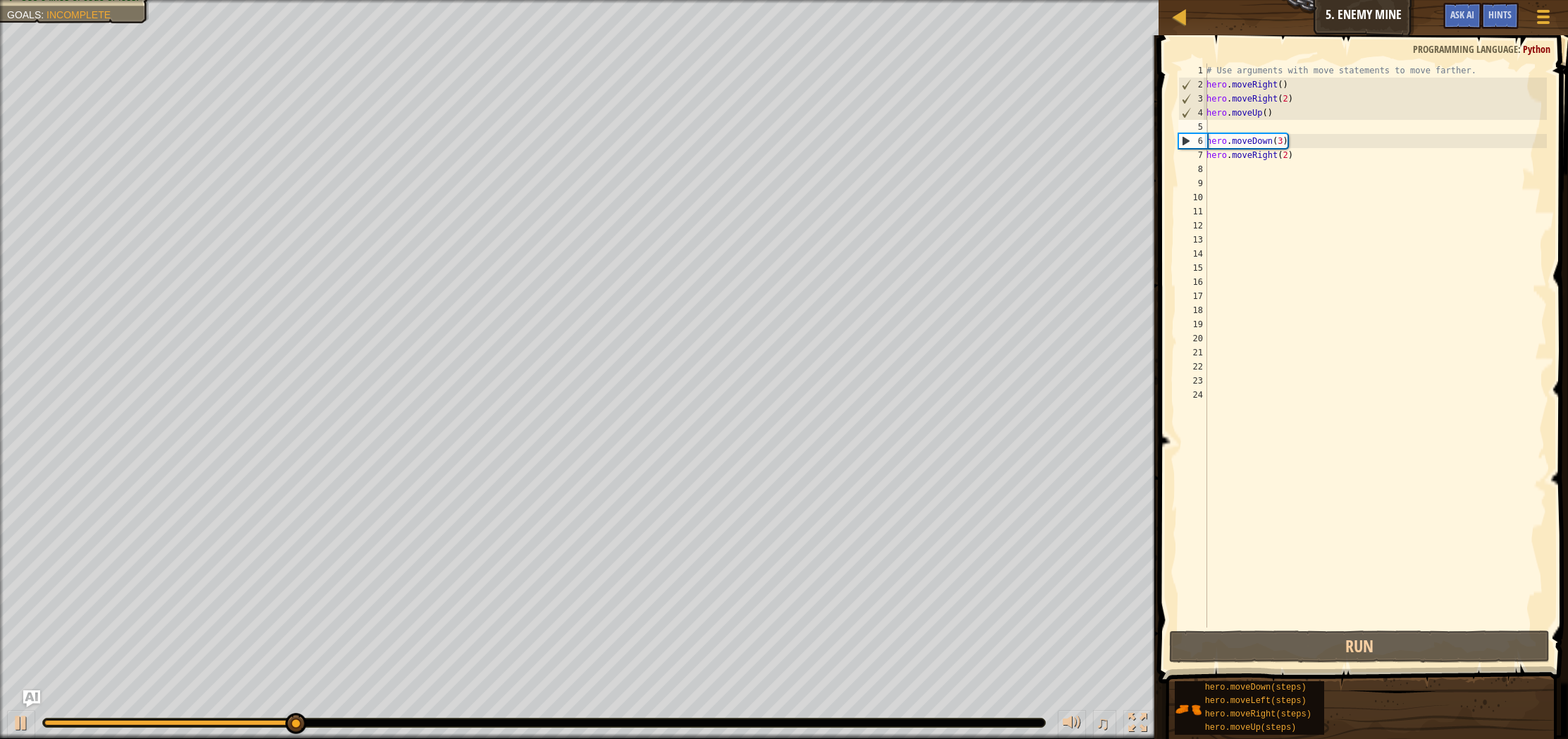
click at [1398, 16] on div "Map Introduction to Computer Science 5. Enemy Mine Game Menu Done Hints Ask AI" at bounding box center [1363, 17] width 409 height 35
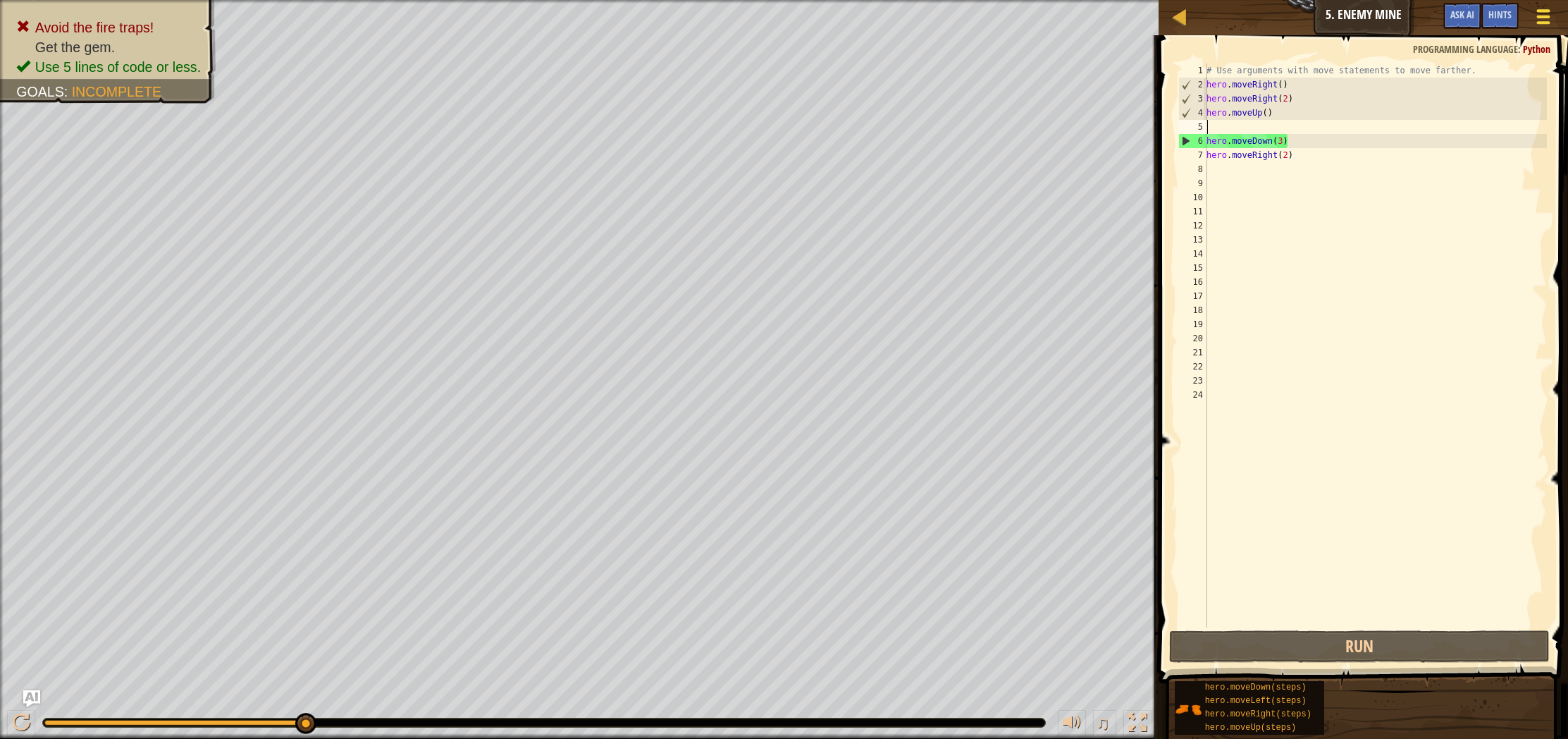
click at [1545, 12] on span at bounding box center [1544, 11] width 14 height 3
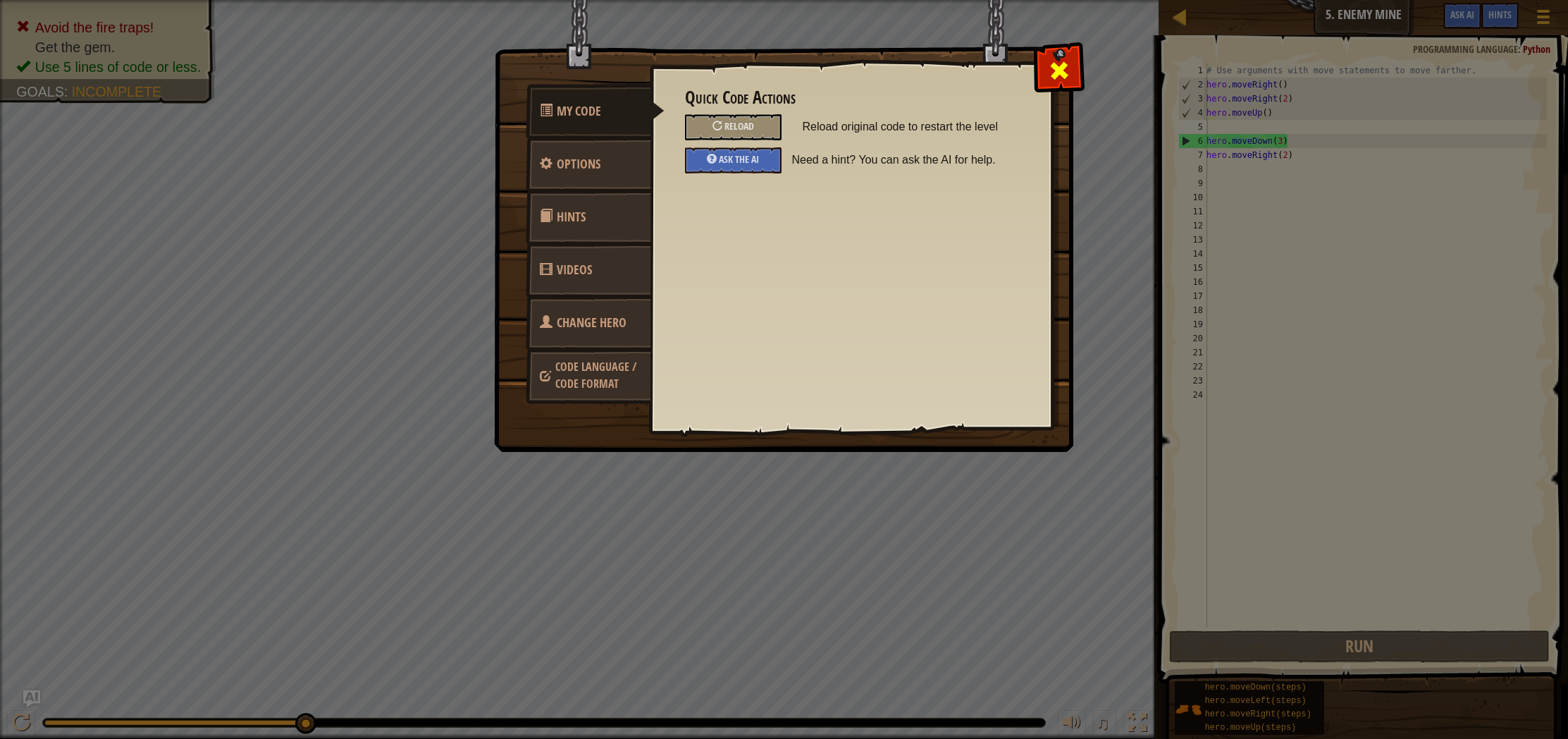
click at [1054, 62] on span at bounding box center [1060, 71] width 23 height 23
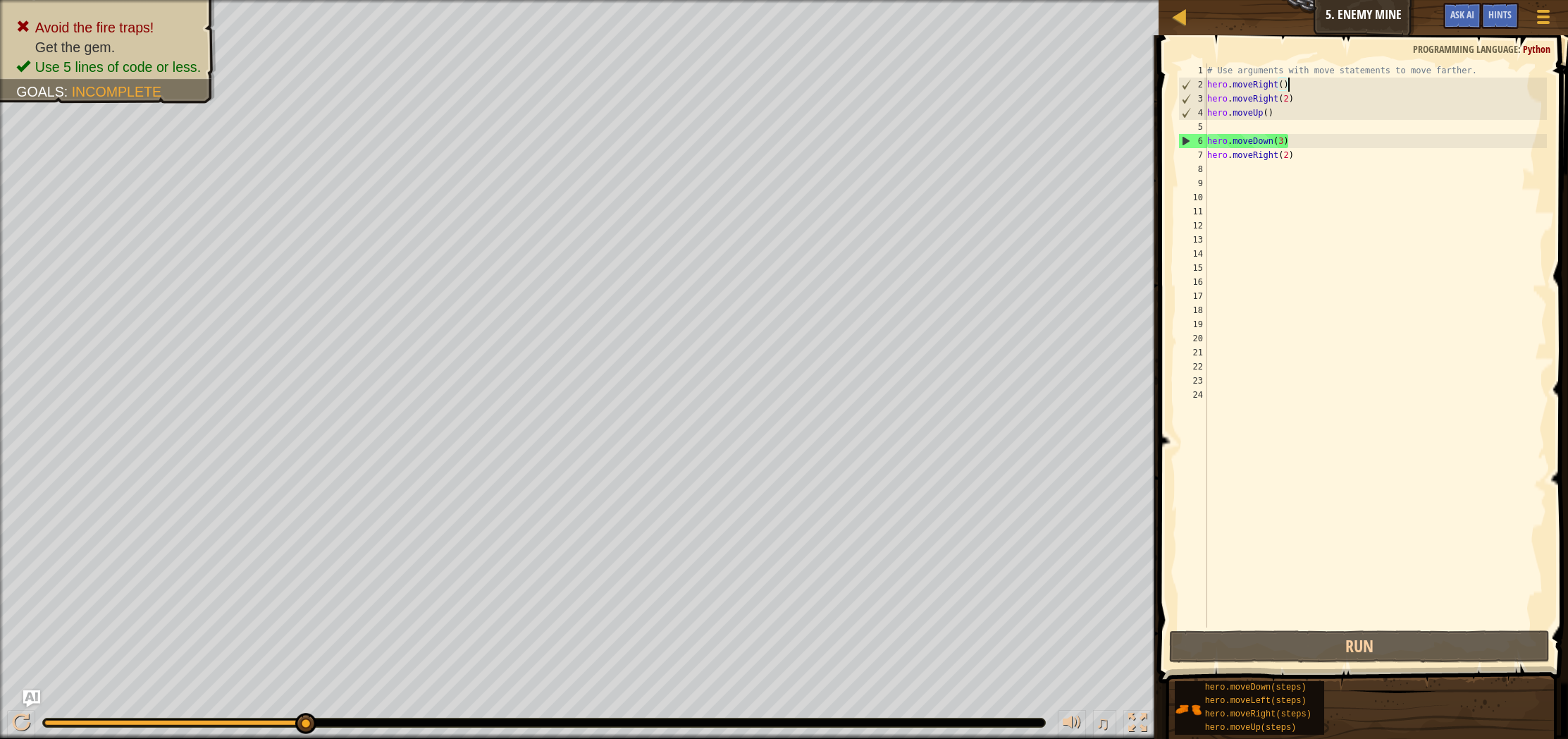
click at [1304, 83] on div "# Use arguments with move statements to move farther. hero . moveRight ( ) hero…" at bounding box center [1376, 359] width 342 height 592
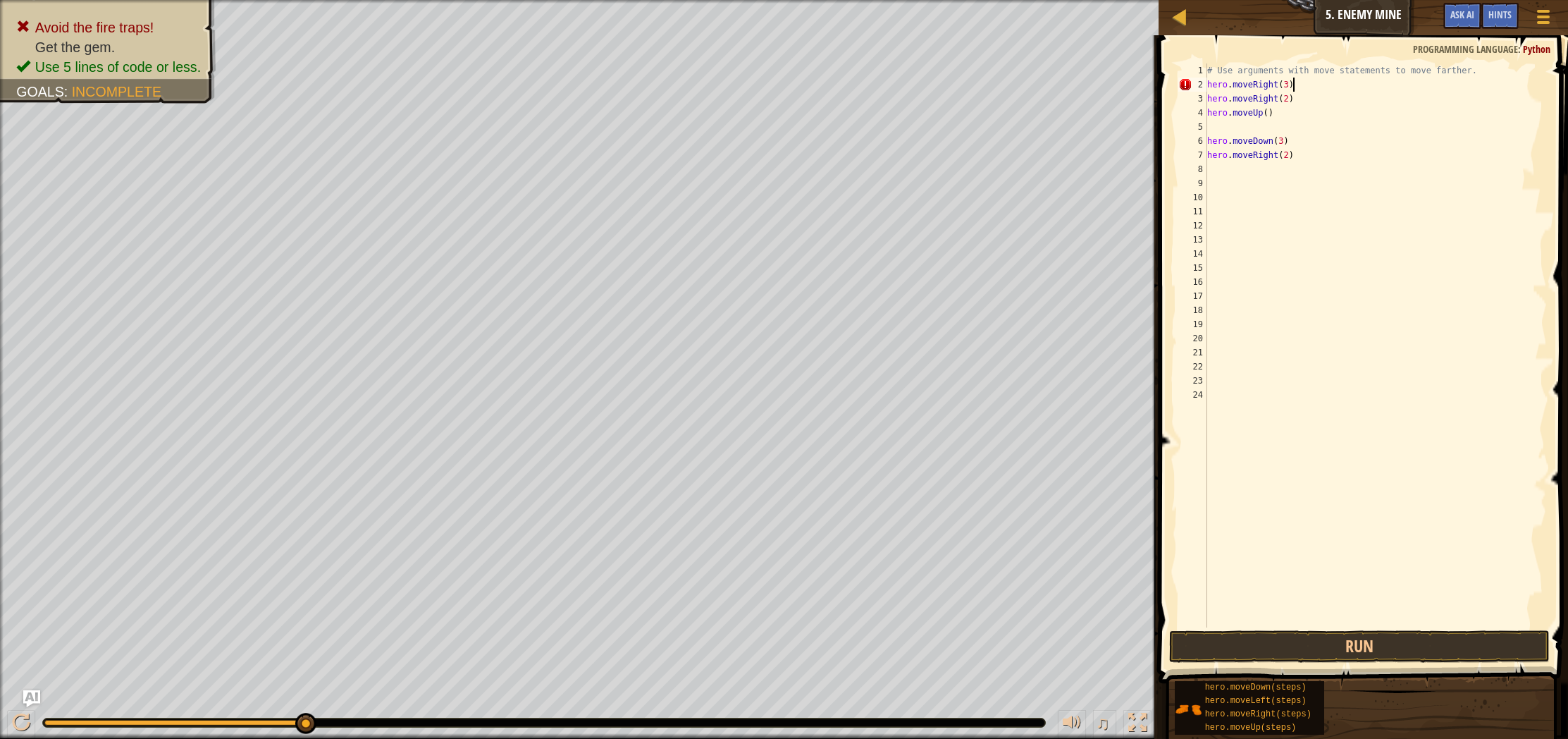
scroll to position [6, 6]
click at [1339, 650] on button "Run" at bounding box center [1359, 646] width 381 height 32
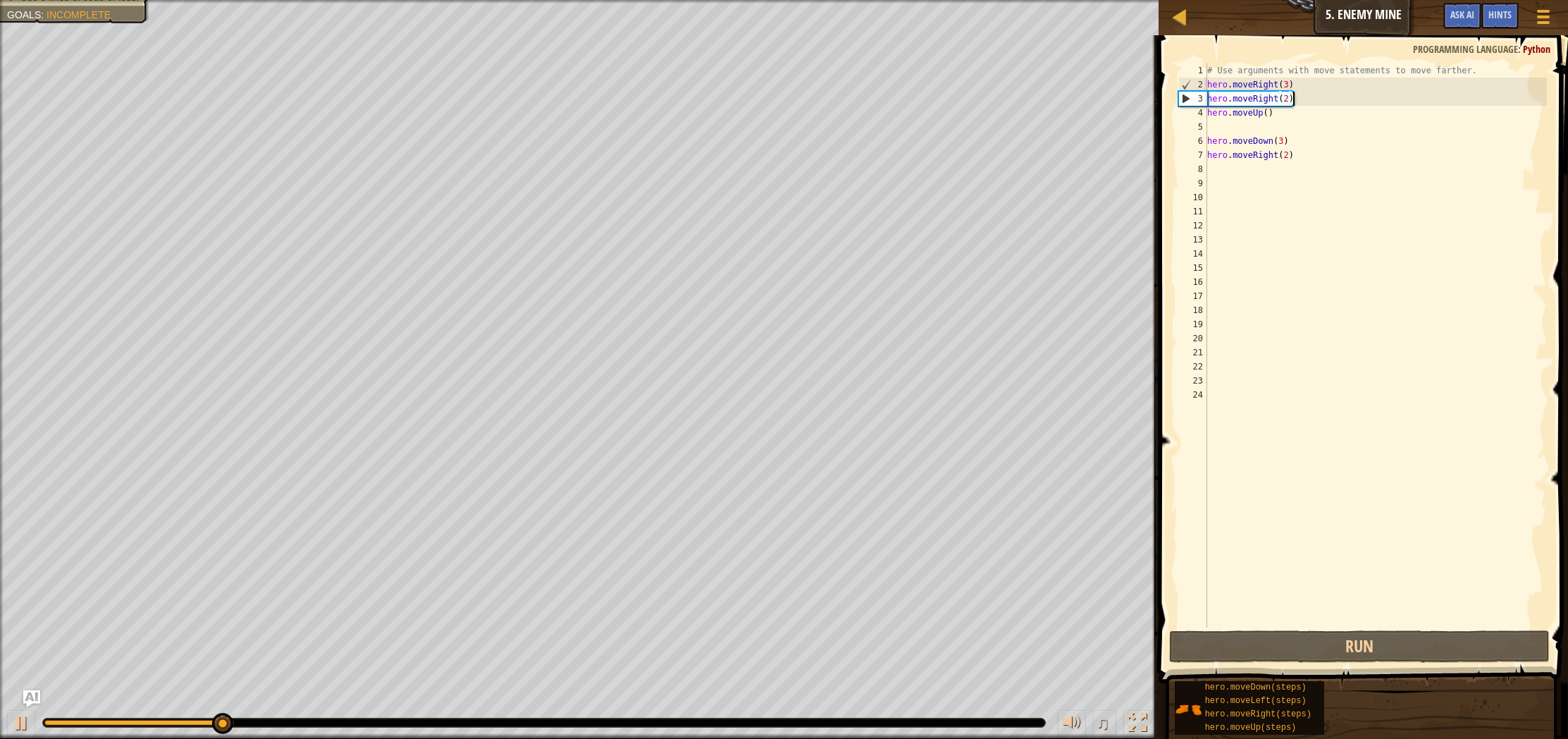
click at [1302, 104] on div "# Use arguments with move statements to move farther. hero . moveRight ( 3 ) he…" at bounding box center [1376, 359] width 342 height 592
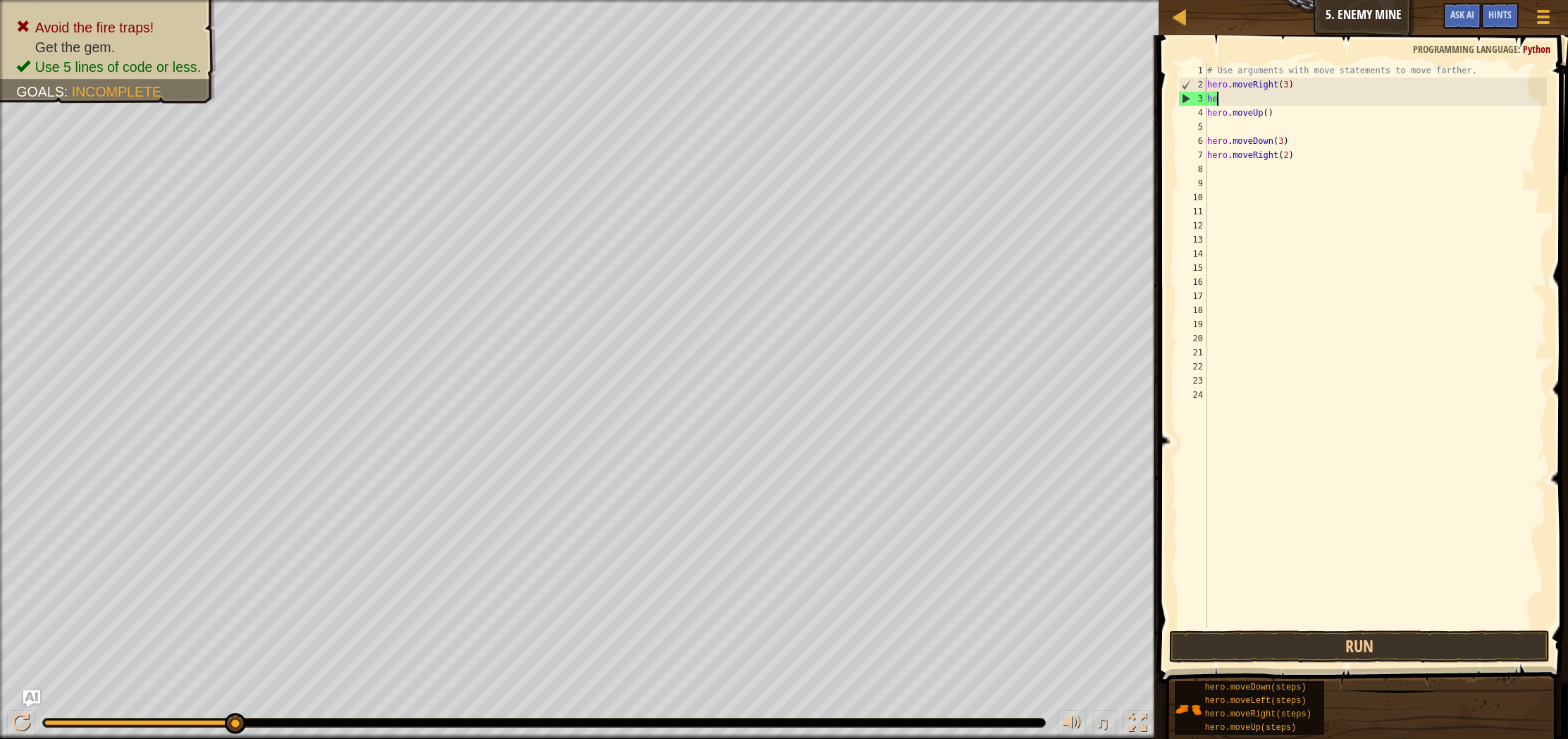
scroll to position [6, 0]
type textarea "h"
click at [1250, 654] on button "Run" at bounding box center [1359, 646] width 381 height 32
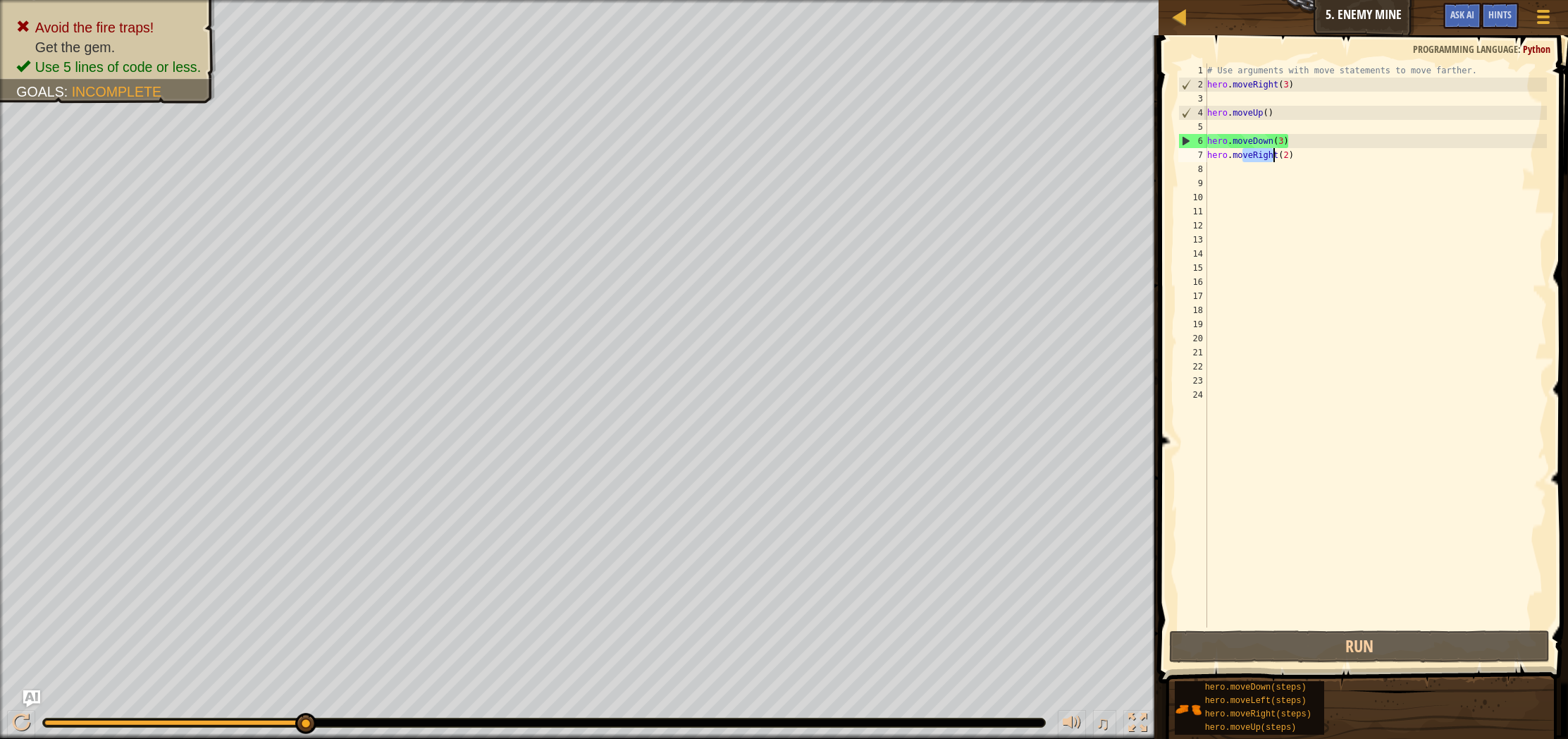
drag, startPoint x: 1244, startPoint y: 155, endPoint x: 1310, endPoint y: 170, distance: 67.7
click at [1310, 170] on div "# Use arguments with move statements to move farther. hero . moveRight ( 3 ) he…" at bounding box center [1376, 359] width 342 height 592
click at [1313, 148] on div "# Use arguments with move statements to move farther. hero . moveRight ( 3 ) he…" at bounding box center [1376, 359] width 342 height 592
click at [1220, 119] on div "# Use arguments with move statements to move farther. hero . moveRight ( 3 ) he…" at bounding box center [1376, 359] width 342 height 592
type textarea "hero.moveUp()"
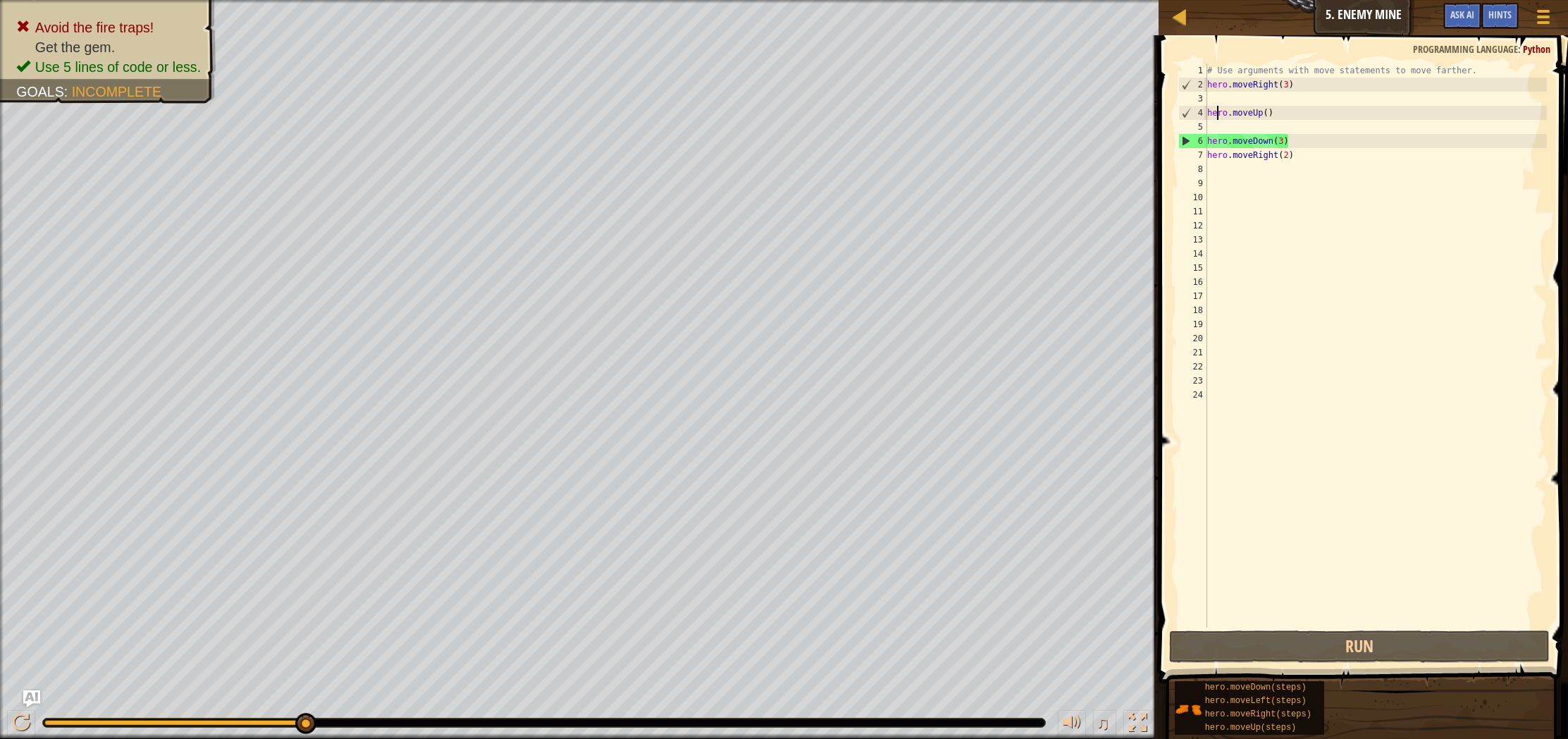
click at [1232, 124] on div "# Use arguments with move statements to move farther. hero . moveRight ( 3 ) he…" at bounding box center [1376, 359] width 342 height 592
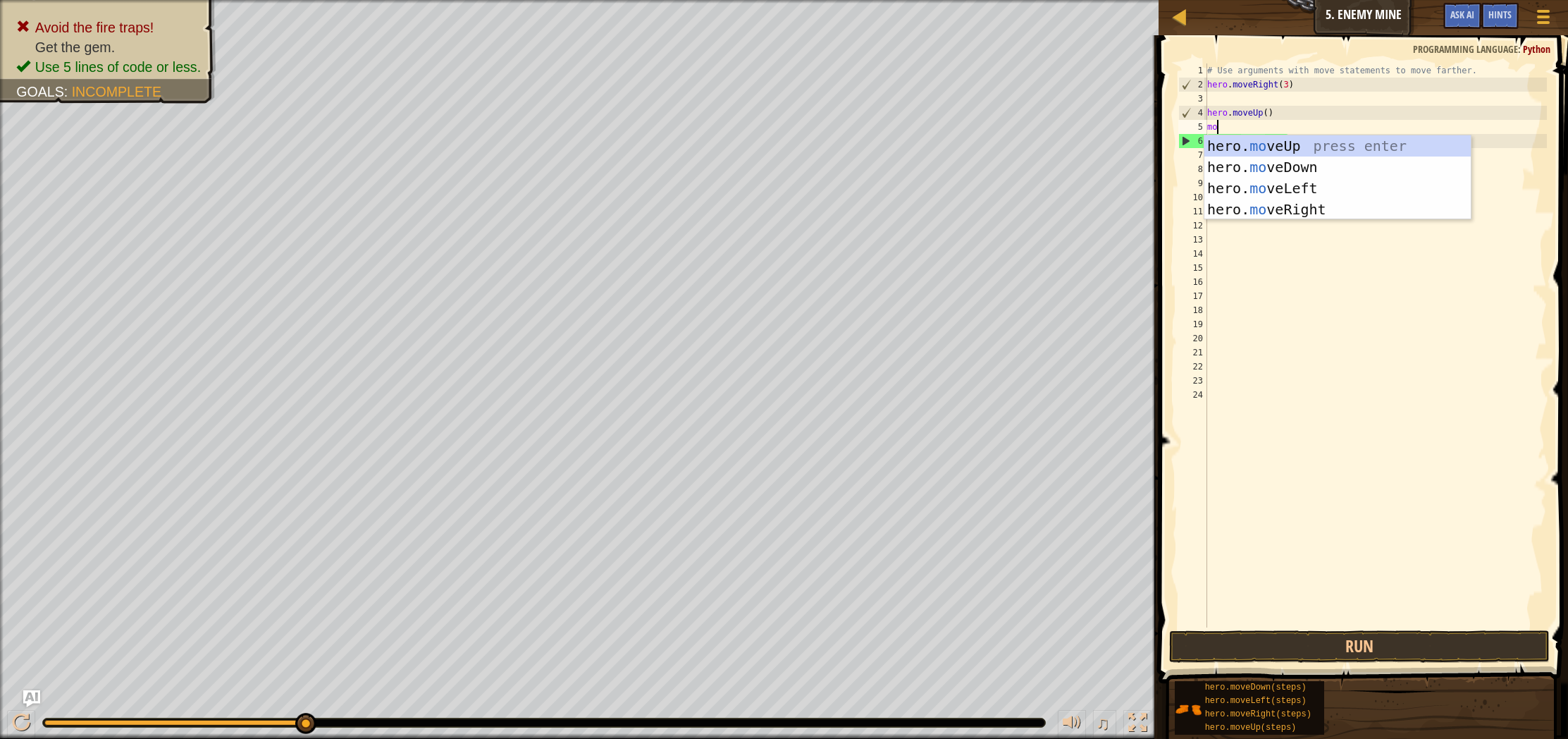
type textarea "move"
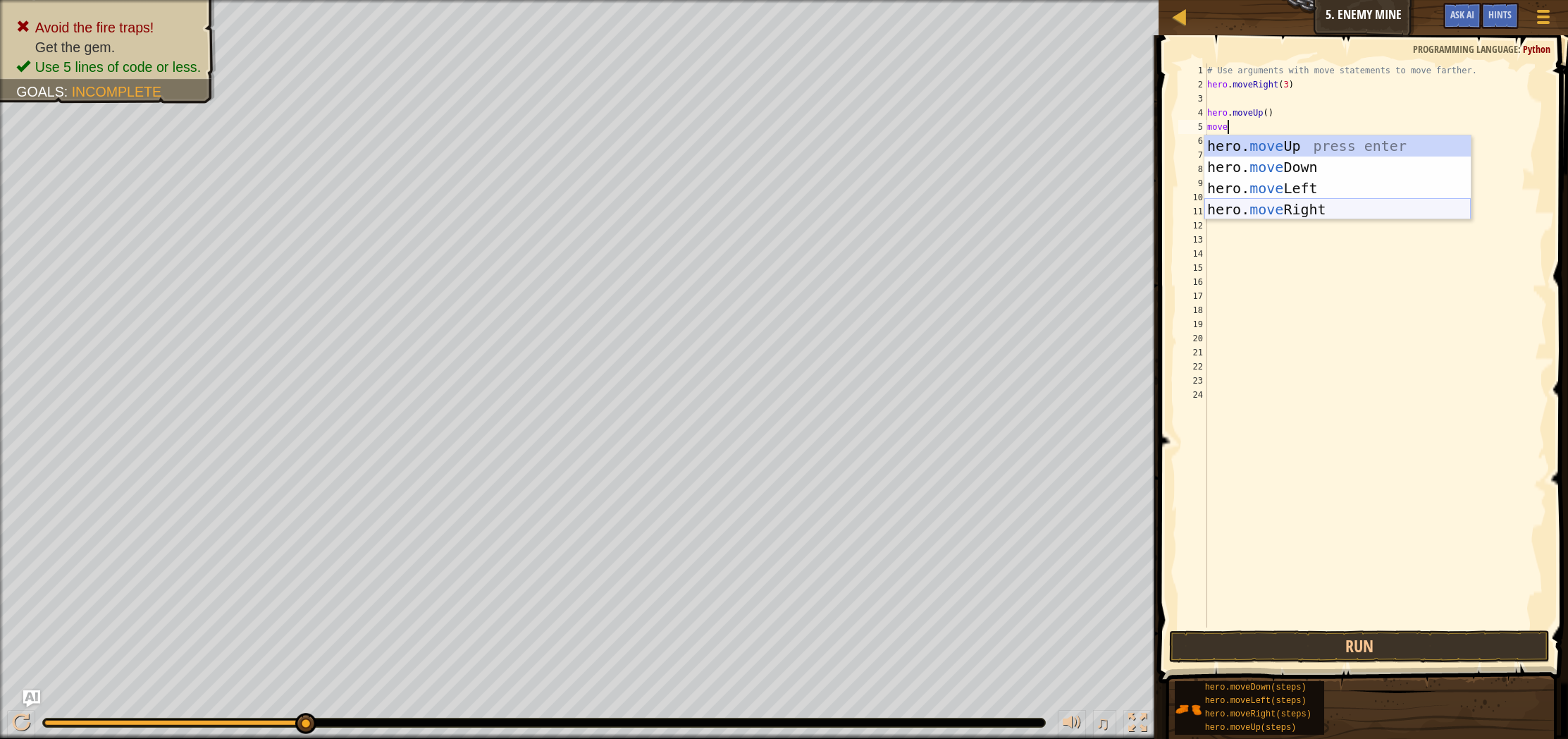
click at [1355, 202] on div "hero. move Up press enter hero. move Down press enter hero. move Left press ent…" at bounding box center [1337, 198] width 267 height 127
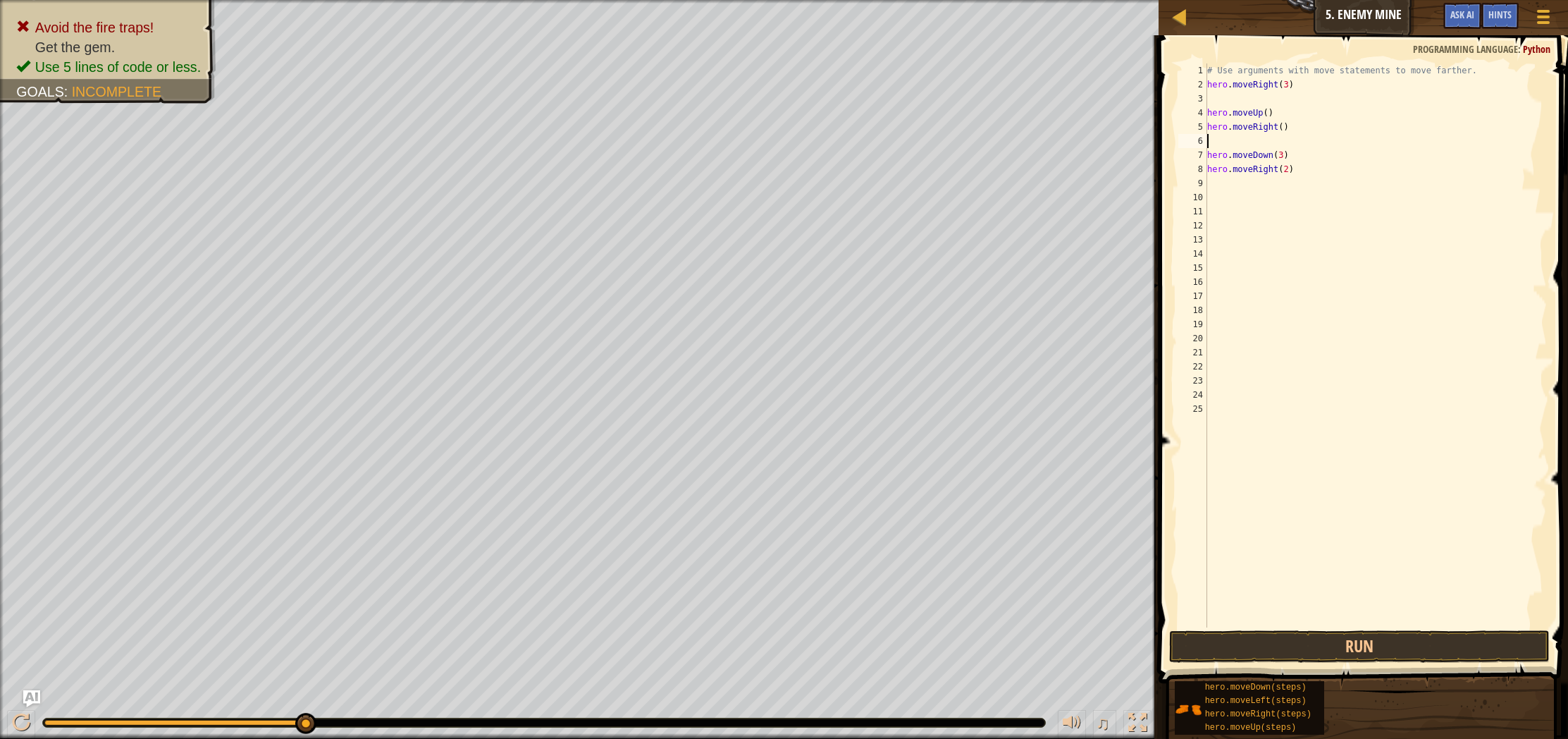
scroll to position [6, 0]
click at [1286, 130] on div "# Use arguments with move statements to move farther. hero . moveRight ( 3 ) he…" at bounding box center [1376, 359] width 342 height 592
click at [1250, 647] on button "Run" at bounding box center [1359, 646] width 381 height 32
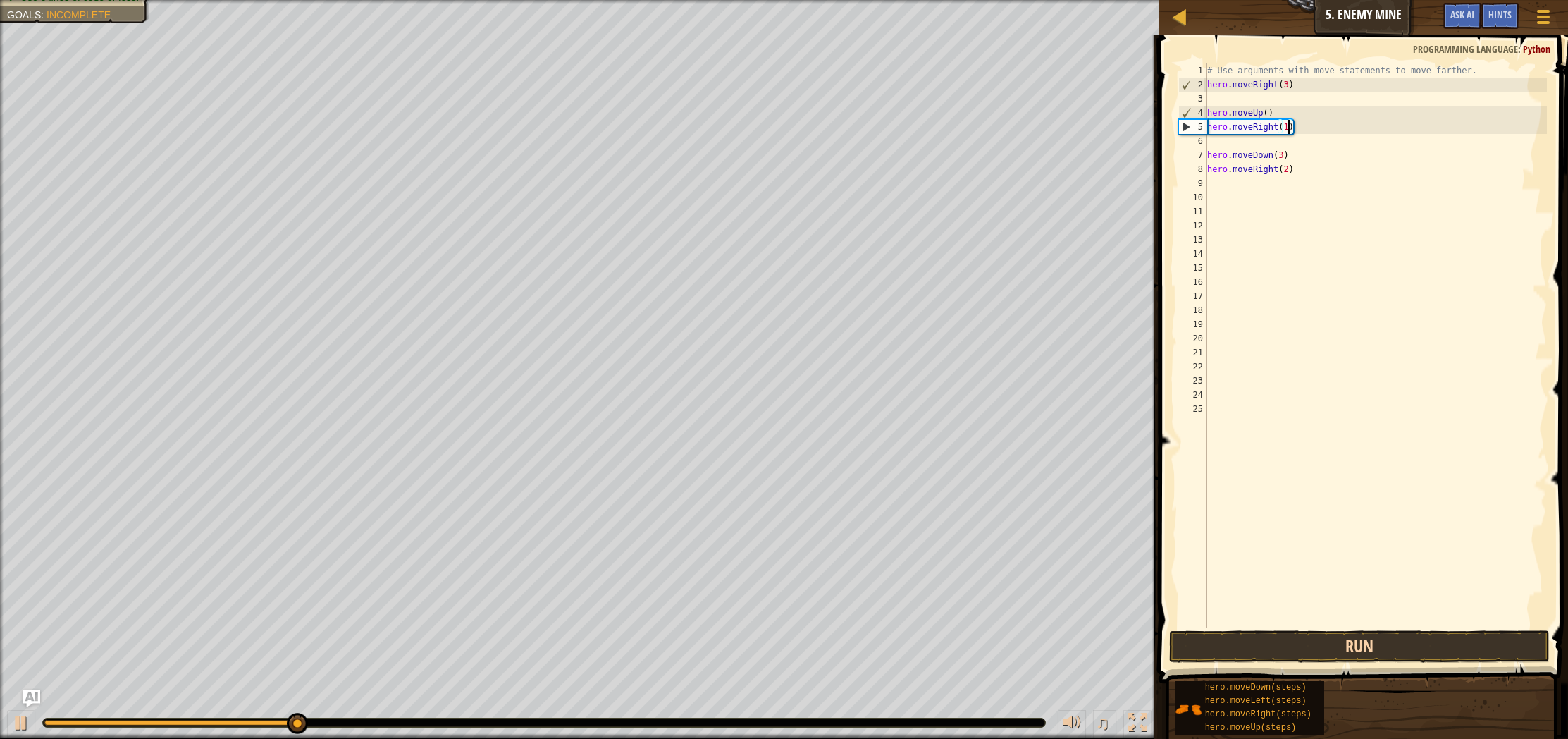
type textarea "hero.moveRight(1)"
click at [1316, 647] on button "Run" at bounding box center [1359, 646] width 381 height 32
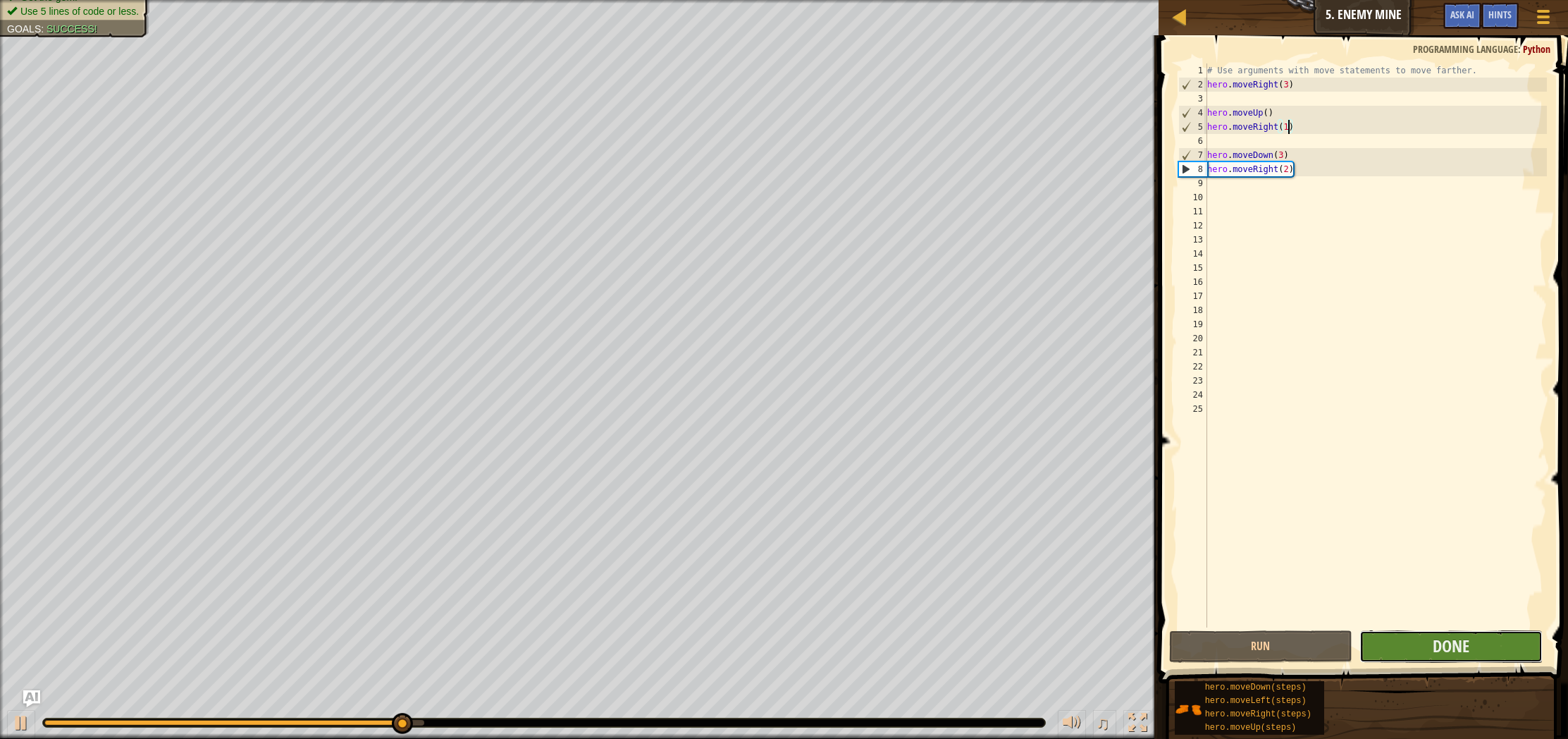
click at [1475, 644] on button "Done" at bounding box center [1451, 646] width 183 height 32
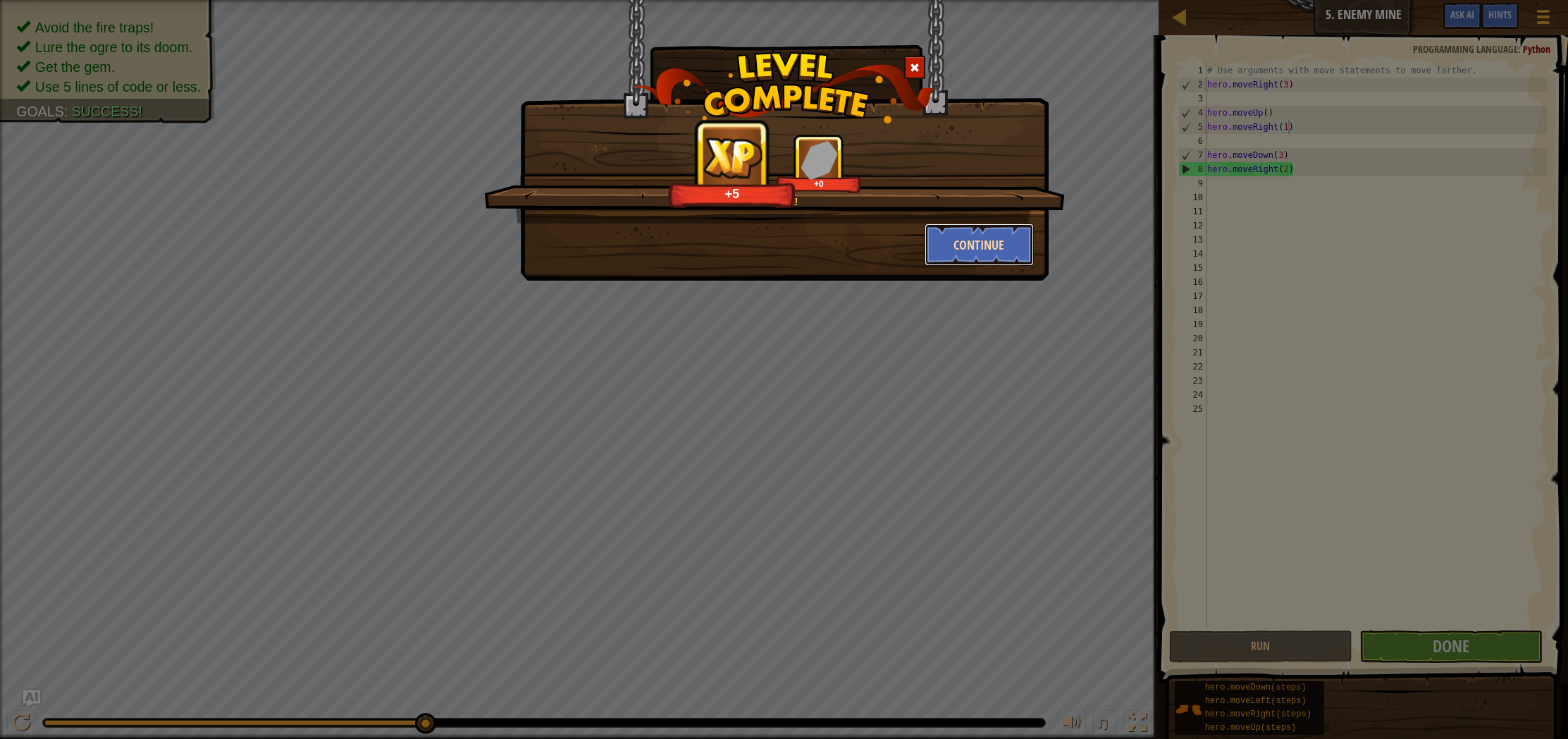
click at [977, 249] on button "Continue" at bounding box center [978, 245] width 109 height 42
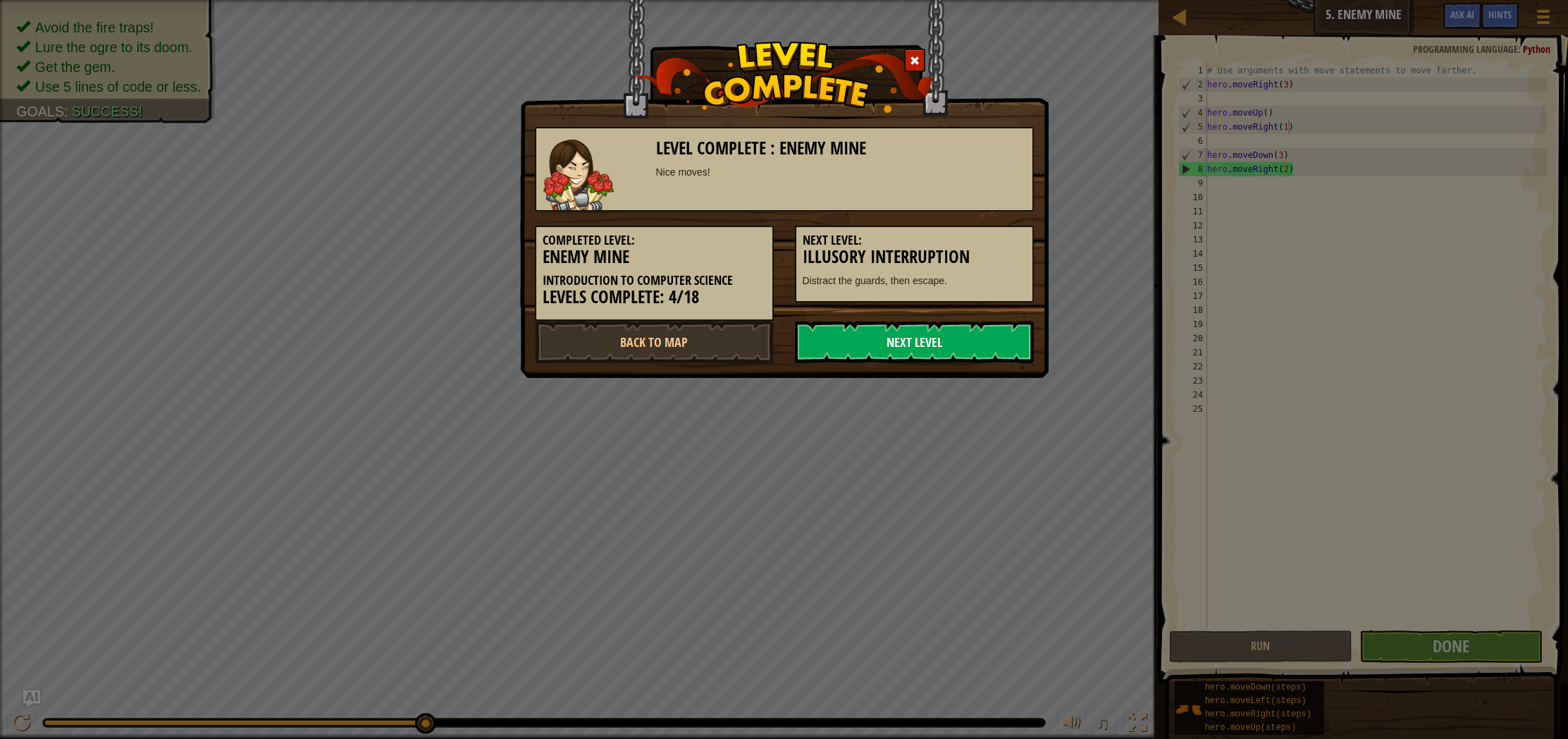
click at [939, 353] on link "Next Level" at bounding box center [915, 342] width 239 height 42
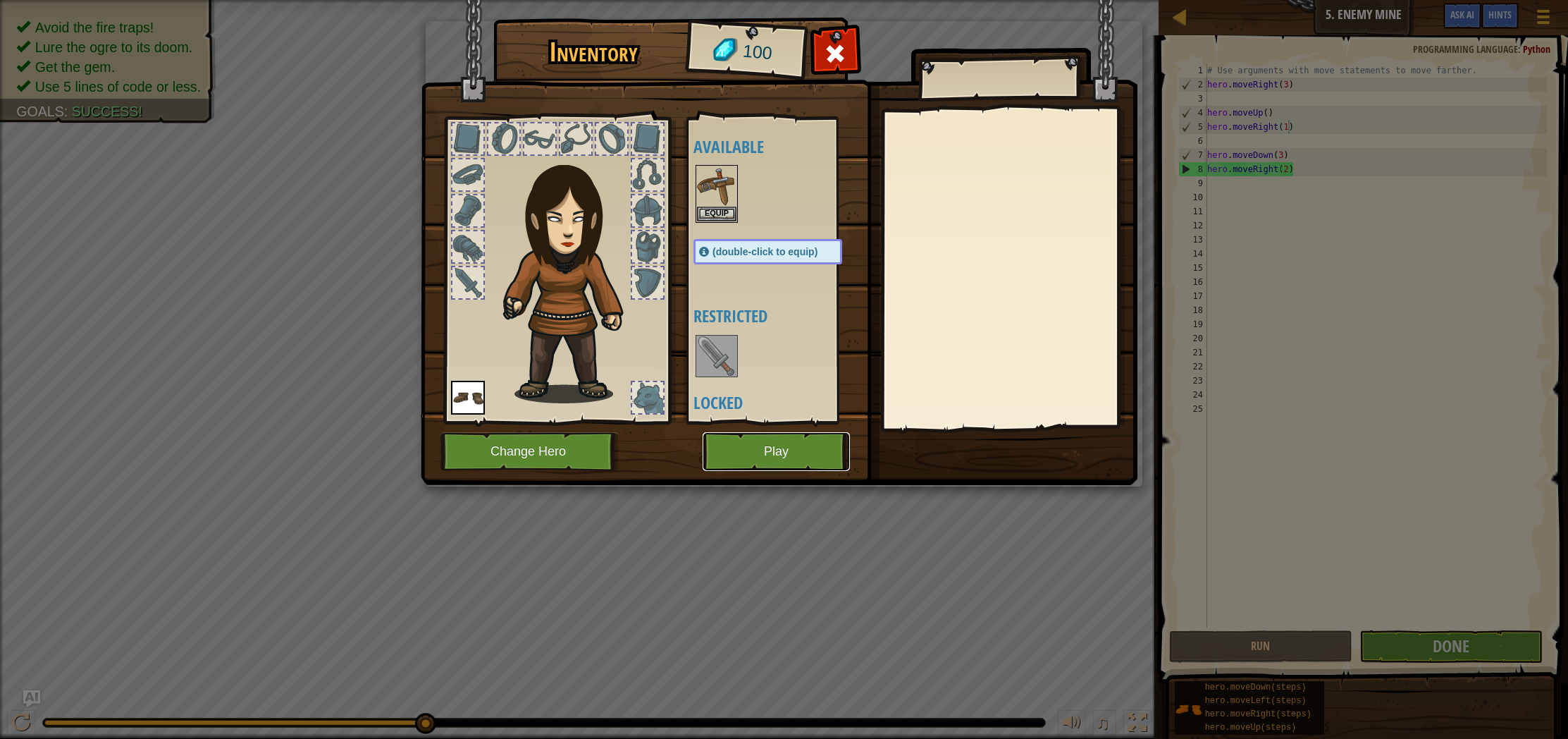
click at [748, 464] on button "Play" at bounding box center [776, 451] width 147 height 39
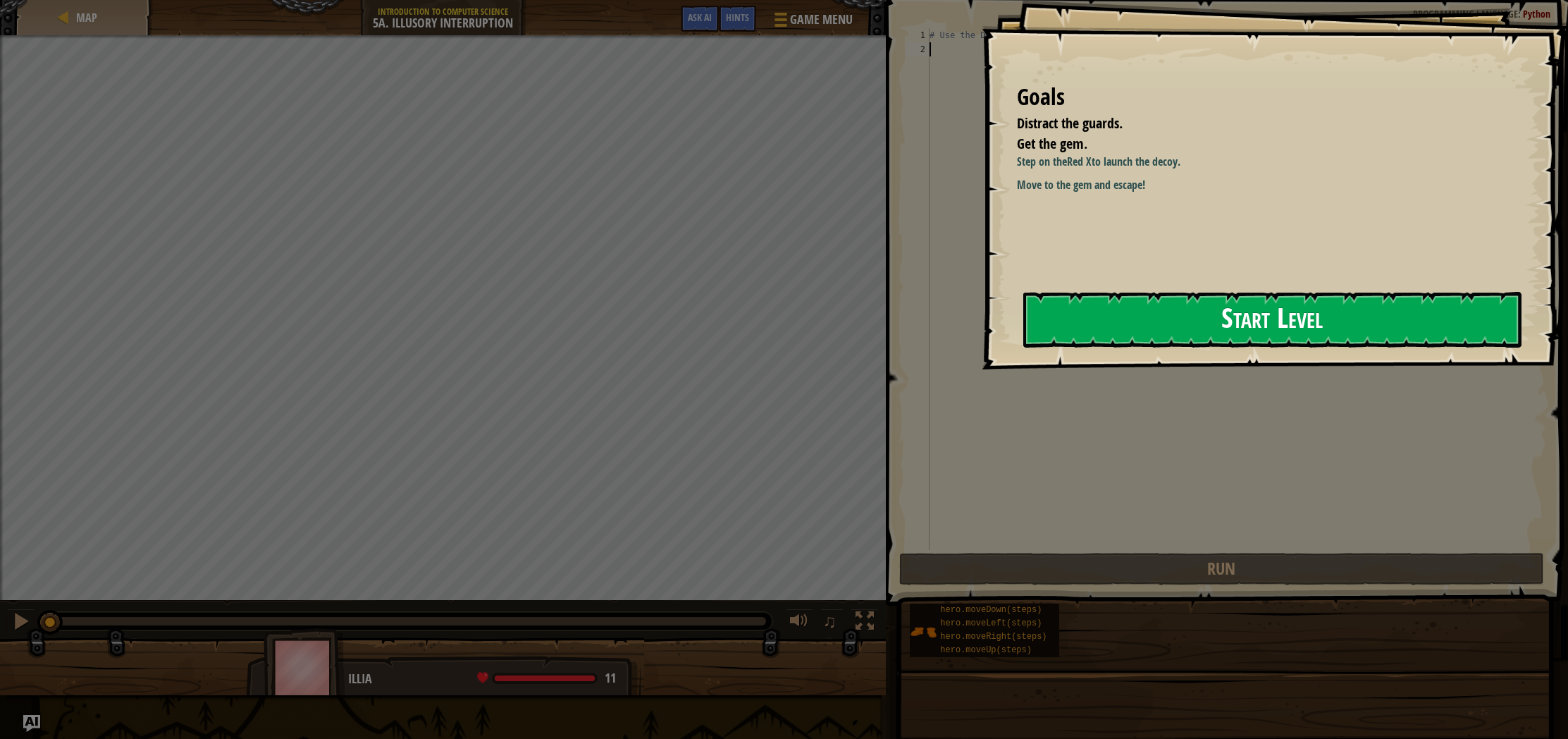
drag, startPoint x: 1096, startPoint y: 318, endPoint x: 1096, endPoint y: 326, distance: 8.0
click at [1096, 326] on button "Start Level" at bounding box center [1273, 320] width 499 height 56
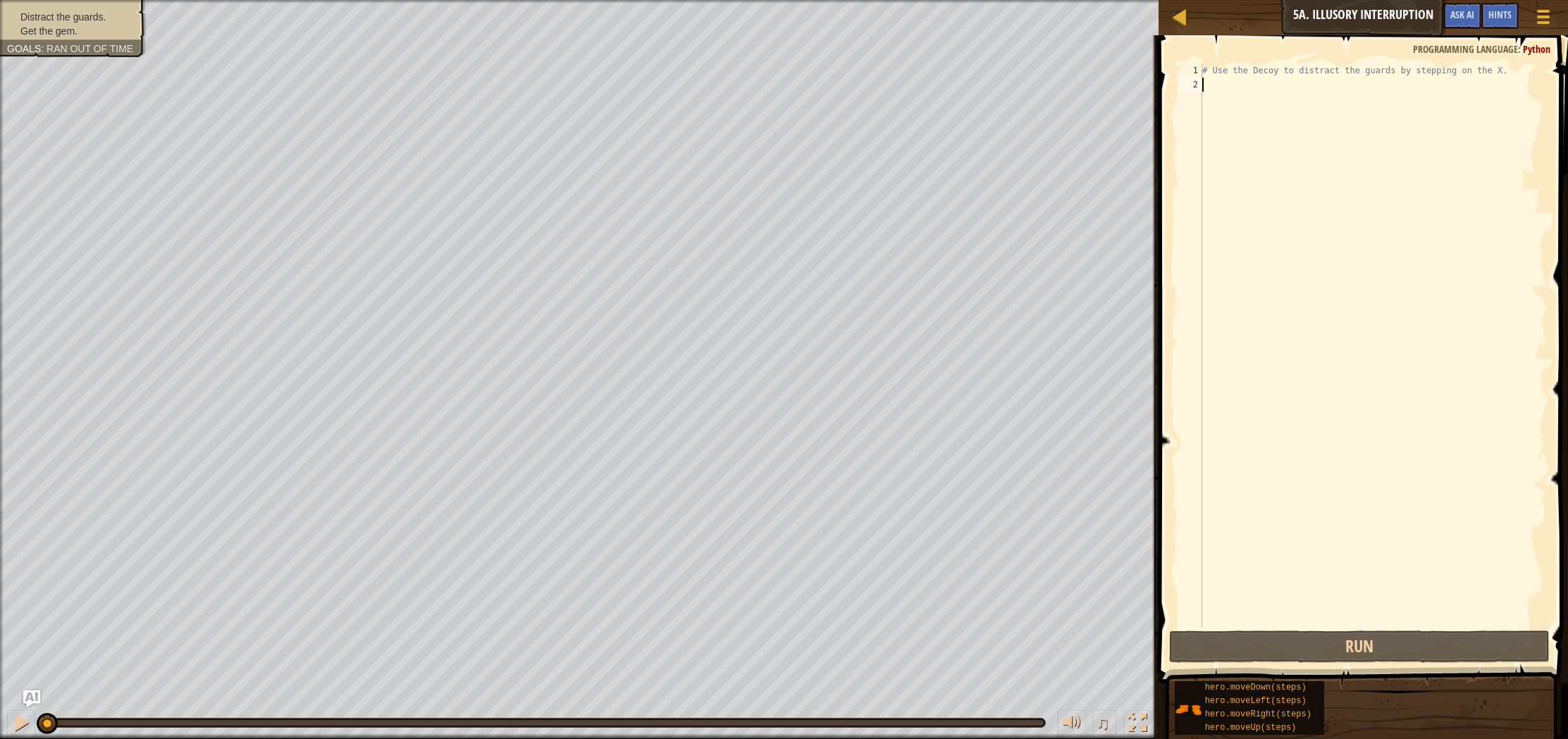
type textarea "m"
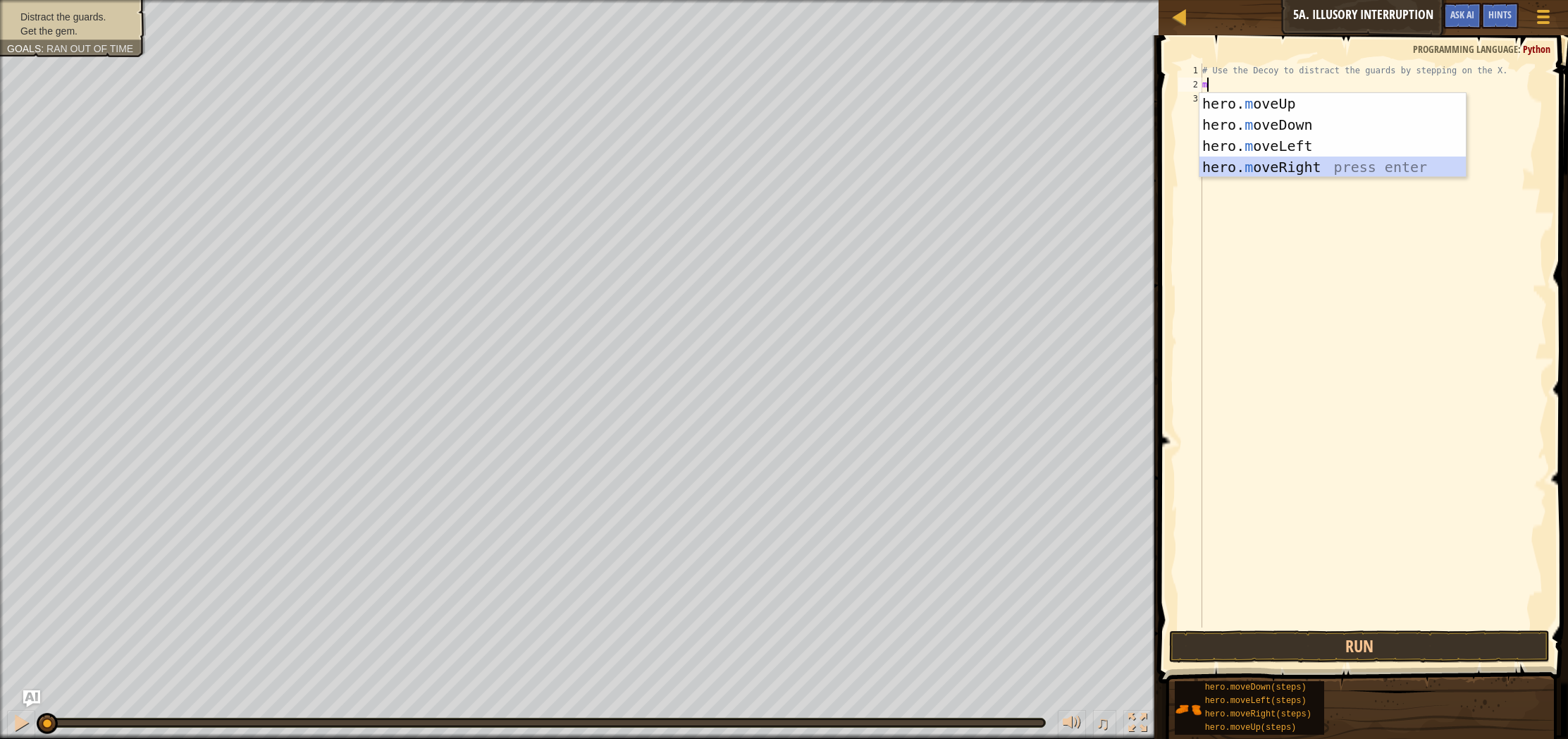
click at [1309, 167] on div "hero. m oveUp press enter hero. m oveDown press enter hero. m oveLeft press ent…" at bounding box center [1332, 156] width 267 height 127
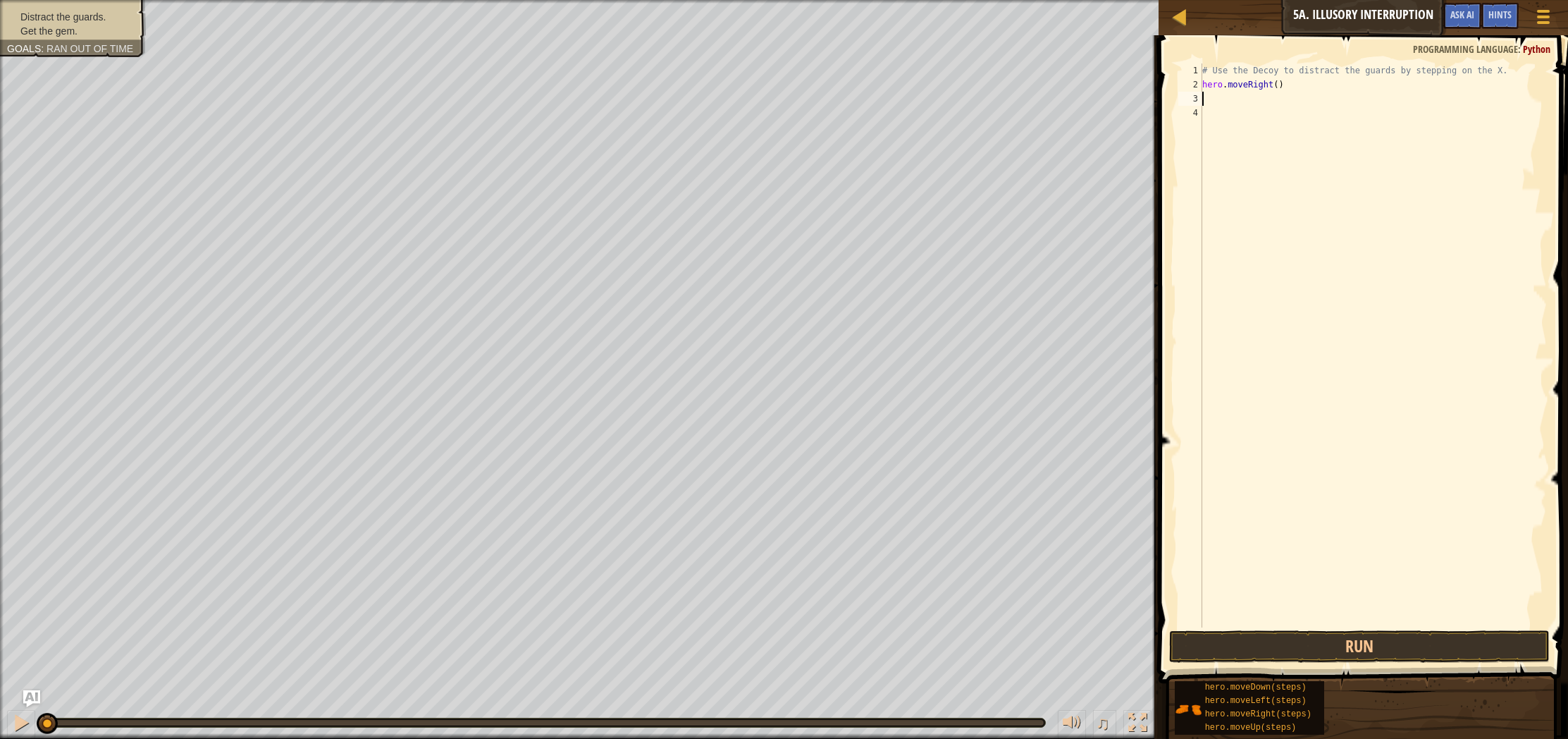
type textarea "m"
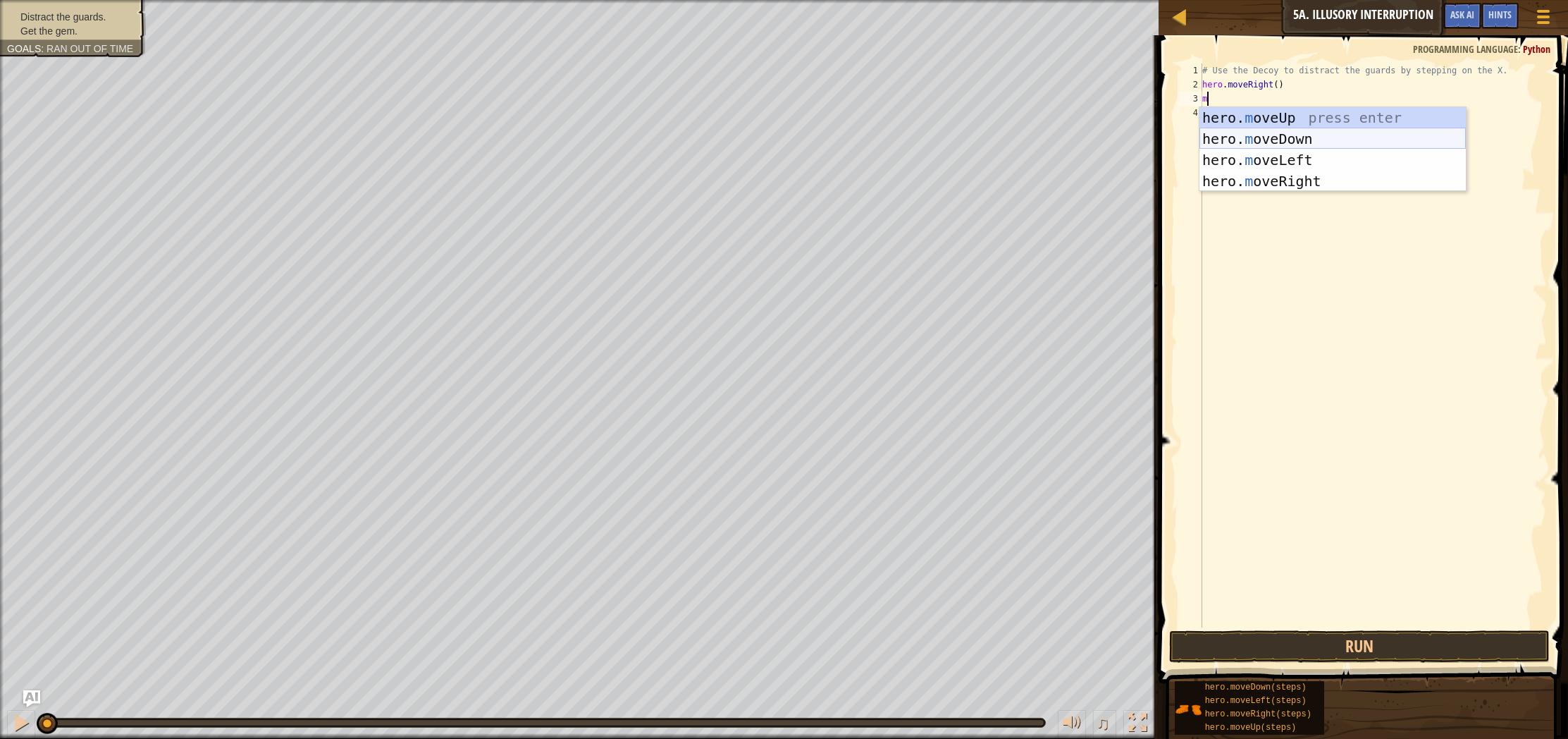
click at [1357, 134] on div "hero. m oveUp press enter hero. m oveDown press enter hero. m oveLeft press ent…" at bounding box center [1332, 170] width 267 height 127
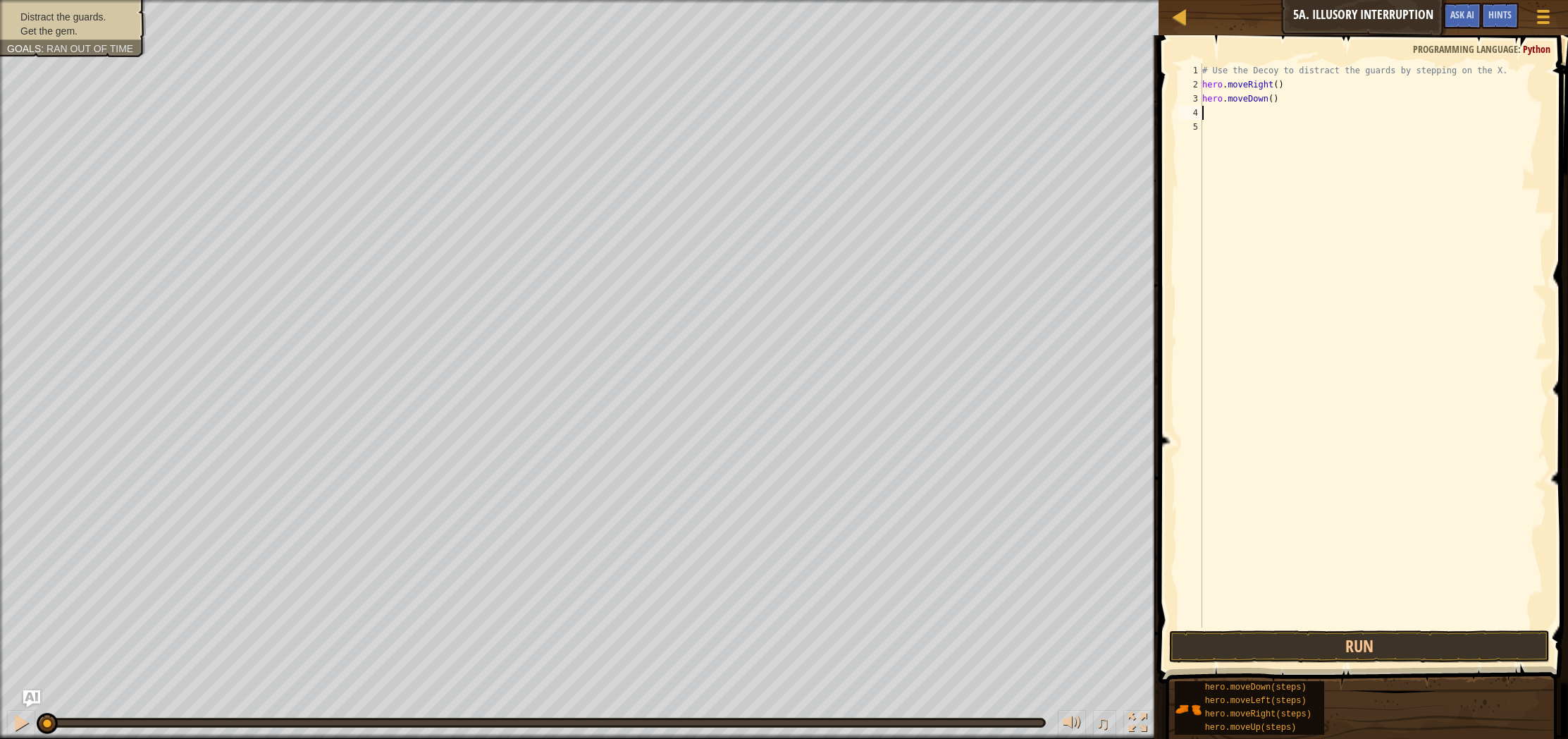
type textarea "m"
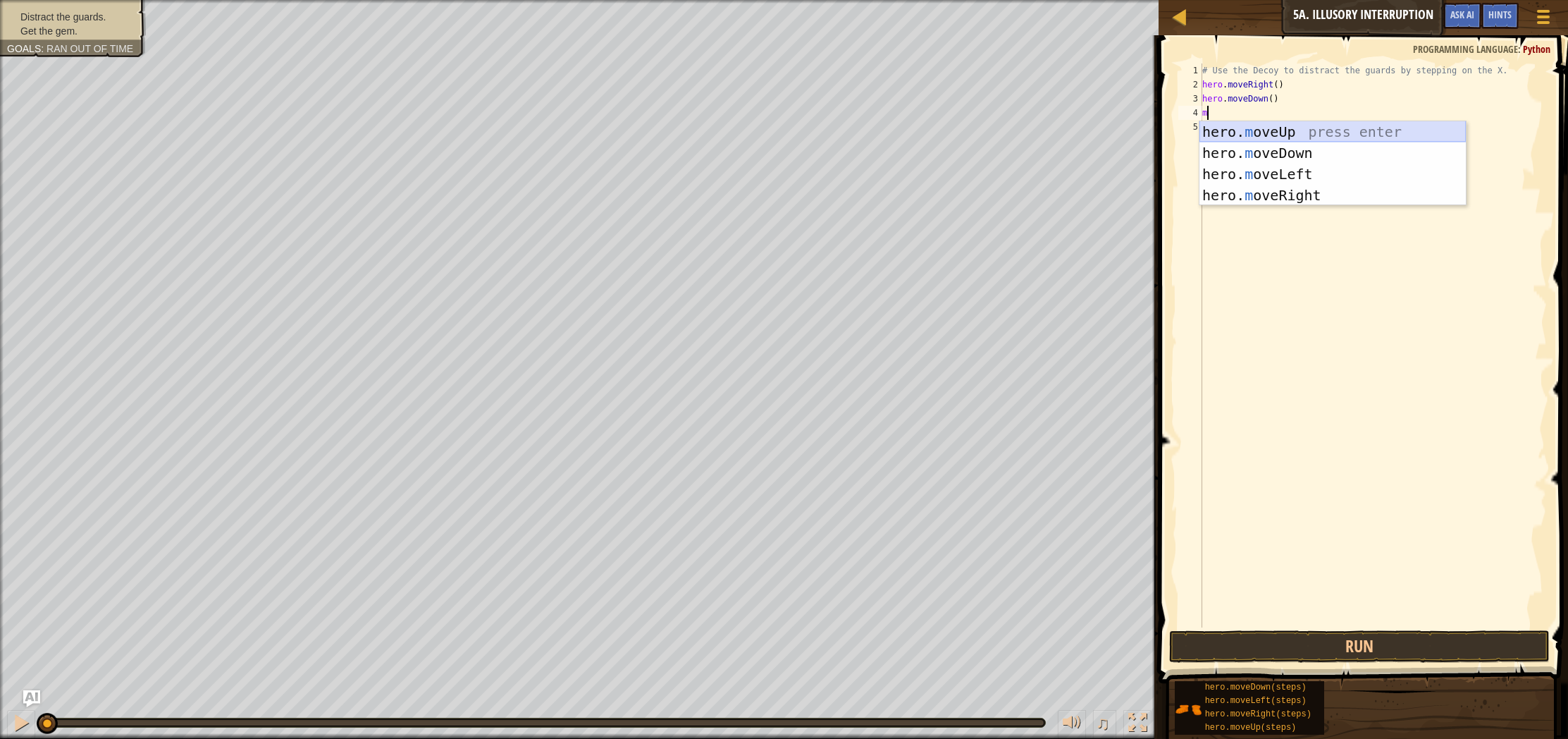
drag, startPoint x: 1353, startPoint y: 131, endPoint x: 1194, endPoint y: 164, distance: 162.4
click at [1352, 131] on div "hero. m oveUp press enter hero. m oveDown press enter hero. m oveLeft press ent…" at bounding box center [1332, 184] width 267 height 127
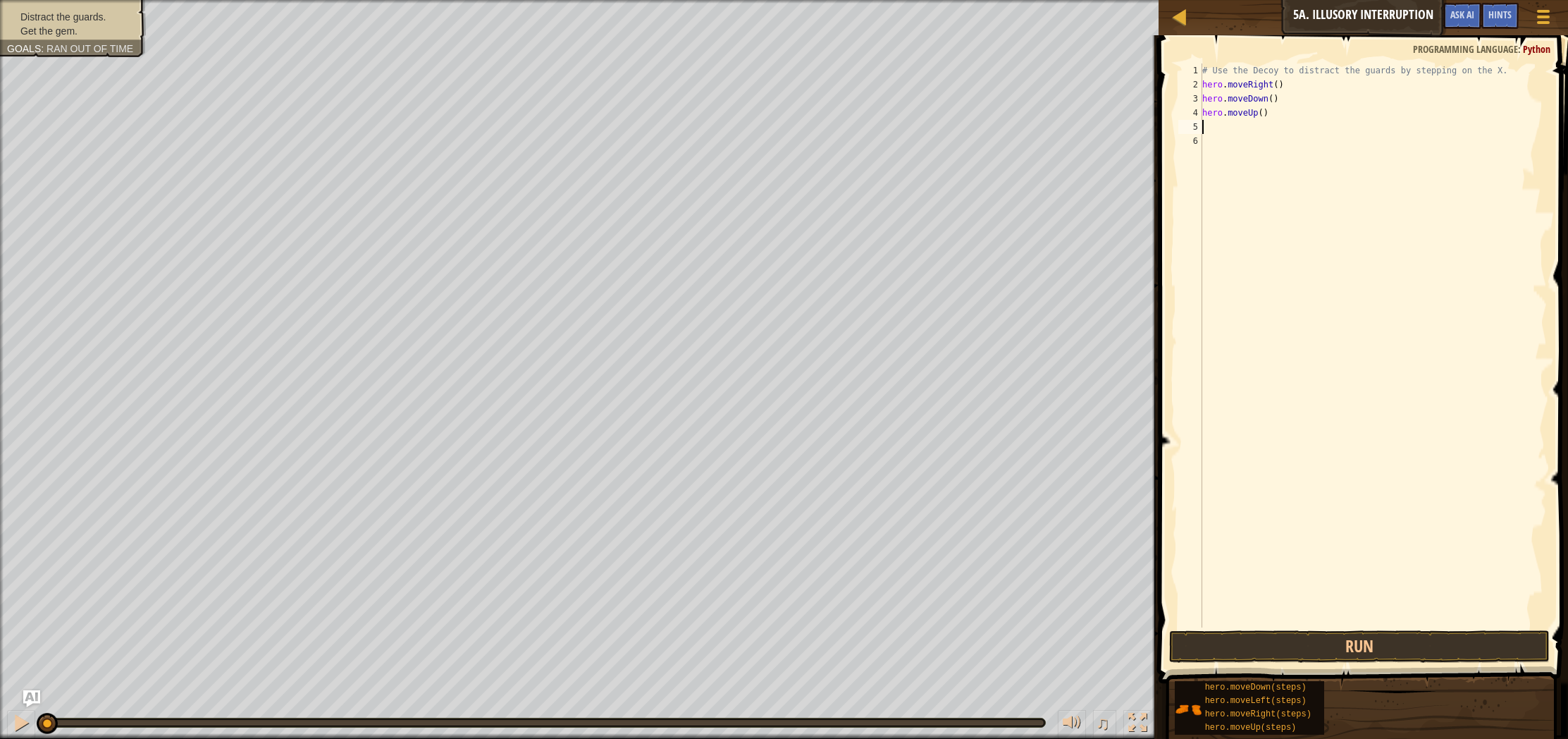
type textarea "m"
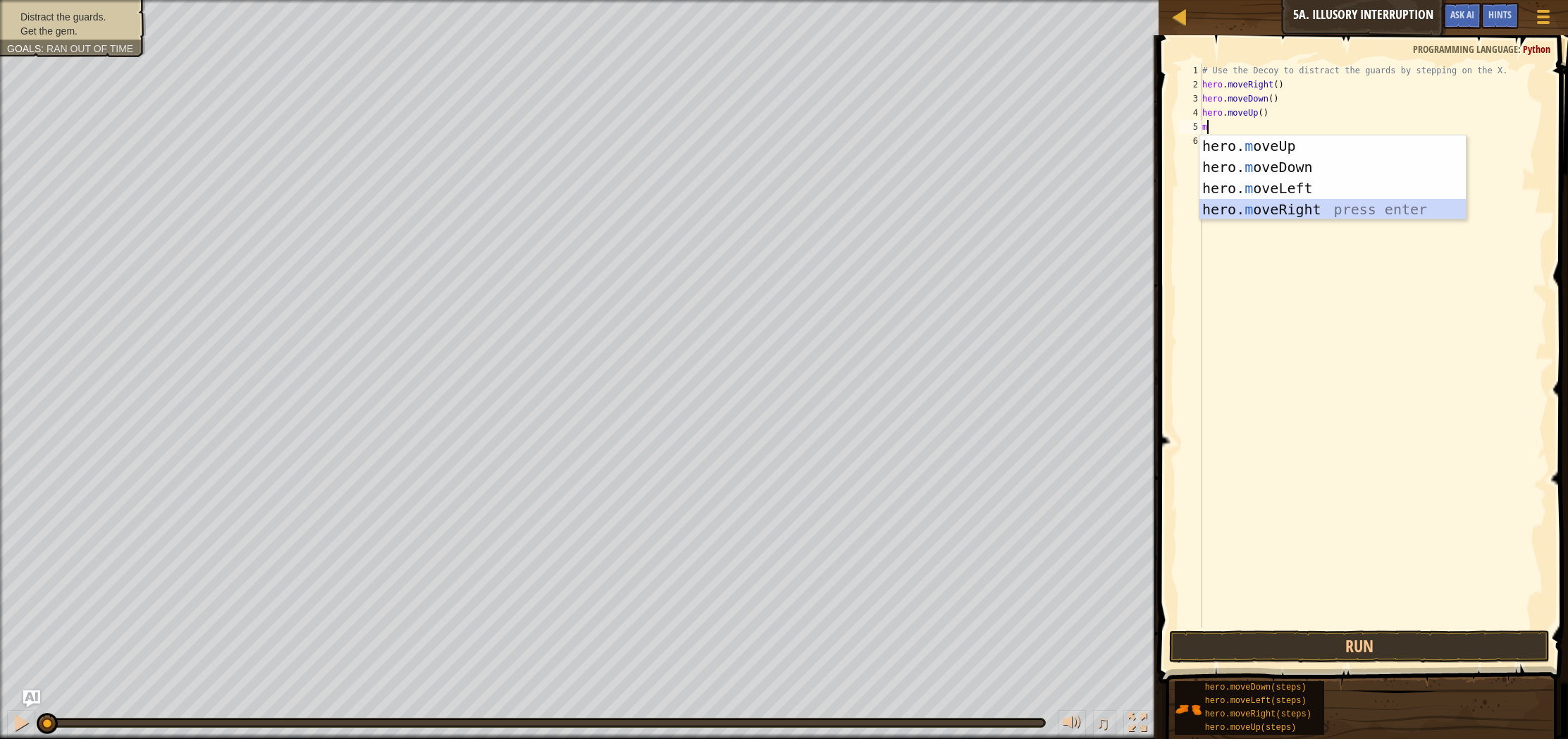
click at [1248, 213] on div "hero. m oveUp press enter hero. m oveDown press enter hero. m oveLeft press ent…" at bounding box center [1332, 198] width 267 height 127
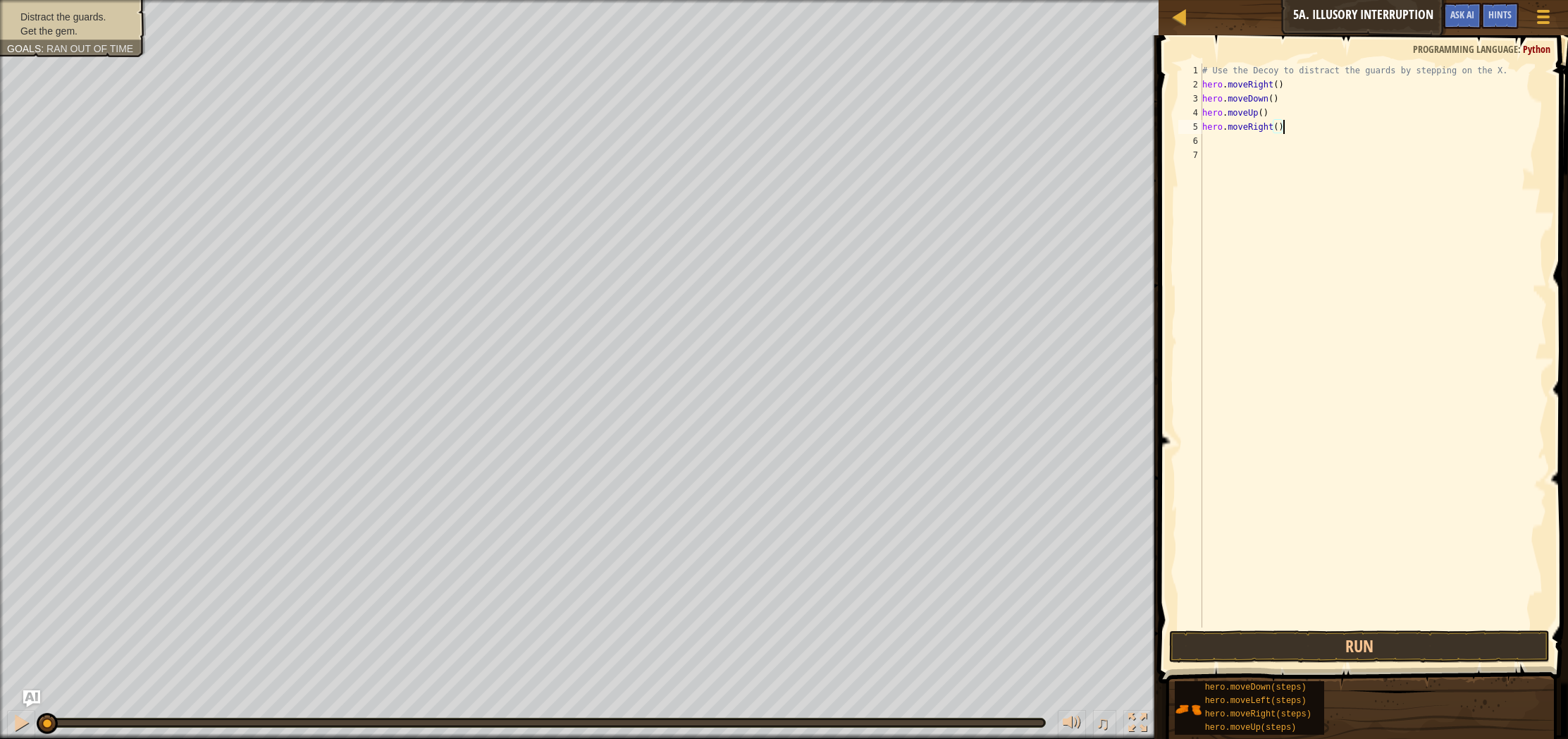
click at [1286, 131] on div "# Use the Decoy to distract the guards by stepping on the X. hero . moveRight (…" at bounding box center [1373, 359] width 348 height 592
click at [1282, 132] on div "# Use the Decoy to distract the guards by stepping on the X. hero . moveRight (…" at bounding box center [1373, 359] width 348 height 592
click at [1280, 130] on div "# Use the Decoy to distract the guards by stepping on the X. hero . moveRight (…" at bounding box center [1373, 359] width 348 height 592
click at [1229, 646] on button "Run" at bounding box center [1359, 646] width 381 height 32
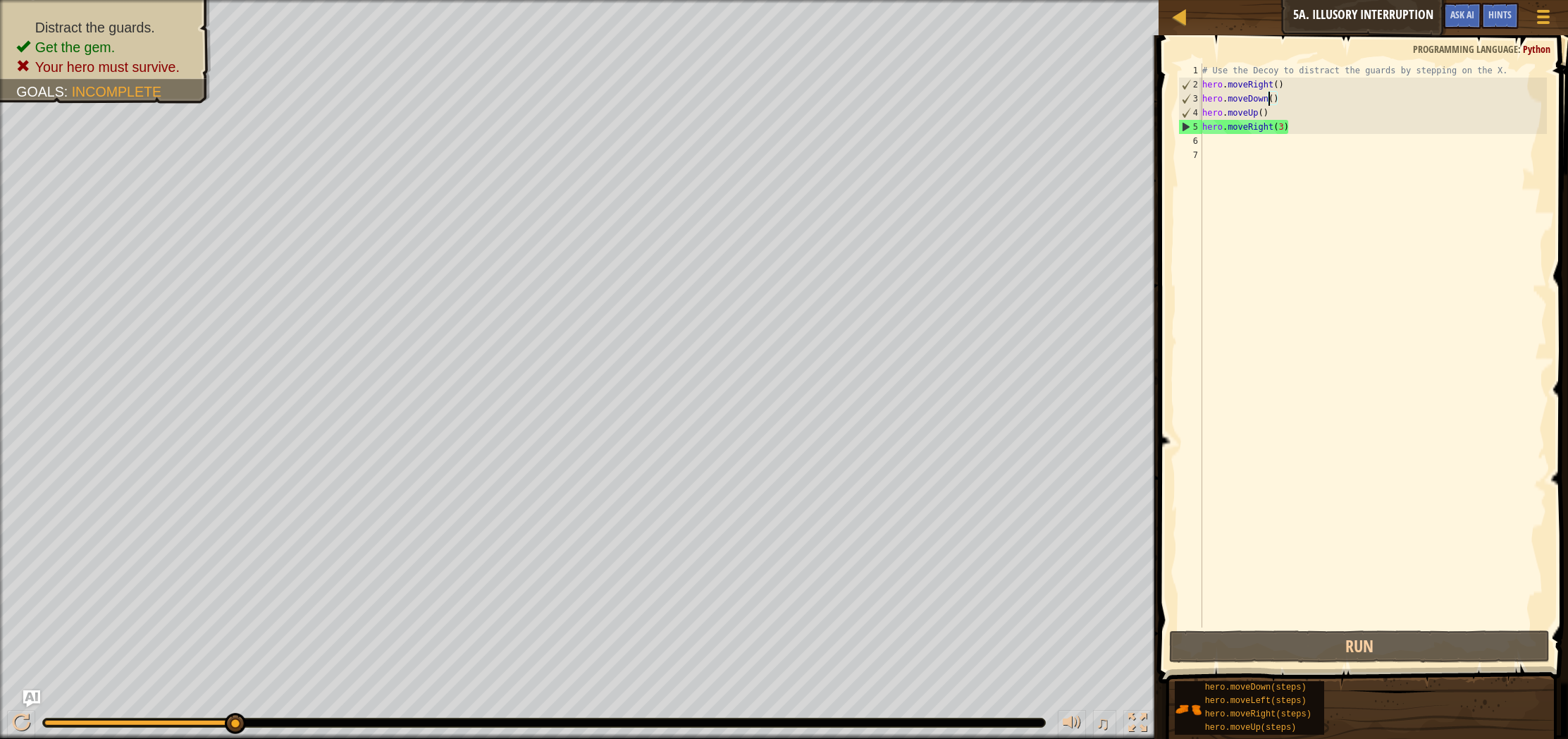
click at [1272, 98] on div "# Use the Decoy to distract the guards by stepping on the X. hero . moveRight (…" at bounding box center [1373, 359] width 348 height 592
click at [1275, 98] on div "# Use the Decoy to distract the guards by stepping on the X. hero . moveRight (…" at bounding box center [1373, 359] width 348 height 592
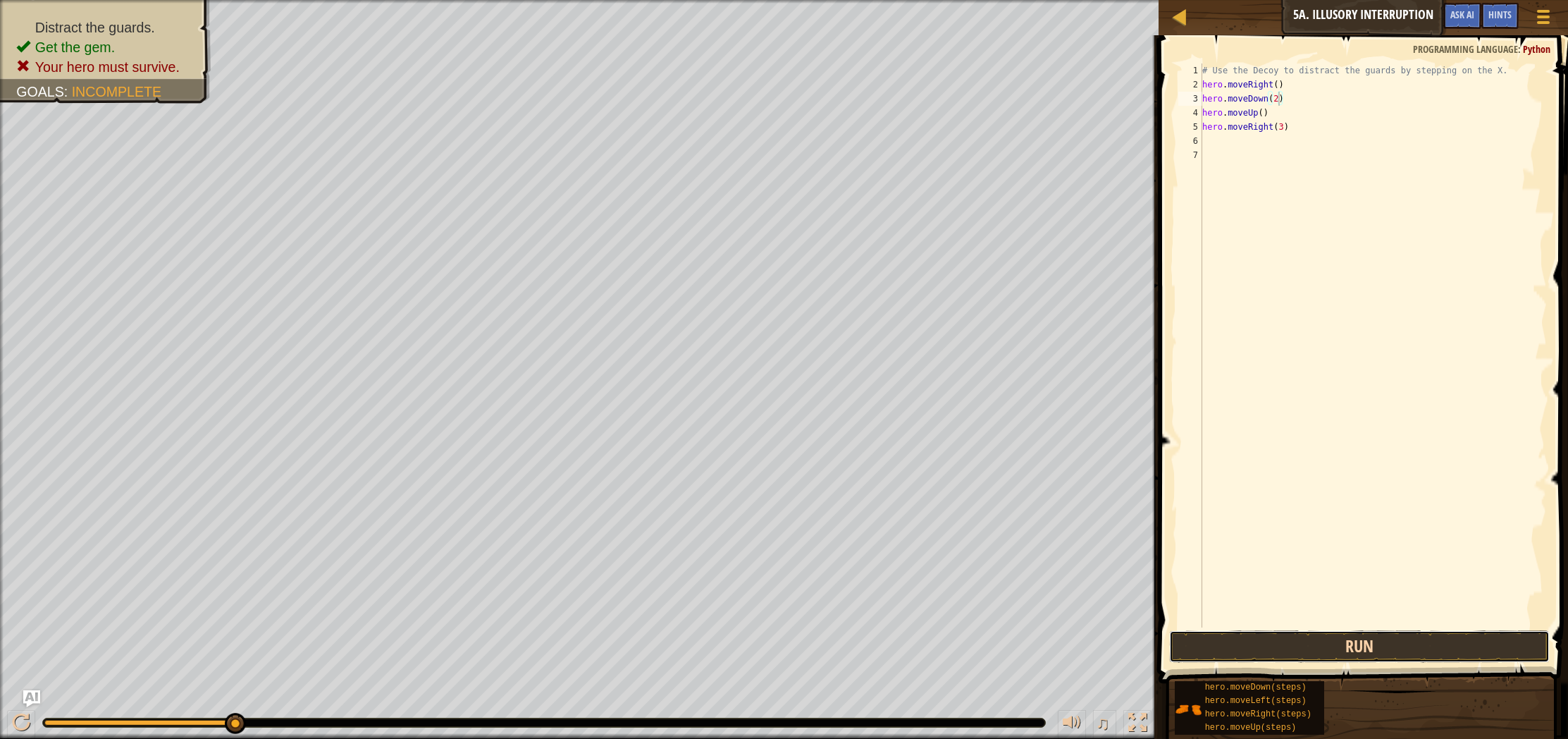
click at [1374, 649] on button "Run" at bounding box center [1359, 646] width 381 height 32
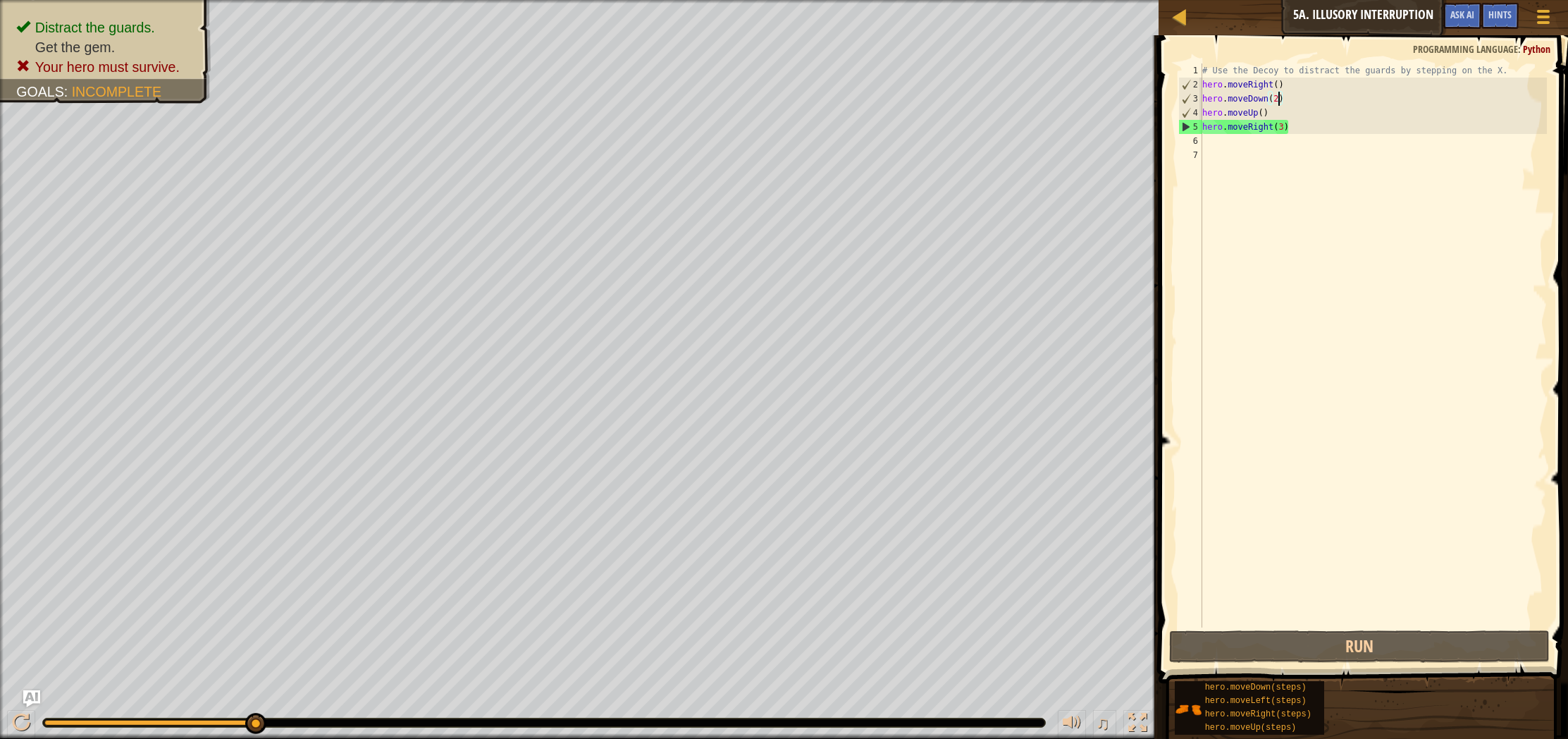
click at [1268, 119] on div "# Use the Decoy to distract the guards by stepping on the X. hero . moveRight (…" at bounding box center [1373, 359] width 348 height 592
click at [1268, 116] on div "# Use the Decoy to distract the guards by stepping on the X. hero . moveRight (…" at bounding box center [1373, 359] width 348 height 592
click at [1266, 114] on div "# Use the Decoy to distract the guards by stepping on the X. hero . moveRight (…" at bounding box center [1373, 359] width 348 height 592
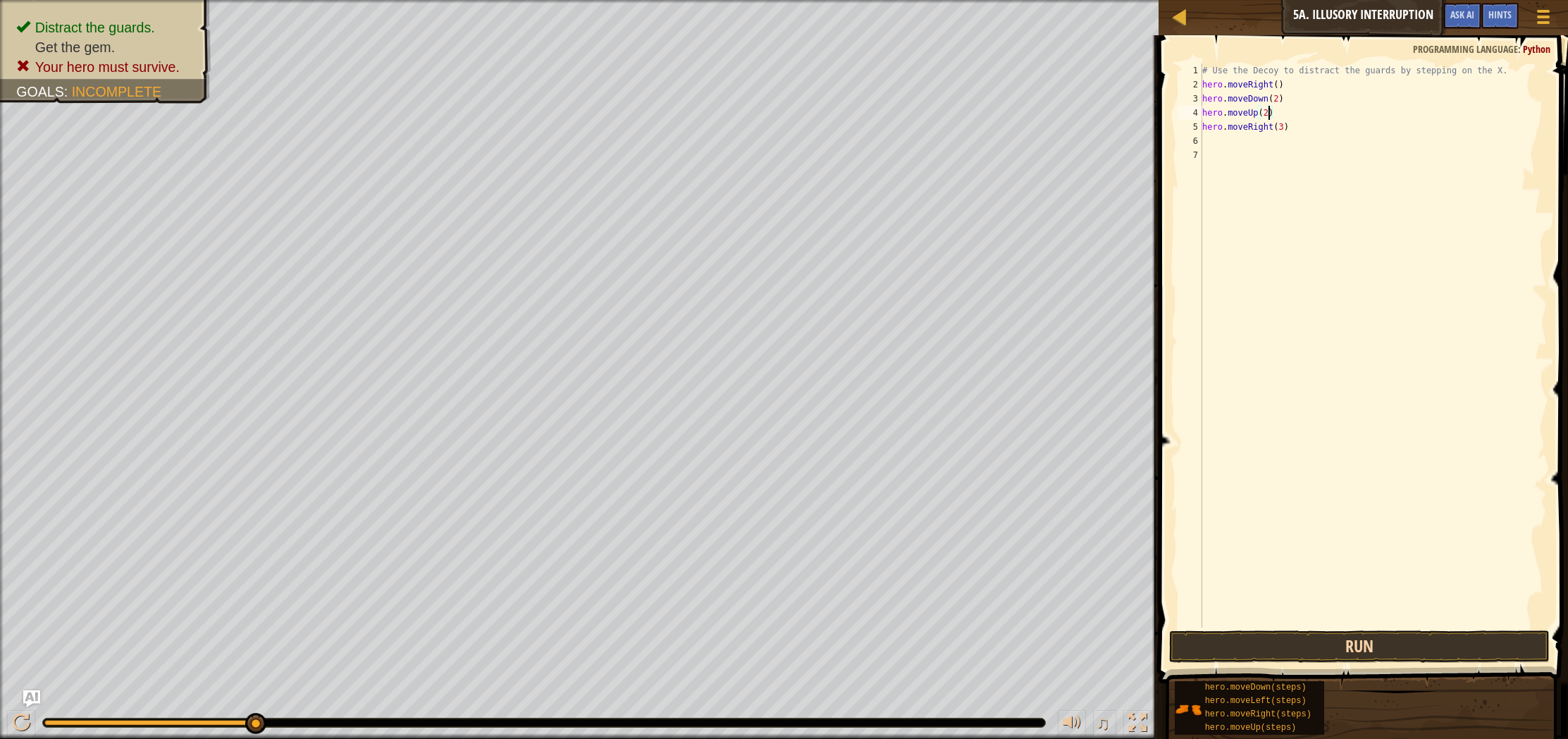
type textarea "hero.moveUp(2)"
drag, startPoint x: 1242, startPoint y: 635, endPoint x: 1249, endPoint y: 644, distance: 11.4
click at [1244, 639] on button "Run" at bounding box center [1359, 646] width 381 height 32
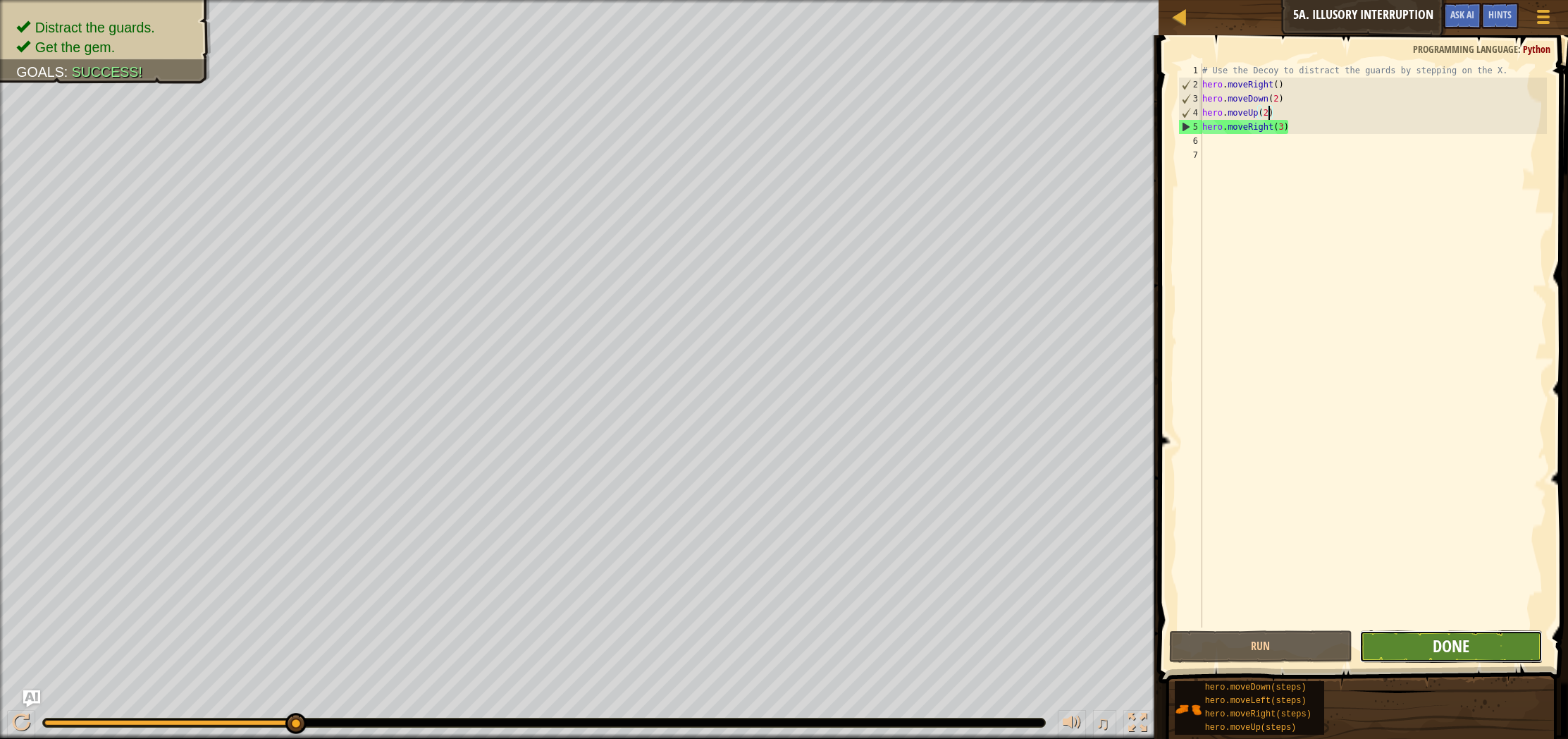
click at [1433, 651] on span "Done" at bounding box center [1451, 646] width 37 height 23
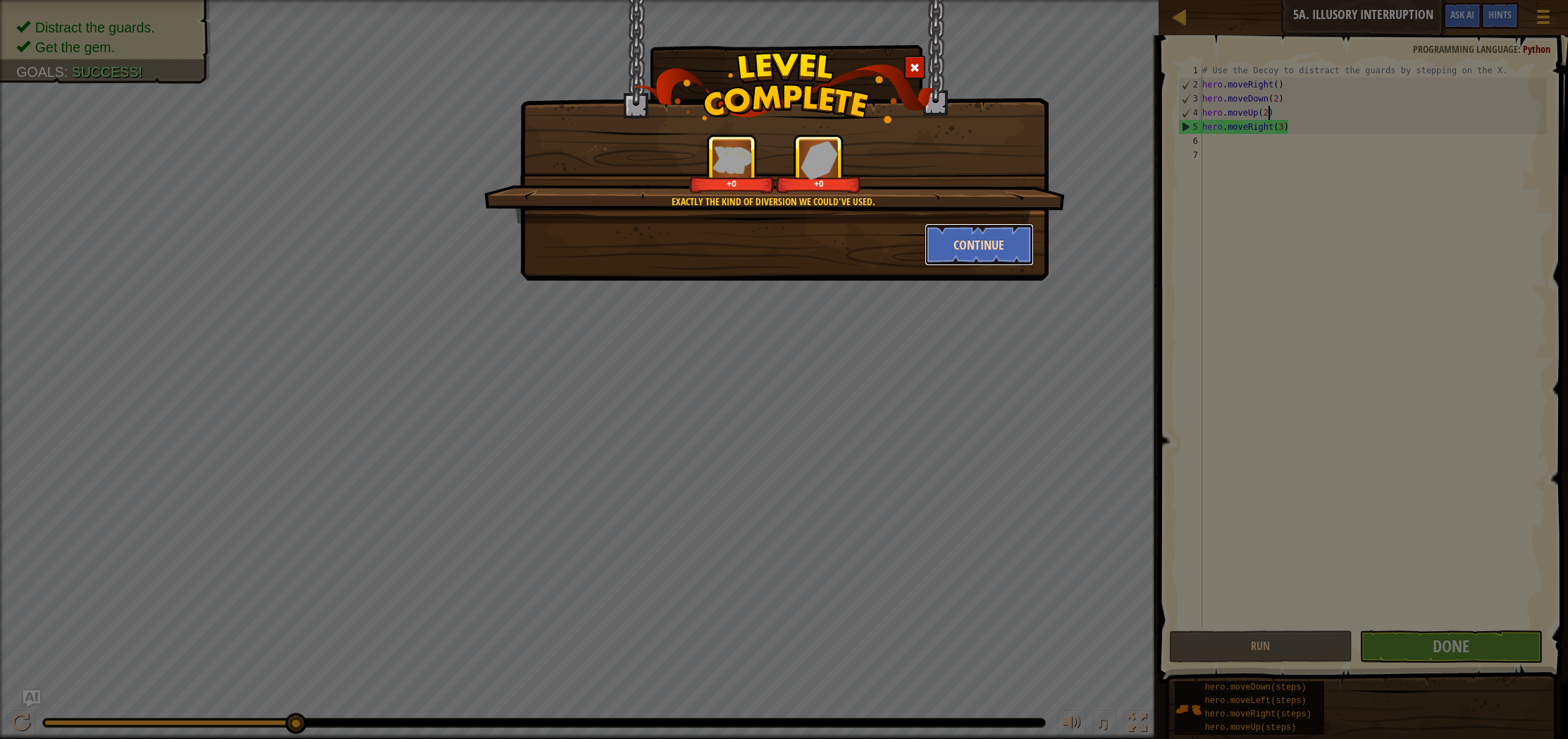
click at [983, 255] on button "Continue" at bounding box center [978, 245] width 109 height 42
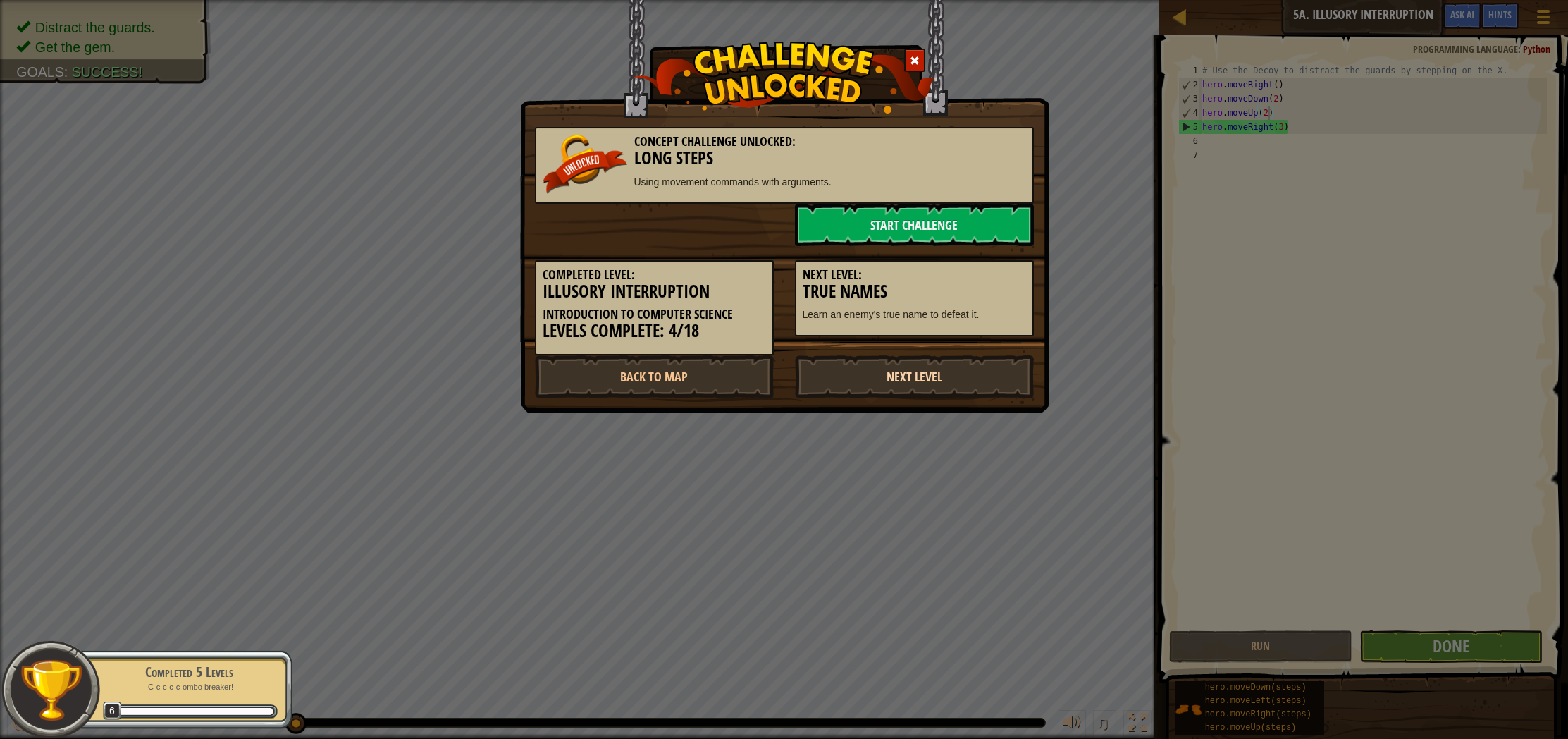
click at [945, 384] on link "Next Level" at bounding box center [915, 376] width 239 height 42
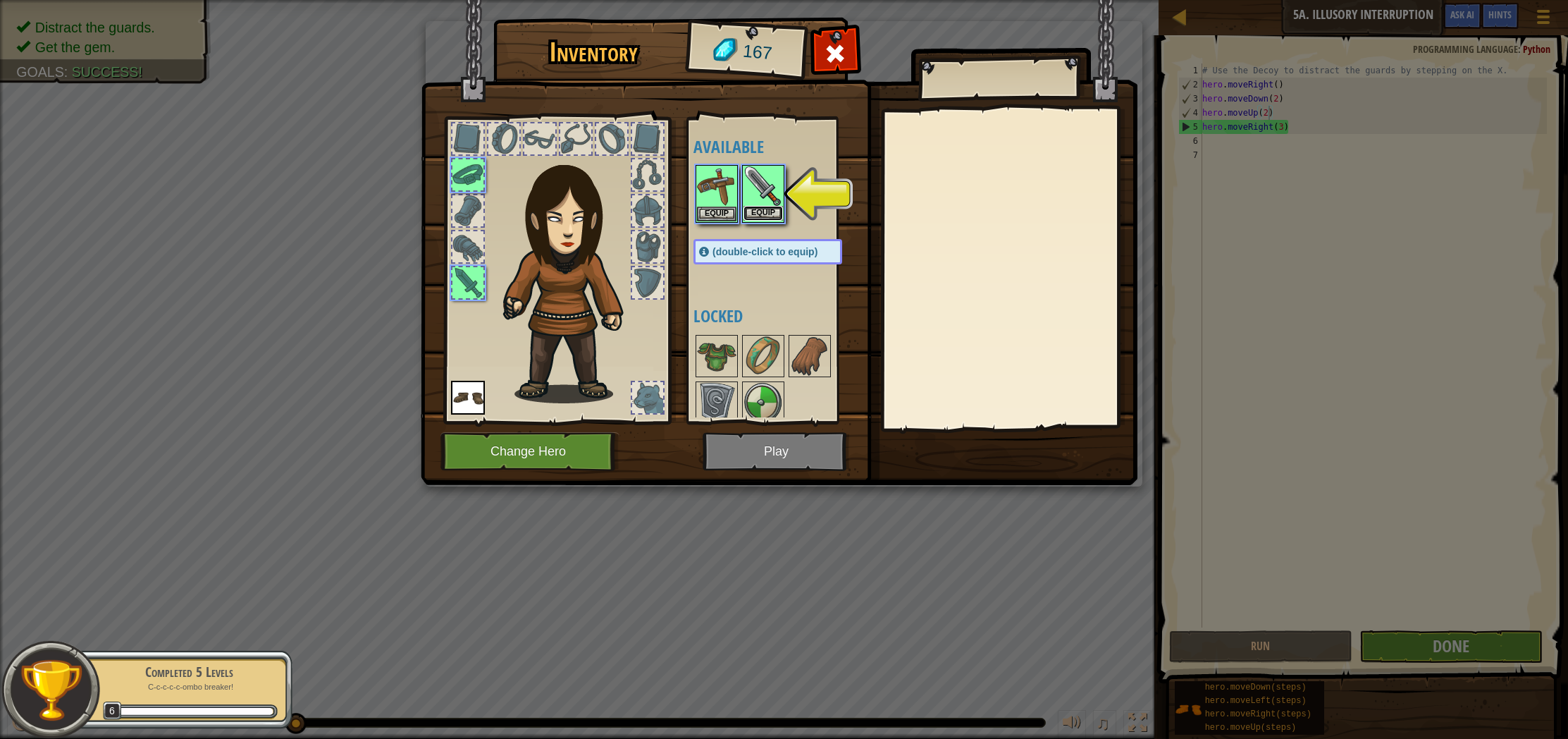
click at [769, 214] on button "Equip" at bounding box center [763, 213] width 40 height 15
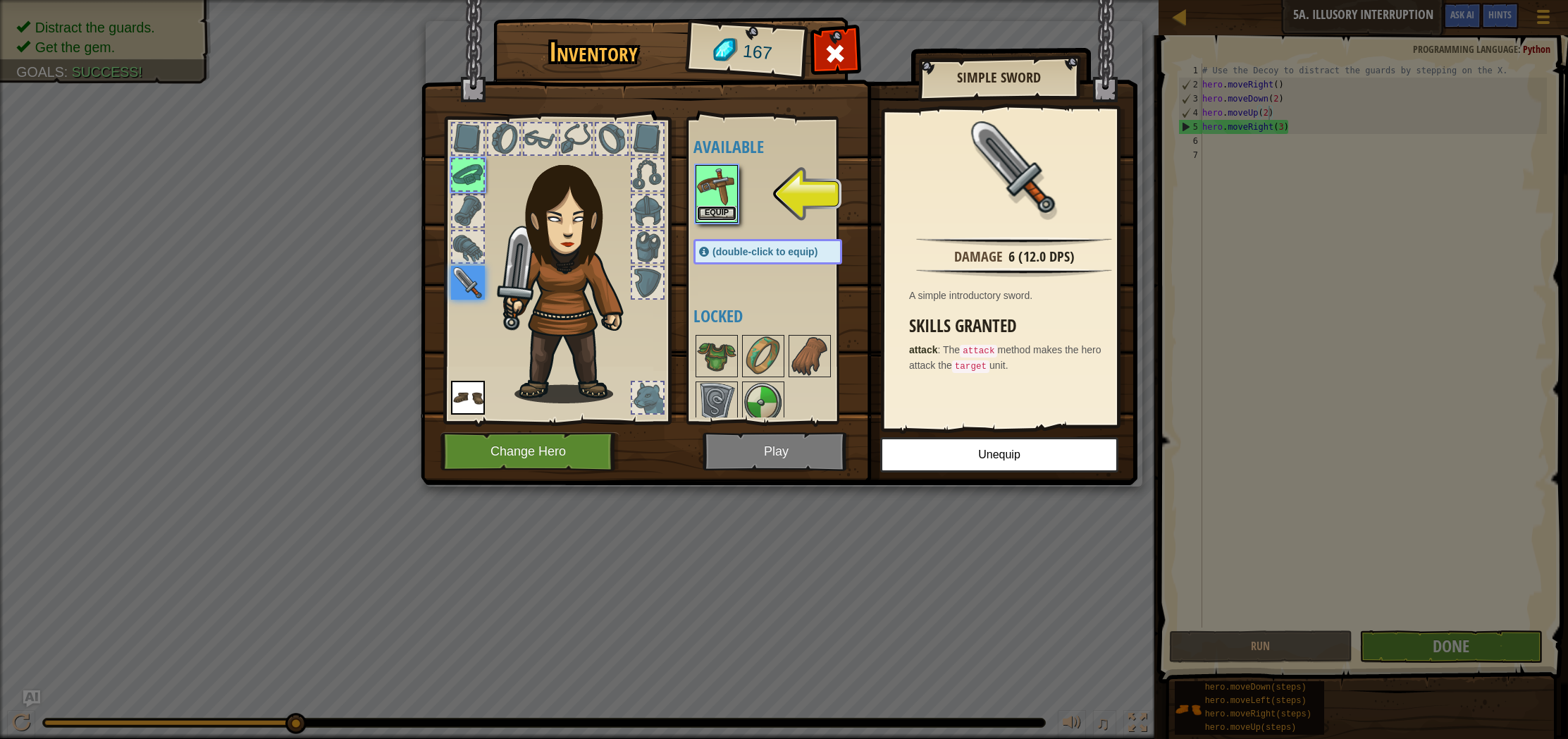
click at [728, 213] on button "Equip" at bounding box center [716, 213] width 40 height 15
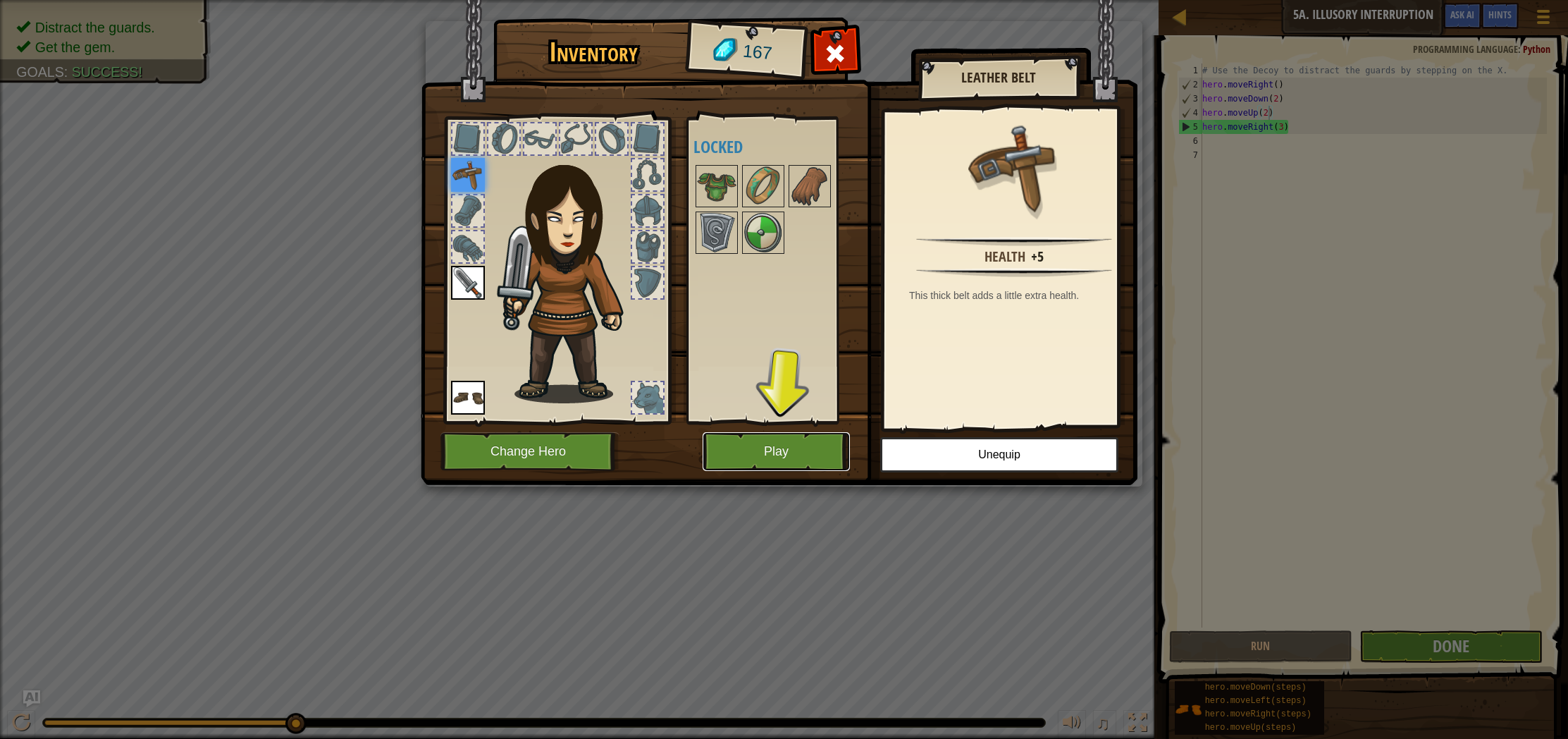
click at [725, 454] on button "Play" at bounding box center [776, 451] width 147 height 39
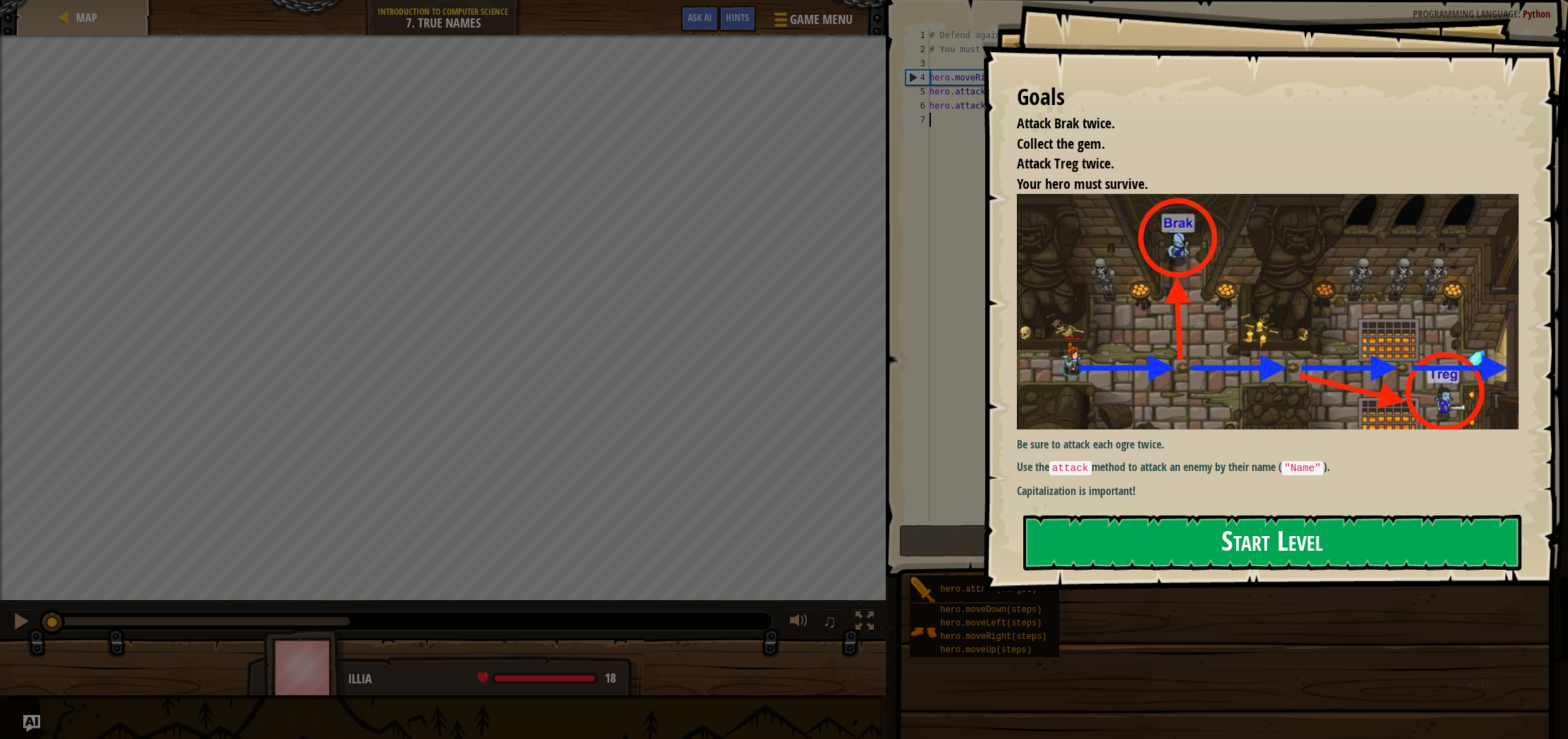
click at [1130, 541] on button "Start Level" at bounding box center [1273, 542] width 499 height 56
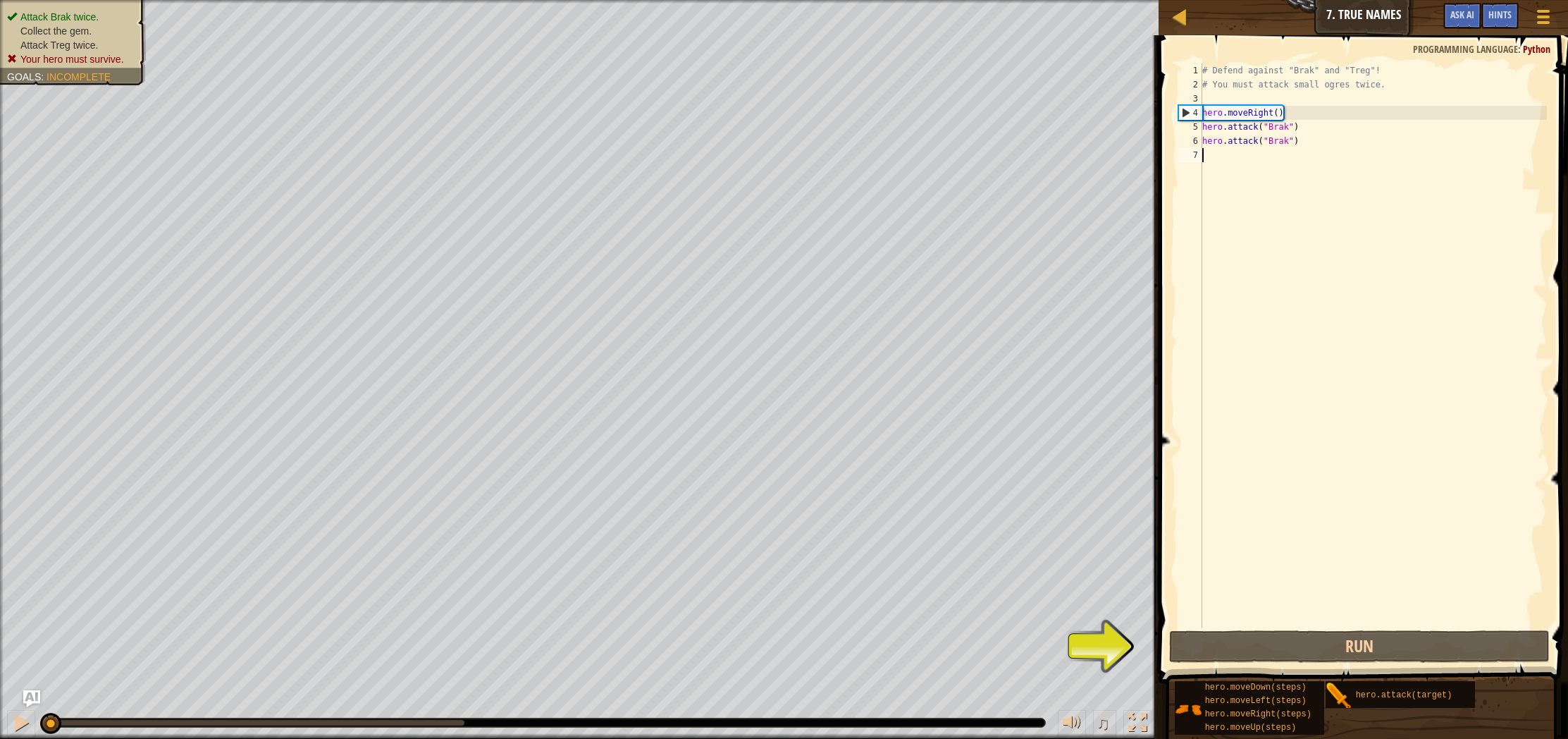
click at [1215, 165] on div "# Defend against "Brak" and "Treg"! # You must attack small ogres twice. hero .…" at bounding box center [1373, 359] width 348 height 592
type textarea "m"
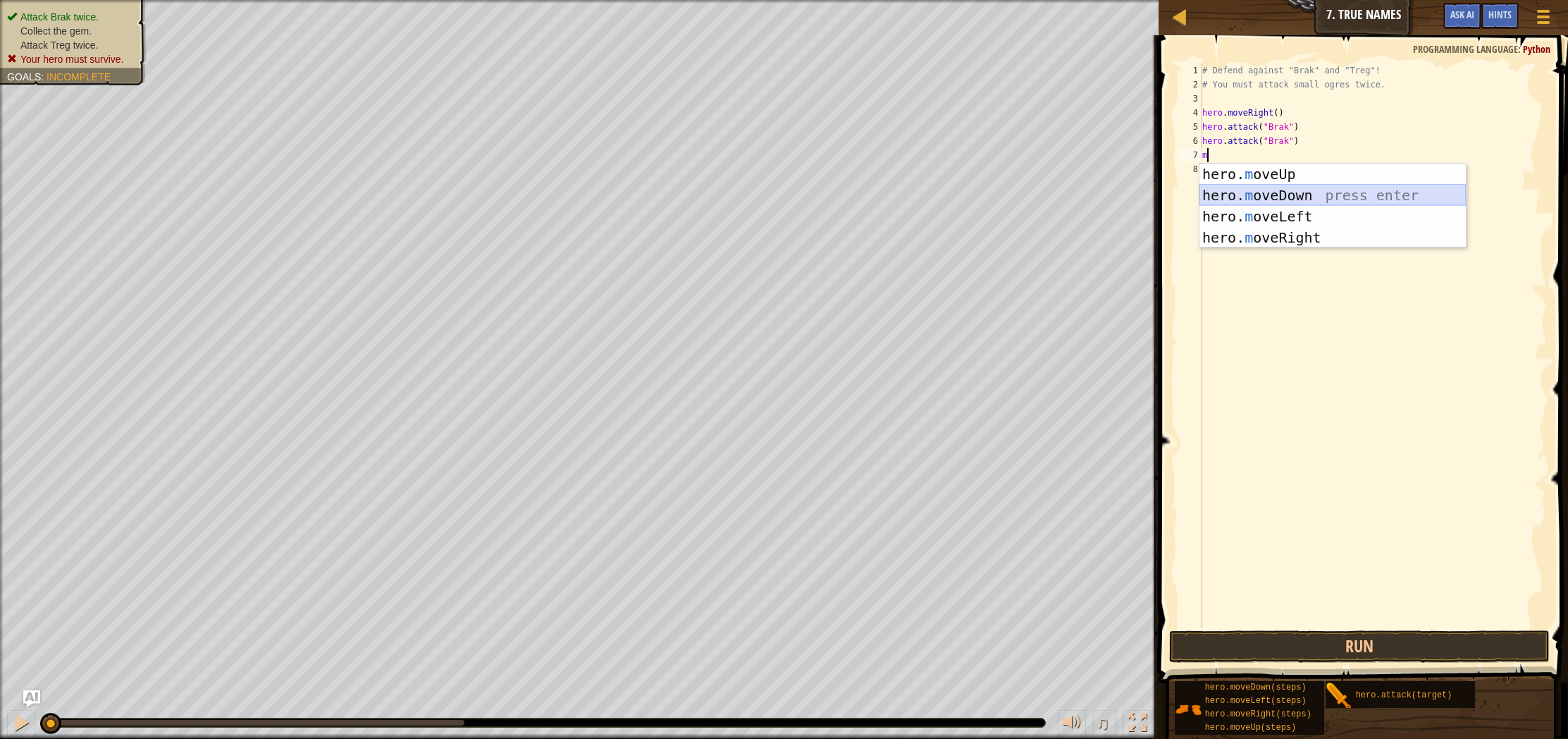
click at [1214, 192] on div "hero. m oveUp press enter hero. m oveDown press enter hero. m oveLeft press ent…" at bounding box center [1332, 227] width 267 height 127
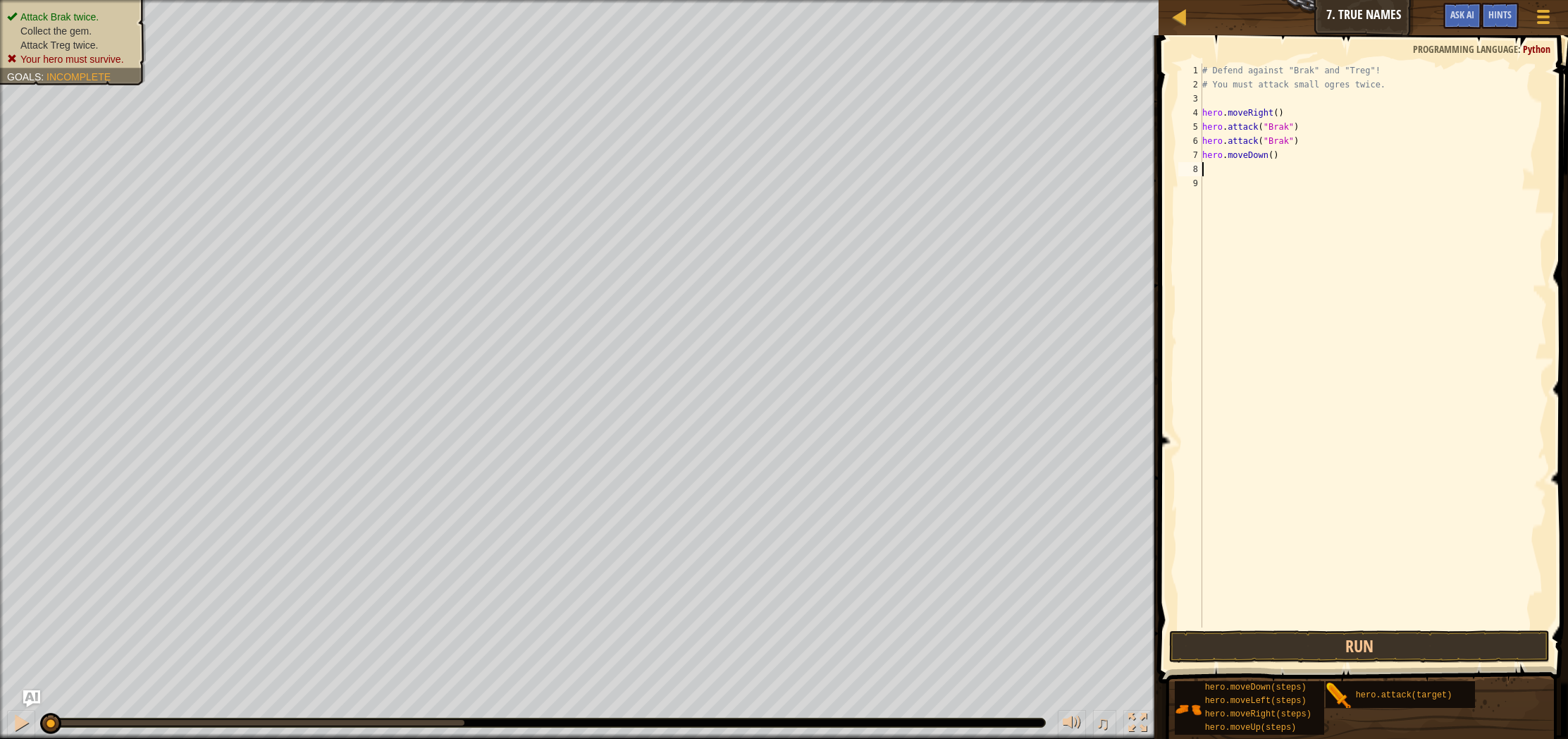
type textarea "m"
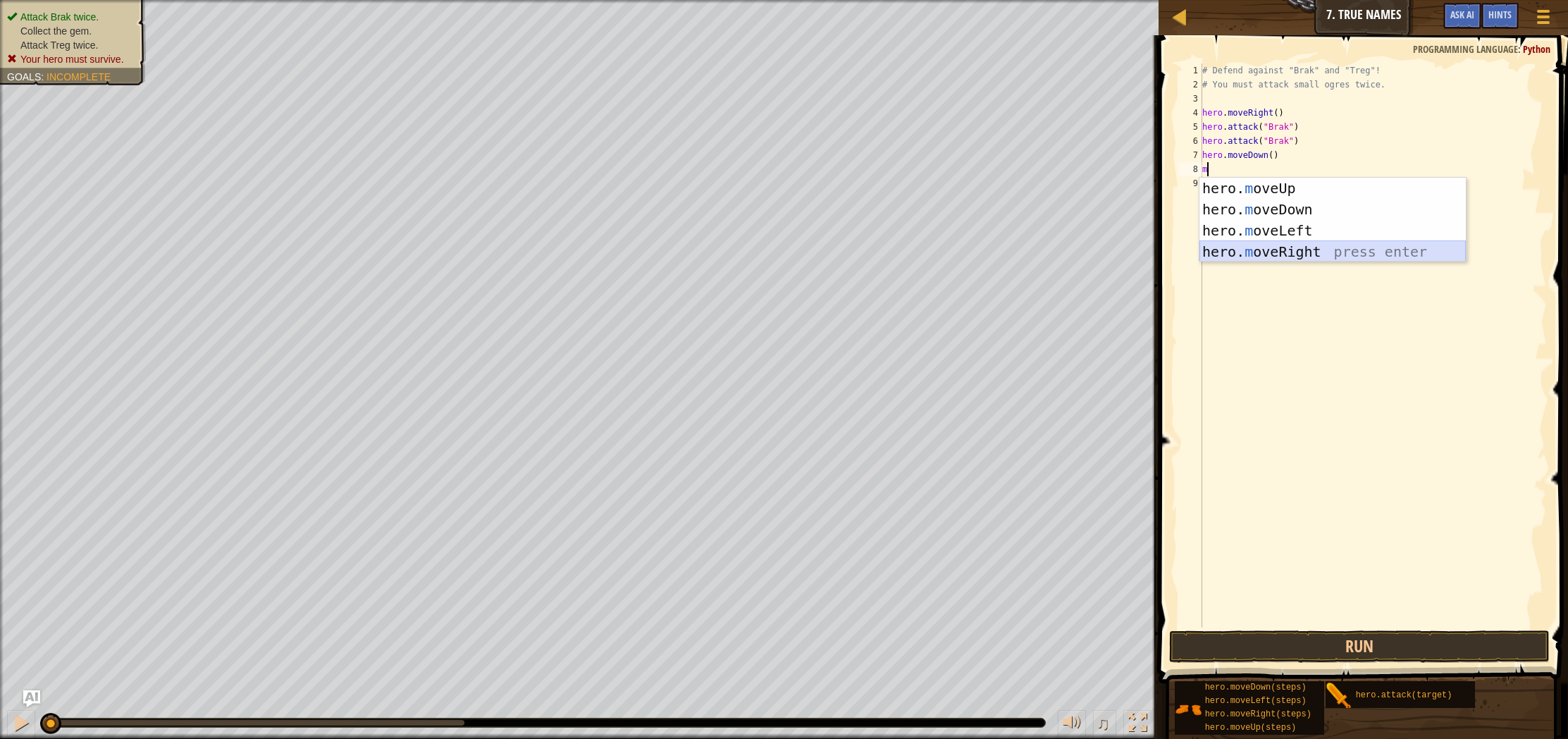
click at [1300, 248] on div "hero. m oveUp press enter hero. m oveDown press enter hero. m oveLeft press ent…" at bounding box center [1332, 241] width 267 height 127
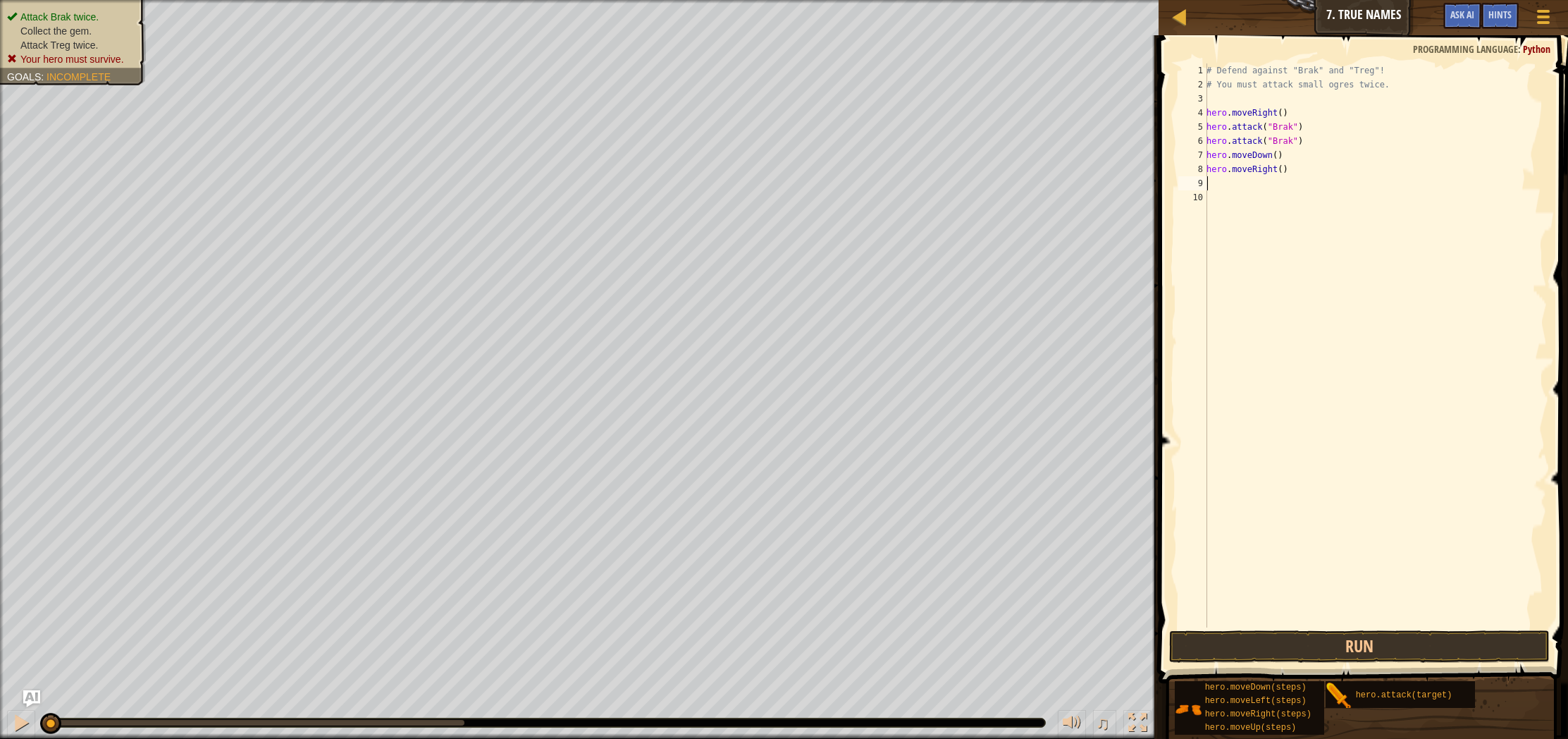
click at [1286, 170] on div "# Defend against "Brak" and "Treg"! # You must attack small ogres twice. hero .…" at bounding box center [1375, 359] width 343 height 592
click at [1282, 174] on div "# Defend against "Brak" and "Treg"! # You must attack small ogres twice. hero .…" at bounding box center [1375, 359] width 343 height 592
click at [1306, 641] on button "Run" at bounding box center [1359, 646] width 381 height 32
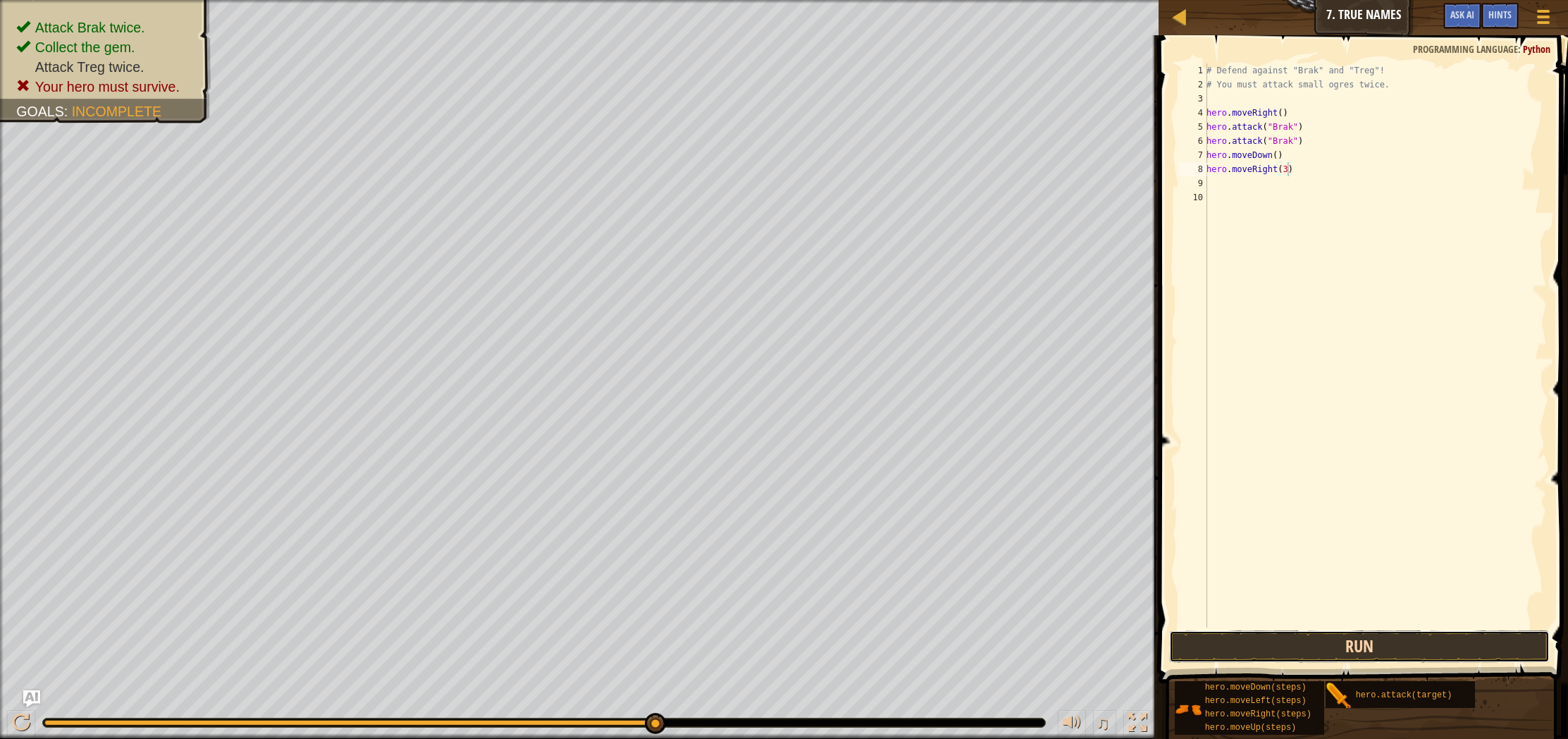
click at [1358, 648] on button "Run" at bounding box center [1359, 646] width 381 height 32
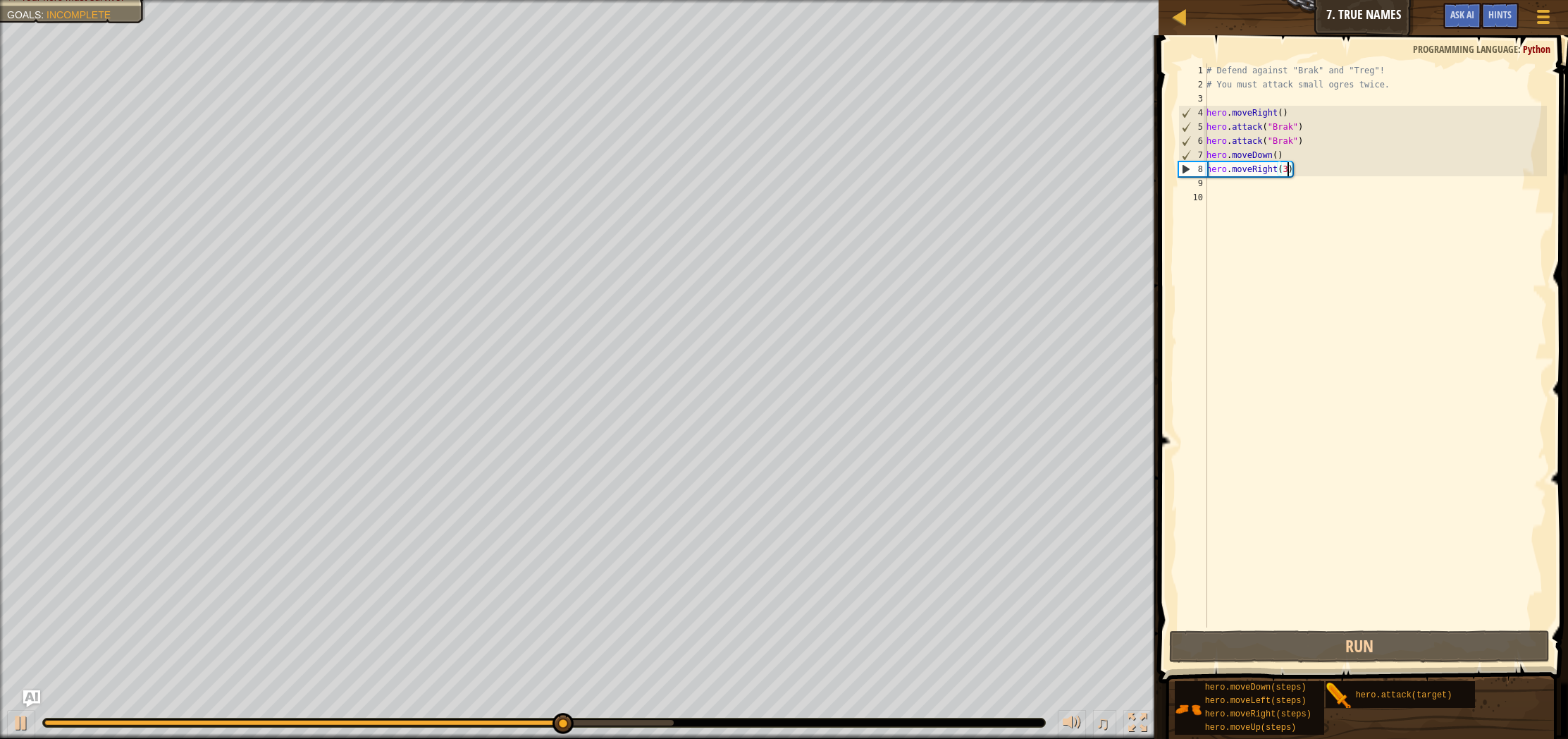
type textarea "hero.moveRight()"
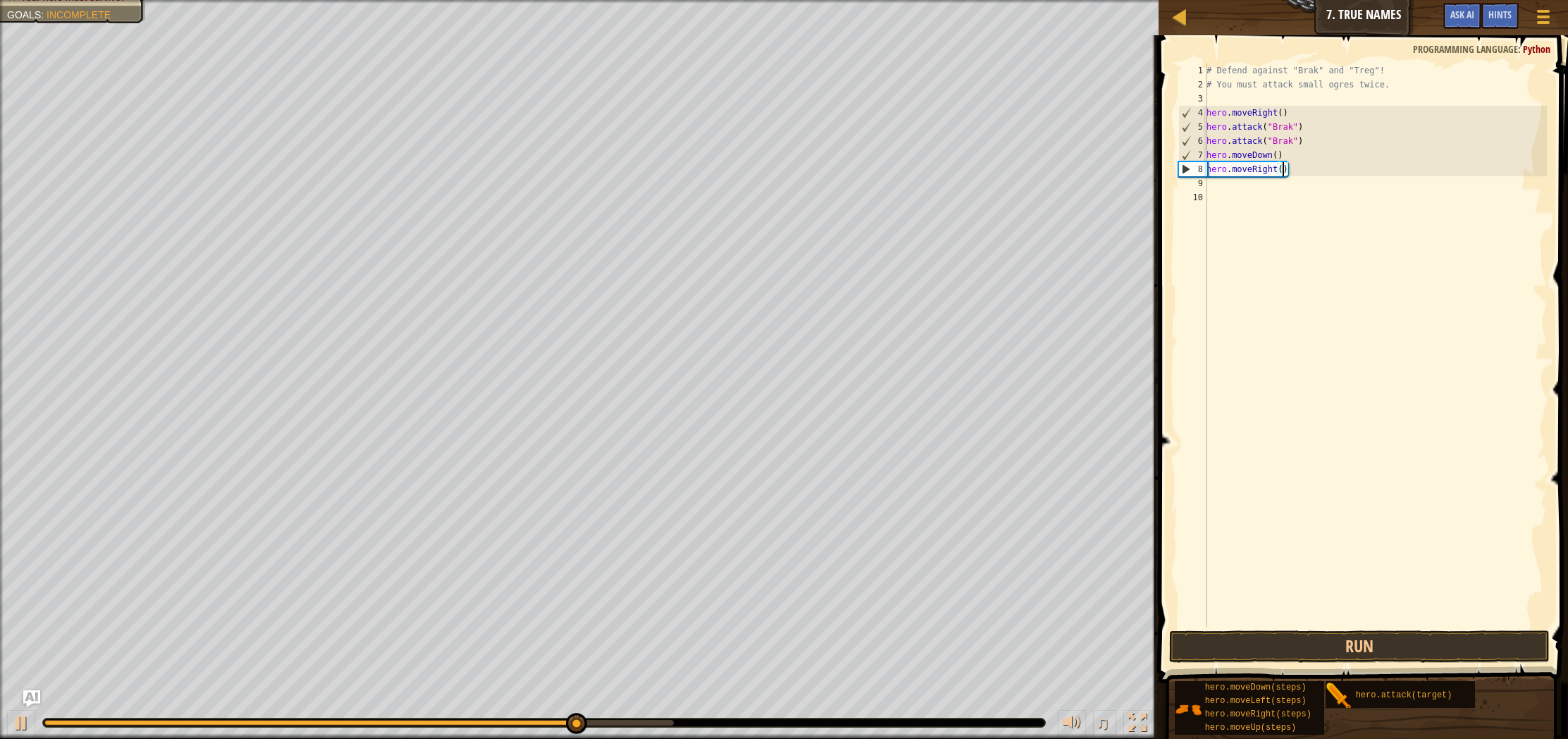
scroll to position [6, 6]
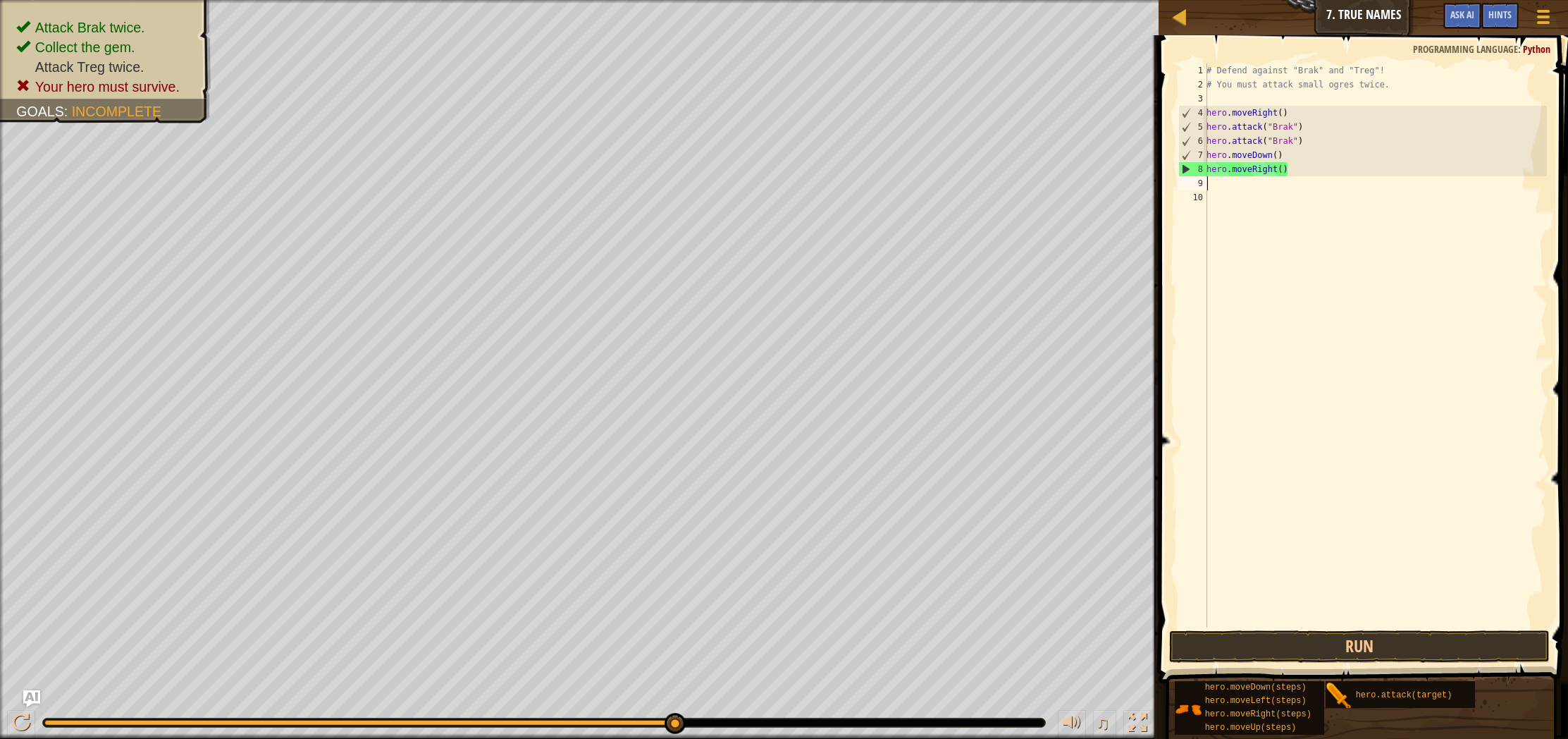
click at [1278, 180] on div "# Defend against "Brak" and "Treg"! # You must attack small ogres twice. hero .…" at bounding box center [1375, 359] width 343 height 592
type textarea "m"
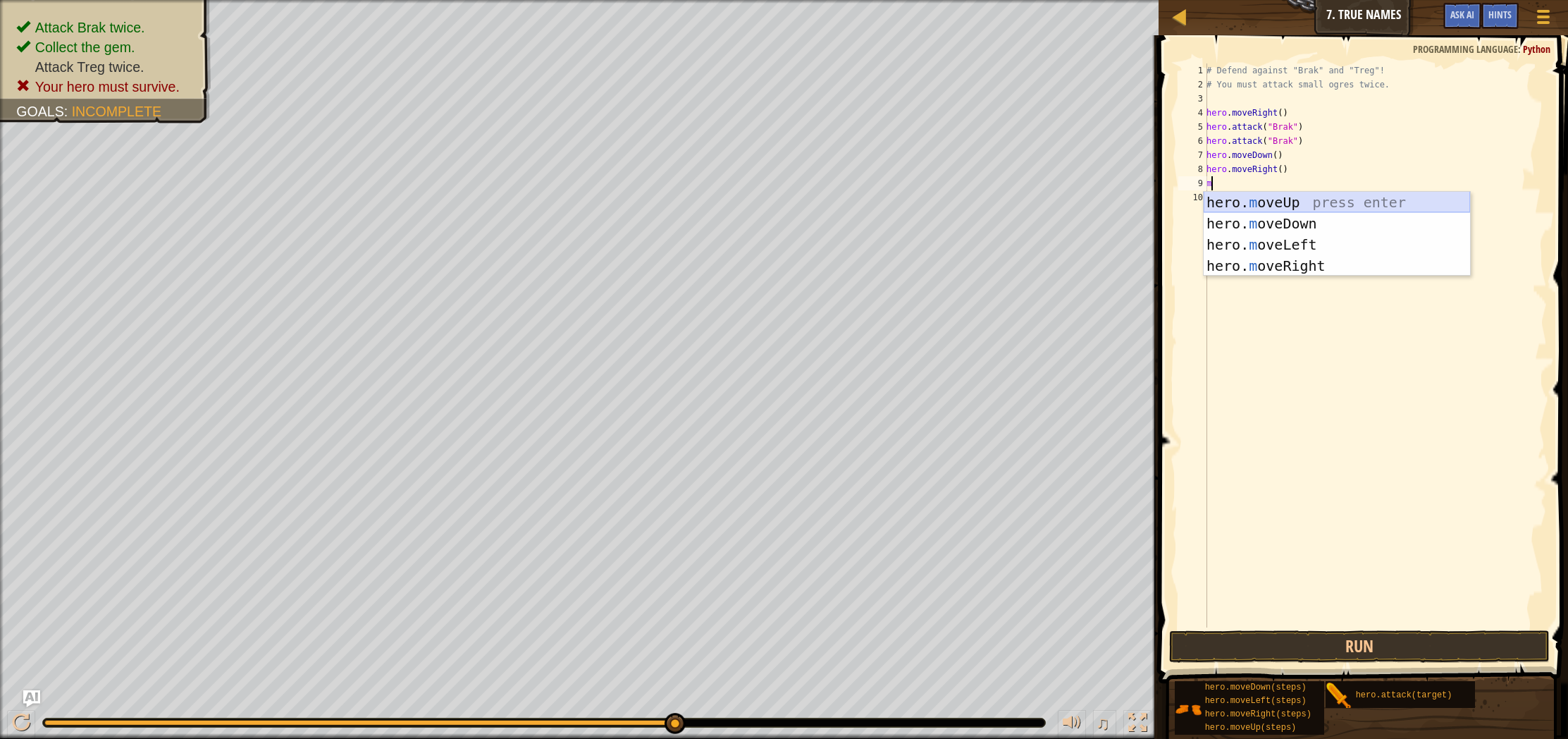
click at [1256, 202] on div "hero. m oveUp press enter hero. m oveDown press enter hero. m oveLeft press ent…" at bounding box center [1337, 255] width 267 height 127
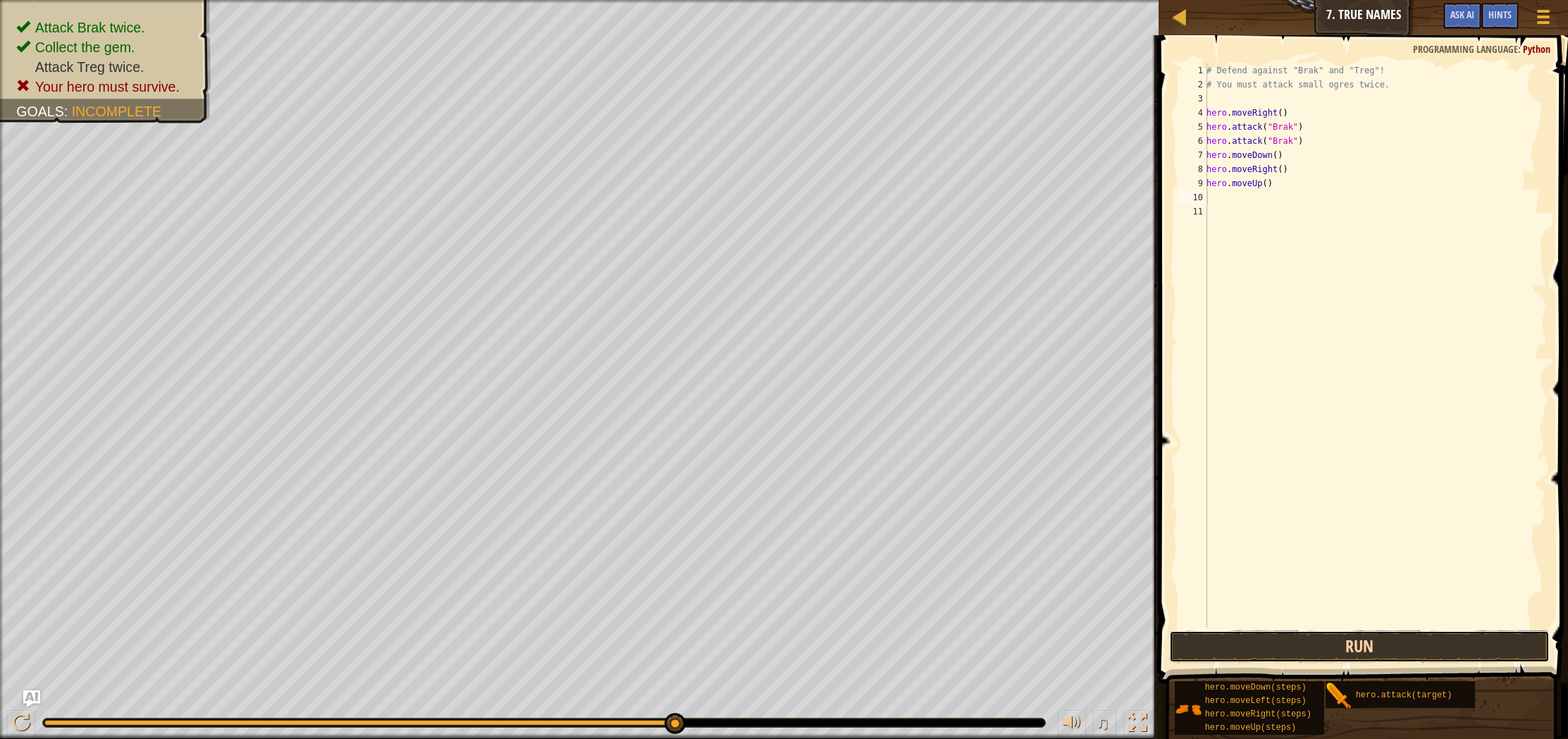
click at [1301, 636] on button "Run" at bounding box center [1359, 646] width 381 height 32
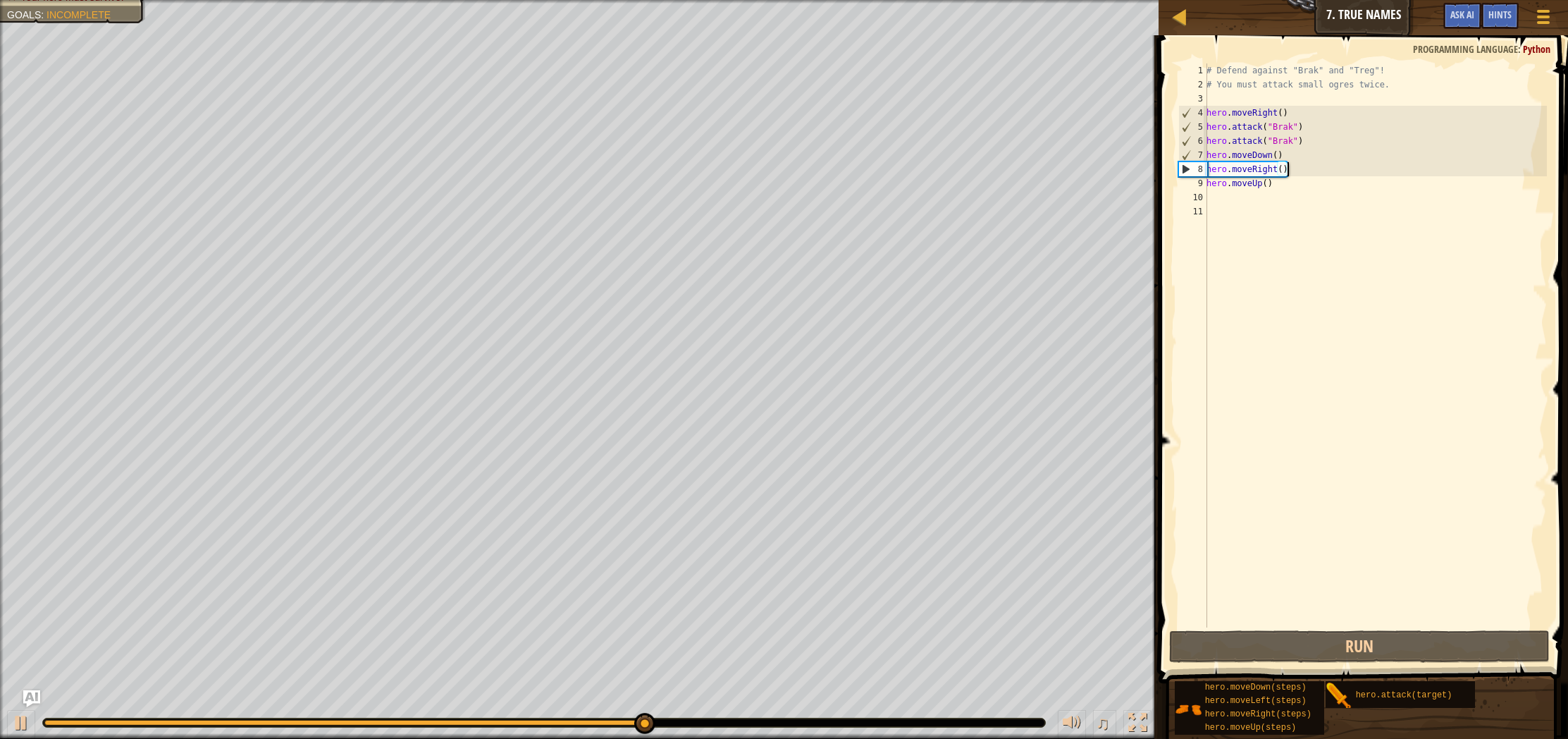
click at [1286, 171] on div "# Defend against "Brak" and "Treg"! # You must attack small ogres twice. hero .…" at bounding box center [1375, 359] width 343 height 592
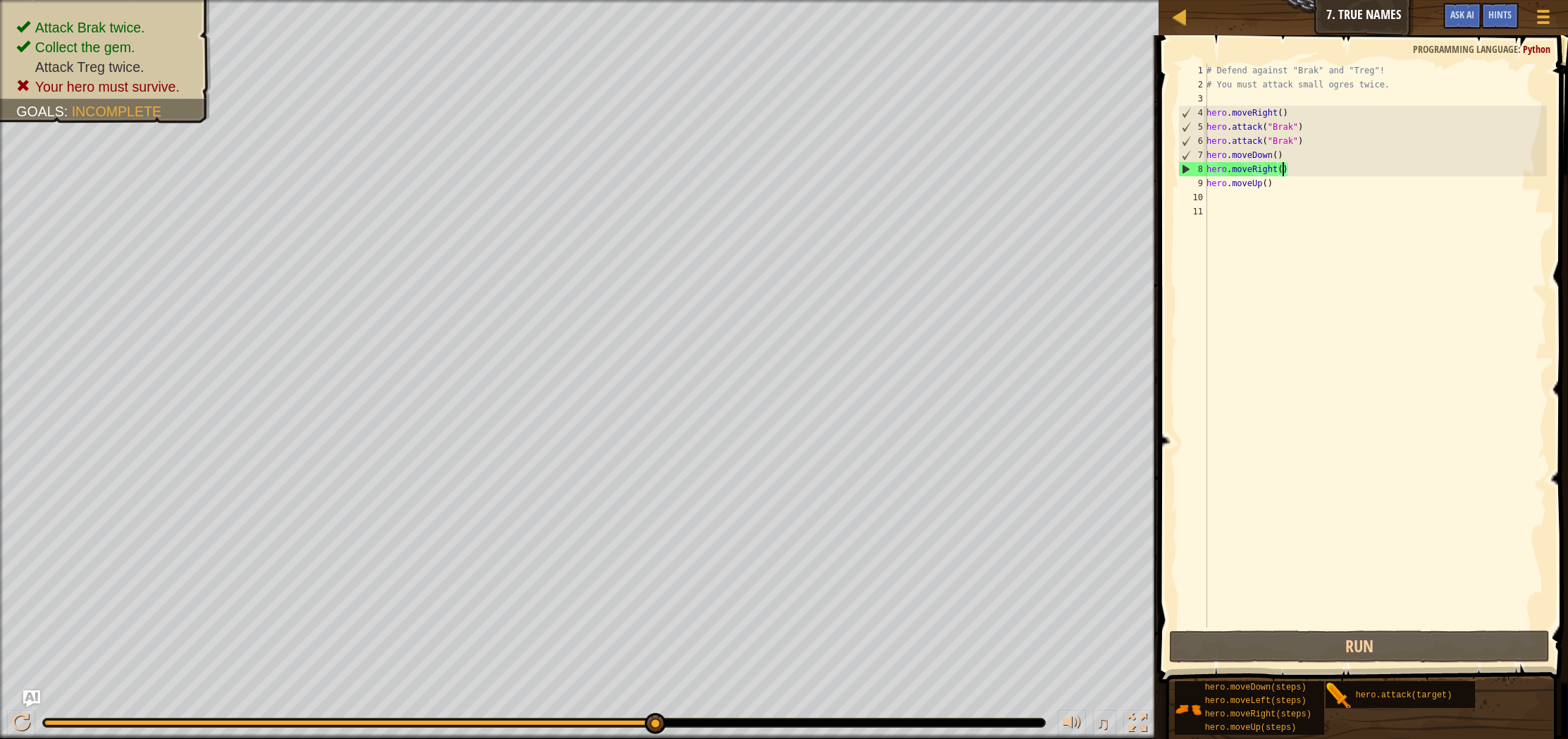
click at [1285, 173] on div "# Defend against "Brak" and "Treg"! # You must attack small ogres twice. hero .…" at bounding box center [1375, 359] width 343 height 592
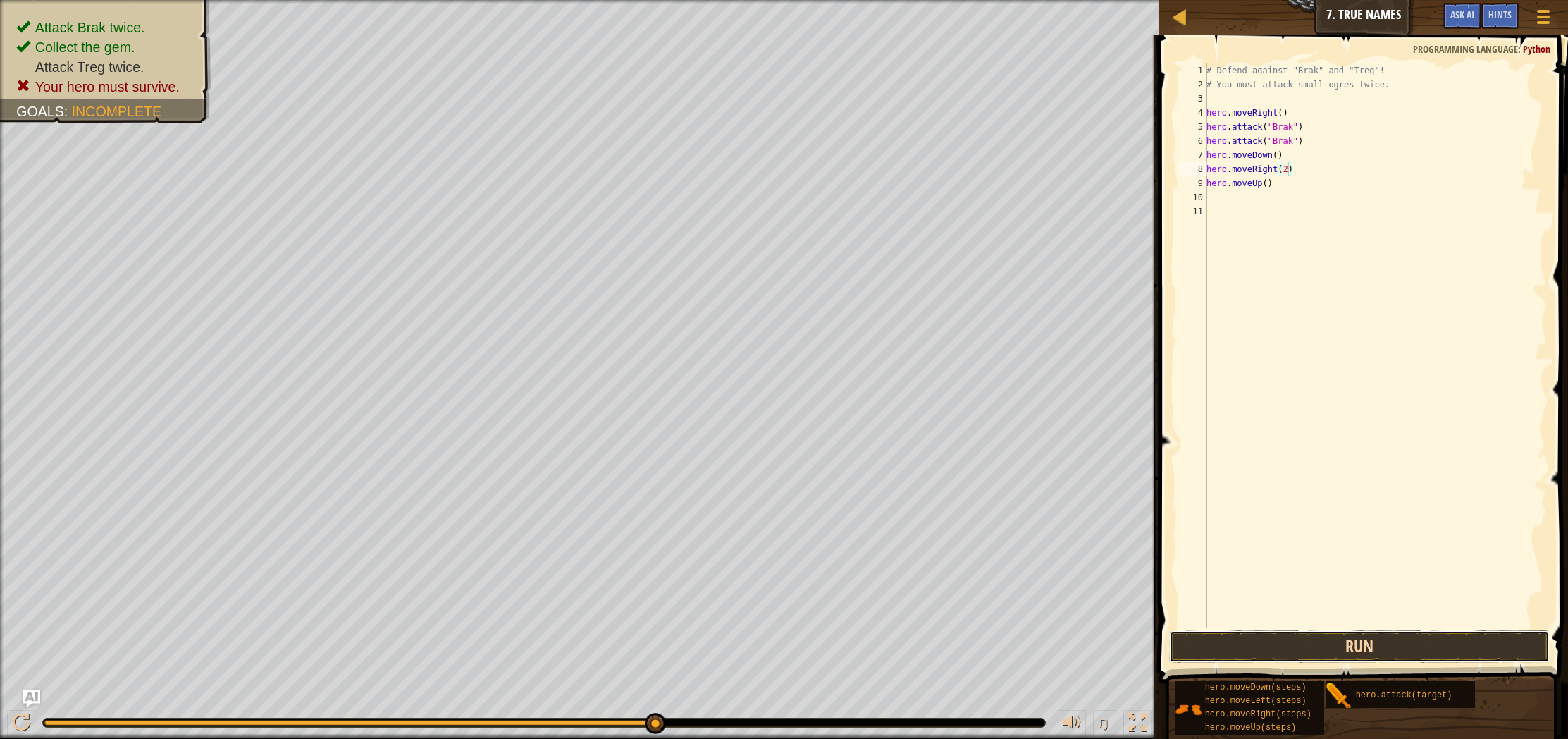
click at [1313, 648] on button "Run" at bounding box center [1359, 646] width 381 height 32
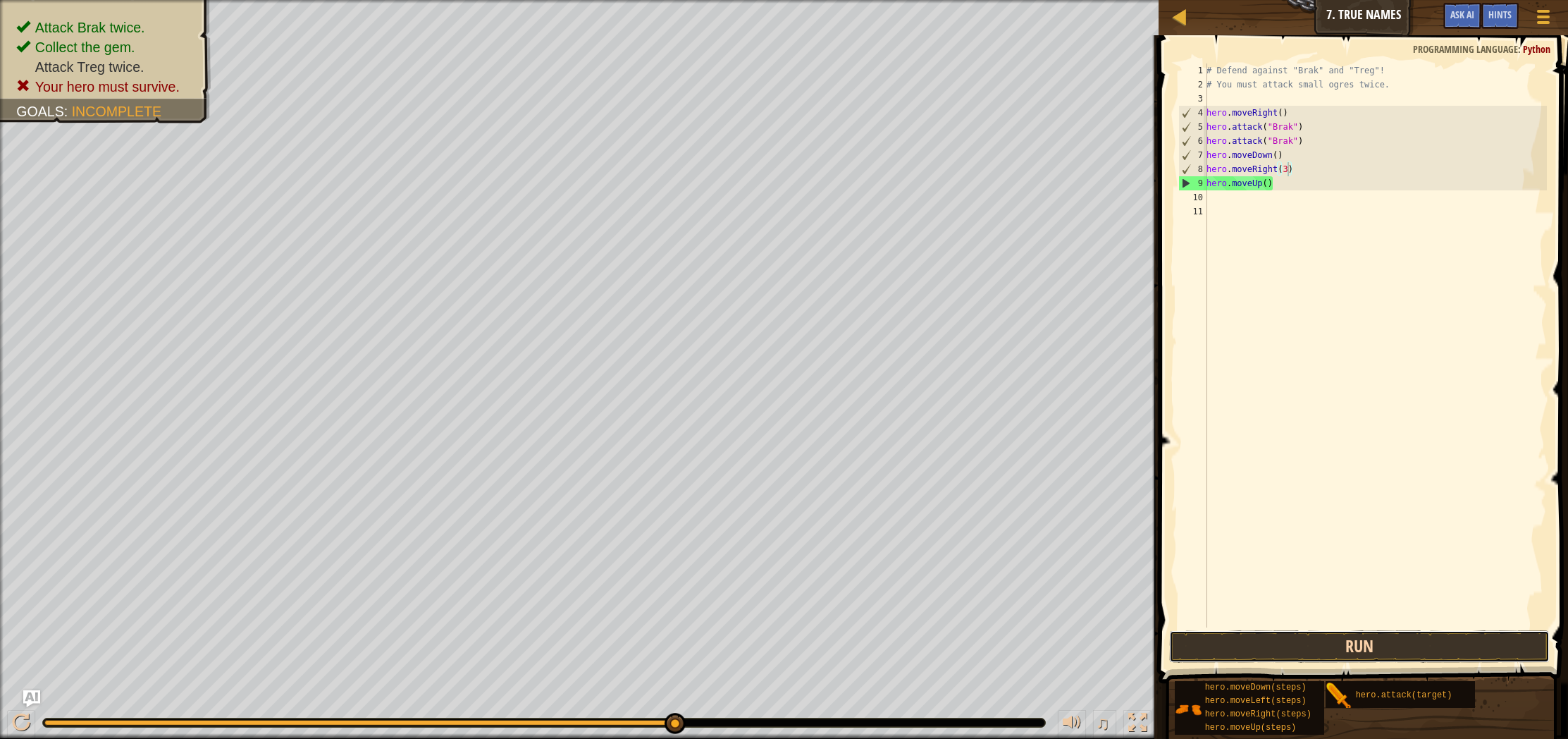
drag, startPoint x: 1295, startPoint y: 640, endPoint x: 1290, endPoint y: 633, distance: 8.6
click at [1295, 641] on button "Run" at bounding box center [1359, 646] width 381 height 32
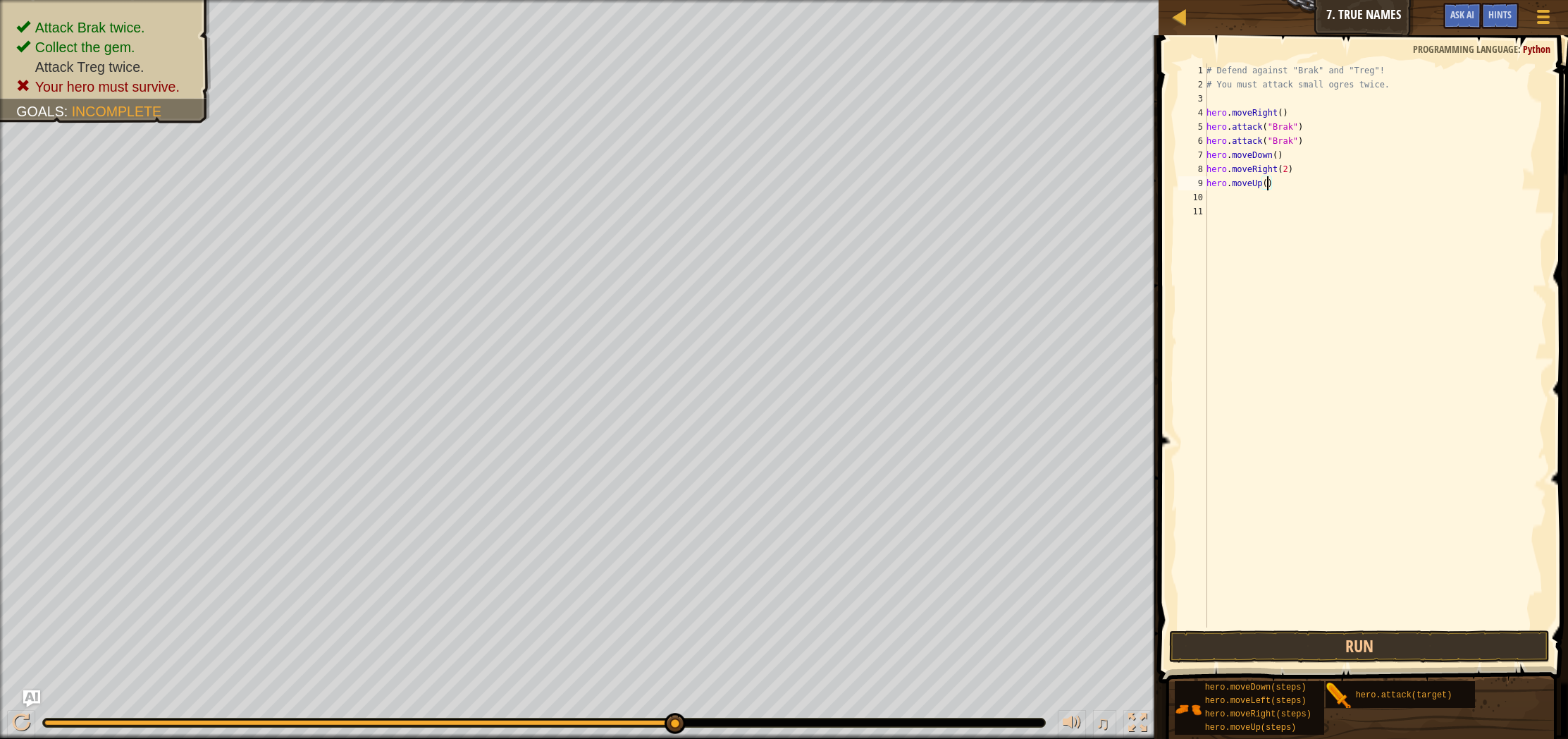
click at [1267, 189] on div "# Defend against "Brak" and "Treg"! # You must attack small ogres twice. hero .…" at bounding box center [1375, 359] width 343 height 592
type textarea "hero.moveUp()"
click at [1277, 191] on div "# Defend against "Brak" and "Treg"! # You must attack small ogres twice. hero .…" at bounding box center [1375, 359] width 343 height 592
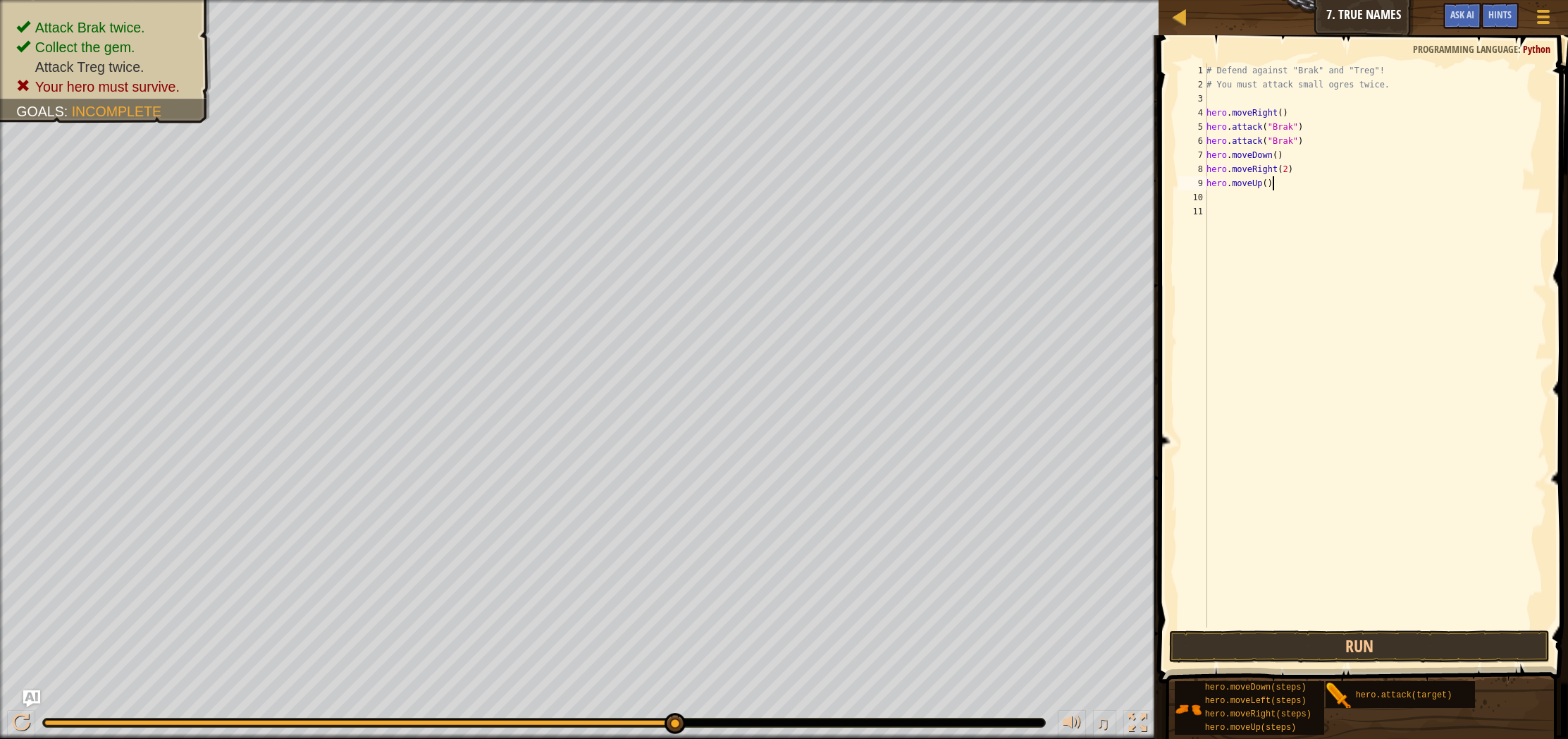
click at [1279, 187] on div "# Defend against "Brak" and "Treg"! # You must attack small ogres twice. hero .…" at bounding box center [1375, 359] width 343 height 592
click at [1267, 185] on div "# Defend against "Brak" and "Treg"! # You must attack small ogres twice. hero .…" at bounding box center [1375, 359] width 343 height 592
type textarea "hero.moveUp(1)"
drag, startPoint x: 1349, startPoint y: 654, endPoint x: 1346, endPoint y: 646, distance: 8.5
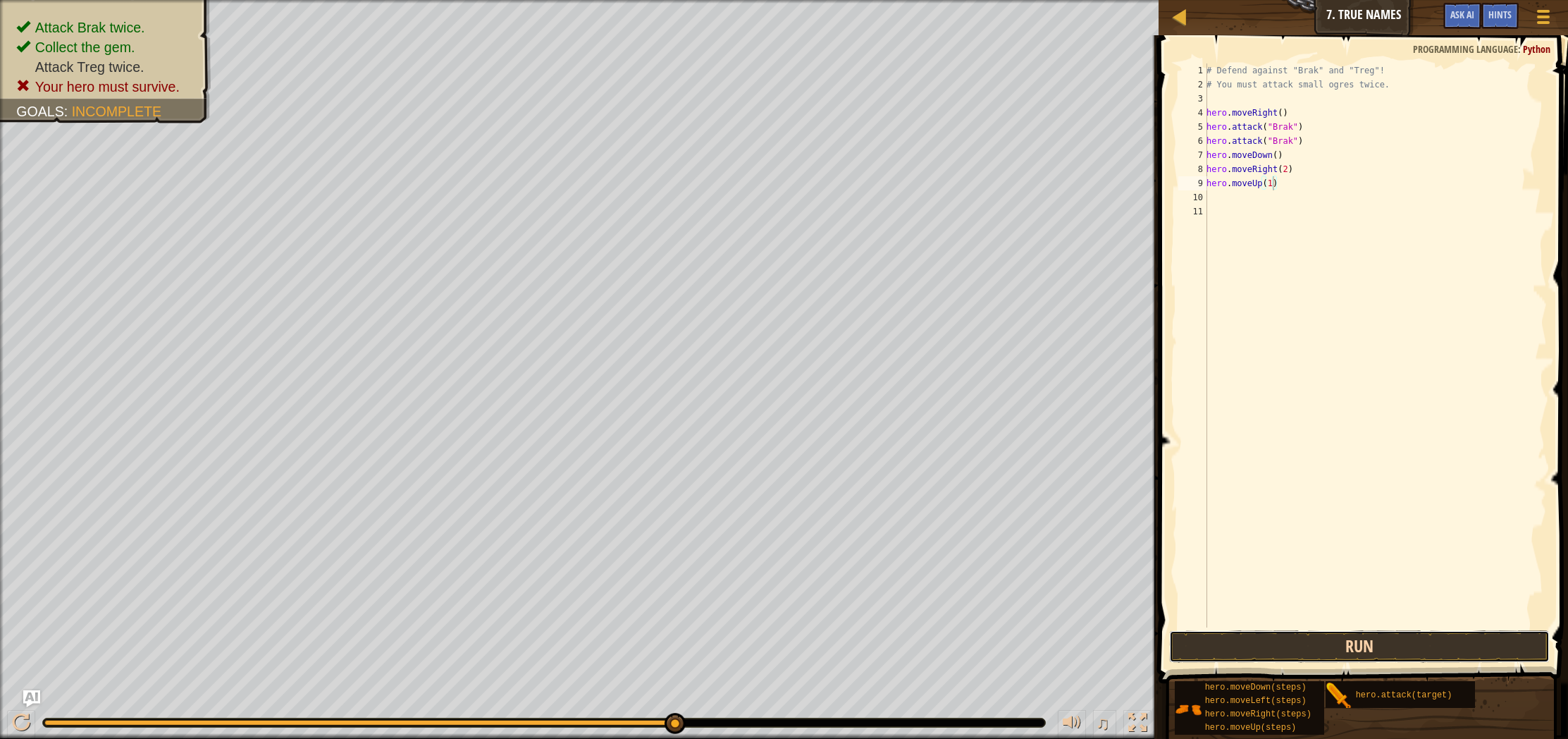
click at [1349, 653] on button "Run" at bounding box center [1359, 646] width 381 height 32
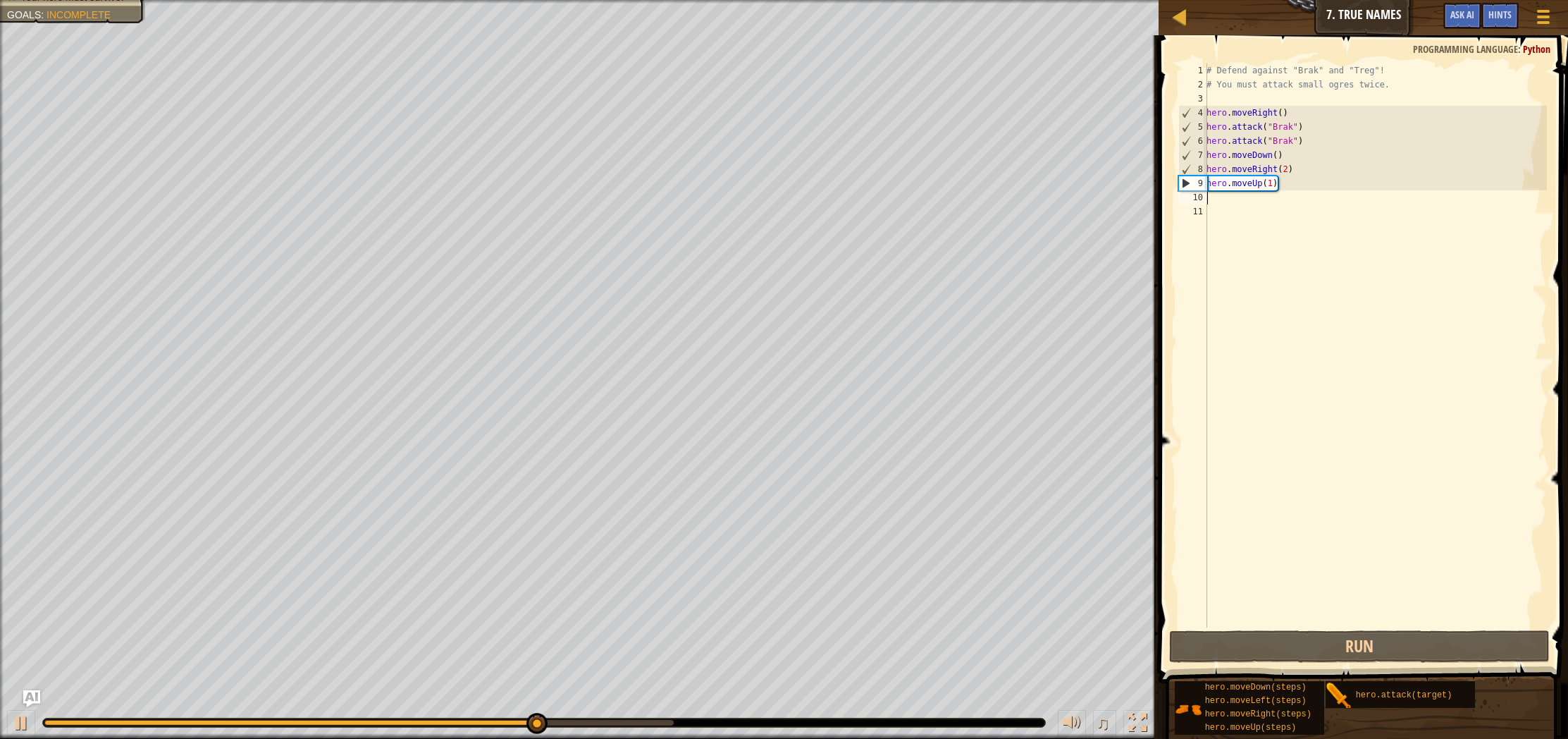
click at [1241, 203] on div "# Defend against "Brak" and "Treg"! # You must attack small ogres twice. hero .…" at bounding box center [1375, 359] width 343 height 592
type textarea "m"
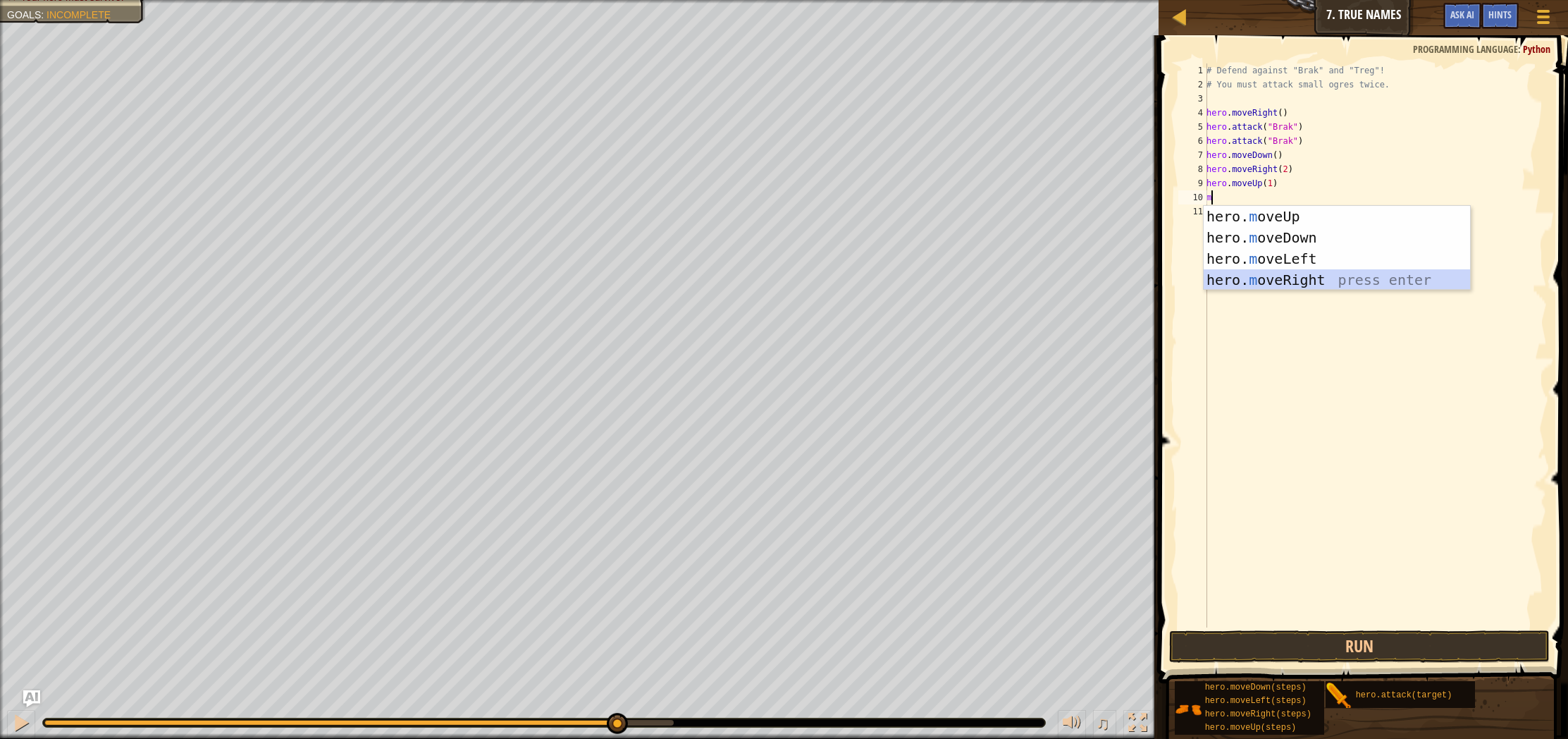
click at [1301, 277] on div "hero. m oveUp press enter hero. m oveDown press enter hero. m oveLeft press ent…" at bounding box center [1337, 269] width 267 height 127
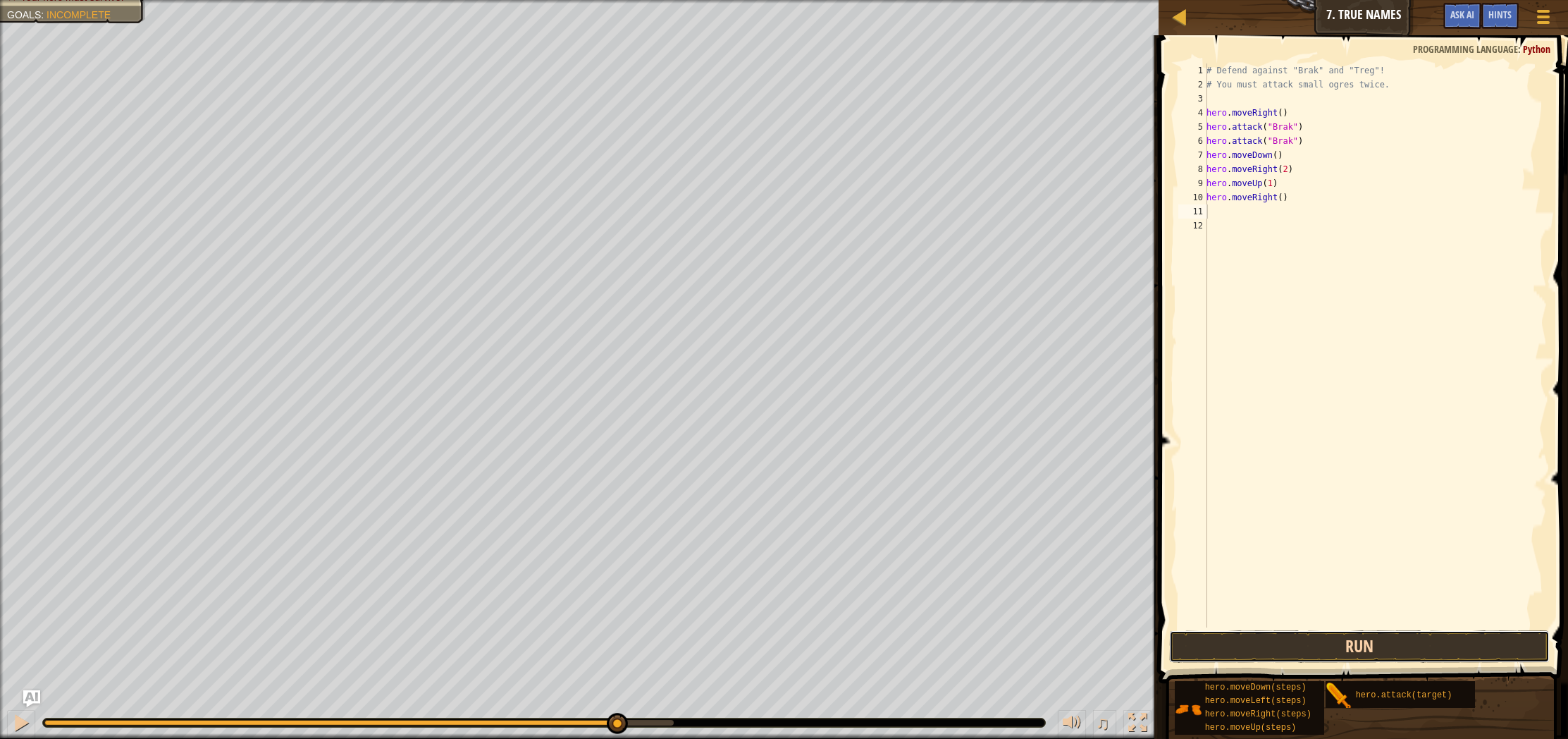
drag, startPoint x: 1280, startPoint y: 659, endPoint x: 1275, endPoint y: 645, distance: 14.9
click at [1279, 659] on button "Run" at bounding box center [1359, 646] width 381 height 32
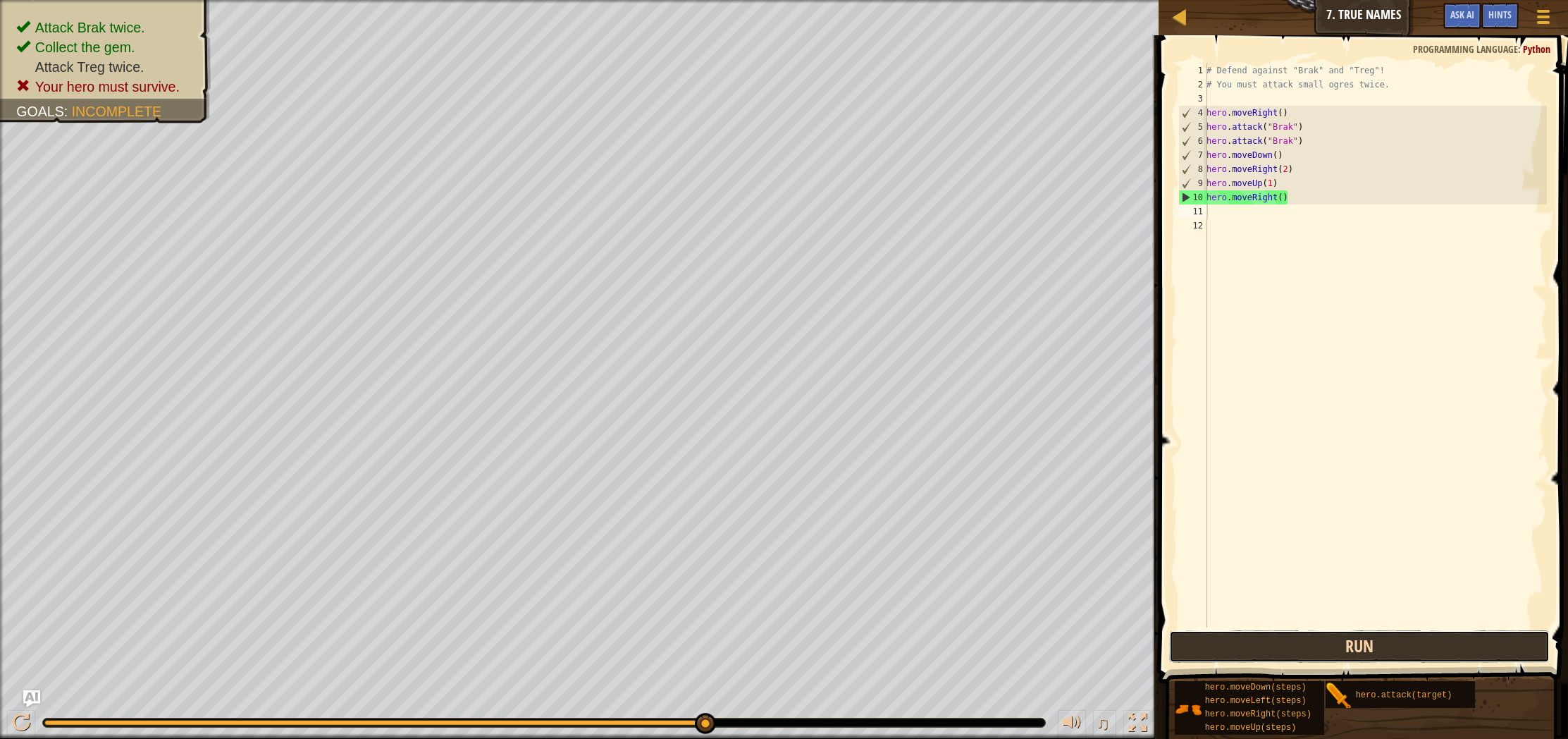
click at [1258, 659] on button "Run" at bounding box center [1359, 646] width 381 height 32
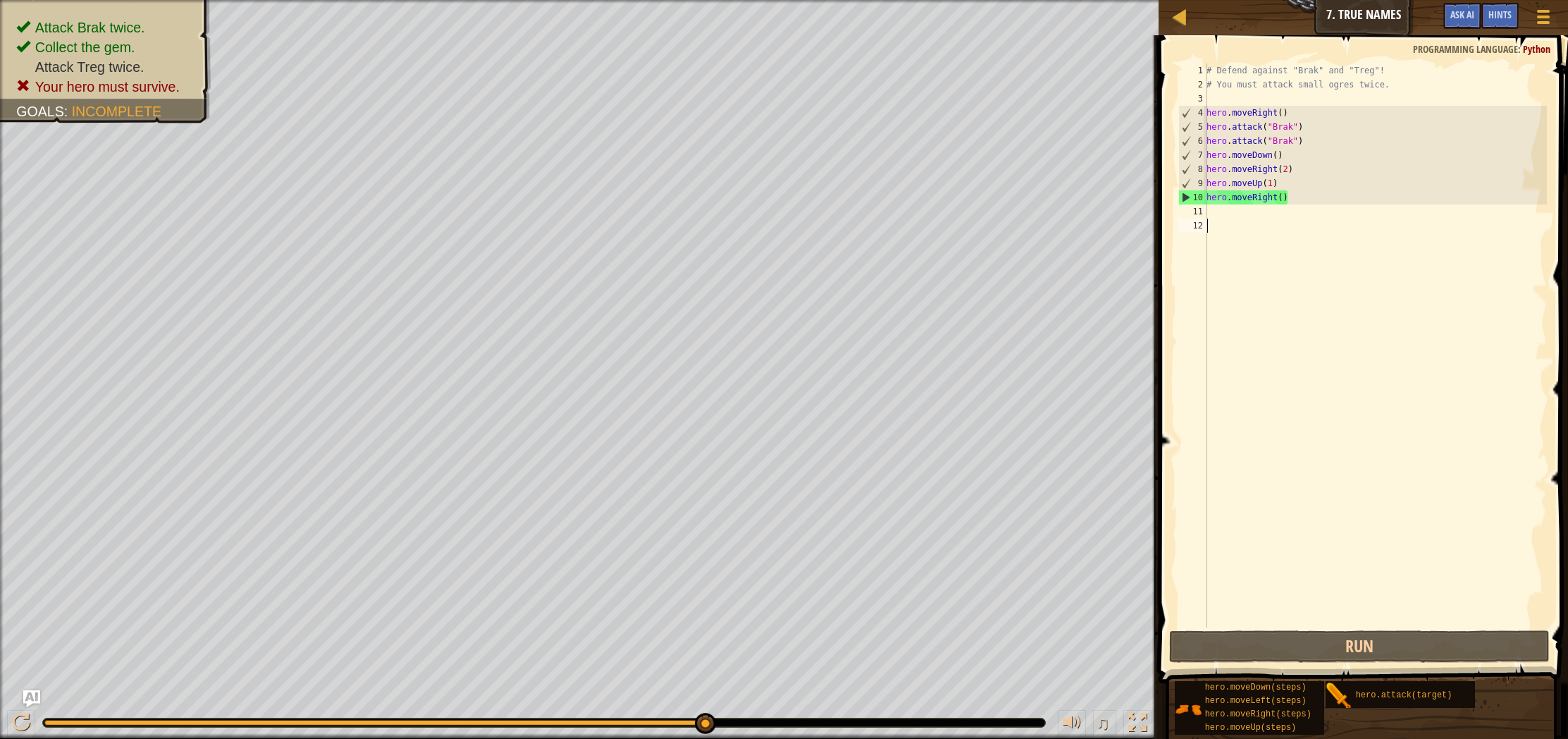
click at [1321, 587] on div "# Defend against "Brak" and "Treg"! # You must attack small ogres twice. hero .…" at bounding box center [1375, 359] width 343 height 592
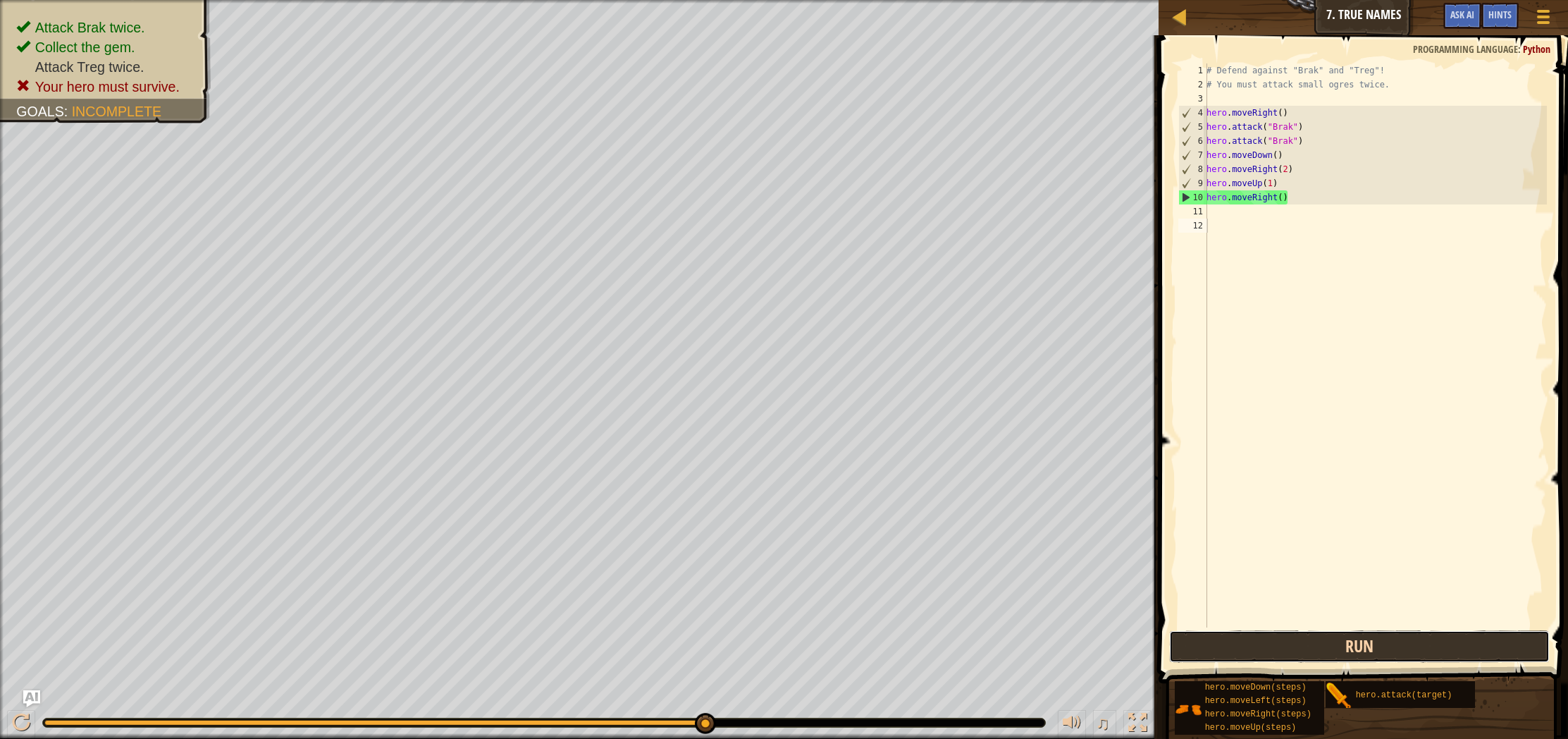
click at [1330, 653] on button "Run" at bounding box center [1359, 646] width 381 height 32
click at [1368, 635] on button "Run" at bounding box center [1359, 646] width 381 height 32
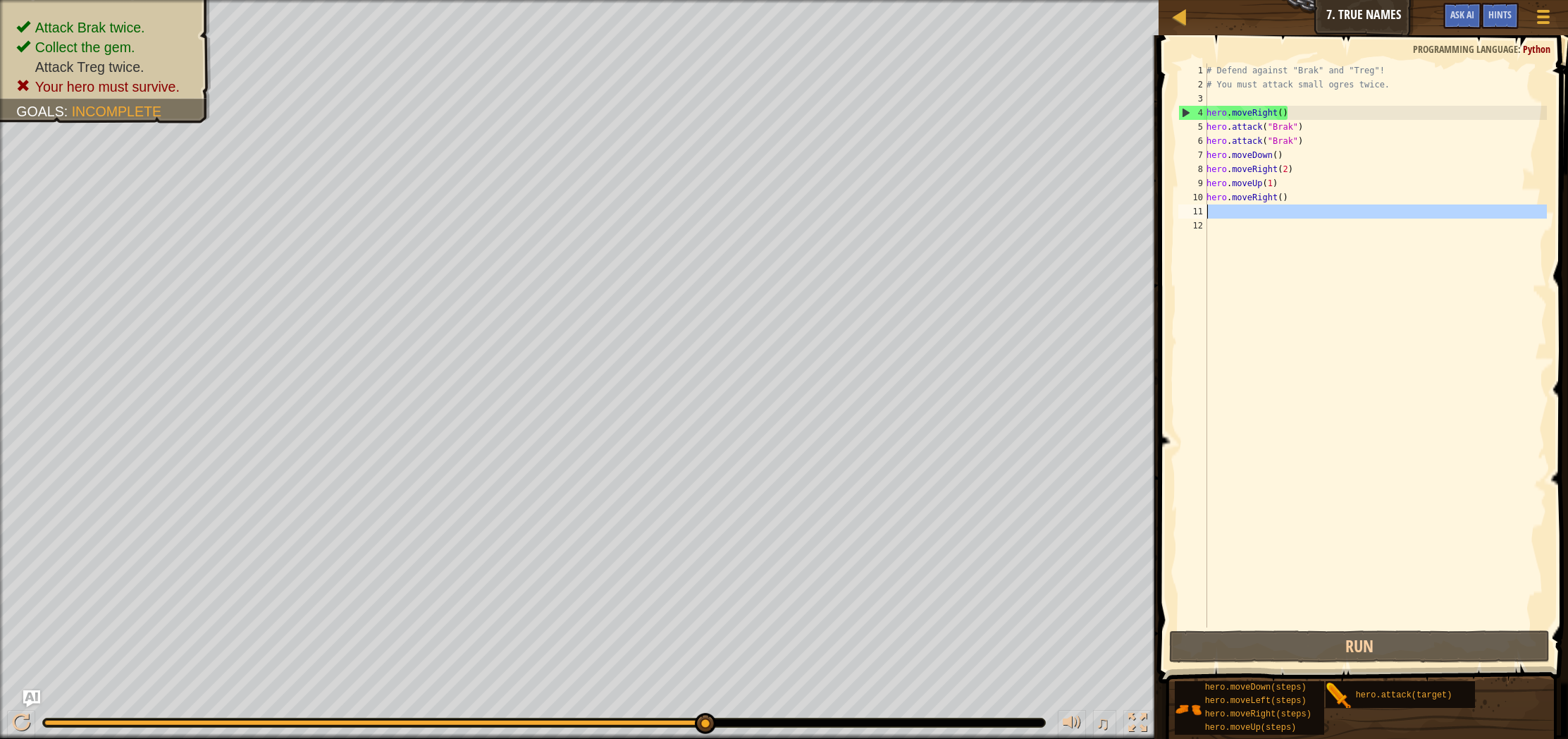
click at [1247, 215] on div "# Defend against "Brak" and "Treg"! # You must attack small ogres twice. hero .…" at bounding box center [1375, 359] width 343 height 592
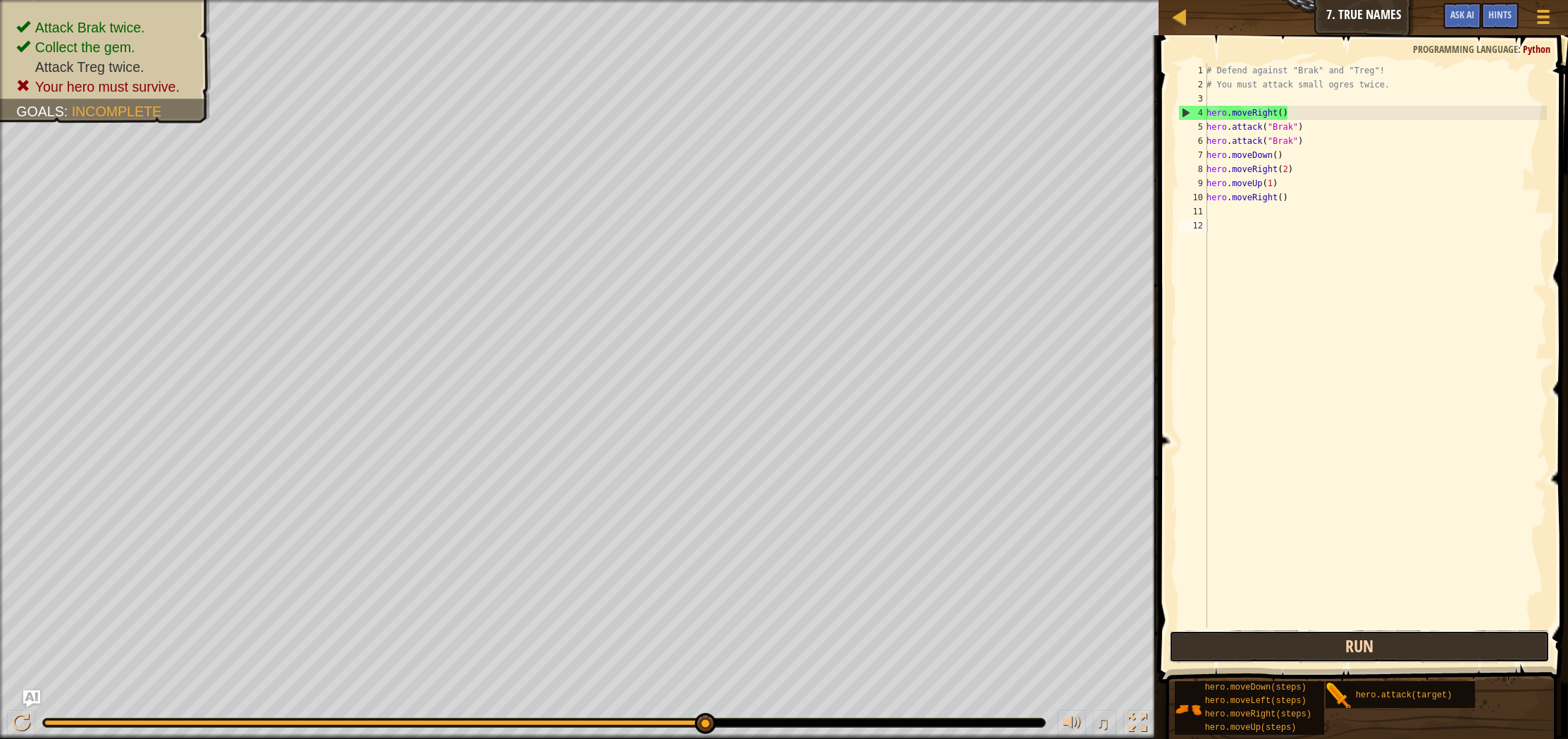
click at [1345, 637] on button "Run" at bounding box center [1359, 646] width 381 height 32
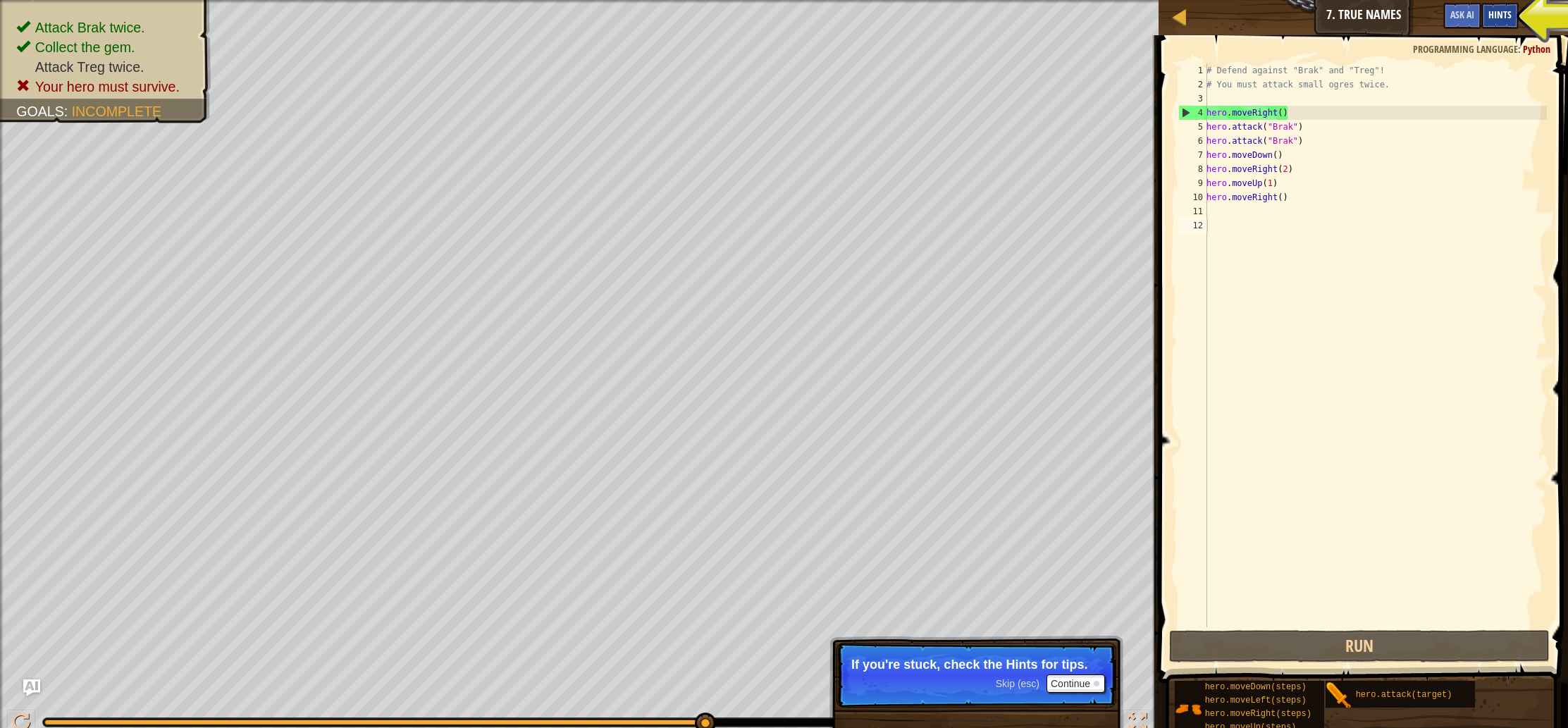
click at [1496, 21] on span "Hints" at bounding box center [1500, 14] width 23 height 14
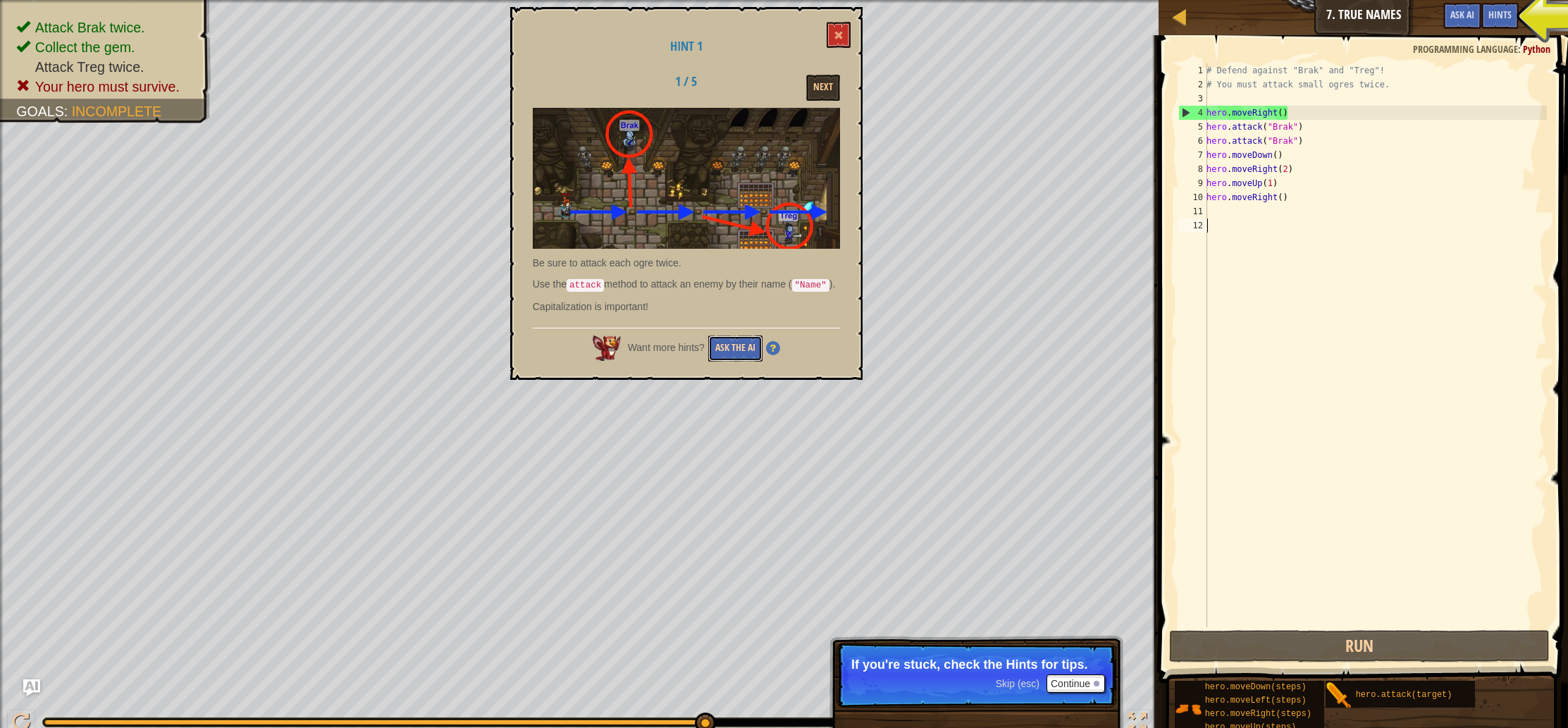
click at [737, 361] on button "Ask the AI" at bounding box center [735, 349] width 54 height 26
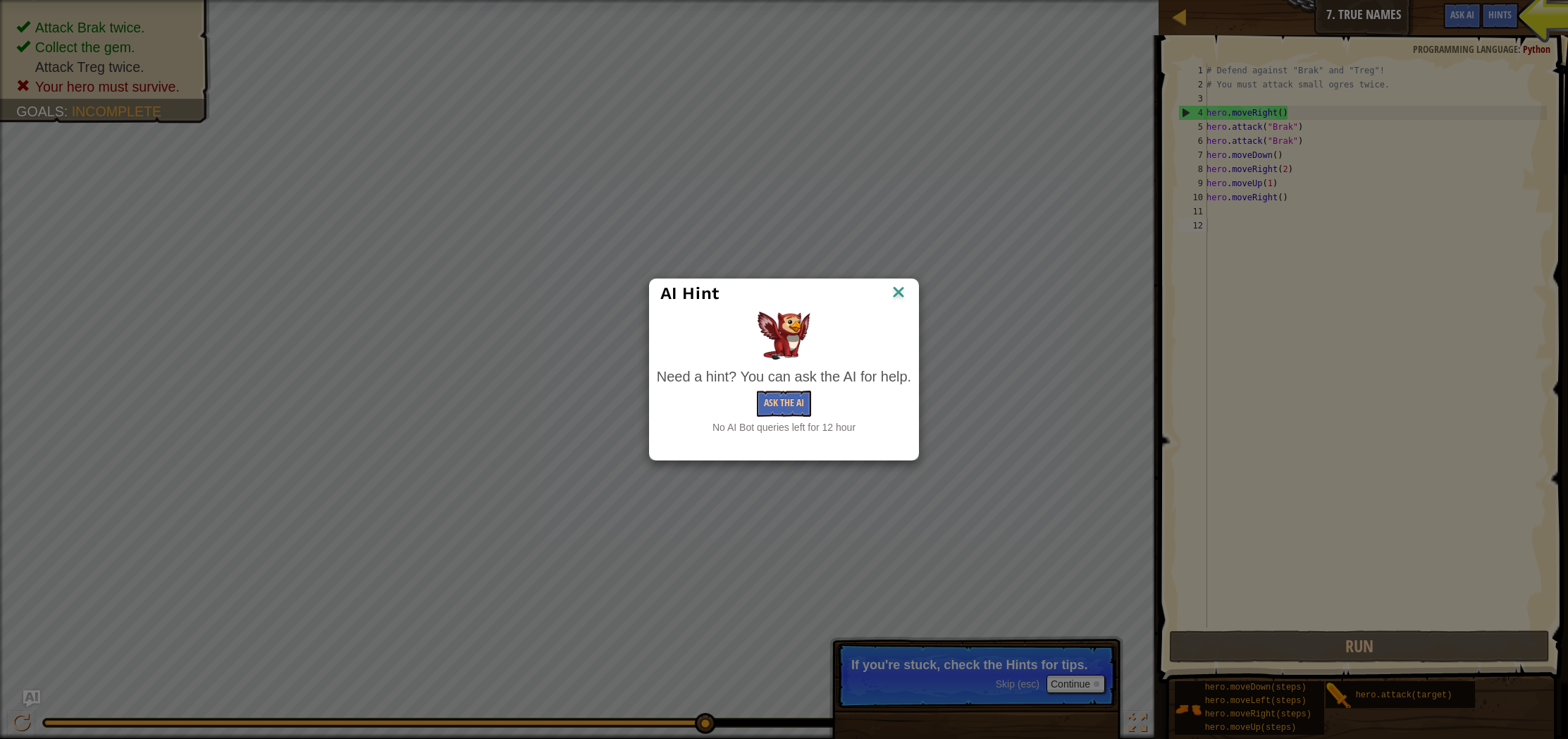
click at [899, 281] on div "AI Hint" at bounding box center [784, 294] width 269 height 29
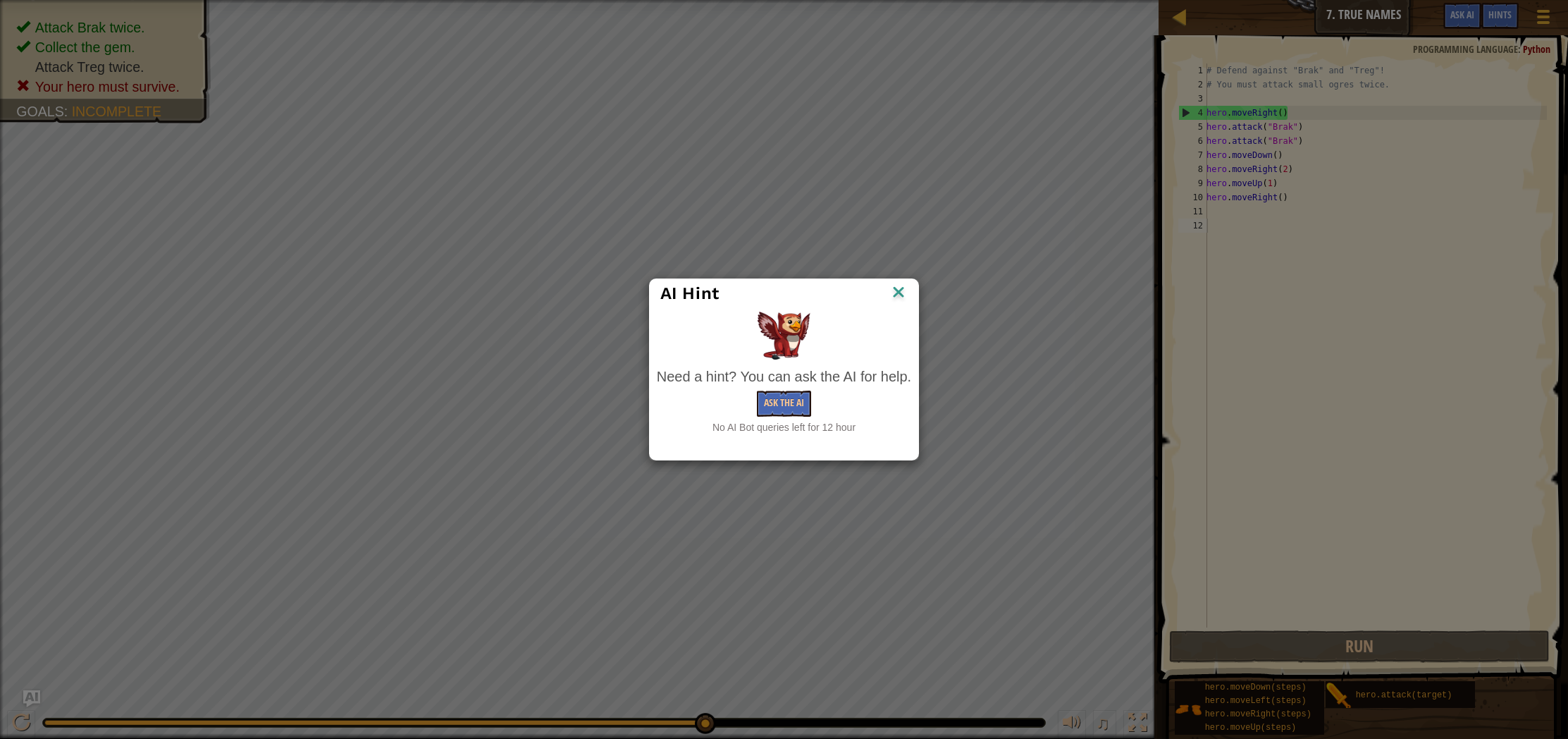
click at [905, 291] on img at bounding box center [898, 293] width 18 height 21
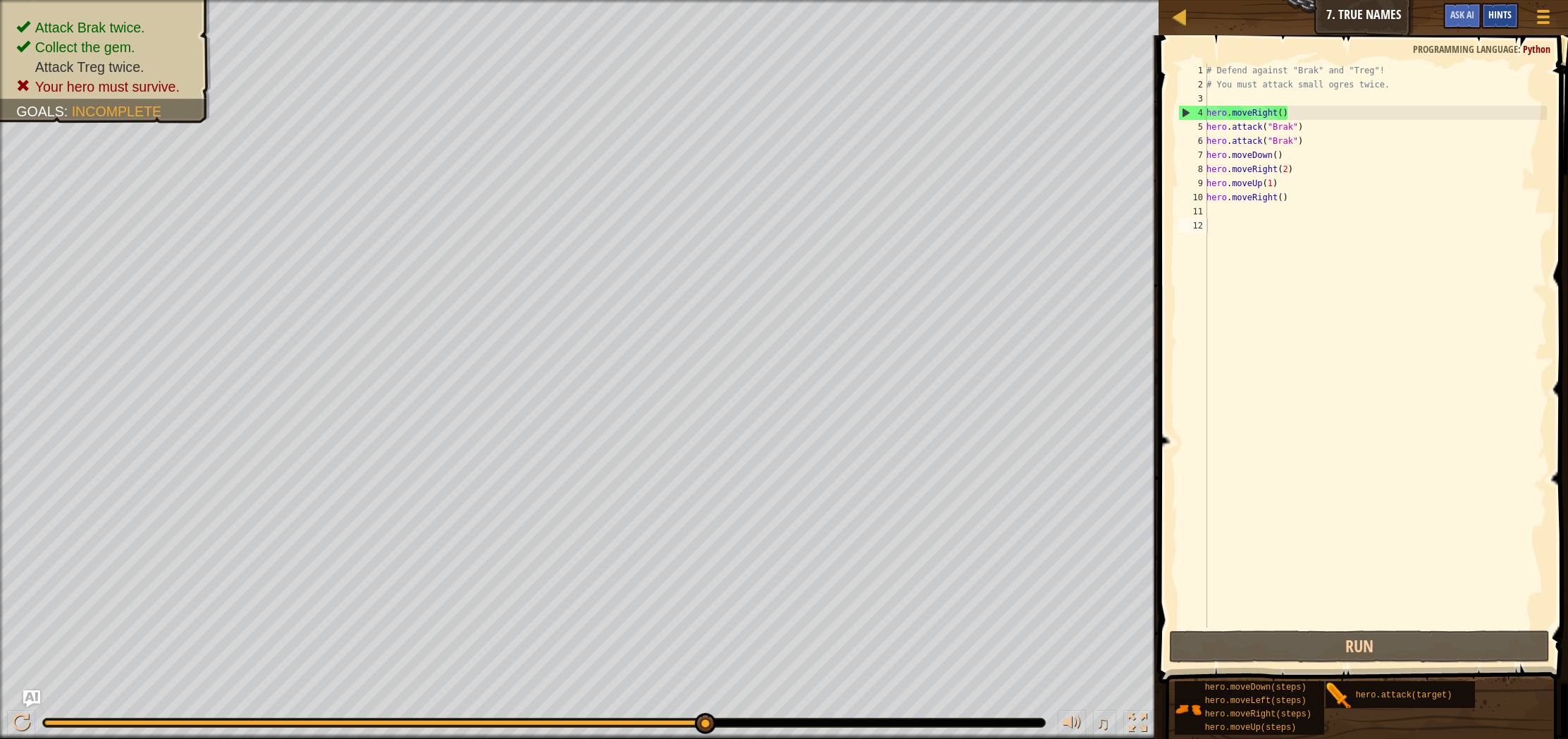
click at [1500, 24] on div "Hints" at bounding box center [1500, 16] width 38 height 26
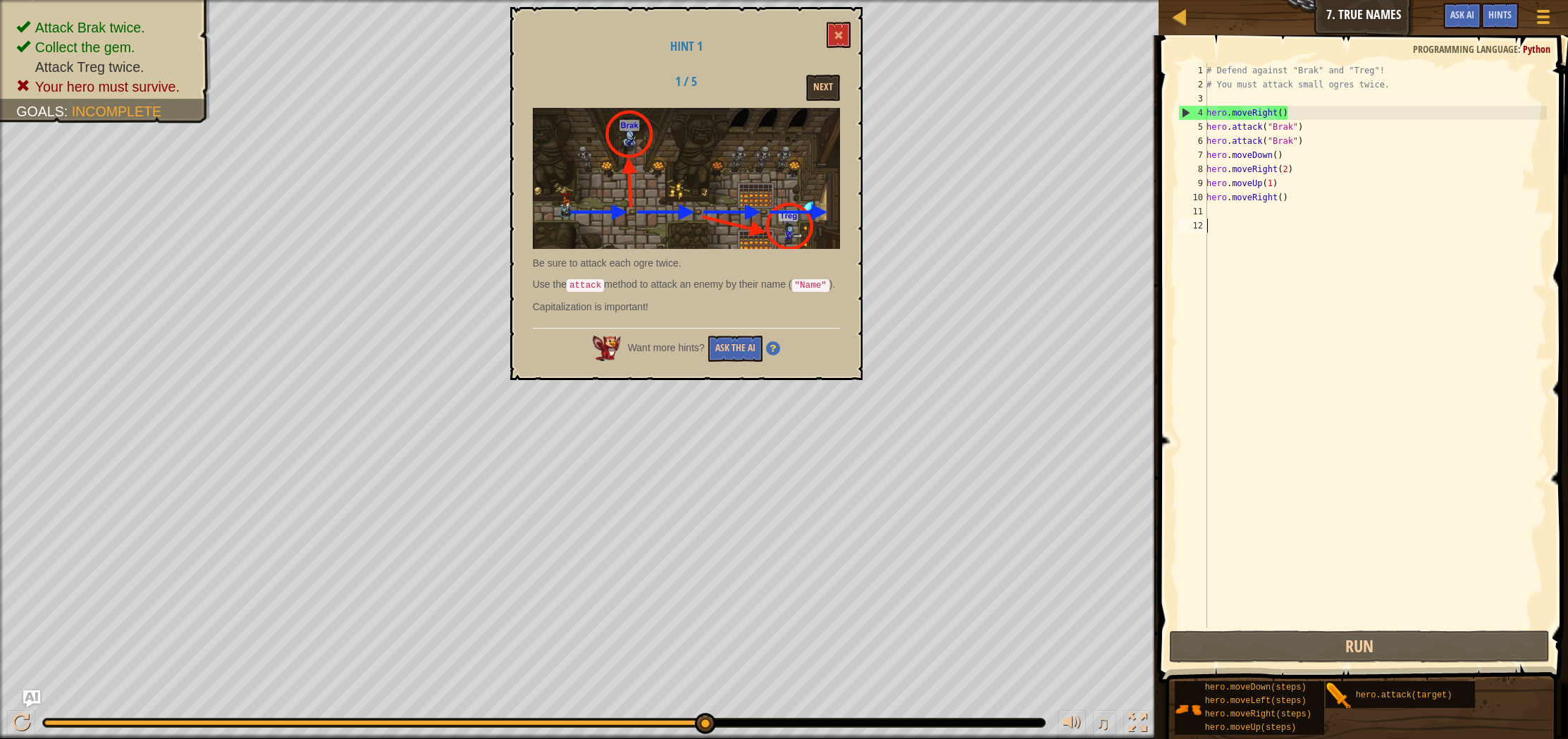
click at [1300, 140] on div "# Defend against "Brak" and "Treg"! # You must attack small ogres twice. hero .…" at bounding box center [1375, 359] width 343 height 592
type textarea "hero.attack("Brak")"
click at [1288, 138] on div "# Defend against "Brak" and "Treg"! # You must attack small ogres twice. hero .…" at bounding box center [1375, 359] width 343 height 592
click at [1292, 138] on div "# Defend against "Brak" and "Treg"! # You must attack small ogres twice. hero .…" at bounding box center [1375, 359] width 343 height 592
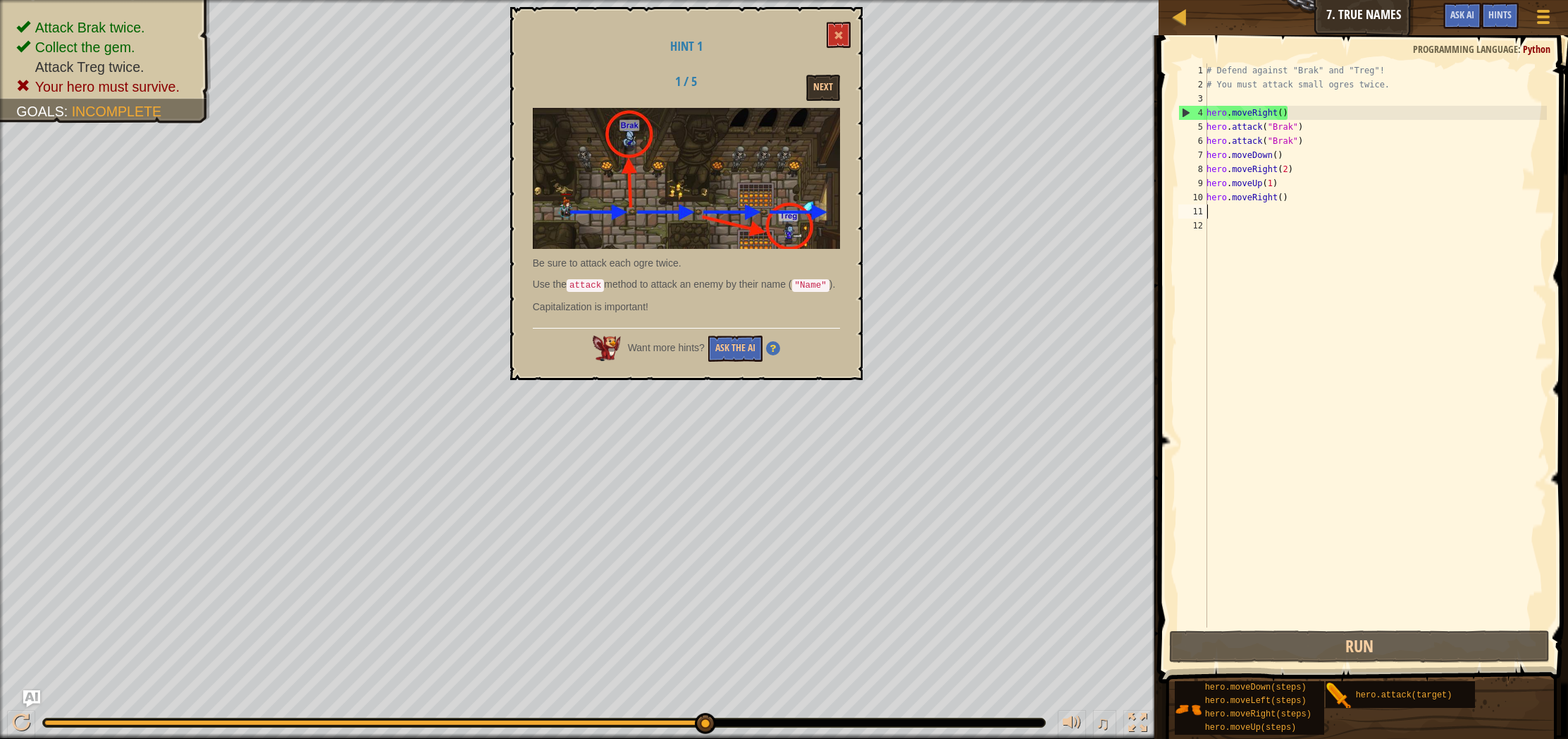
click at [1221, 207] on div "# Defend against "Brak" and "Treg"! # You must attack small ogres twice. hero .…" at bounding box center [1375, 359] width 343 height 592
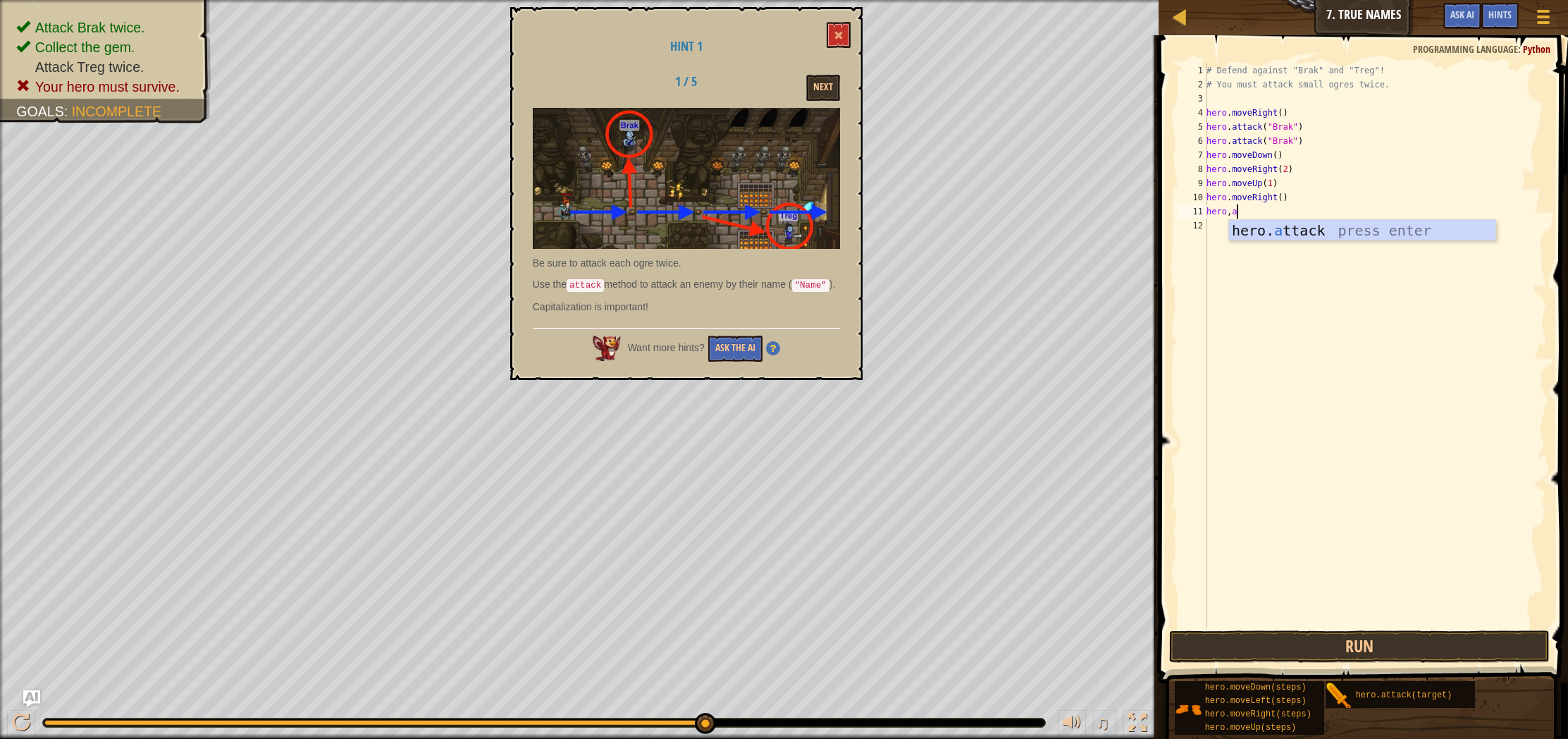
scroll to position [6, 2]
click at [1365, 224] on div "hero. a ttack press enter" at bounding box center [1362, 252] width 267 height 63
click at [1265, 211] on div "# Defend against "Brak" and "Treg"! # You must attack small ogres twice. hero .…" at bounding box center [1375, 359] width 343 height 592
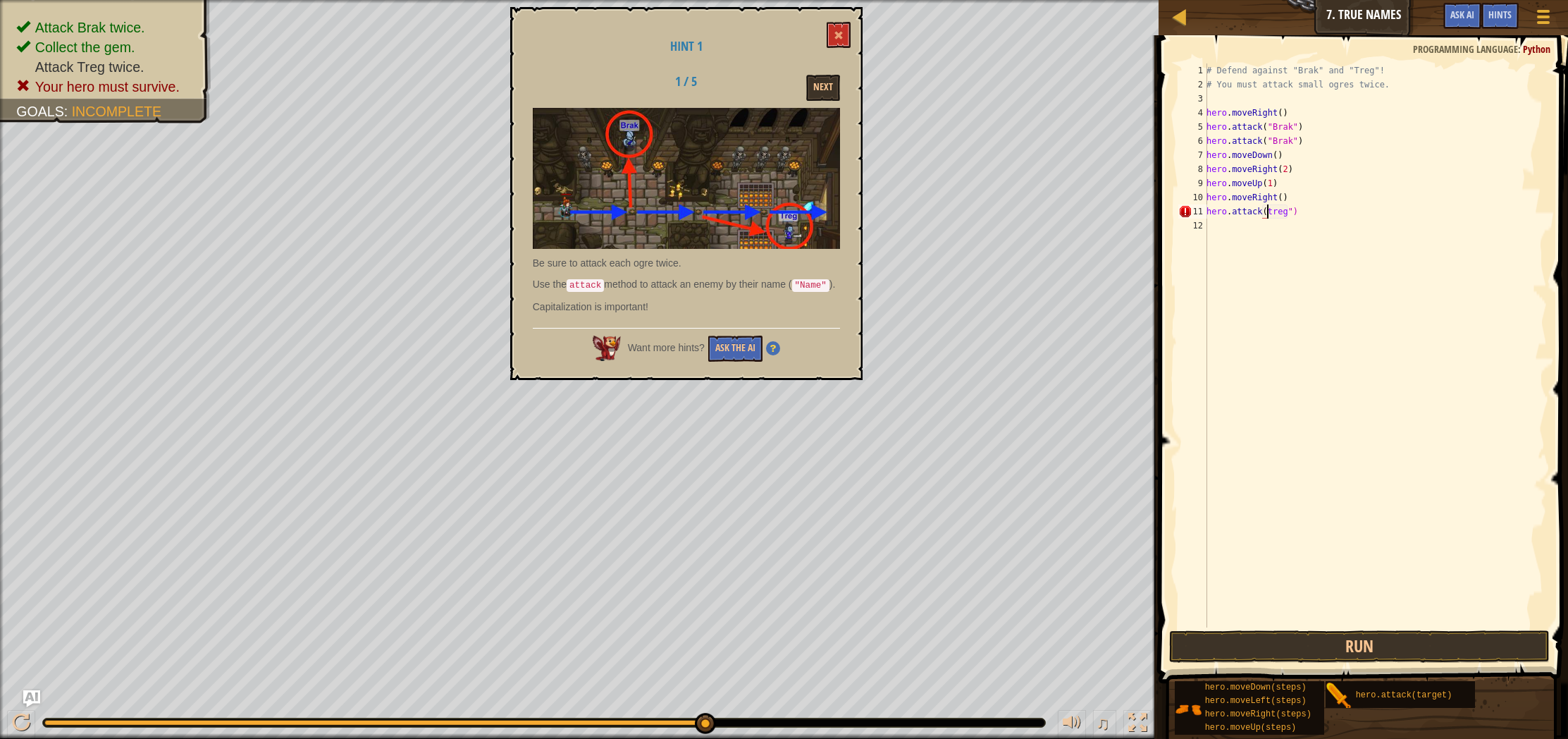
type textarea "hero.attack("treg")"
click at [1270, 234] on div "# Defend against "Brak" and "Treg"! # You must attack small ogres twice. hero .…" at bounding box center [1375, 359] width 343 height 592
click at [1332, 245] on div "hero. a ttack press enter" at bounding box center [1362, 266] width 267 height 63
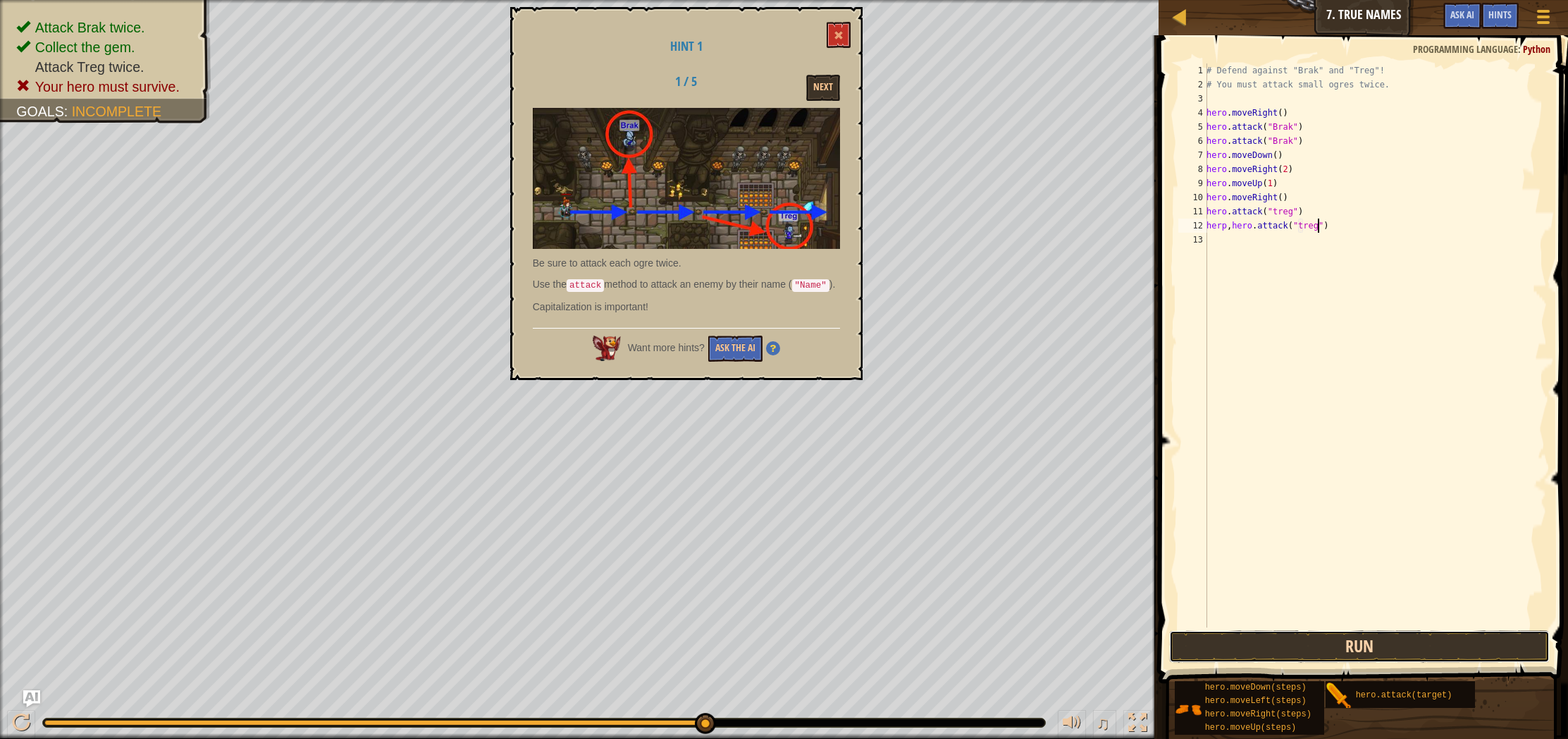
click at [1293, 635] on button "Run" at bounding box center [1359, 646] width 381 height 32
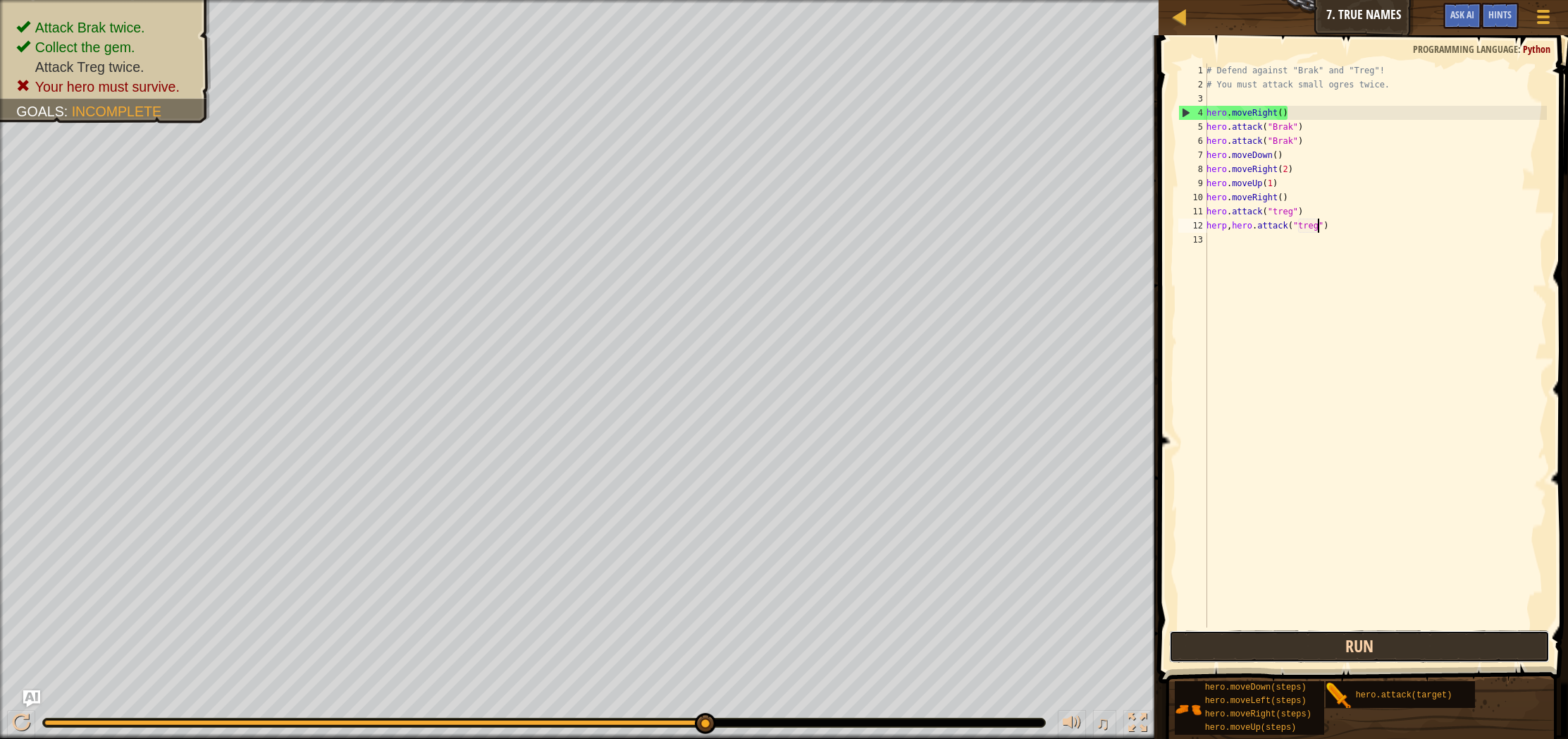
click at [1385, 647] on button "Run" at bounding box center [1359, 646] width 381 height 32
click at [1384, 650] on button "Run" at bounding box center [1359, 646] width 381 height 32
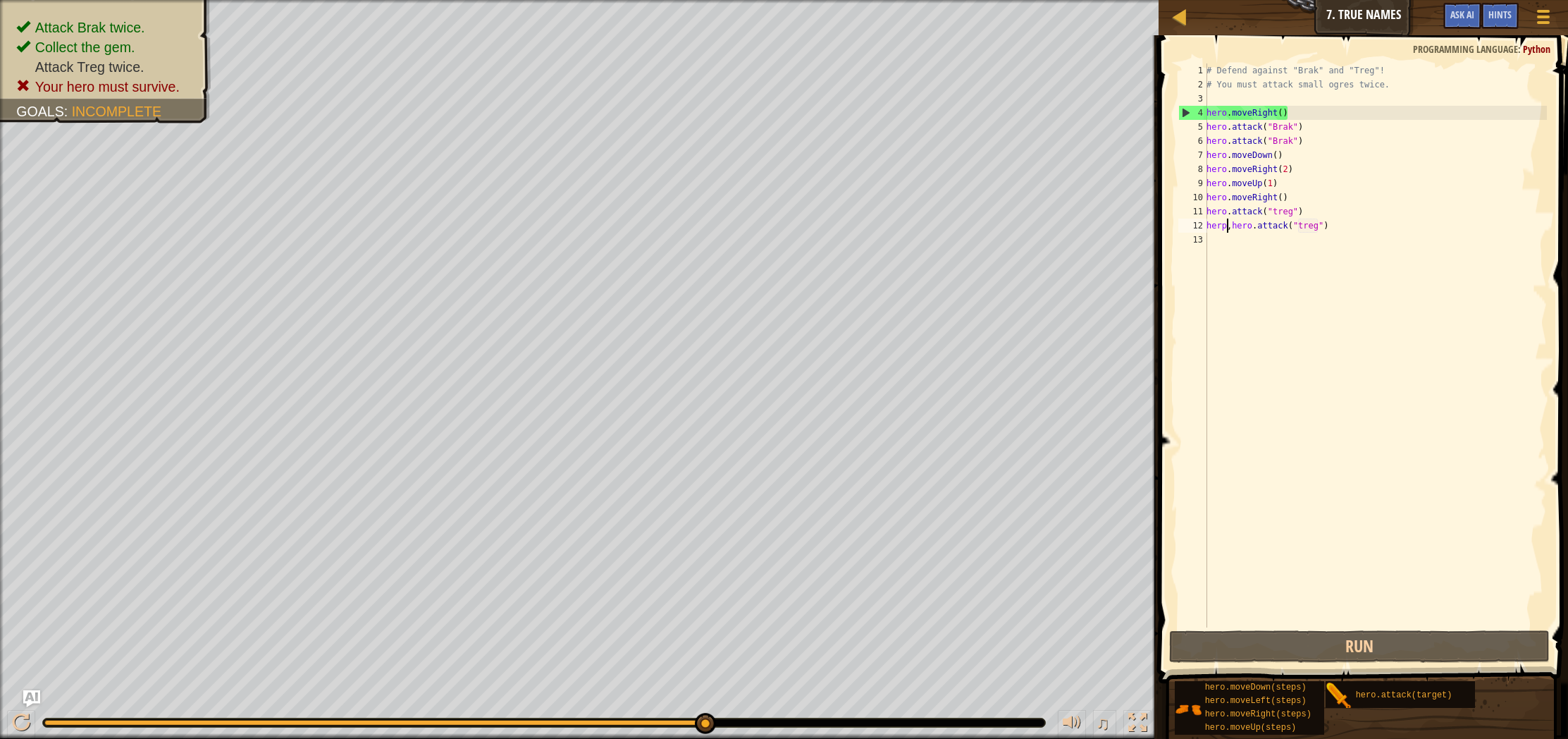
click at [1229, 231] on div "# Defend against "Brak" and "Treg"! # You must attack small ogres twice. hero .…" at bounding box center [1375, 359] width 343 height 592
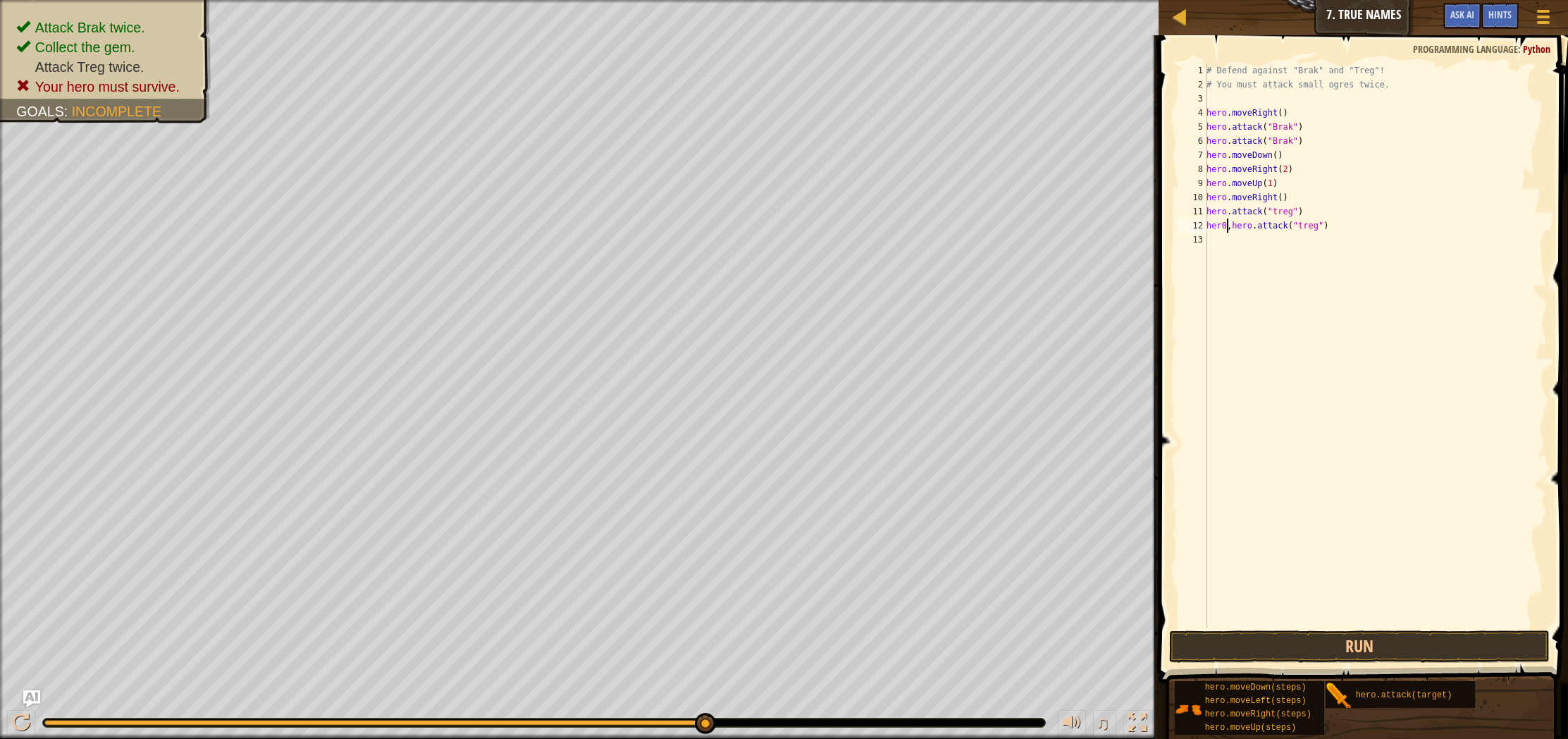
scroll to position [6, 2]
click at [1237, 228] on div "# Defend against "Brak" and "Treg"! # You must attack small ogres twice. hero .…" at bounding box center [1375, 359] width 343 height 592
click at [1234, 229] on div "# Defend against "Brak" and "Treg"! # You must attack small ogres twice. hero .…" at bounding box center [1375, 359] width 343 height 592
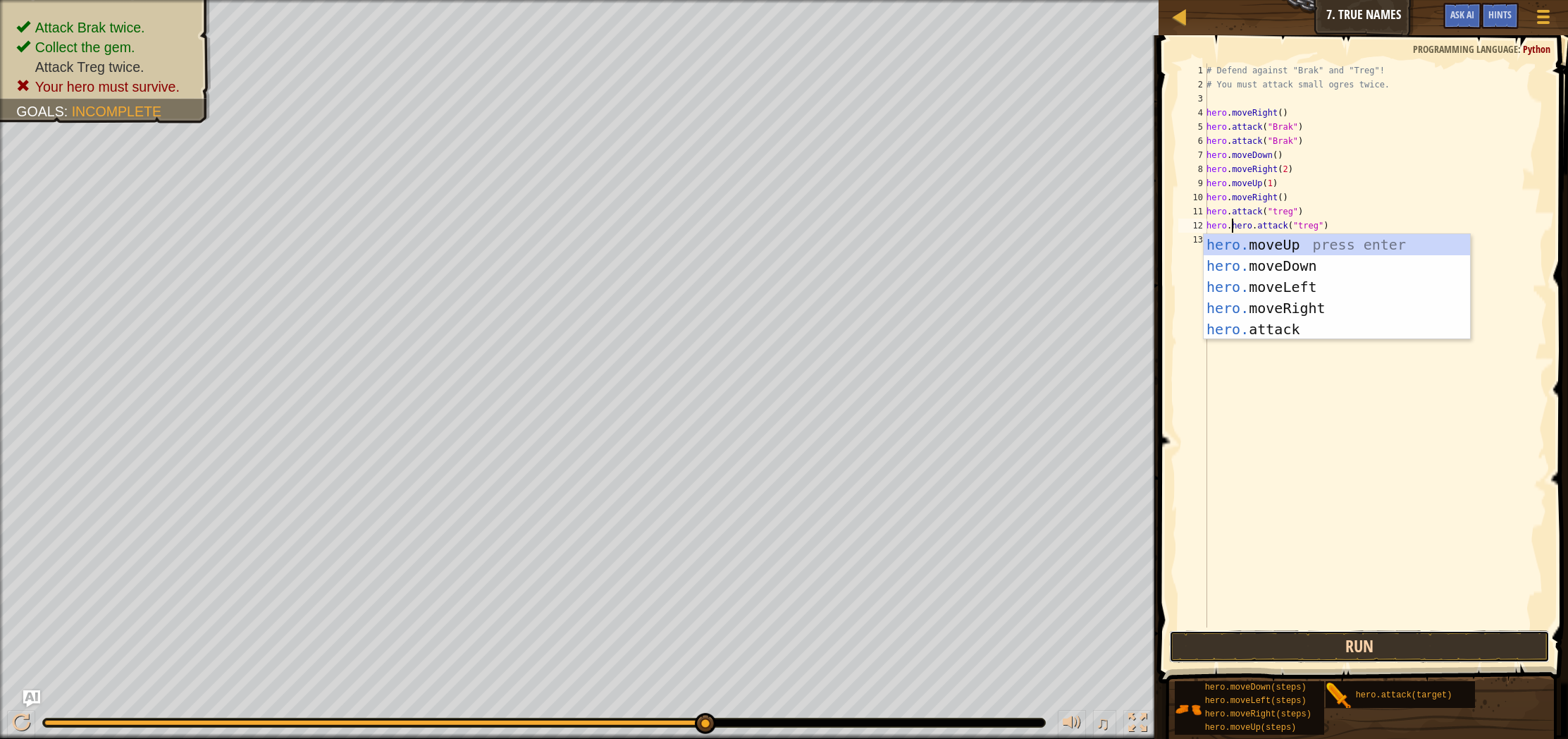
click at [1306, 655] on button "Run" at bounding box center [1359, 646] width 381 height 32
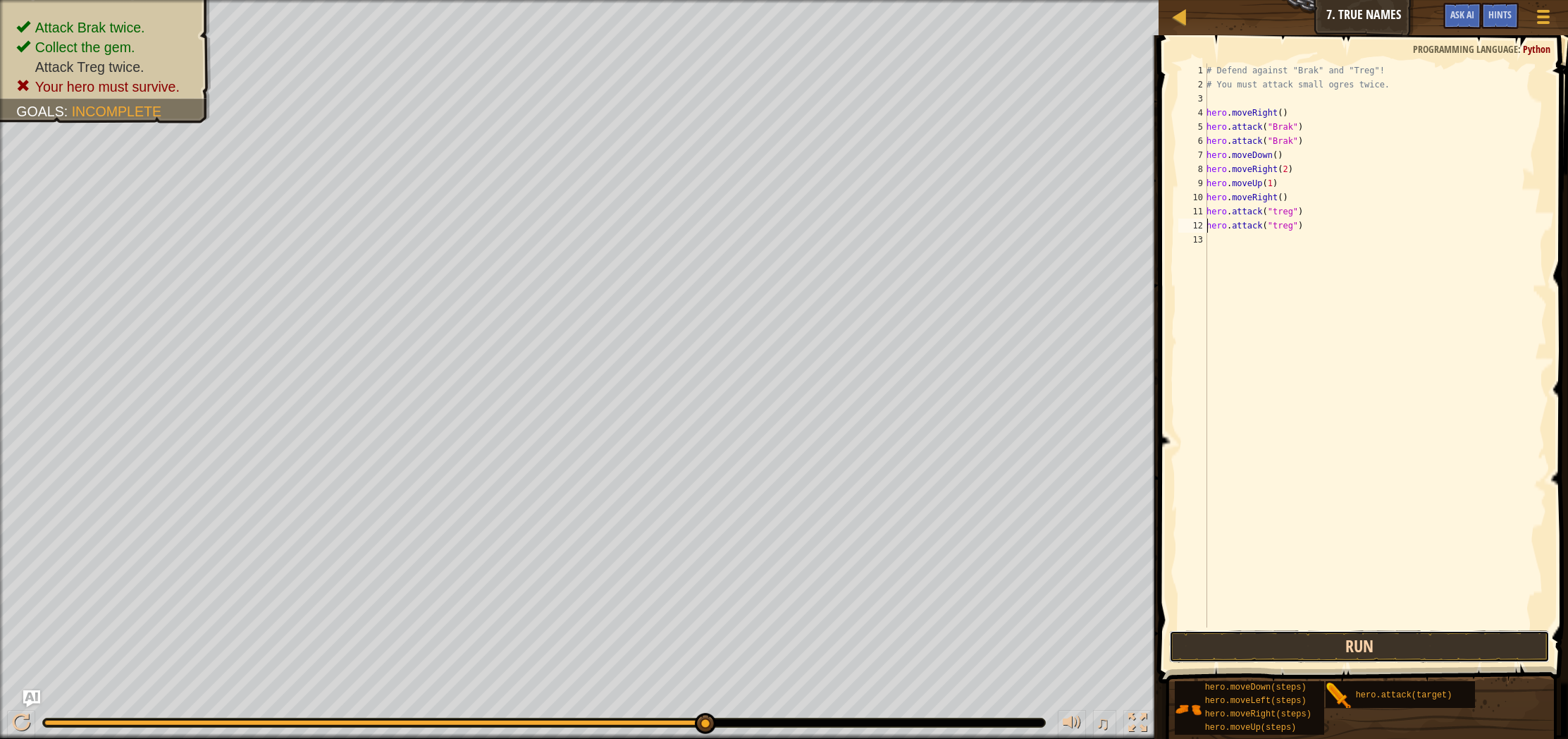
click at [1263, 642] on button "Run" at bounding box center [1359, 646] width 381 height 32
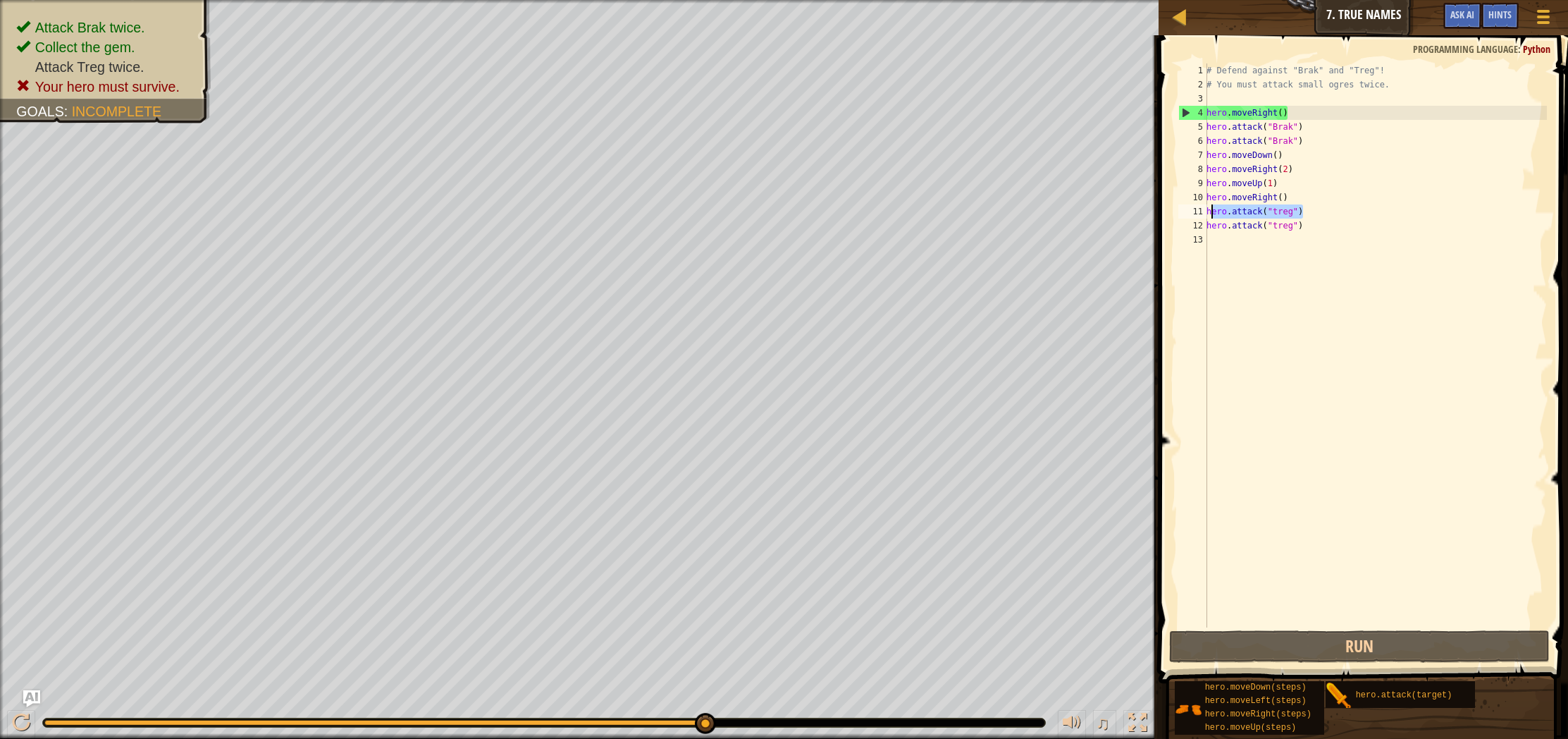
drag, startPoint x: 1314, startPoint y: 211, endPoint x: 1211, endPoint y: 216, distance: 103.1
click at [1211, 216] on div "# Defend against "Brak" and "Treg"! # You must attack small ogres twice. hero .…" at bounding box center [1375, 359] width 343 height 592
click at [1210, 152] on div "# Defend against "Brak" and "Treg"! # You must attack small ogres twice. hero .…" at bounding box center [1375, 359] width 343 height 592
click at [1209, 155] on div "# Defend against "Brak" and "Treg"! # You must attack small ogres twice. hero .…" at bounding box center [1375, 359] width 343 height 592
click at [1208, 155] on div "# Defend against "Brak" and "Treg"! # You must attack small ogres twice. hero .…" at bounding box center [1375, 359] width 343 height 592
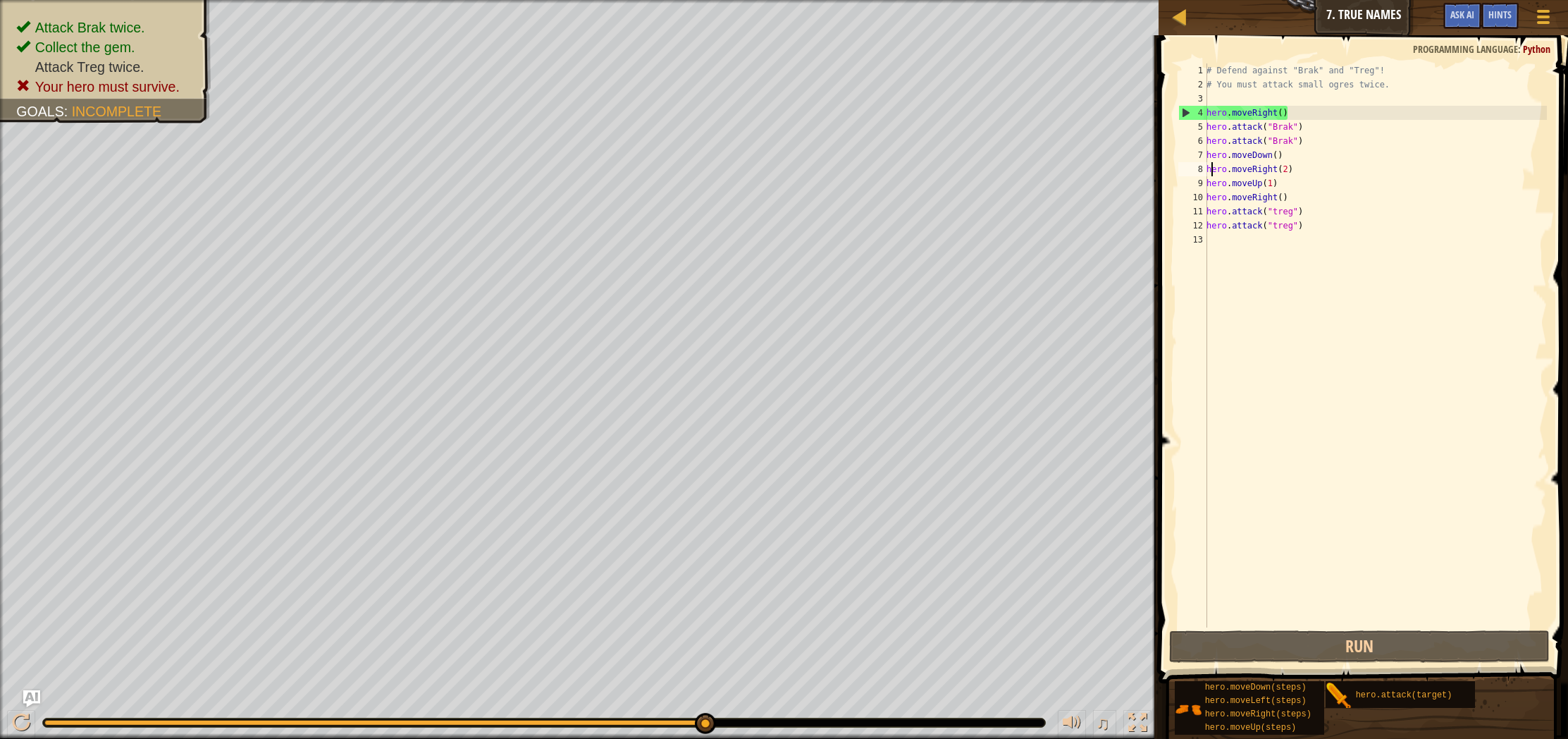
click at [1210, 164] on div "# Defend against "Brak" and "Treg"! # You must attack small ogres twice. hero .…" at bounding box center [1375, 359] width 343 height 592
click at [1209, 158] on div "# Defend against "Brak" and "Treg"! # You must attack small ogres twice. hero .…" at bounding box center [1375, 359] width 343 height 592
click at [1205, 152] on div "7" at bounding box center [1193, 155] width 29 height 14
click at [1288, 158] on div "# Defend against "Brak" and "Treg"! # You must attack small ogres twice. hero .…" at bounding box center [1375, 359] width 343 height 592
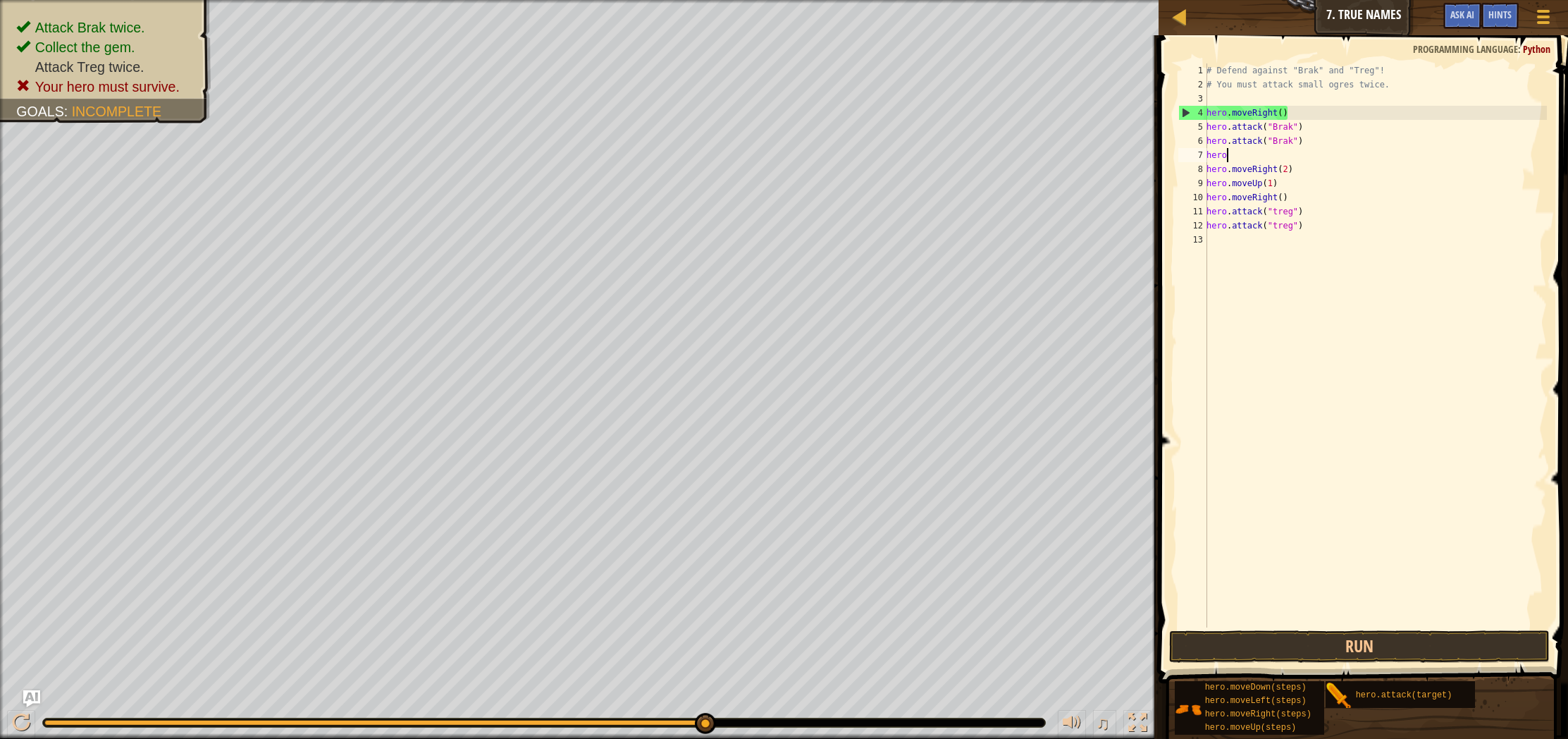
scroll to position [6, 1]
type textarea "h"
type textarea "hero.attack("Brak")"
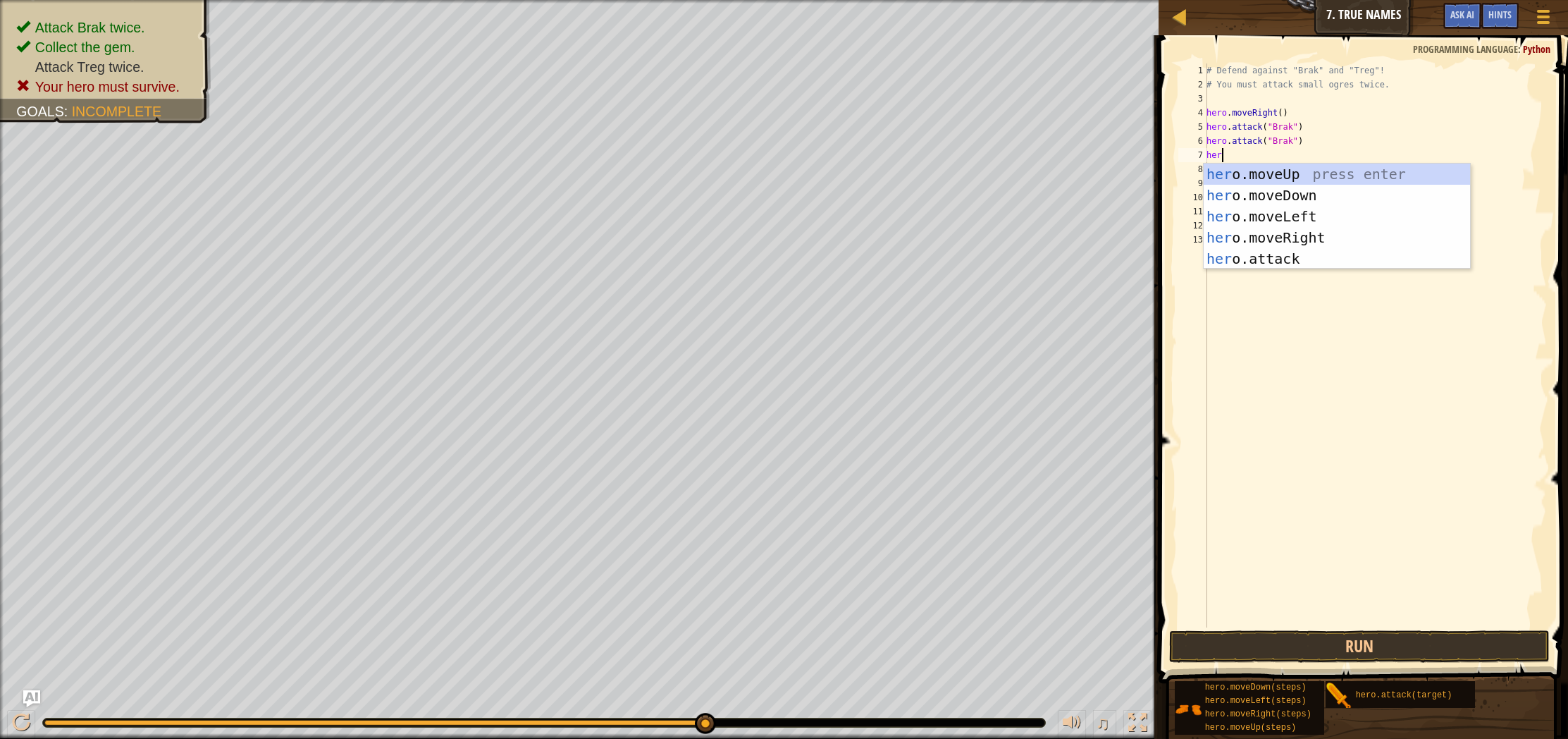
scroll to position [6, 1]
click at [1309, 258] on div "hero .moveUp press enter hero .moveDown press enter hero .moveLeft press enter …" at bounding box center [1337, 237] width 267 height 148
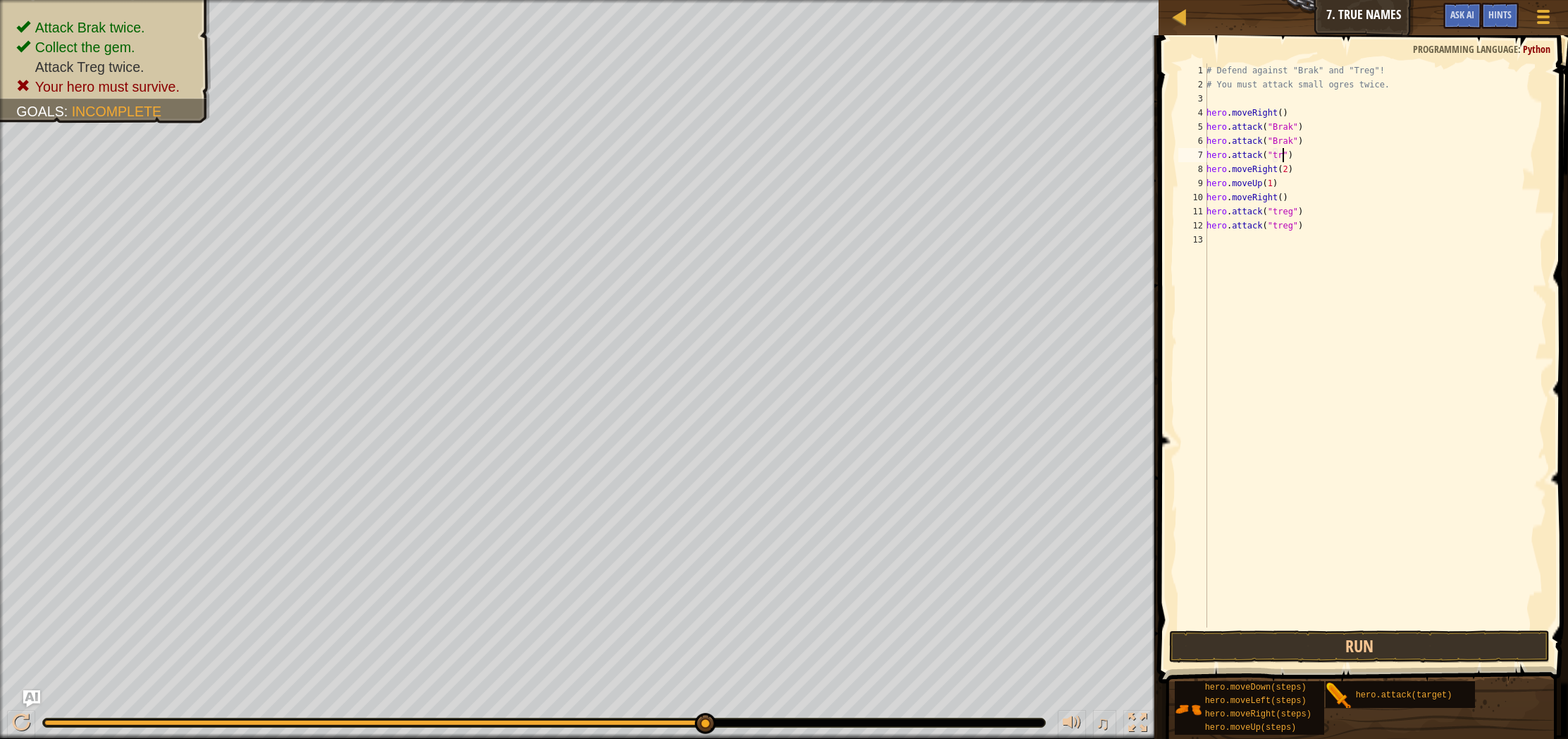
type textarea "hero.attack("treg")"
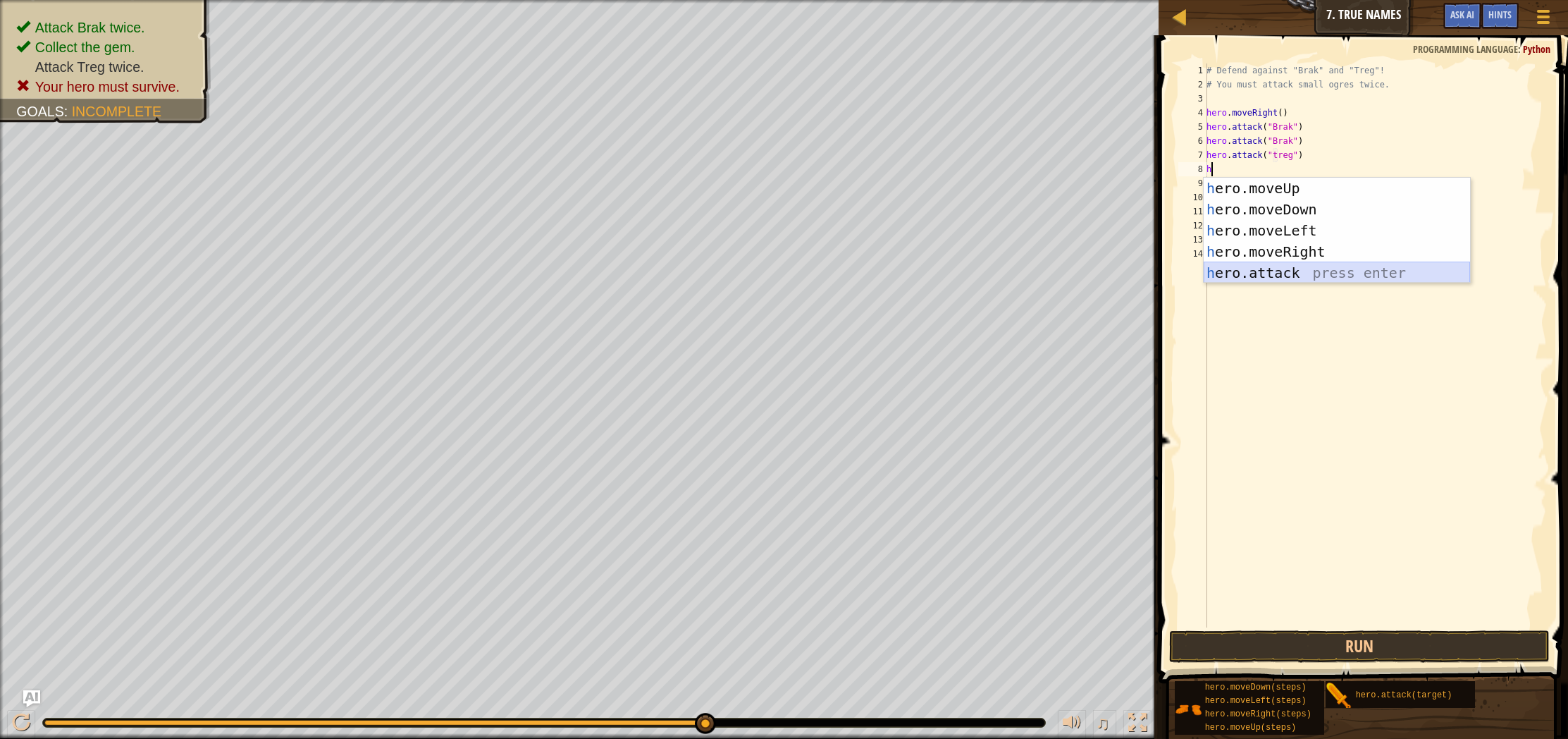
click at [1416, 270] on div "h ero.moveUp press enter h ero.moveDown press enter h ero.moveLeft press enter …" at bounding box center [1337, 252] width 267 height 148
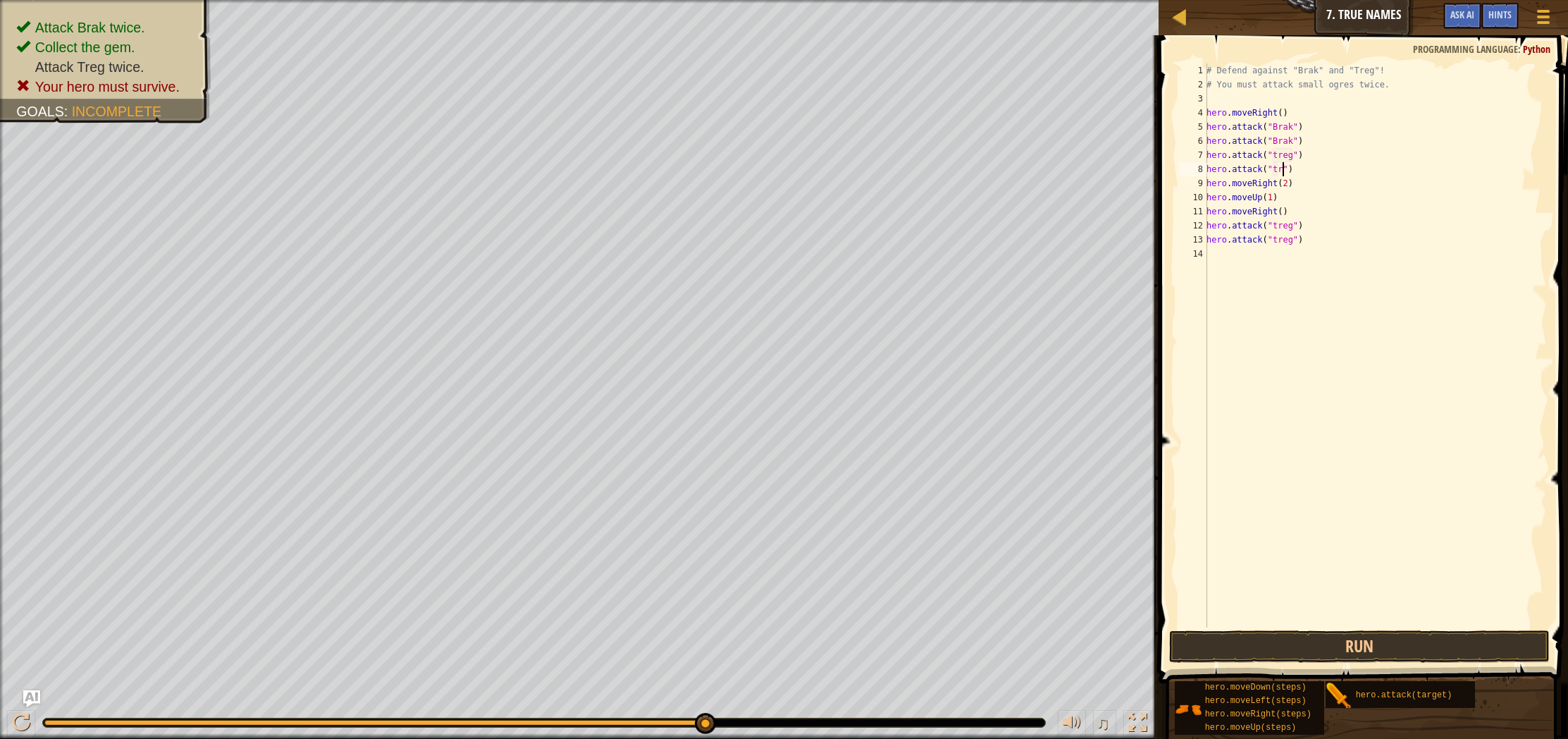
type textarea "hero.attack("treg")"
click at [1337, 167] on div "# Defend against "Brak" and "Treg"! # You must attack small ogres twice. hero .…" at bounding box center [1375, 359] width 343 height 592
type textarea "m"
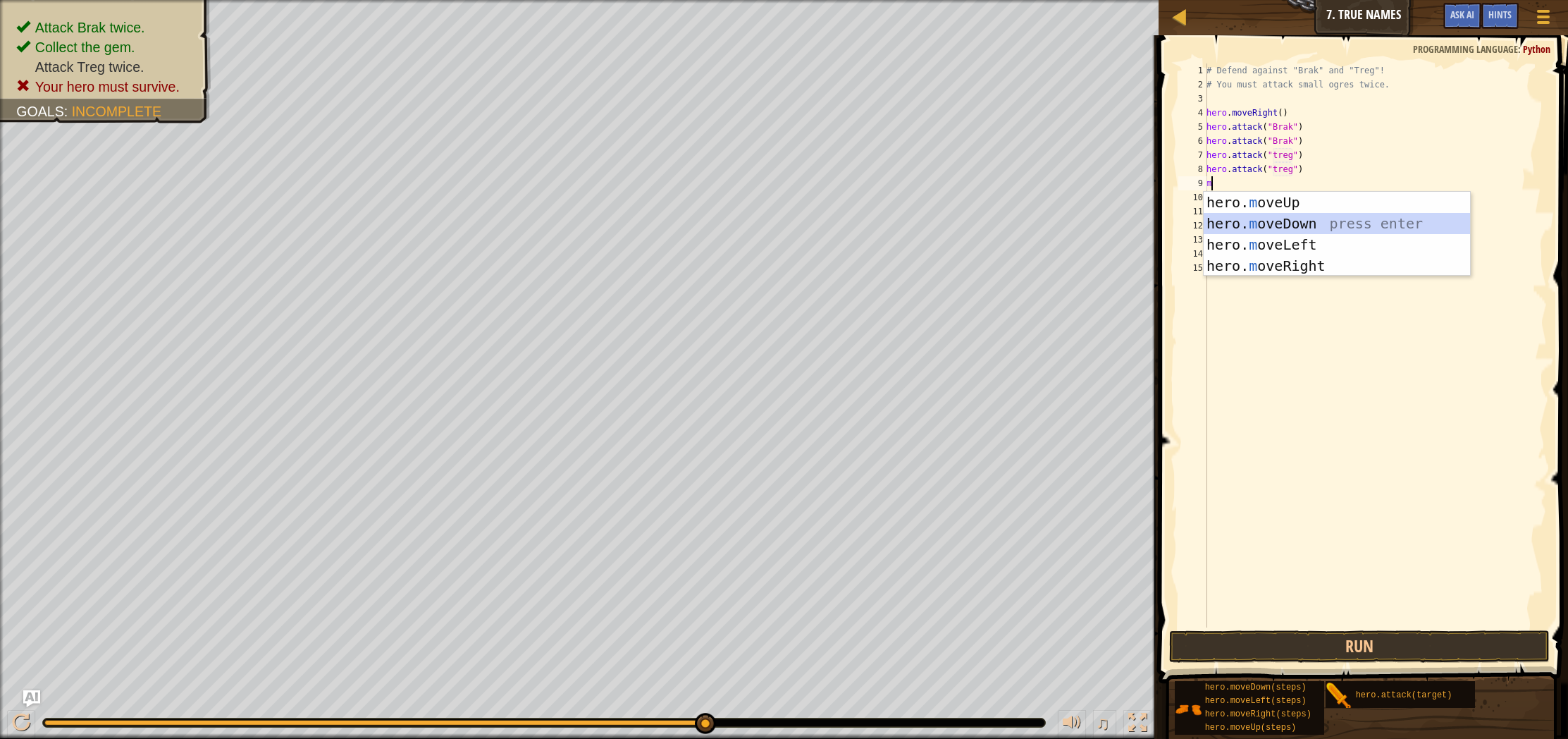
drag, startPoint x: 1319, startPoint y: 220, endPoint x: 1323, endPoint y: 350, distance: 130.1
click at [1319, 222] on div "hero. m oveUp press enter hero. m oveDown press enter hero. m oveLeft press ent…" at bounding box center [1337, 255] width 267 height 127
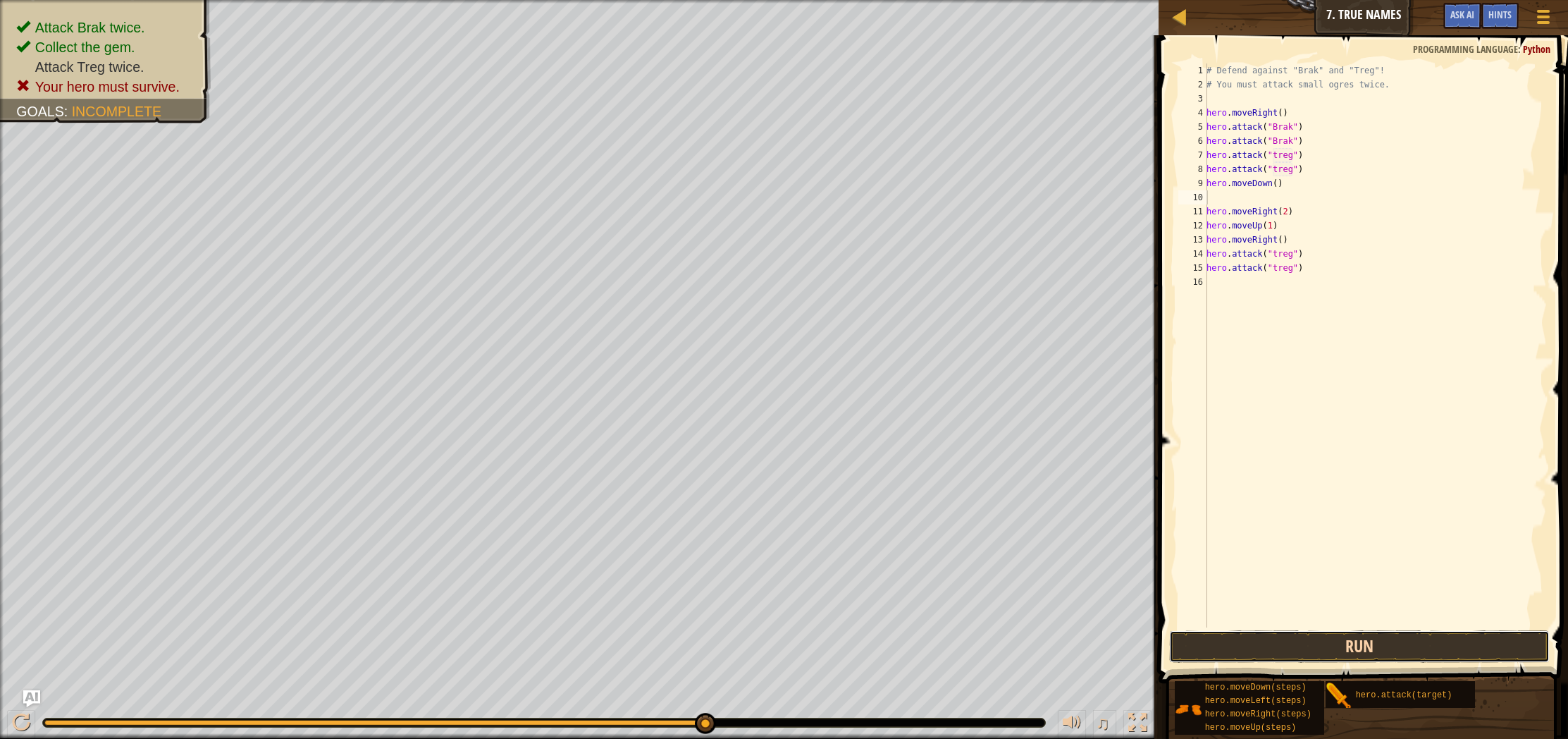
click at [1343, 643] on button "Run" at bounding box center [1359, 646] width 381 height 32
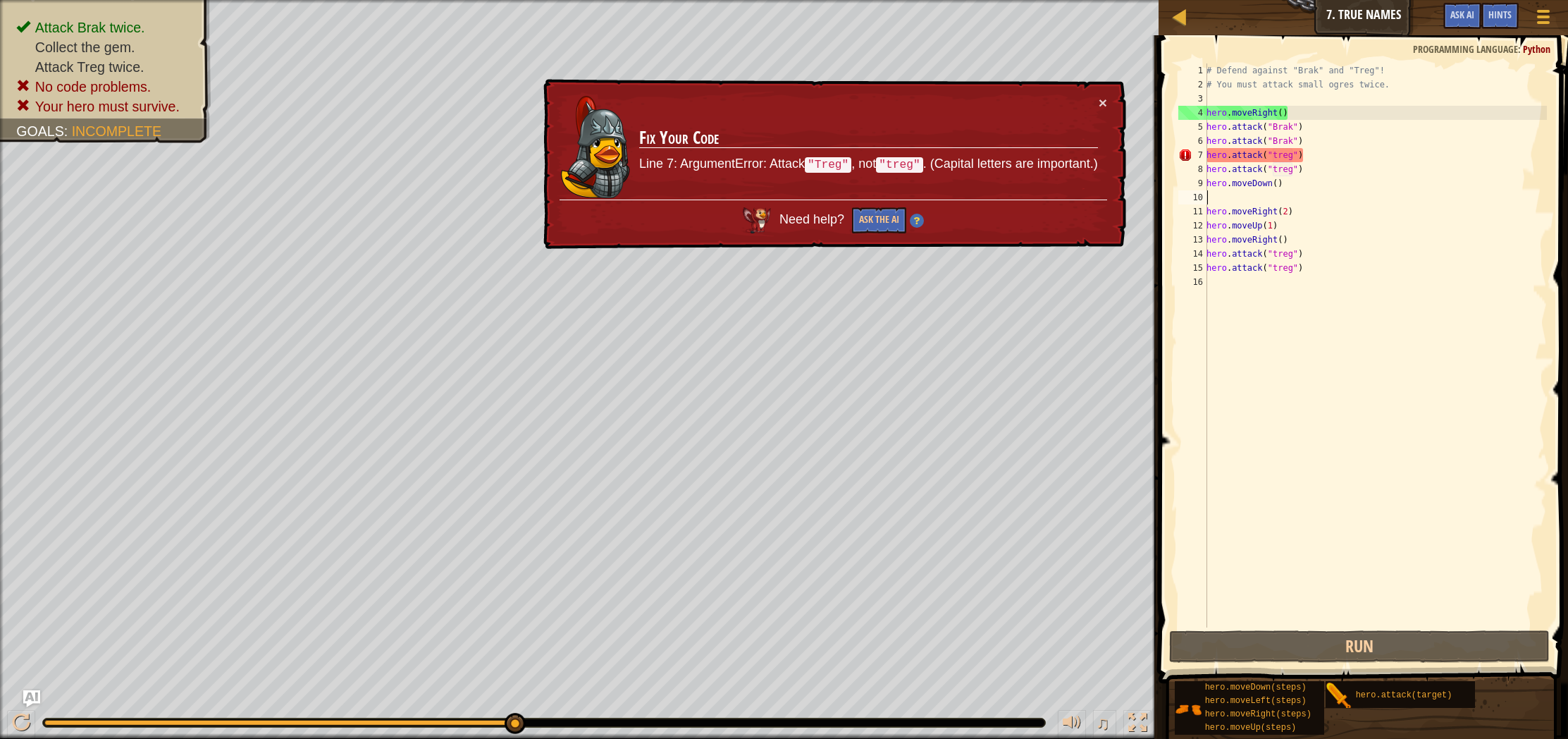
click at [1278, 160] on div "# Defend against "Brak" and "Treg"! # You must attack small ogres twice. hero .…" at bounding box center [1375, 359] width 343 height 592
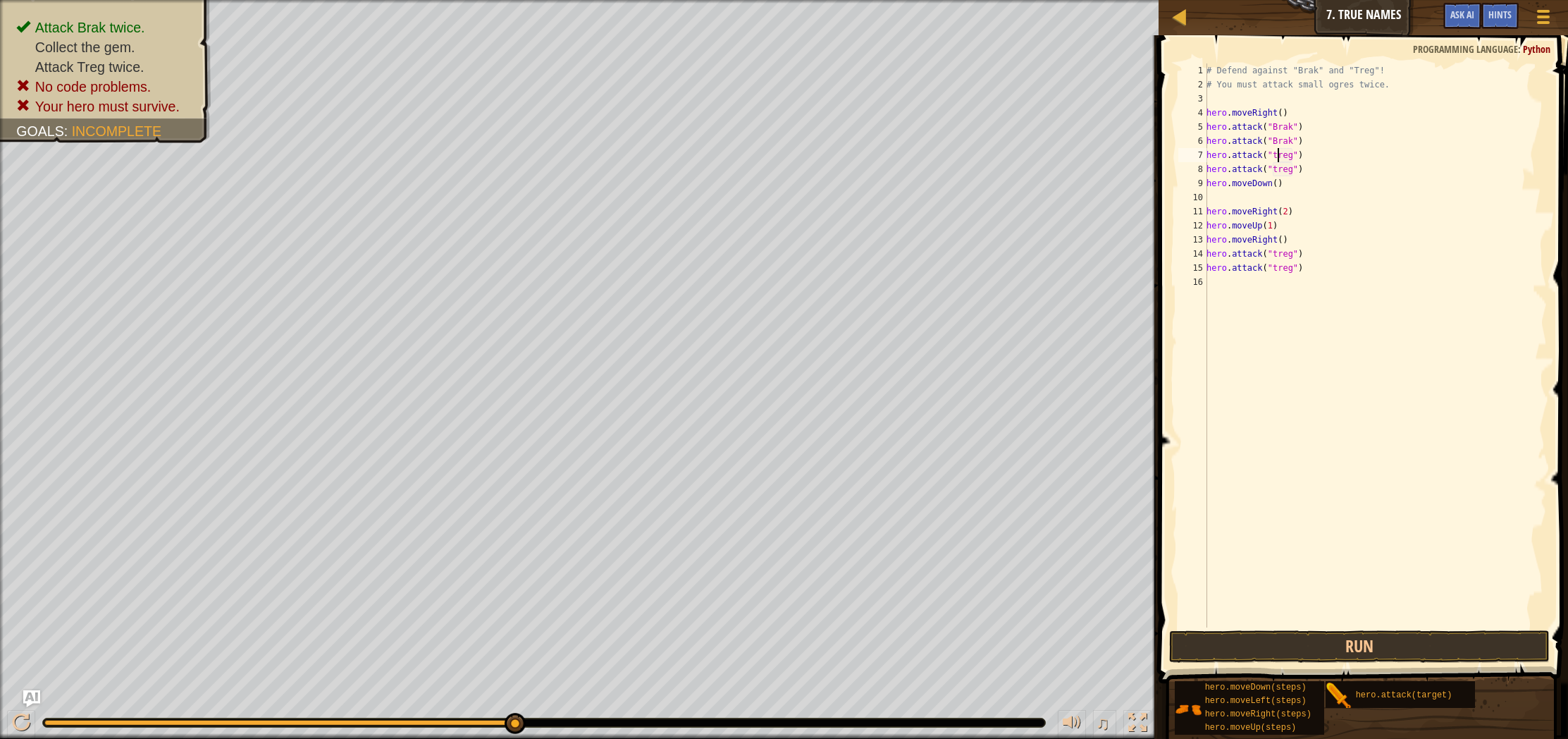
scroll to position [6, 6]
drag, startPoint x: 1330, startPoint y: 211, endPoint x: 1325, endPoint y: 205, distance: 7.8
click at [1329, 210] on div "# Defend against "Brak" and "Treg"! # You must attack small ogres twice. hero .…" at bounding box center [1375, 359] width 343 height 592
click at [1277, 168] on div "# Defend against "Brak" and "Treg"! # You must attack small ogres twice. hero .…" at bounding box center [1375, 359] width 343 height 592
type textarea "hero.attack("Treg")"
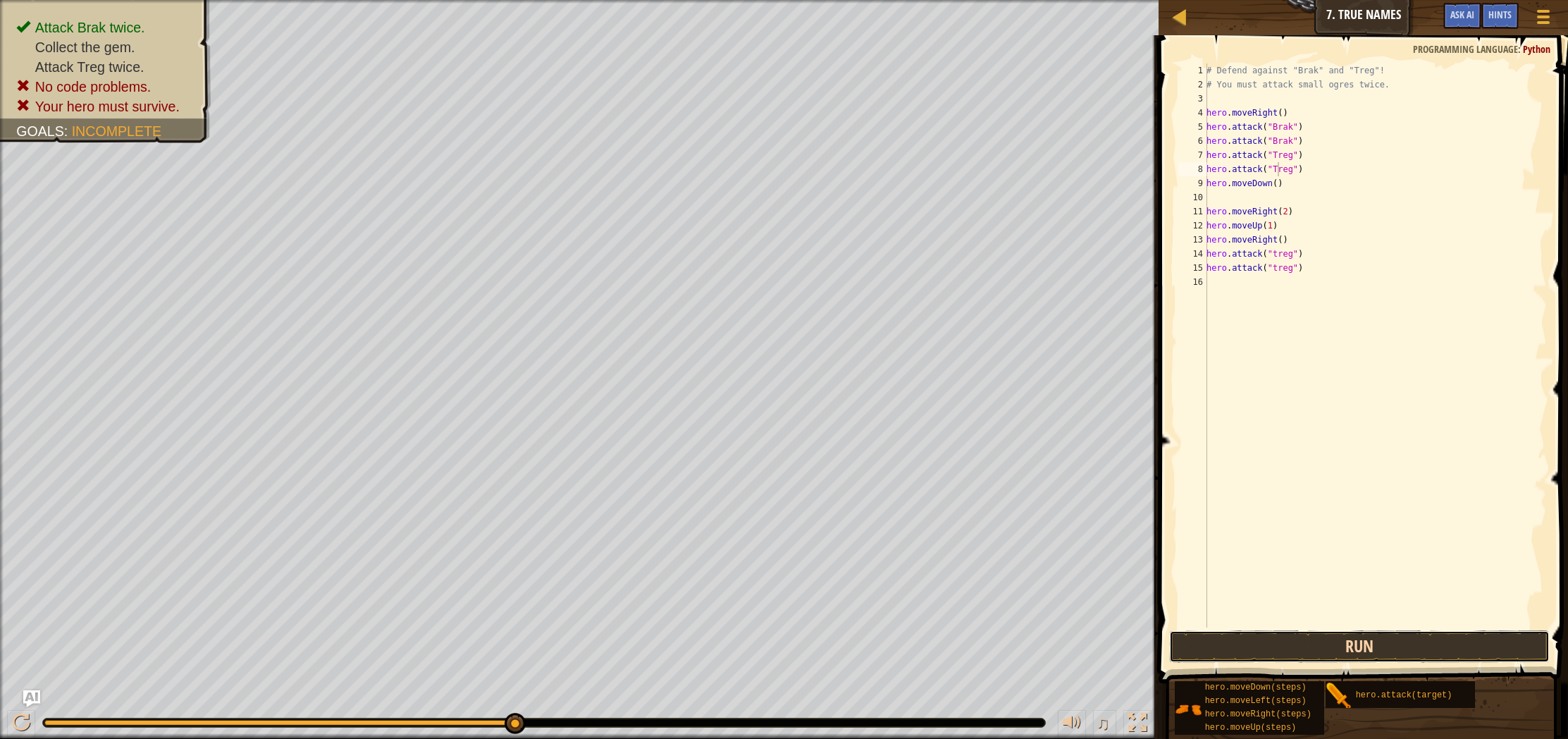
drag, startPoint x: 1353, startPoint y: 654, endPoint x: 1354, endPoint y: 647, distance: 7.1
click at [1352, 654] on button "Run" at bounding box center [1359, 646] width 381 height 32
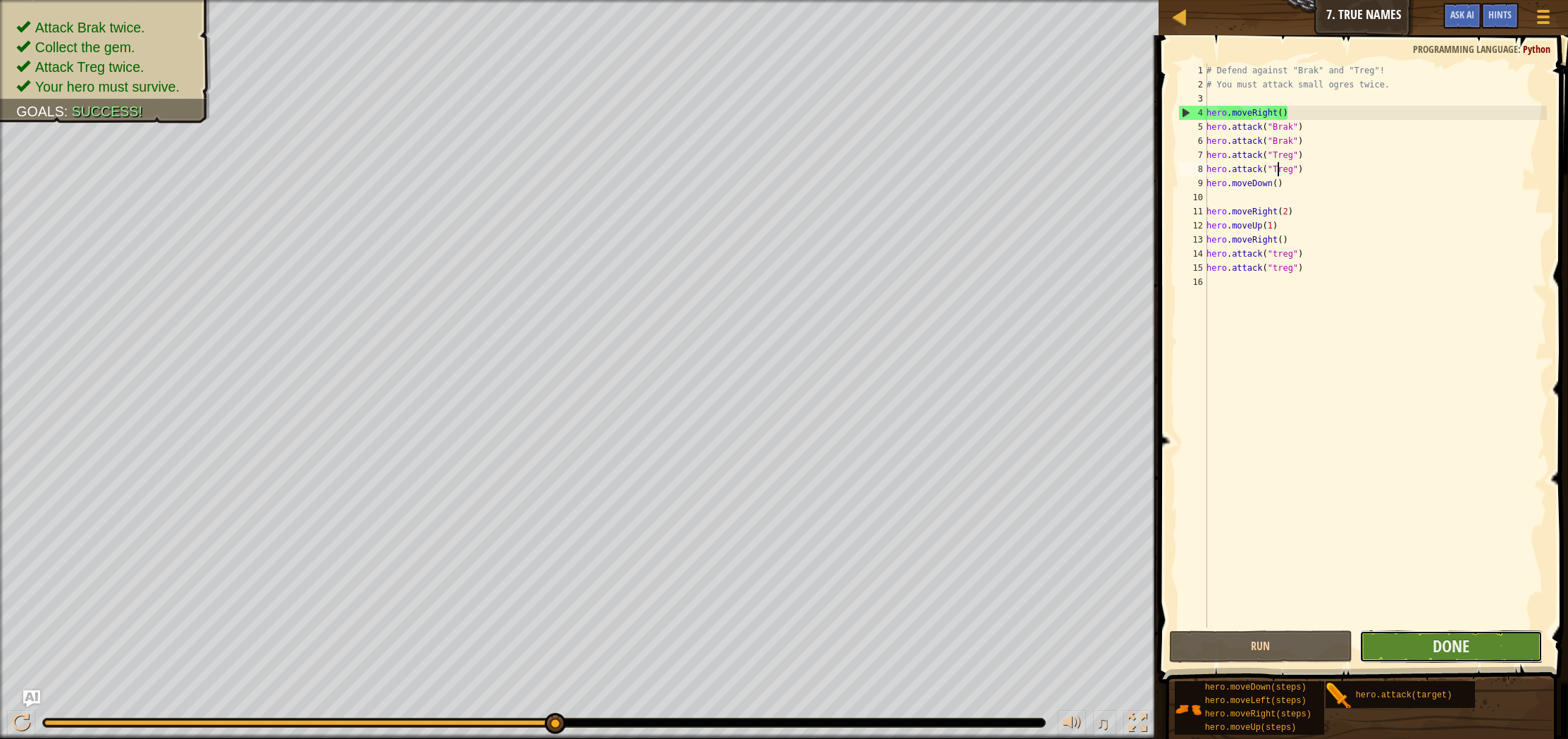
click at [1415, 642] on button "Done" at bounding box center [1451, 646] width 183 height 32
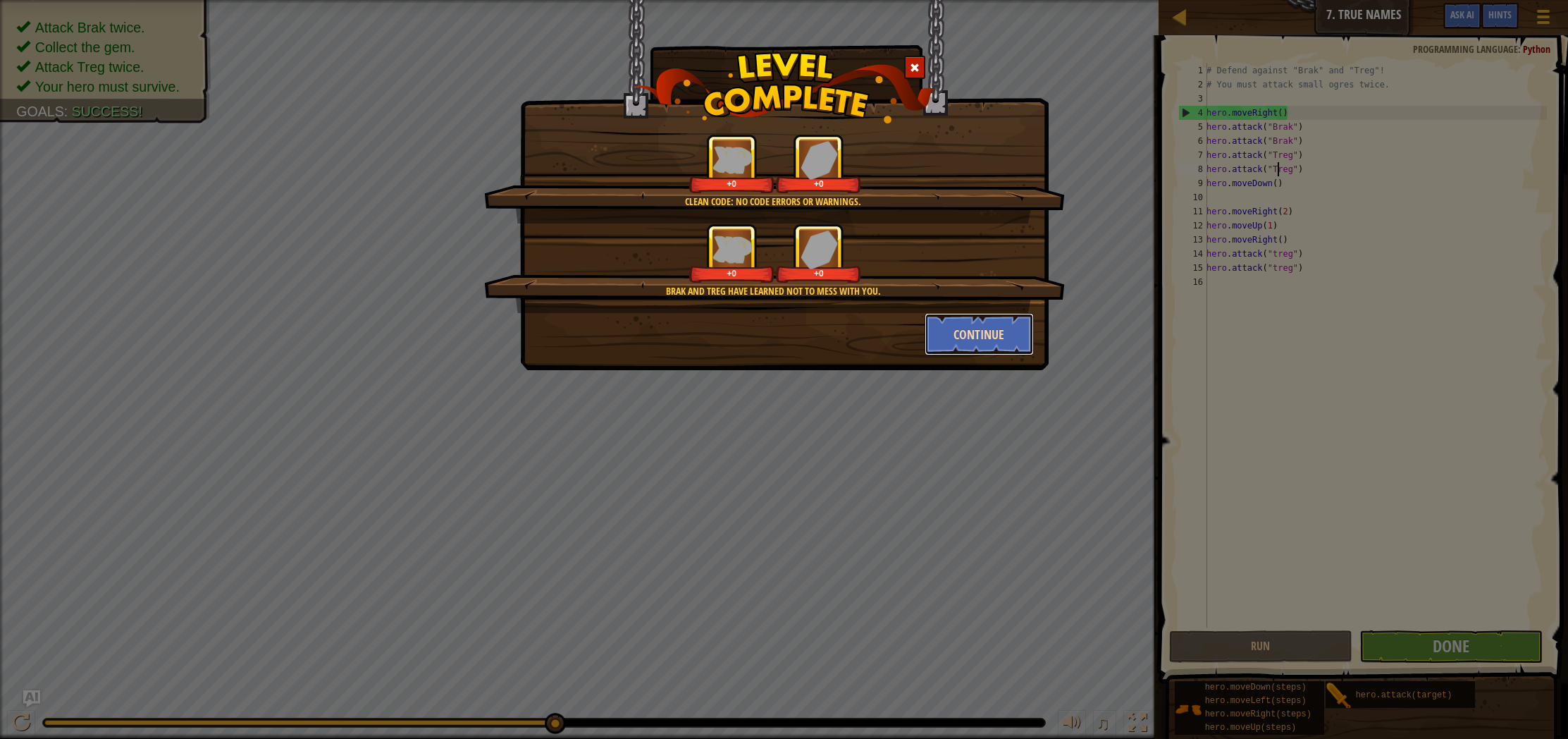
click at [987, 340] on button "Continue" at bounding box center [978, 334] width 109 height 42
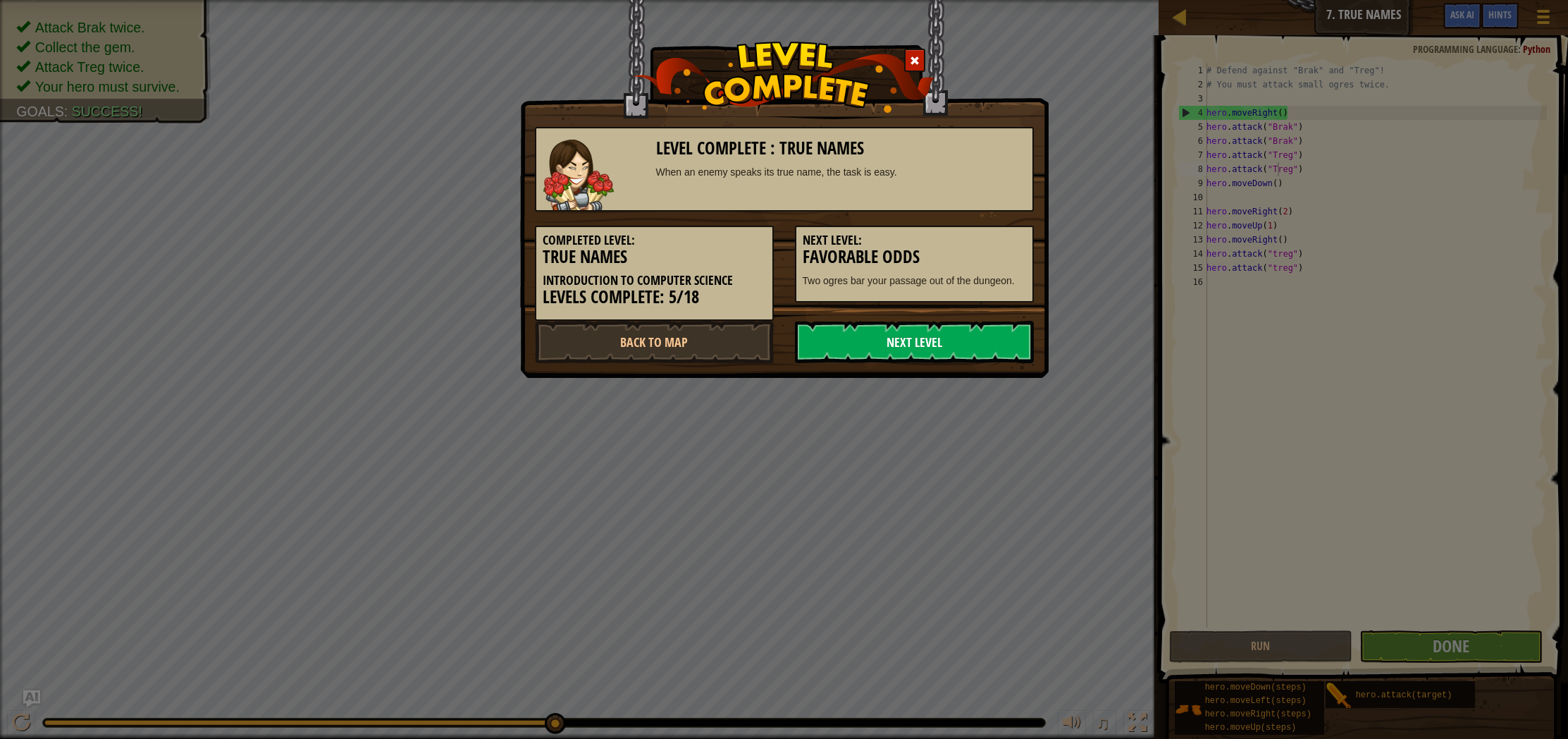
click at [985, 362] on link "Next Level" at bounding box center [915, 342] width 239 height 42
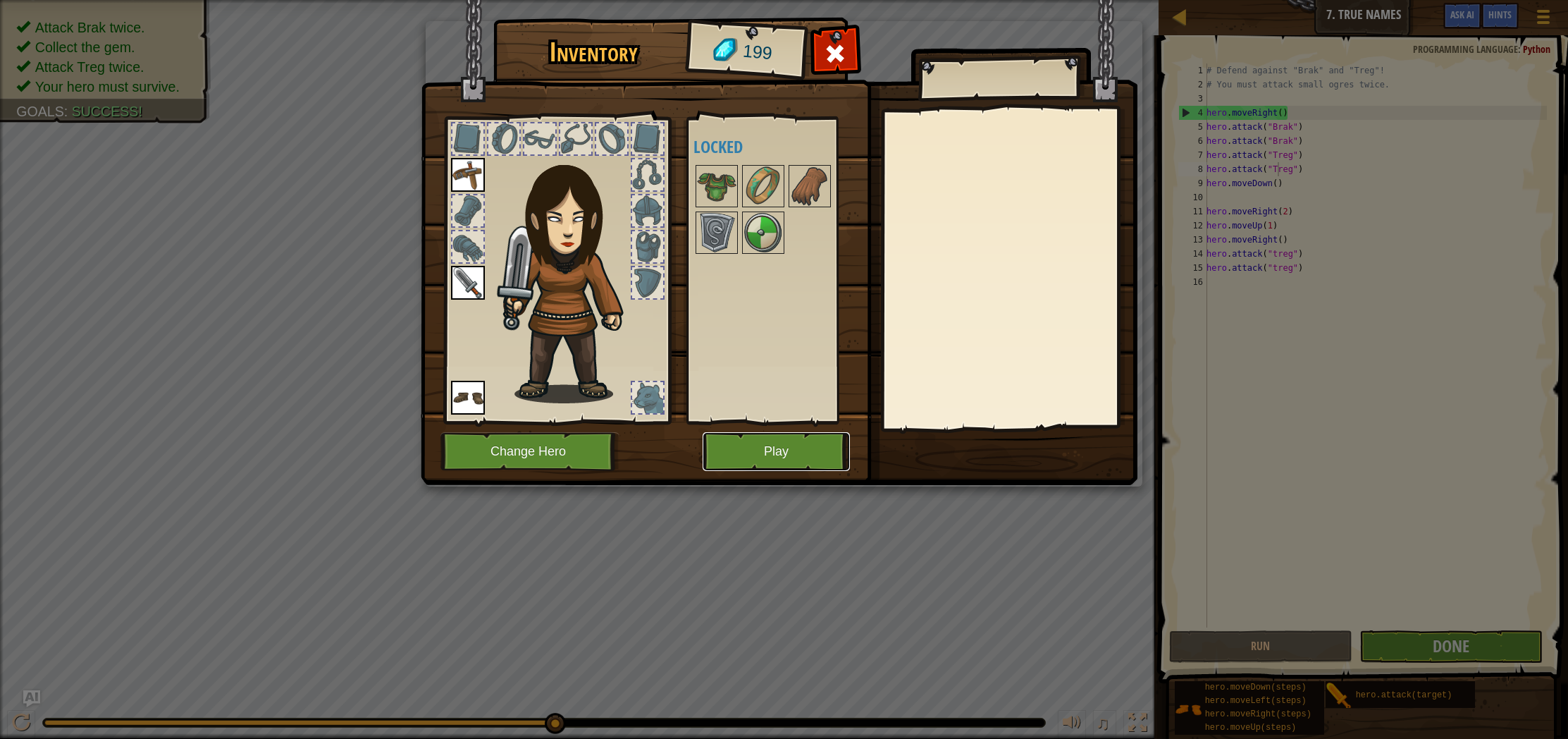
click at [761, 433] on button "Play" at bounding box center [776, 451] width 147 height 39
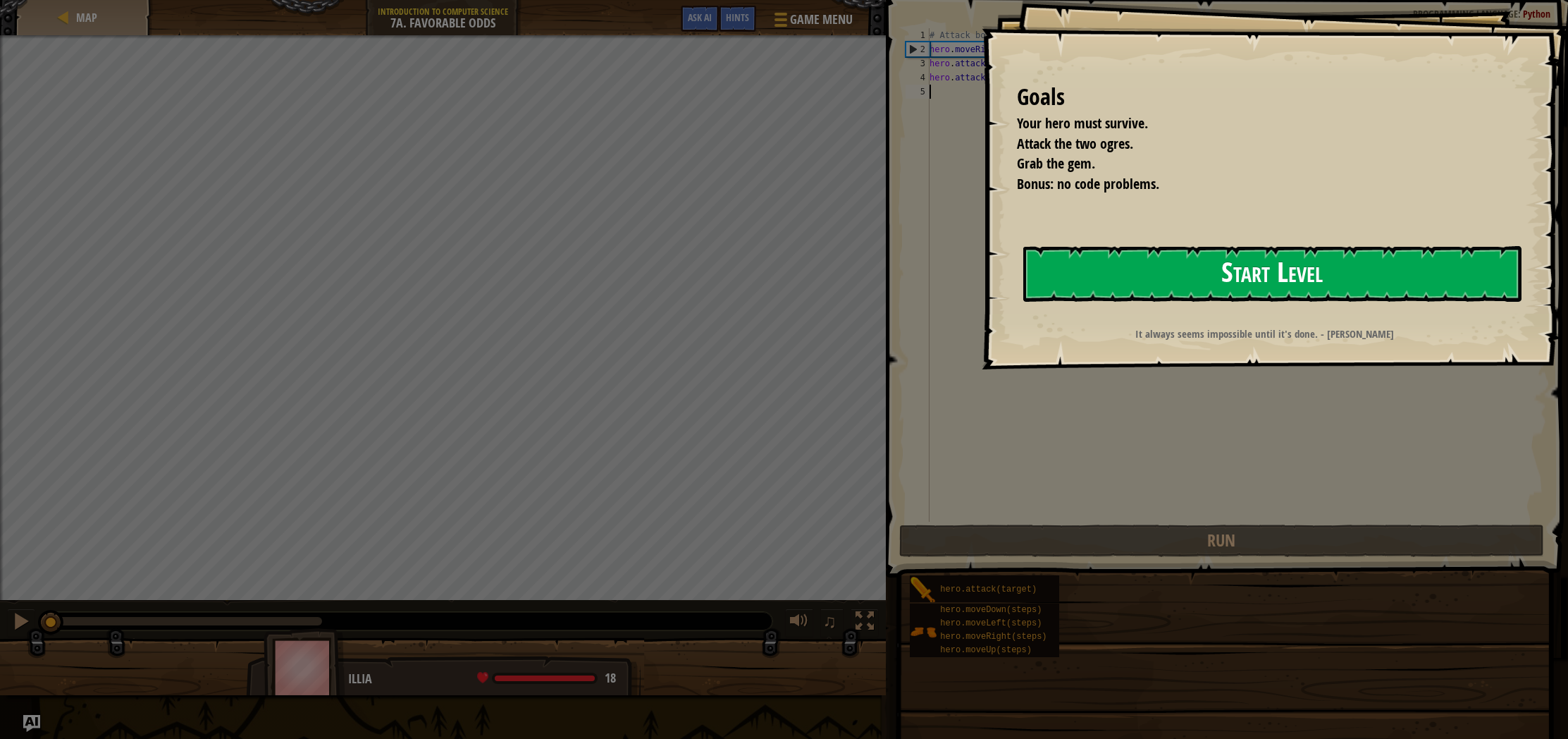
click at [1322, 287] on button "Start Level" at bounding box center [1273, 274] width 499 height 56
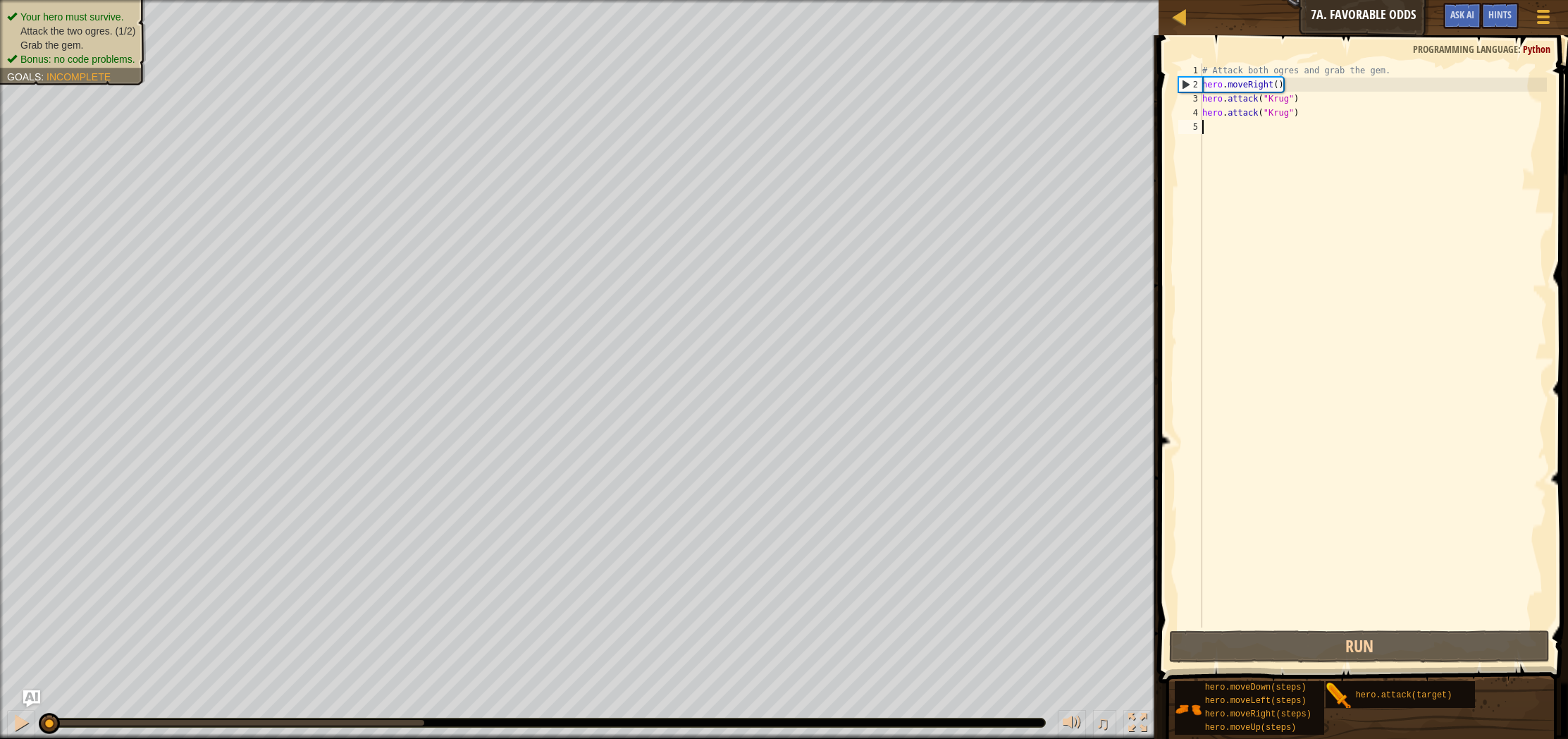
scroll to position [6, 0]
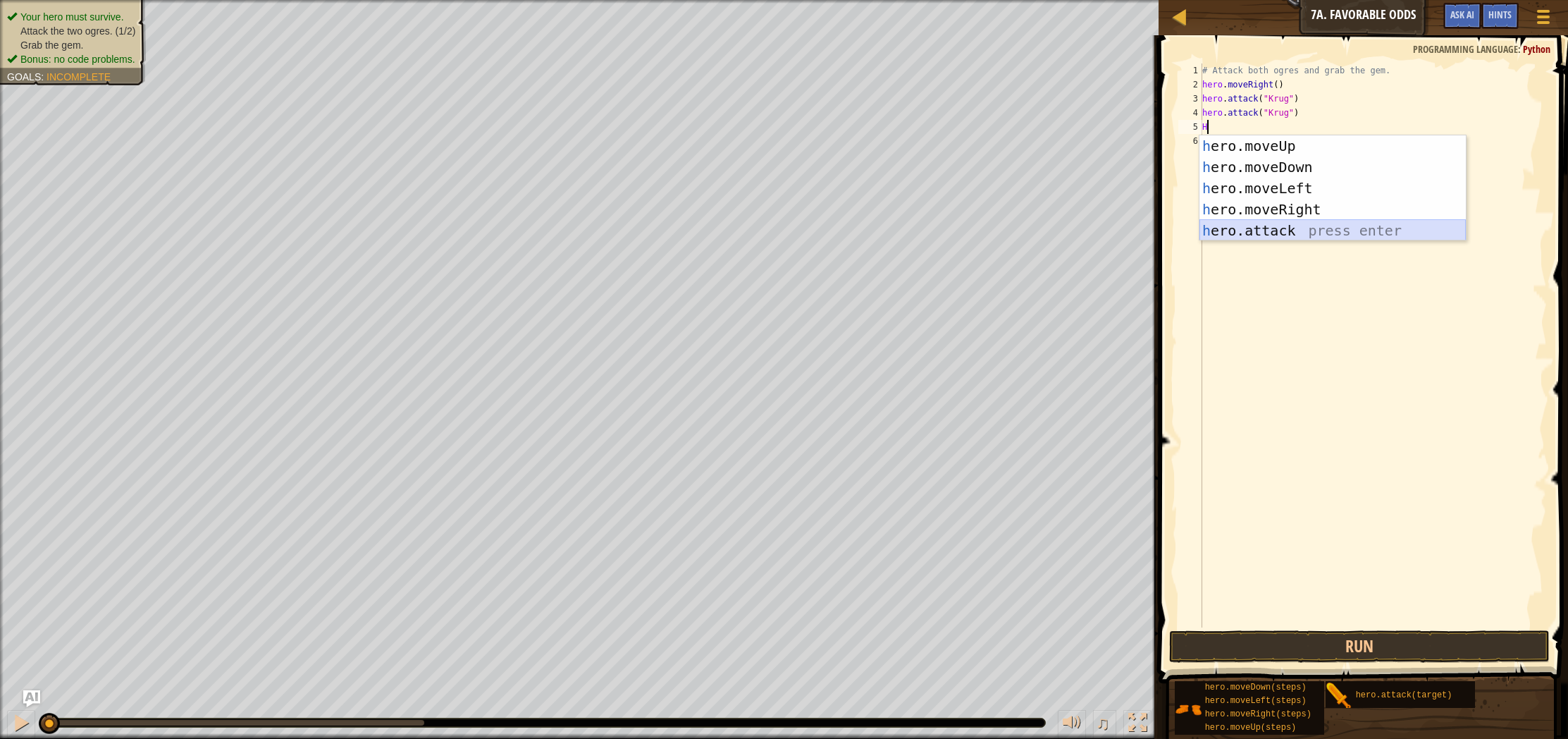
click at [1280, 226] on div "h ero.moveUp press enter h ero.moveDown press enter h ero.moveLeft press enter …" at bounding box center [1332, 209] width 267 height 148
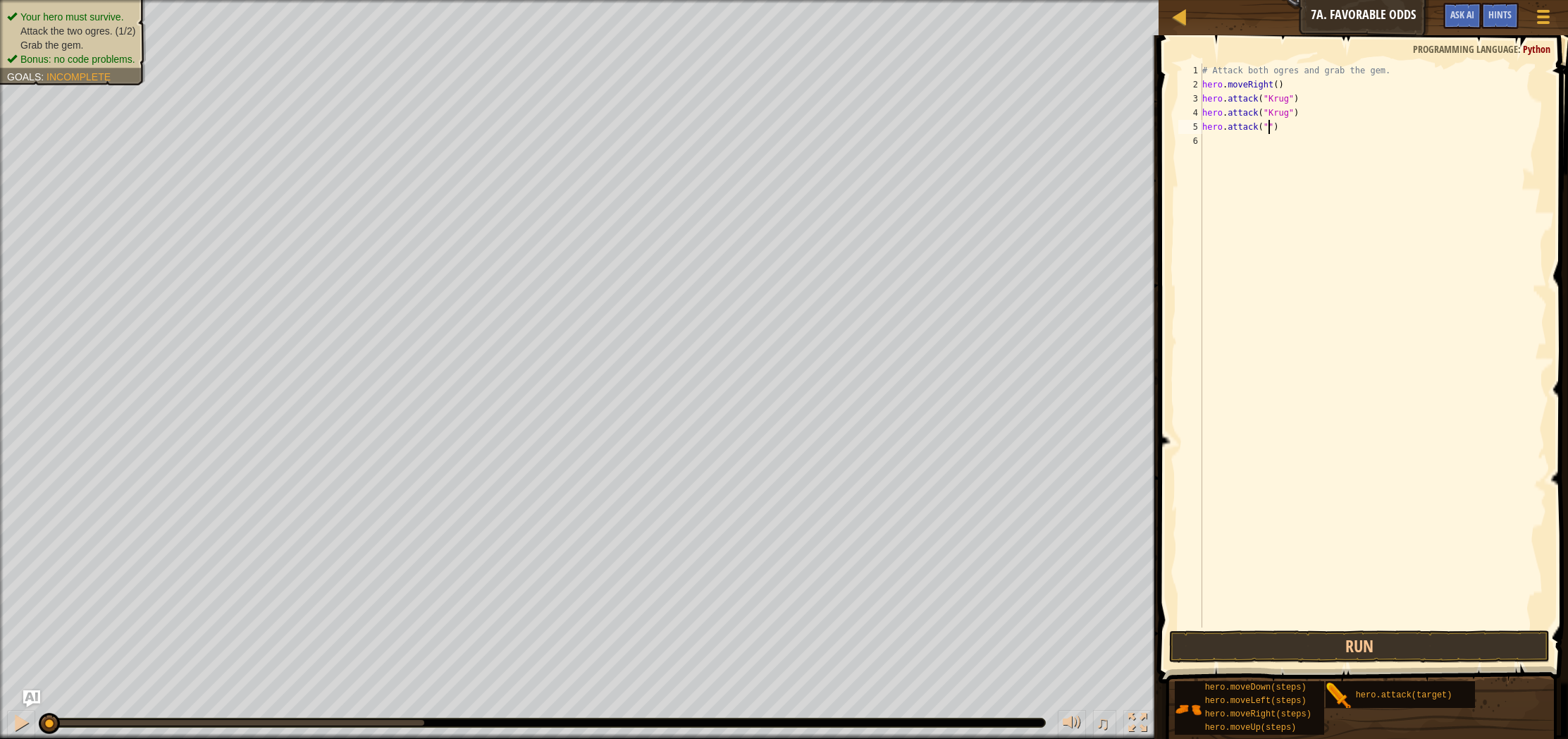
scroll to position [6, 6]
type textarea "hero.attack("Grump")"
click at [1242, 152] on div "# Attack both ogres and grab the gem. hero . moveRight ( ) hero . attack ( "[PE…" at bounding box center [1373, 359] width 348 height 592
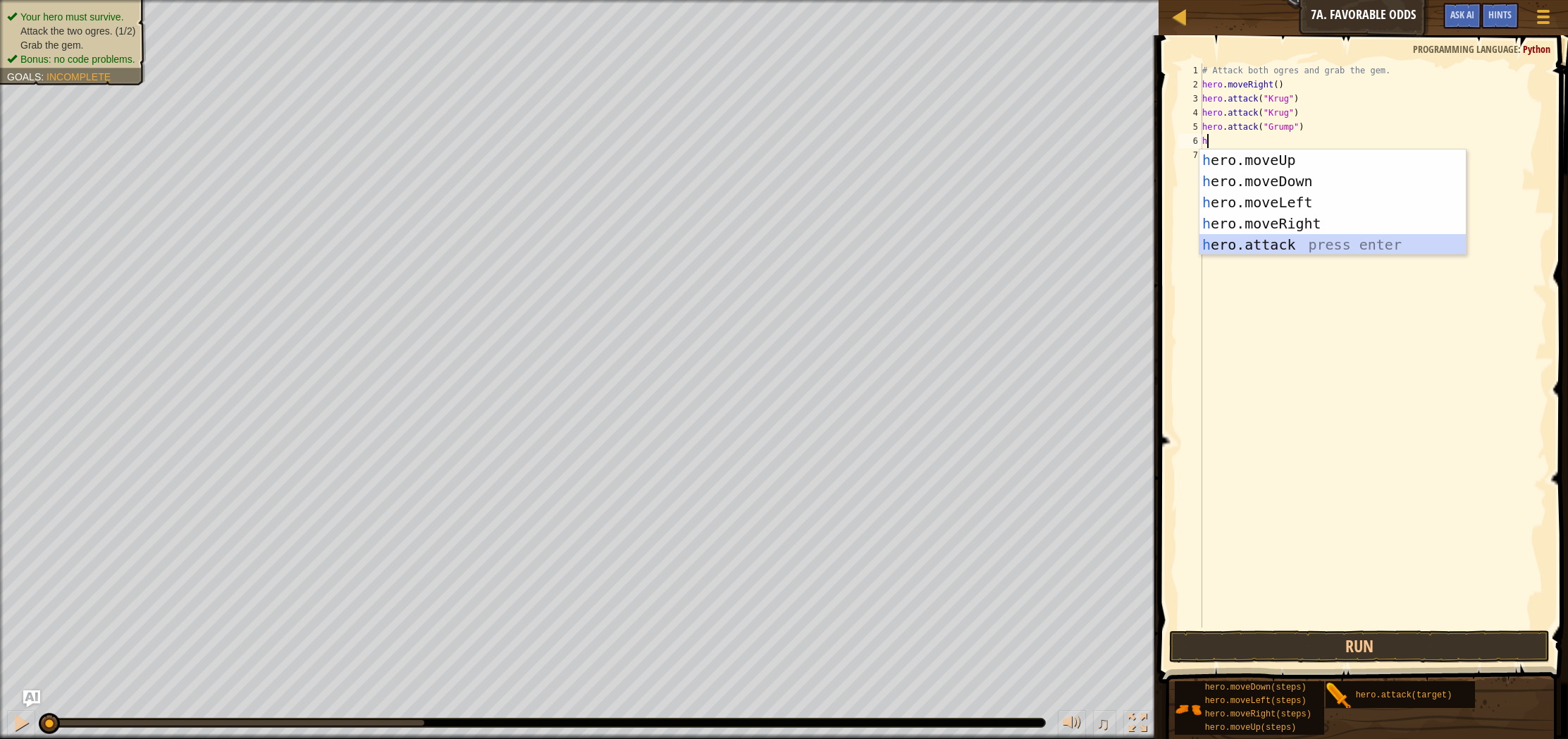
click at [1217, 246] on div "h ero.moveUp press enter h ero.moveDown press enter h ero.moveLeft press enter …" at bounding box center [1332, 223] width 267 height 148
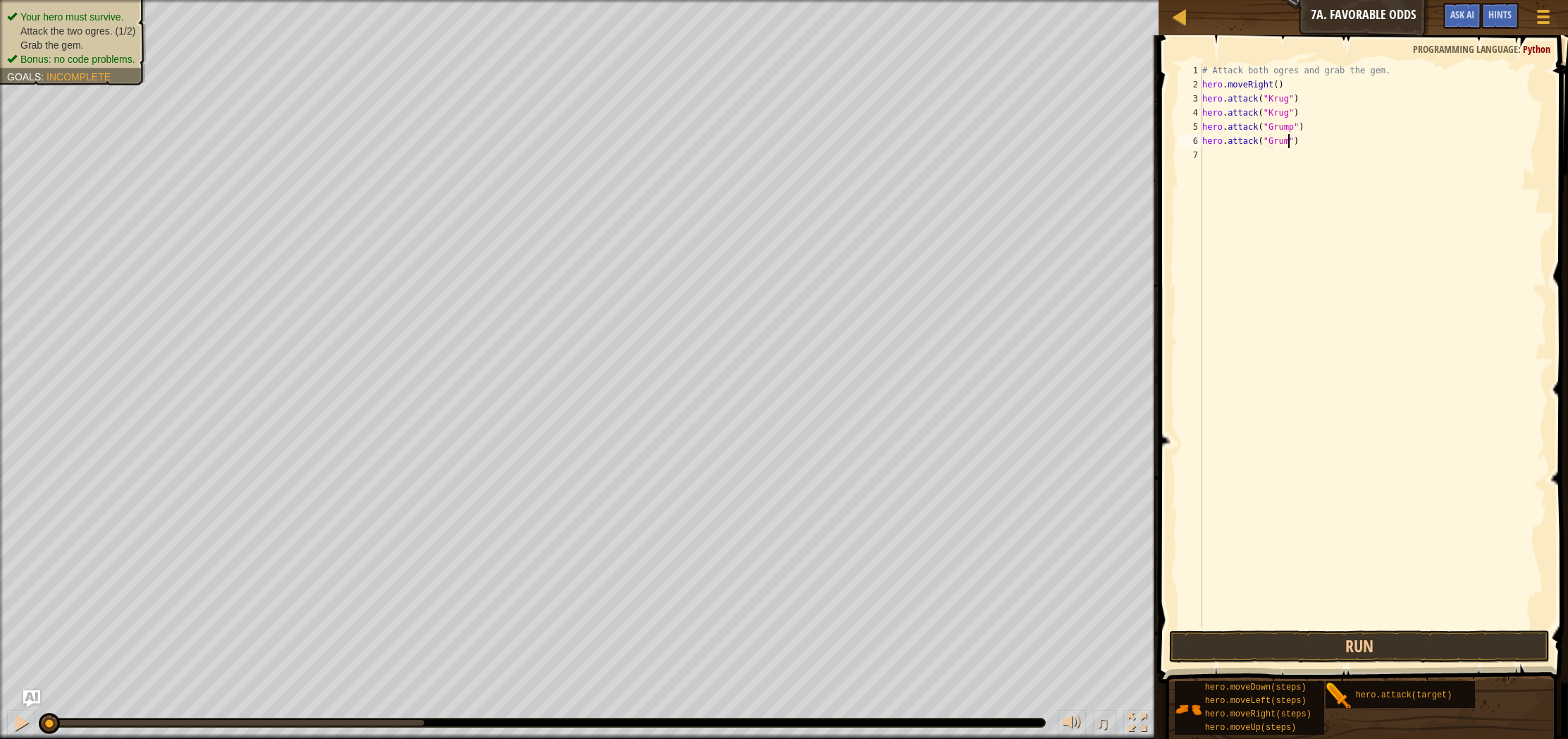
scroll to position [6, 8]
type textarea "hero.attack("Grump")"
click at [1396, 655] on button "Run" at bounding box center [1359, 646] width 381 height 32
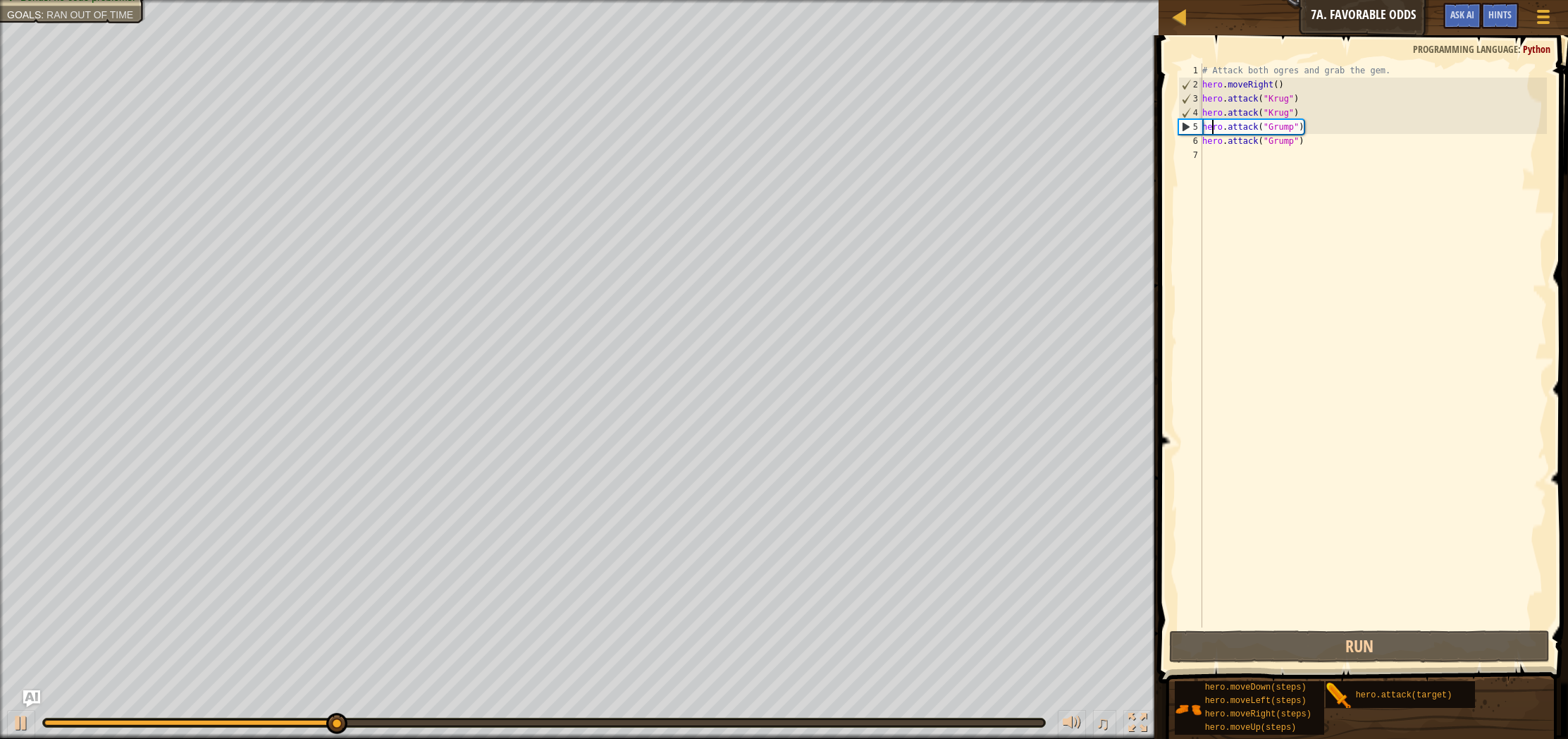
click at [1210, 120] on div "# Attack both ogres and grab the gem. hero . moveRight ( ) hero . attack ( "[PE…" at bounding box center [1373, 359] width 348 height 592
click at [1202, 123] on div "# Attack both ogres and grab the gem. hero . moveRight ( ) hero . attack ( "[PE…" at bounding box center [1373, 359] width 348 height 592
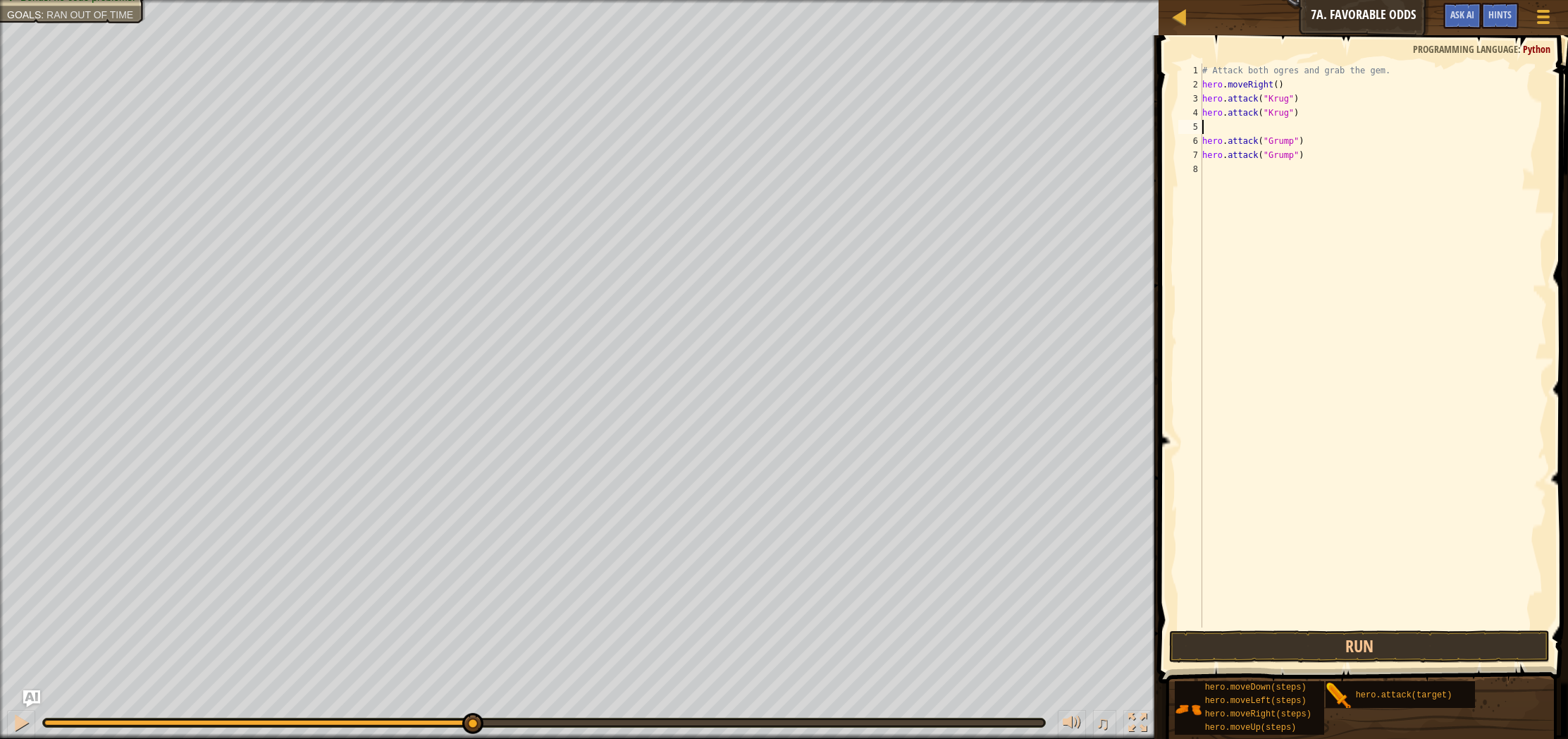
click at [1224, 126] on div "# Attack both ogres and grab the gem. hero . moveRight ( ) hero . attack ( "[PE…" at bounding box center [1373, 359] width 348 height 592
type textarea "m"
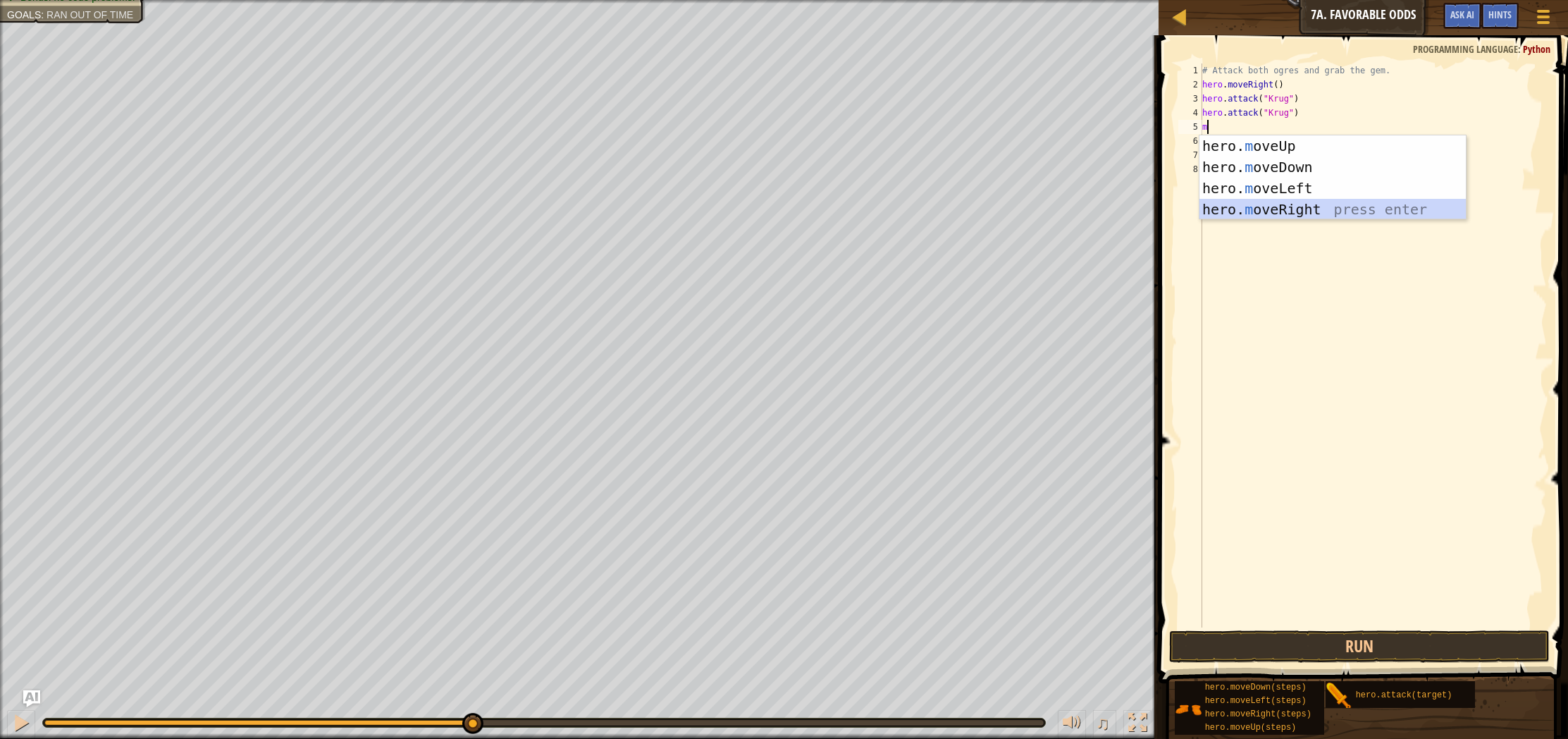
click at [1262, 210] on div "hero. m oveUp press enter hero. m oveDown press enter hero. m oveLeft press ent…" at bounding box center [1332, 198] width 267 height 127
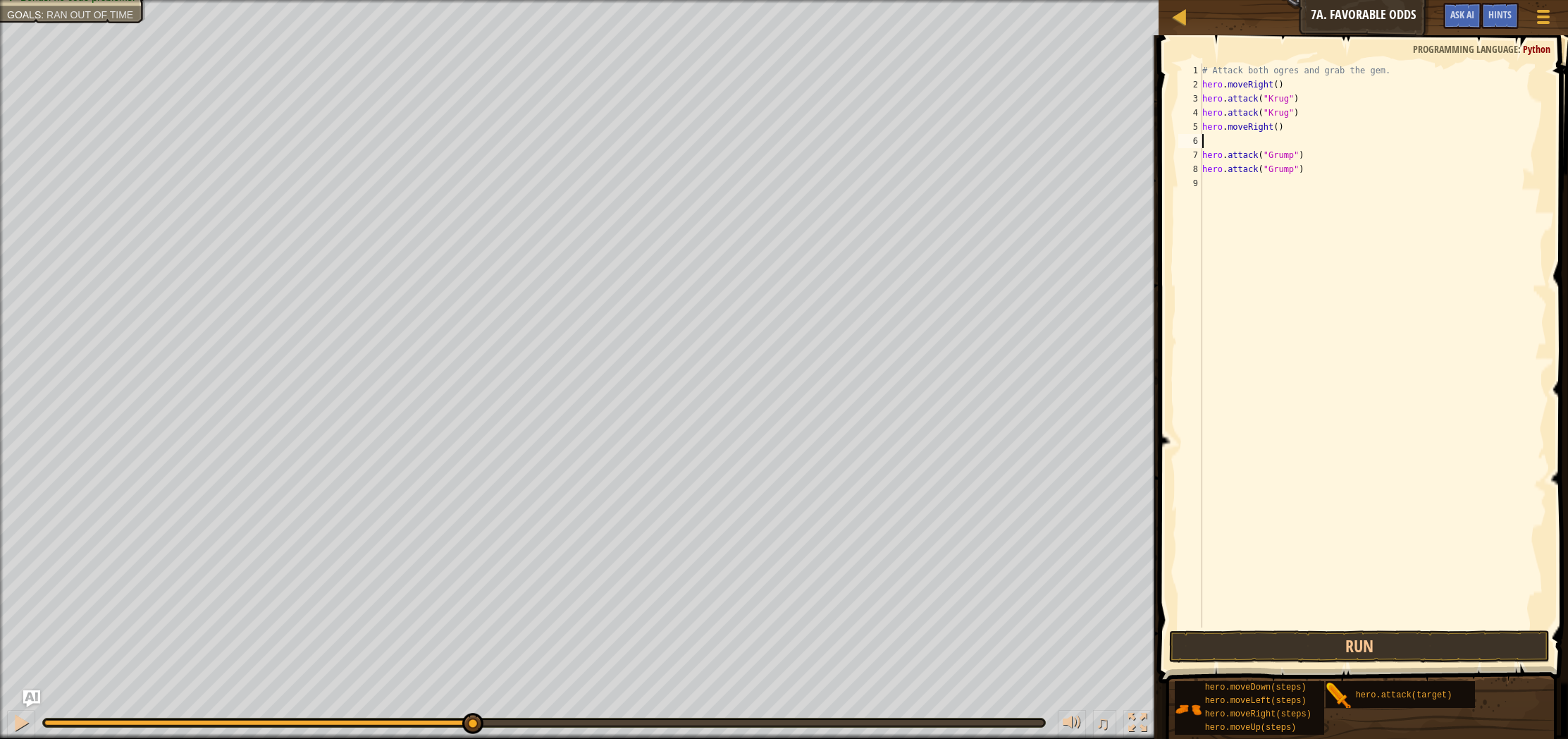
type textarea "m"
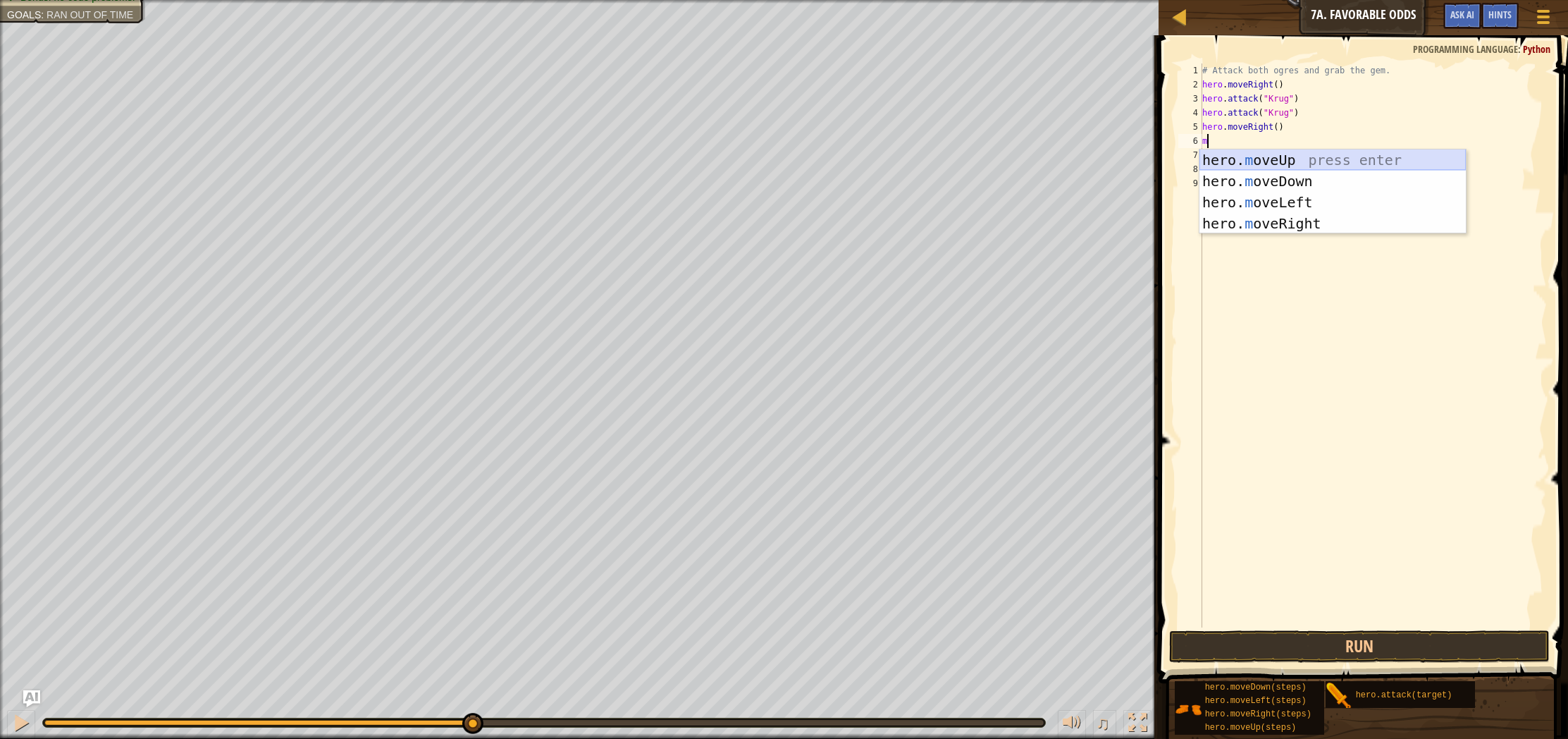
click at [1252, 158] on div "hero. m oveUp press enter hero. m oveDown press enter hero. m oveLeft press ent…" at bounding box center [1332, 213] width 267 height 127
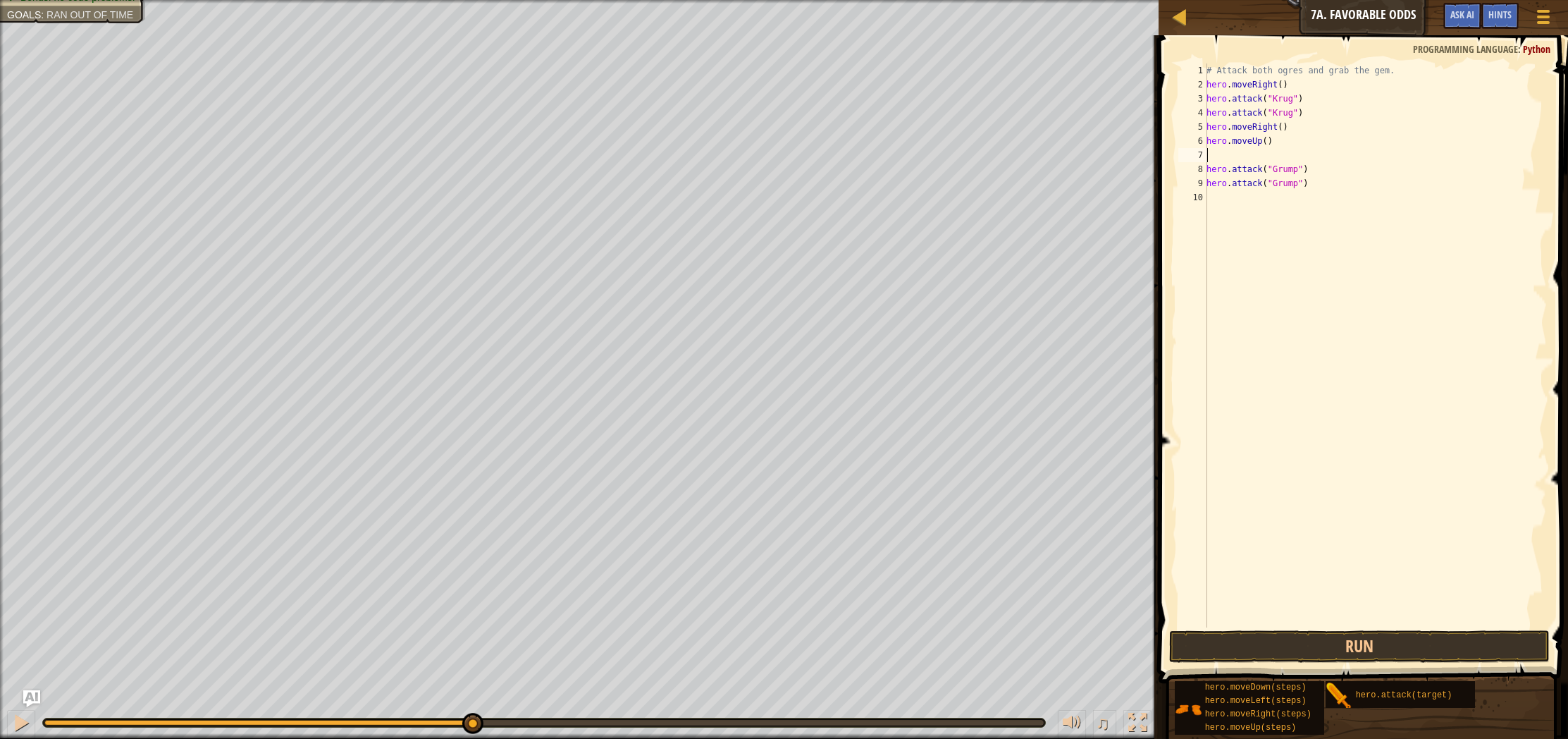
type textarea "m"
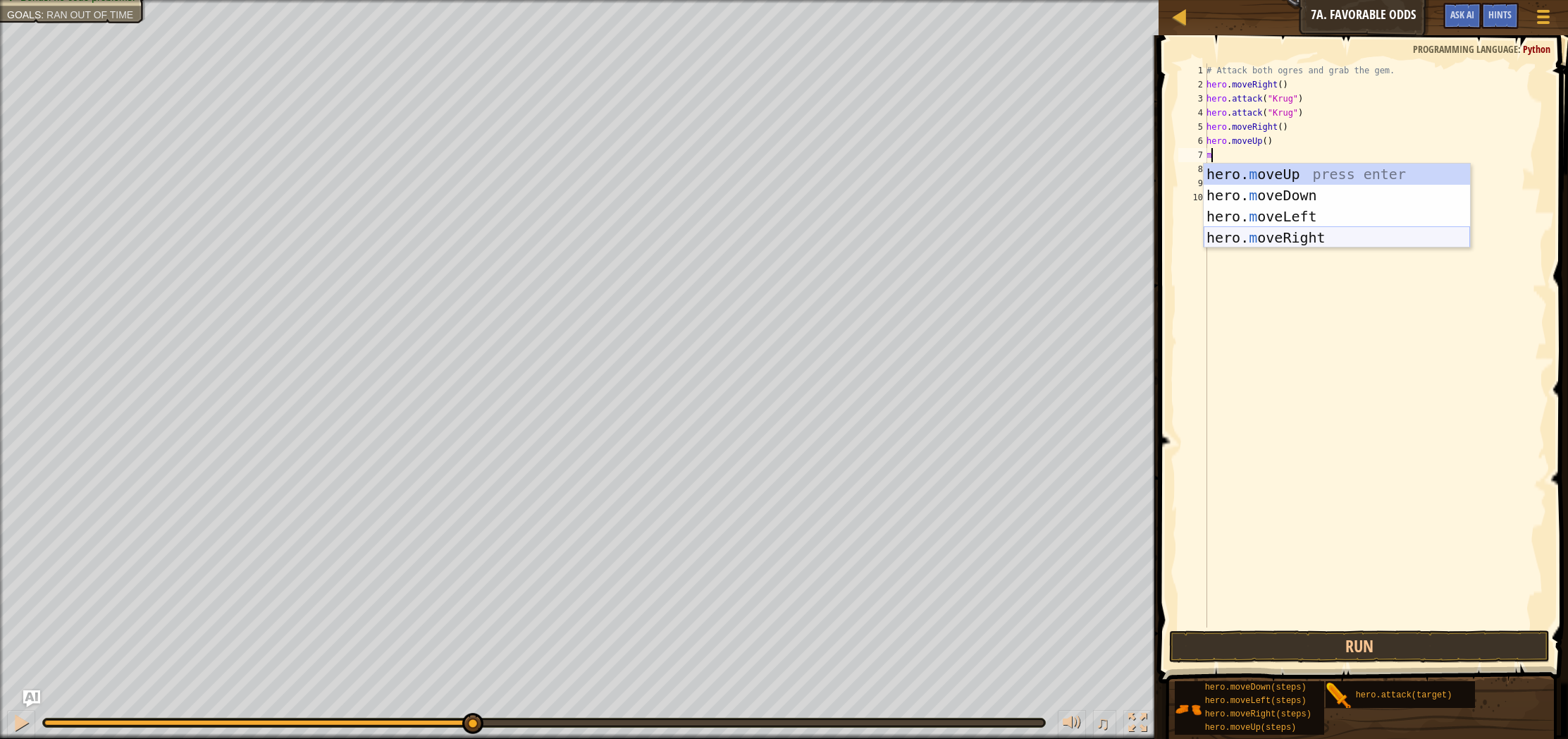
drag, startPoint x: 1306, startPoint y: 233, endPoint x: 1310, endPoint y: 243, distance: 10.8
click at [1307, 236] on div "hero. m oveUp press enter hero. m oveDown press enter hero. m oveLeft press ent…" at bounding box center [1337, 227] width 267 height 127
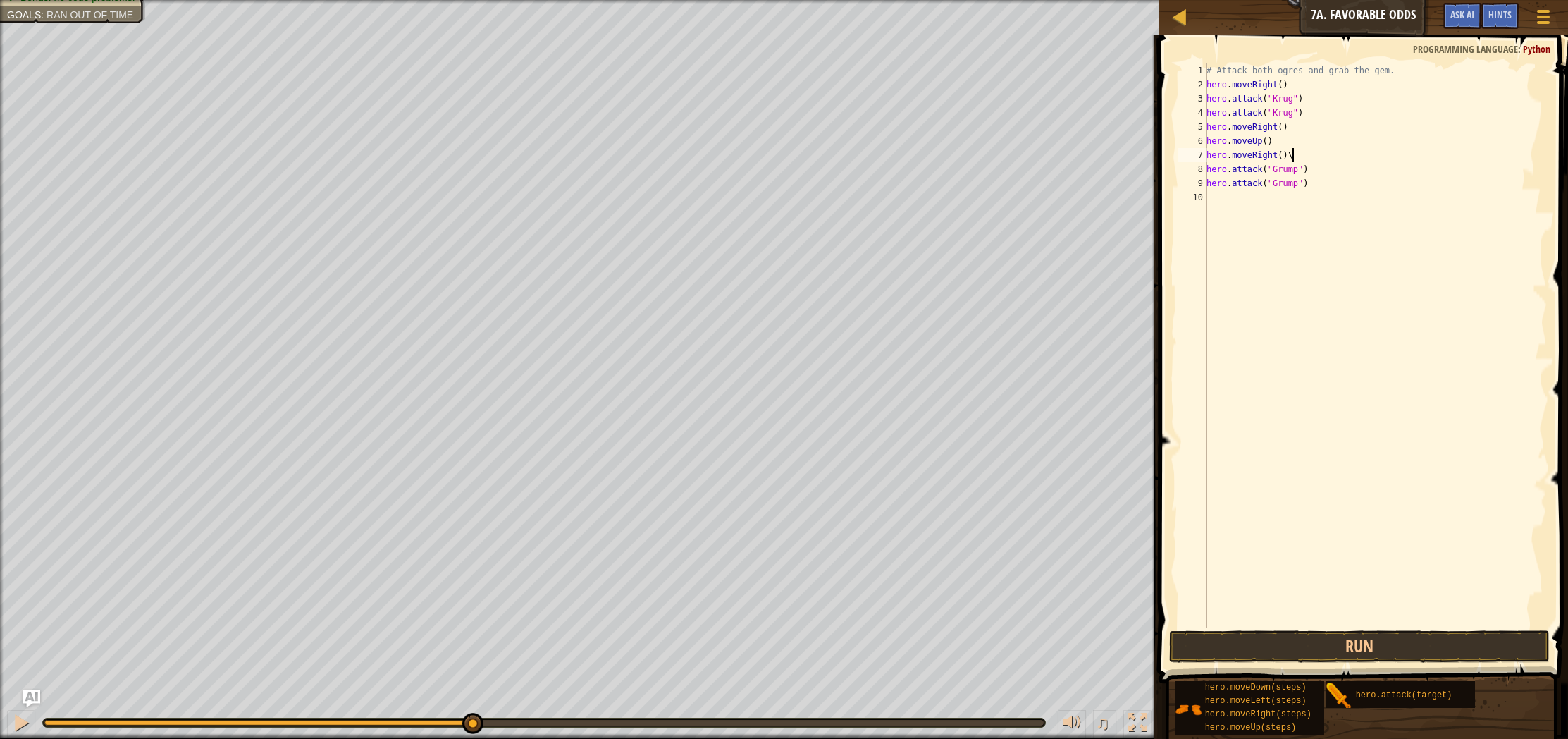
scroll to position [6, 6]
drag, startPoint x: 1293, startPoint y: 647, endPoint x: 1285, endPoint y: 638, distance: 12.0
click at [1293, 645] on button "Run" at bounding box center [1359, 646] width 381 height 32
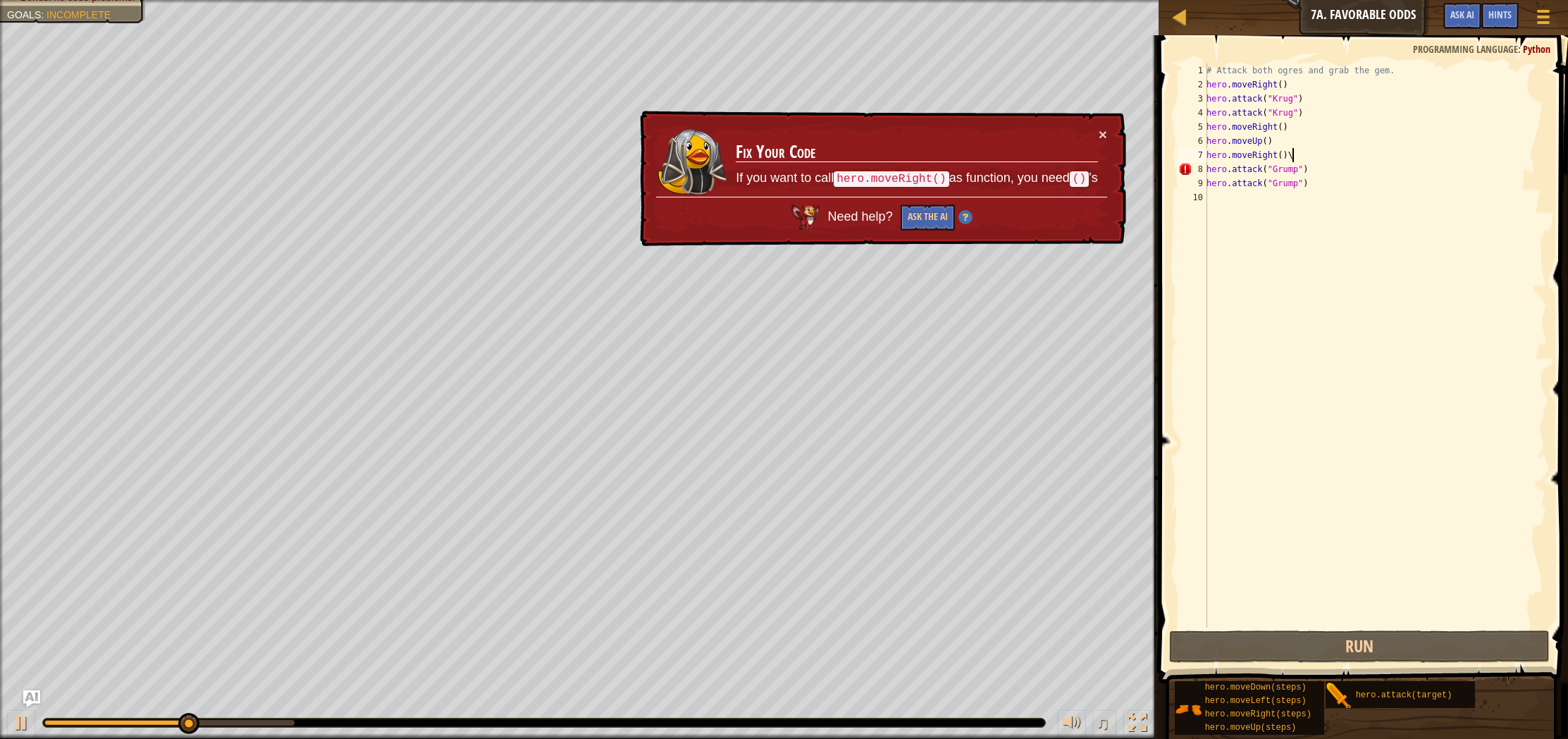
scroll to position [6, 6]
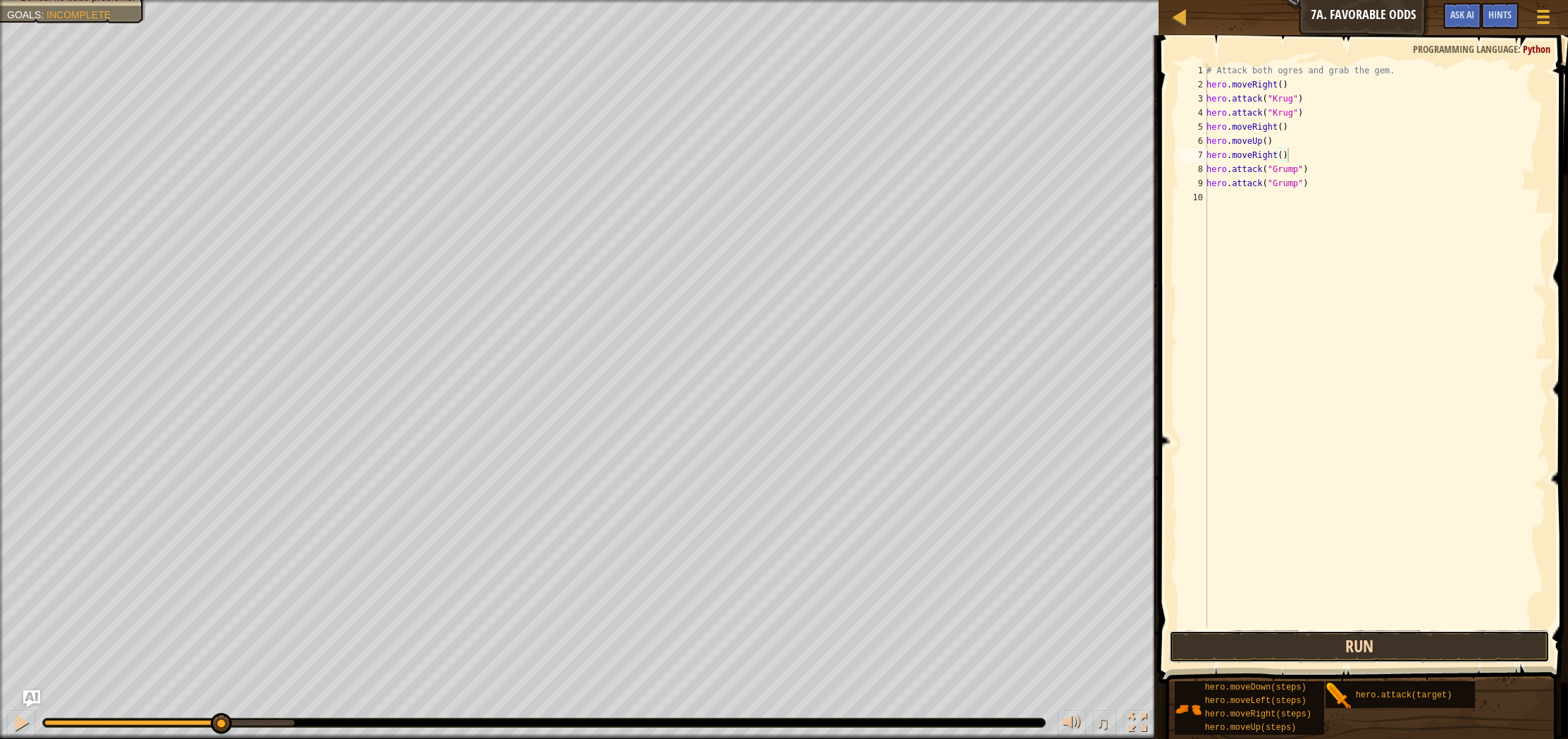
click at [1225, 649] on button "Run" at bounding box center [1359, 646] width 381 height 32
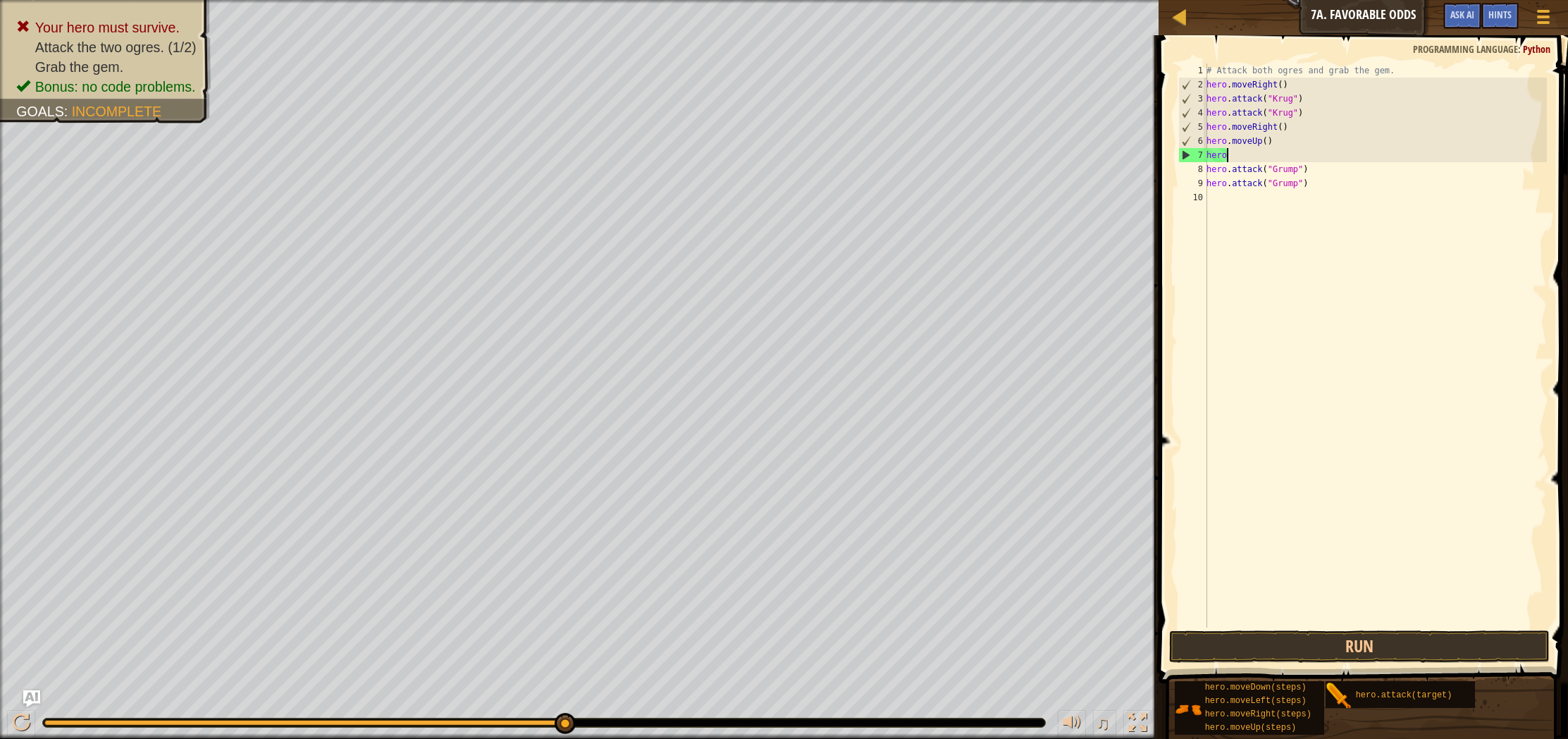
scroll to position [6, 1]
type textarea "h"
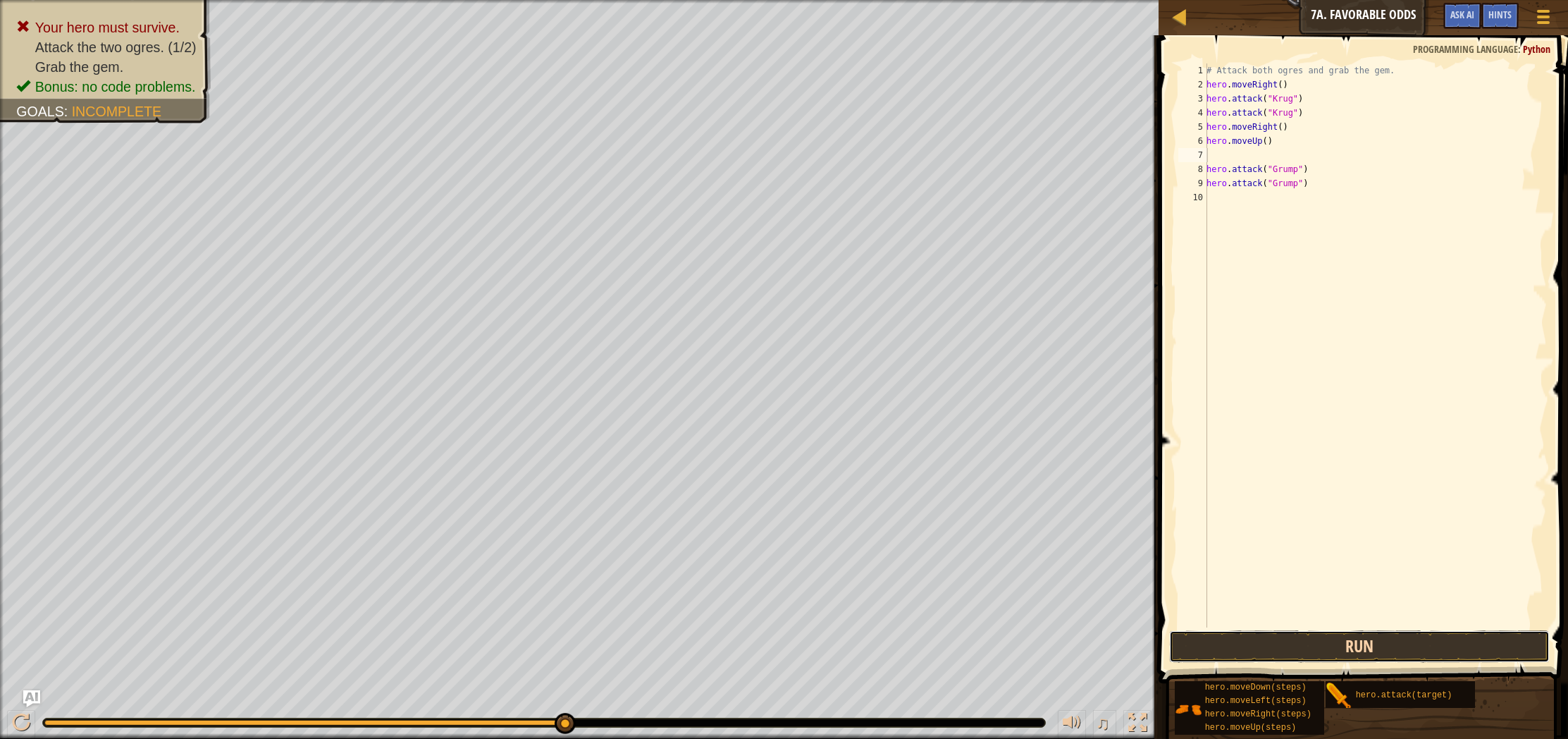
click at [1300, 648] on button "Run" at bounding box center [1359, 646] width 381 height 32
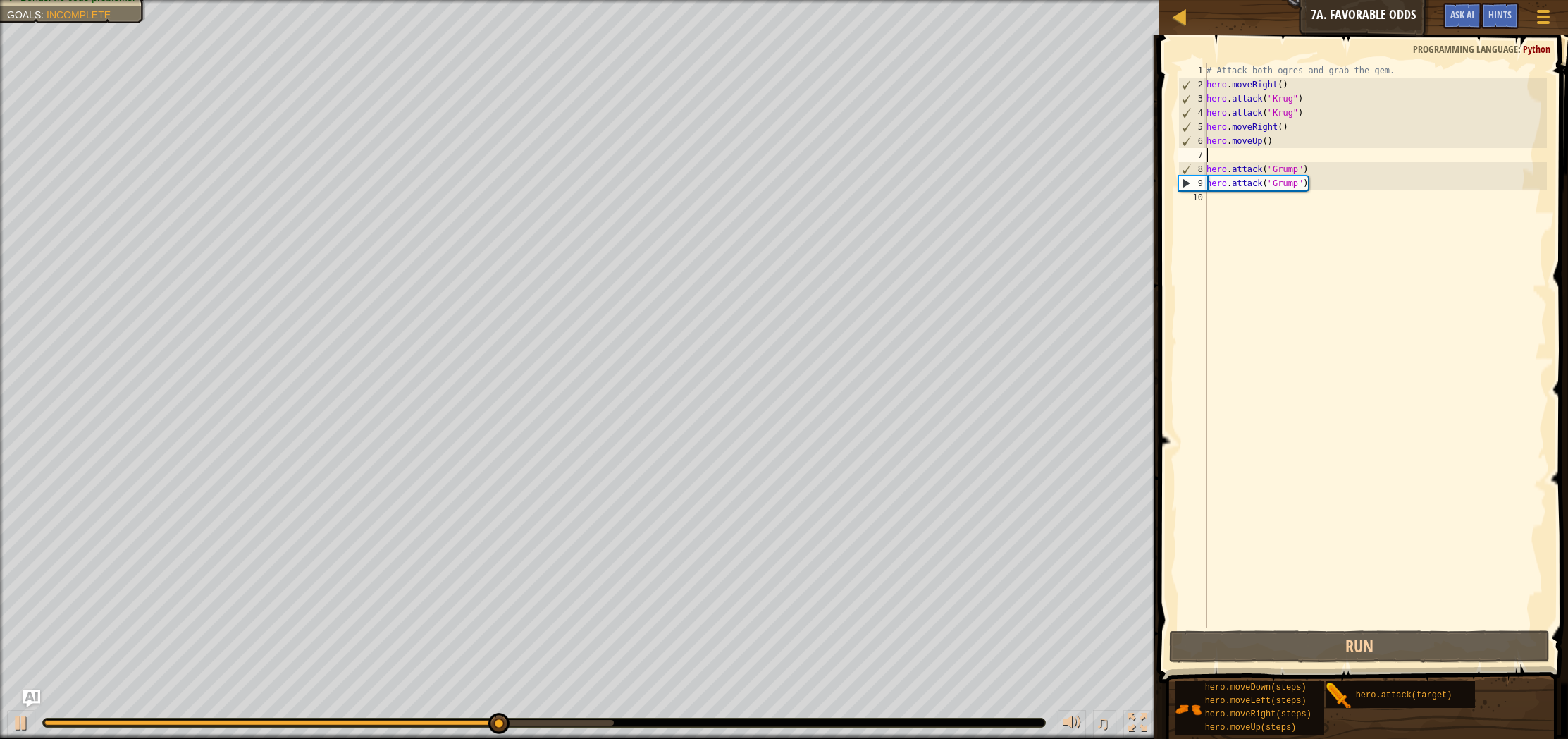
type textarea "m"
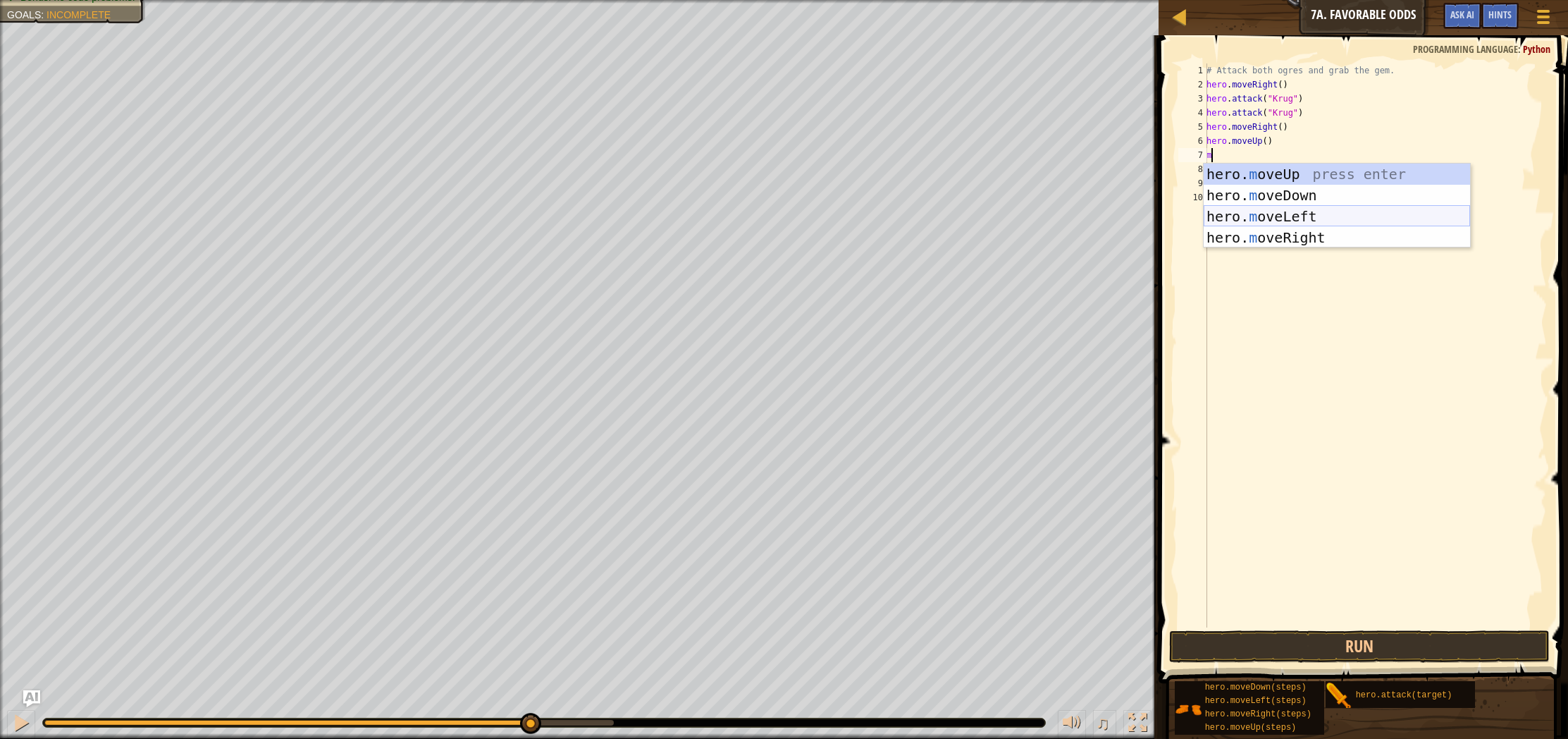
click at [1286, 219] on div "hero. m oveUp press enter hero. m oveDown press enter hero. m oveLeft press ent…" at bounding box center [1337, 227] width 267 height 127
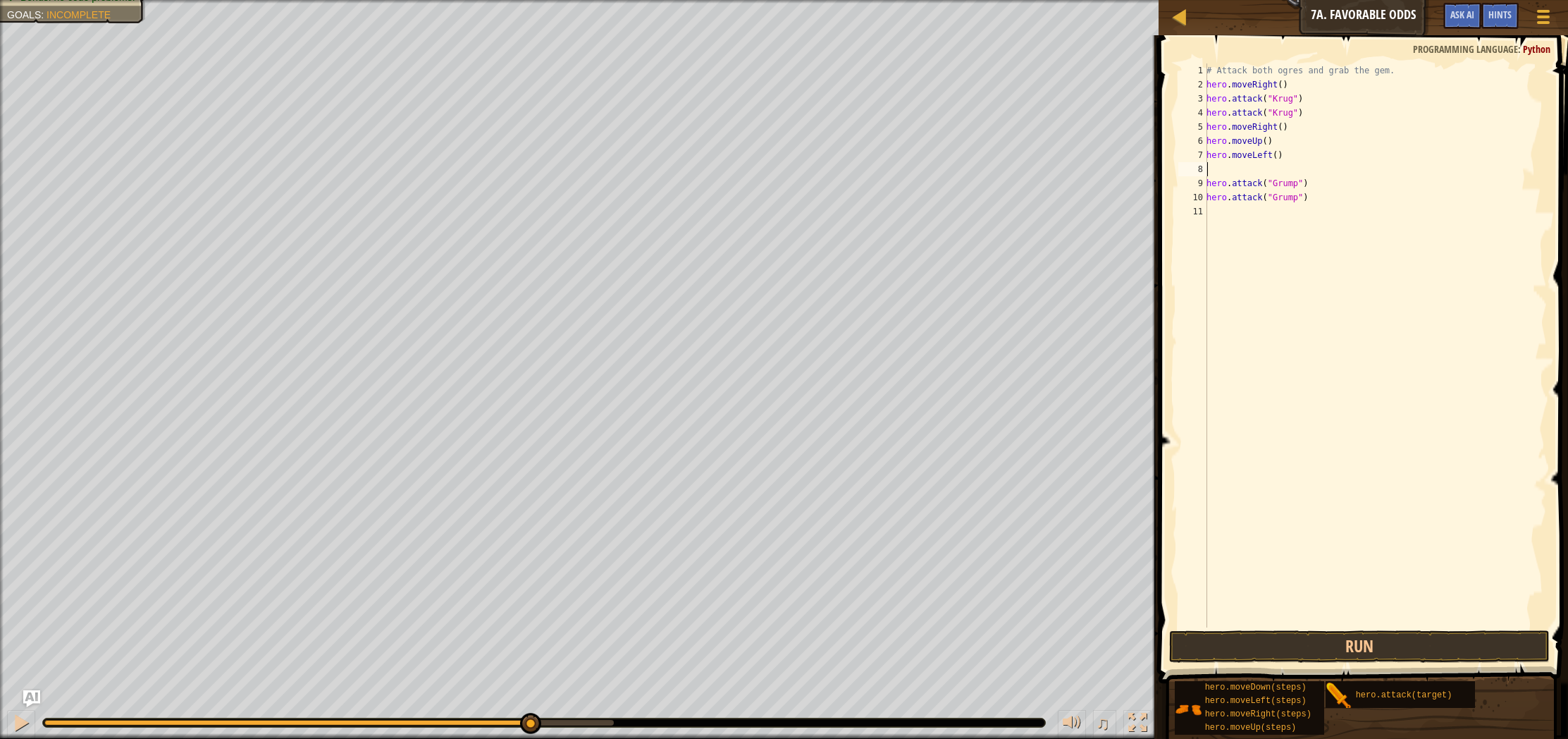
click at [1342, 628] on span at bounding box center [1364, 339] width 421 height 689
click at [1325, 643] on button "Run" at bounding box center [1359, 646] width 381 height 32
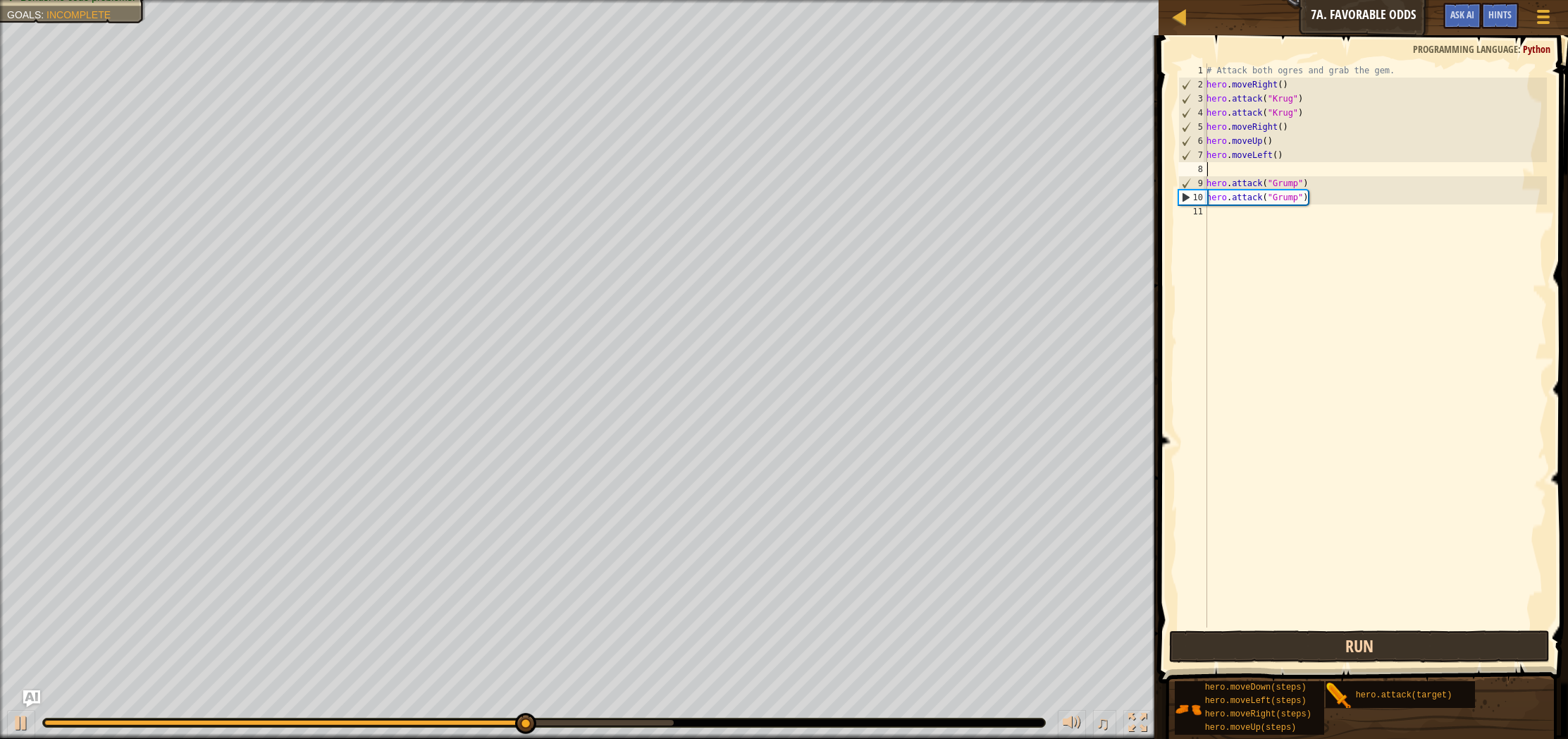
type textarea "m"
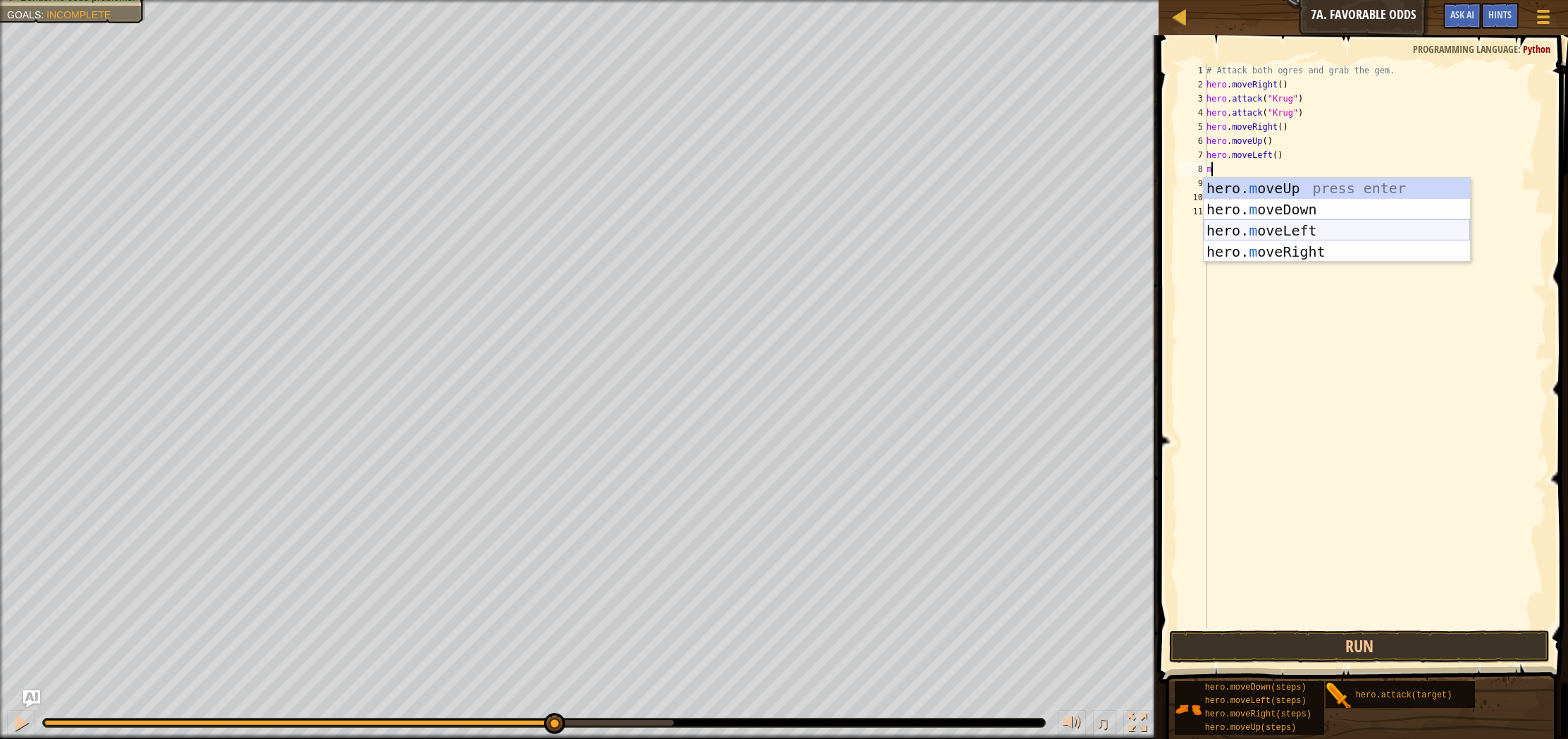
click at [1324, 234] on div "hero. m oveUp press enter hero. m oveDown press enter hero. m oveLeft press ent…" at bounding box center [1337, 241] width 267 height 127
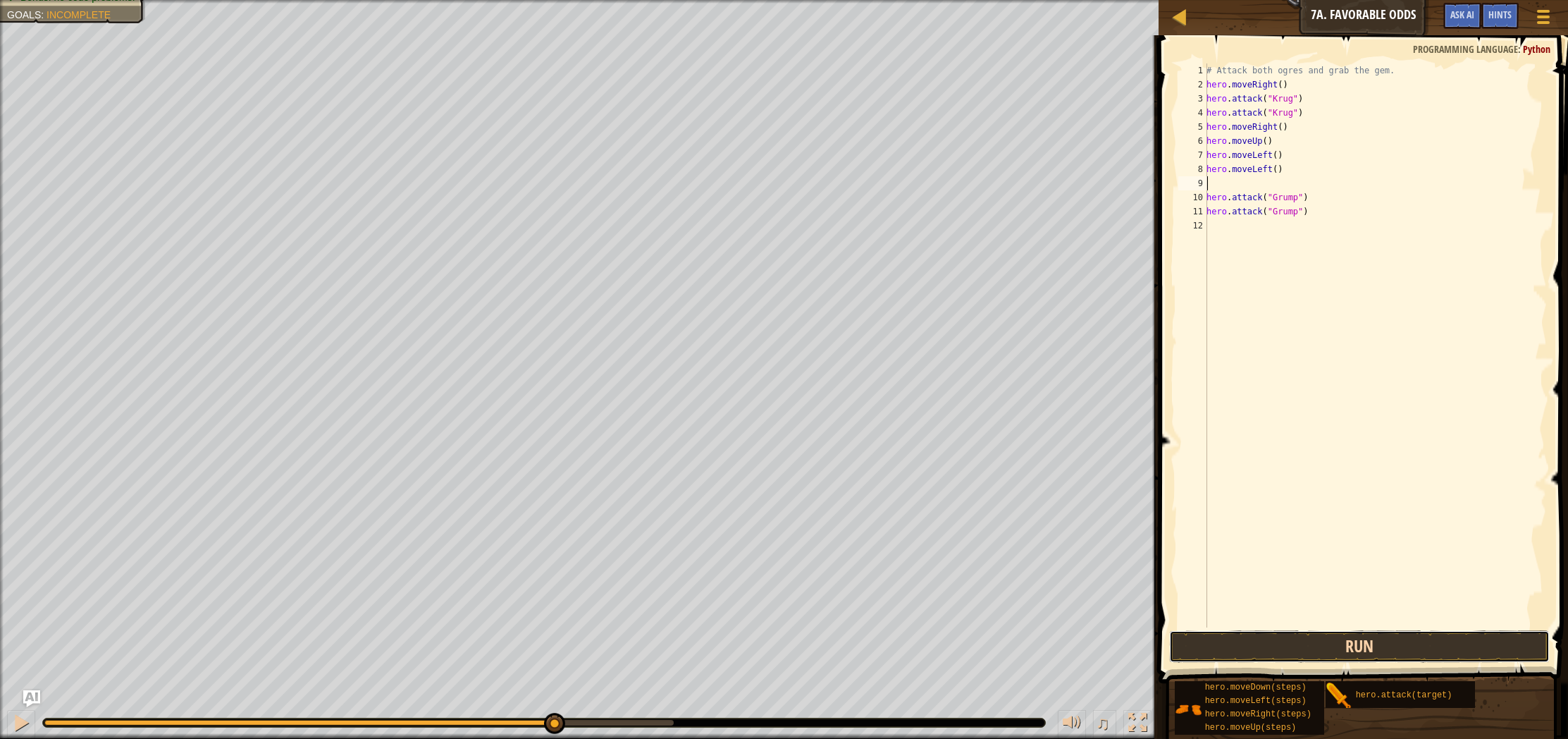
click at [1337, 653] on button "Run" at bounding box center [1359, 646] width 381 height 32
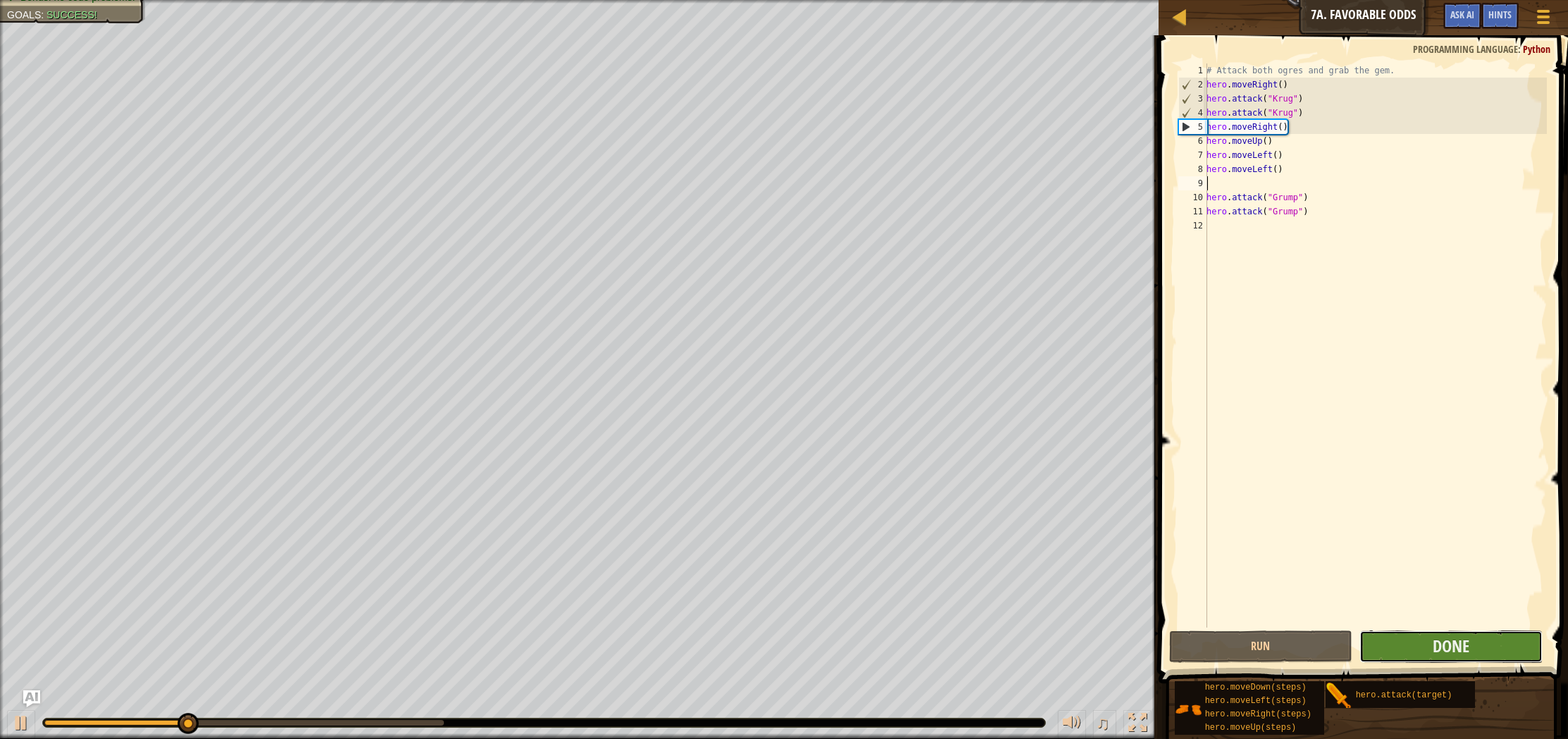
click at [1410, 651] on button "Done" at bounding box center [1451, 646] width 183 height 32
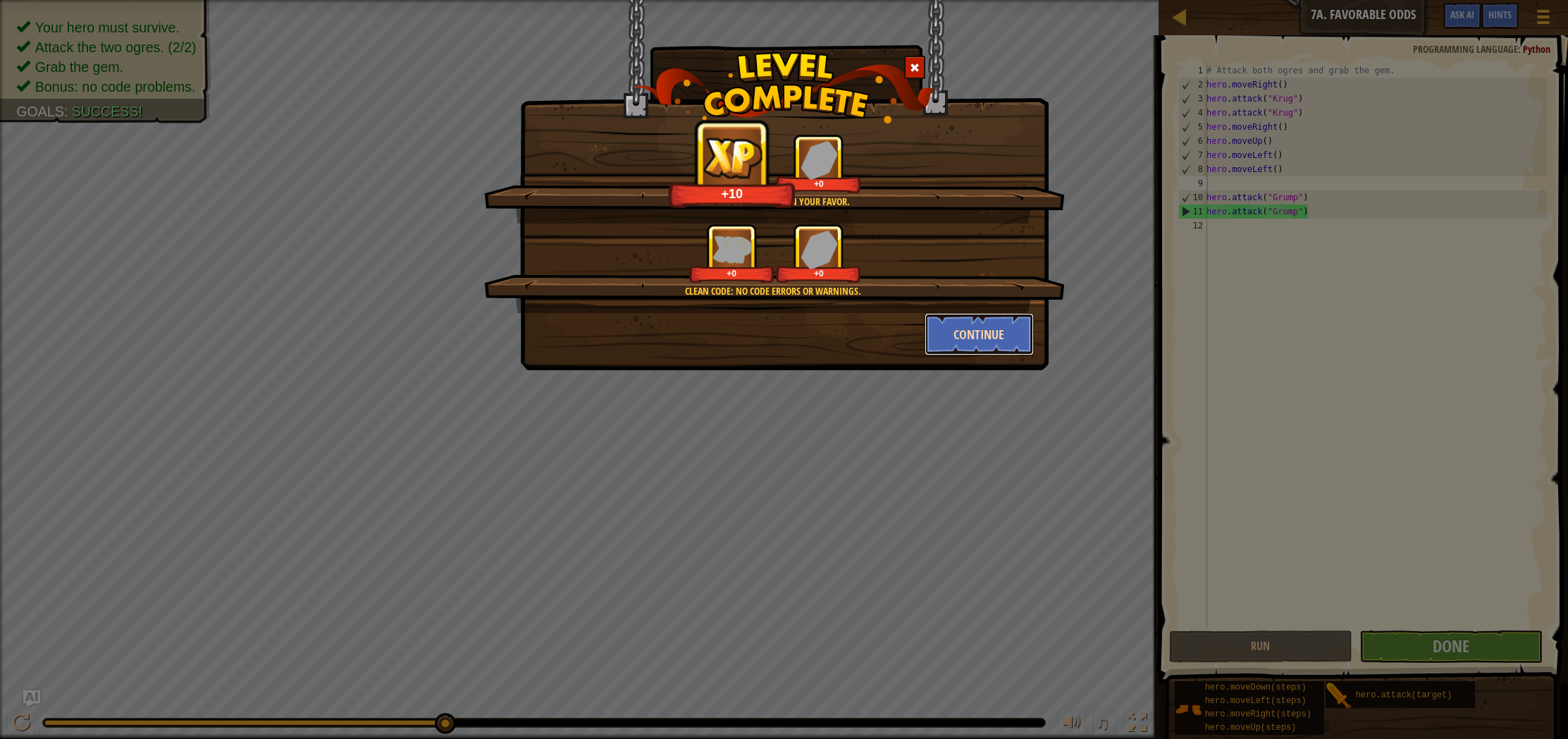
click at [993, 339] on button "Continue" at bounding box center [978, 334] width 109 height 42
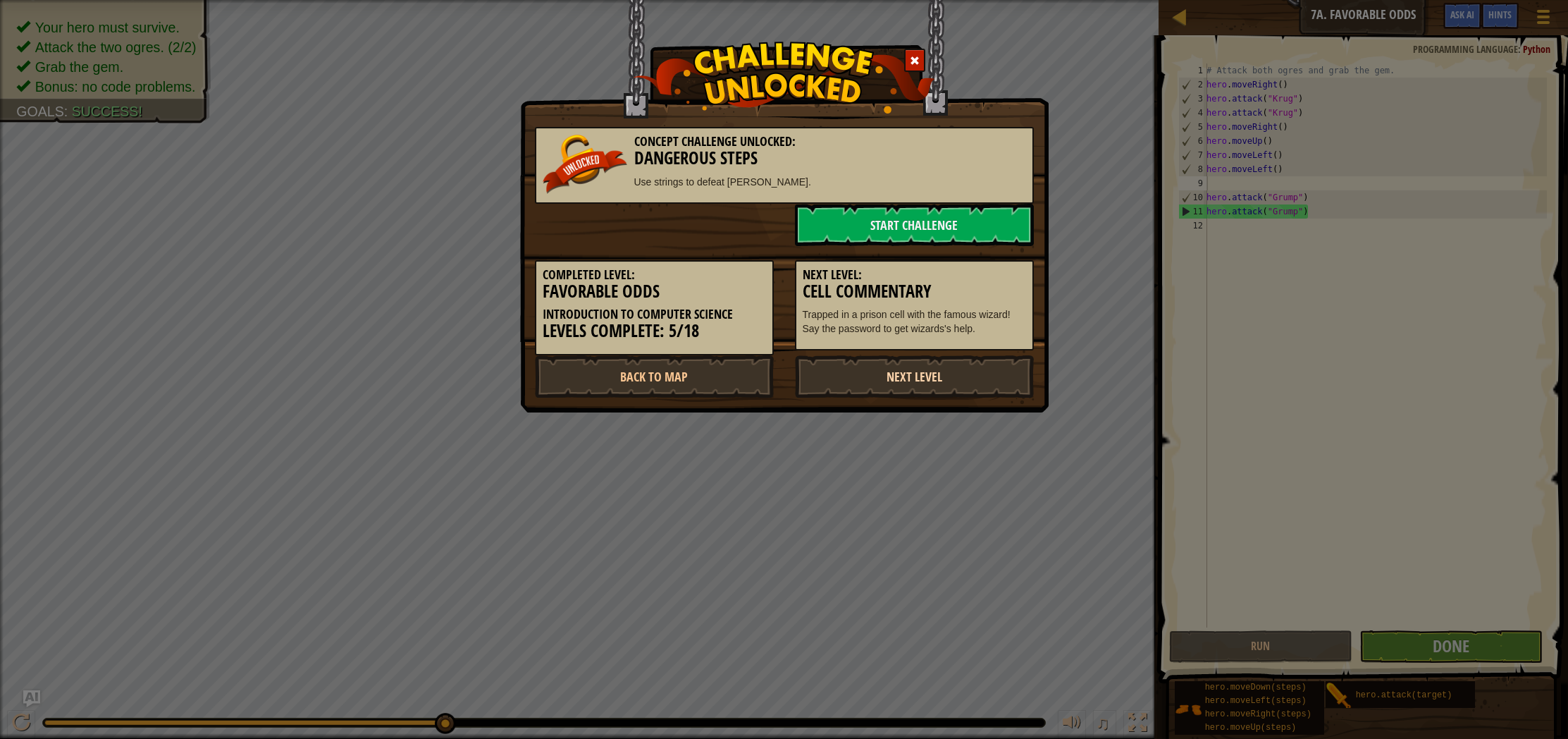
click at [916, 391] on link "Next Level" at bounding box center [915, 376] width 239 height 42
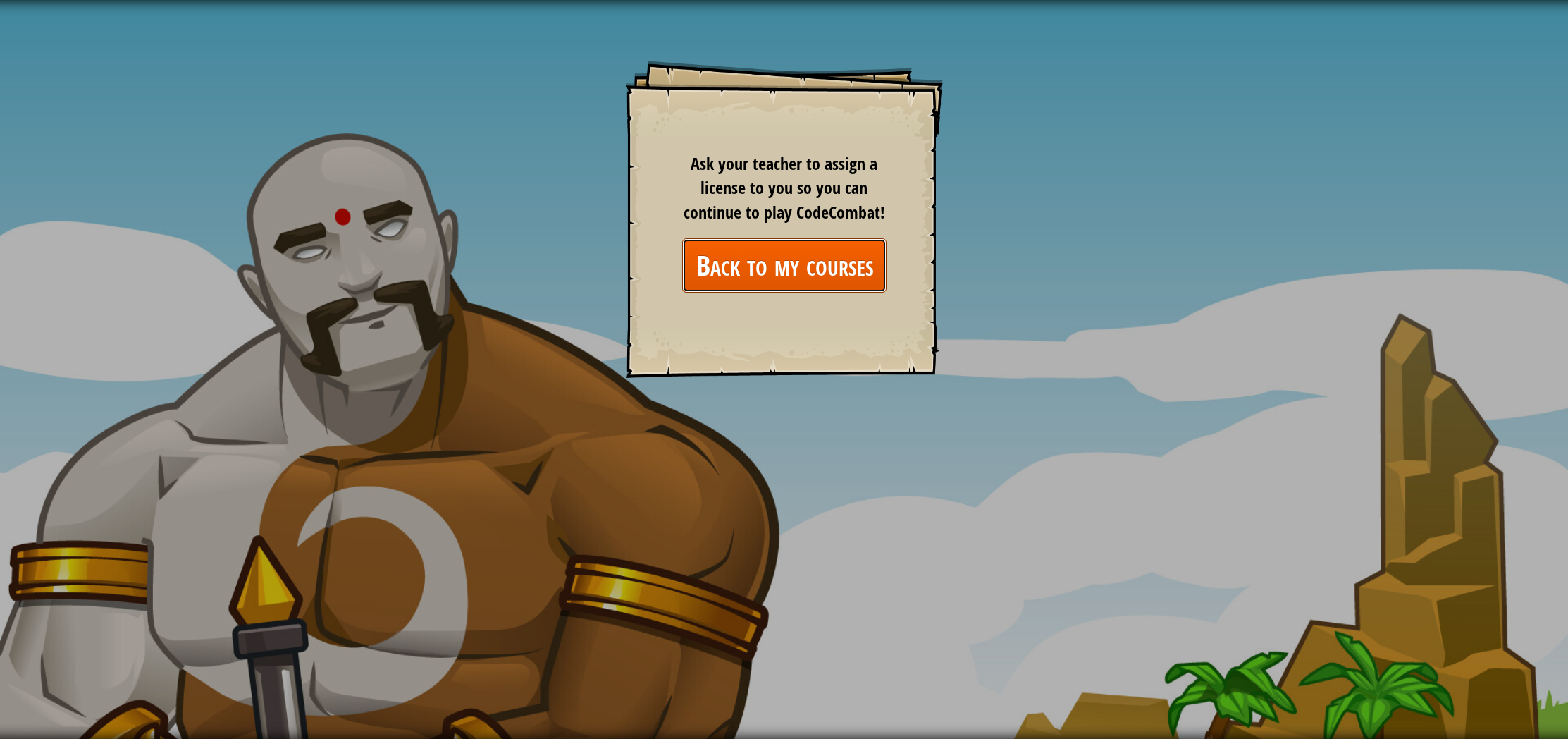
click at [751, 289] on link "Back to my courses" at bounding box center [784, 265] width 204 height 54
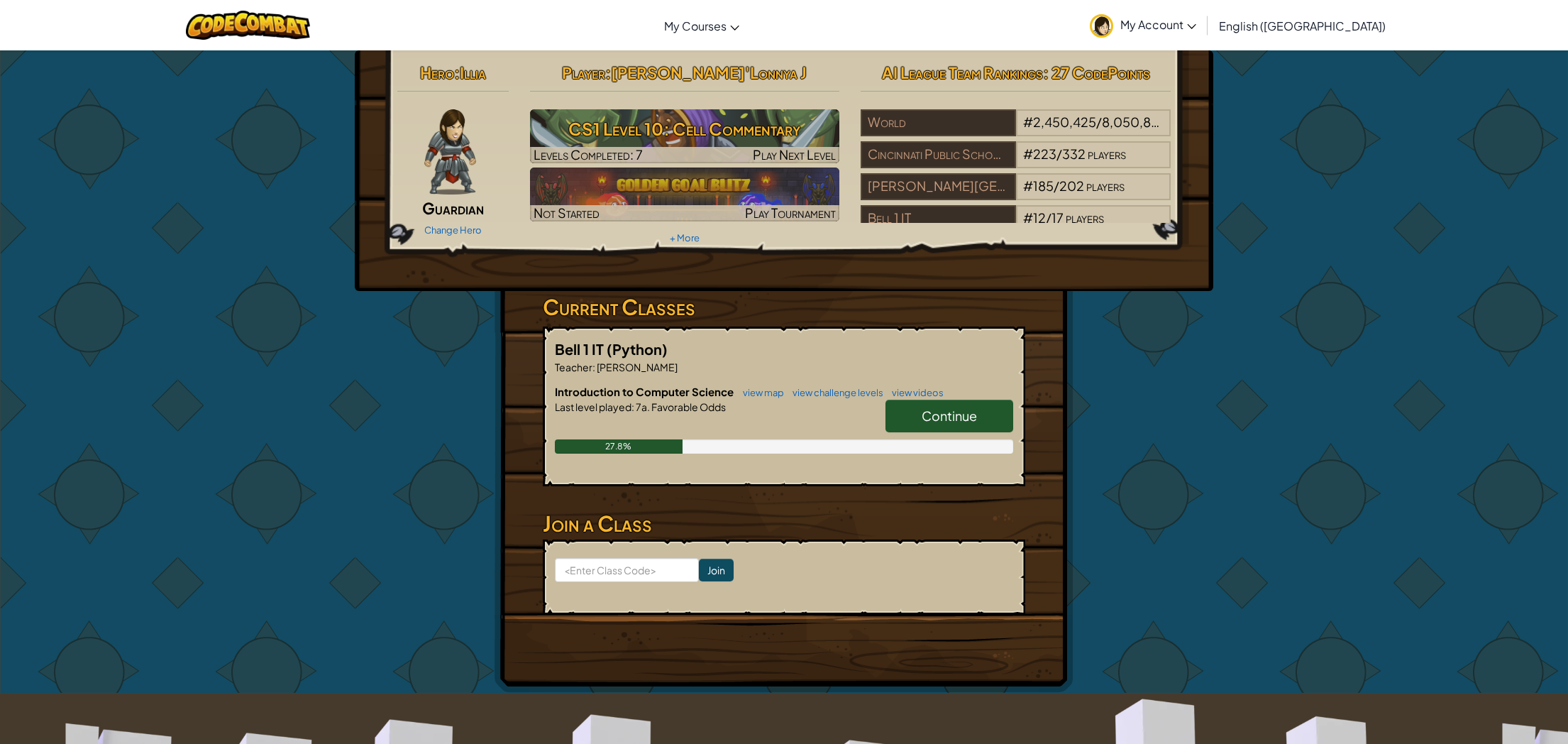
click at [956, 424] on link "Continue" at bounding box center [949, 415] width 128 height 33
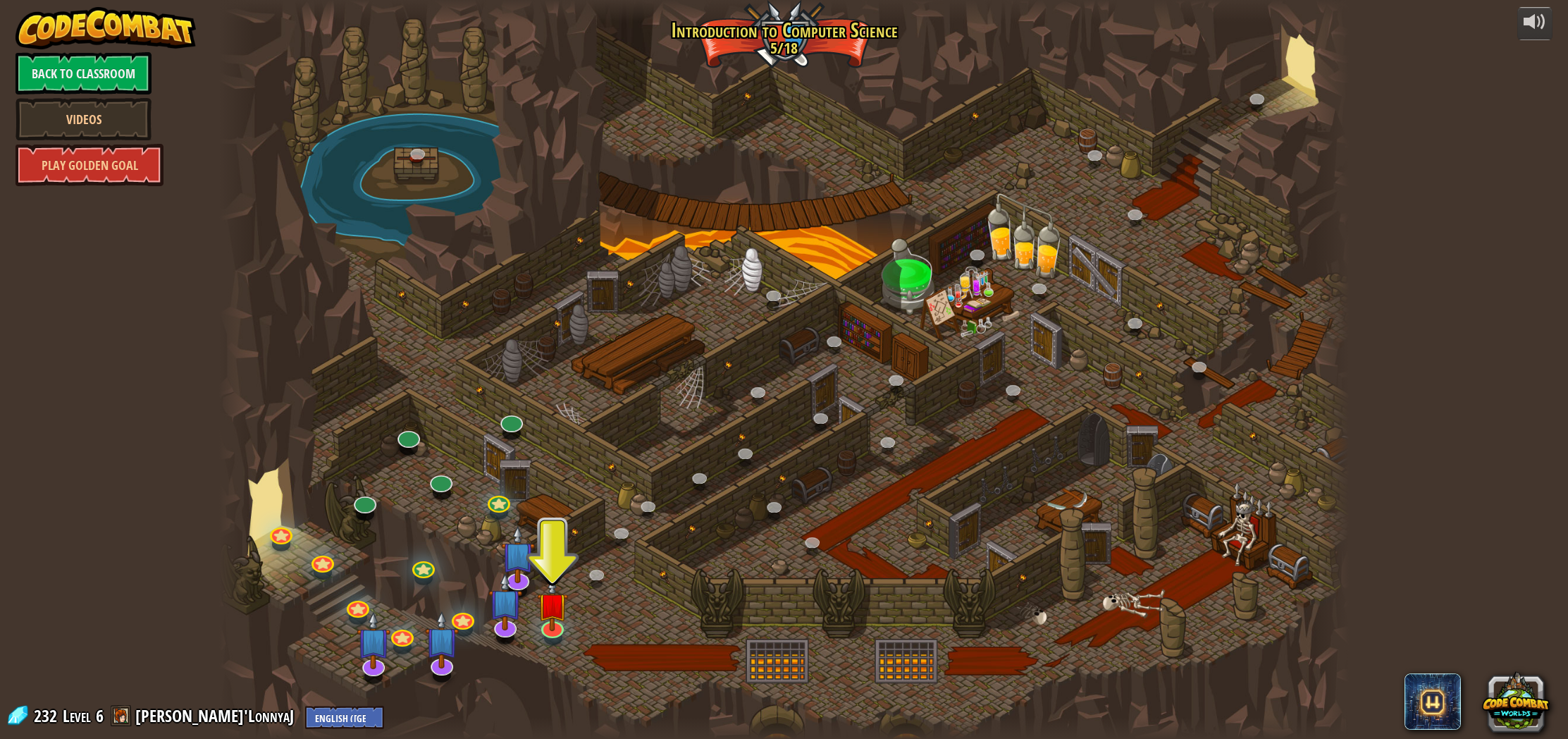
click at [564, 632] on div at bounding box center [784, 370] width 1129 height 739
click at [560, 627] on link at bounding box center [550, 623] width 29 height 29
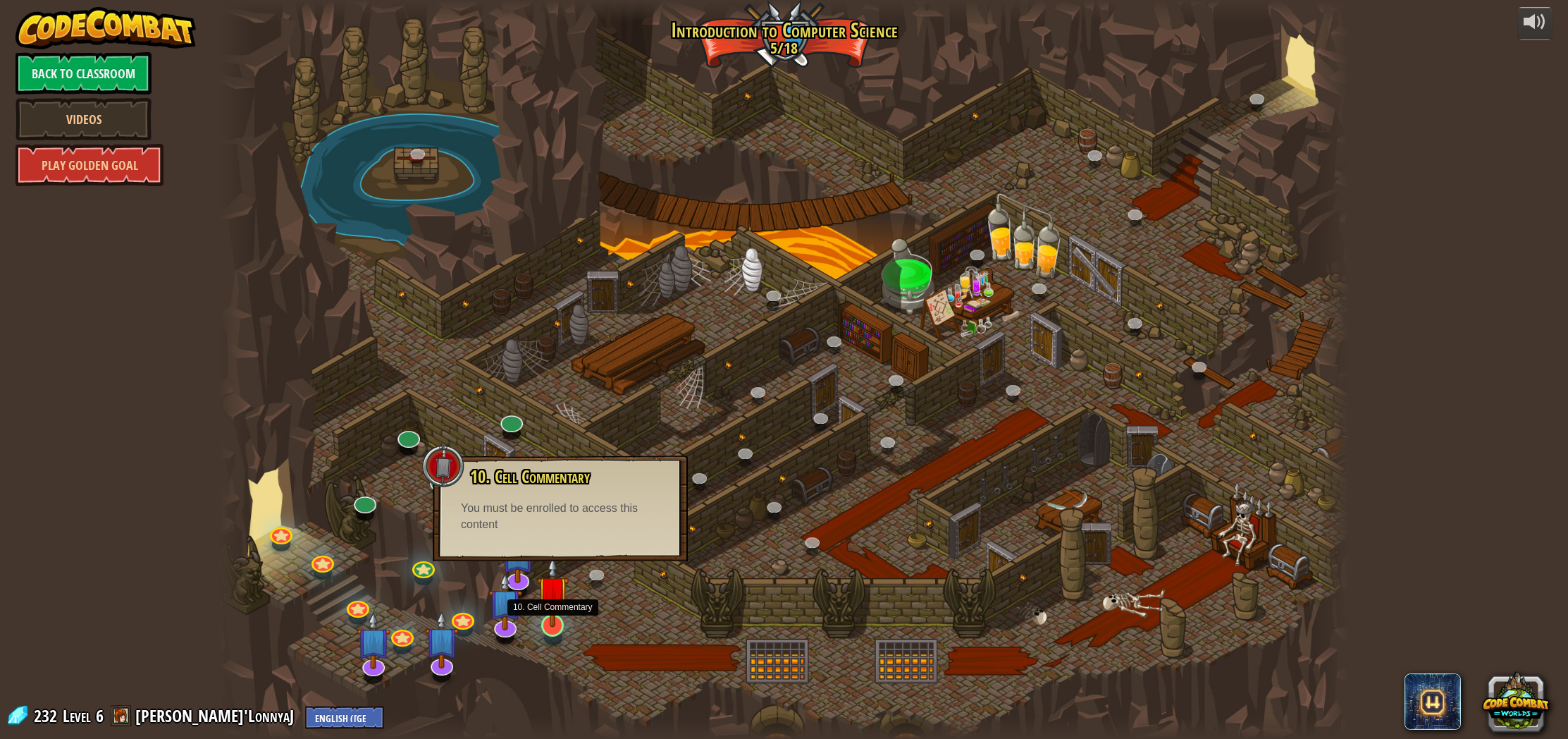
click at [561, 625] on img at bounding box center [552, 592] width 31 height 72
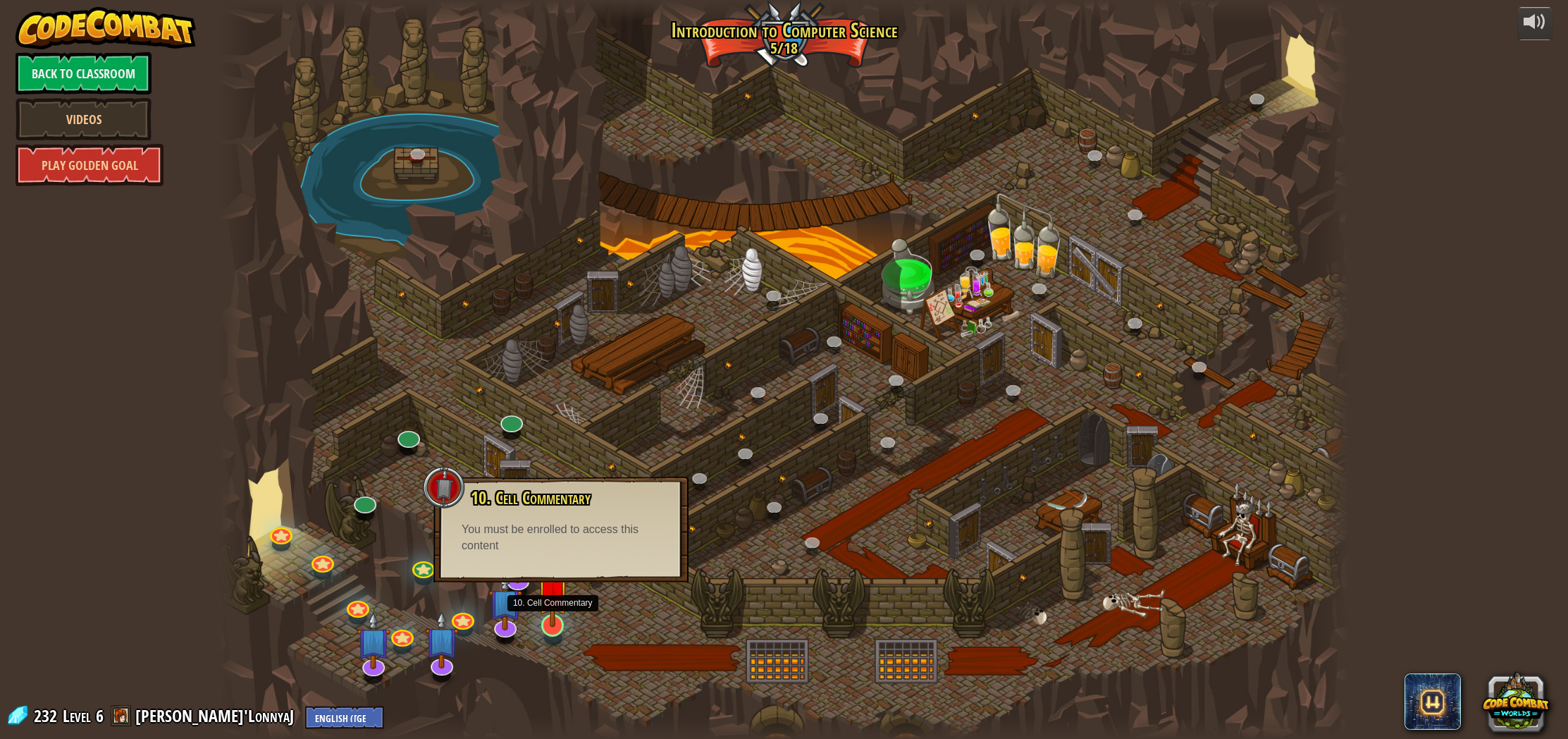
click at [552, 617] on img at bounding box center [552, 592] width 31 height 72
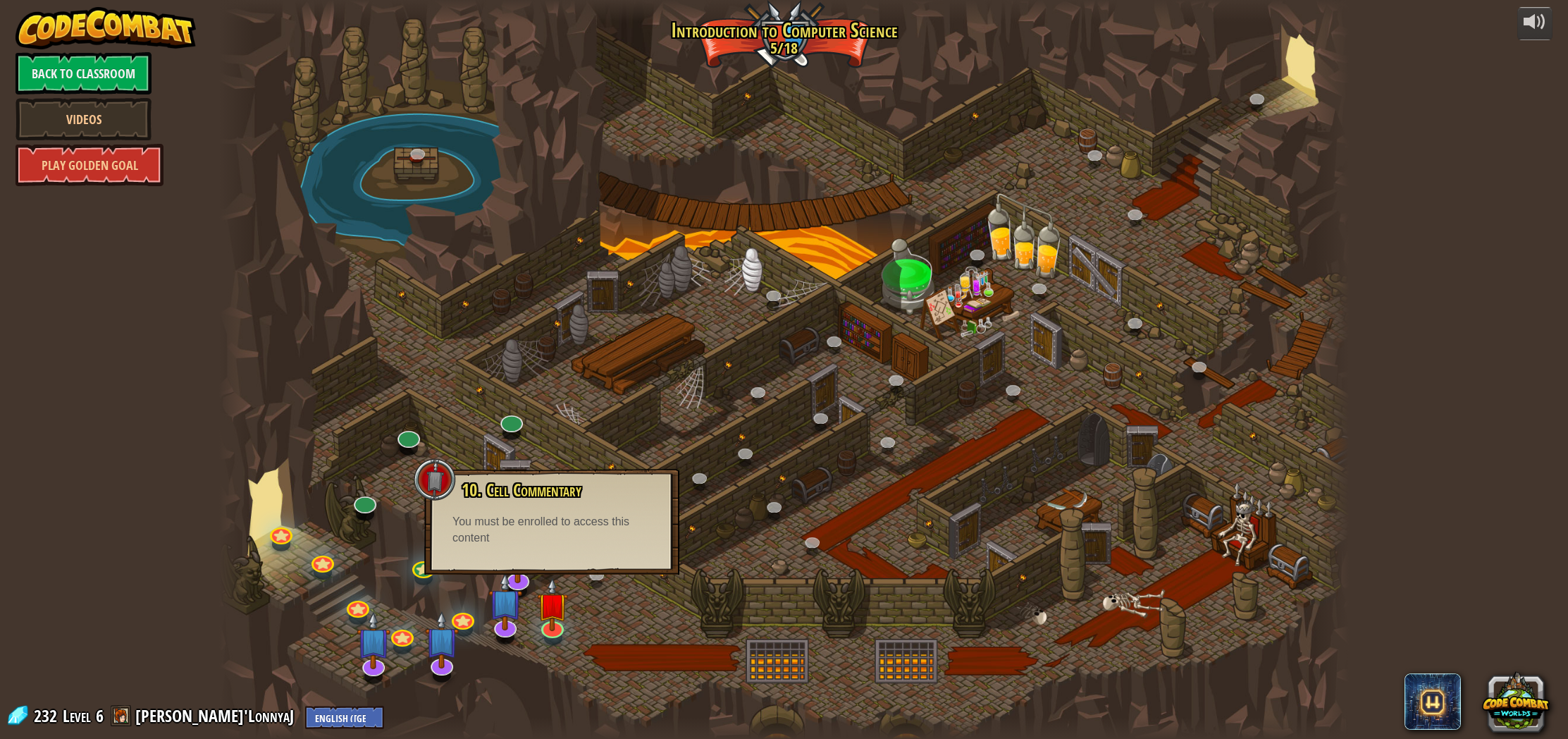
click at [573, 607] on div at bounding box center [784, 370] width 1129 height 739
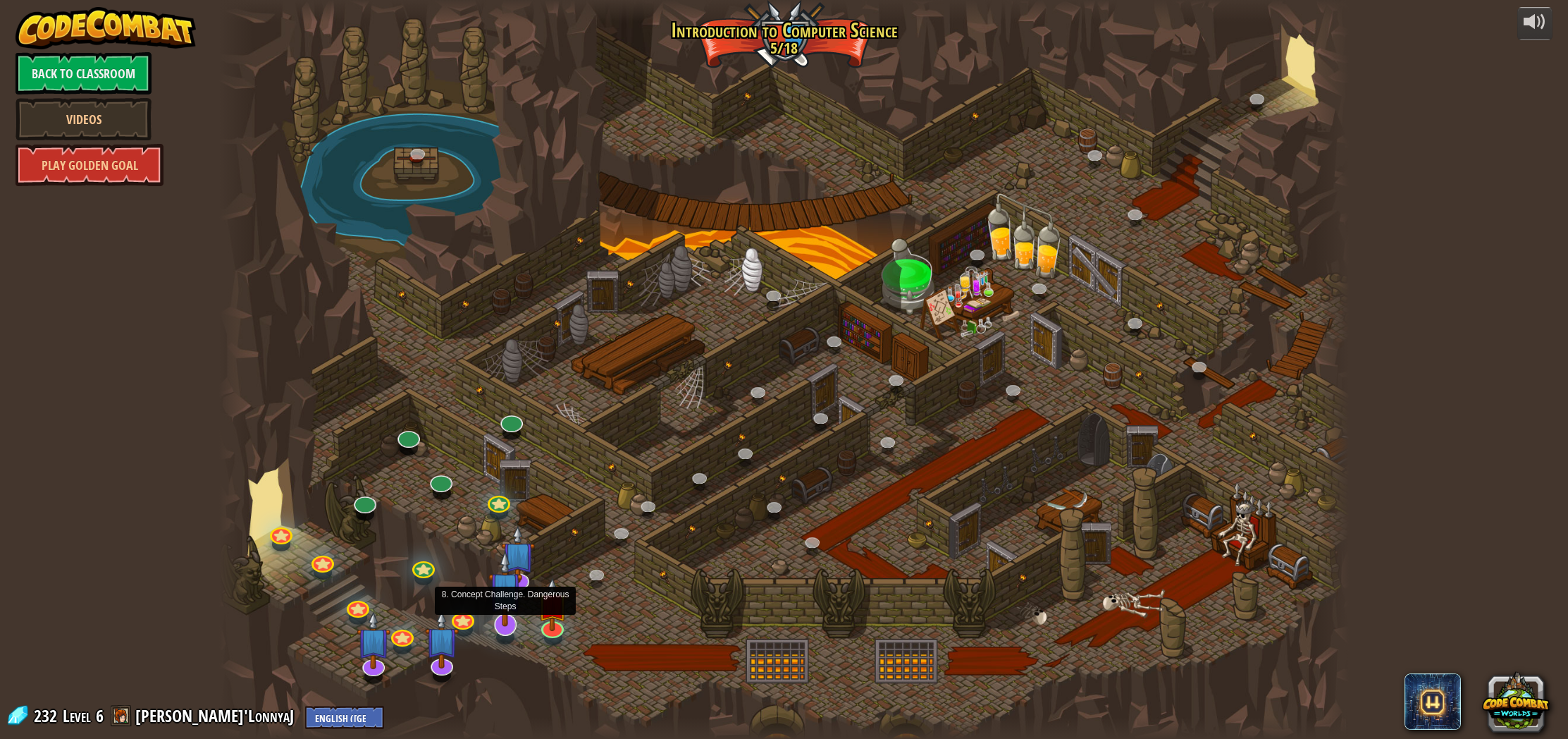
click at [502, 617] on img at bounding box center [505, 588] width 34 height 77
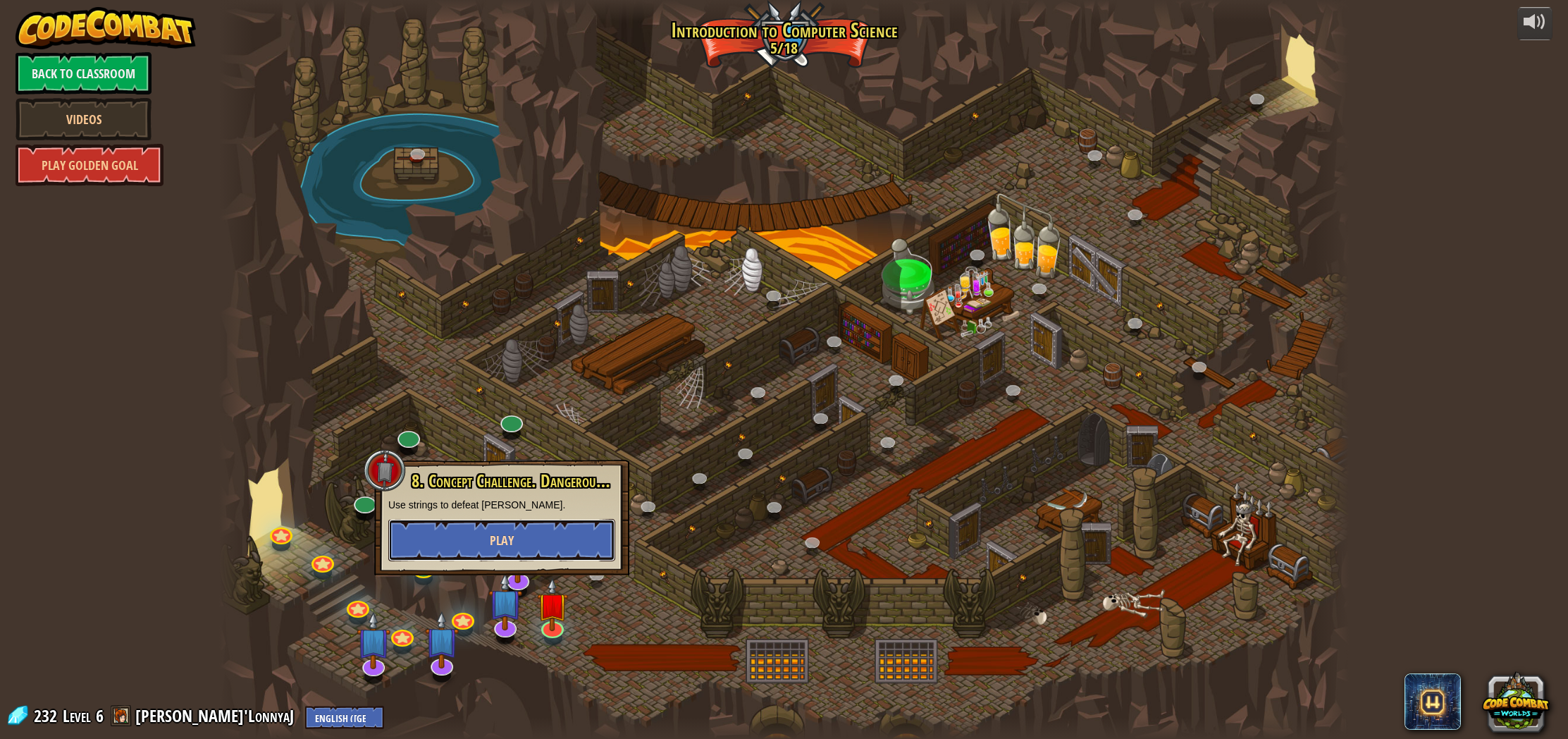
click at [497, 547] on span "Play" at bounding box center [502, 540] width 24 height 17
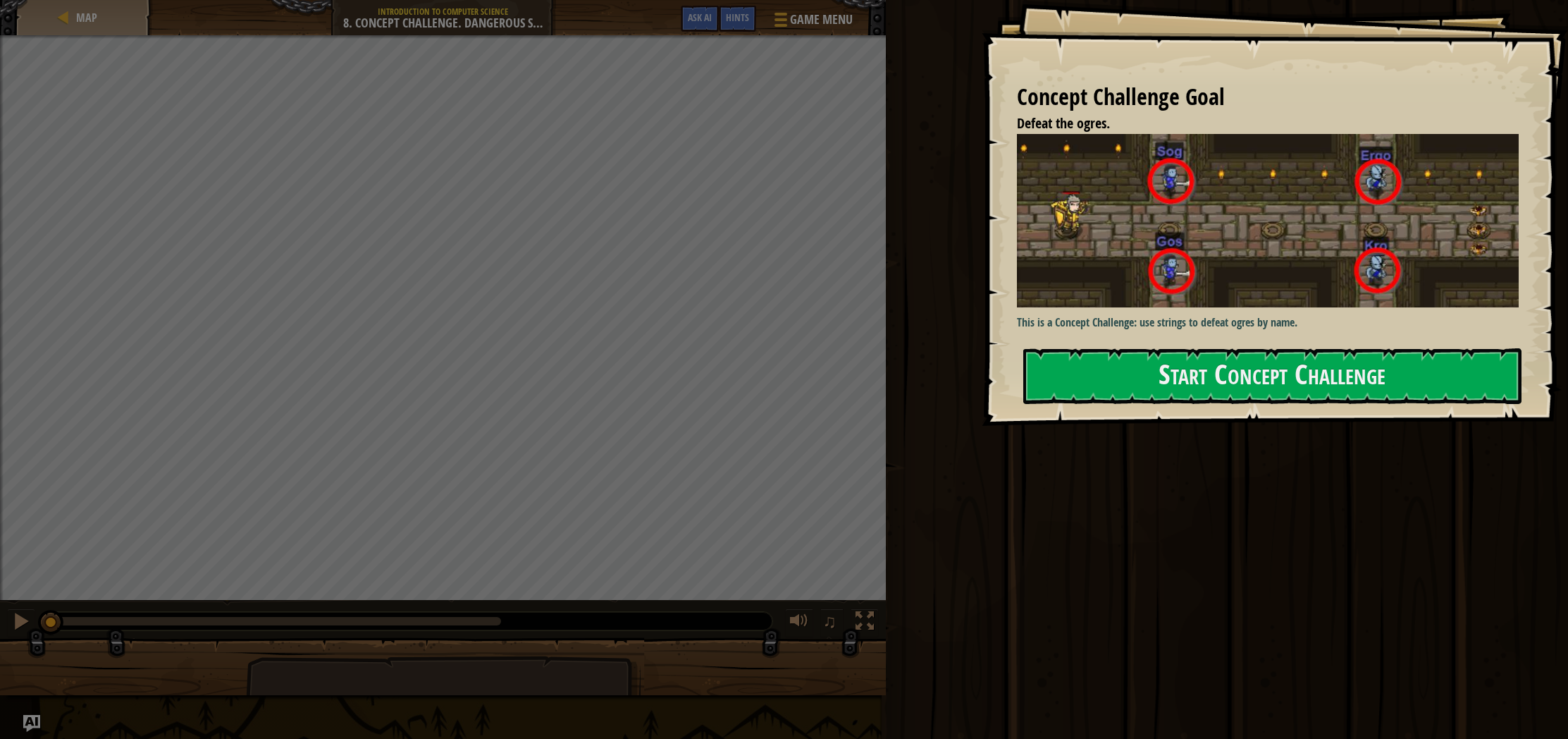
click at [1228, 418] on div at bounding box center [1273, 434] width 499 height 32
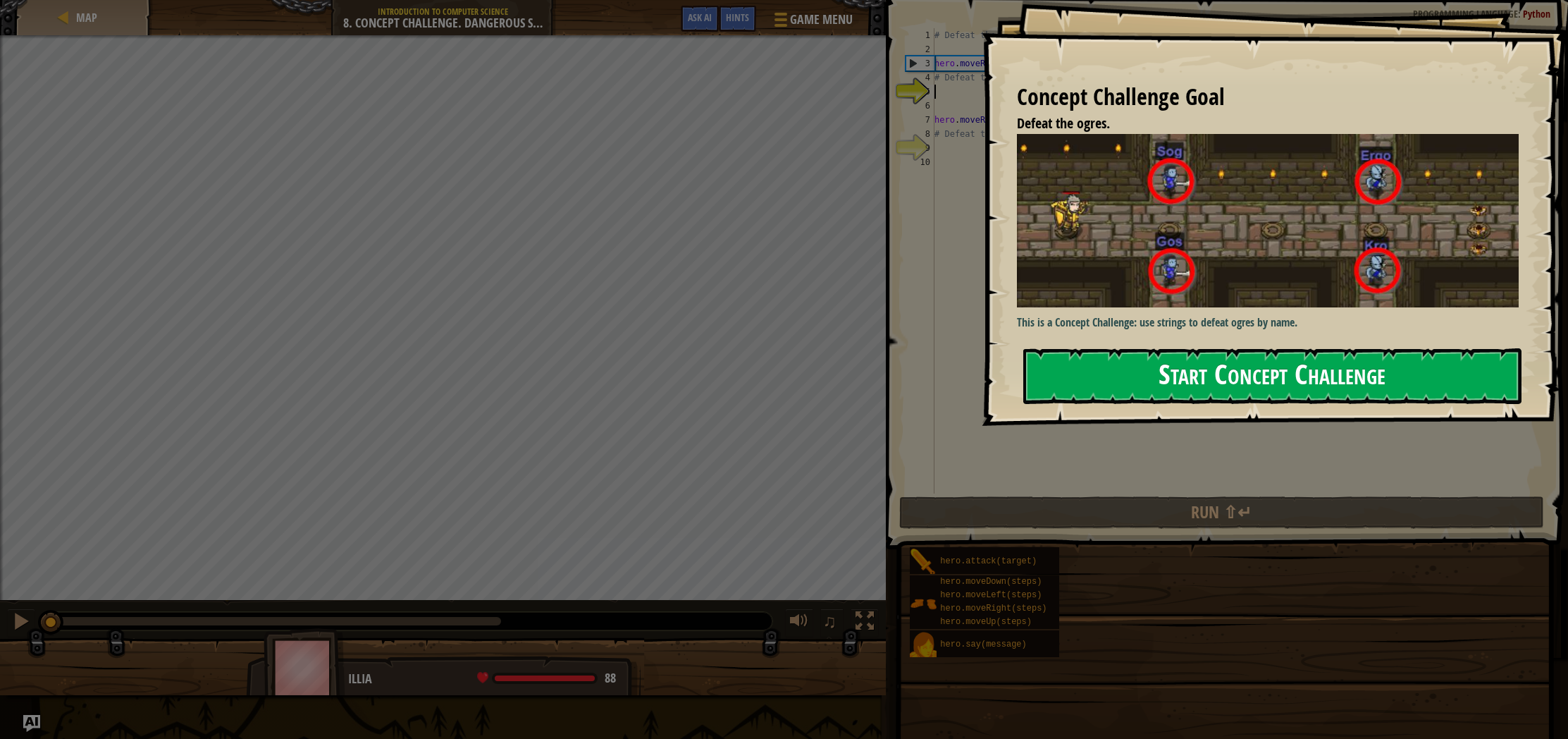
click at [1204, 372] on button "Start Concept Challenge" at bounding box center [1273, 376] width 499 height 56
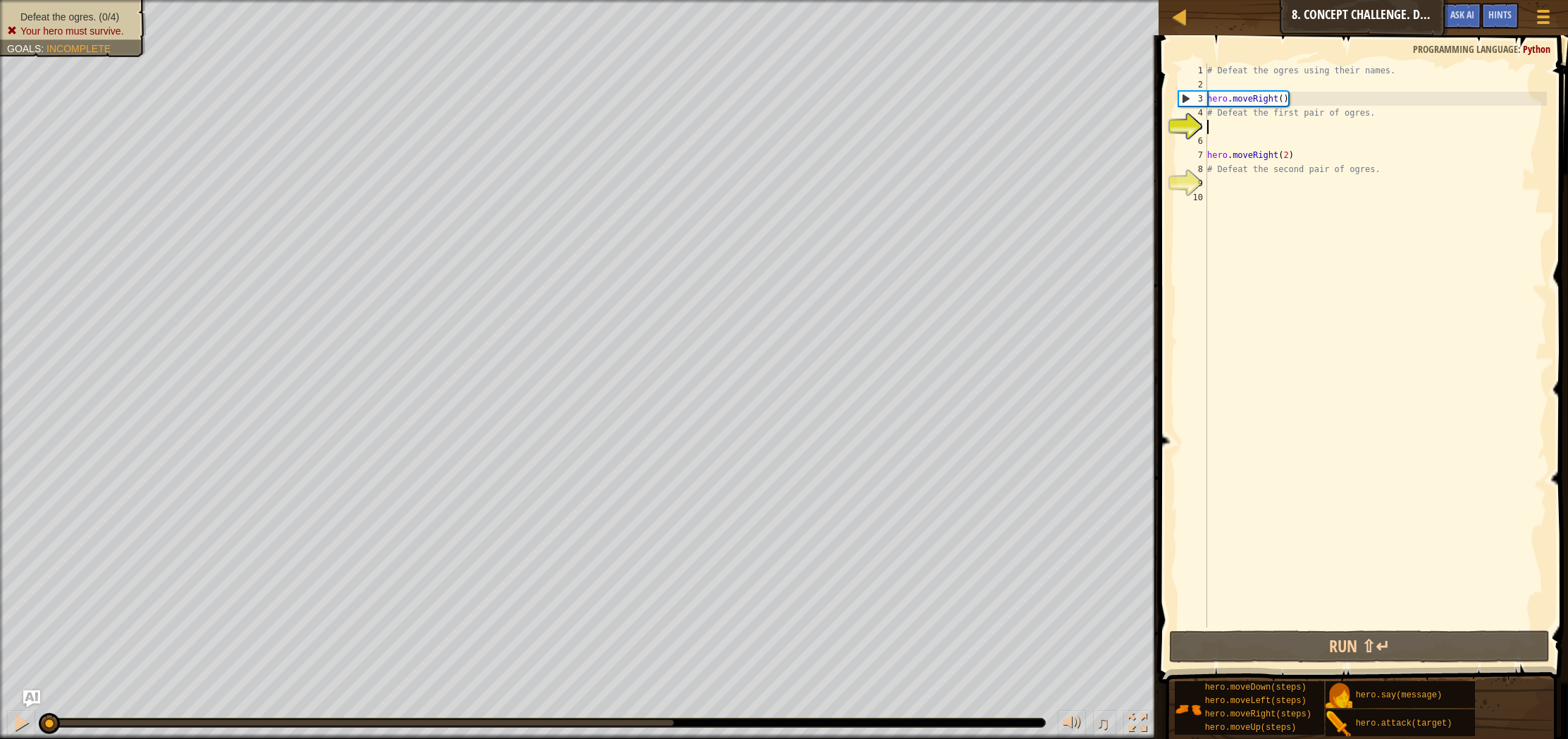
scroll to position [6, 0]
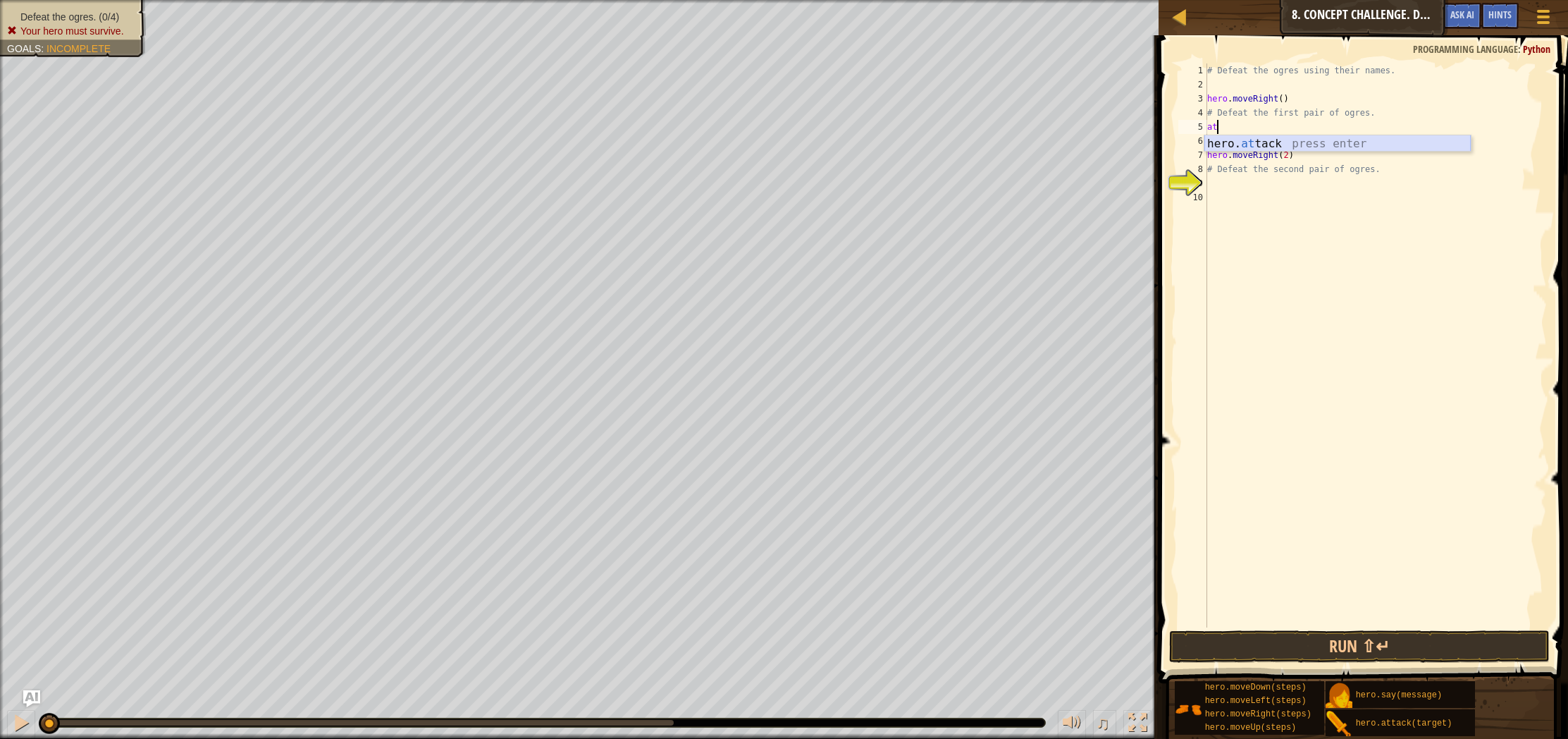
click at [1325, 143] on div "hero. at tack press enter" at bounding box center [1337, 161] width 267 height 51
click at [1265, 128] on div "# Defeat the ogres using their names. hero . moveRight ( ) # Defeat the first p…" at bounding box center [1376, 359] width 342 height 592
click at [1269, 125] on div "# Defeat the ogres using their names. hero . moveRight ( ) # Defeat the first p…" at bounding box center [1376, 359] width 342 height 592
drag, startPoint x: 1267, startPoint y: 126, endPoint x: 1278, endPoint y: 135, distance: 14.2
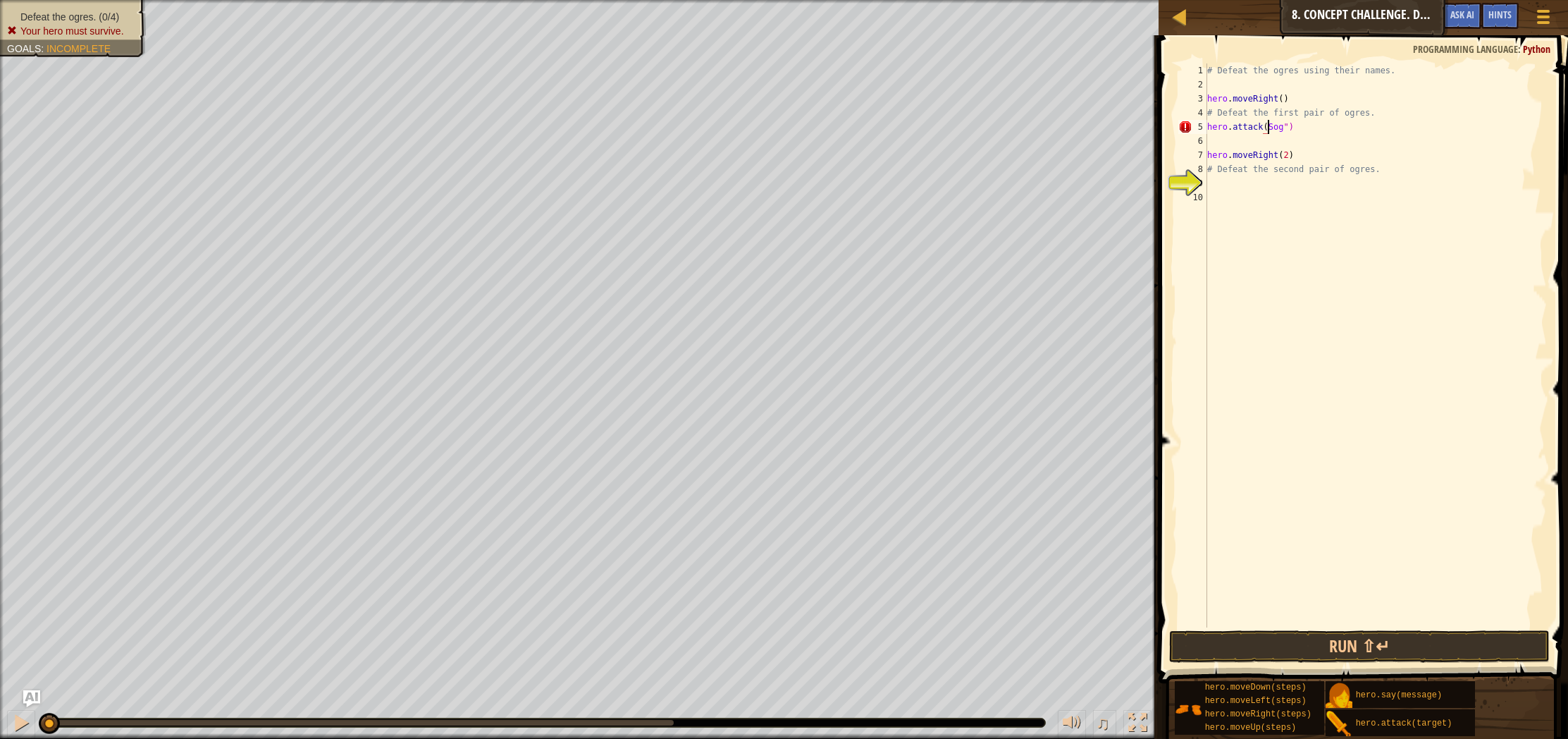
click at [1267, 126] on div "# Defeat the ogres using their names. hero . moveRight ( ) # Defeat the first p…" at bounding box center [1376, 359] width 342 height 592
type textarea "hero.attack("Sog")"
click at [1247, 134] on div "# Defeat the ogres using their names. hero . moveRight ( ) # Defeat the first p…" at bounding box center [1376, 359] width 342 height 592
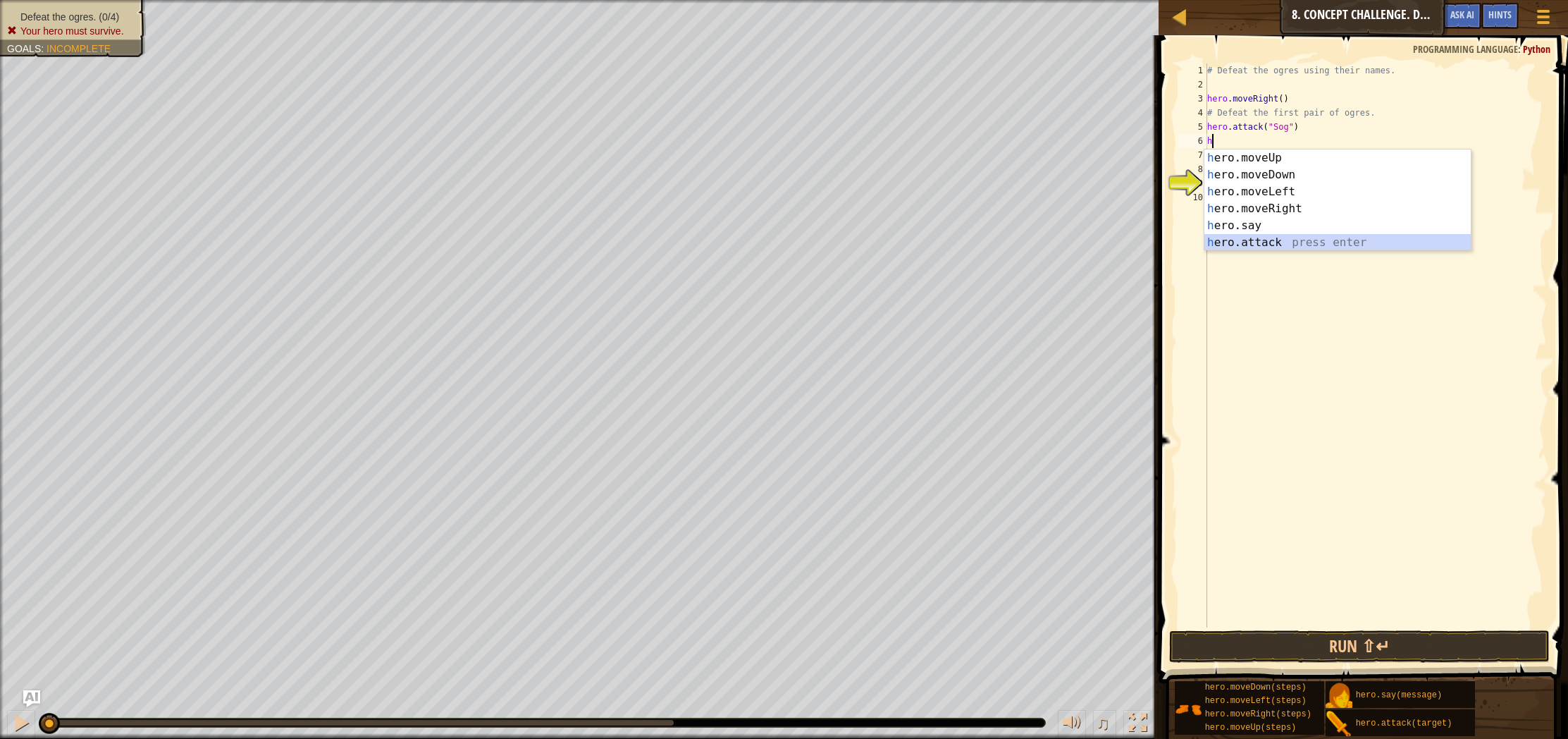
click at [1273, 237] on div "h ero.moveUp press enter h ero.moveDown press enter h ero.moveLeft press enter …" at bounding box center [1337, 217] width 267 height 135
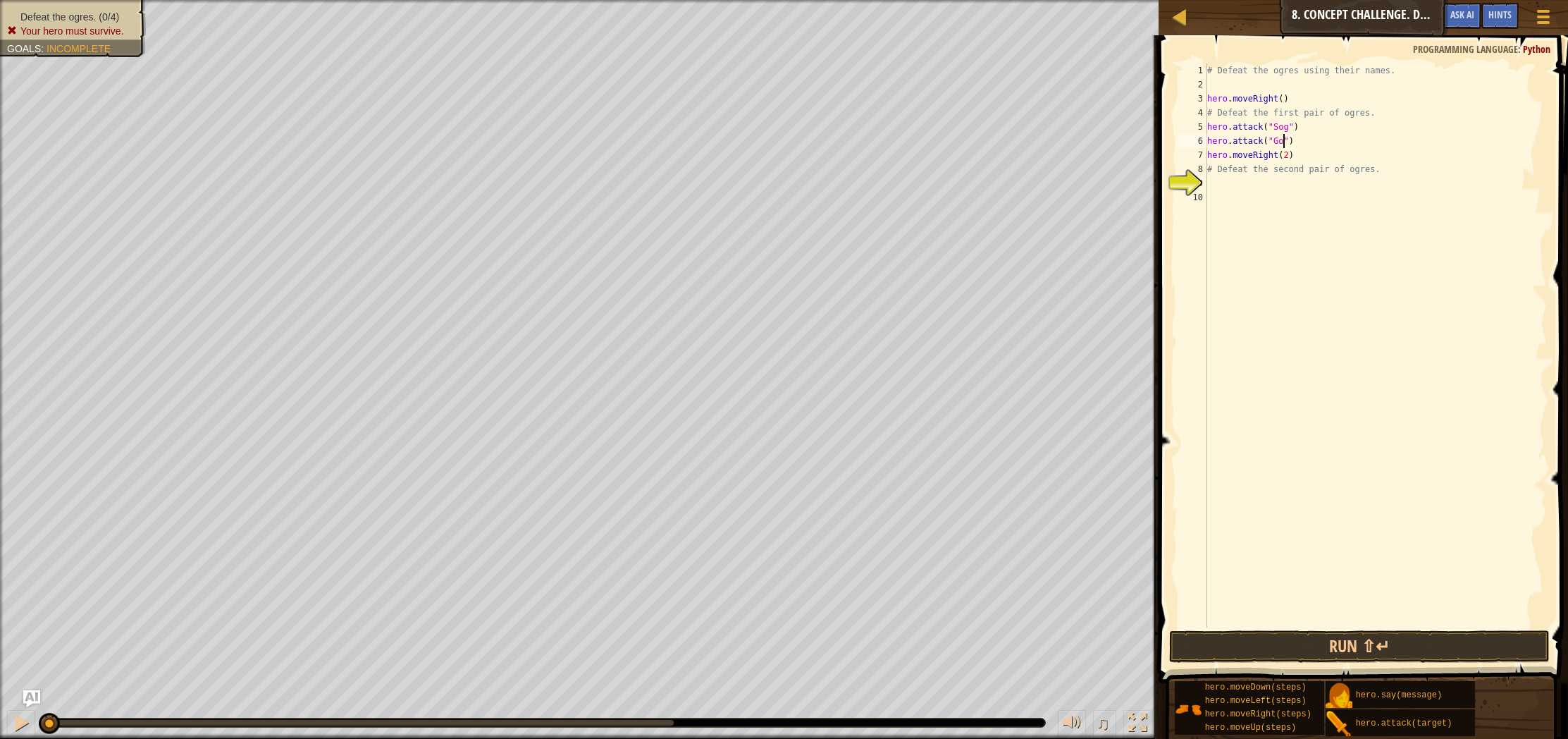
type textarea "hero.attack("Gos")"
click at [1232, 182] on div "# Defeat the ogres using their names. hero . moveRight ( ) # Defeat the first p…" at bounding box center [1376, 359] width 342 height 592
click at [1282, 161] on div "# Defeat the ogres using their names. hero . moveRight ( ) # Defeat the first p…" at bounding box center [1376, 359] width 342 height 592
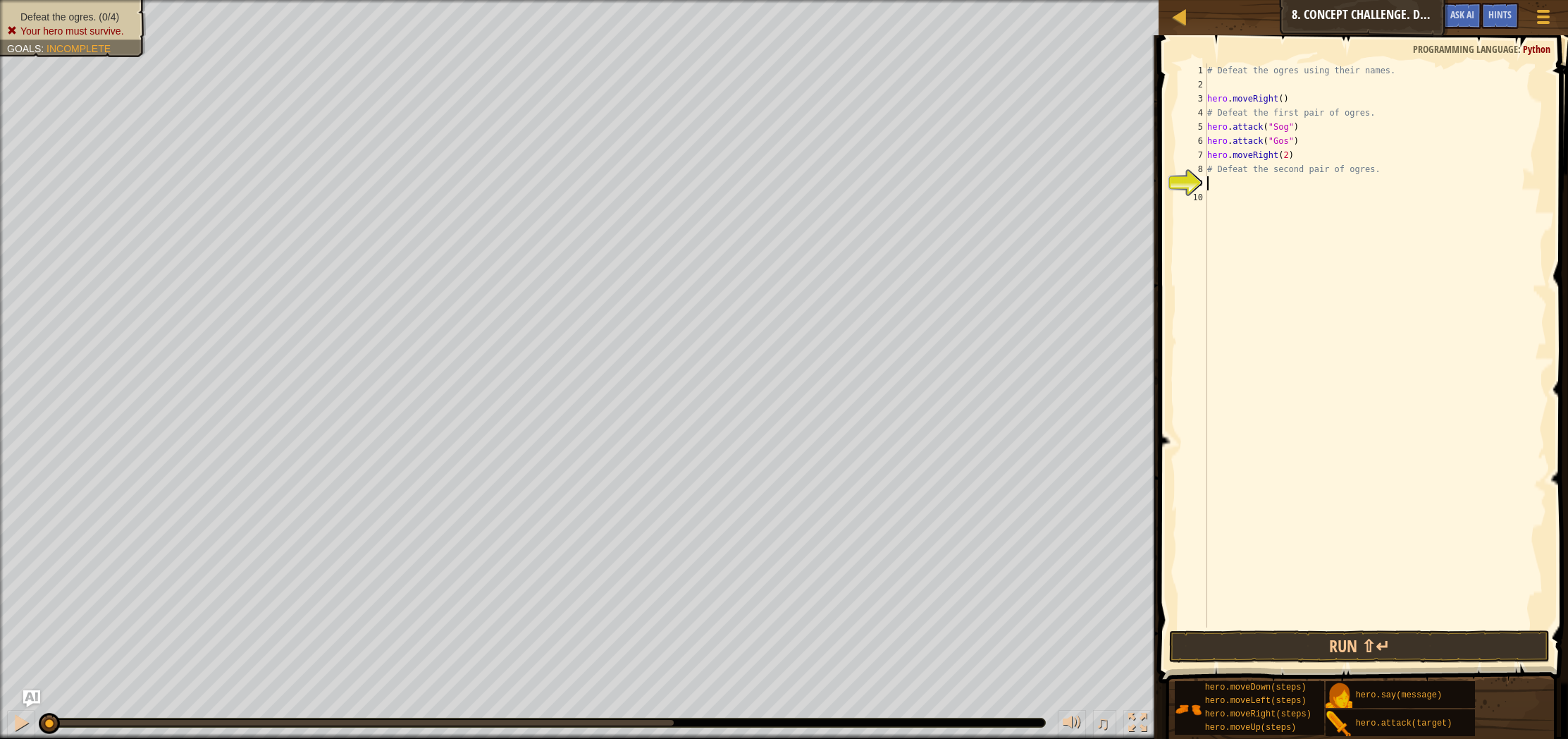
type textarea "hero.moveRight(2)"
click at [1232, 179] on div "# Defeat the ogres using their names. hero . moveRight ( ) # Defeat the first p…" at bounding box center [1376, 359] width 342 height 592
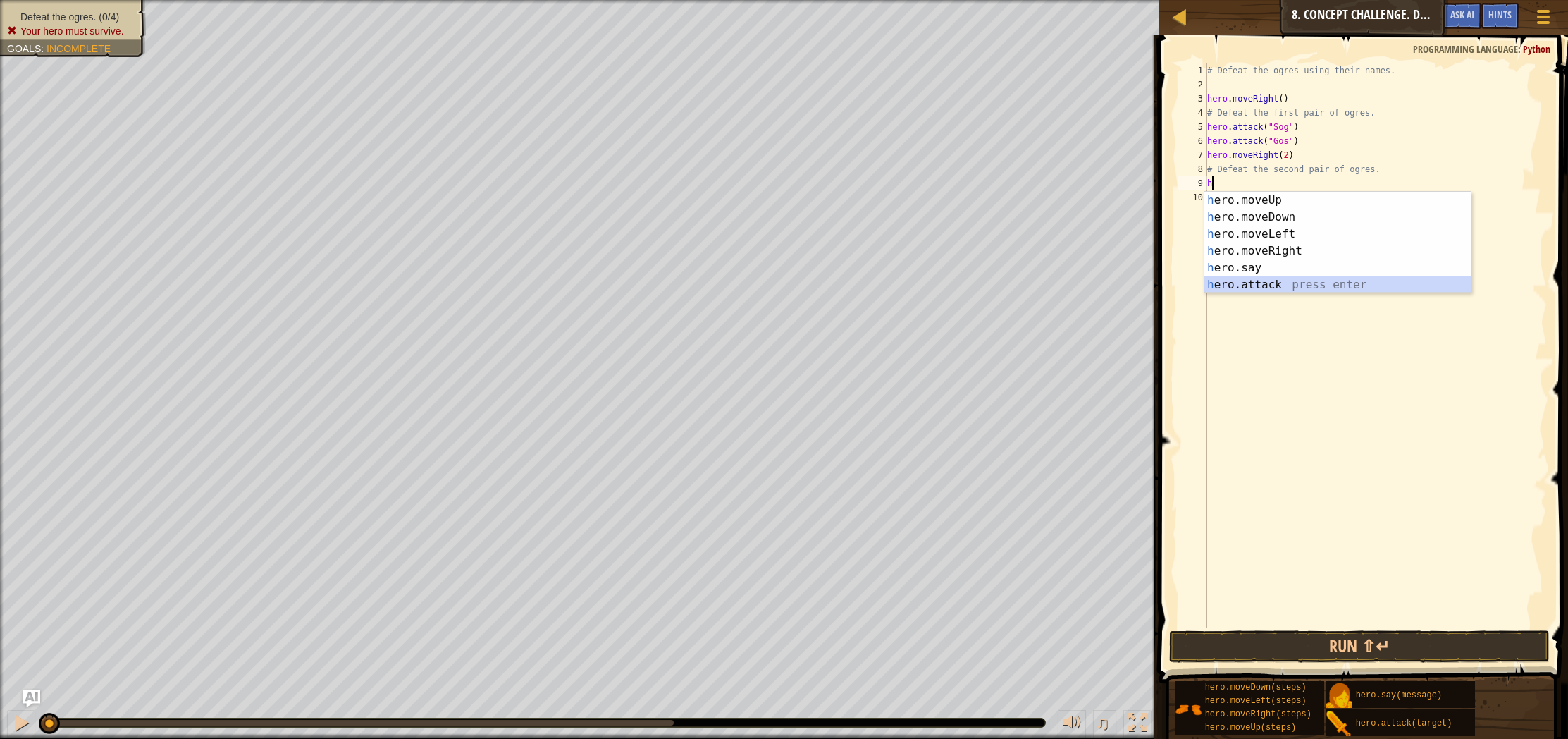
click at [1289, 288] on div "h ero.moveUp press enter h ero.moveDown press enter h ero.moveLeft press enter …" at bounding box center [1337, 259] width 267 height 135
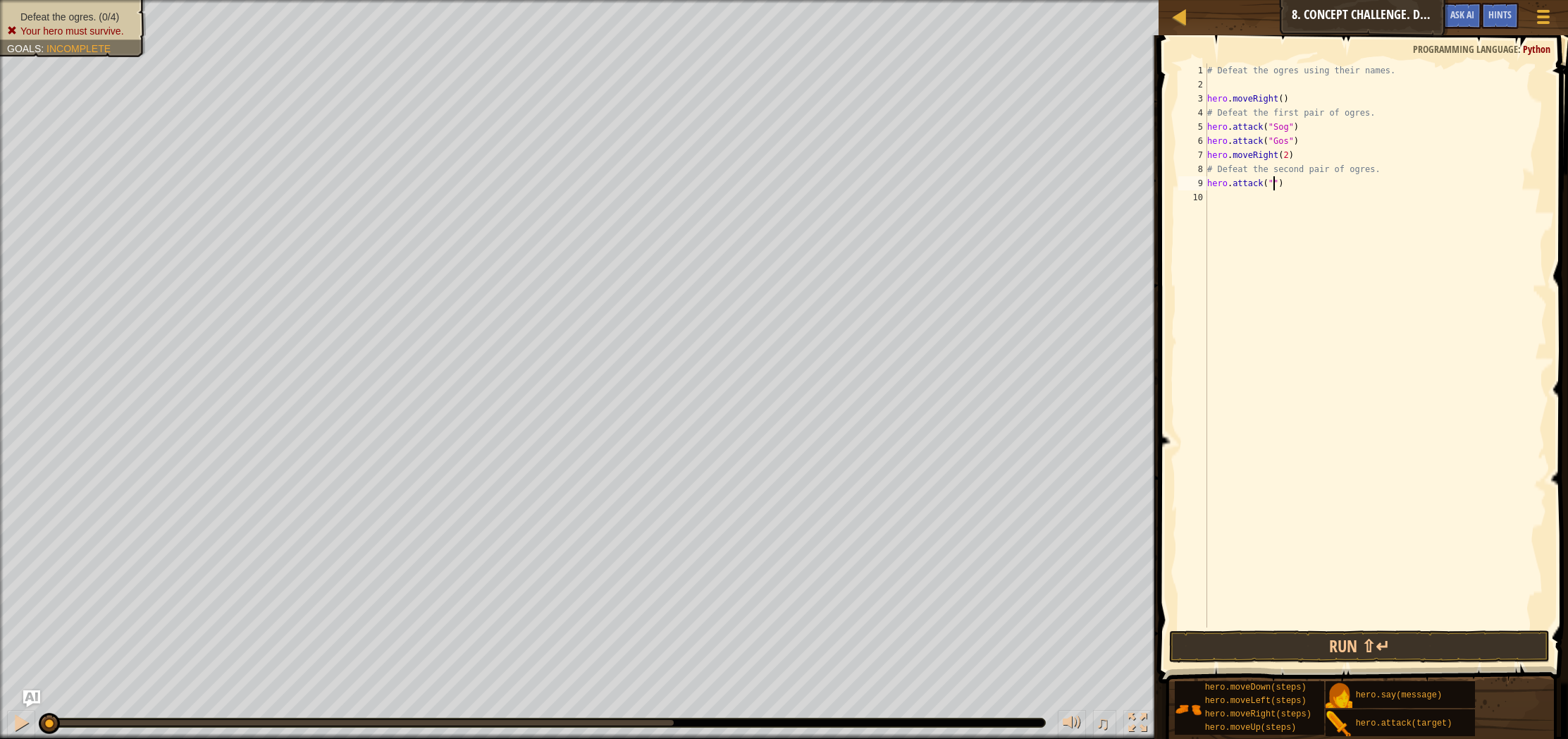
scroll to position [6, 6]
type textarea "hero.attack("Ergo")"
click at [1233, 202] on div "# Defeat the ogres using their names. hero . moveRight ( ) # Defeat the first p…" at bounding box center [1376, 359] width 342 height 592
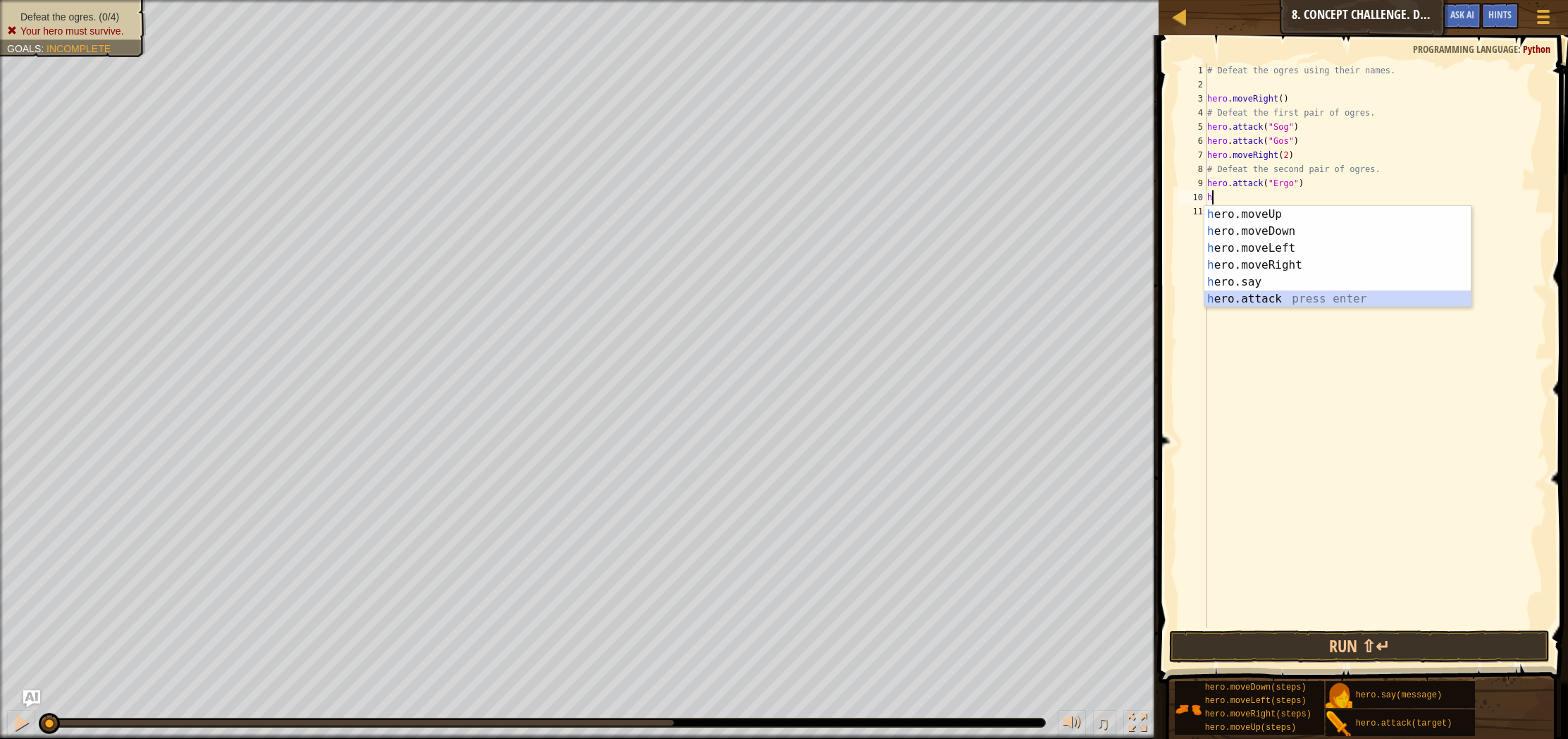
click at [1316, 300] on div "h ero.moveUp press enter h ero.moveDown press enter h ero.moveLeft press enter …" at bounding box center [1337, 273] width 267 height 135
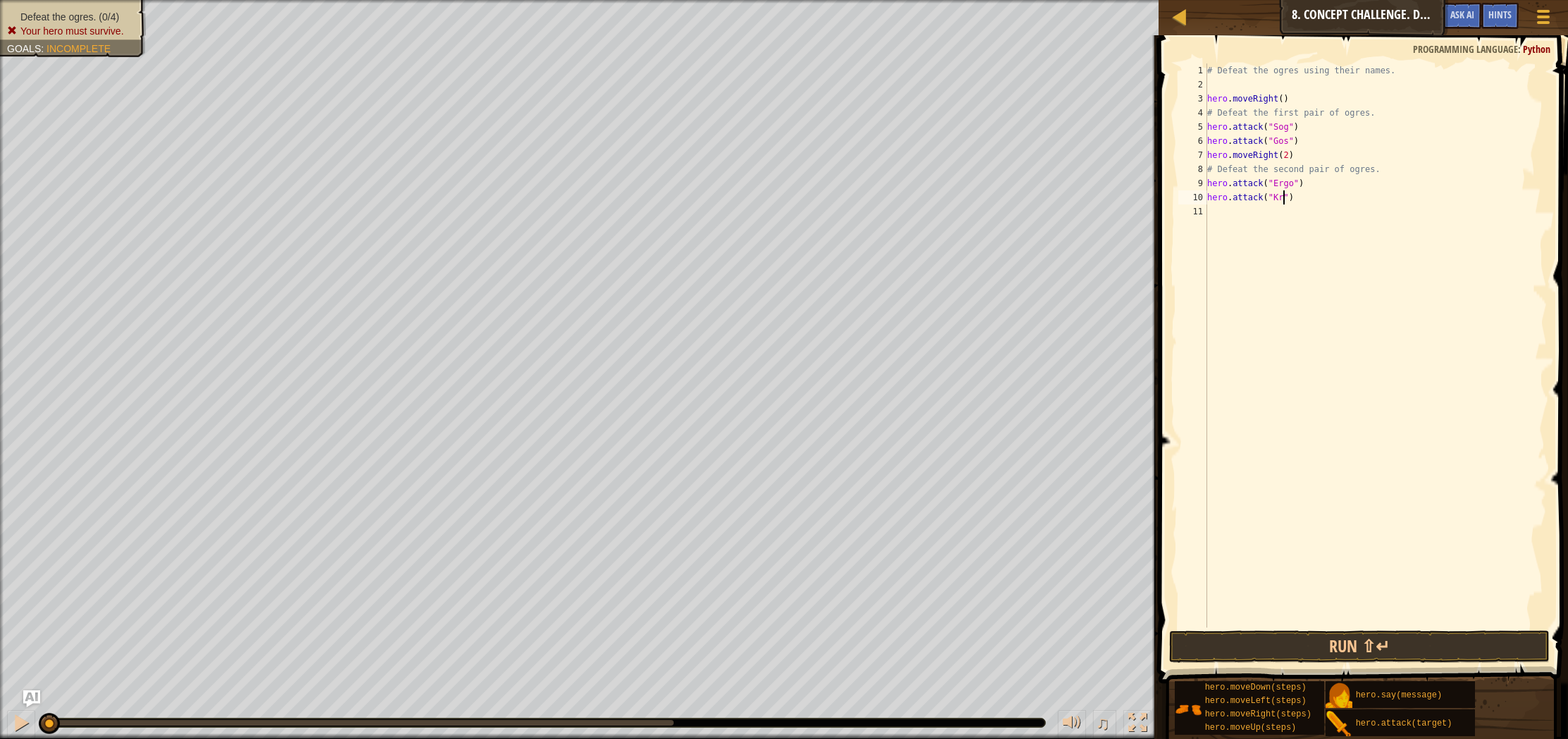
scroll to position [6, 6]
drag, startPoint x: 1379, startPoint y: 644, endPoint x: 1378, endPoint y: 637, distance: 7.1
click at [1379, 643] on button "Run ⇧↵" at bounding box center [1359, 646] width 381 height 32
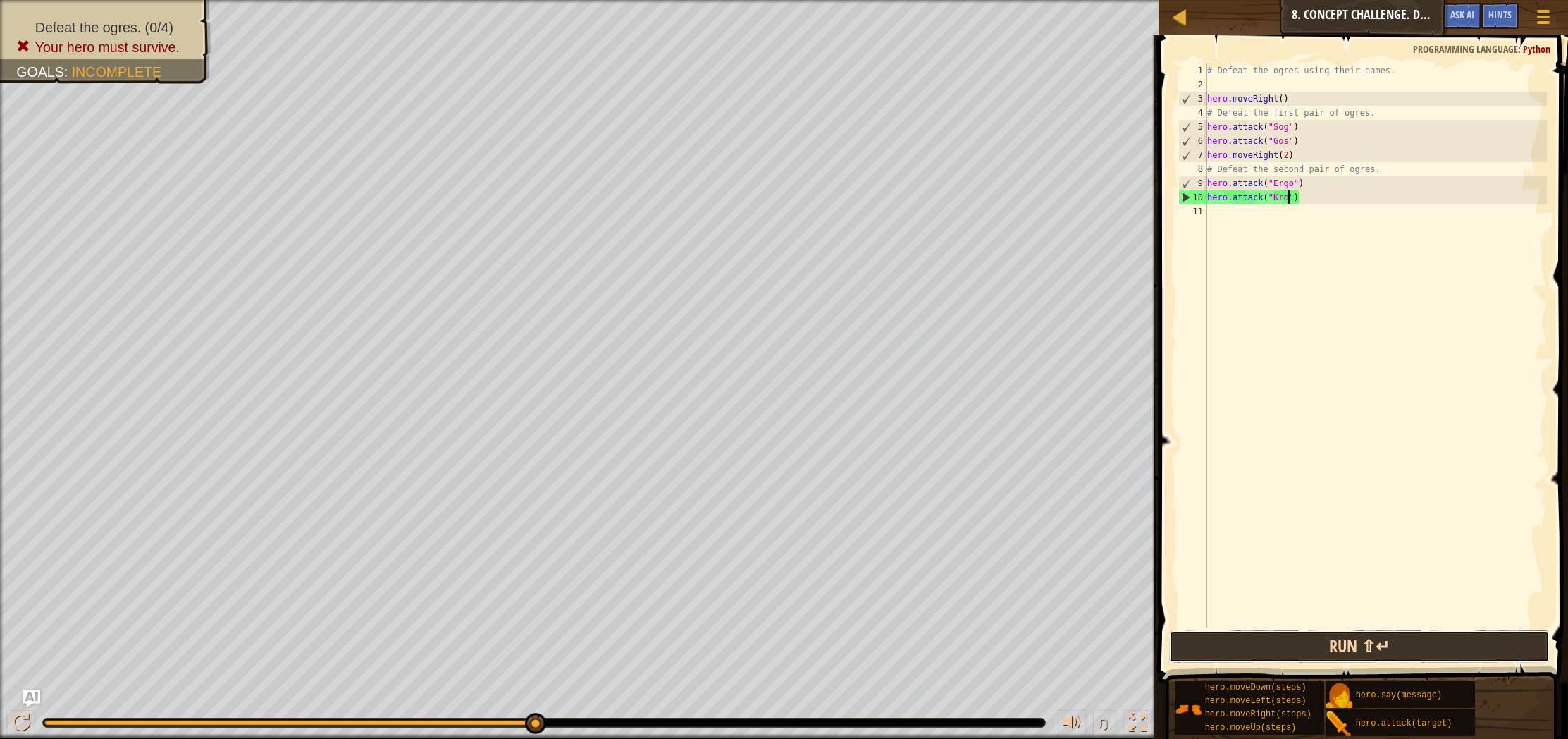
click at [1301, 637] on button "Run ⇧↵" at bounding box center [1359, 646] width 381 height 32
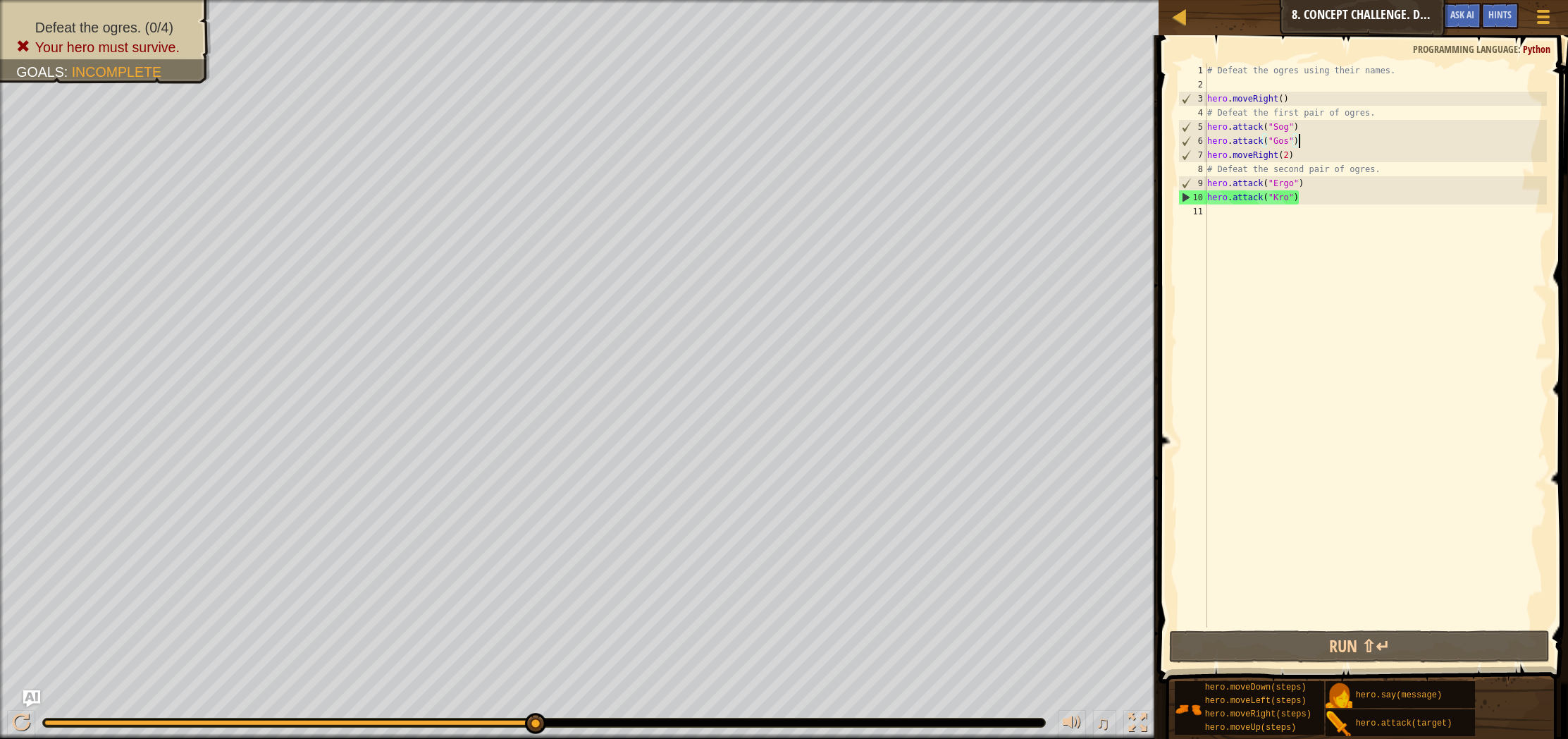
click at [1308, 142] on div "# Defeat the ogres using their names. hero . moveRight ( ) # Defeat the first p…" at bounding box center [1376, 359] width 342 height 592
click at [1290, 157] on div "# Defeat the ogres using their names. hero . moveRight ( ) # Defeat the first p…" at bounding box center [1376, 359] width 342 height 592
type textarea "hero.moveRight(2)"
click at [1214, 144] on div "# Defeat the ogres using their names. hero . moveRight ( ) # Defeat the first p…" at bounding box center [1376, 359] width 342 height 592
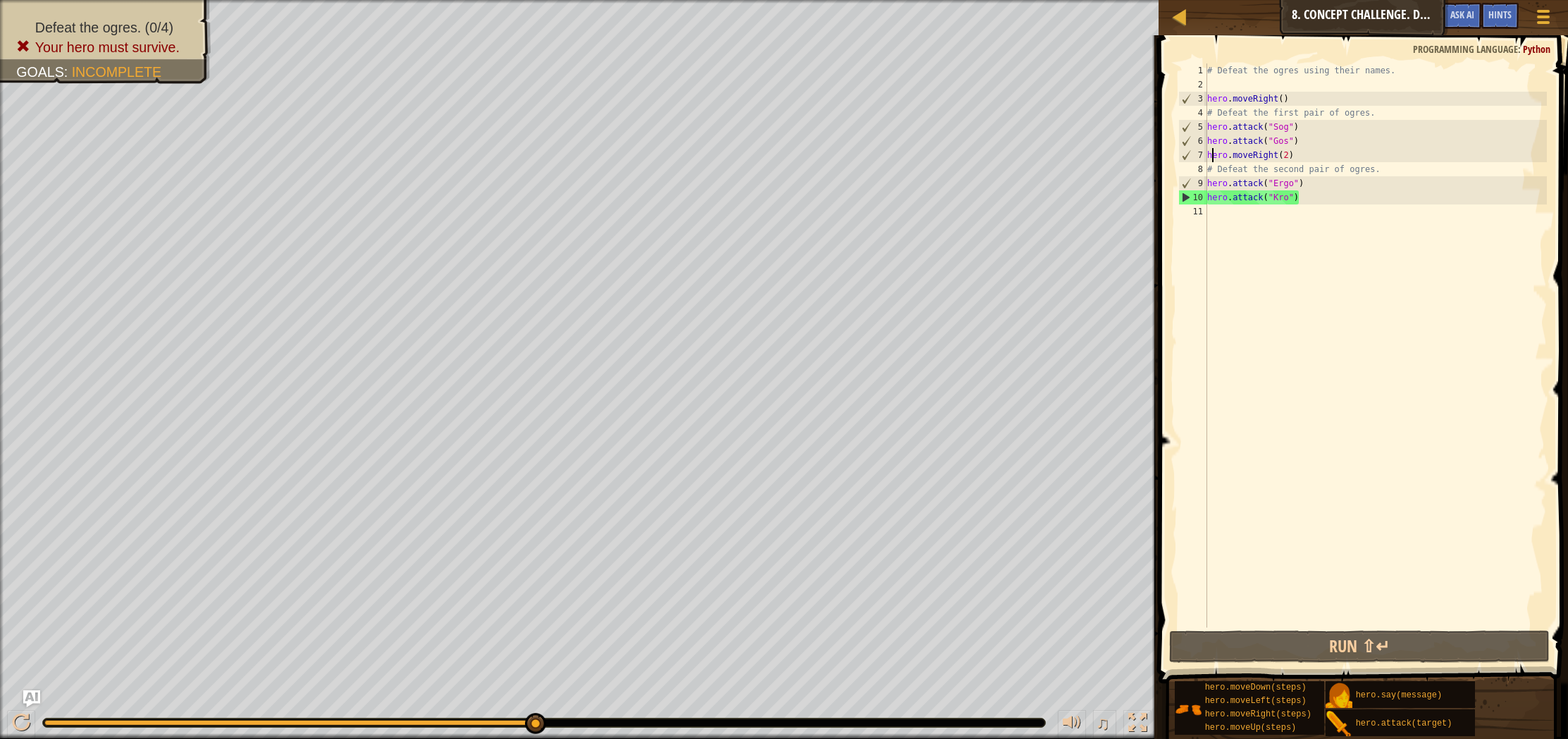
click at [1211, 152] on div "# Defeat the ogres using their names. hero . moveRight ( ) # Defeat the first p…" at bounding box center [1376, 359] width 342 height 592
click at [1210, 152] on div "# Defeat the ogres using their names. hero . moveRight ( ) # Defeat the first p…" at bounding box center [1376, 359] width 342 height 592
click at [1210, 155] on div "# Defeat the ogres using their names. hero . moveRight ( ) # Defeat the first p…" at bounding box center [1376, 345] width 342 height 564
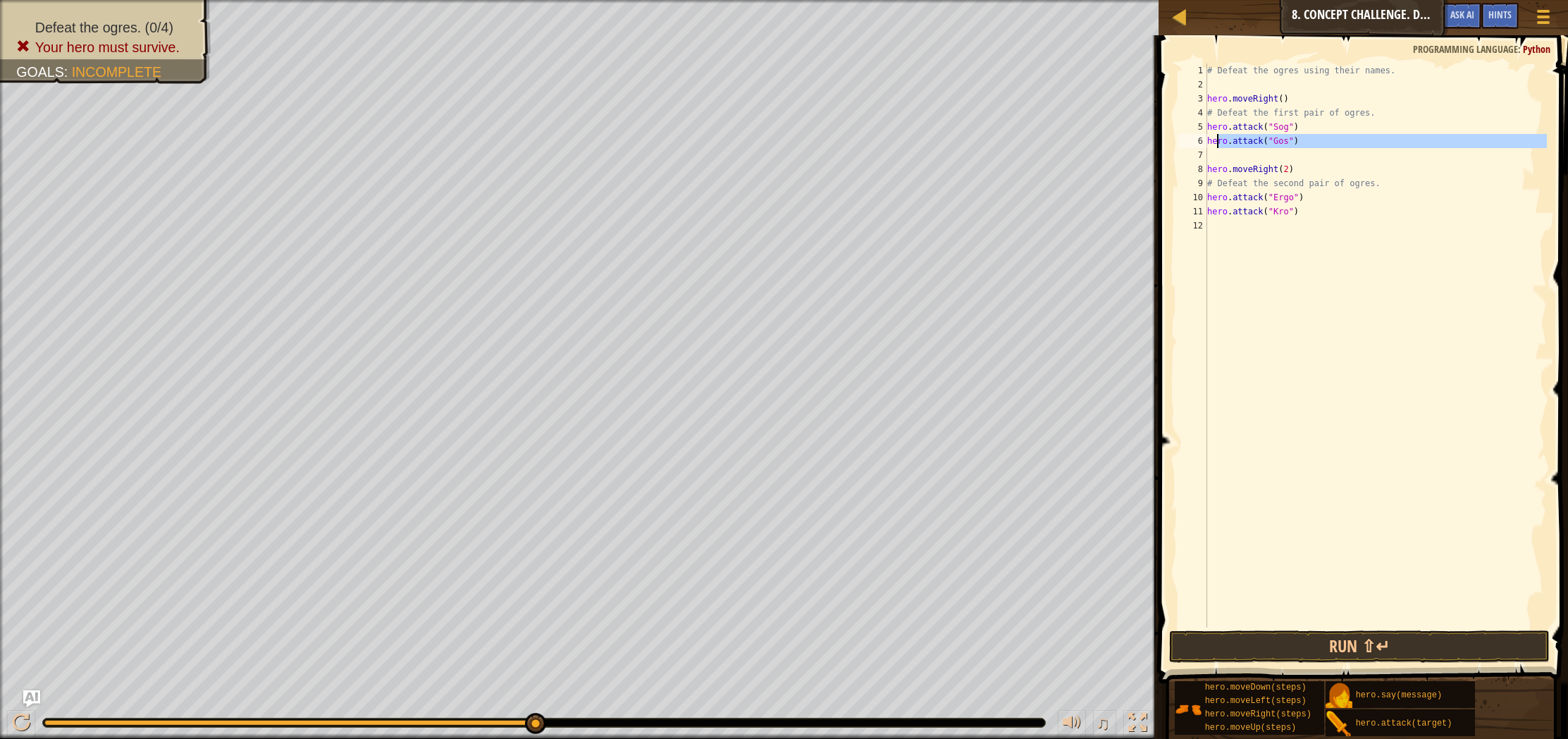
click at [1216, 146] on div "# Defeat the ogres using their names. hero . moveRight ( ) # Defeat the first p…" at bounding box center [1376, 359] width 342 height 592
type textarea "hero.attack("Gos")"
click at [1216, 159] on div "# Defeat the ogres using their names. hero . moveRight ( ) # Defeat the first p…" at bounding box center [1376, 359] width 342 height 592
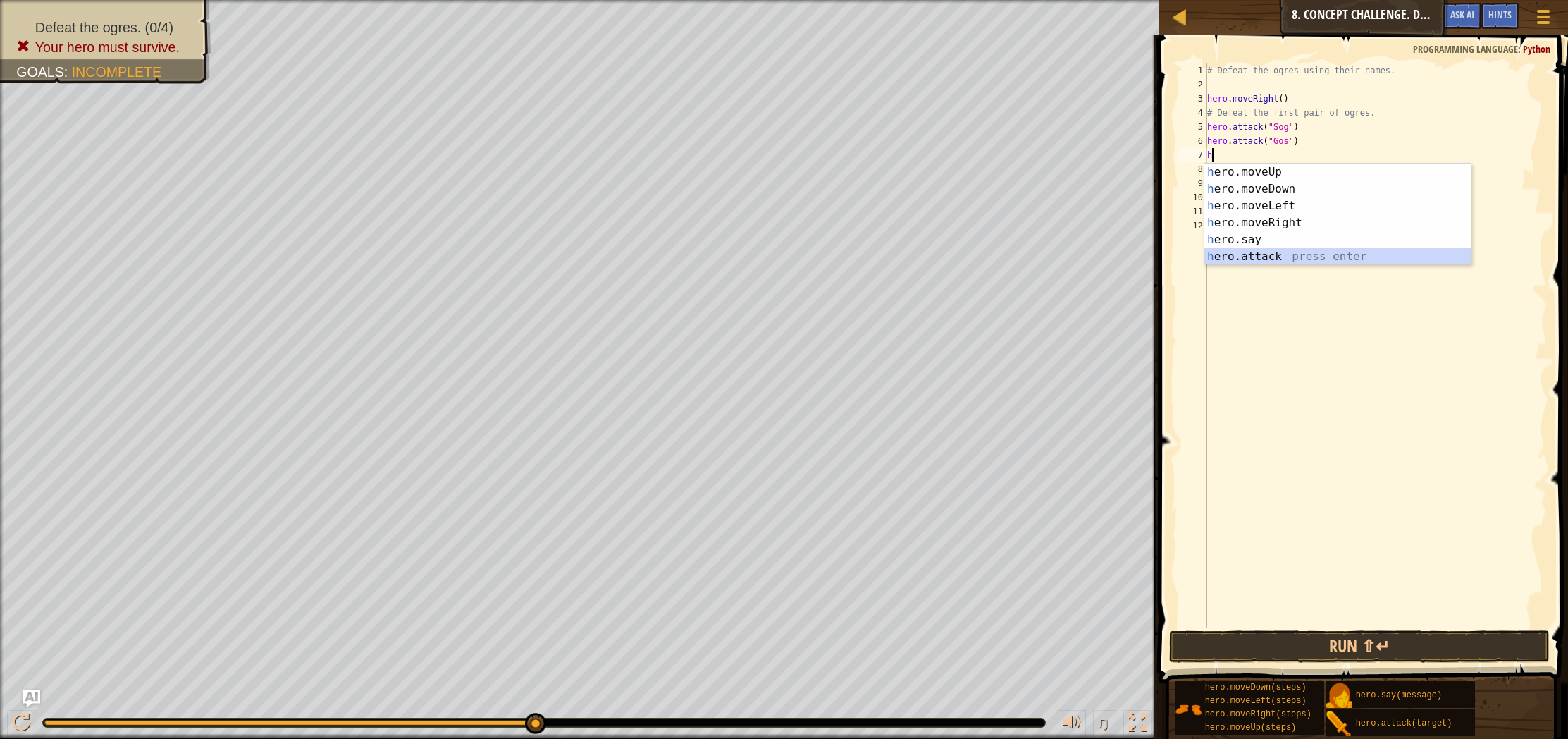
click at [1261, 252] on div "h ero.moveUp press enter h ero.moveDown press enter h ero.moveLeft press enter …" at bounding box center [1337, 231] width 267 height 135
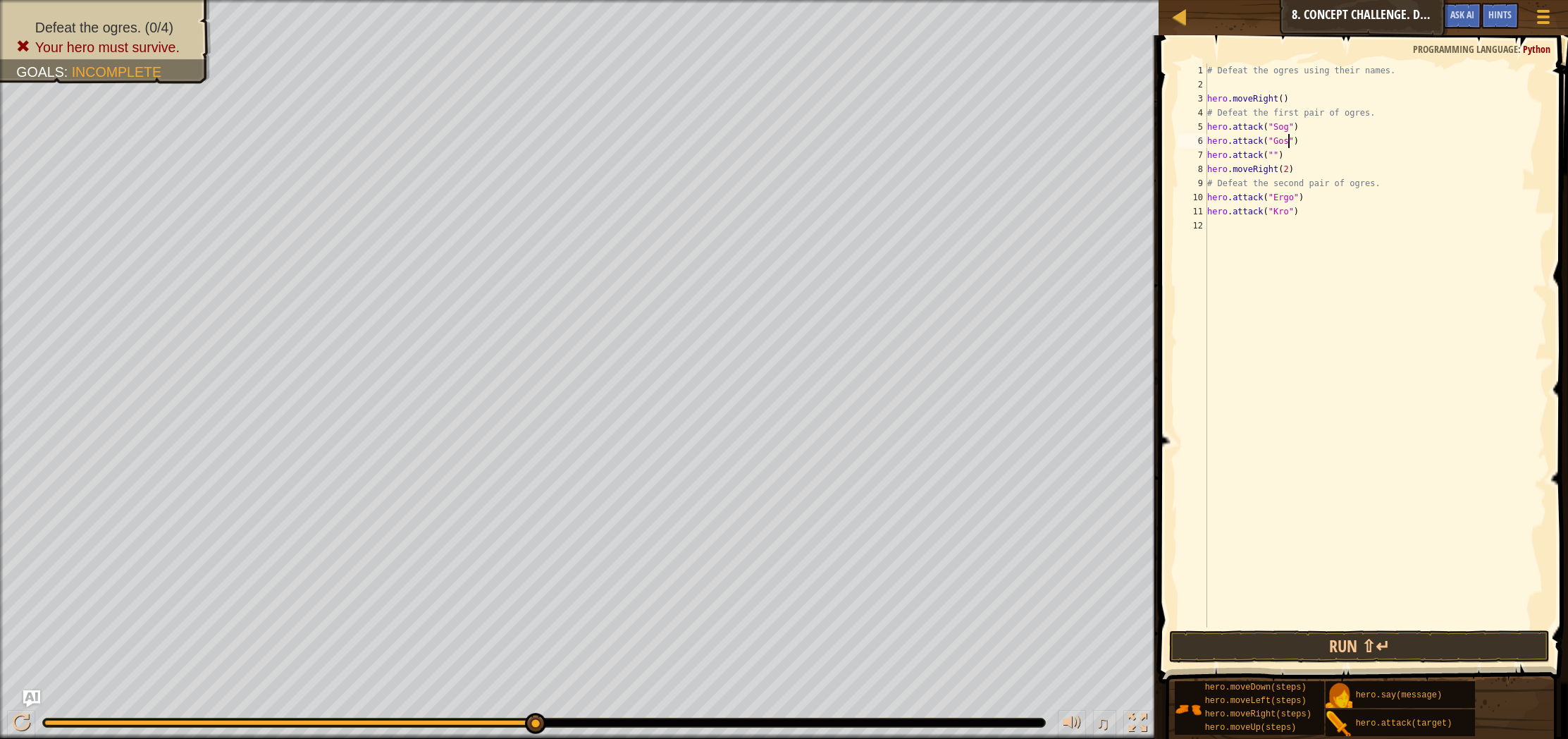
click at [1289, 140] on div "# Defeat the ogres using their names. hero . moveRight ( ) # Defeat the first p…" at bounding box center [1376, 359] width 342 height 592
click at [1274, 155] on div "# Defeat the ogres using their names. hero . moveRight ( ) # Defeat the first p…" at bounding box center [1376, 359] width 342 height 592
click at [33, 712] on button at bounding box center [21, 724] width 29 height 29
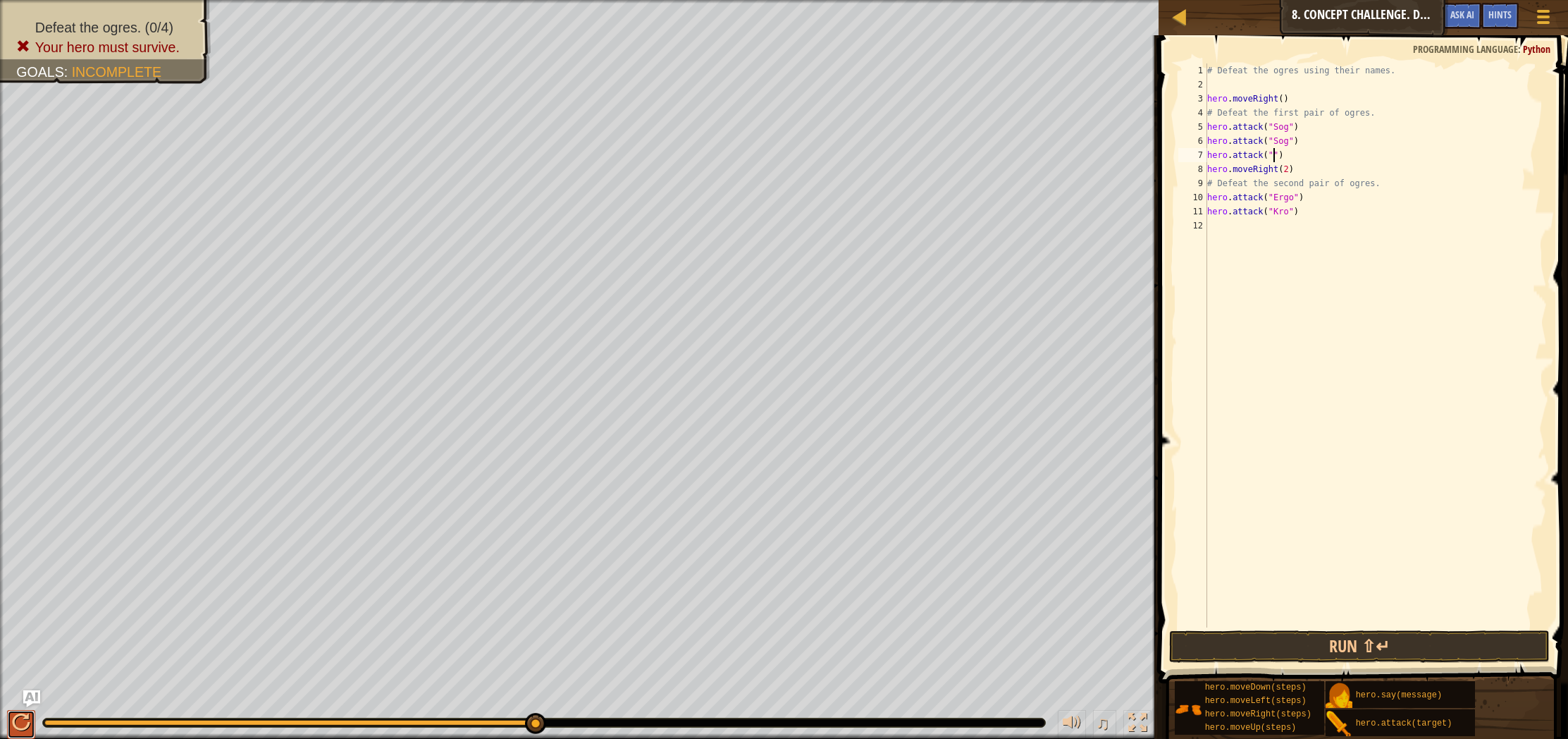
click at [31, 711] on button at bounding box center [21, 724] width 29 height 29
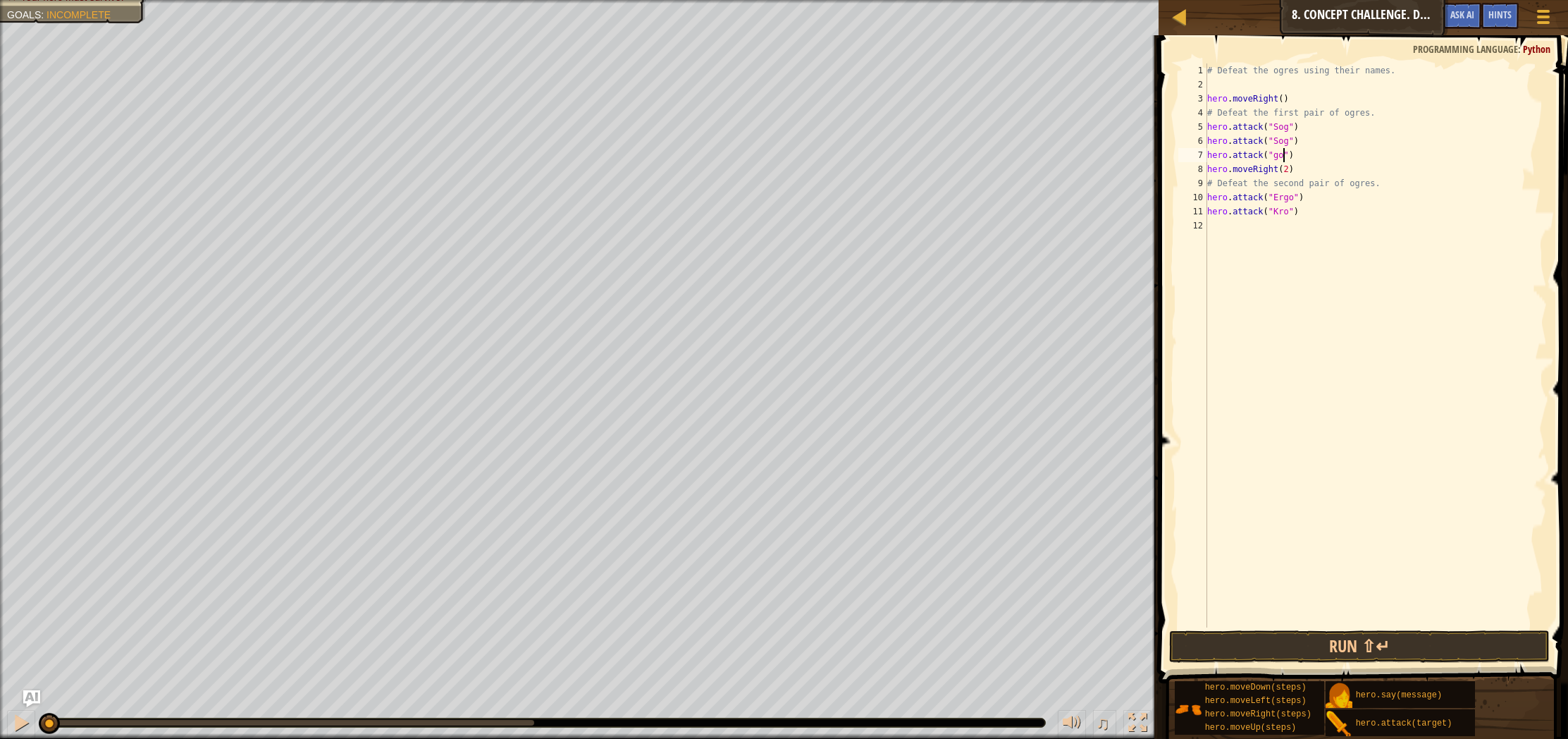
scroll to position [6, 6]
type textarea "hero.attack("Gos")"
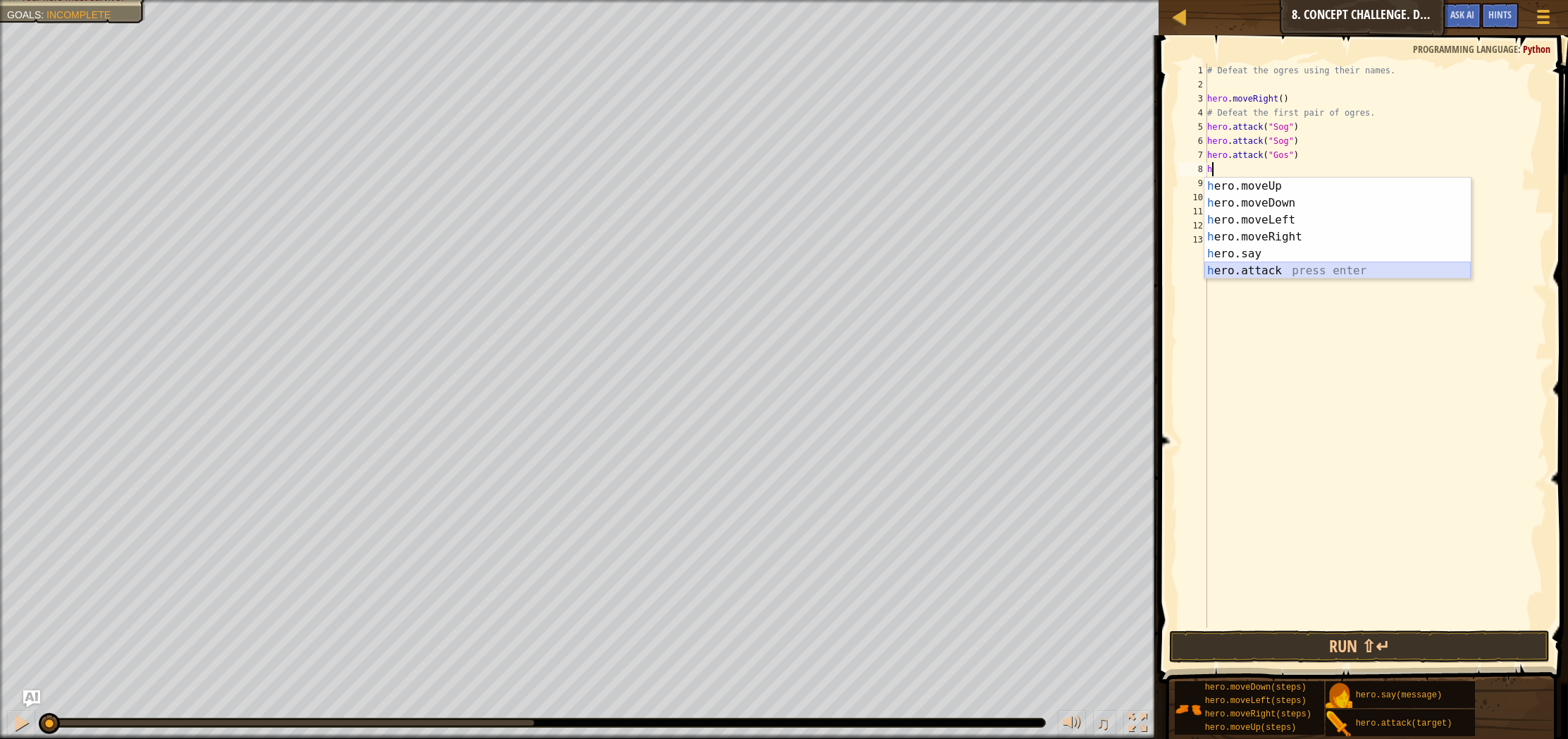
click at [1285, 264] on div "h ero.moveUp press enter h ero.moveDown press enter h ero.moveLeft press enter …" at bounding box center [1337, 246] width 267 height 135
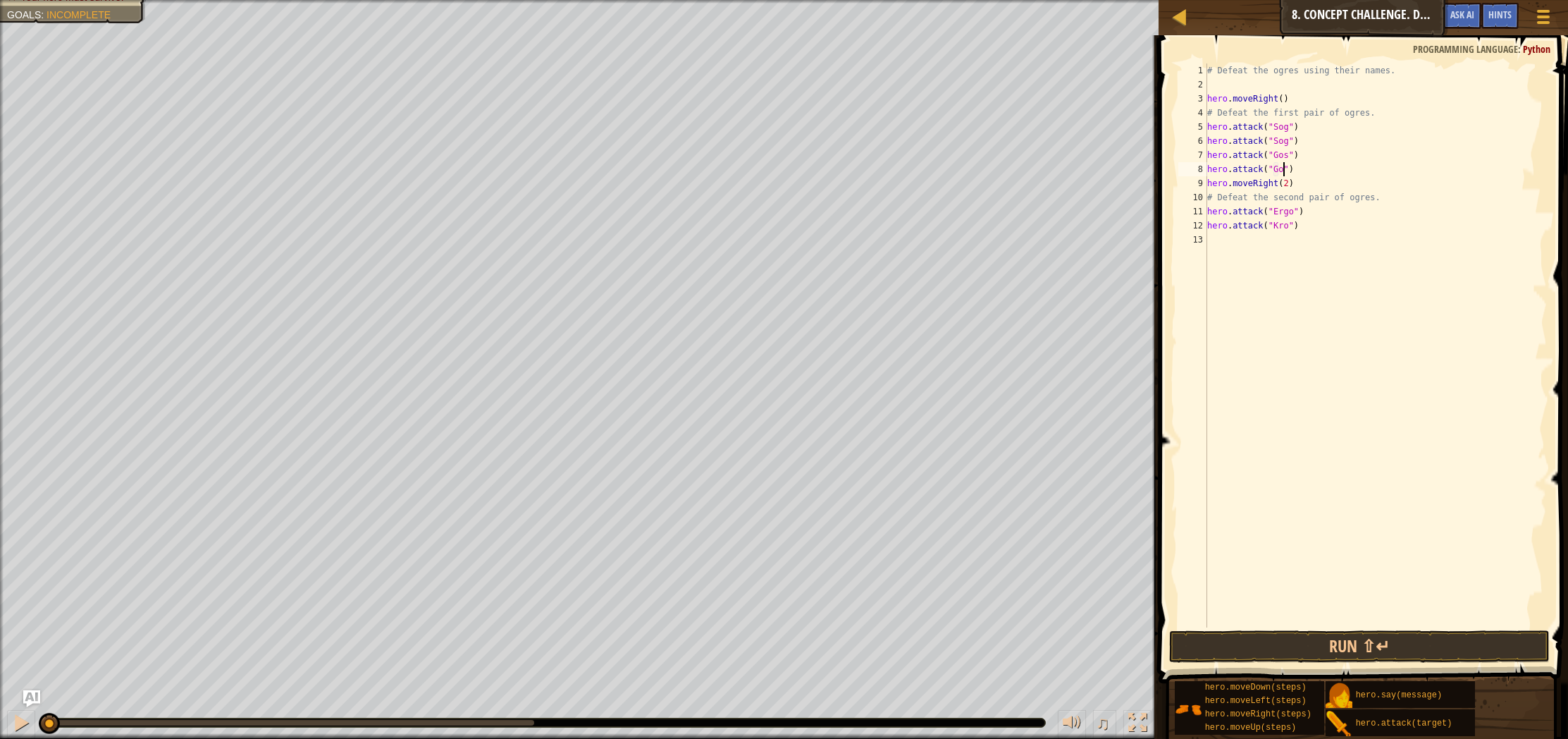
scroll to position [6, 6]
click at [1311, 222] on div "# Defeat the ogres using their names. hero . moveRight ( ) # Defeat the first p…" at bounding box center [1376, 359] width 342 height 592
type textarea "hero.attack("Kro")"
drag, startPoint x: 1306, startPoint y: 212, endPoint x: 1305, endPoint y: 220, distance: 8.1
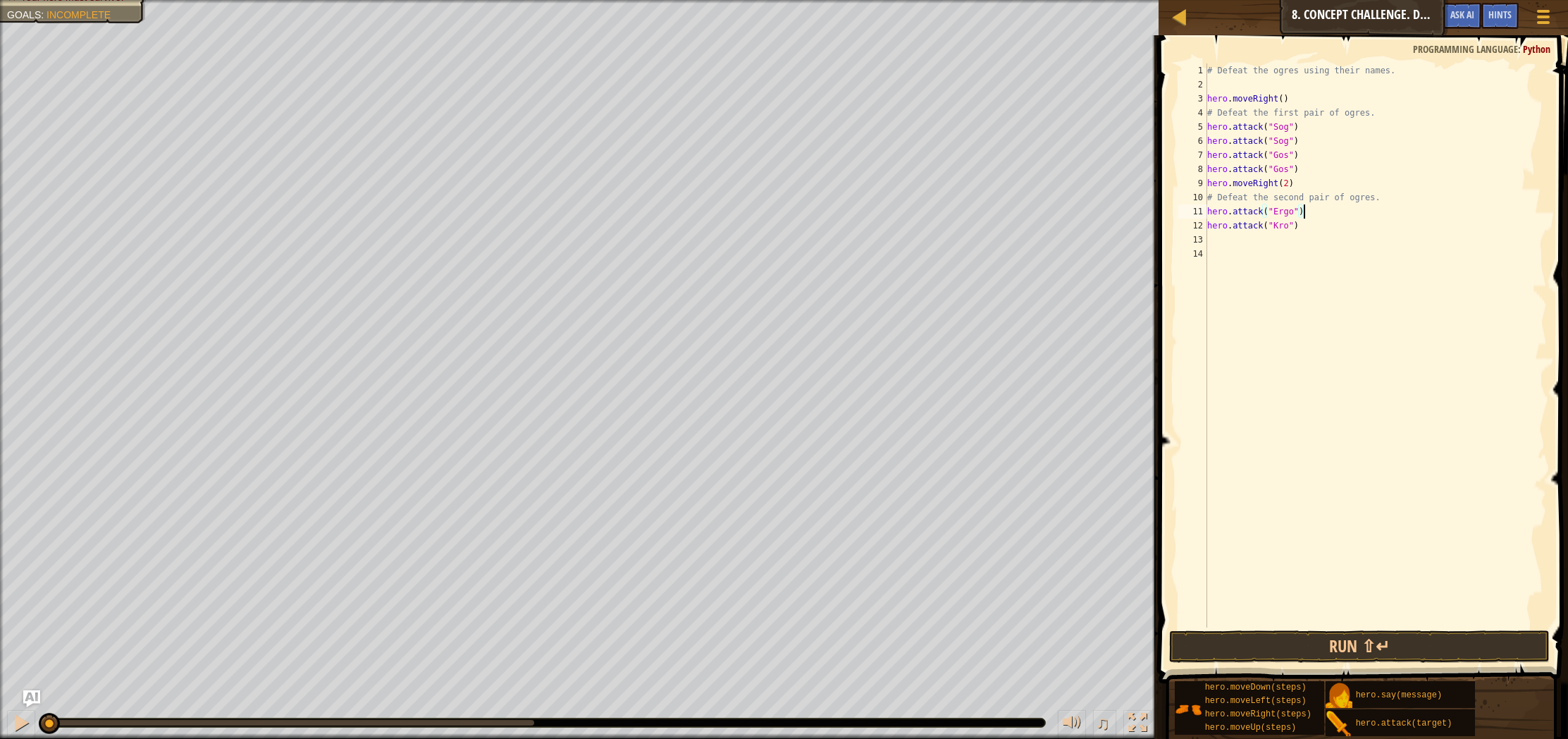
click at [1306, 213] on div "# Defeat the ogres using their names. hero . moveRight ( ) # Defeat the first p…" at bounding box center [1376, 359] width 342 height 592
click at [1307, 226] on div "# Defeat the ogres using their names. hero . moveRight ( ) # Defeat the first p…" at bounding box center [1376, 359] width 342 height 592
click at [1206, 224] on div "12" at bounding box center [1193, 225] width 29 height 14
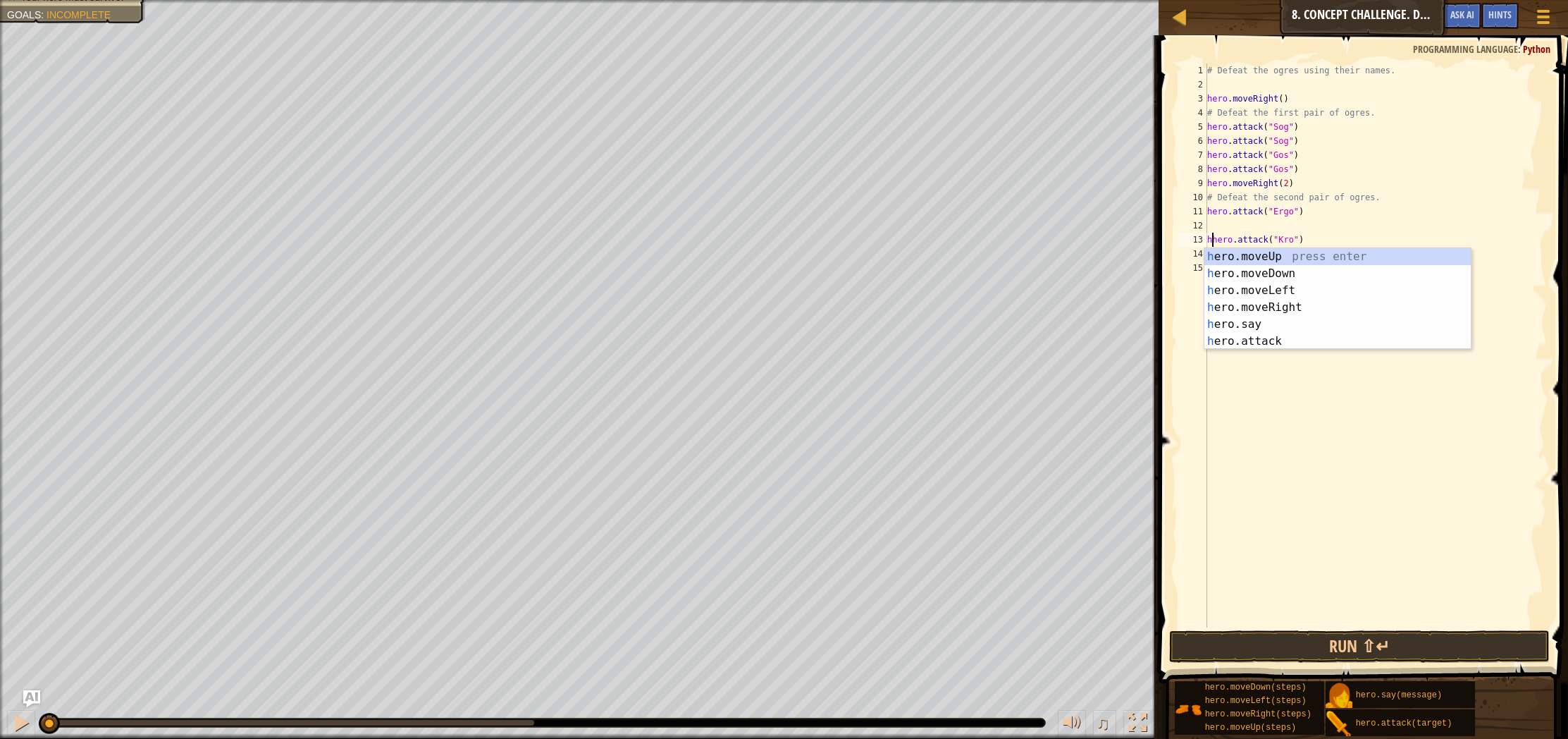
type textarea "hero.attack("Kro")"
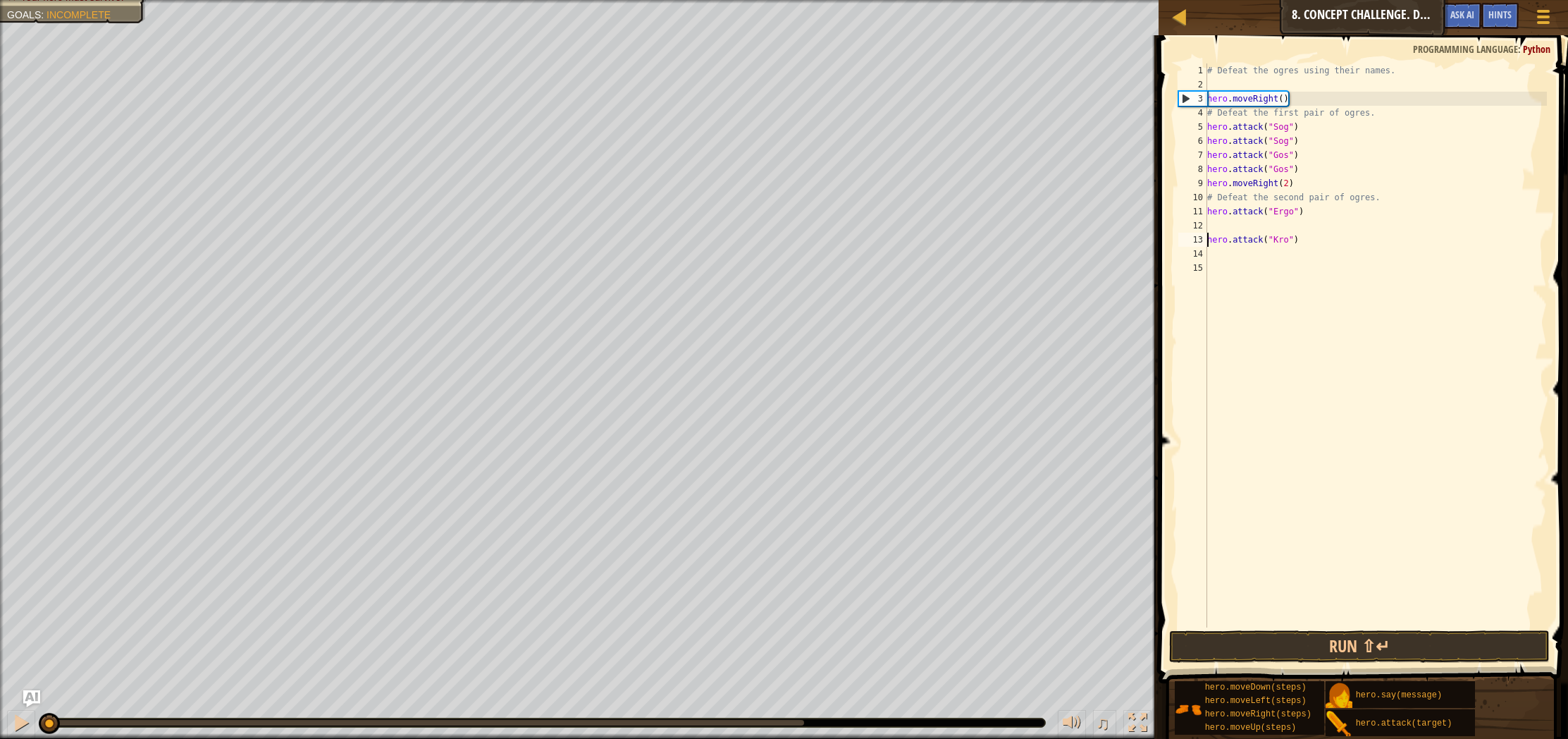
click at [1239, 232] on div "# Defeat the ogres using their names. hero . moveRight ( ) # Defeat the first p…" at bounding box center [1376, 359] width 342 height 592
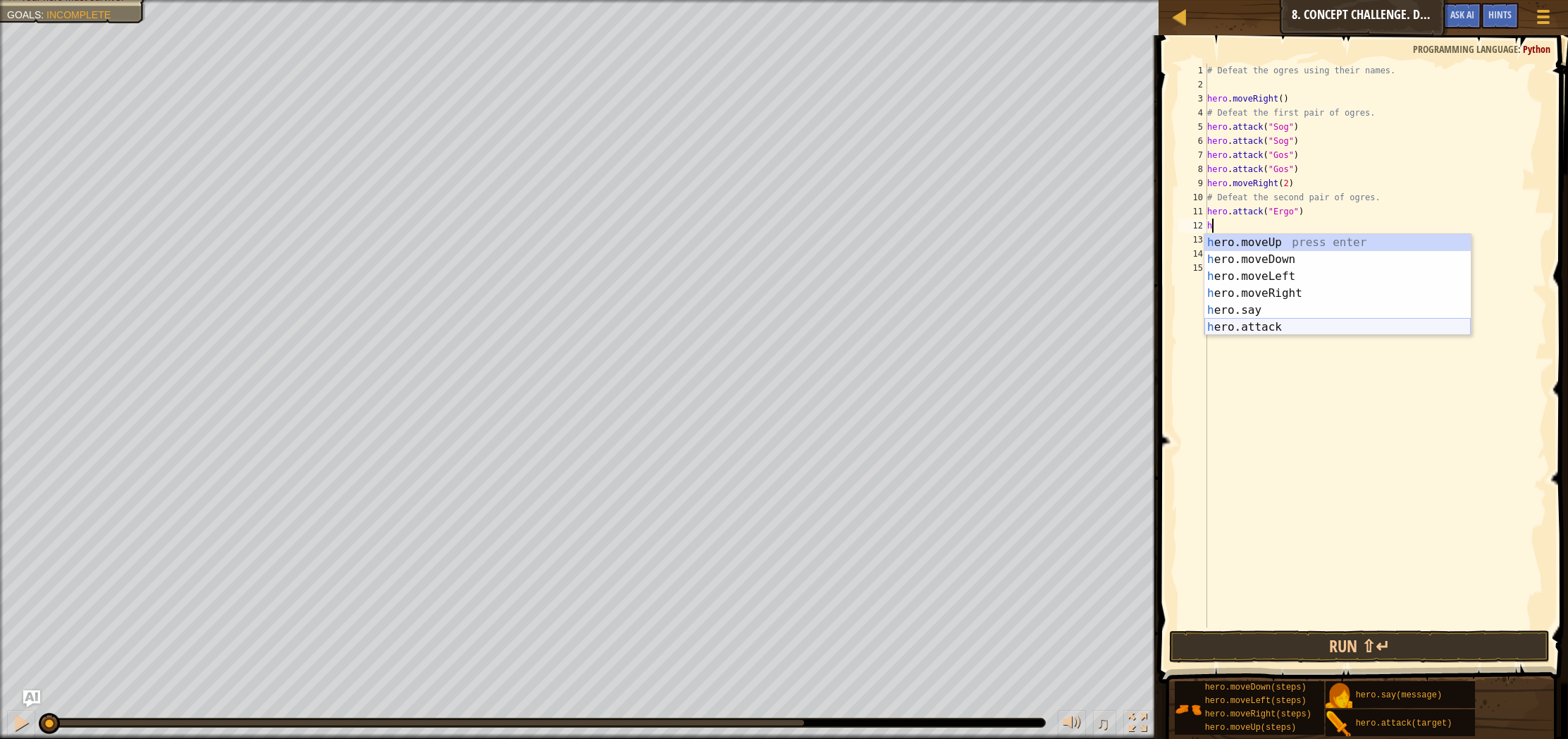
click at [1254, 323] on div "h ero.moveUp press enter h ero.moveDown press enter h ero.moveLeft press enter …" at bounding box center [1337, 302] width 267 height 135
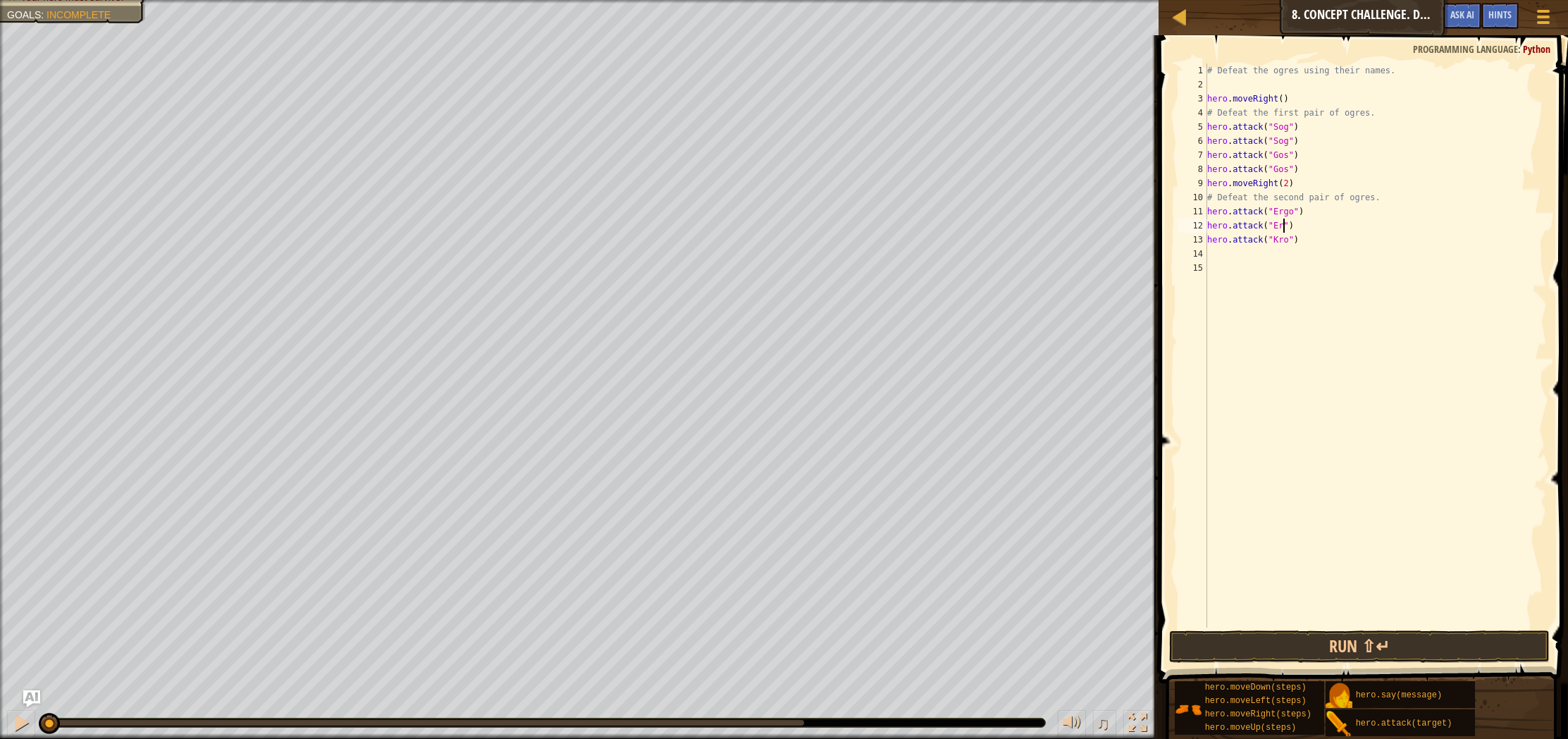
scroll to position [6, 7]
type textarea "hero.attack("Ergo")"
click at [1316, 252] on div "# Defeat the ogres using their names. hero . moveRight ( ) # Defeat the first p…" at bounding box center [1376, 359] width 342 height 592
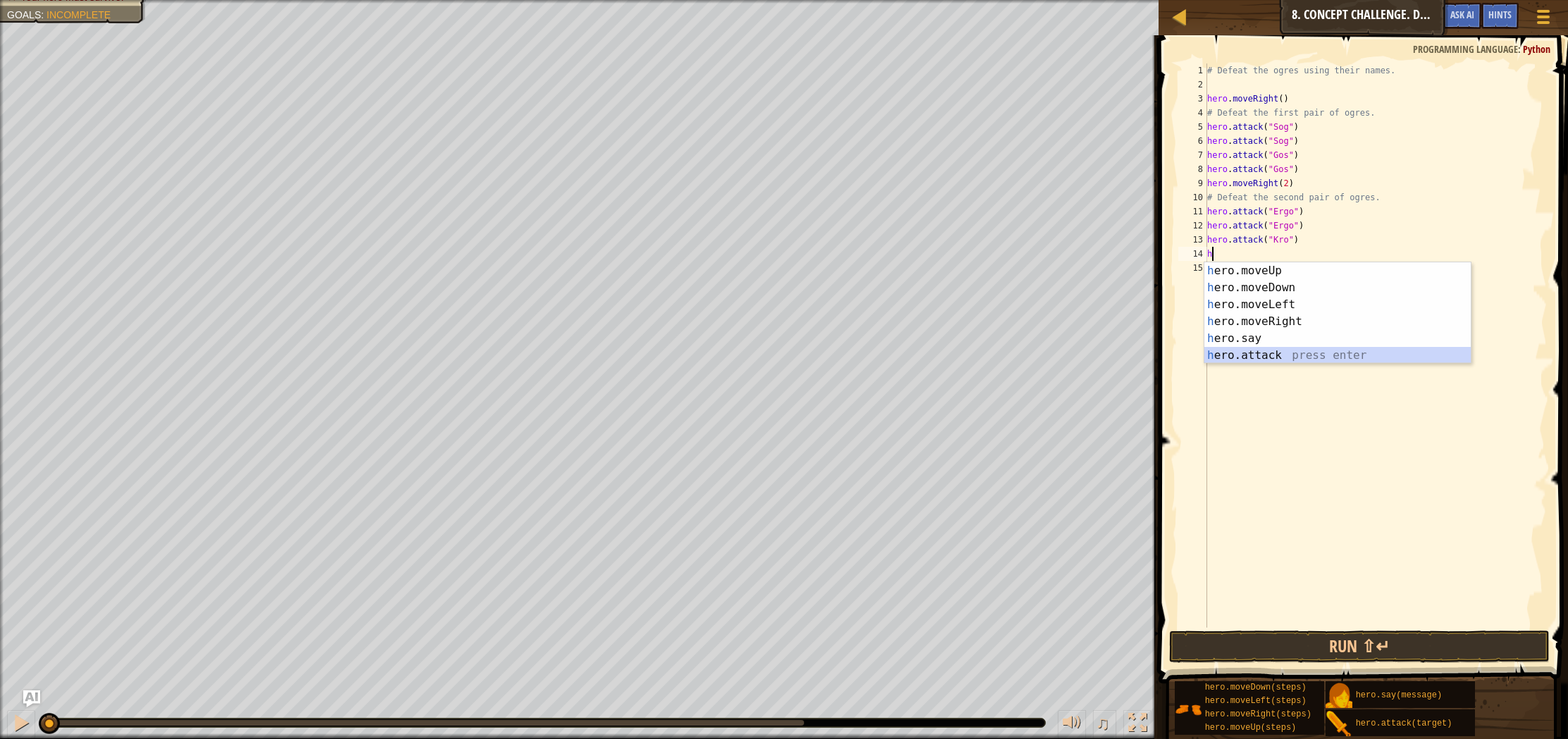
click at [1310, 357] on div "h ero.moveUp press enter h ero.moveDown press enter h ero.moveLeft press enter …" at bounding box center [1337, 330] width 267 height 135
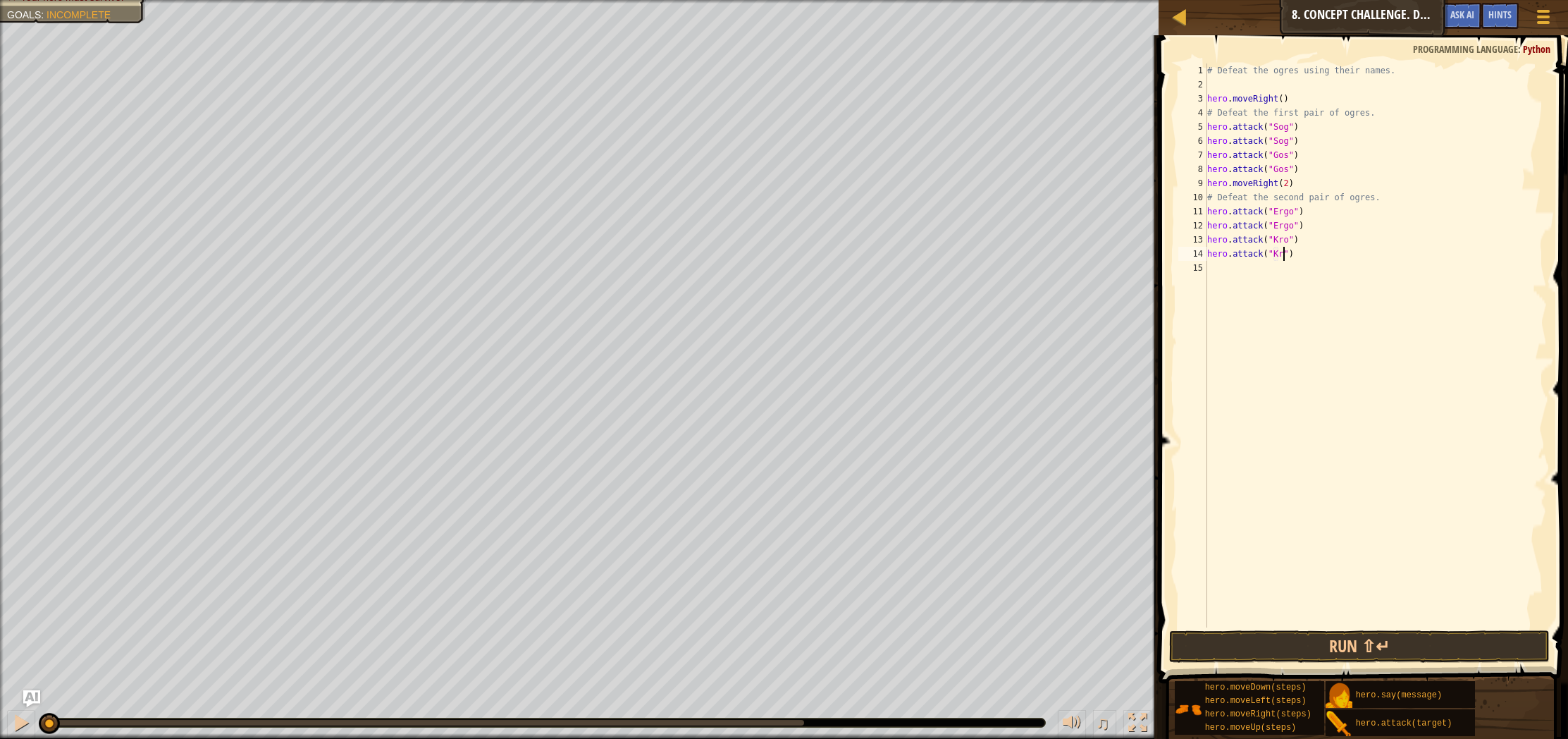
scroll to position [6, 6]
type textarea "hero.attack("Kro")"
click at [1365, 651] on button "Run ⇧↵" at bounding box center [1359, 646] width 381 height 32
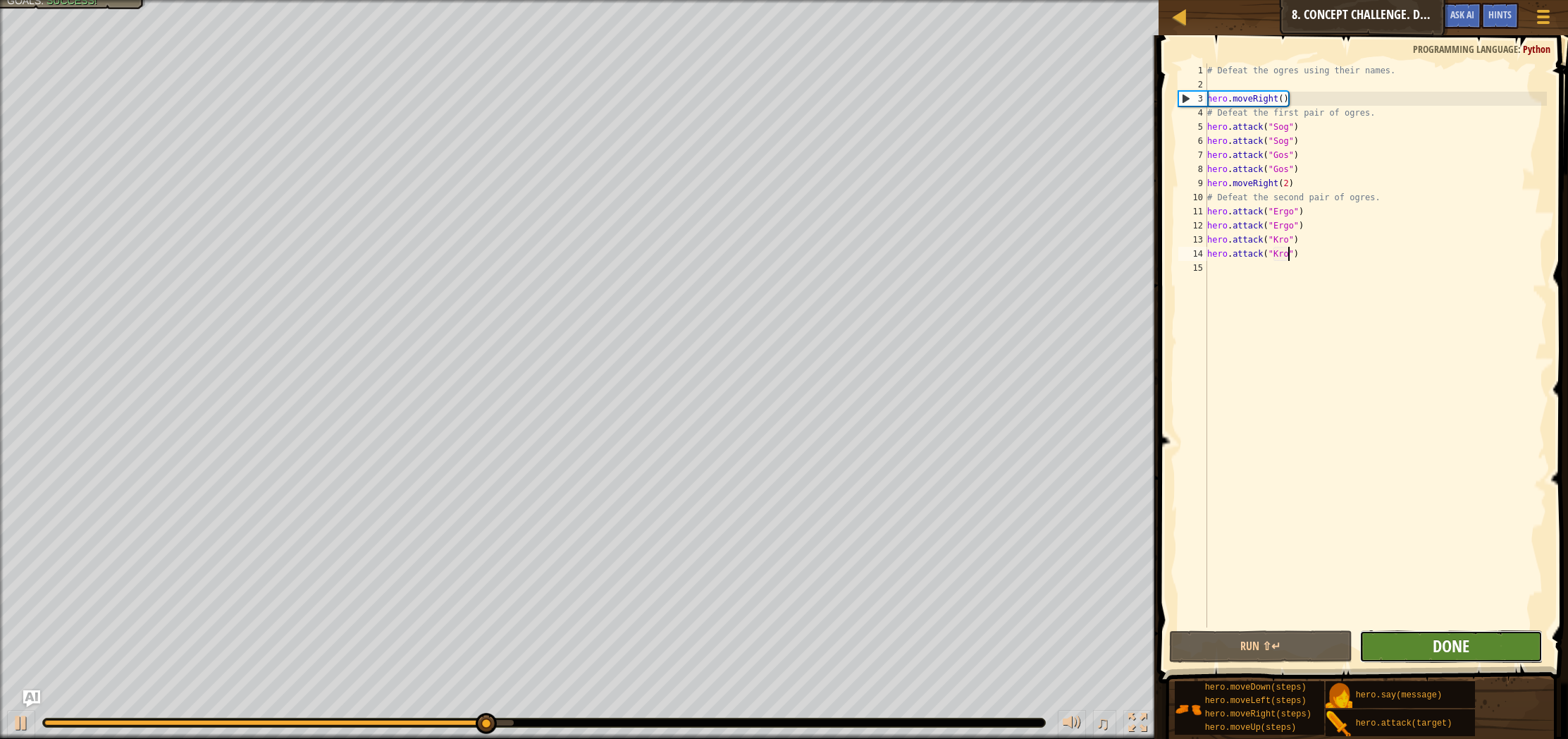
click at [1460, 654] on span "Done" at bounding box center [1451, 646] width 37 height 23
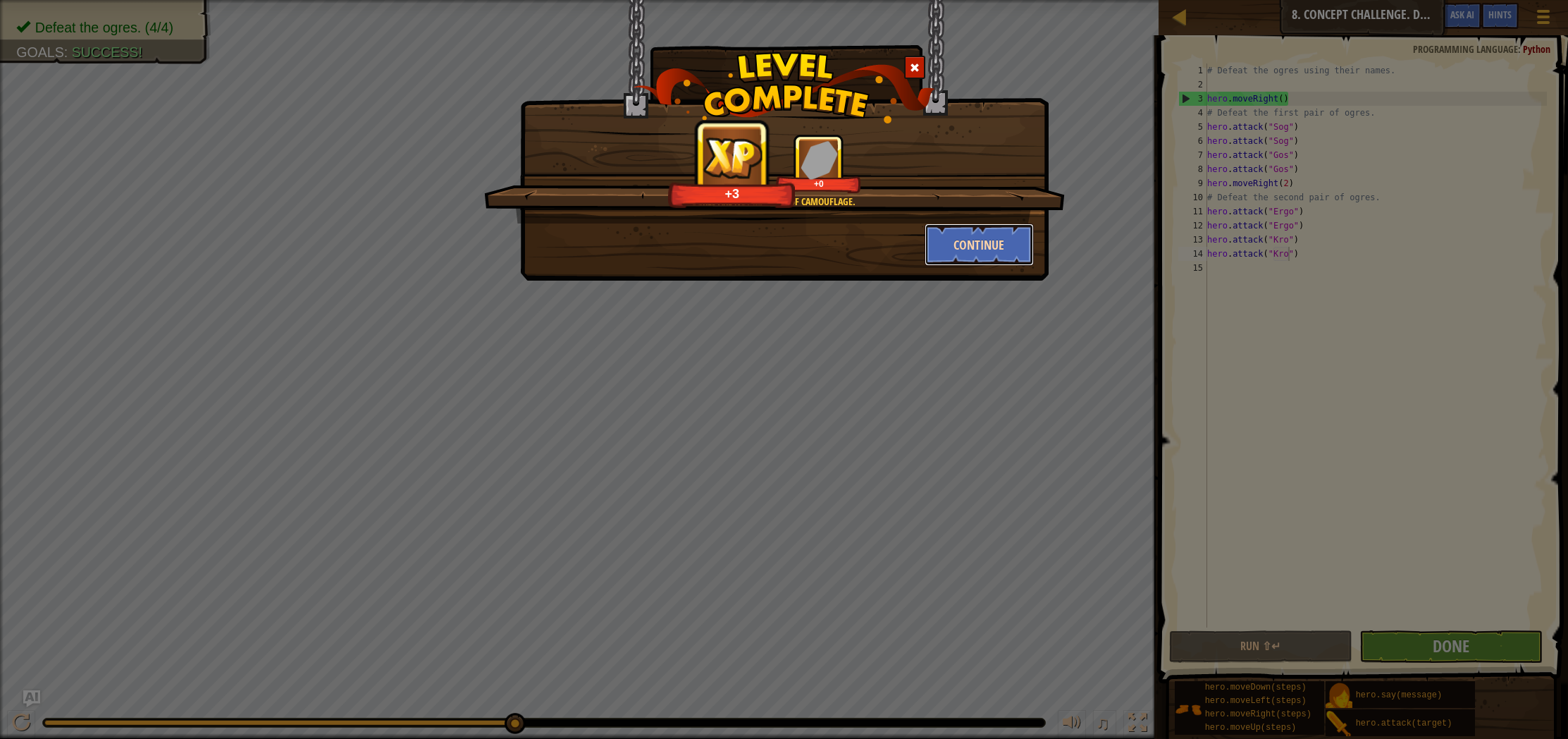
click at [998, 243] on button "Continue" at bounding box center [978, 245] width 109 height 42
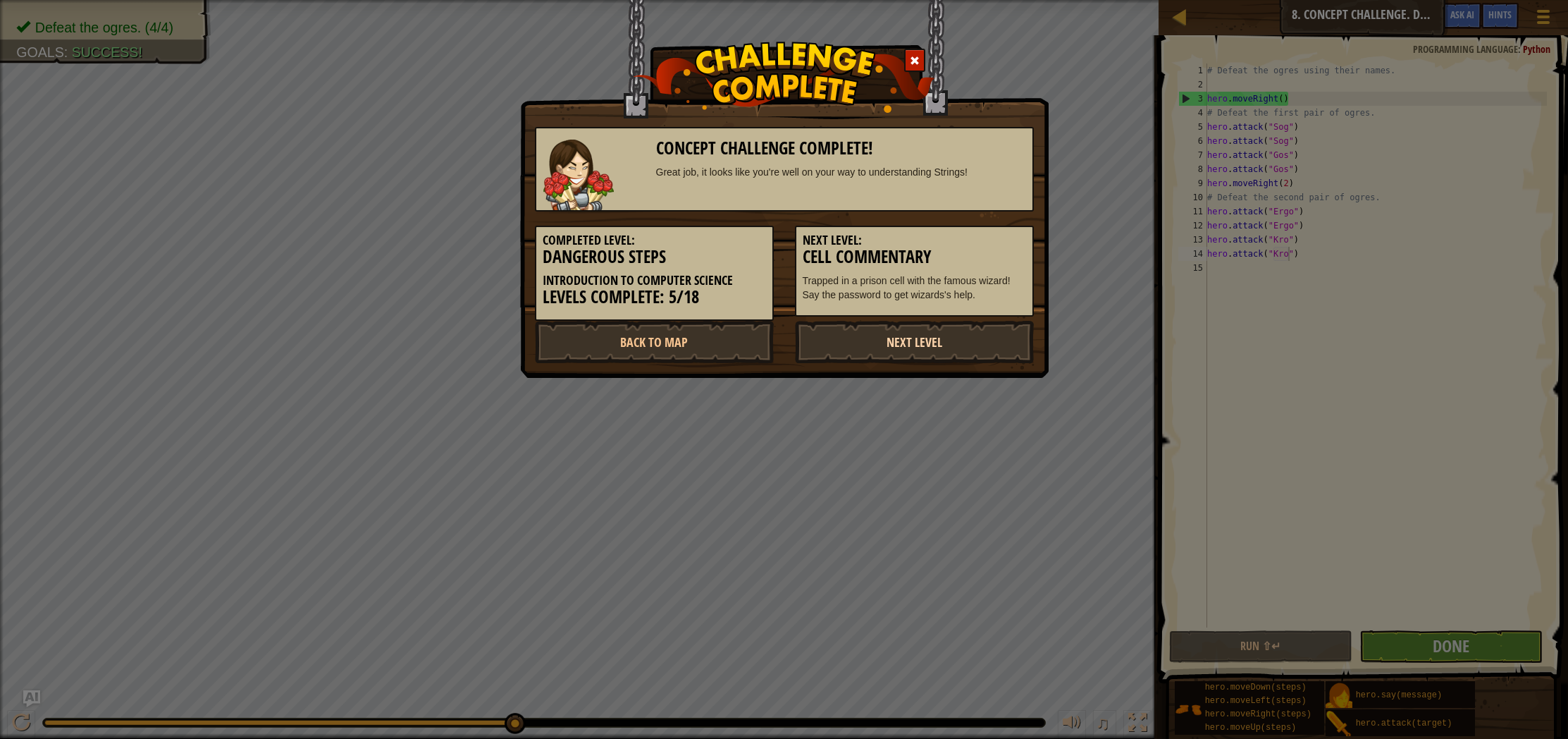
click at [997, 339] on link "Next Level" at bounding box center [915, 342] width 239 height 42
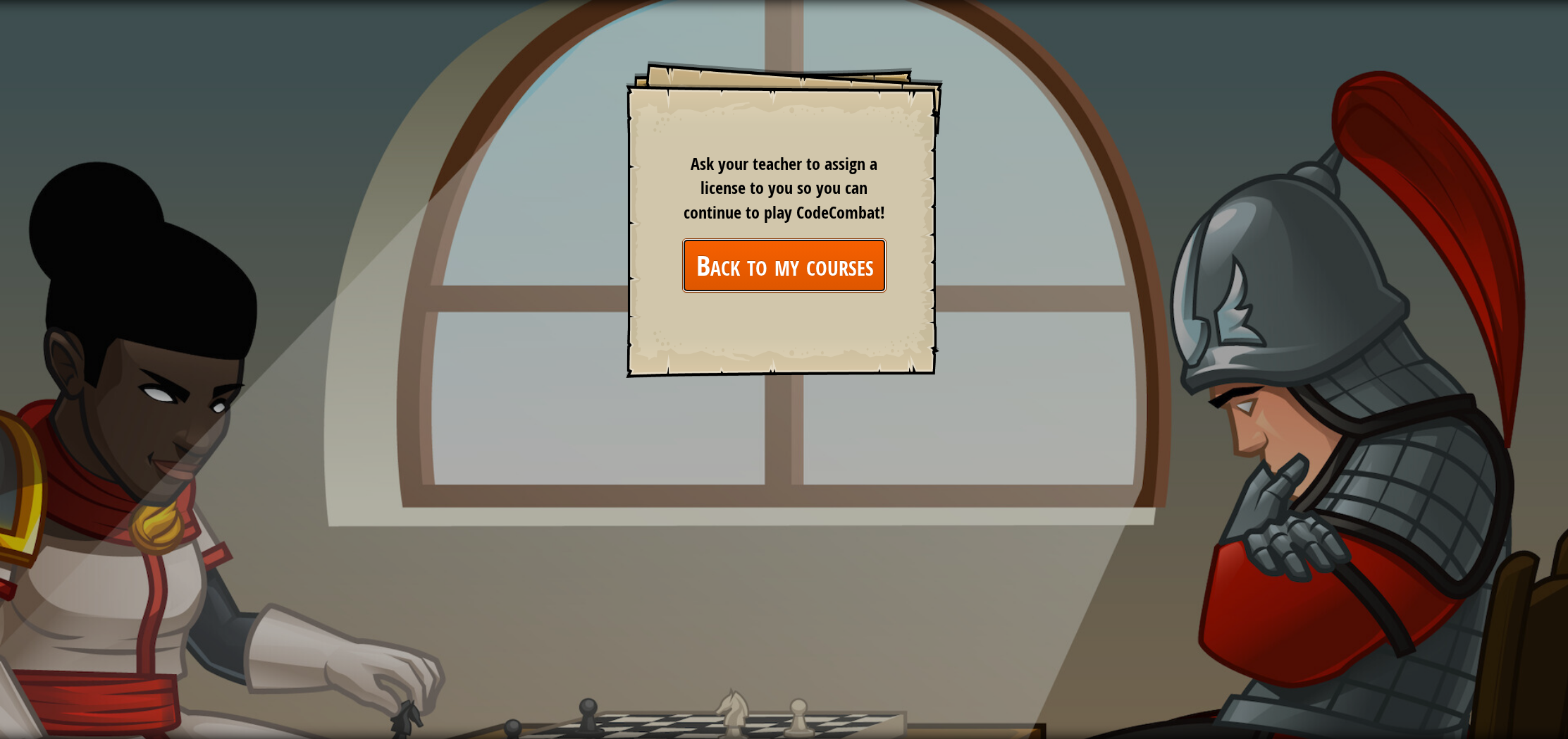
click at [877, 282] on link "Back to my courses" at bounding box center [784, 265] width 204 height 54
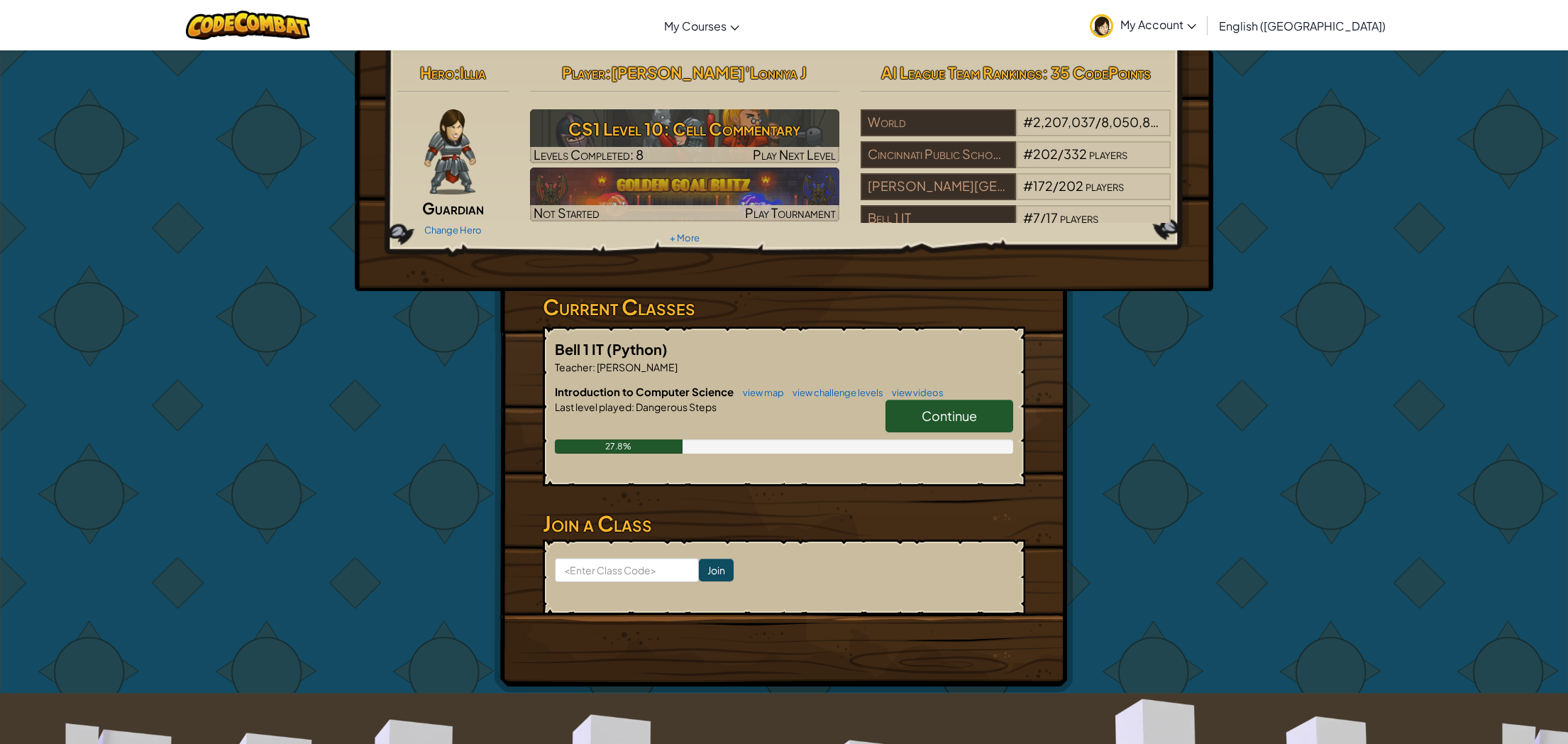
click at [940, 411] on span "Continue" at bounding box center [949, 416] width 55 height 17
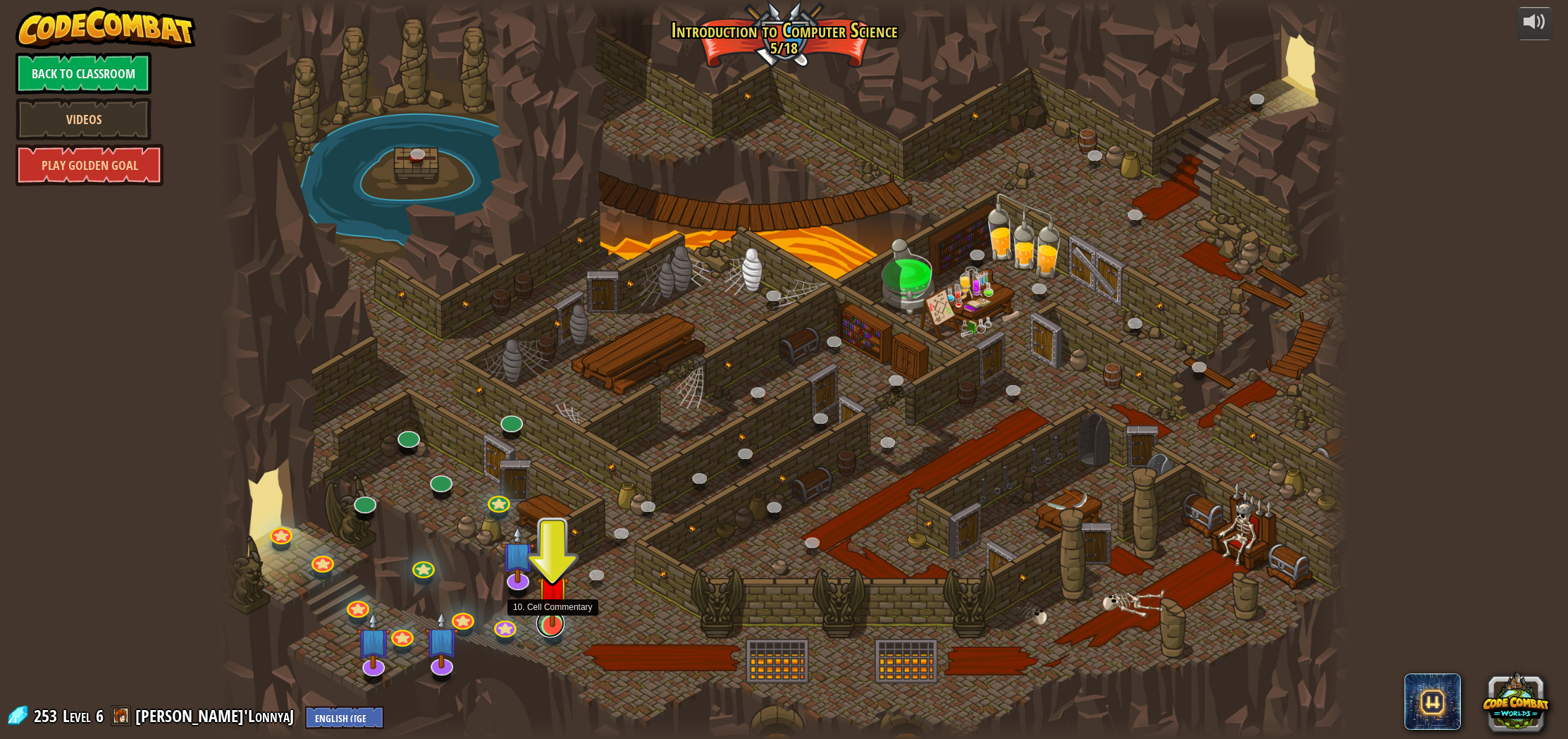
click at [556, 626] on link at bounding box center [550, 623] width 29 height 29
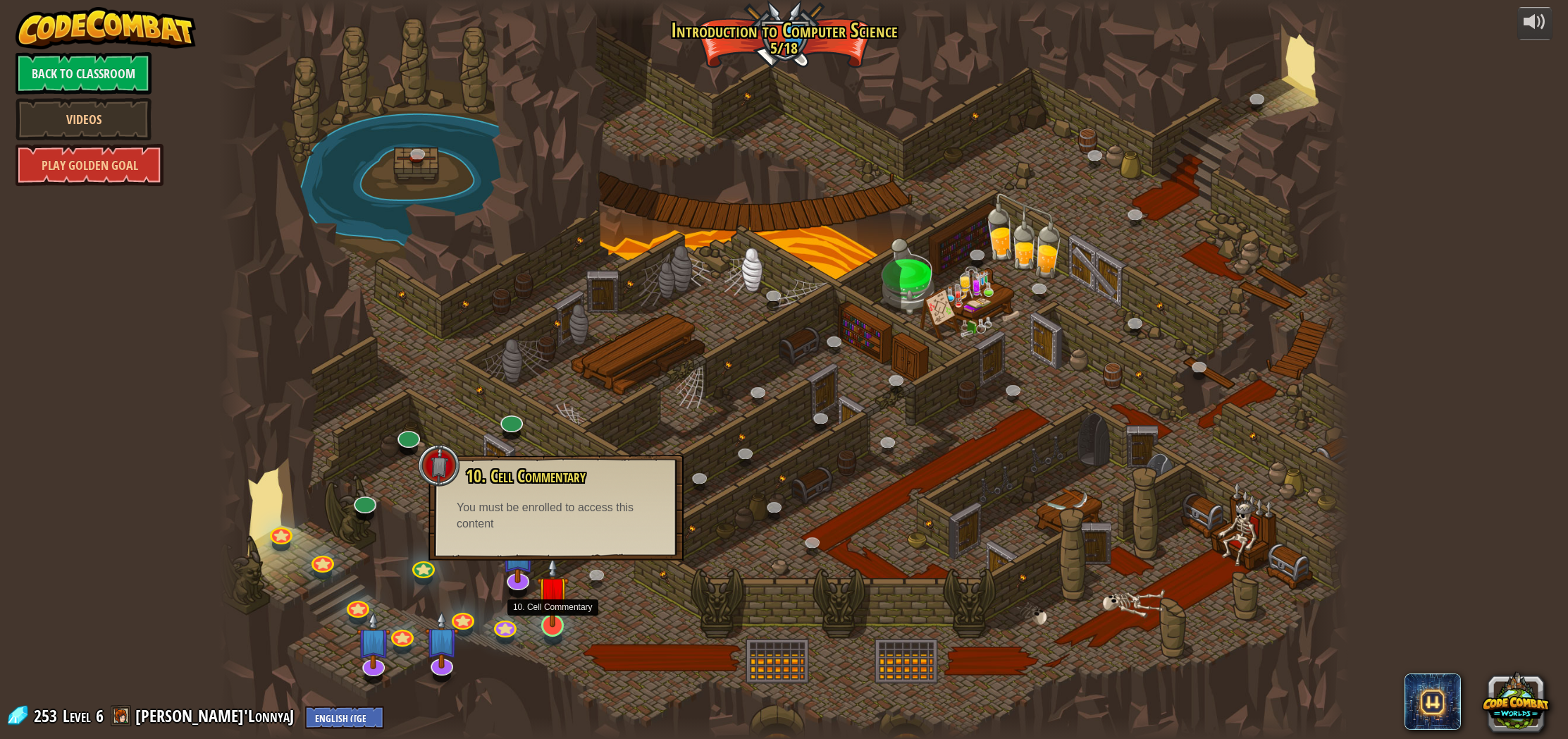
click at [556, 611] on img at bounding box center [552, 592] width 31 height 72
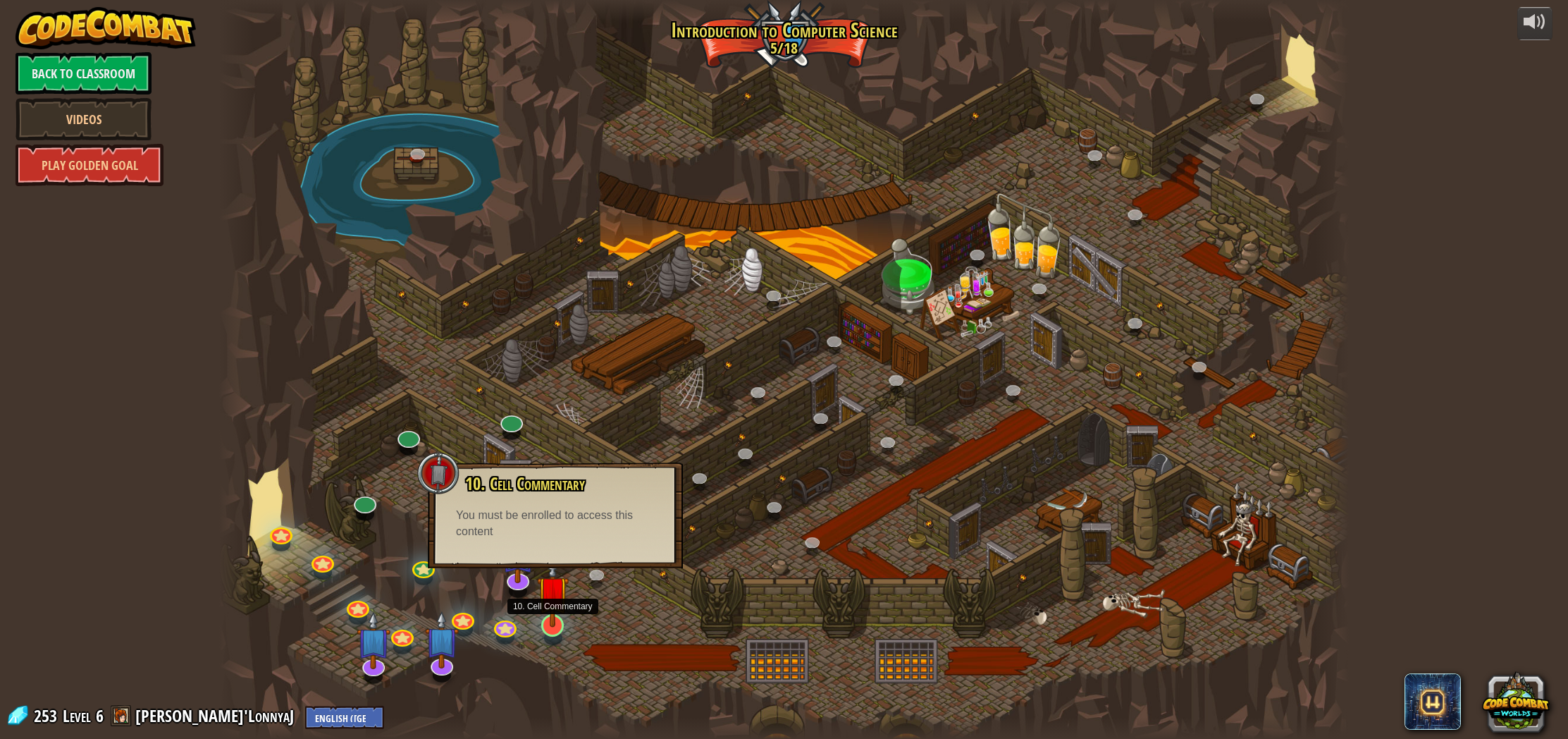
click at [568, 610] on img at bounding box center [552, 592] width 31 height 72
click at [527, 574] on img at bounding box center [517, 541] width 34 height 77
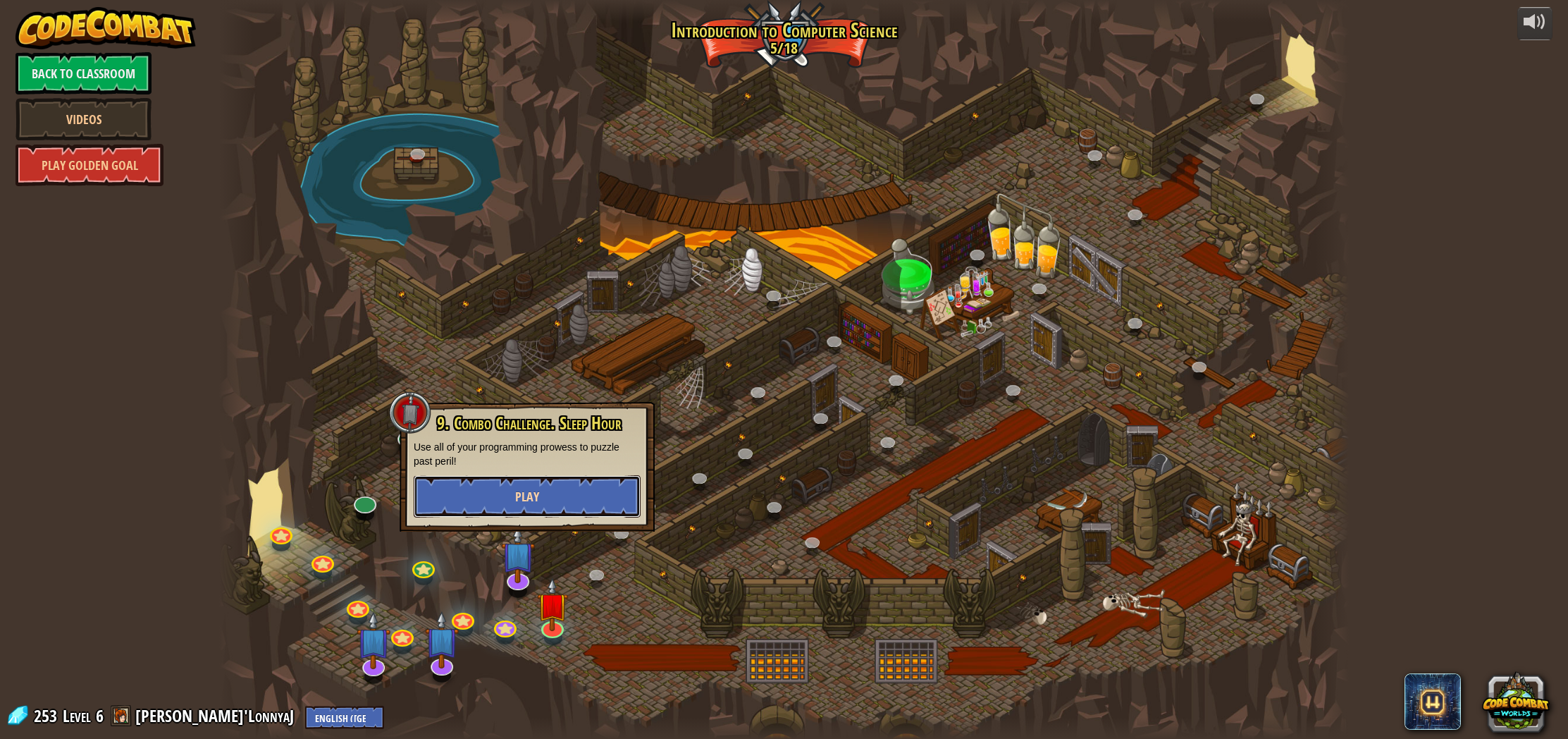
click at [591, 497] on button "Play" at bounding box center [527, 496] width 227 height 42
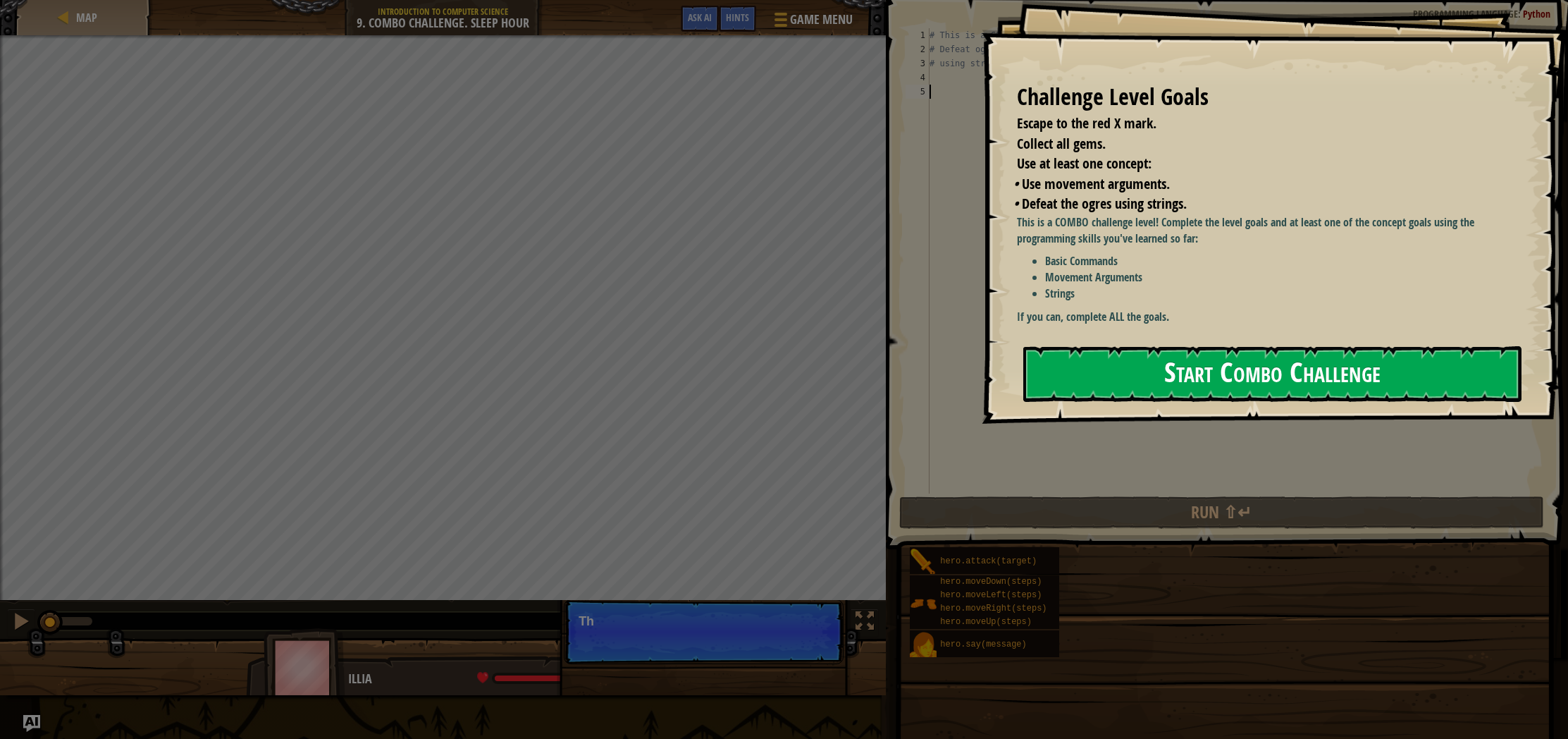
click at [1219, 374] on button "Start Combo Challenge" at bounding box center [1273, 374] width 499 height 56
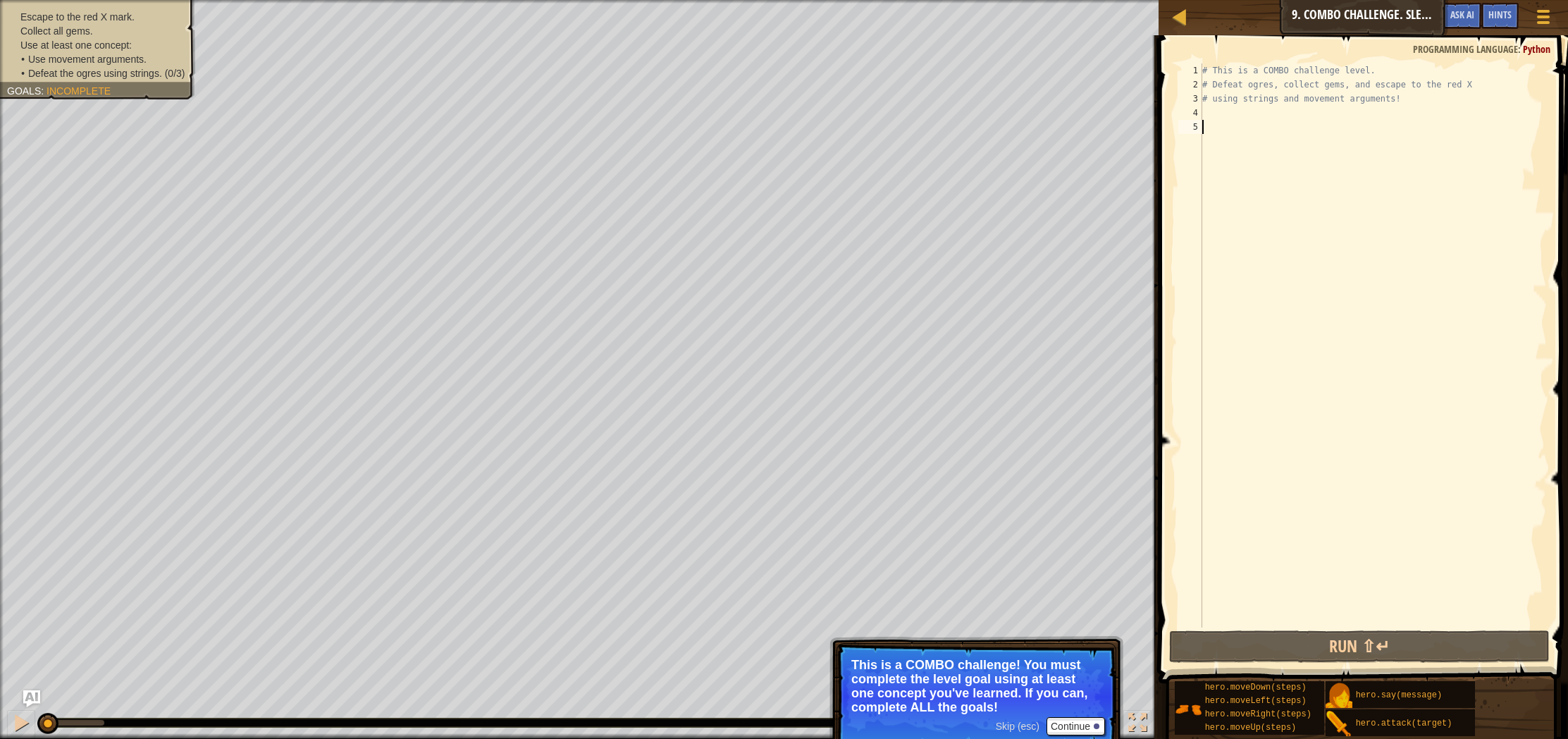
click at [1228, 116] on div "# This is a COMBO challenge level. # Defeat [PERSON_NAME], collect gems, and es…" at bounding box center [1373, 359] width 348 height 592
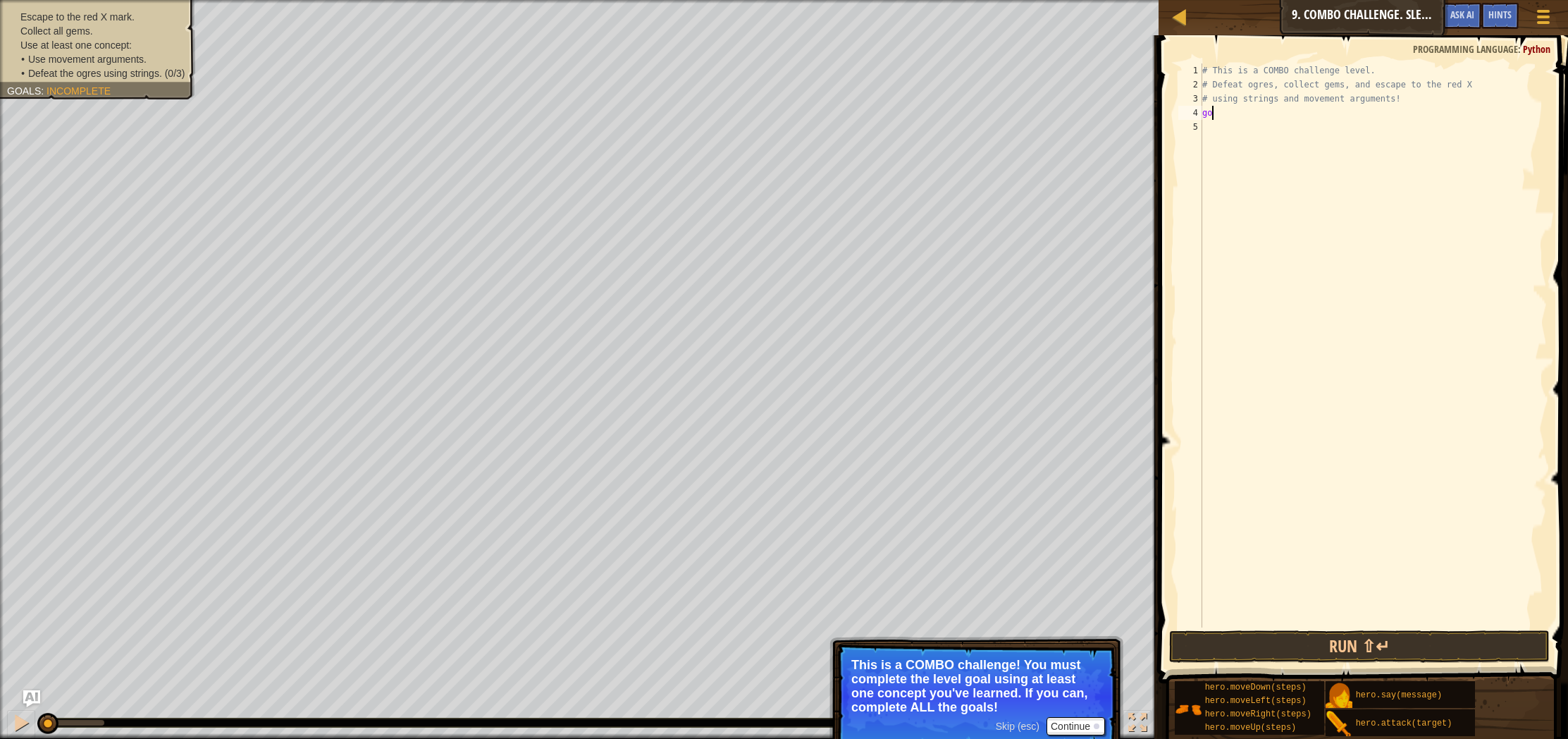
type textarea "g"
type textarea "h"
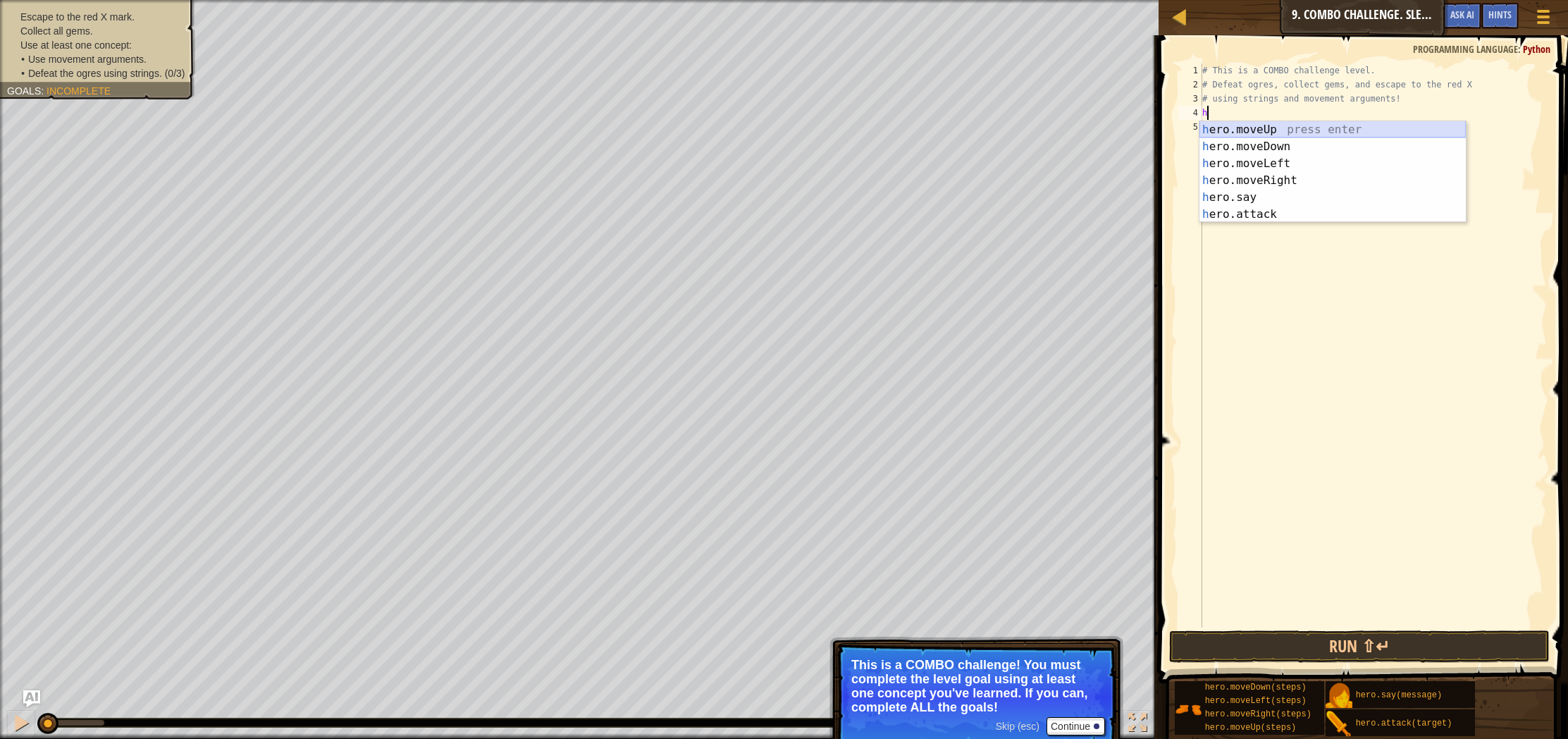
drag, startPoint x: 1333, startPoint y: 125, endPoint x: 1316, endPoint y: 128, distance: 17.3
click at [1331, 125] on div "h ero.moveUp press enter h ero.moveDown press enter h ero.moveLeft press enter …" at bounding box center [1332, 189] width 267 height 135
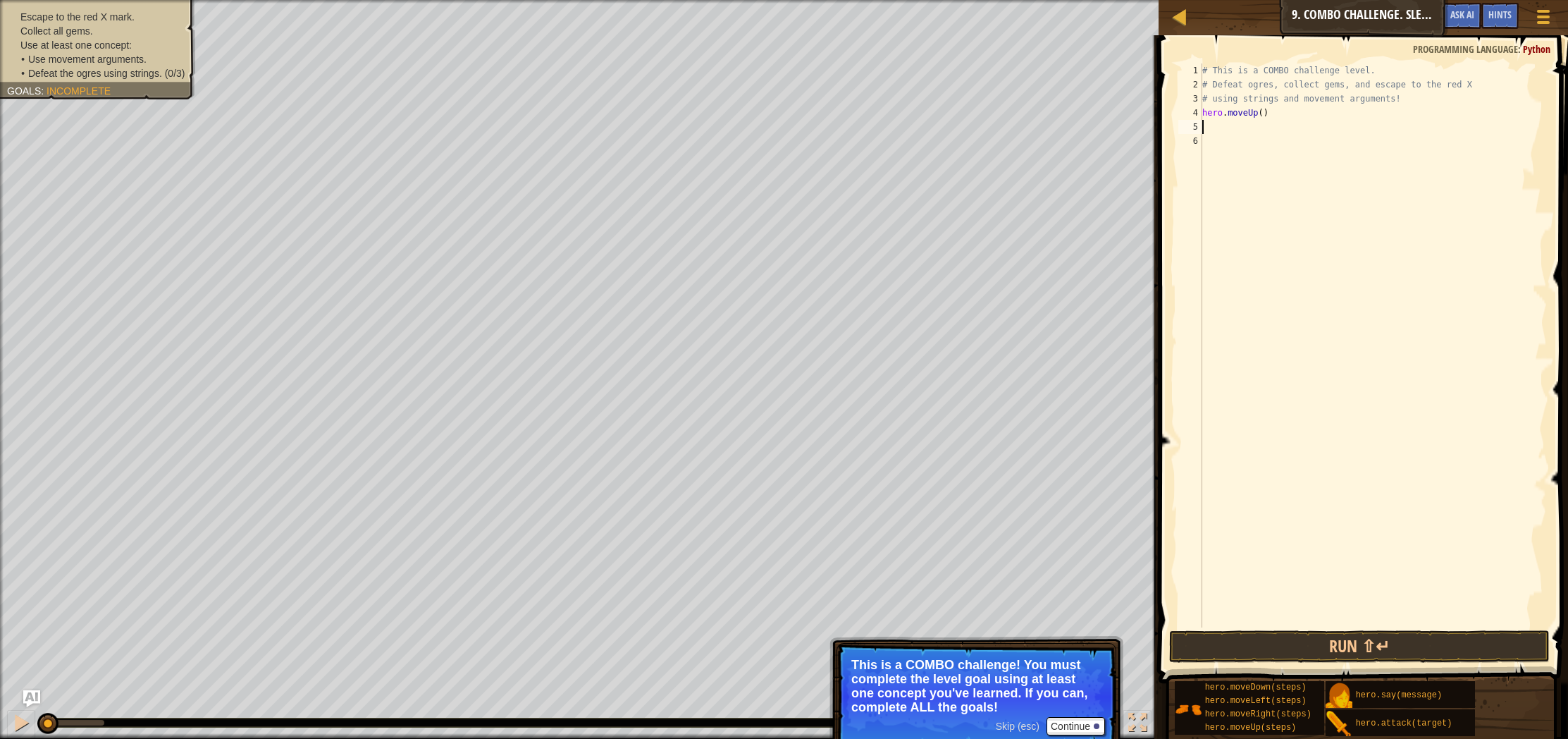
type textarea "g"
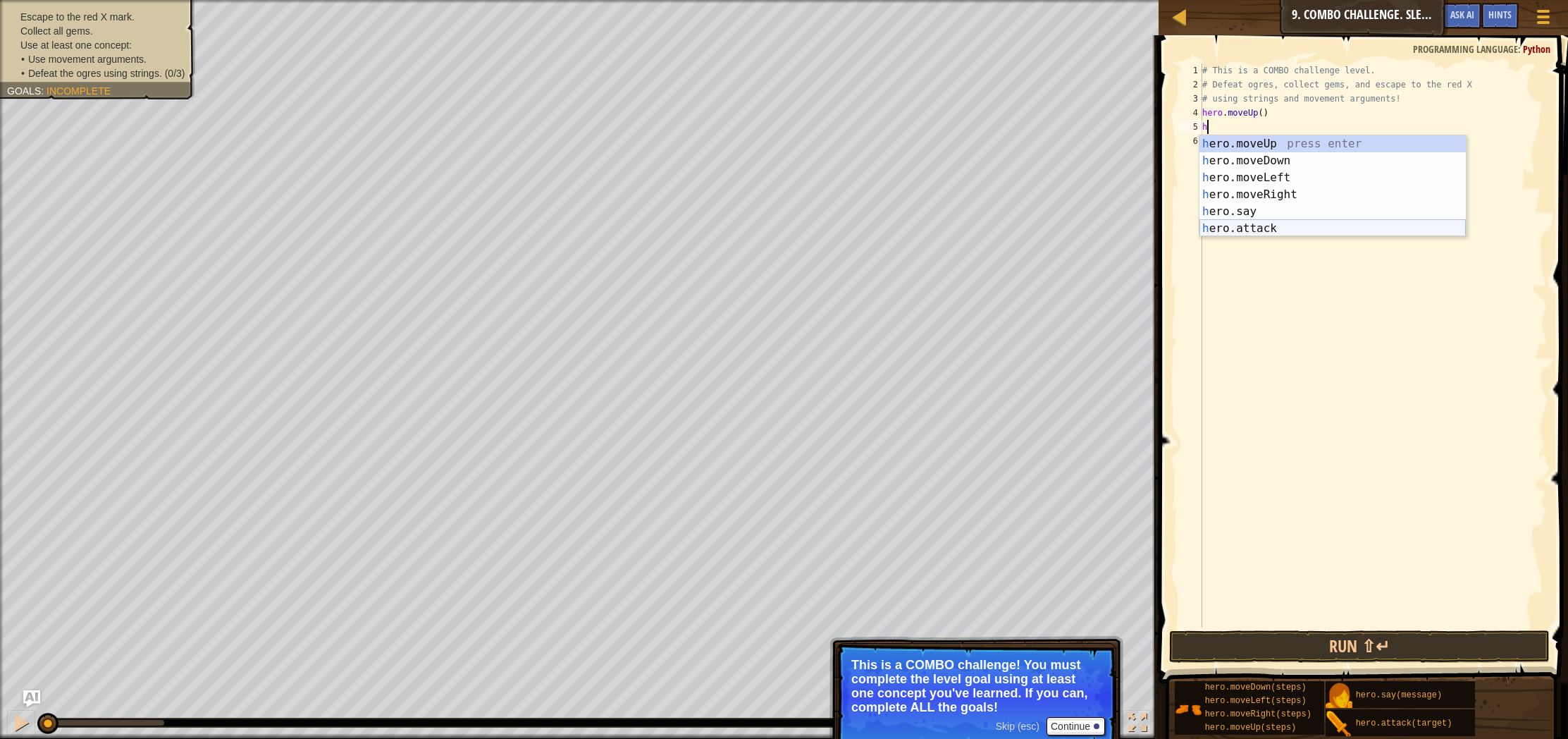
click at [1295, 223] on div "h ero.moveUp press enter h ero.moveDown press enter h ero.moveLeft press enter …" at bounding box center [1332, 203] width 267 height 135
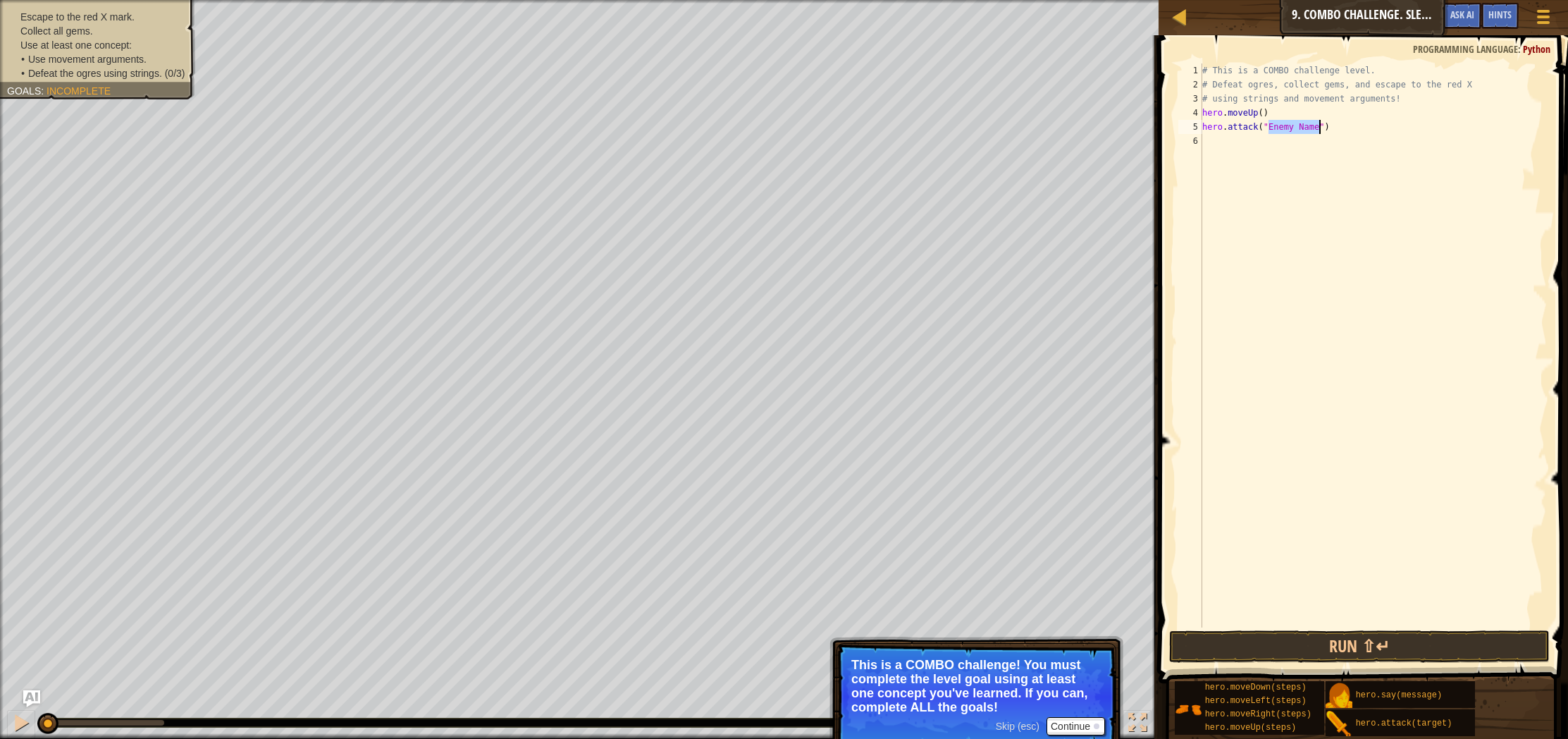
scroll to position [6, 6]
type textarea "hero.attack("Rexxar")"
click at [1317, 143] on div "# This is a COMBO challenge level. # Defeat [PERSON_NAME], collect gems, and es…" at bounding box center [1373, 359] width 348 height 592
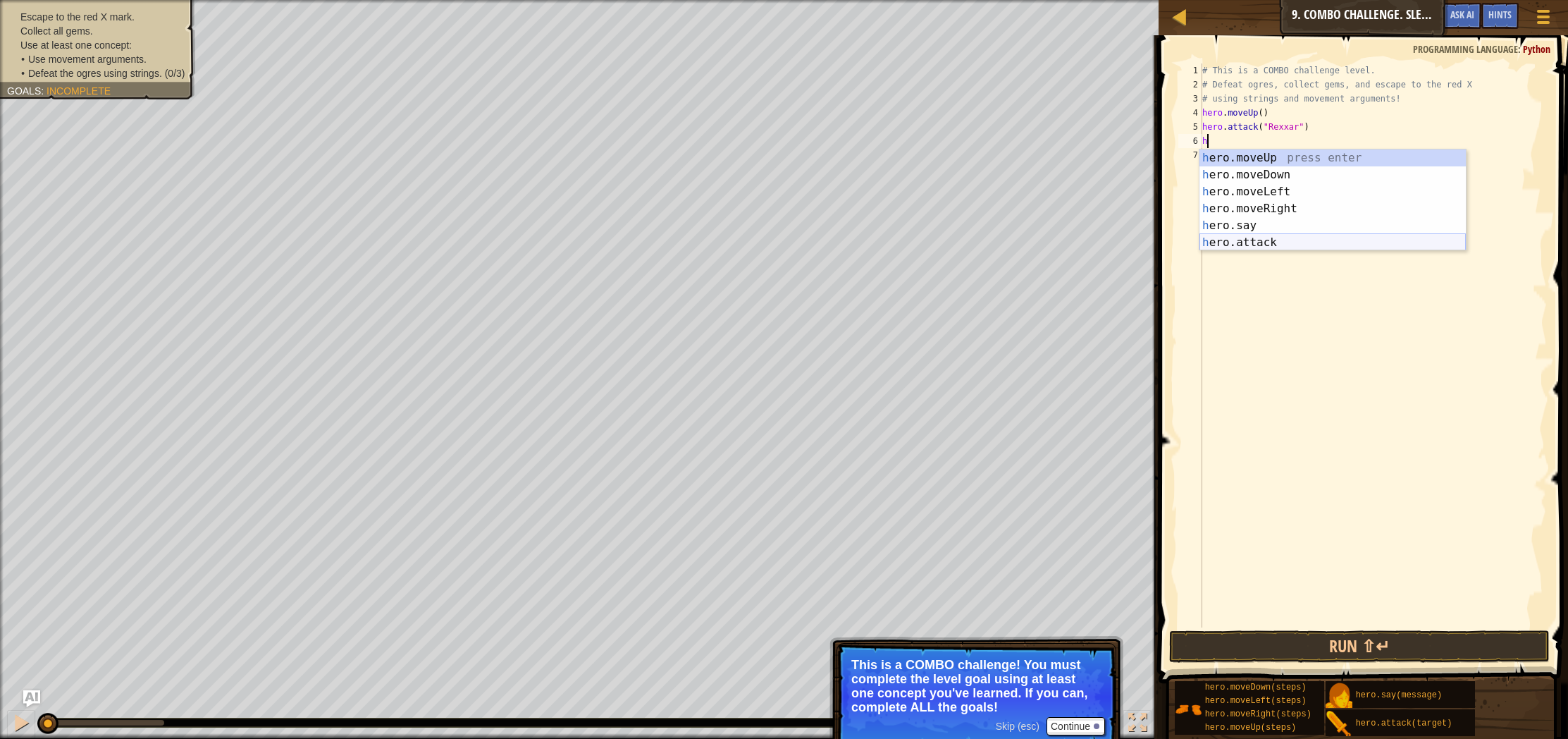
click at [1279, 0] on body "Map Introduction to Computer Science 9. Combo Challenge. Sleep Hour Game Menu D…" at bounding box center [784, 0] width 1568 height 0
click at [1286, 245] on div "h ero.moveUp press enter h ero.moveDown press enter h ero.moveLeft press enter …" at bounding box center [1332, 217] width 267 height 135
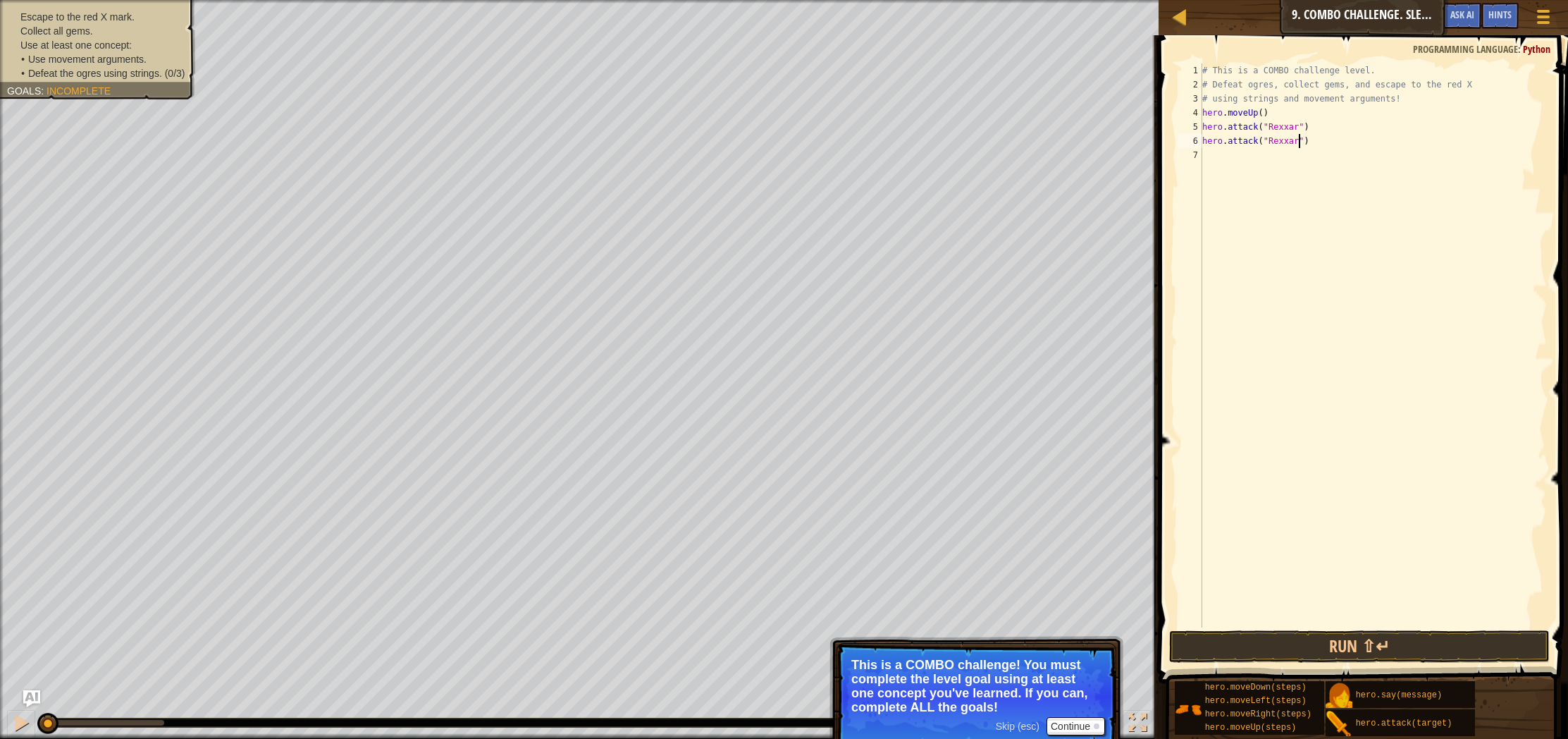
scroll to position [6, 8]
click at [1273, 149] on div "# This is a COMBO challenge level. # Defeat [PERSON_NAME], collect gems, and es…" at bounding box center [1373, 359] width 348 height 592
type textarea "hero.attack("Rexxar")"
click at [1271, 152] on div "# This is a COMBO challenge level. # Defeat [PERSON_NAME], collect gems, and es…" at bounding box center [1373, 359] width 348 height 592
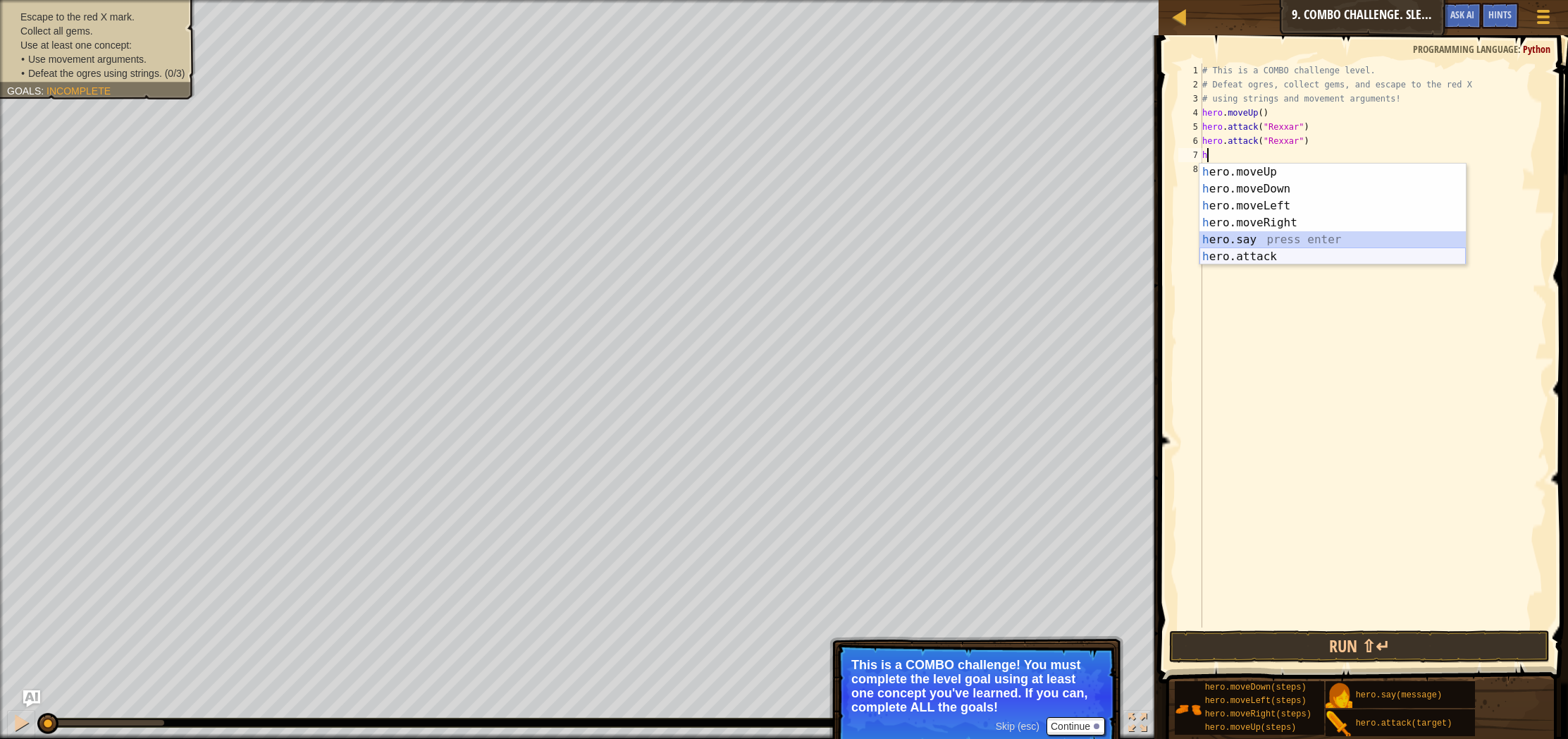
drag, startPoint x: 1295, startPoint y: 248, endPoint x: 1286, endPoint y: 249, distance: 9.1
click at [1291, 249] on div "h ero.moveUp press enter h ero.moveDown press enter h ero.moveLeft press enter …" at bounding box center [1332, 231] width 267 height 135
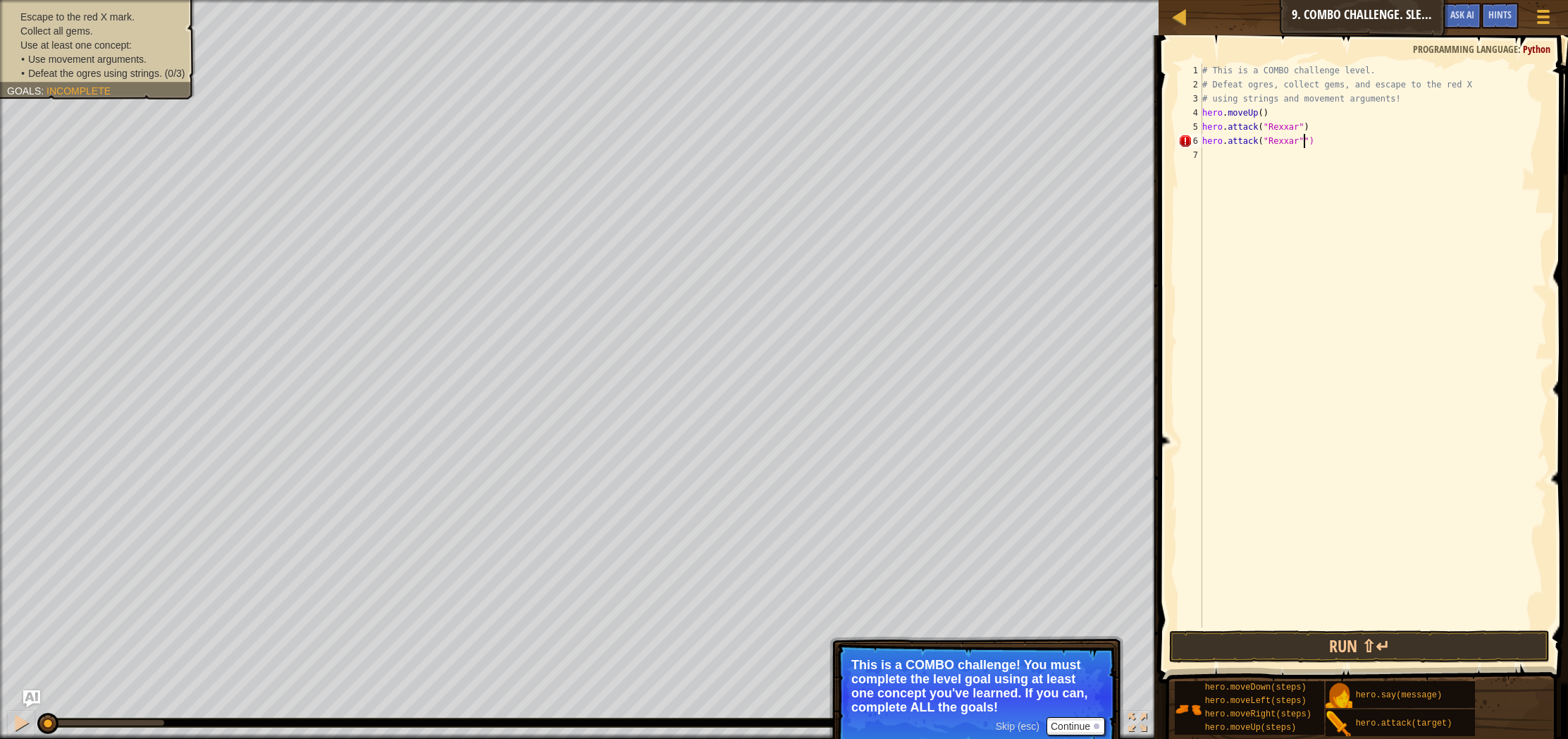
type textarea "hero.attack("Rexxar")"
click at [1206, 167] on div "# This is a COMBO challenge level. # Defeat [PERSON_NAME], collect gems, and es…" at bounding box center [1373, 359] width 348 height 592
type textarea "g"
type textarea "d"
click at [1348, 175] on div "hero.[PERSON_NAME] own press enter" at bounding box center [1332, 189] width 267 height 51
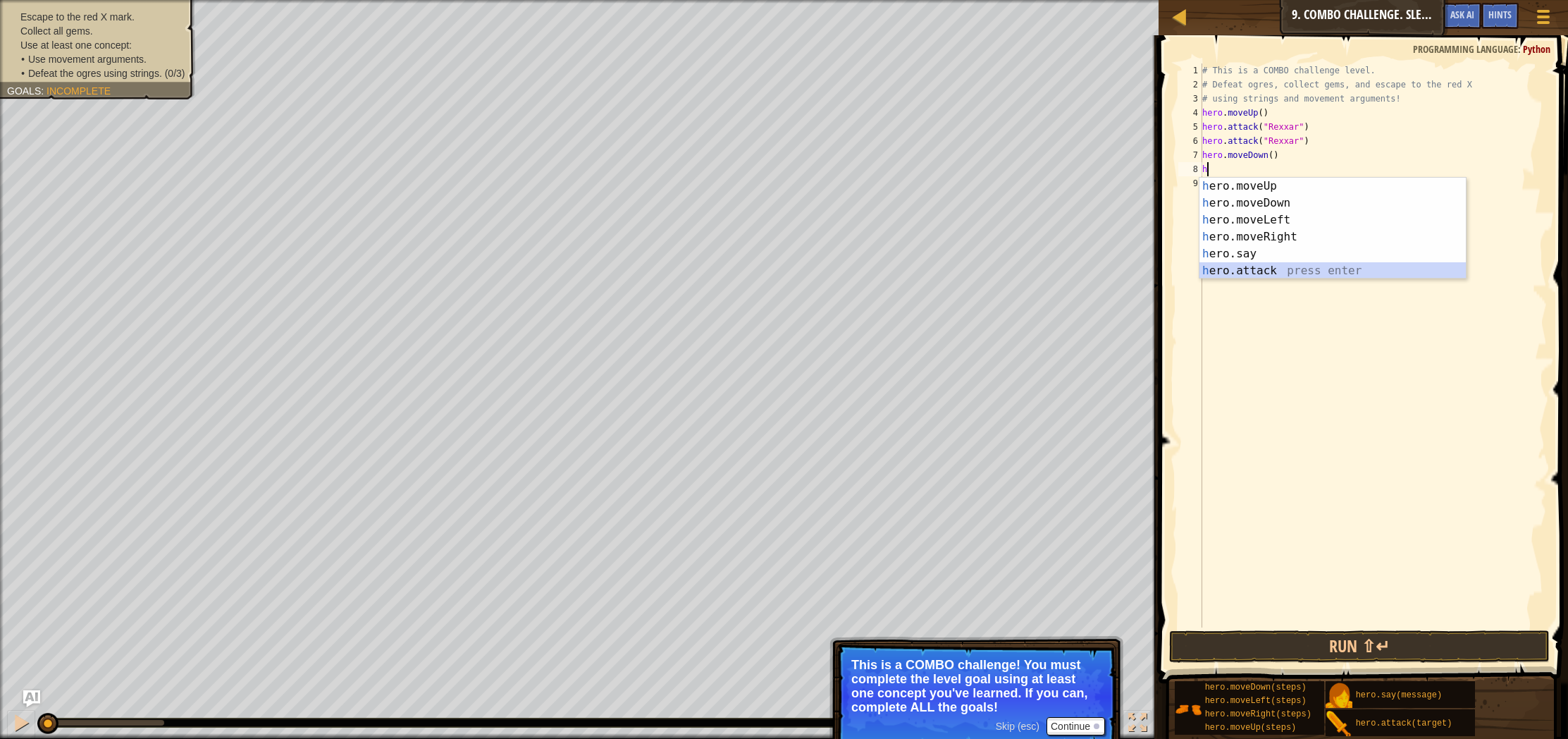
click at [1270, 276] on div "h ero.moveUp press enter h ero.moveDown press enter h ero.moveLeft press enter …" at bounding box center [1332, 246] width 267 height 135
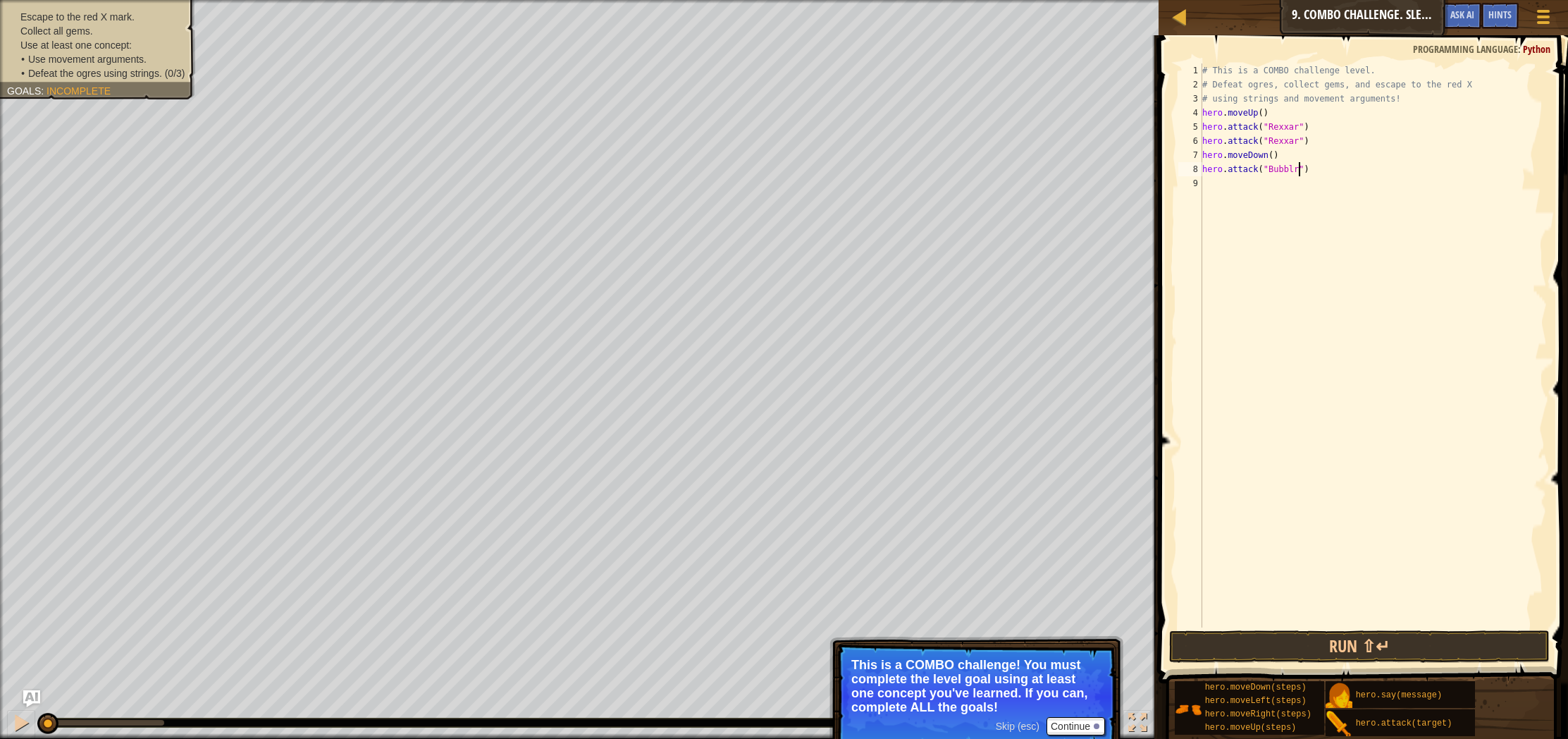
scroll to position [6, 8]
type textarea "hero.attack("Bubble")"
click at [1271, 183] on div "# This is a COMBO challenge level. # Defeat [PERSON_NAME], collect gems, and es…" at bounding box center [1373, 359] width 348 height 592
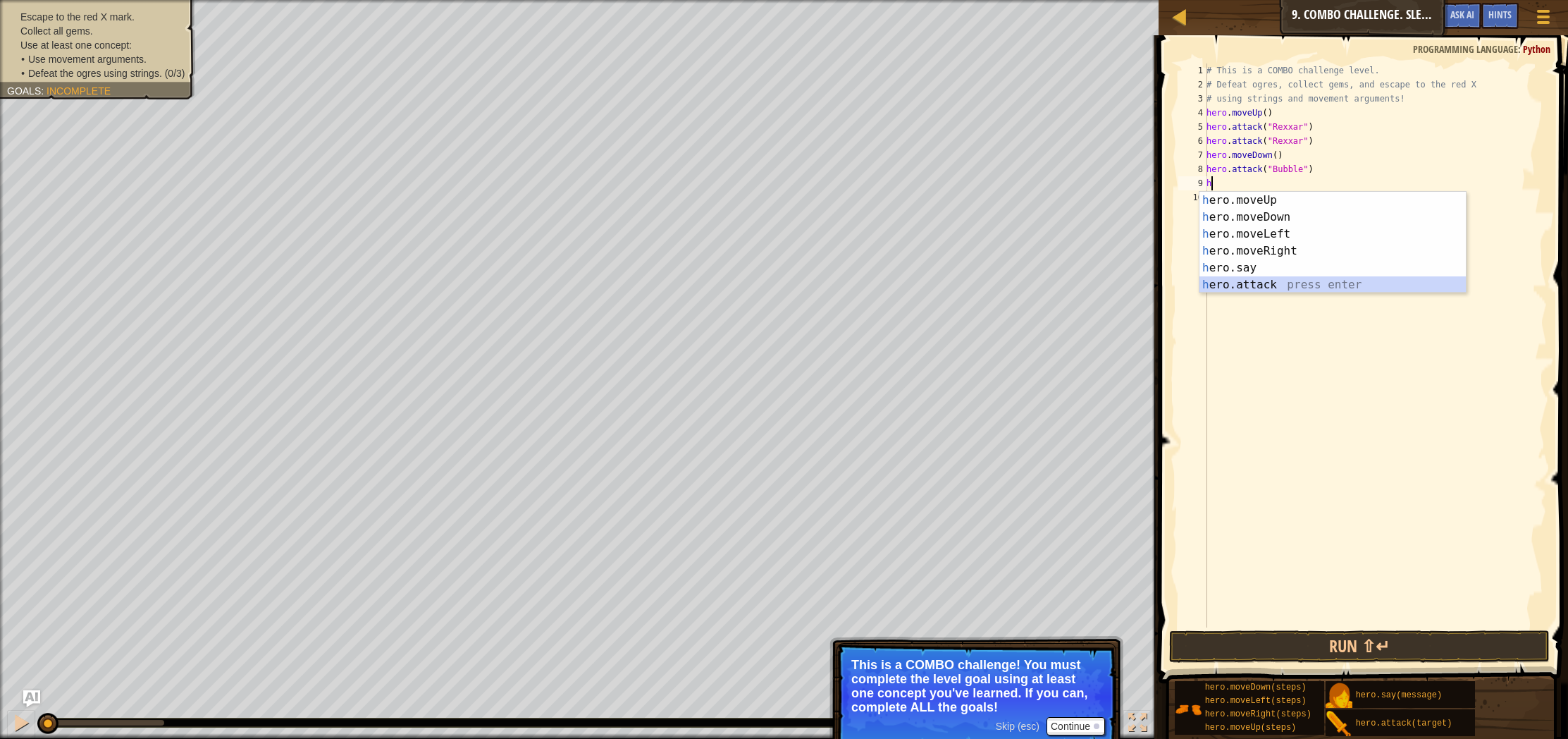
click at [1281, 281] on div "h ero.moveUp press enter h ero.moveDown press enter h ero.moveLeft press enter …" at bounding box center [1332, 259] width 267 height 135
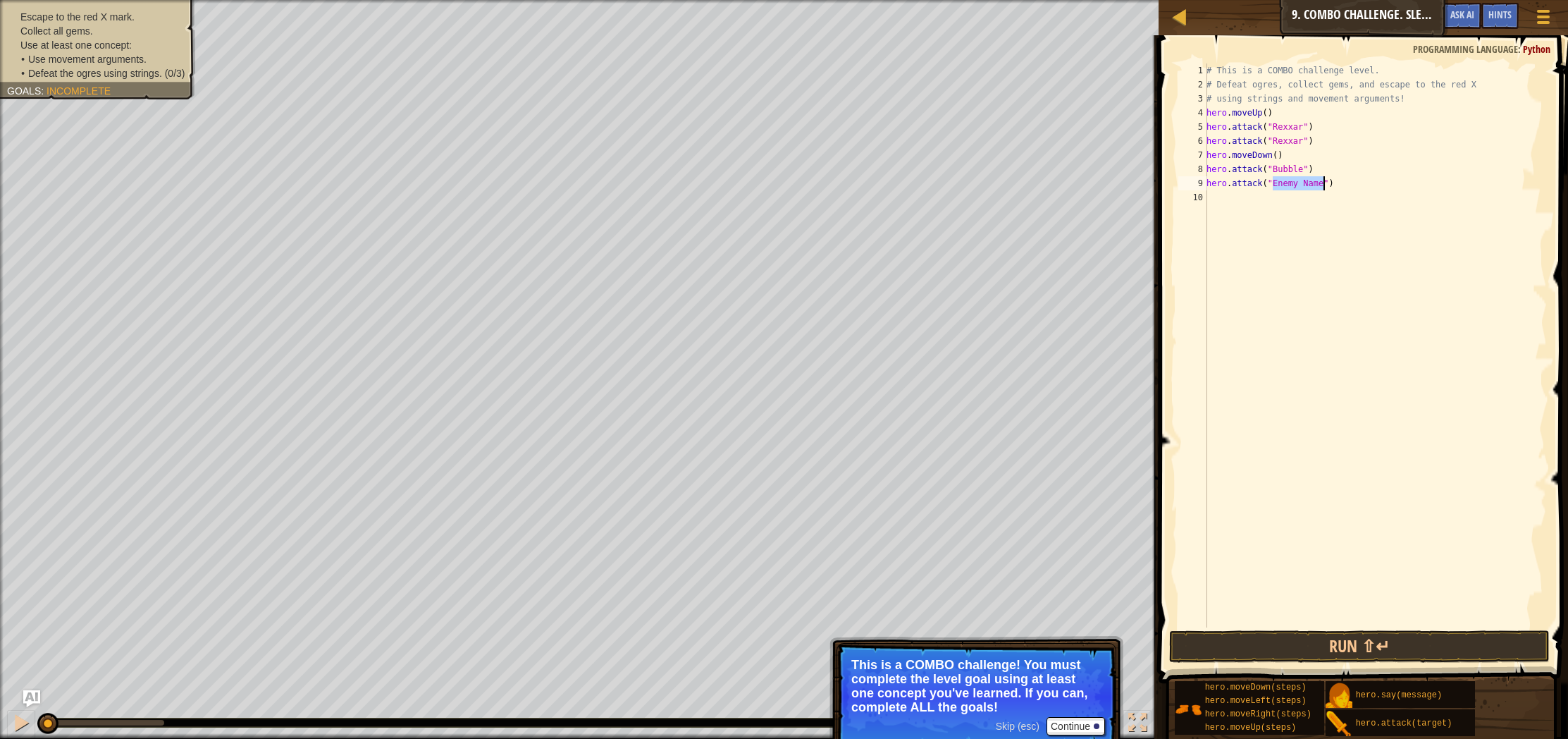
scroll to position [6, 6]
type textarea "hero.attack("Bubble")"
click at [1223, 192] on div "# This is a COMBO challenge level. # Defeat [PERSON_NAME], collect gems, and es…" at bounding box center [1375, 359] width 343 height 592
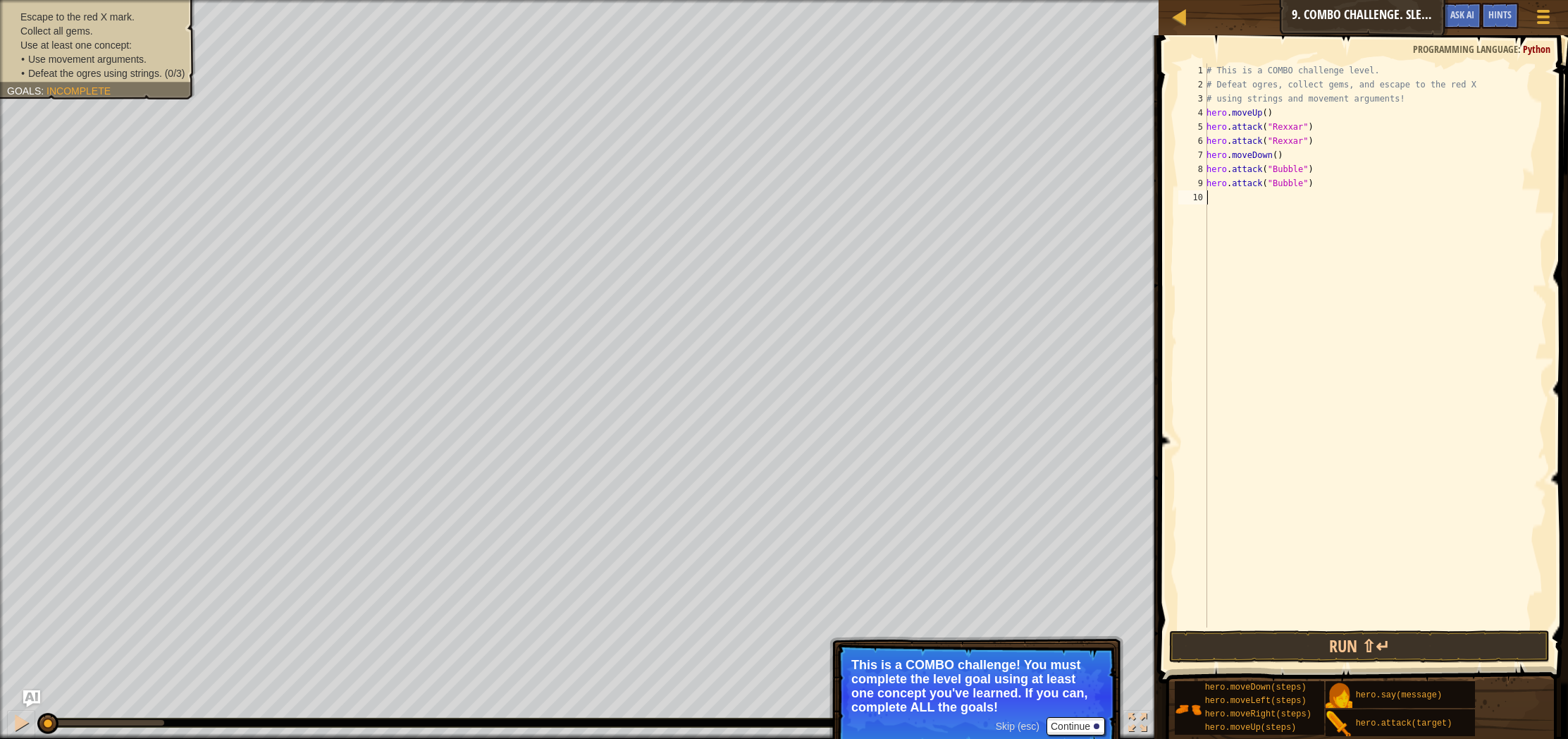
type textarea "g"
click at [1355, 217] on div "hero.moveRi g ht press enter" at bounding box center [1337, 231] width 267 height 51
click at [1268, 225] on div "hero. a ttack press enter hero.s a y press enter" at bounding box center [1337, 254] width 267 height 68
type textarea "hero.attack("Dudle")"
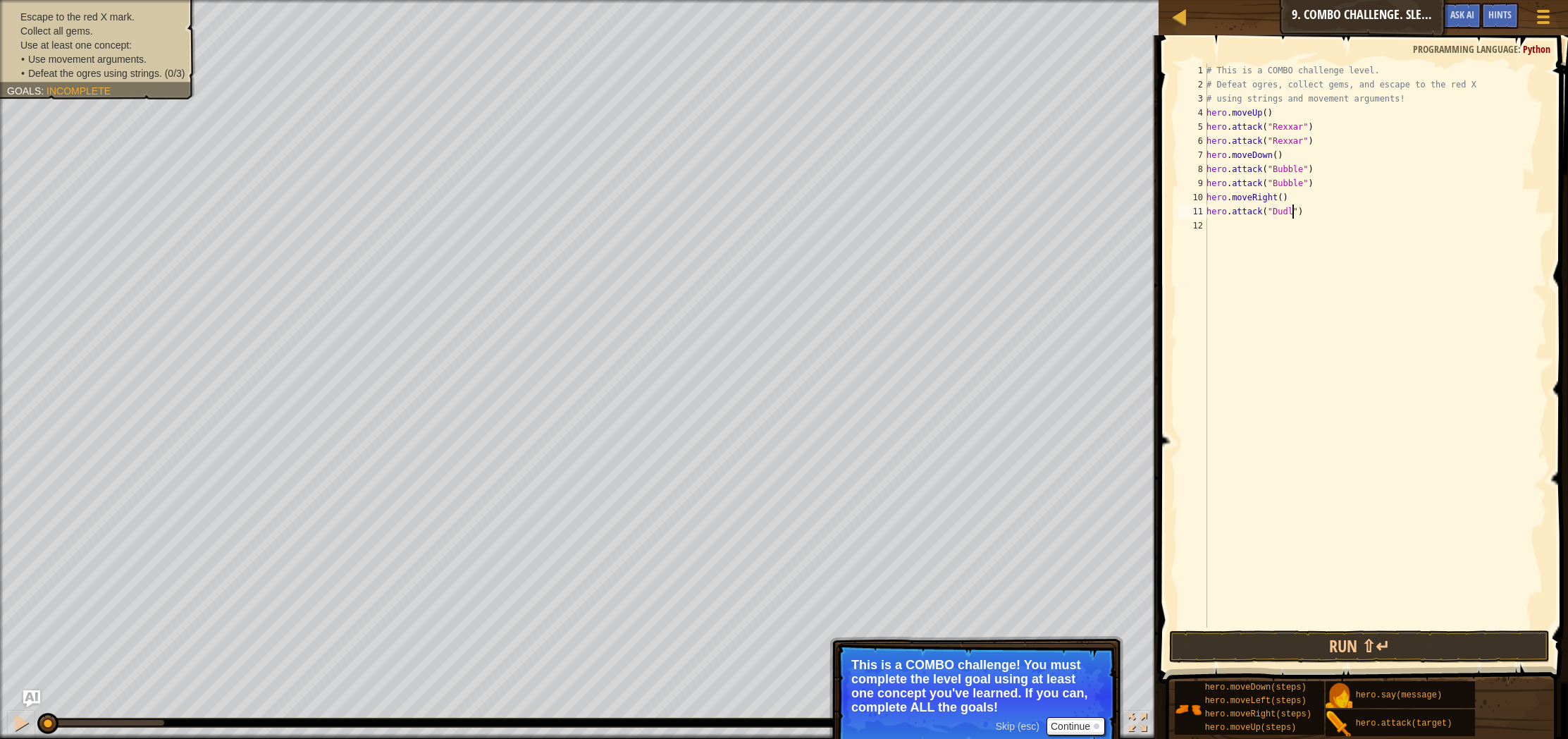
scroll to position [6, 8]
click at [1269, 246] on div "# This is a COMBO challenge level. # Defeat [PERSON_NAME], collect gems, and es…" at bounding box center [1375, 359] width 343 height 592
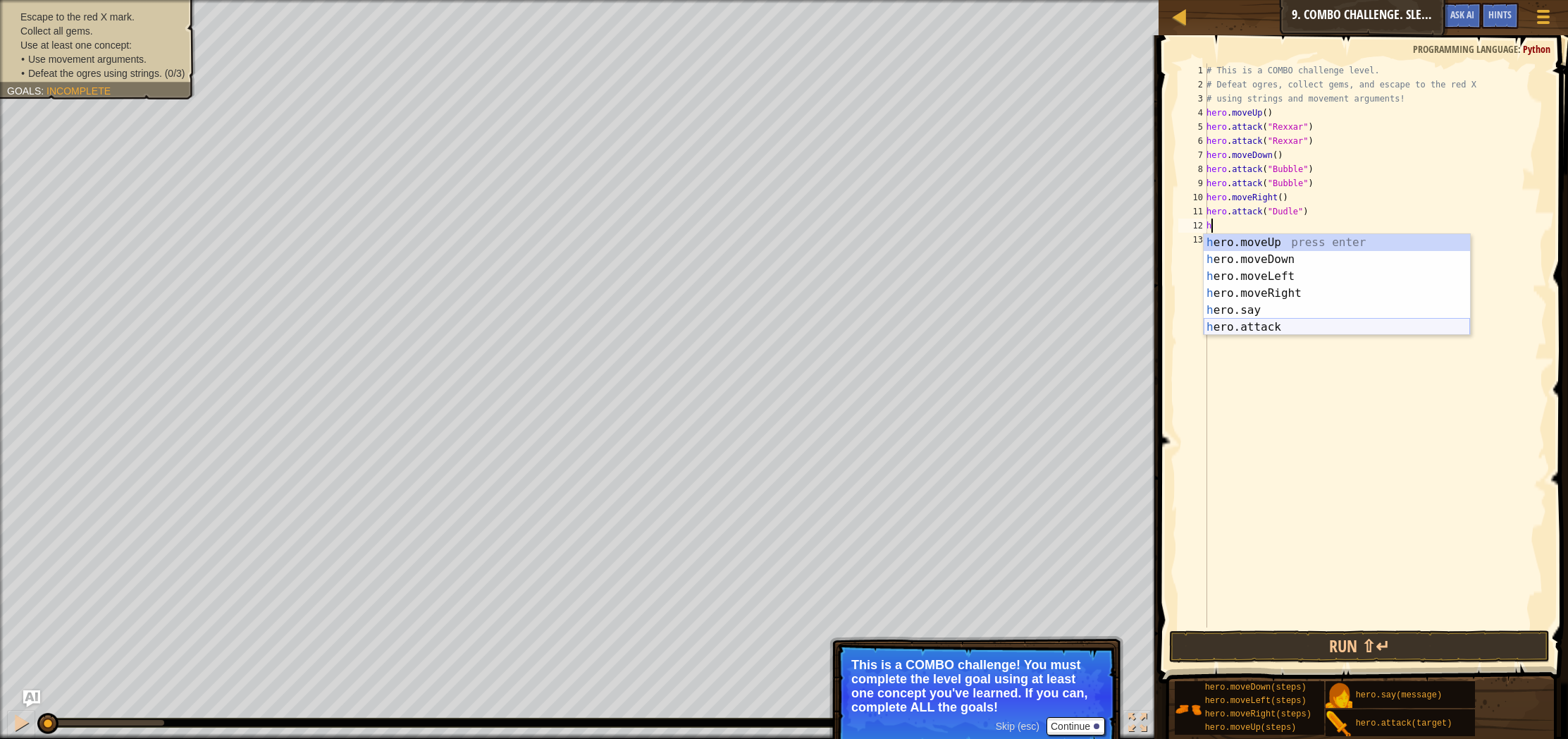
click at [1287, 327] on div "h ero.moveUp press enter h ero.moveDown press enter h ero.moveLeft press enter …" at bounding box center [1337, 302] width 267 height 135
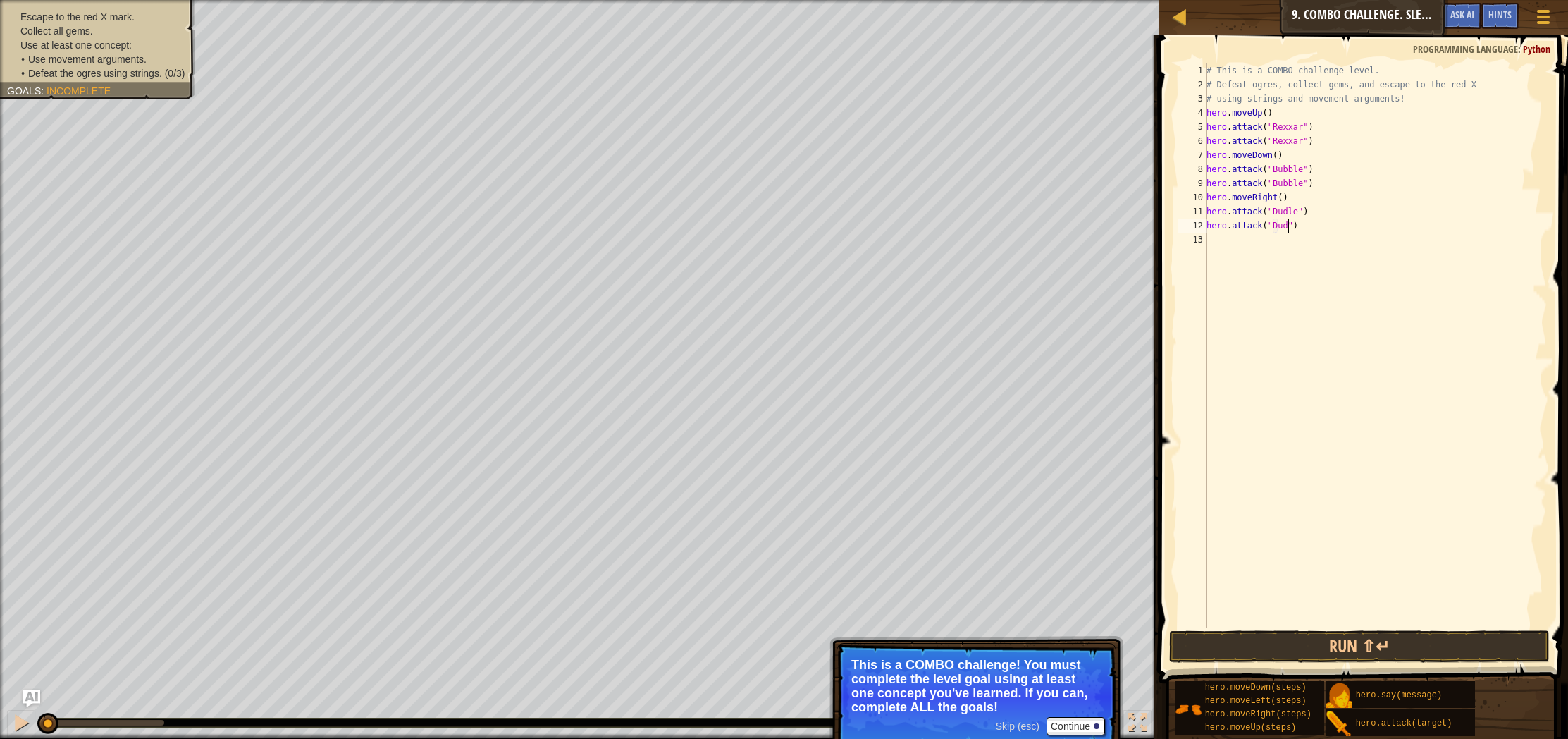
type textarea "hero.attack("Dudle")"
click at [1256, 277] on div "# This is a COMBO challenge level. # Defeat [PERSON_NAME], collect gems, and es…" at bounding box center [1375, 359] width 343 height 592
type textarea "h"
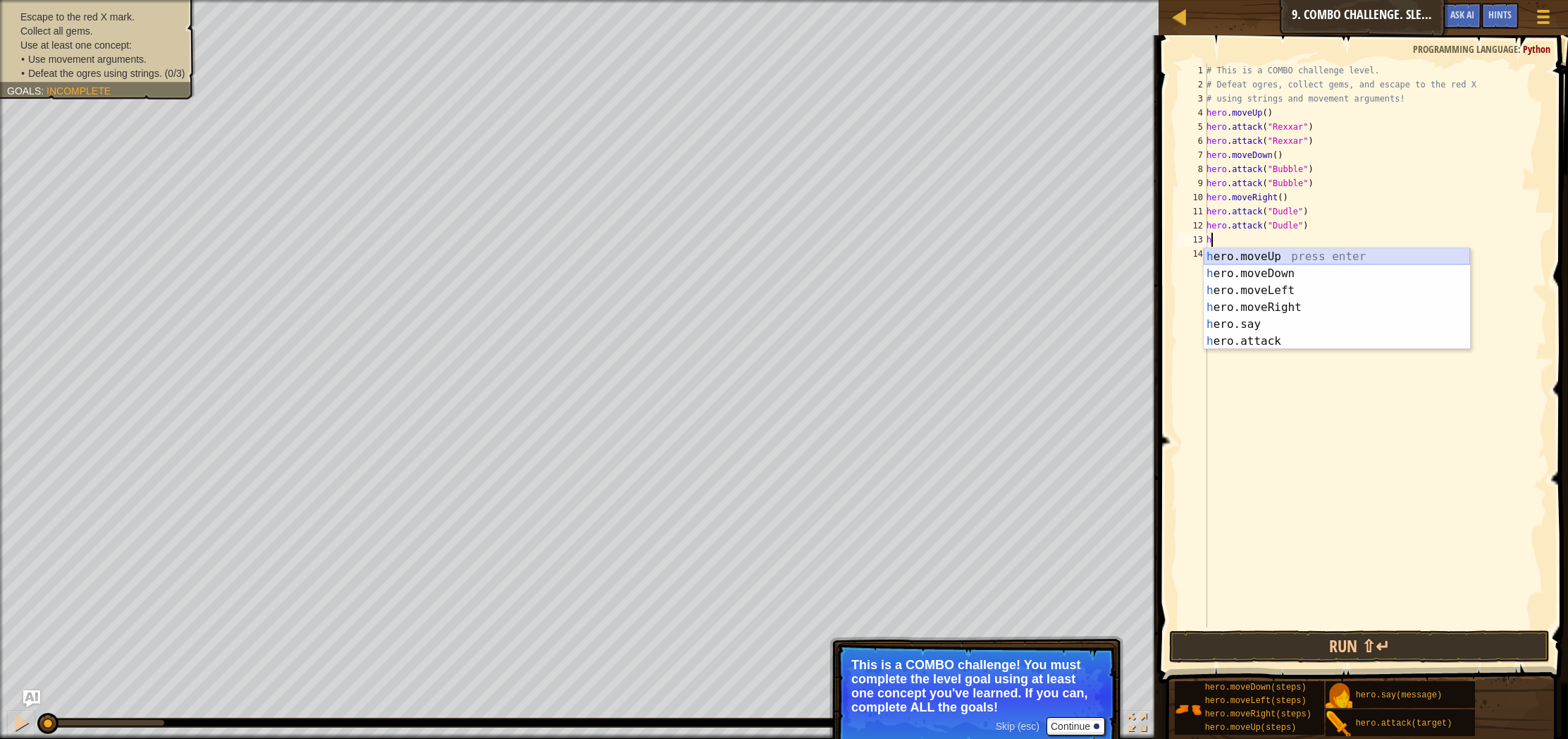
click at [1337, 256] on div "h ero.moveUp press enter h ero.moveDown press enter h ero.moveLeft press enter …" at bounding box center [1337, 315] width 267 height 135
click at [1260, 350] on div "h ero.moveUp press enter h ero.moveDown press enter h ero.moveLeft press enter …" at bounding box center [1337, 330] width 267 height 135
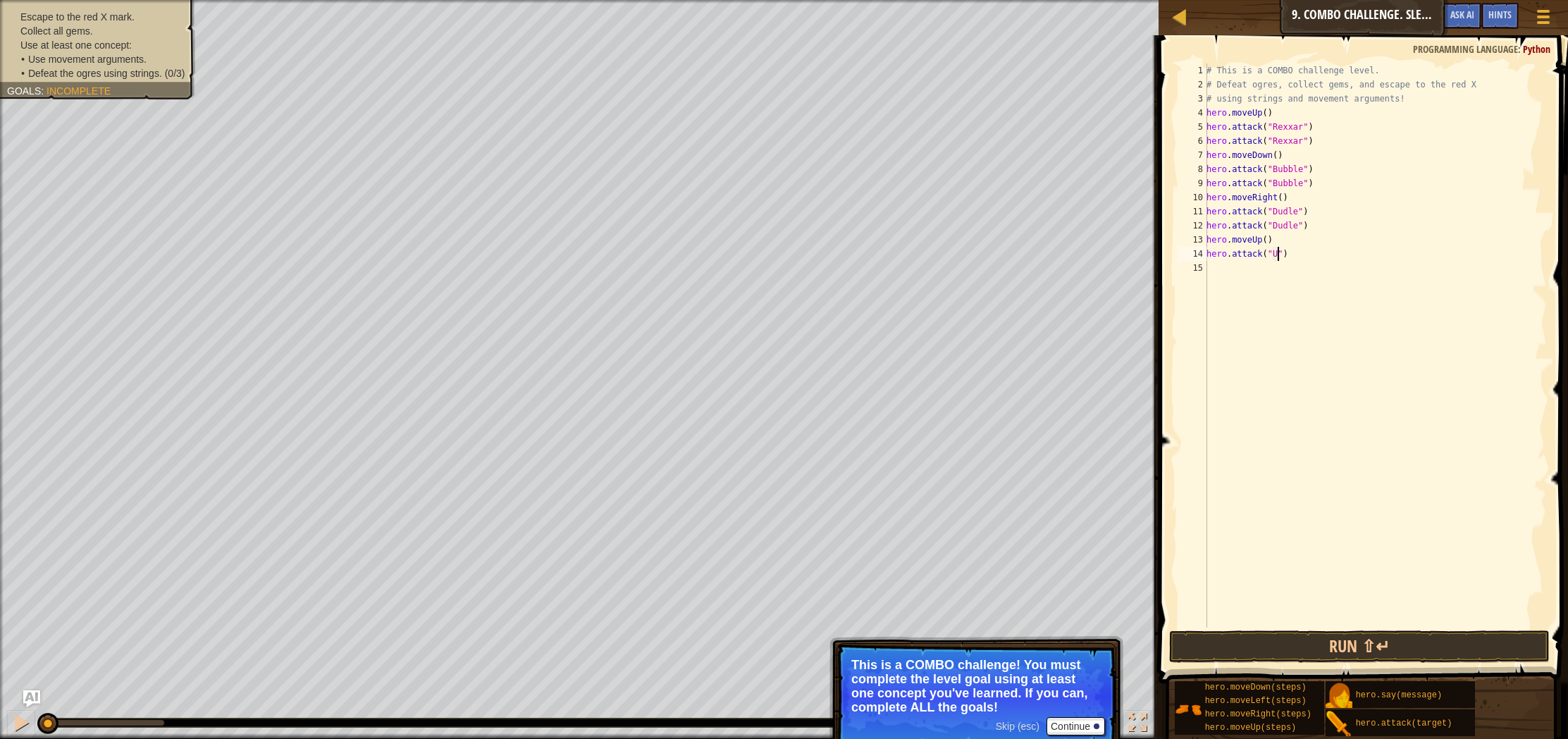
scroll to position [6, 6]
type textarea "hero.attack("Ursa")"
click at [1266, 274] on div "# This is a COMBO challenge level. # Defeat [PERSON_NAME], collect gems, and es…" at bounding box center [1375, 359] width 343 height 592
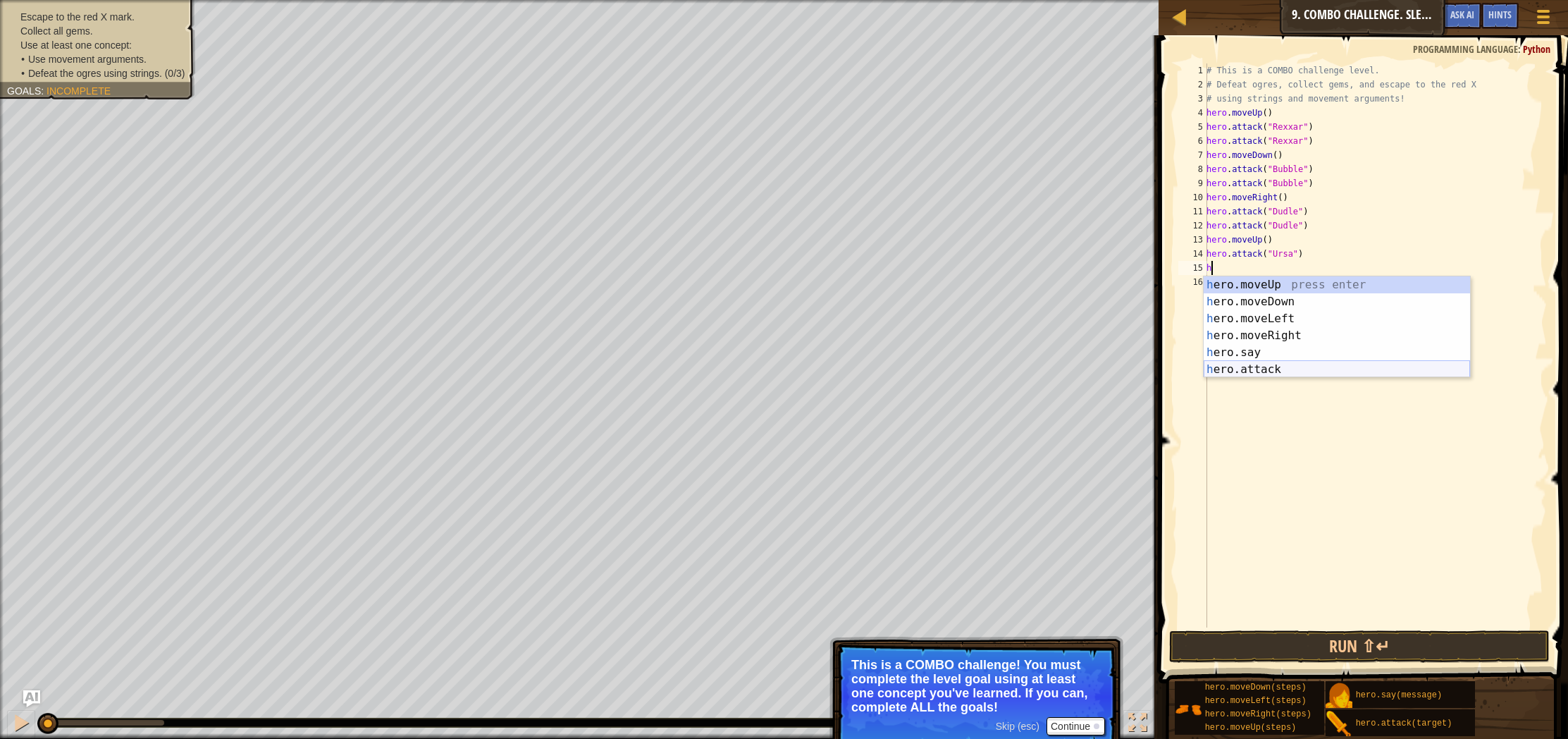
click at [1316, 369] on div "h ero.moveUp press enter h ero.moveDown press enter h ero.moveLeft press enter …" at bounding box center [1337, 344] width 267 height 135
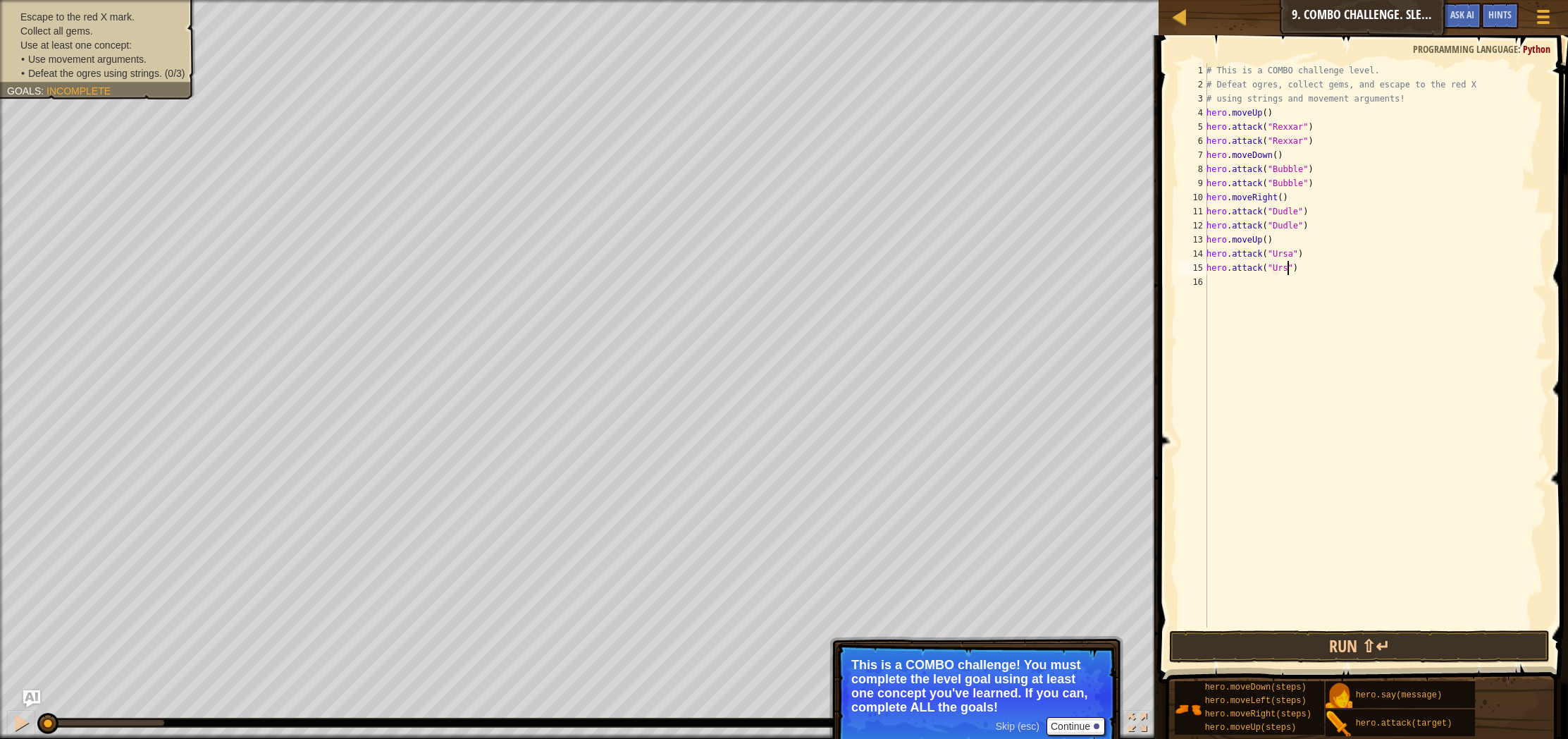
type textarea "hero.attack("Ursa")"
click at [1226, 283] on div "# This is a COMBO challenge level. # Defeat [PERSON_NAME], collect gems, and es…" at bounding box center [1375, 359] width 343 height 592
type textarea "h"
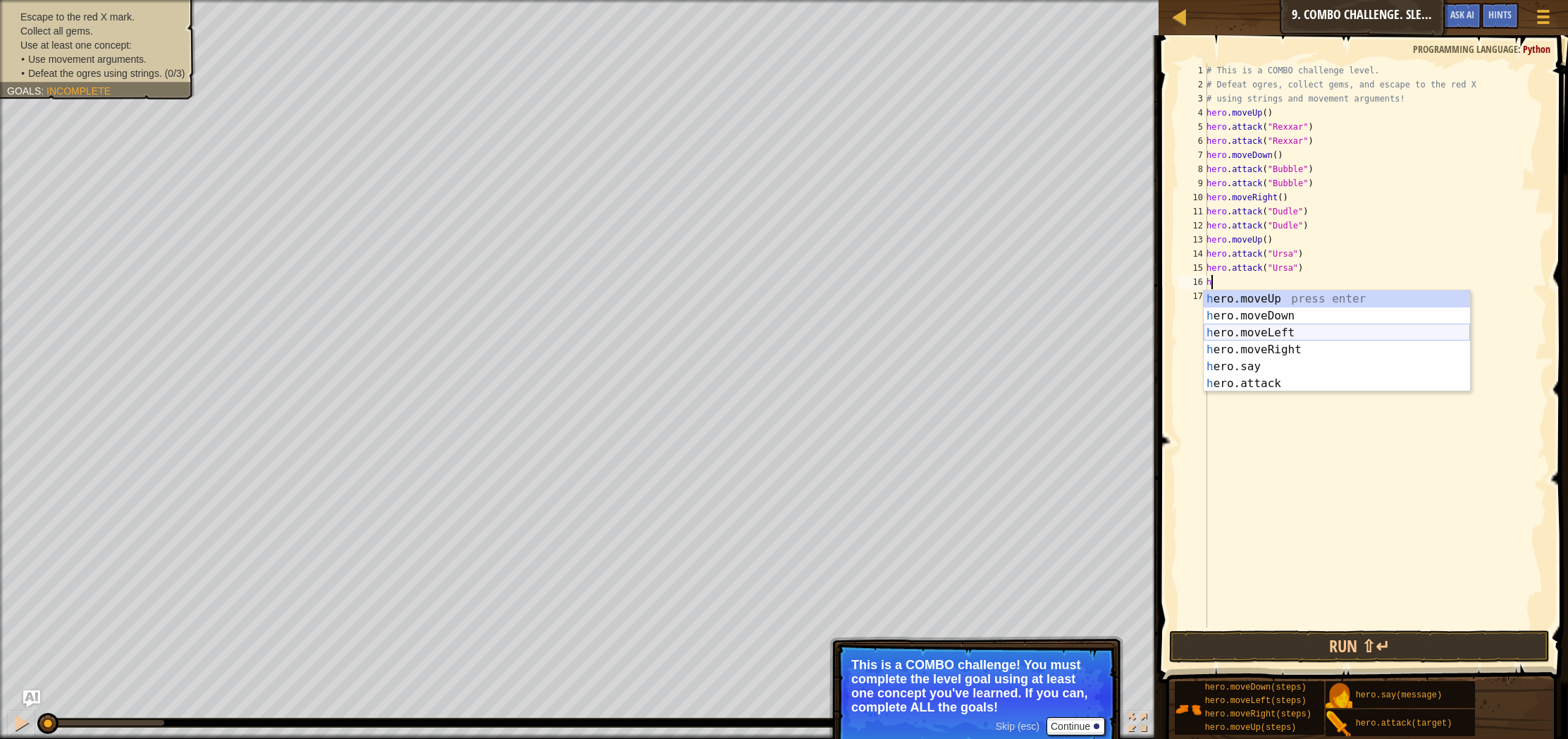
click at [1259, 329] on div "h ero.moveUp press enter h ero.moveDown press enter h ero.moveLeft press enter …" at bounding box center [1337, 358] width 267 height 135
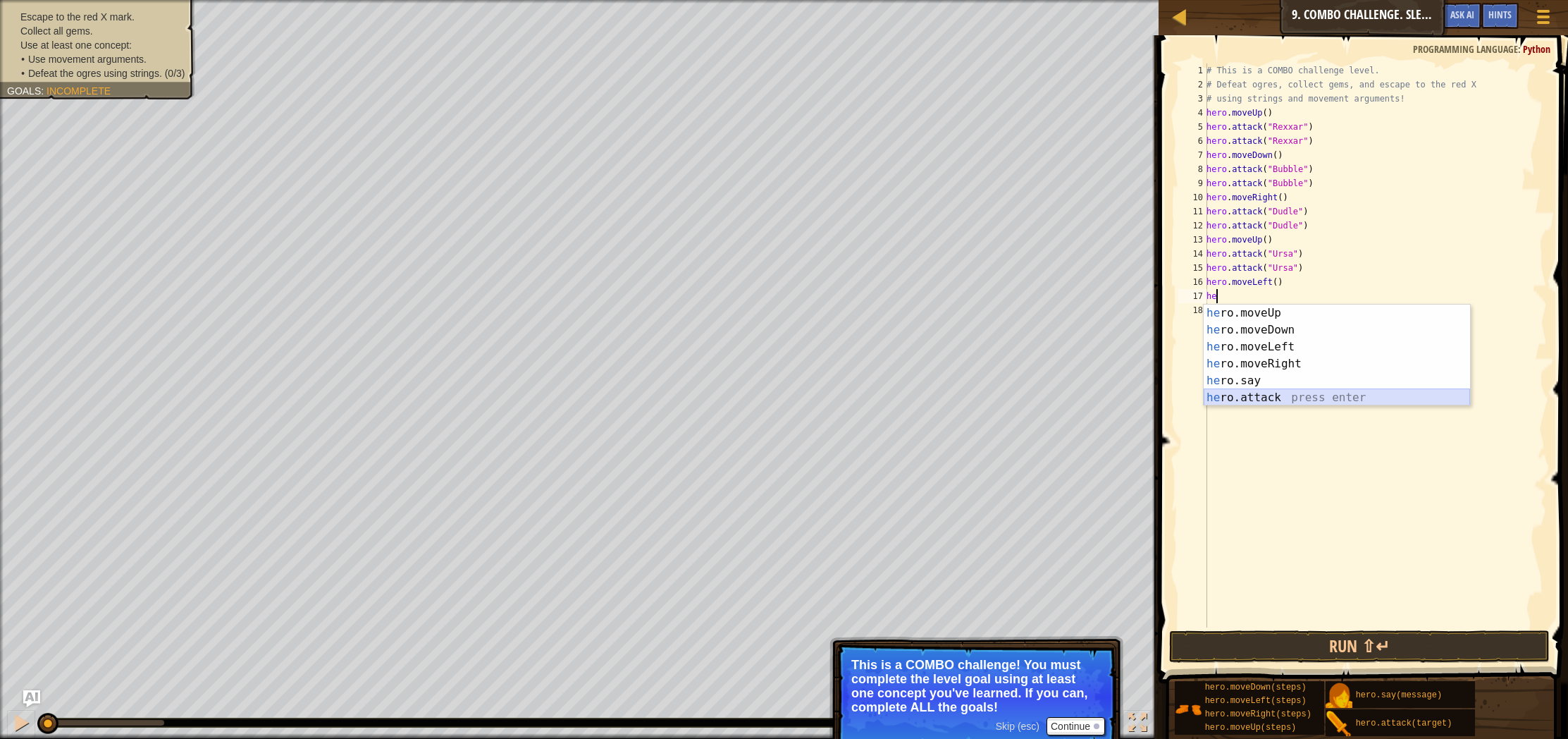
click at [1312, 394] on div "he ro.moveUp press enter he ro.moveDown press enter he ro.moveLeft press enter …" at bounding box center [1337, 372] width 267 height 135
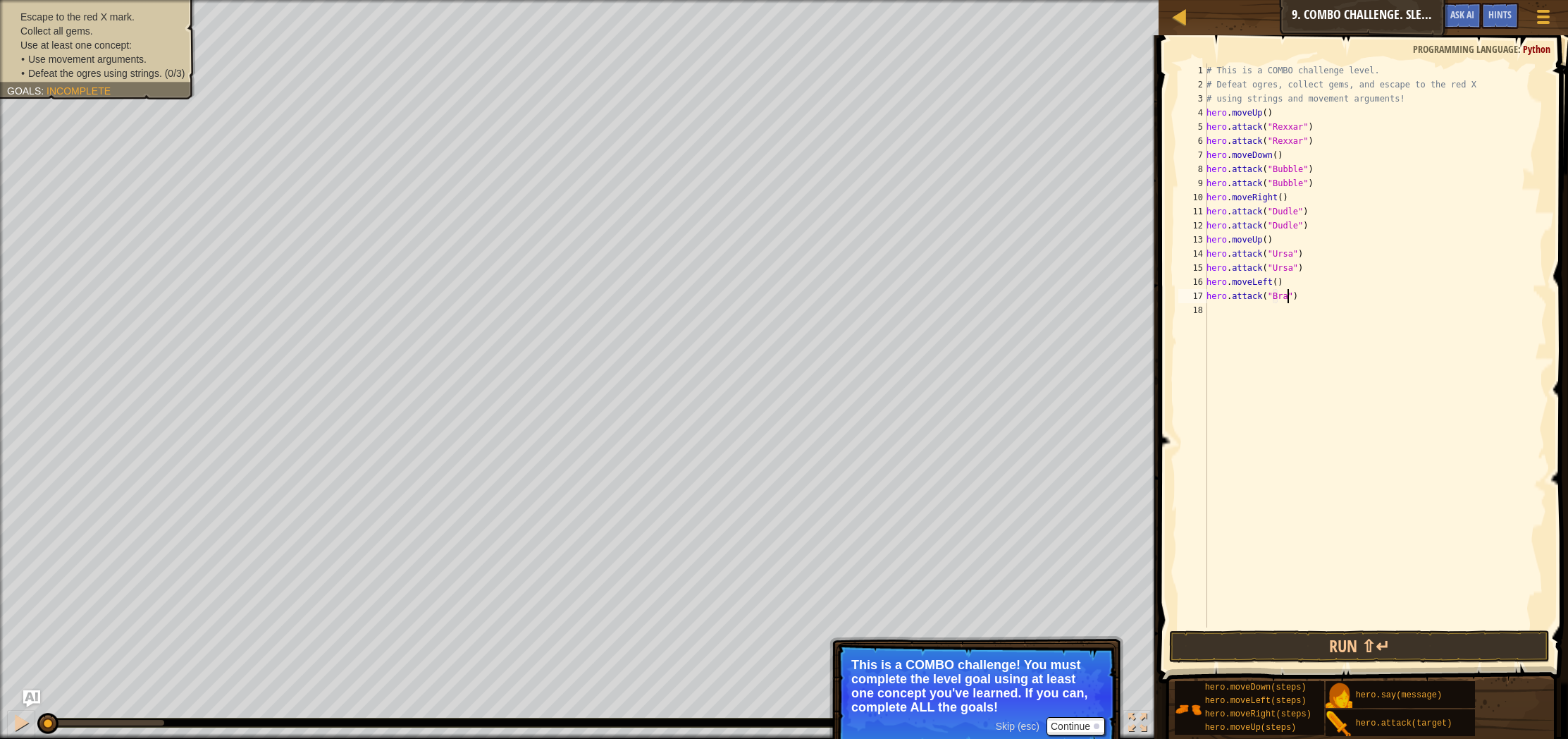
type textarea "hero.attack("Brack")"
click at [1221, 316] on div "# This is a COMBO challenge level. # Defeat [PERSON_NAME], collect gems, and es…" at bounding box center [1375, 359] width 343 height 592
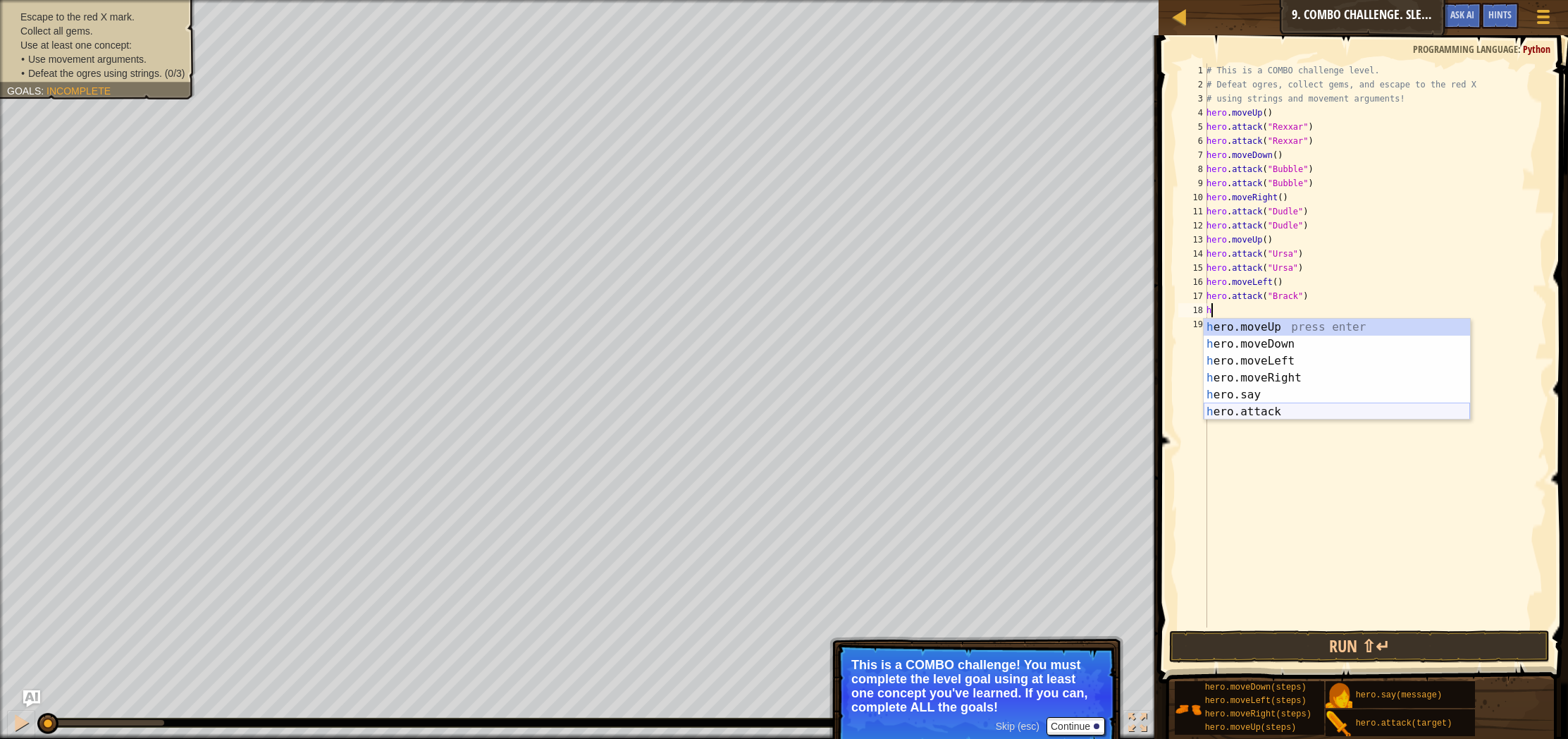
click at [1268, 408] on div "h ero.moveUp press enter h ero.moveDown press enter h ero.moveLeft press enter …" at bounding box center [1337, 386] width 267 height 135
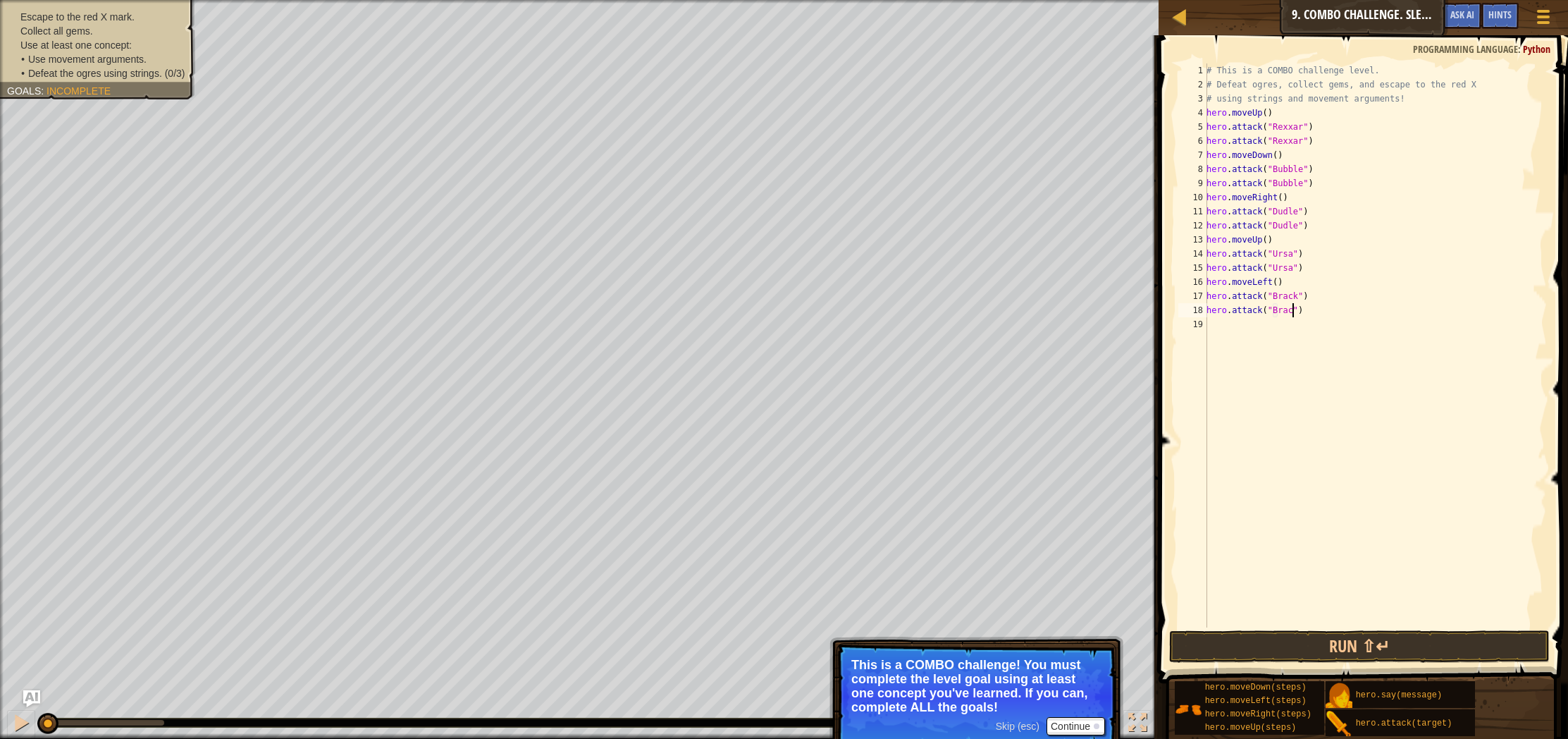
type textarea "hero.attack("Brack")"
click at [1235, 333] on div "# This is a COMBO challenge level. # Defeat [PERSON_NAME], collect gems, and es…" at bounding box center [1375, 359] width 343 height 592
type textarea "m"
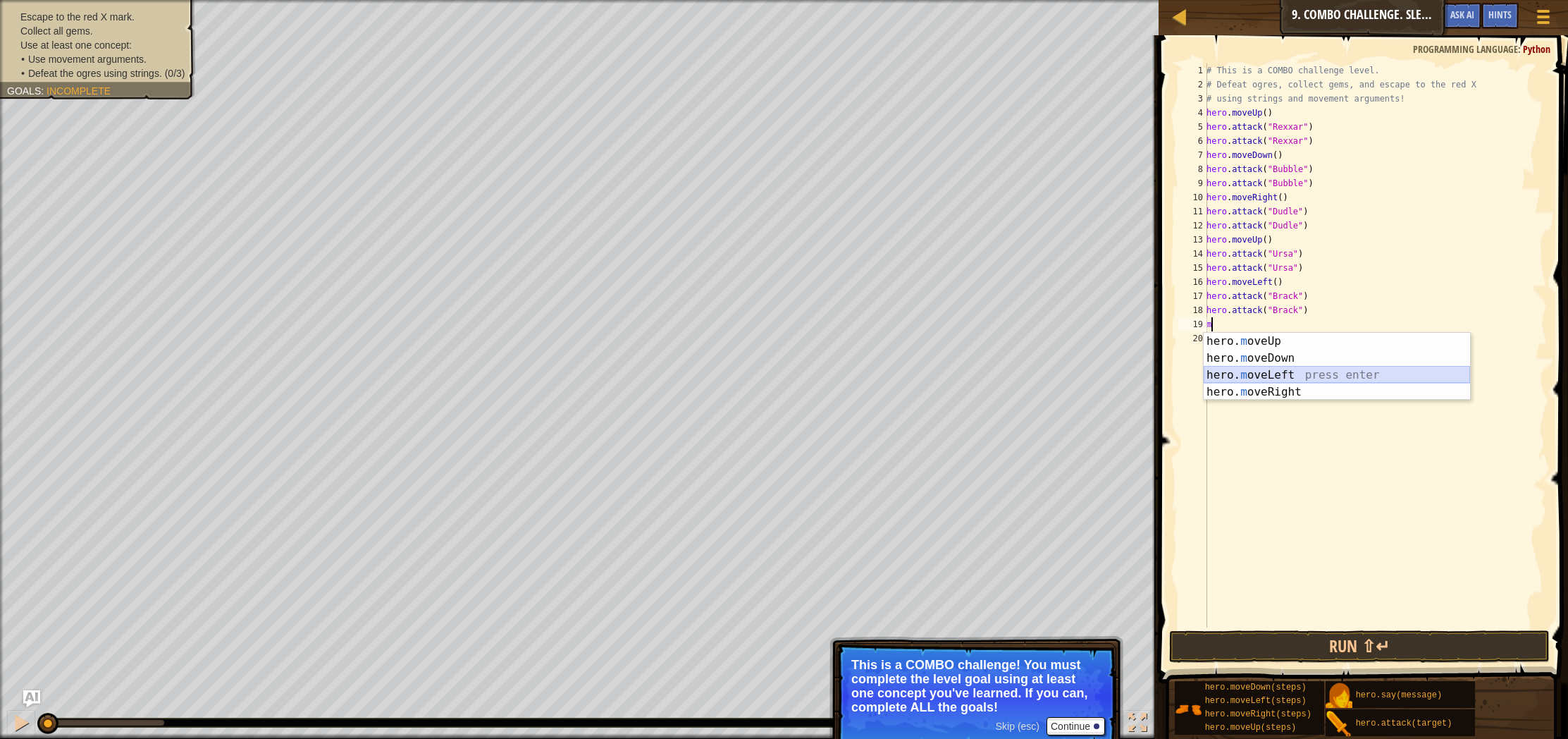
click at [1263, 373] on div "hero. m oveUp press enter hero. m oveDown press enter hero. m oveLeft press ent…" at bounding box center [1337, 383] width 267 height 101
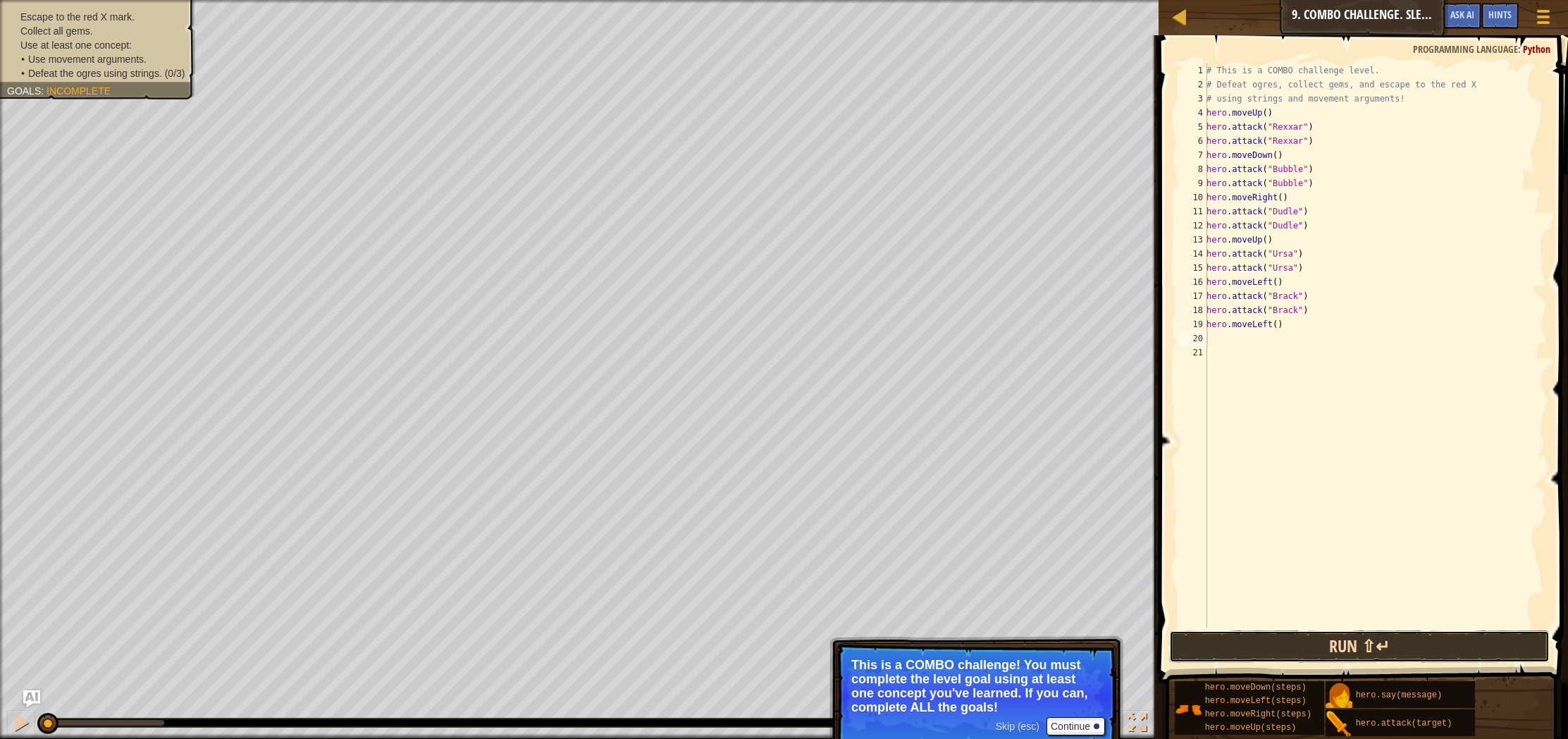
click at [1331, 649] on button "Run ⇧↵" at bounding box center [1359, 646] width 381 height 32
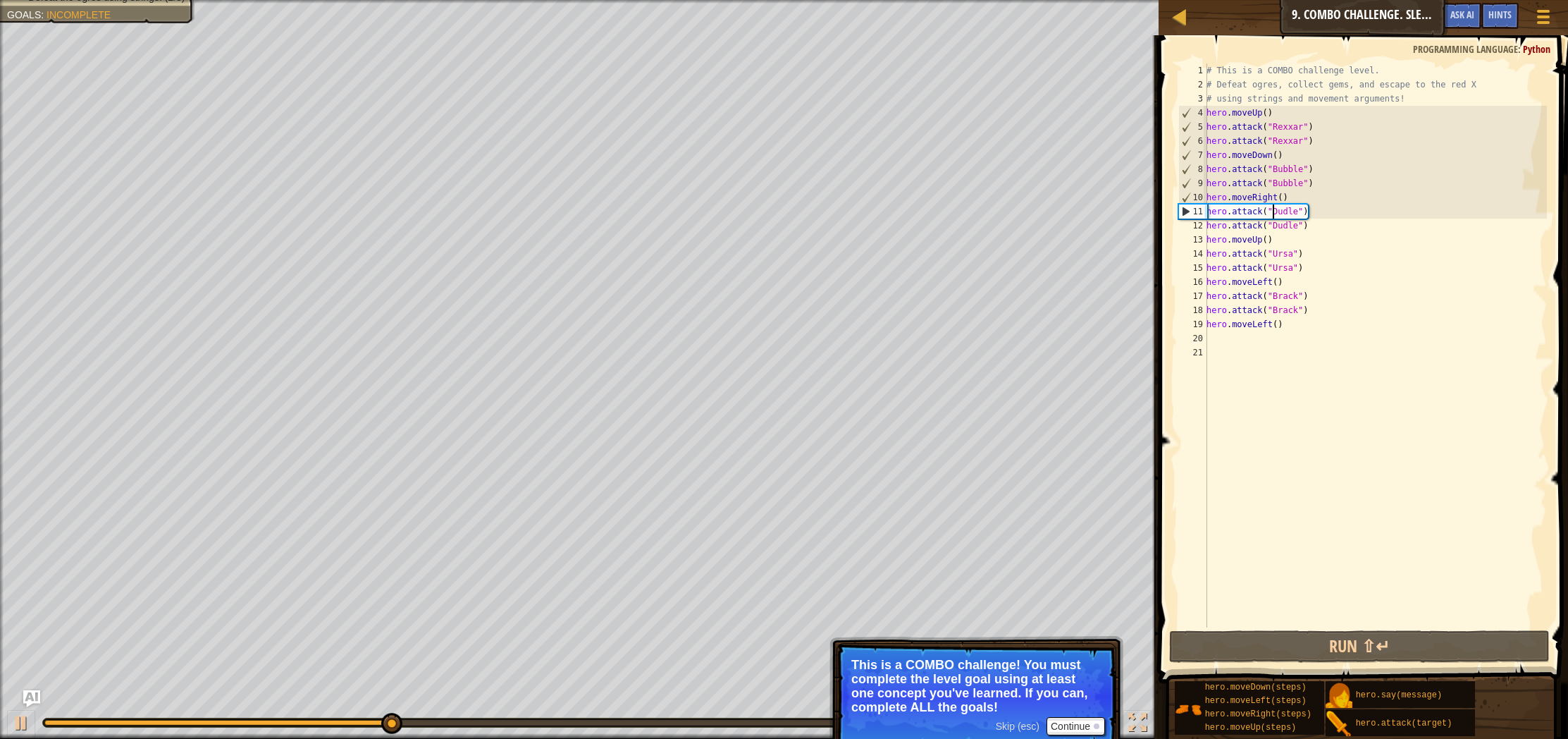
click at [1274, 207] on div "# This is a COMBO challenge level. # Defeat [PERSON_NAME], collect gems, and es…" at bounding box center [1375, 359] width 343 height 592
click at [1277, 196] on div "# This is a COMBO challenge level. # Defeat [PERSON_NAME], collect gems, and es…" at bounding box center [1375, 359] width 343 height 592
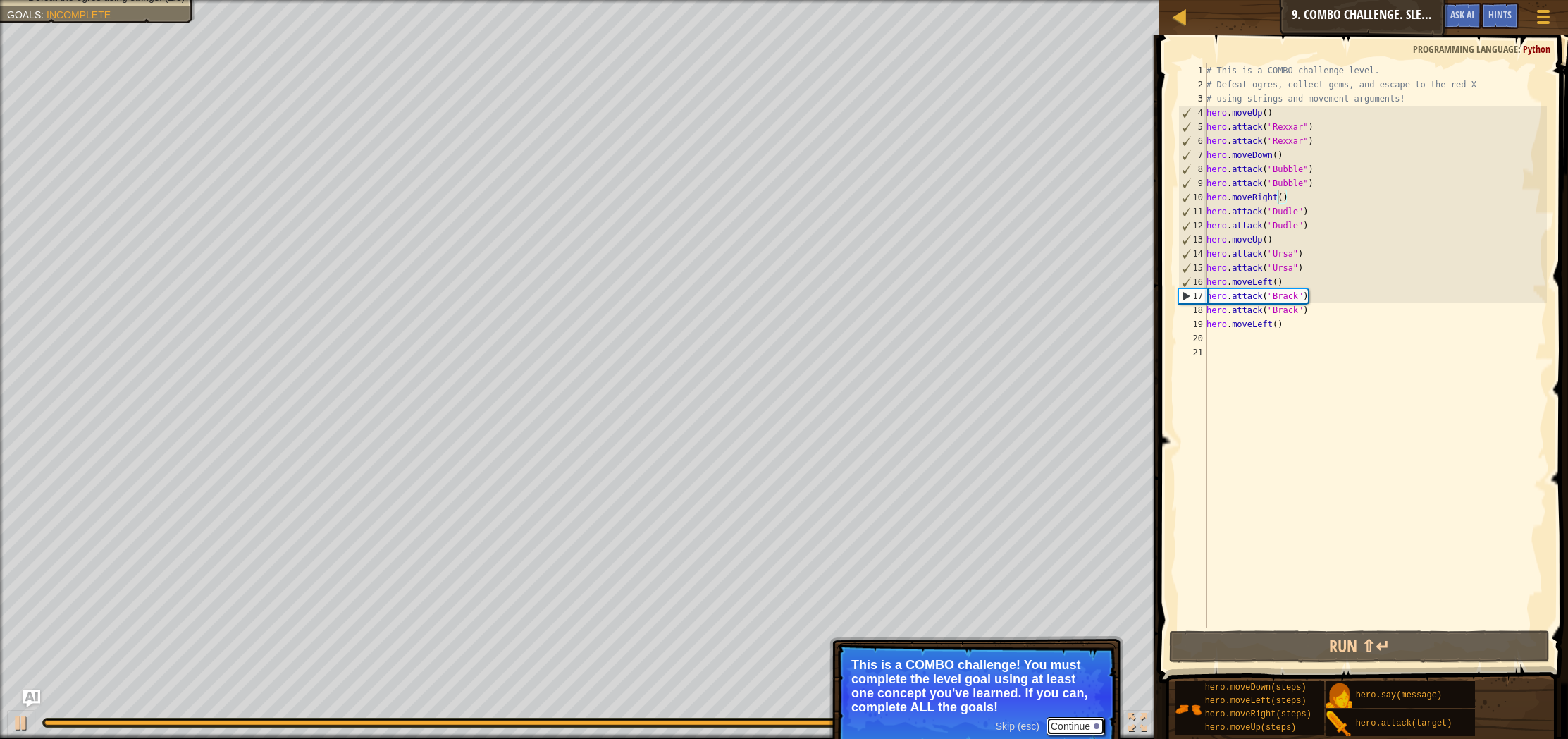
click at [1074, 722] on button "Continue" at bounding box center [1076, 725] width 59 height 18
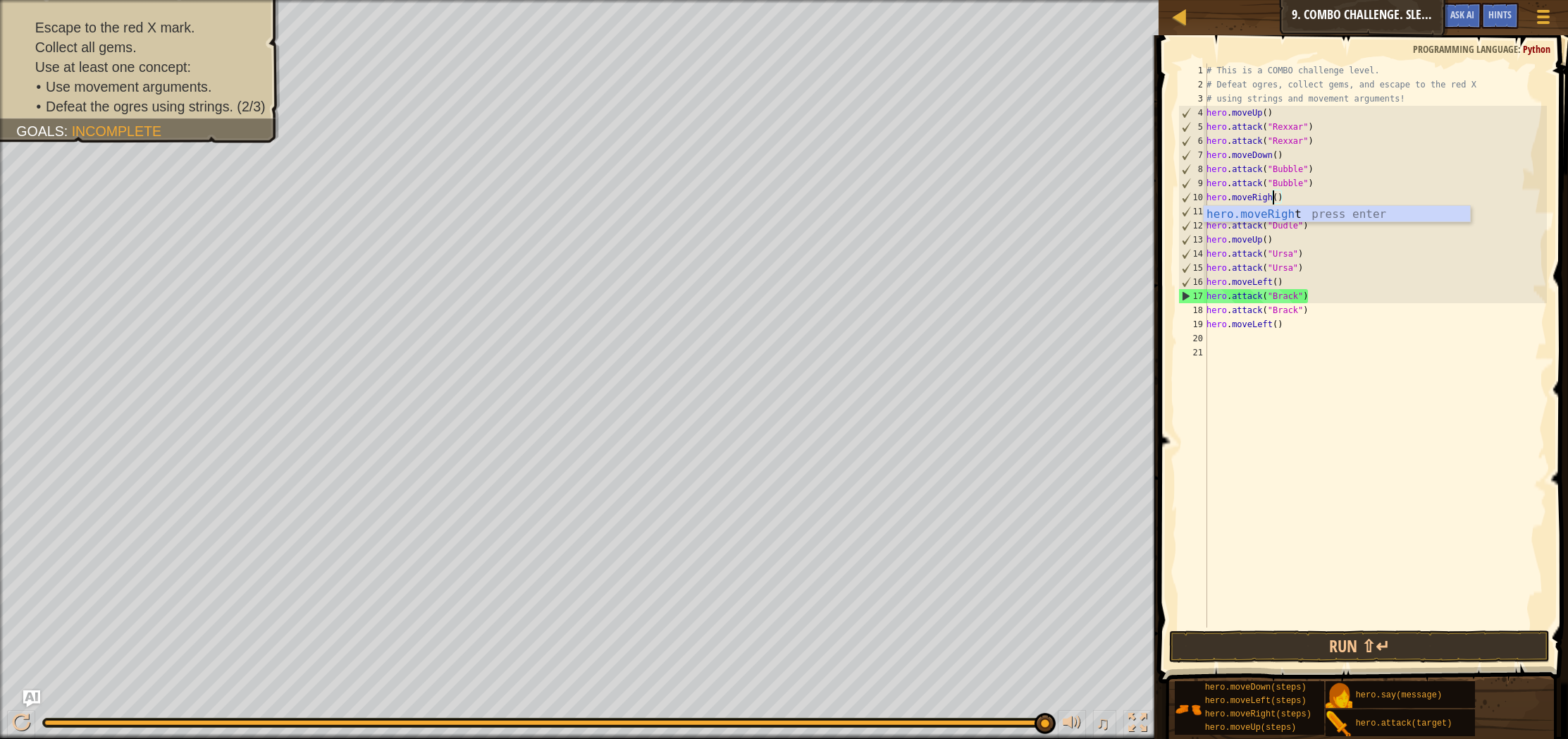
type textarea "hero.moveRig()"
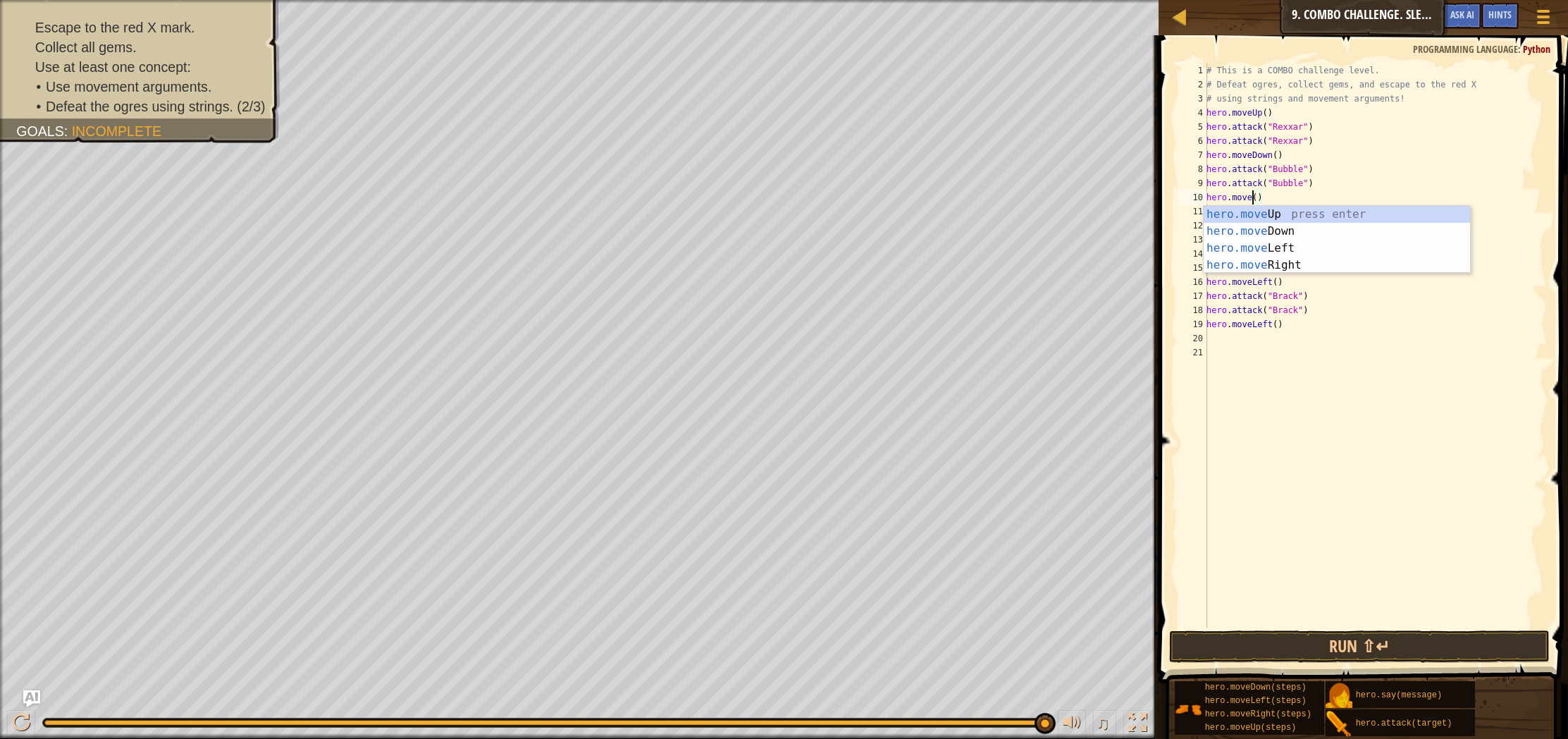
scroll to position [6, 5]
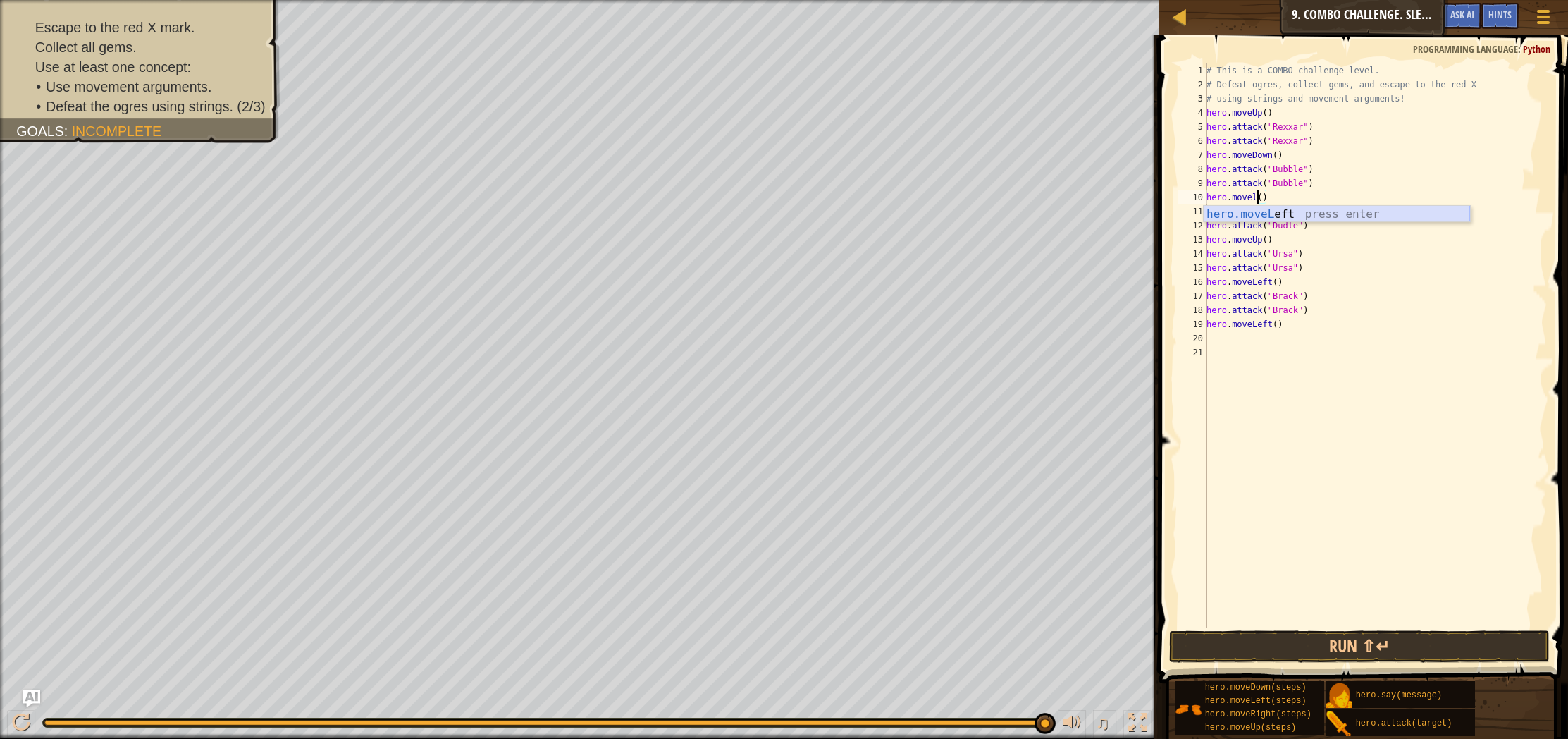
click at [1353, 212] on div "hero.moveL eft press enter" at bounding box center [1337, 231] width 267 height 51
click at [1331, 635] on button "Run ⇧↵" at bounding box center [1359, 646] width 381 height 32
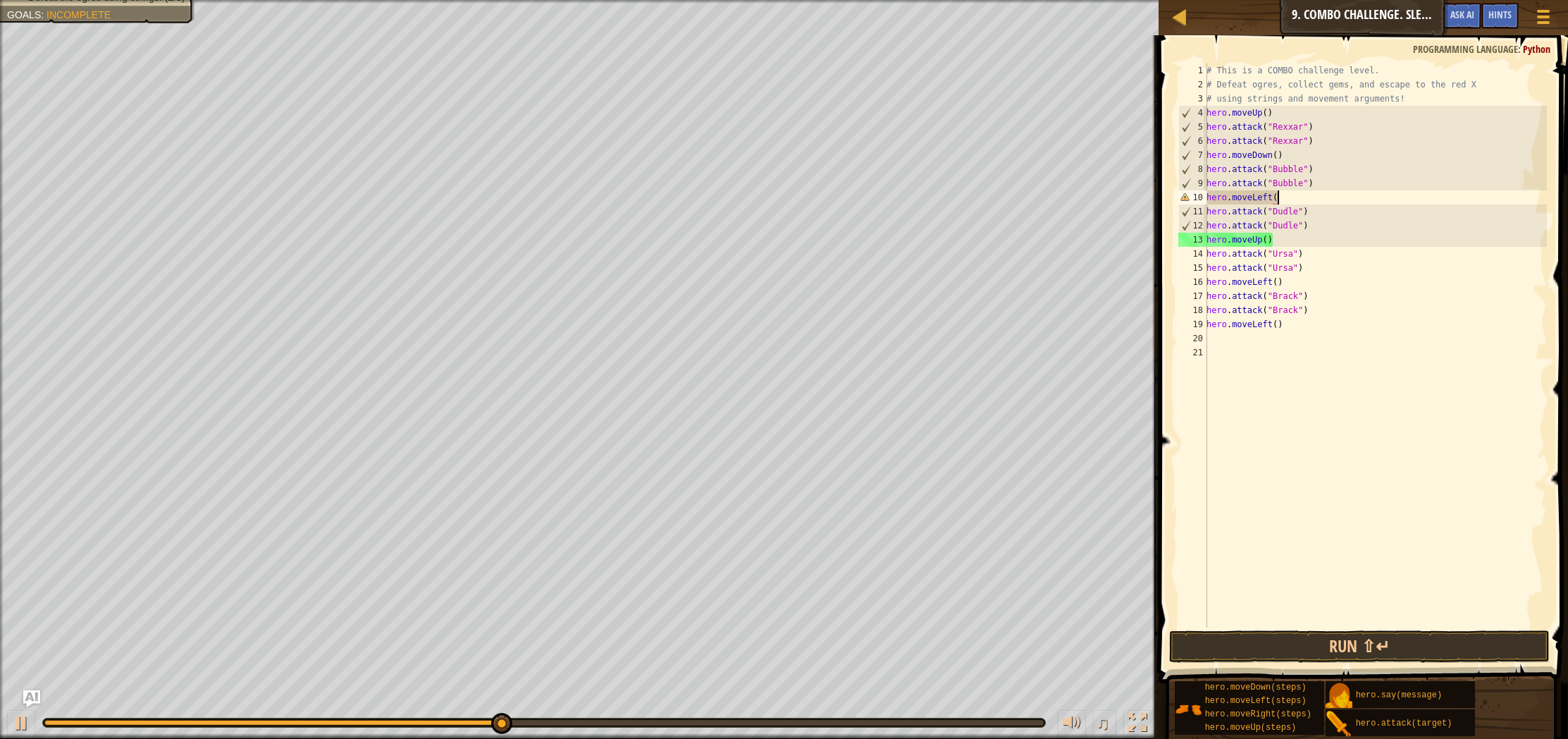
type textarea "hero.moveLeft()"
